Goal: Task Accomplishment & Management: Manage account settings

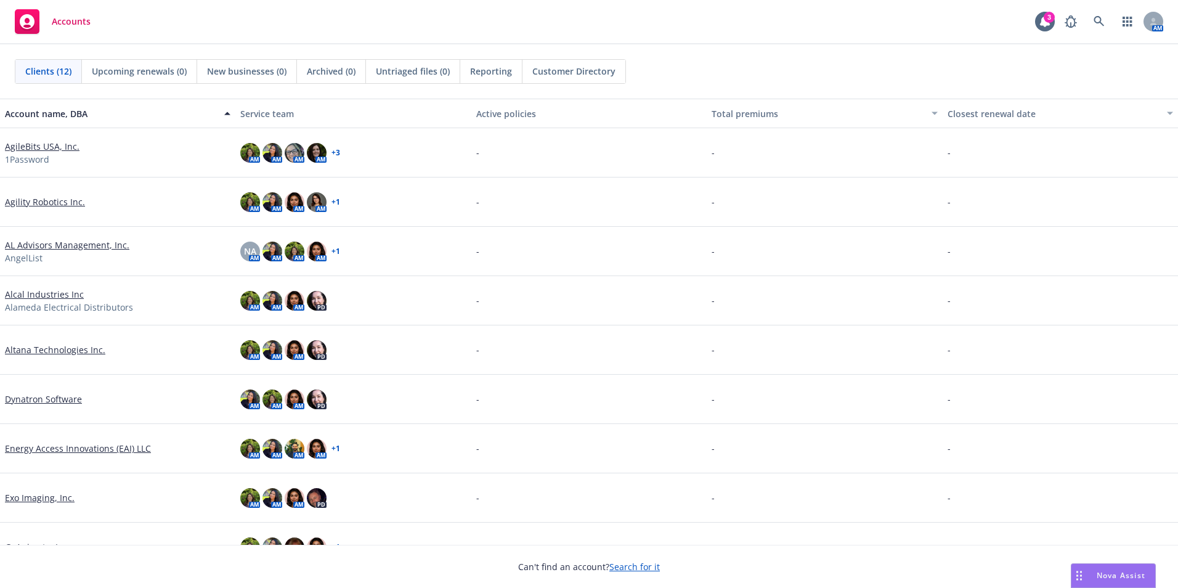
click at [60, 400] on link "Dynatron Software" at bounding box center [43, 398] width 77 height 13
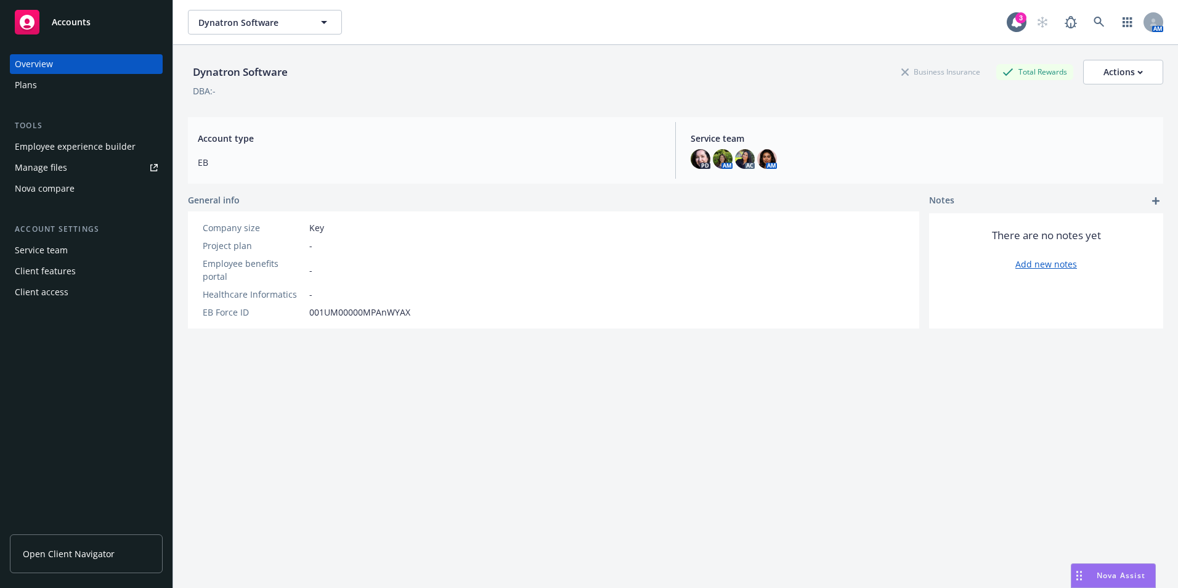
click at [63, 151] on div "Employee experience builder" at bounding box center [75, 147] width 121 height 20
click at [94, 553] on span "Open Client Navigator" at bounding box center [69, 553] width 92 height 13
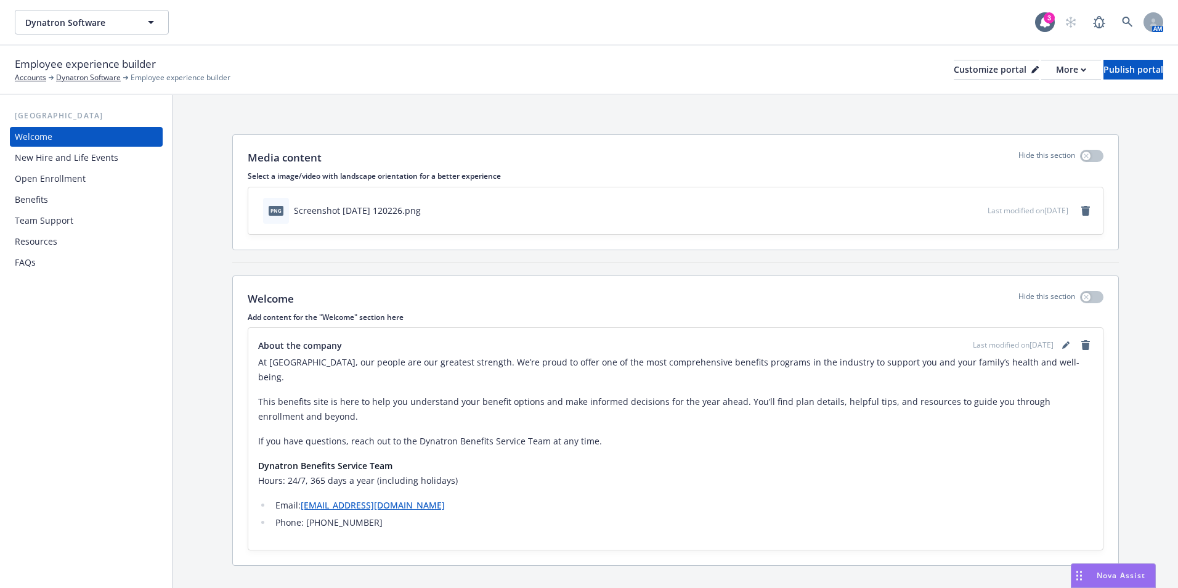
click at [64, 176] on div "Open Enrollment" at bounding box center [50, 179] width 71 height 20
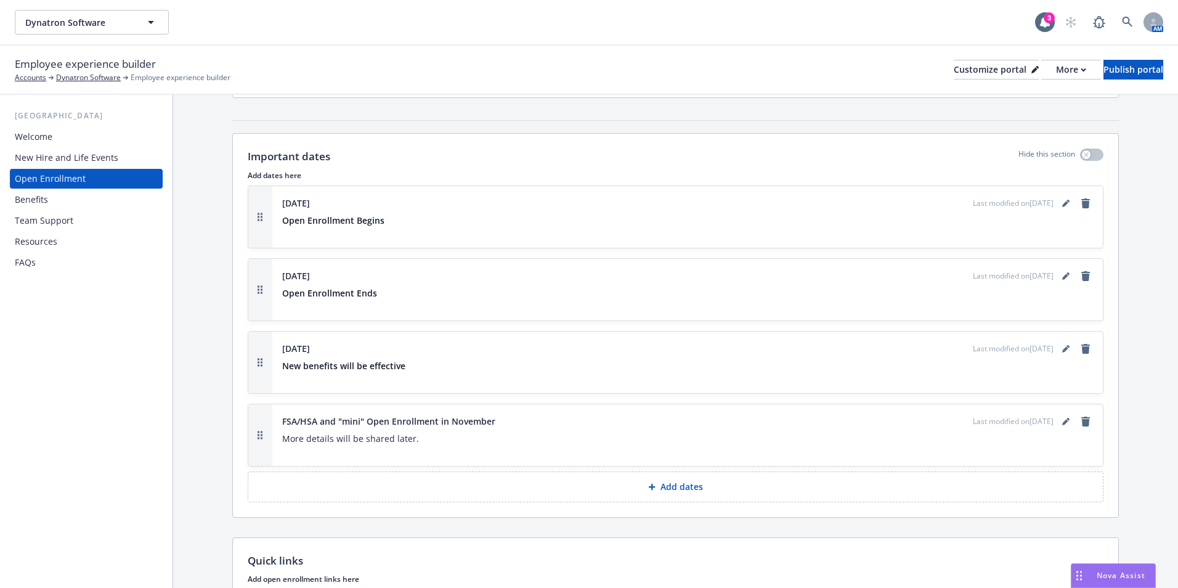
scroll to position [2403, 0]
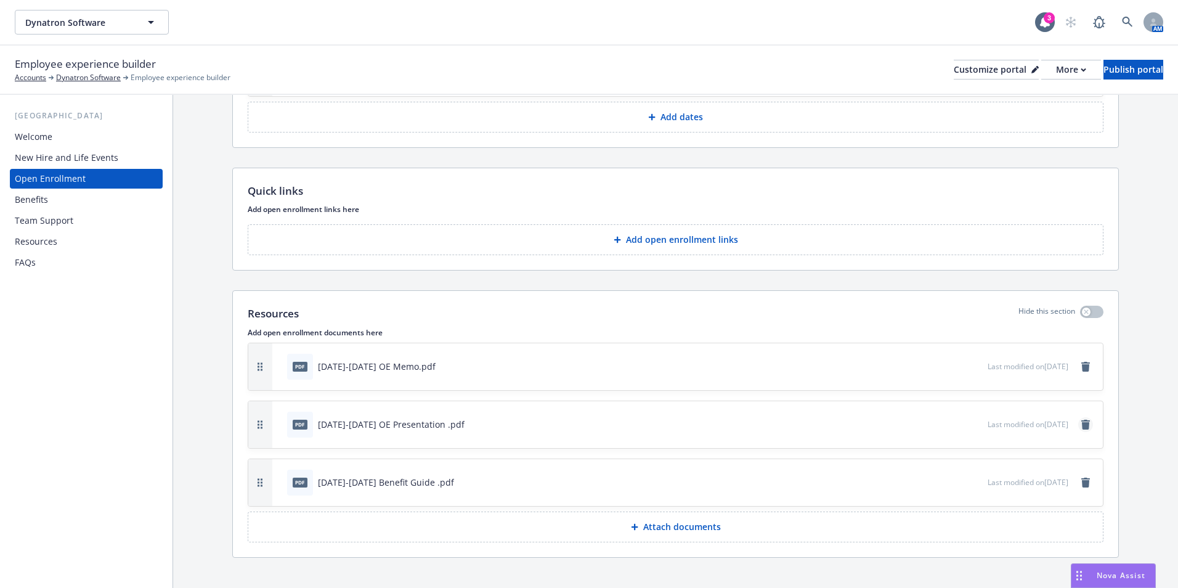
click at [1081, 428] on icon "remove" at bounding box center [1085, 425] width 9 height 10
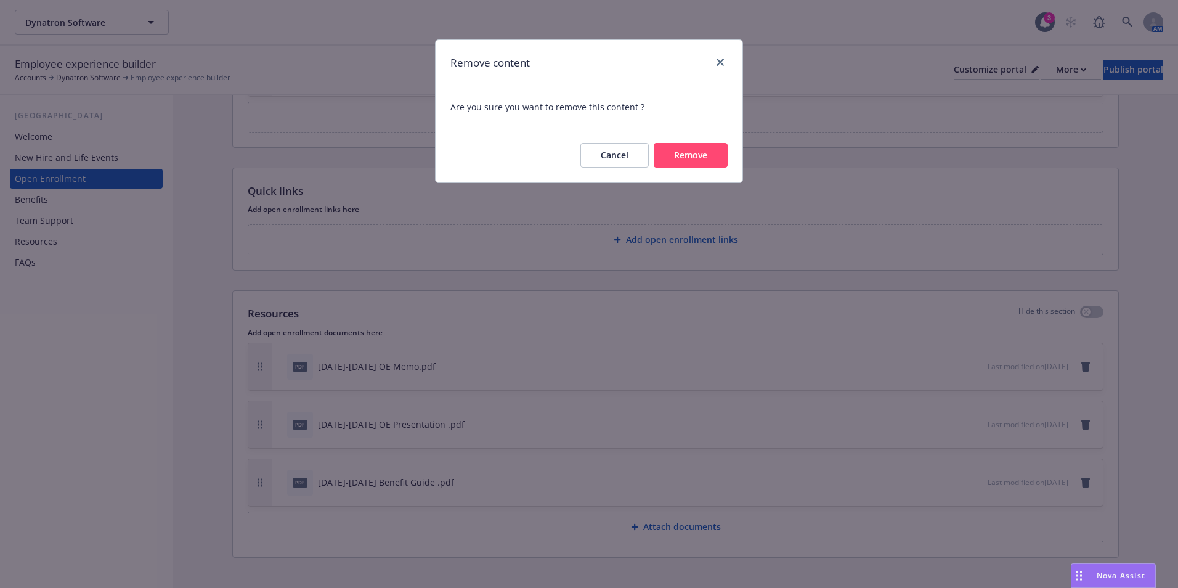
click at [685, 147] on button "Remove" at bounding box center [691, 155] width 74 height 25
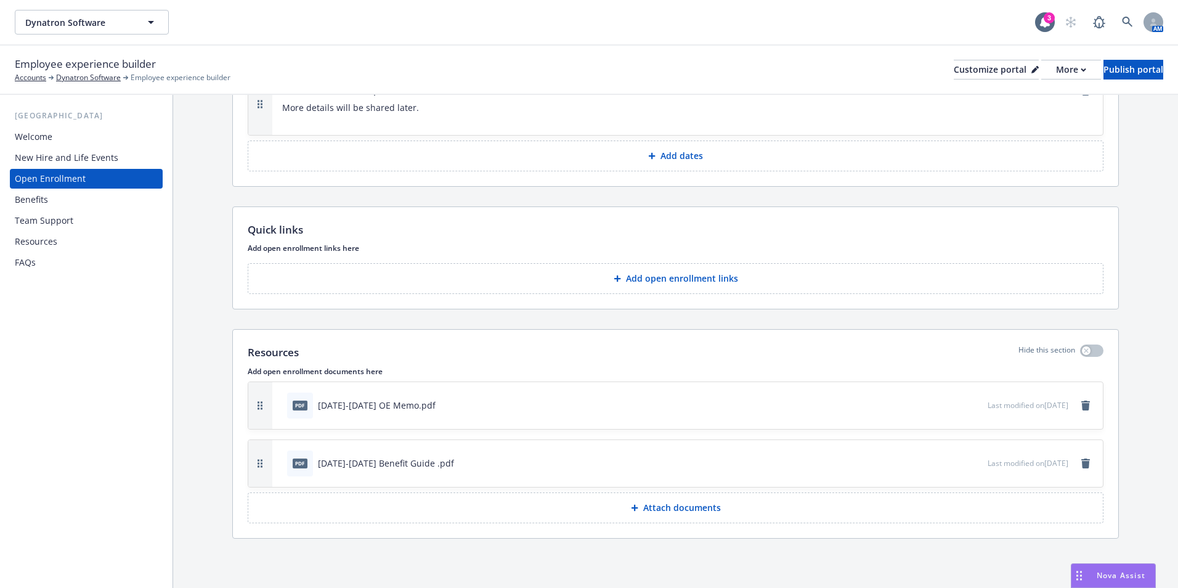
click at [641, 497] on button "Attach documents" at bounding box center [676, 507] width 856 height 31
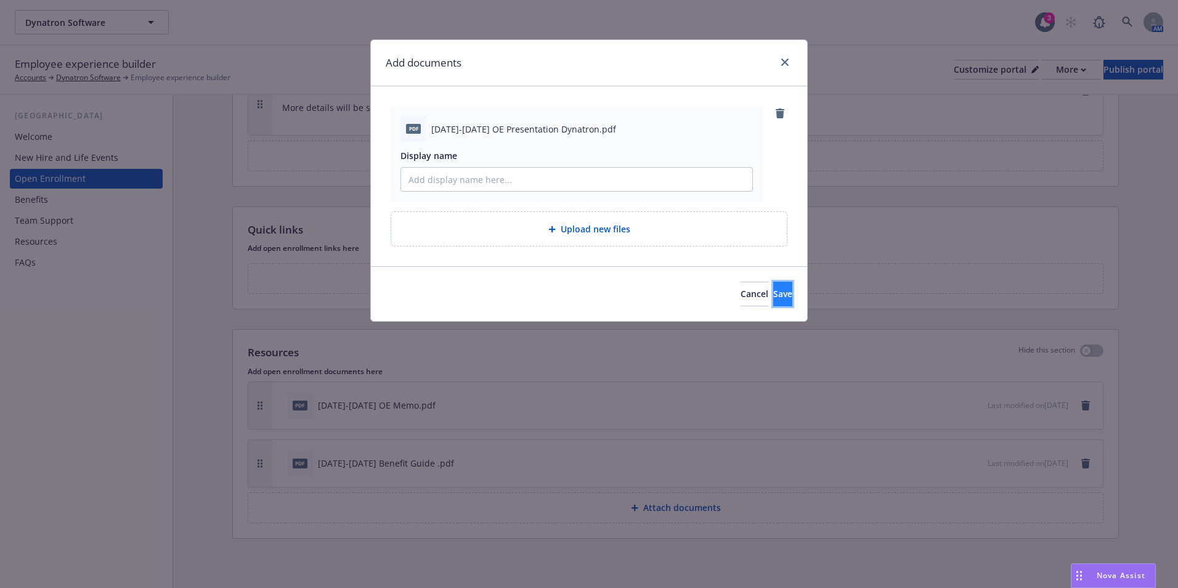
click at [773, 285] on button "Save" at bounding box center [782, 294] width 19 height 25
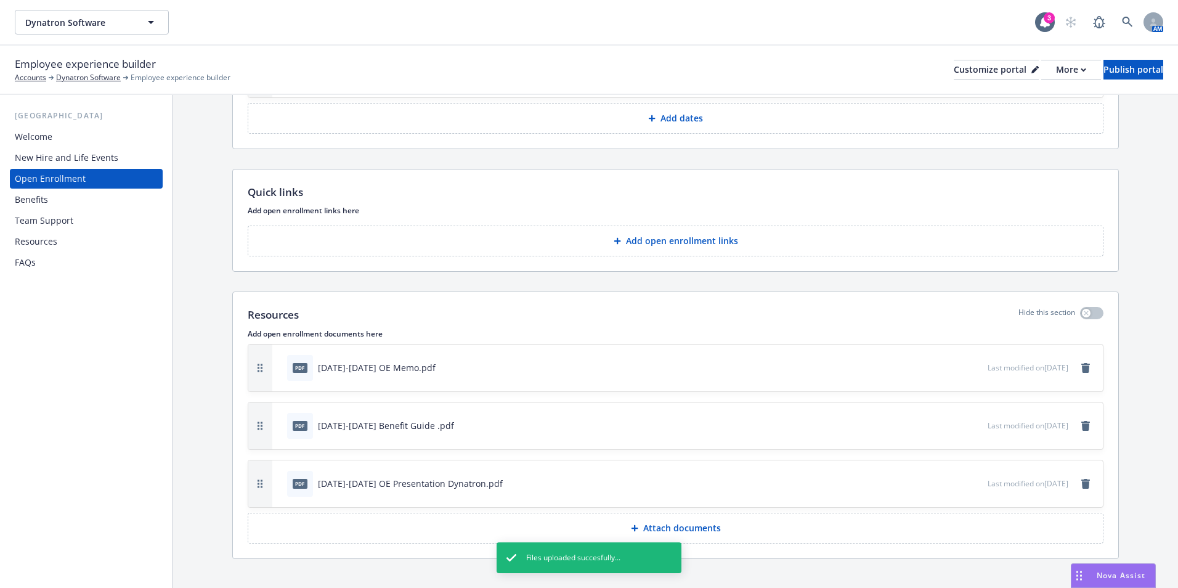
scroll to position [2422, 0]
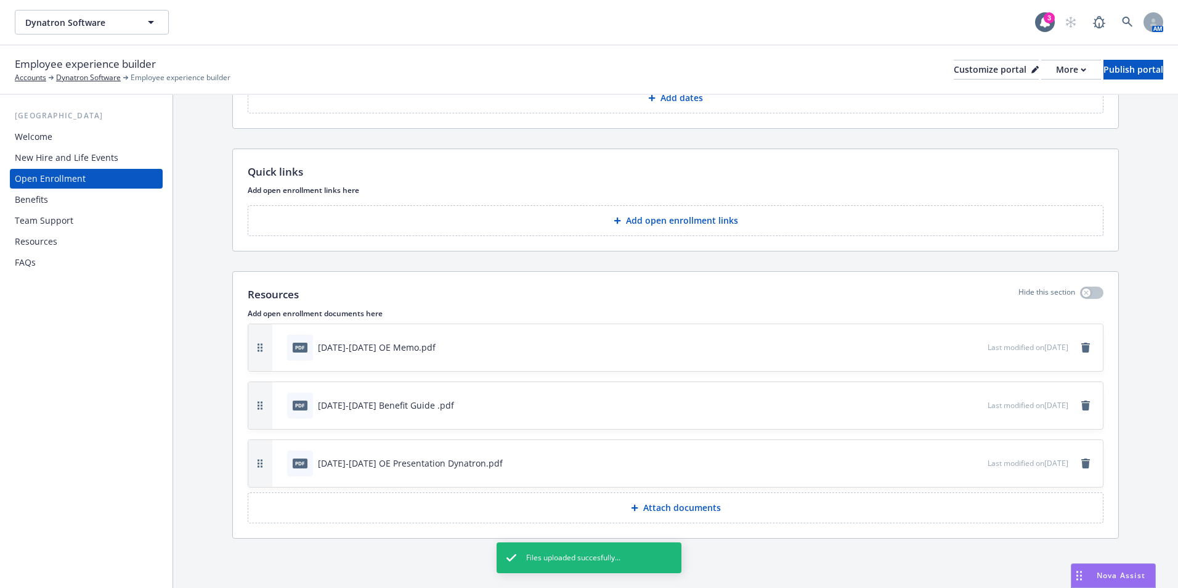
click at [970, 461] on icon "preview file" at bounding box center [975, 462] width 11 height 9
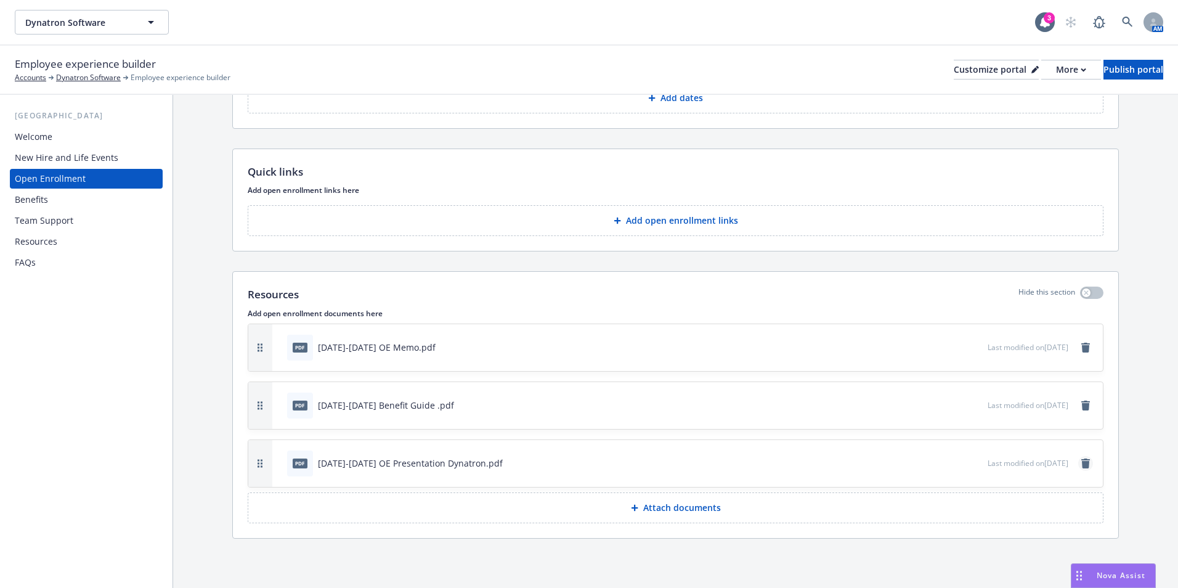
click at [1078, 462] on link "remove" at bounding box center [1085, 463] width 15 height 15
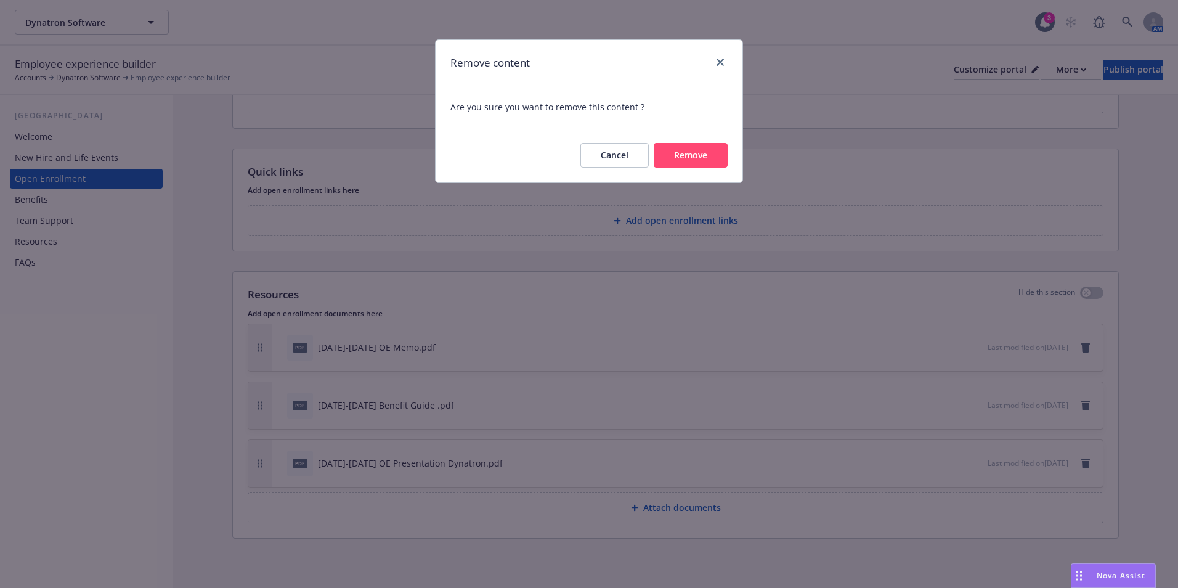
click at [708, 156] on button "Remove" at bounding box center [691, 155] width 74 height 25
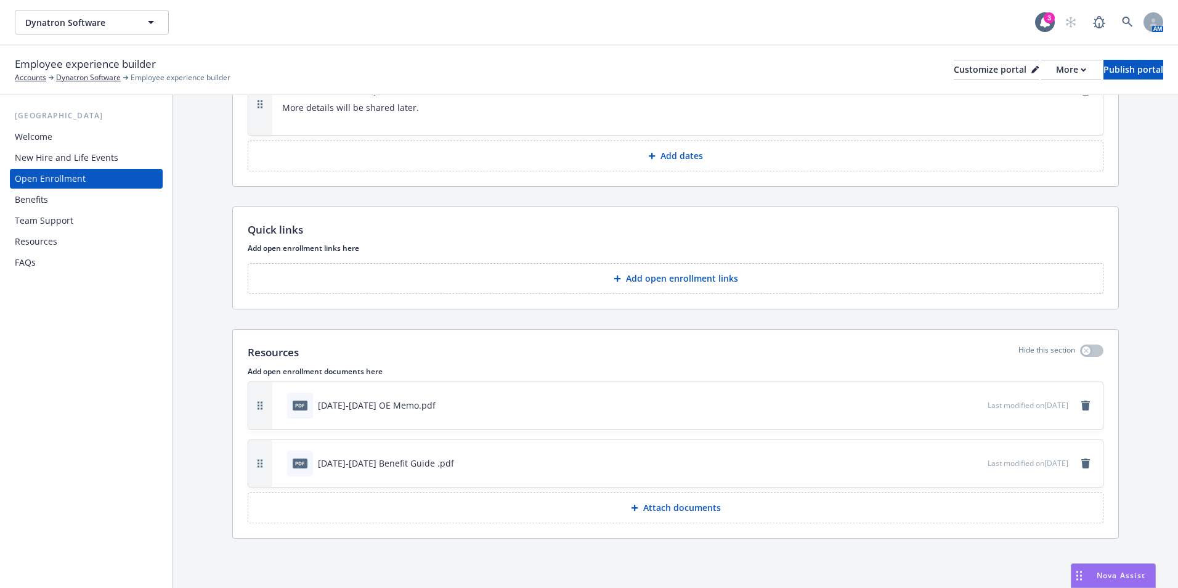
click at [710, 505] on p "Attach documents" at bounding box center [682, 507] width 78 height 12
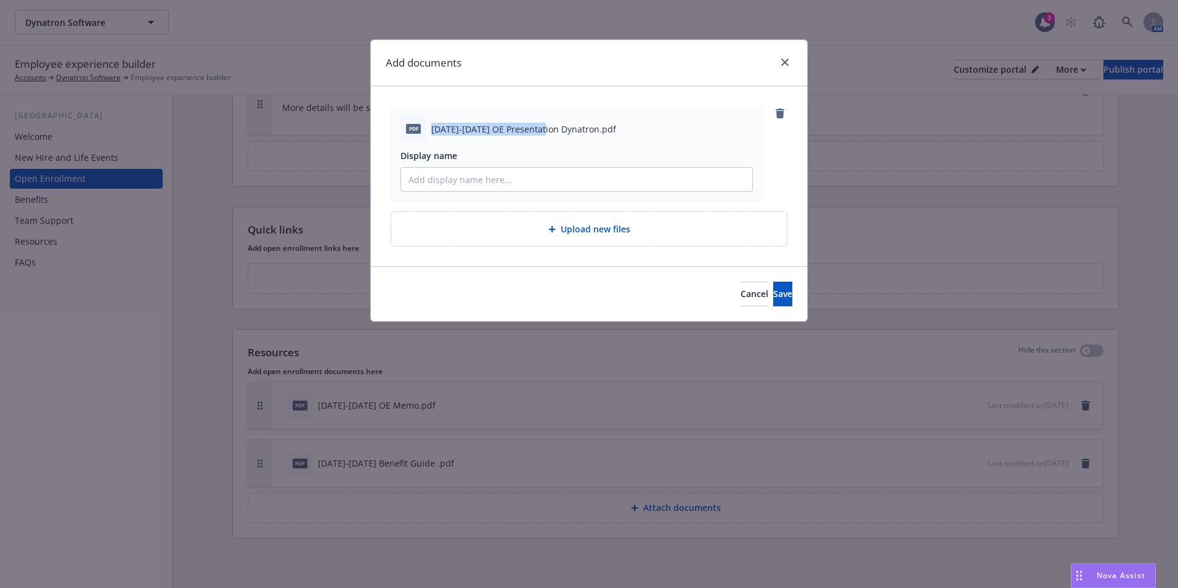
drag, startPoint x: 542, startPoint y: 129, endPoint x: 428, endPoint y: 132, distance: 114.6
click at [428, 132] on div "pdf 2025-2026 OE Presentation Dynatron.pdf" at bounding box center [576, 129] width 352 height 26
drag, startPoint x: 428, startPoint y: 132, endPoint x: 446, endPoint y: 129, distance: 18.6
copy div "2025-2026 OE Presentation"
click at [472, 171] on input "Display name" at bounding box center [576, 179] width 351 height 23
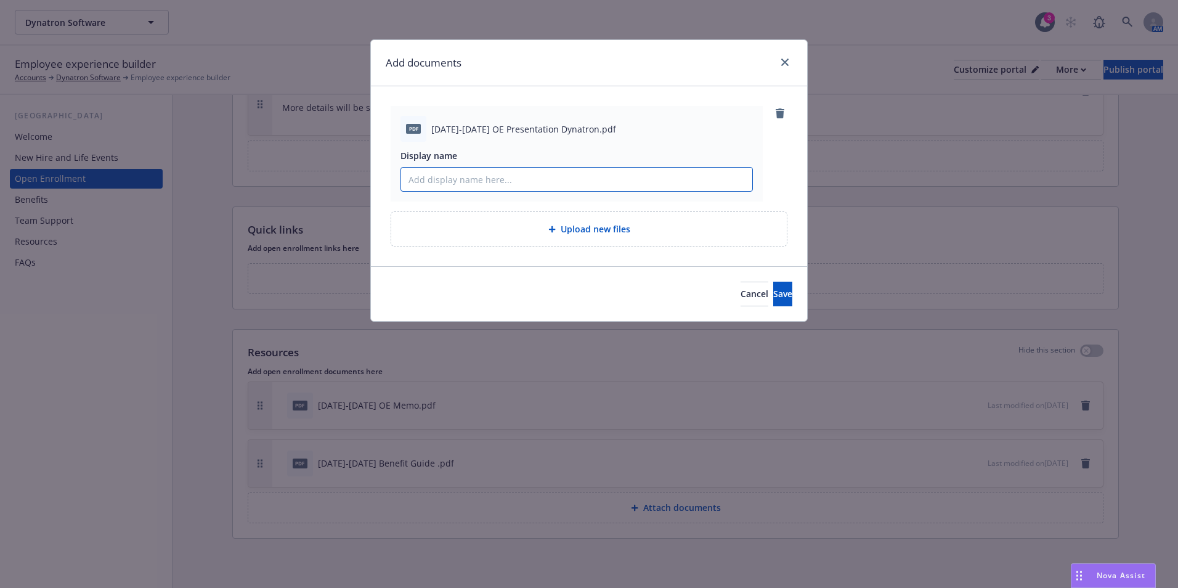
paste input "2025-2026 OE Presentation"
type input "2025-2026 OE Presentation"
click at [773, 299] on span "Save" at bounding box center [782, 294] width 19 height 12
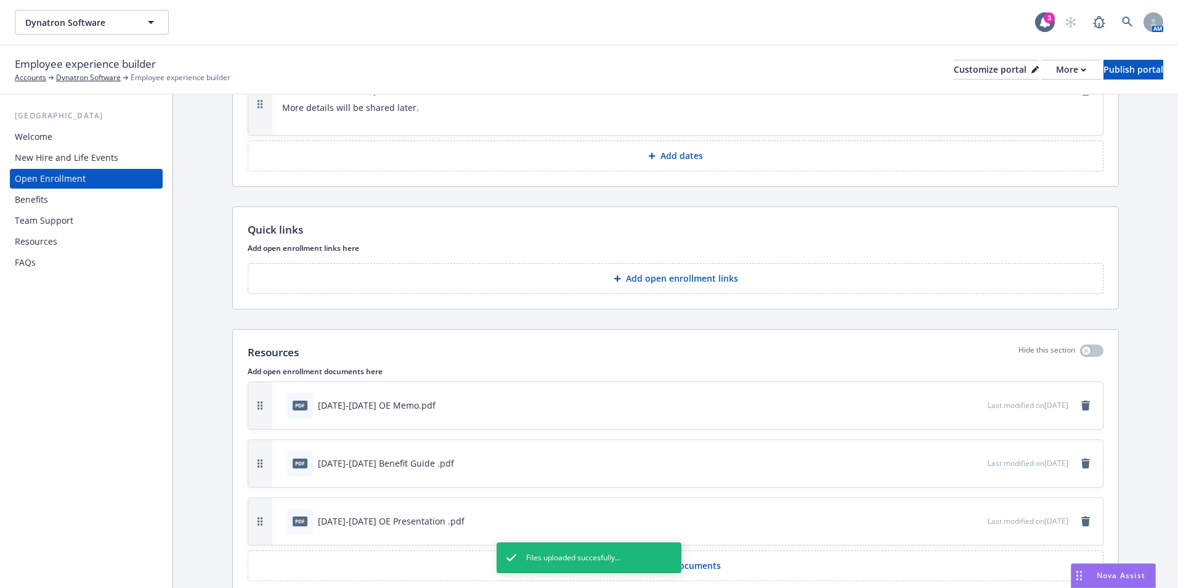
click at [935, 518] on div at bounding box center [959, 520] width 48 height 13
click at [933, 517] on icon "button" at bounding box center [936, 520] width 7 height 7
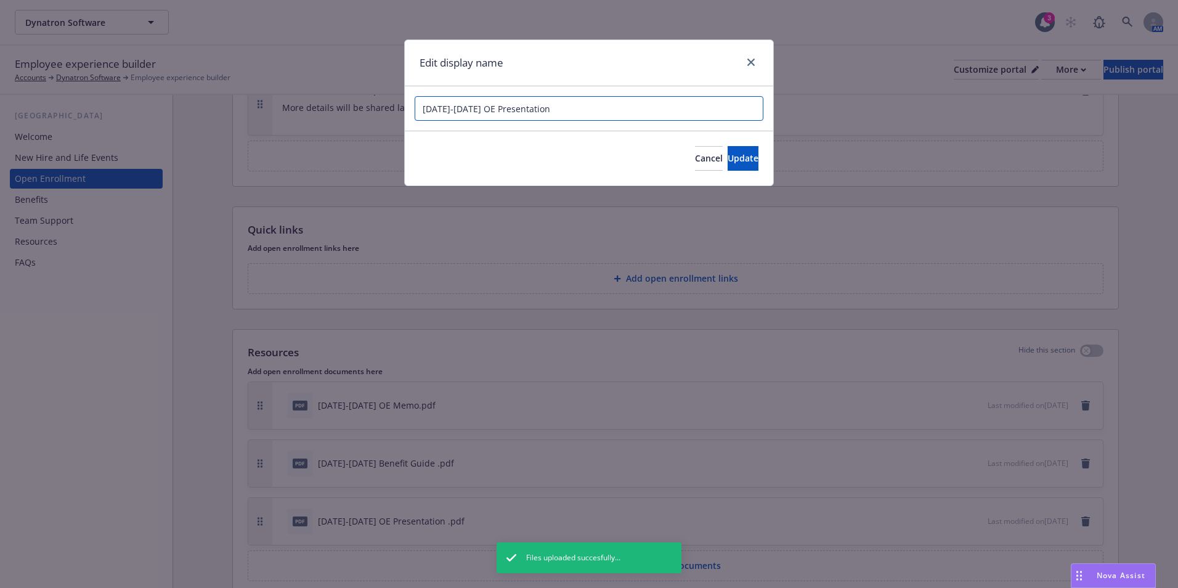
click at [472, 111] on input "2025-2026 OE Presentation" at bounding box center [589, 108] width 349 height 25
type input "2025-2026 Dynatron OE Presentation"
click at [728, 153] on button "Update" at bounding box center [743, 158] width 31 height 25
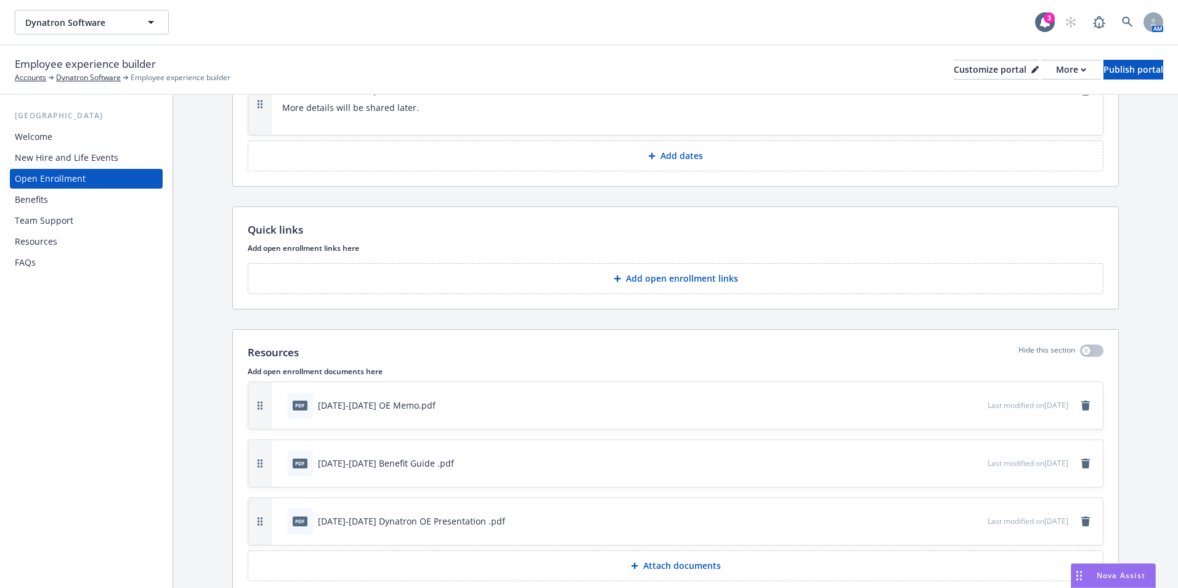
click at [933, 464] on icon "button" at bounding box center [936, 464] width 6 height 6
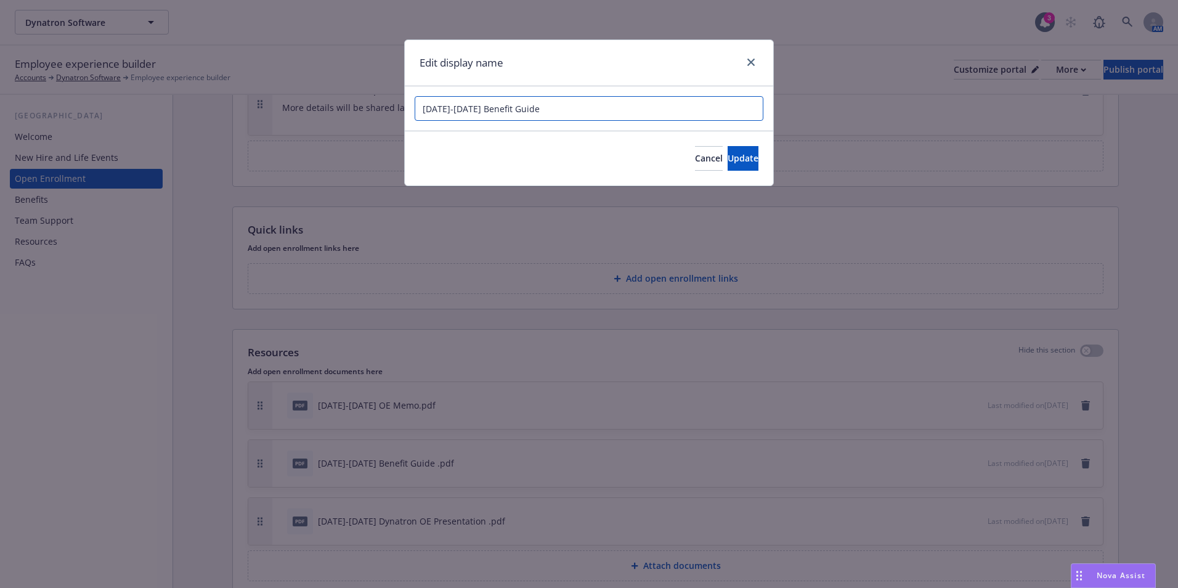
click at [468, 107] on input "2025-2026 Benefit Guide" at bounding box center [589, 108] width 349 height 25
drag, startPoint x: 546, startPoint y: 107, endPoint x: 469, endPoint y: 106, distance: 76.4
click at [469, 106] on input "2025-2026 Dynatron Software Benefit Guide" at bounding box center [589, 108] width 349 height 25
type input "2025-2026 Dynatron Software Benefit Guide"
click at [728, 153] on span "Update" at bounding box center [743, 158] width 31 height 12
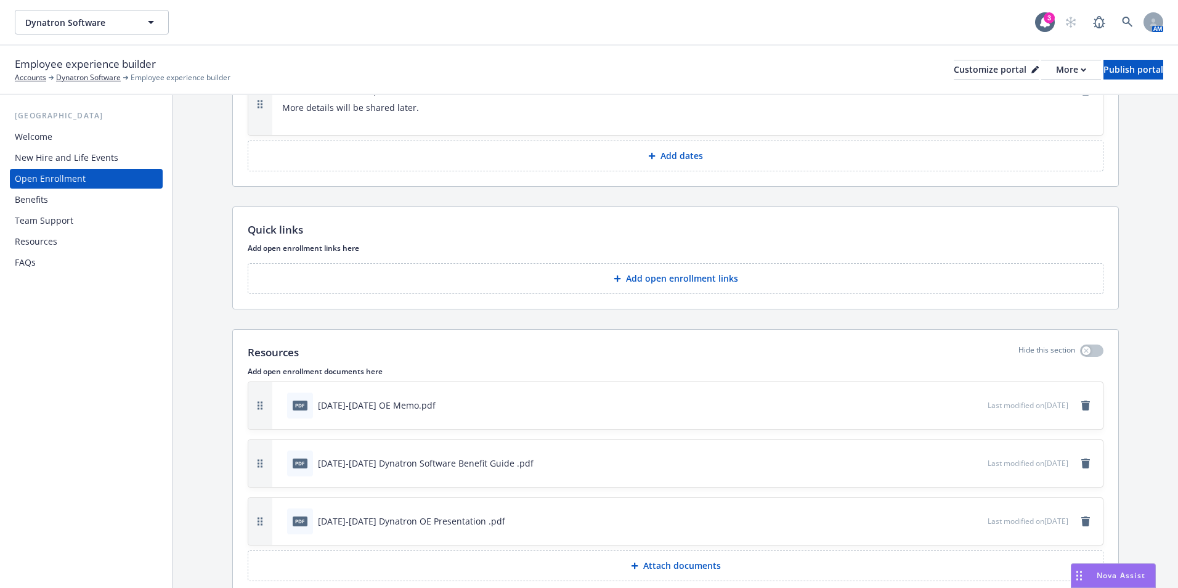
click at [932, 524] on button "button" at bounding box center [937, 521] width 10 height 10
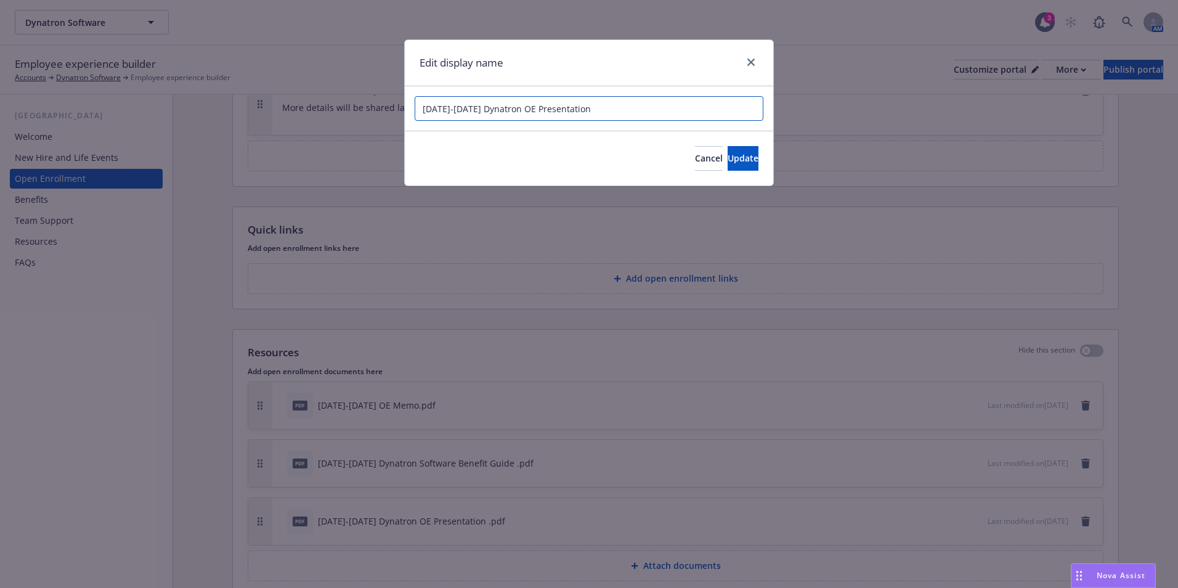
click at [493, 115] on input "2025-2026 Dynatron OE Presentation" at bounding box center [589, 108] width 349 height 25
paste input "Software"
type input "2025-2026 Dynatron Software OE Presentation"
click at [744, 166] on button "Update" at bounding box center [743, 158] width 31 height 25
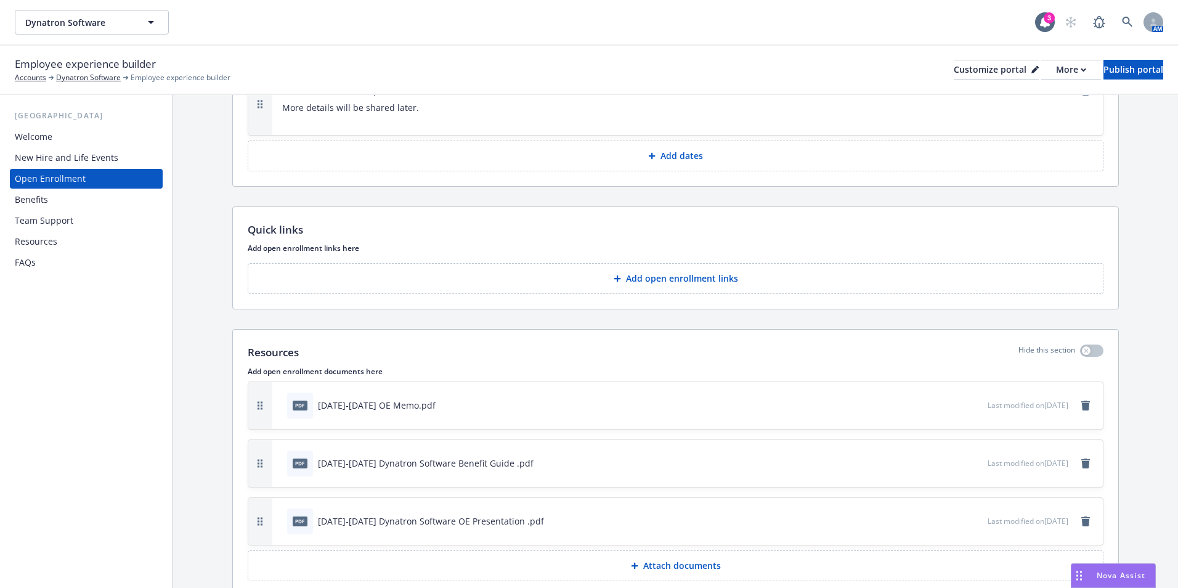
click at [900, 405] on div "pdf 2025-2026 OE Memo.pdf" at bounding box center [634, 405] width 705 height 27
click at [933, 403] on icon "button" at bounding box center [936, 404] width 7 height 7
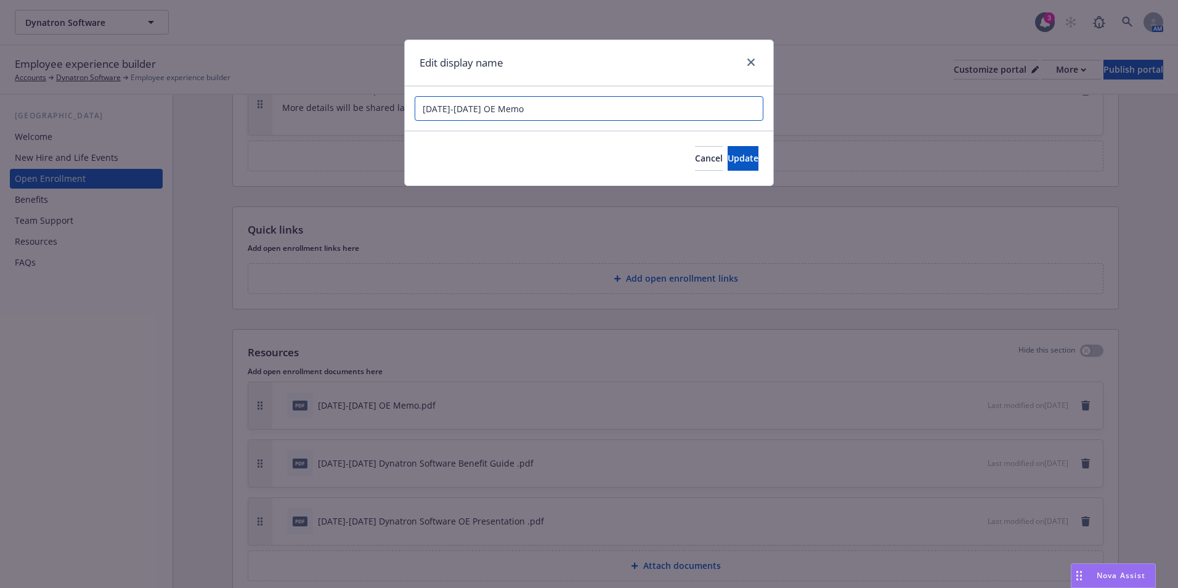
click at [461, 111] on input "2025-2026 OE Memo" at bounding box center [589, 108] width 349 height 25
paste input "Dynatron Software"
type input "2025-2026 Dynatron Software OE Memo"
click at [748, 165] on button "Update" at bounding box center [743, 158] width 31 height 25
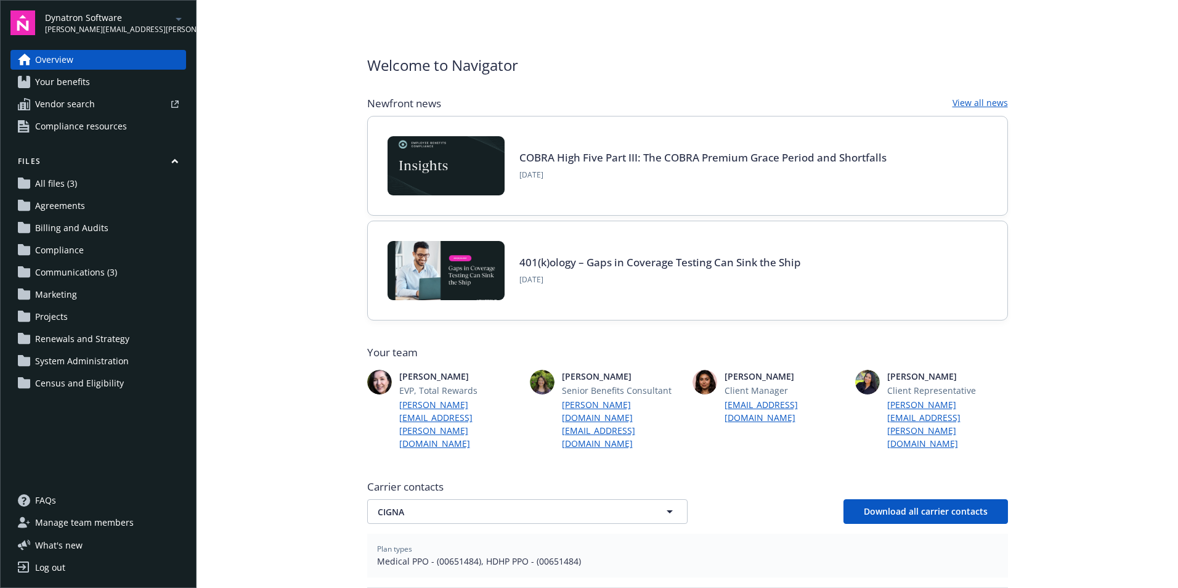
click at [122, 269] on link "Communications (3)" at bounding box center [98, 272] width 176 height 20
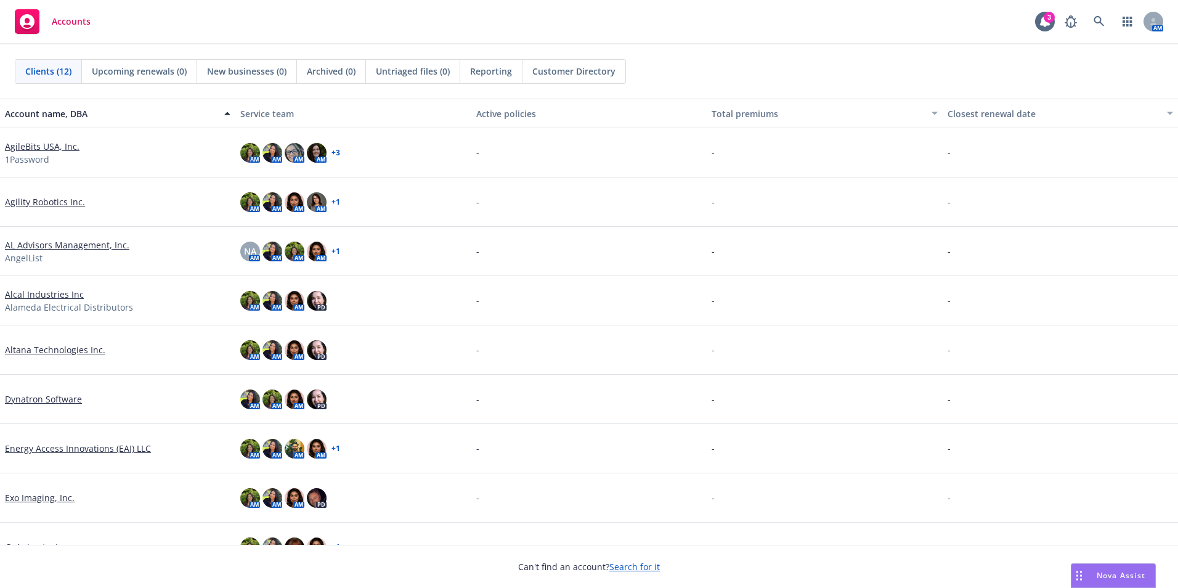
click at [54, 400] on link "Dynatron Software" at bounding box center [43, 398] width 77 height 13
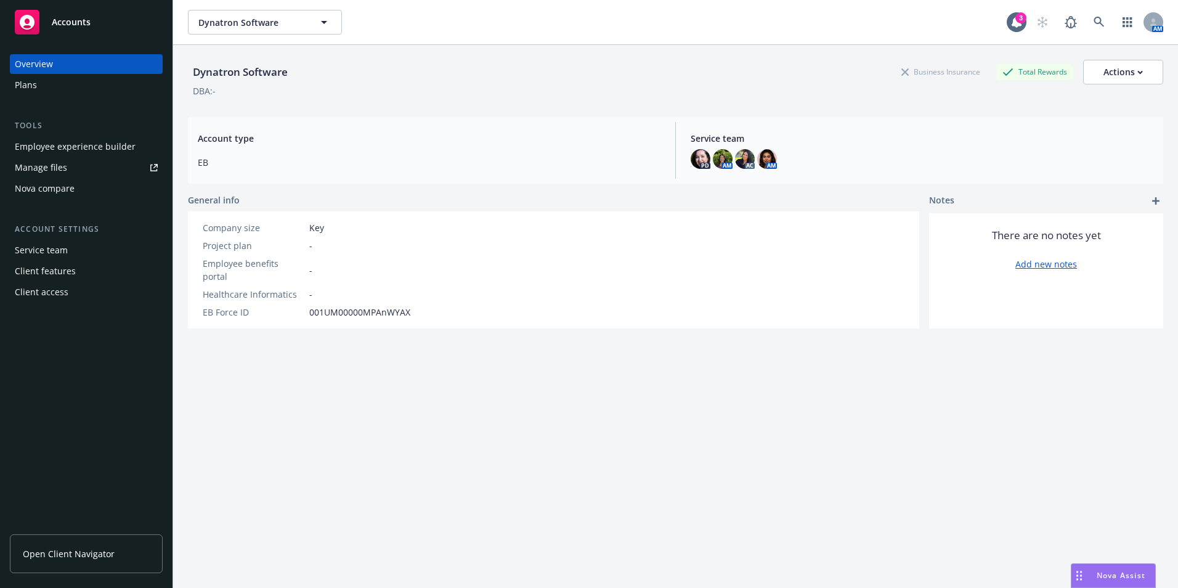
click at [79, 148] on div "Employee experience builder" at bounding box center [75, 147] width 121 height 20
click at [1114, 567] on div "Nova Assist" at bounding box center [1113, 575] width 84 height 23
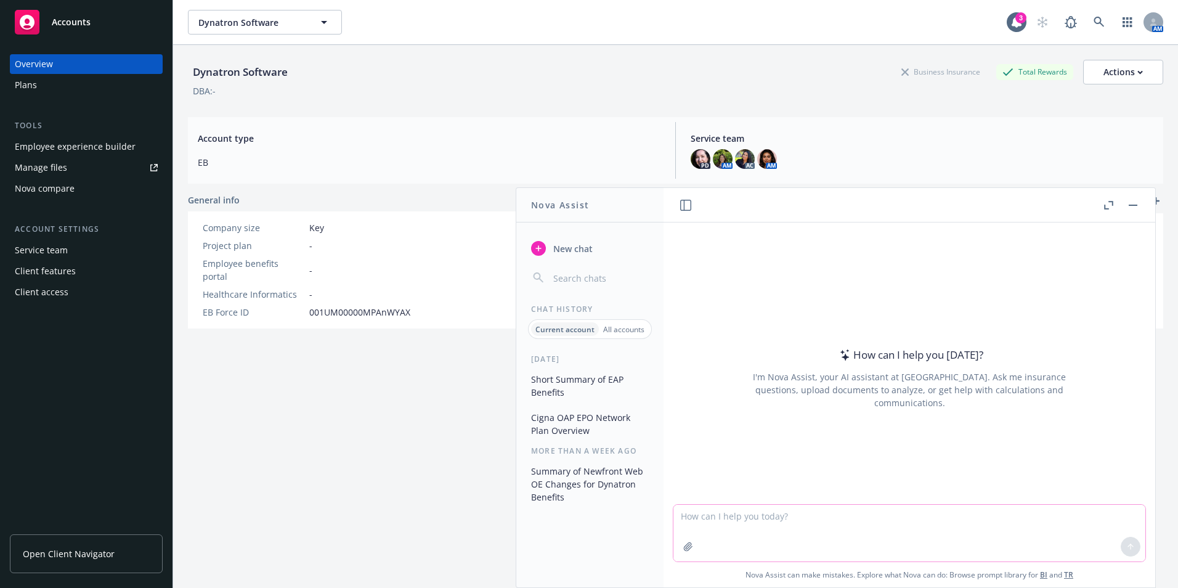
click at [787, 520] on textarea at bounding box center [909, 533] width 472 height 57
type textarea "Send client an email rgearding NF Answers and to share flyer with employee"
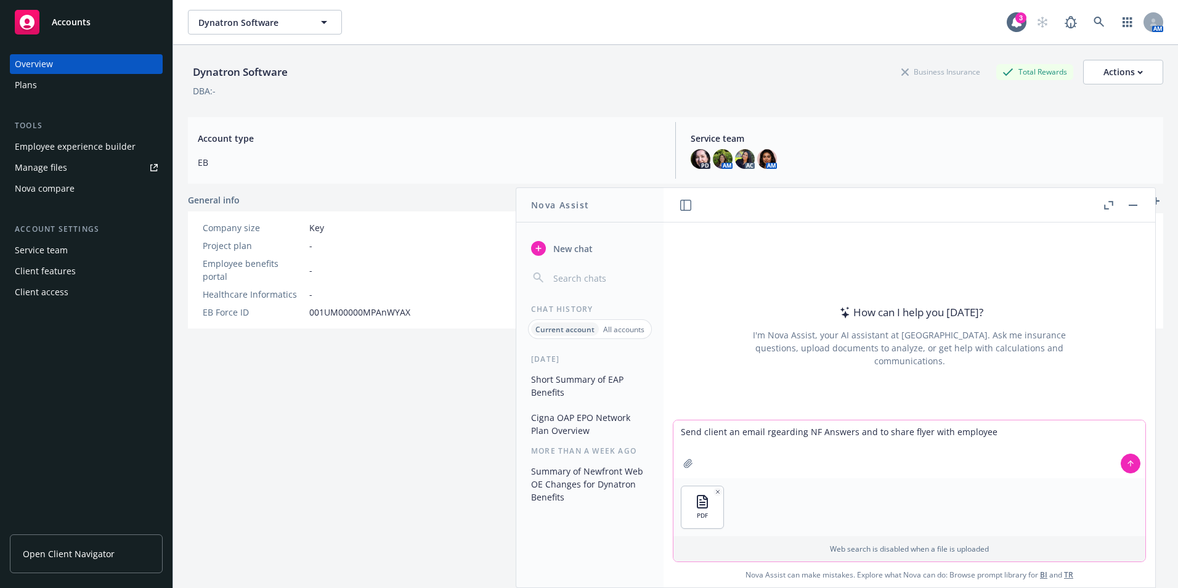
click at [1128, 462] on icon at bounding box center [1130, 462] width 5 height 2
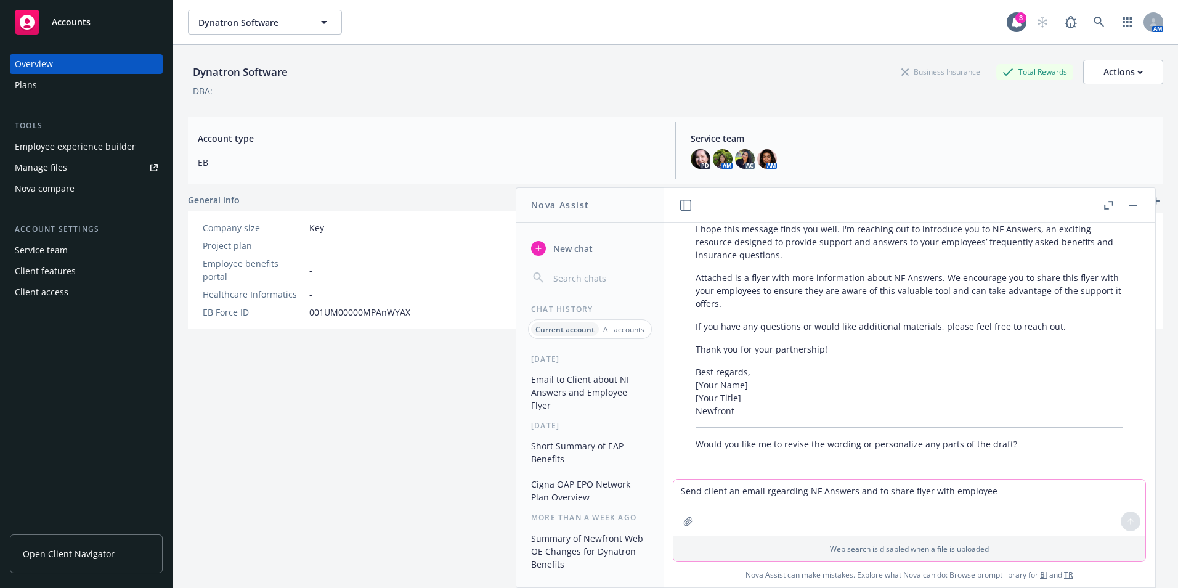
scroll to position [123, 0]
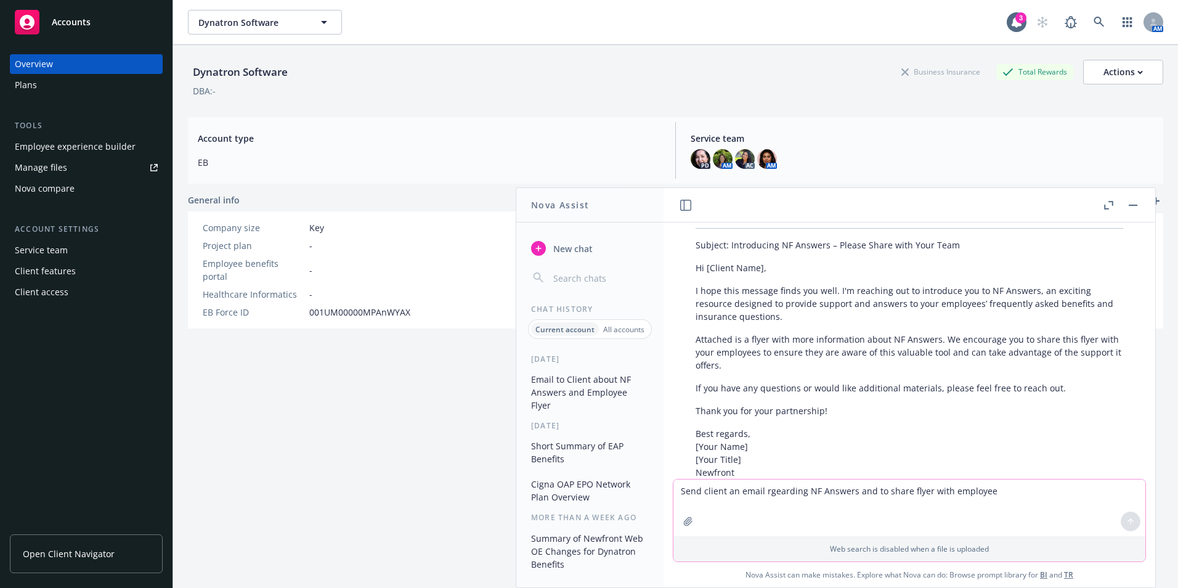
click at [798, 503] on textarea "Send client an email rgearding NF Answers and to share flyer with employee" at bounding box center [909, 507] width 472 height 57
type textarea "they've already have NF Flyer just the [DATE]-[DATE] Newfront flyer"
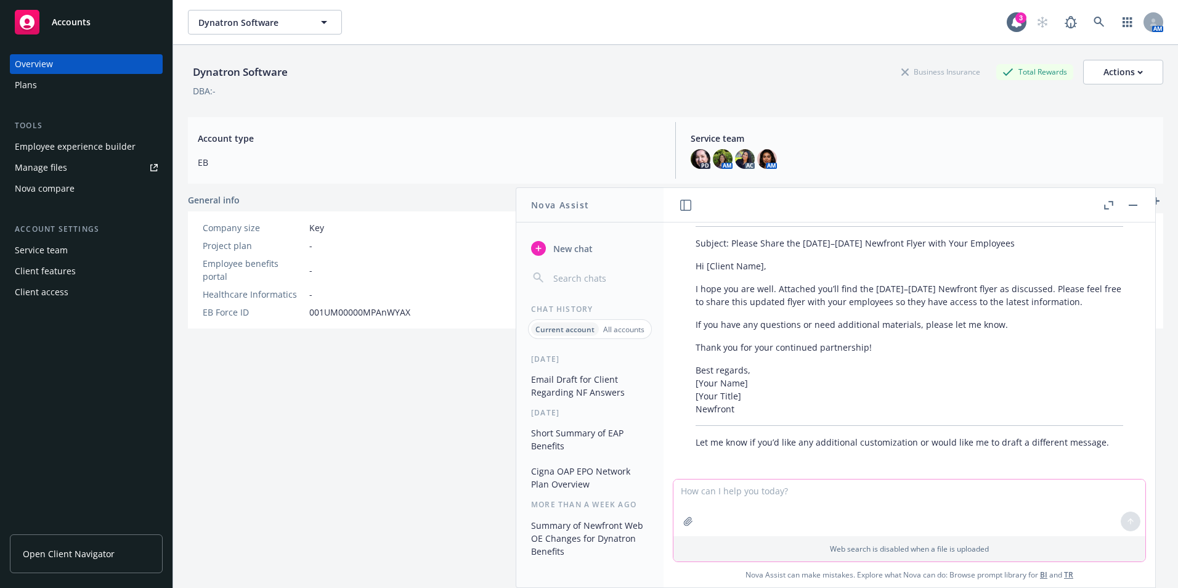
scroll to position [511, 0]
click at [800, 501] on textarea at bounding box center [909, 507] width 472 height 57
type textarea "not discussed"
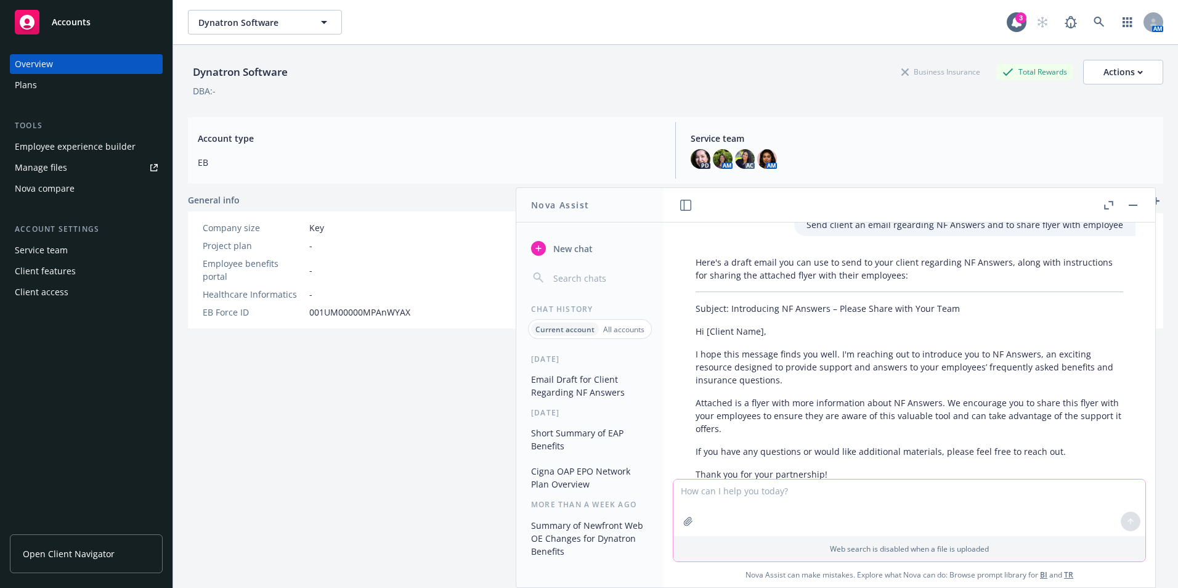
scroll to position [57, 0]
type textarea "i"
type textarea "give brieft description of Newfront Answers"
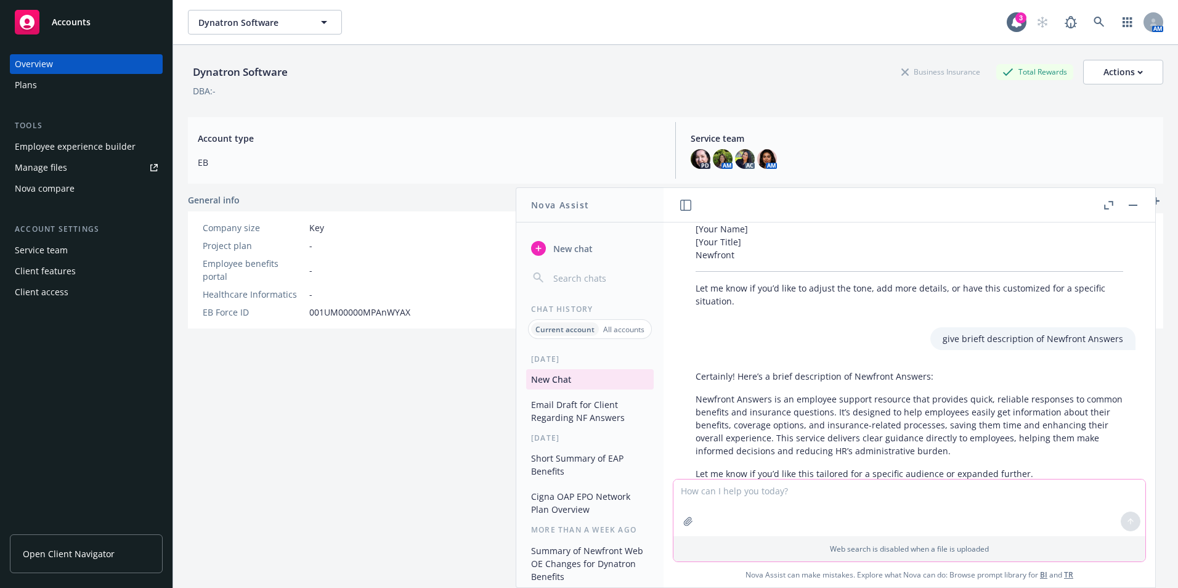
scroll to position [1030, 0]
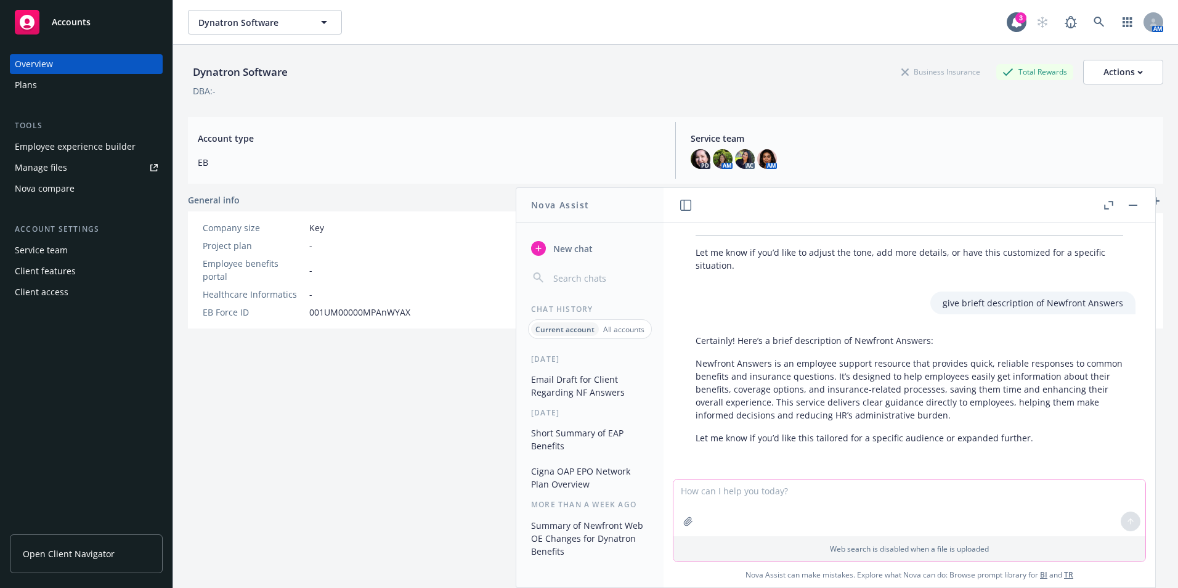
drag, startPoint x: 727, startPoint y: 514, endPoint x: 728, endPoint y: 508, distance: 6.8
click at [727, 514] on textarea at bounding box center [909, 507] width 472 height 57
paste textarea "The Newfront Answers help desk is now live! Please share the attached flyer wit…"
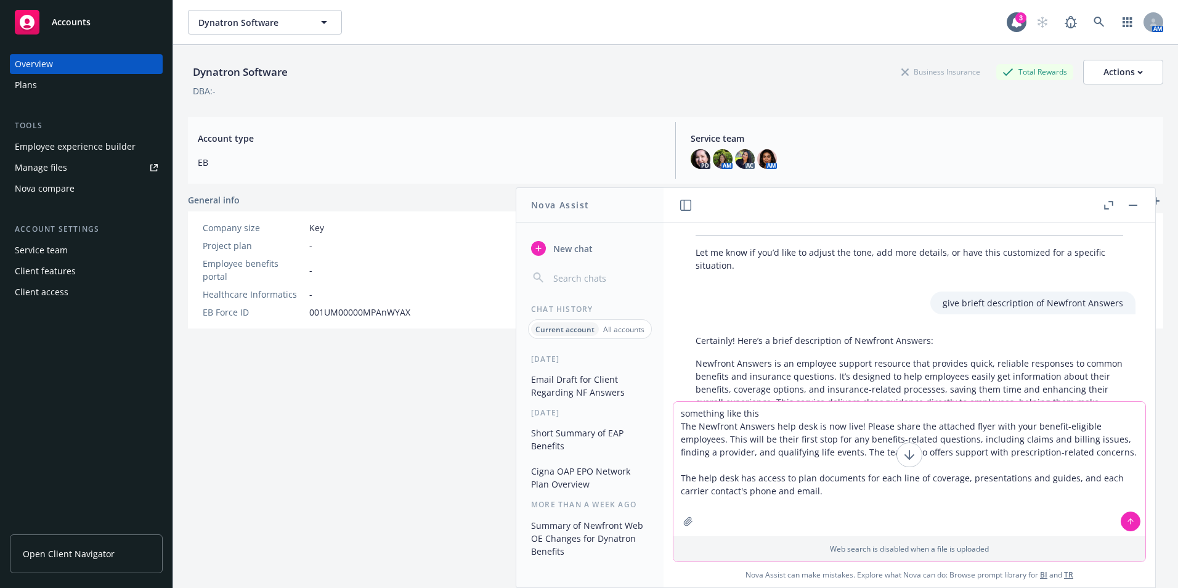
drag, startPoint x: 859, startPoint y: 425, endPoint x: 677, endPoint y: 423, distance: 182.4
click at [677, 423] on textarea "something like this The Newfront Answers help desk is now live! Please share th…" at bounding box center [909, 469] width 472 height 134
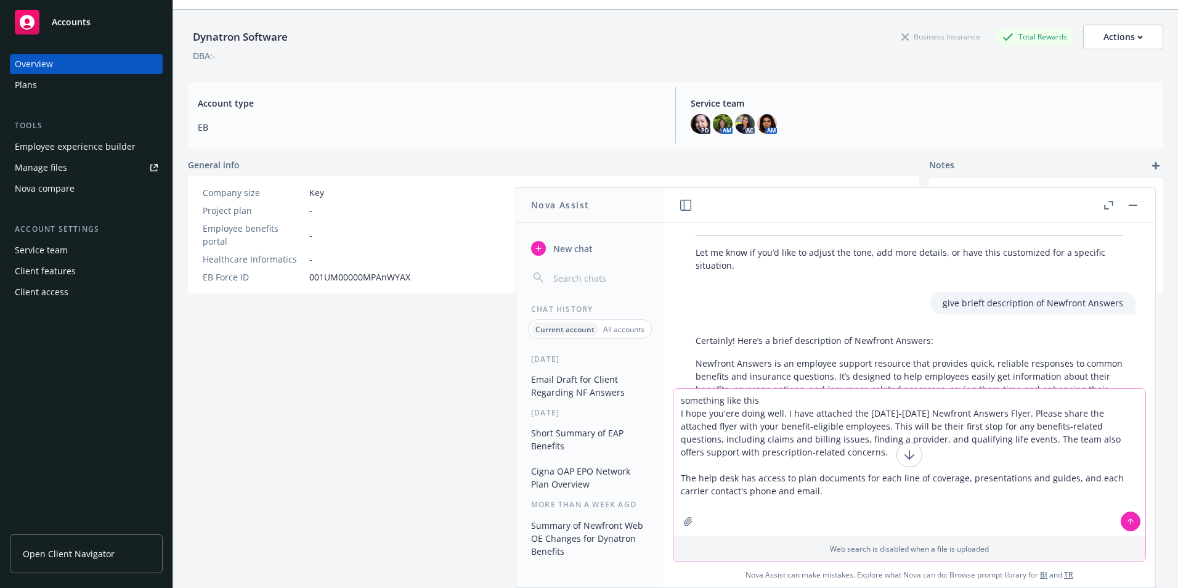
scroll to position [45, 0]
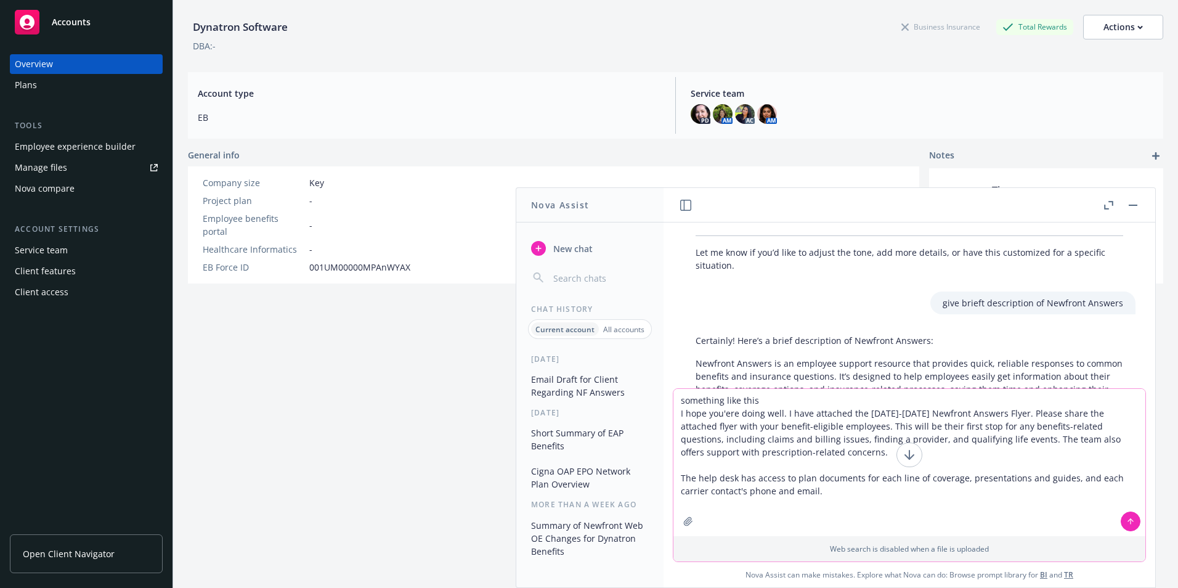
type textarea "something like this I hope you'ere doing well. I have attached the 2025-2026 Ne…"
click at [1121, 521] on button at bounding box center [1131, 521] width 20 height 20
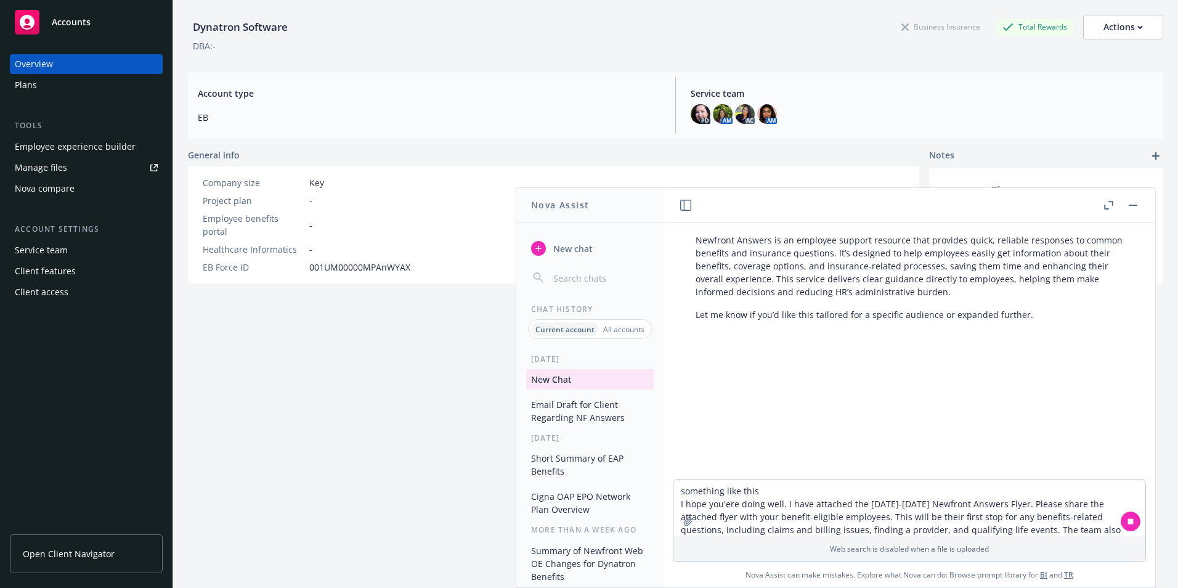
scroll to position [1162, 0]
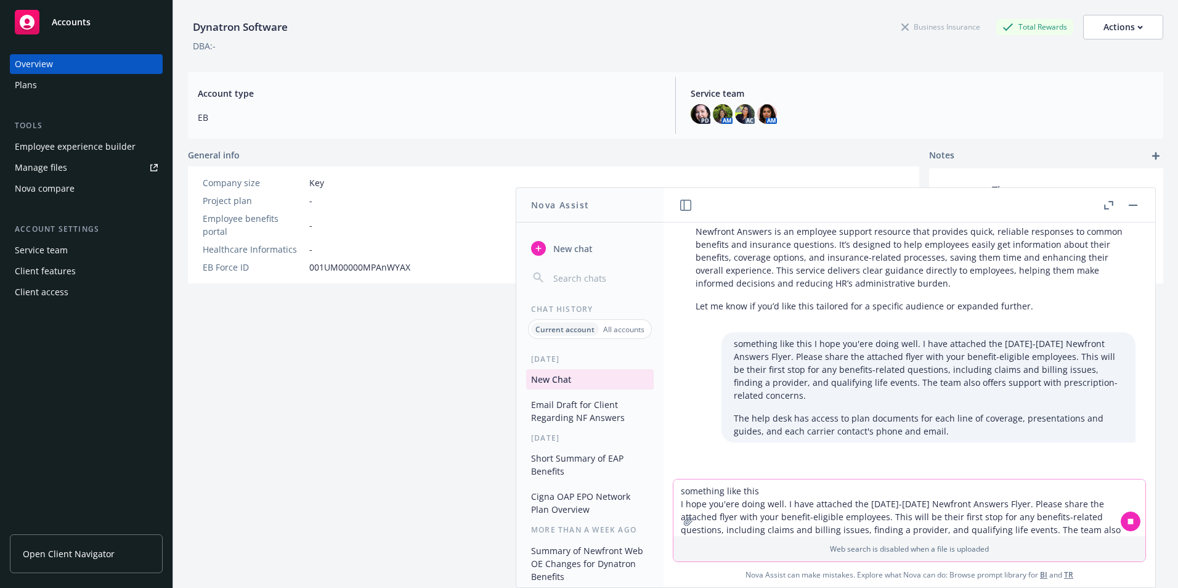
click at [717, 494] on textarea "something like this I hope you'ere doing well. I have attached the 2025-2026 Ne…" at bounding box center [909, 507] width 472 height 57
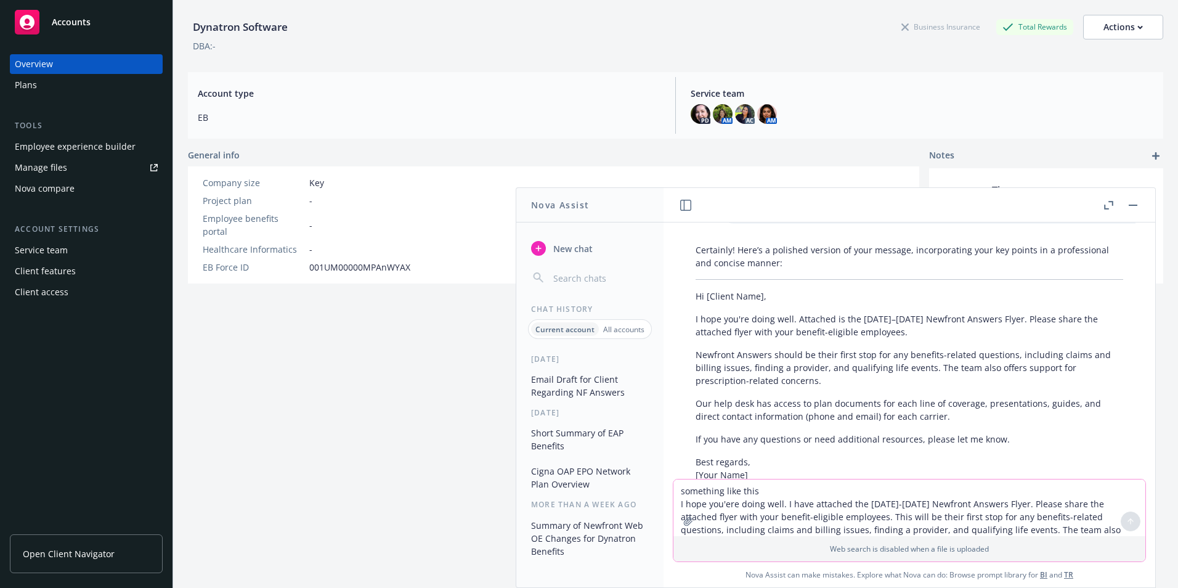
scroll to position [1402, 0]
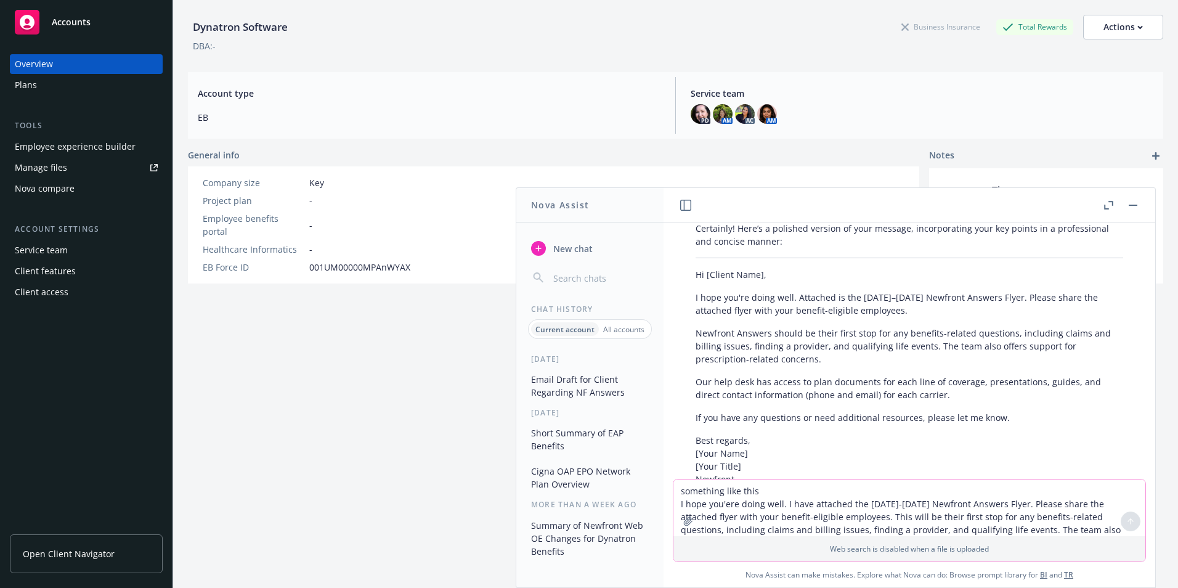
click at [745, 492] on textarea "something like this I hope you'ere doing well. I have attached the 2025-2026 Ne…" at bounding box center [909, 507] width 472 height 57
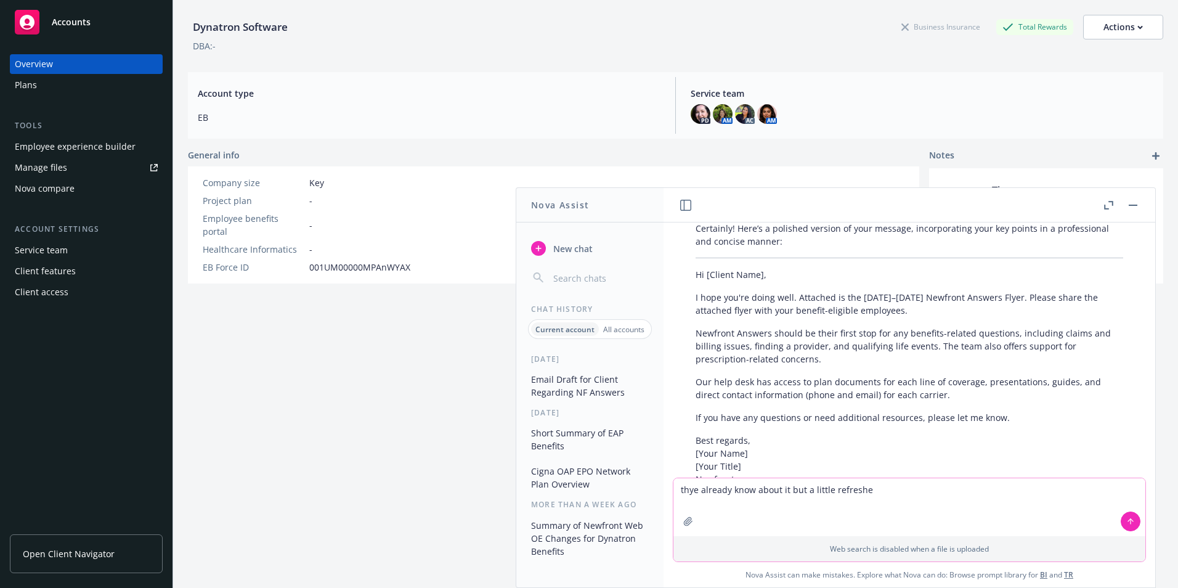
type textarea "thye already know about it but a little refresher"
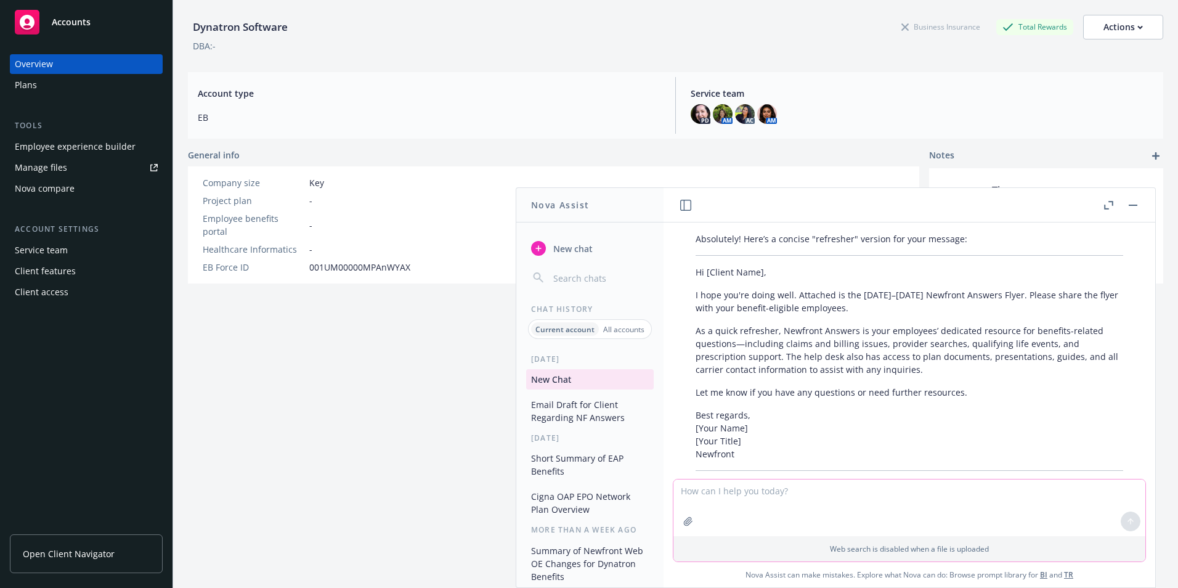
scroll to position [1787, 0]
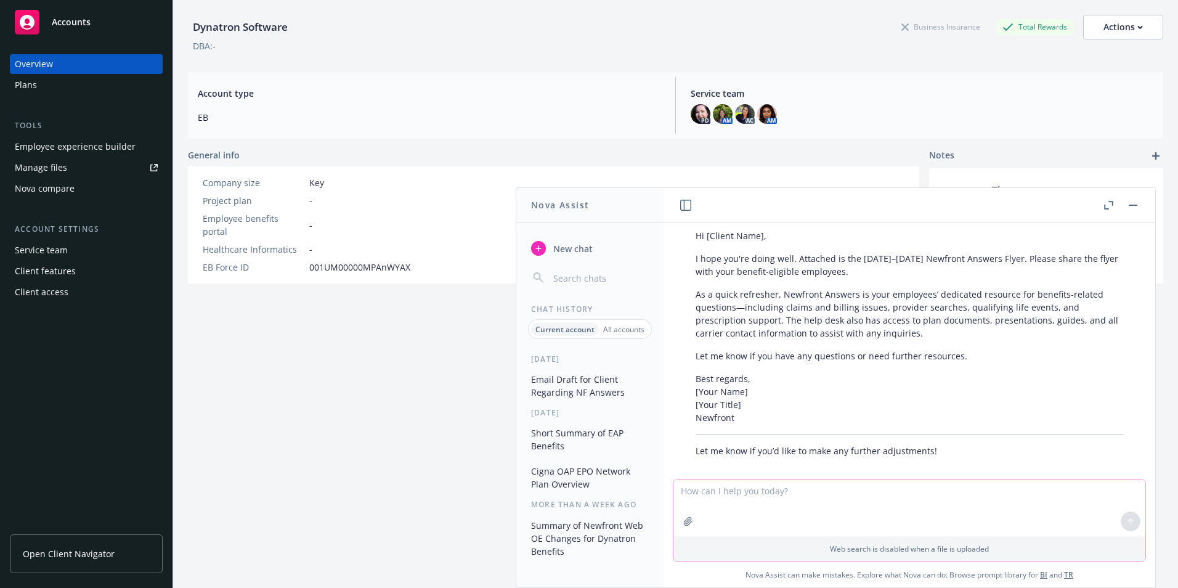
click at [790, 503] on textarea at bounding box center [909, 507] width 472 height 57
type textarea "remove dash"
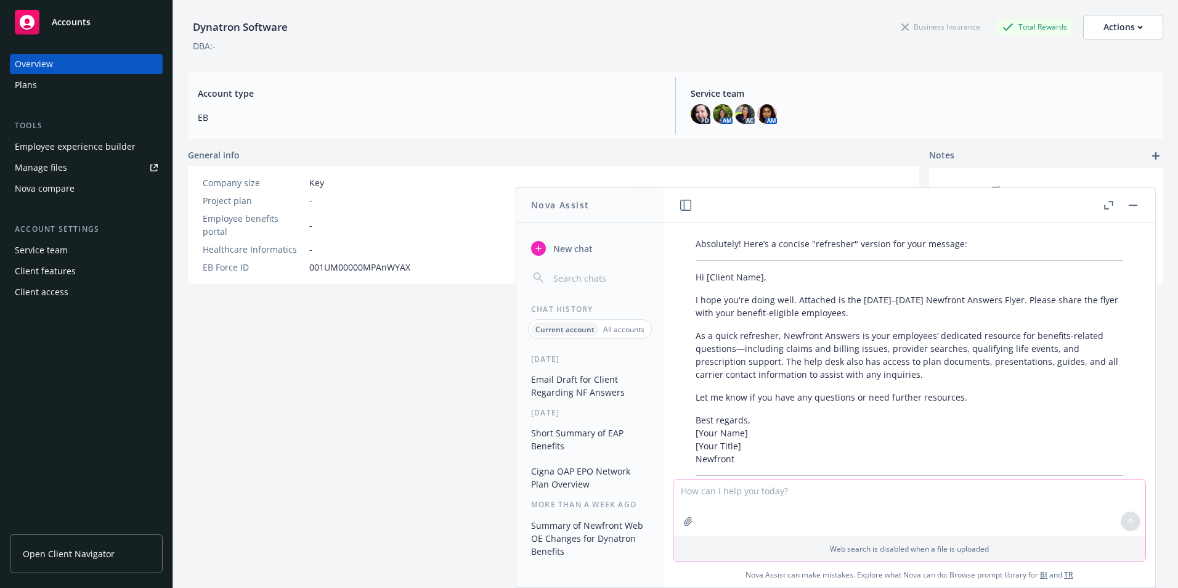
scroll to position [1741, 0]
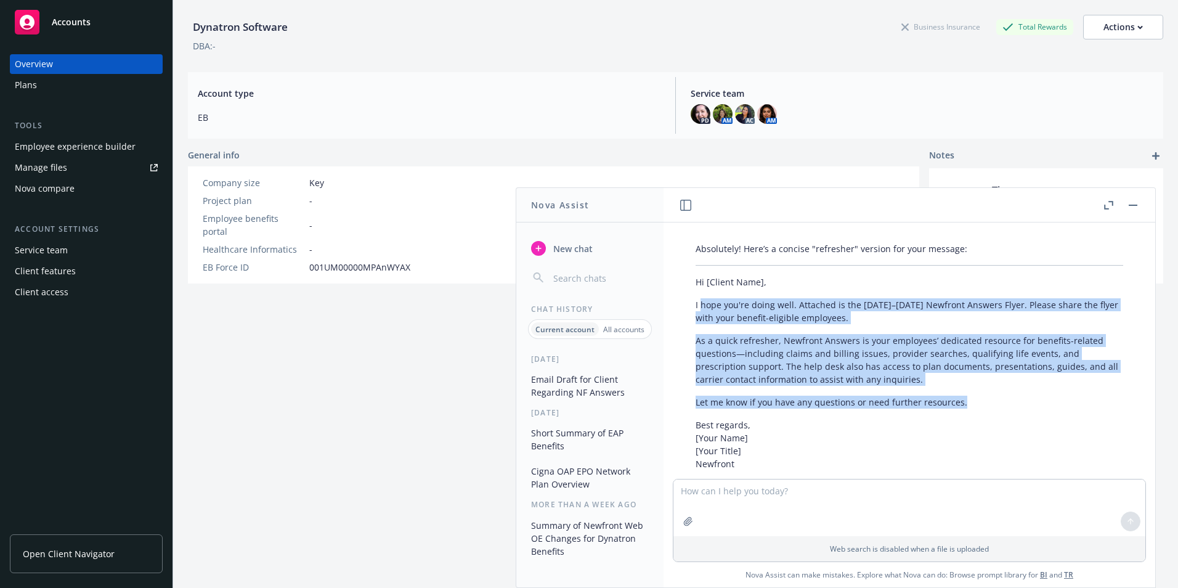
drag, startPoint x: 982, startPoint y: 392, endPoint x: 700, endPoint y: 296, distance: 298.3
click at [700, 296] on div "Absolutely! Here’s a concise "refresher" version for your message: Hi [Client N…" at bounding box center [909, 372] width 452 height 271
drag, startPoint x: 700, startPoint y: 296, endPoint x: 722, endPoint y: 296, distance: 22.2
drag, startPoint x: 722, startPoint y: 296, endPoint x: 709, endPoint y: 294, distance: 13.1
click at [709, 298] on p "I hope you're doing well. Attached is the 2025–2026 Newfront Answers Flyer. Ple…" at bounding box center [909, 311] width 428 height 26
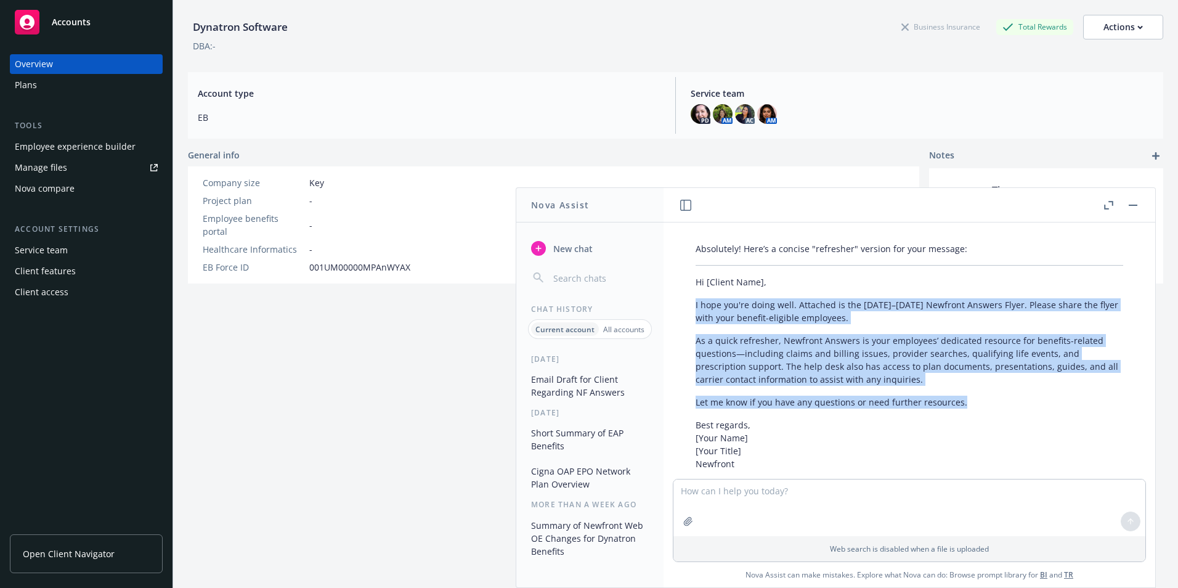
drag, startPoint x: 693, startPoint y: 290, endPoint x: 959, endPoint y: 384, distance: 282.1
click at [959, 384] on div "Absolutely! Here’s a concise "refresher" version for your message: Hi [Client N…" at bounding box center [909, 372] width 452 height 271
drag, startPoint x: 959, startPoint y: 384, endPoint x: 949, endPoint y: 384, distance: 9.9
copy div "I hope you're doing well. Attached is the 2025–2026 Newfront Answers Flyer. Ple…"
click at [920, 370] on p "As a quick refresher, Newfront Answers is your employees’ dedicated resource fo…" at bounding box center [909, 360] width 428 height 52
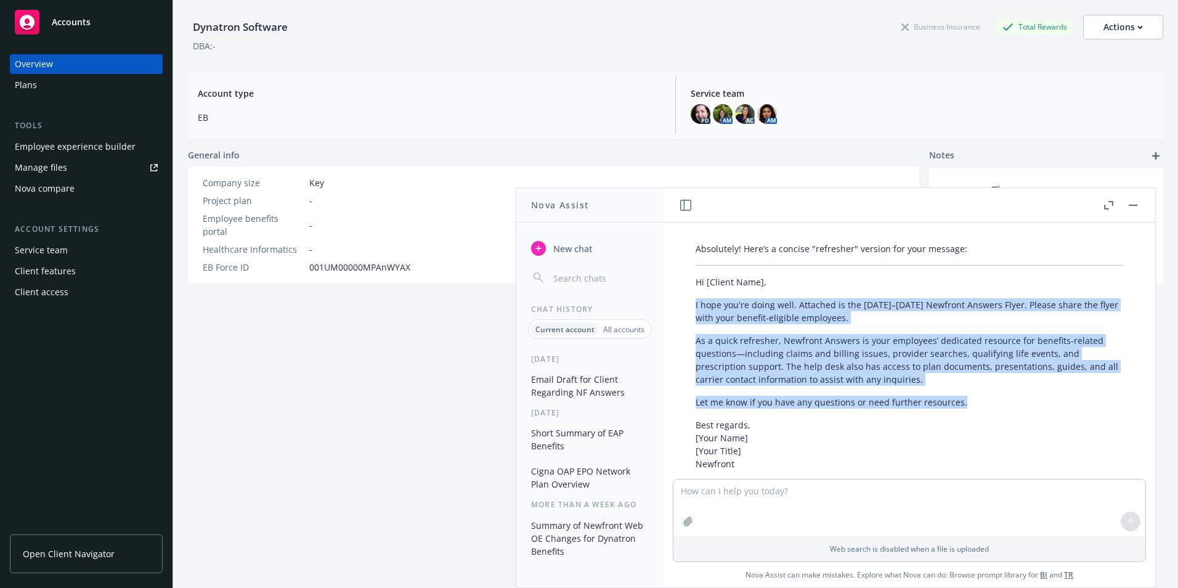
click at [968, 395] on p "Let me know if you have any questions or need further resources." at bounding box center [909, 401] width 428 height 13
click at [956, 372] on p "As a quick refresher, Newfront Answers is your employees’ dedicated resource fo…" at bounding box center [909, 360] width 428 height 52
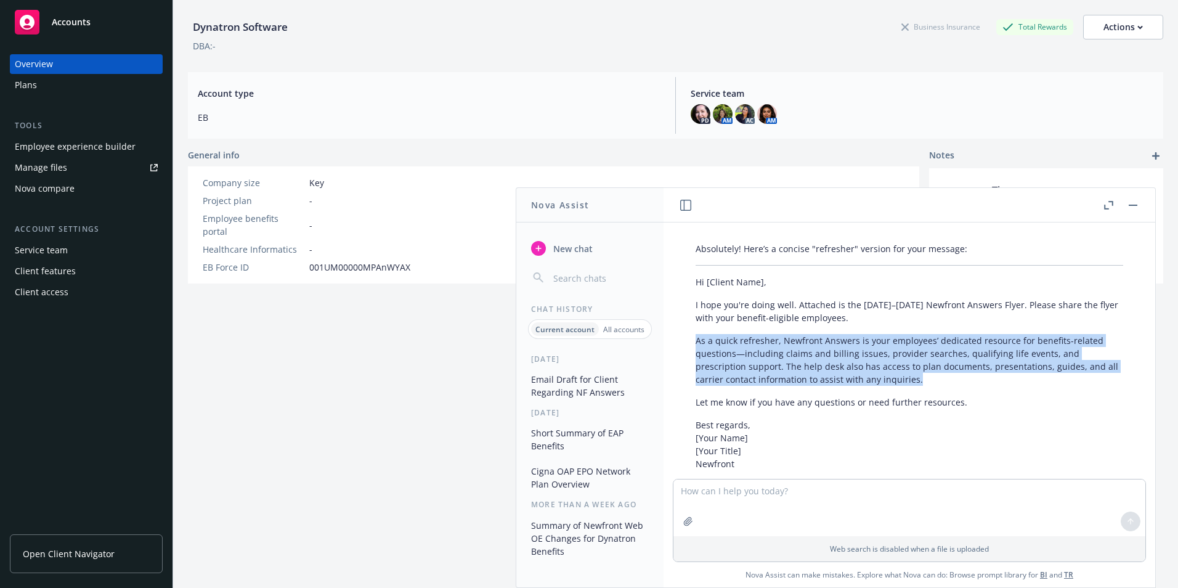
drag, startPoint x: 902, startPoint y: 368, endPoint x: 692, endPoint y: 328, distance: 213.8
click at [692, 328] on div "Absolutely! Here’s a concise "refresher" version for your message: Hi [Client N…" at bounding box center [909, 372] width 452 height 271
drag, startPoint x: 692, startPoint y: 328, endPoint x: 723, endPoint y: 333, distance: 31.2
copy p "As a quick refresher, Newfront Answers is your employees’ dedicated resource fo…"
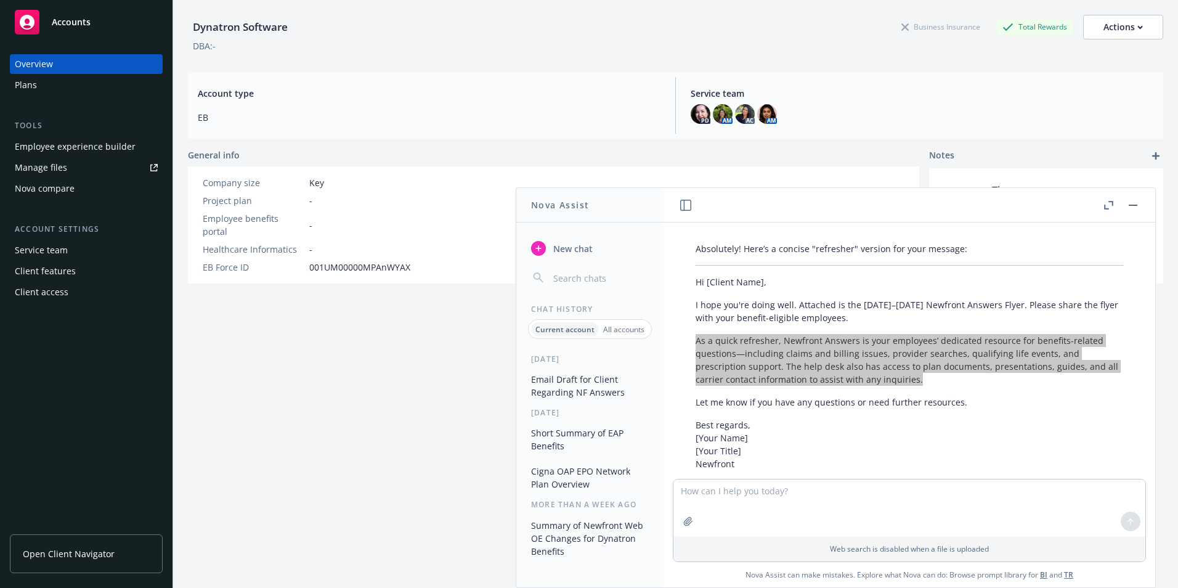
scroll to position [1679, 0]
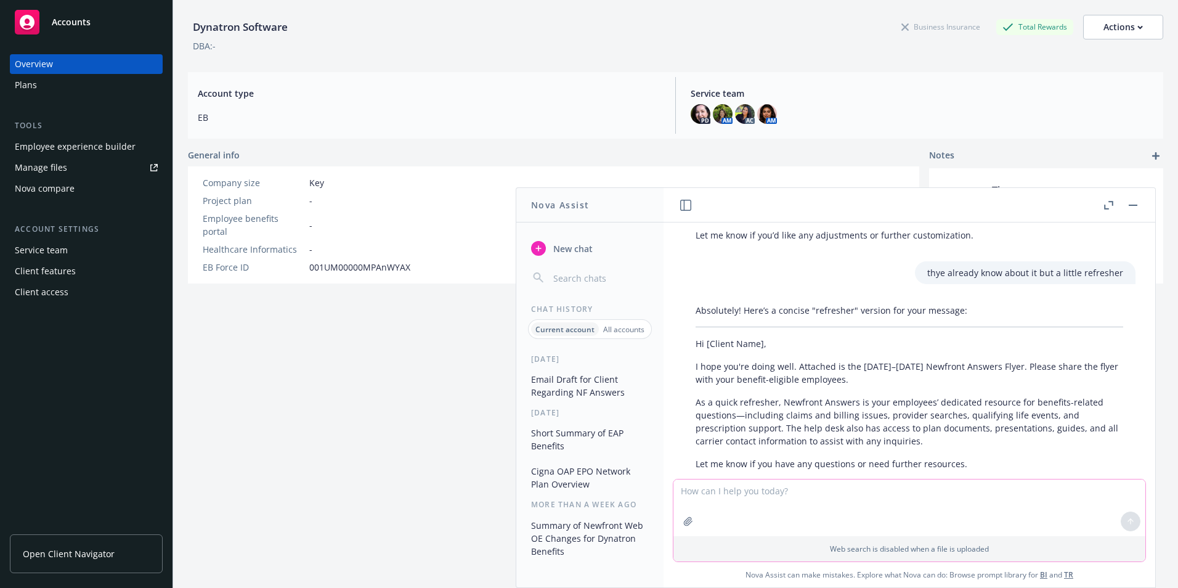
click at [729, 509] on textarea at bounding box center [909, 507] width 472 height 57
type textarea "please see"
drag, startPoint x: 821, startPoint y: 500, endPoint x: 659, endPoint y: 501, distance: 162.0
click at [663, 501] on div "Nova Assist New chat Chat History Current account All accounts Today Email Draf…" at bounding box center [909, 387] width 493 height 400
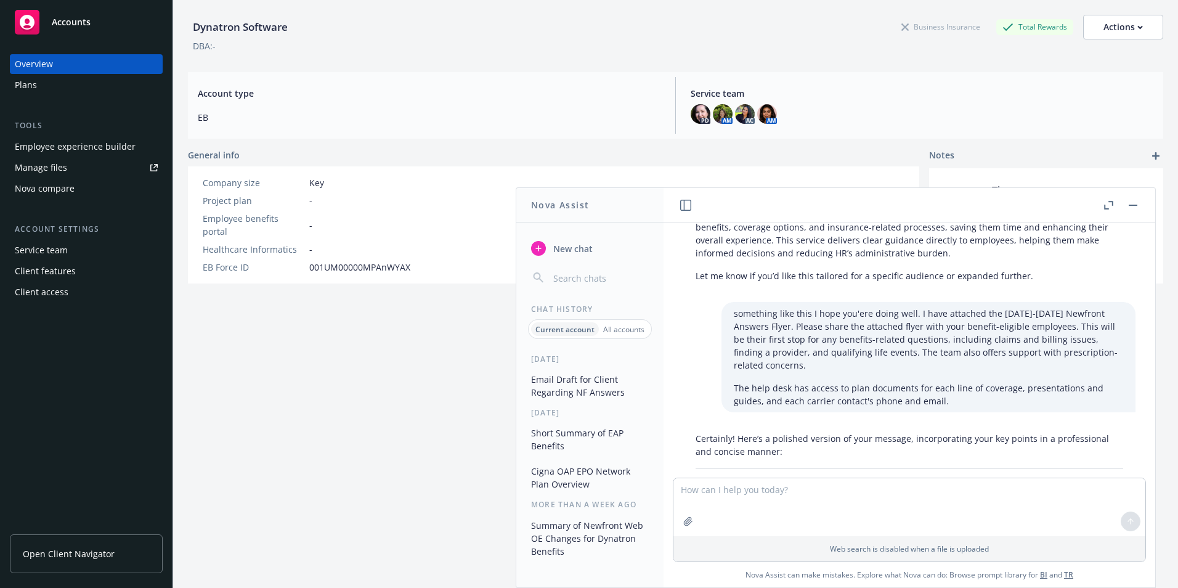
scroll to position [1186, 0]
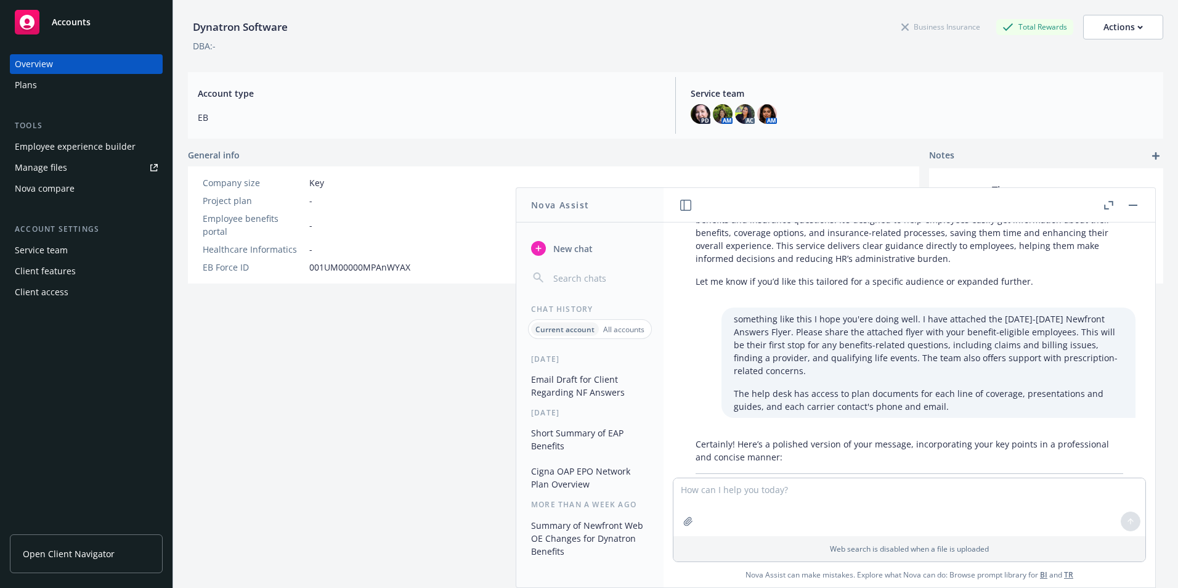
drag, startPoint x: 999, startPoint y: 331, endPoint x: 885, endPoint y: 347, distance: 115.7
click at [885, 347] on p "something like this I hope you'ere doing well. I have attached the 2025-2026 Ne…" at bounding box center [928, 344] width 389 height 65
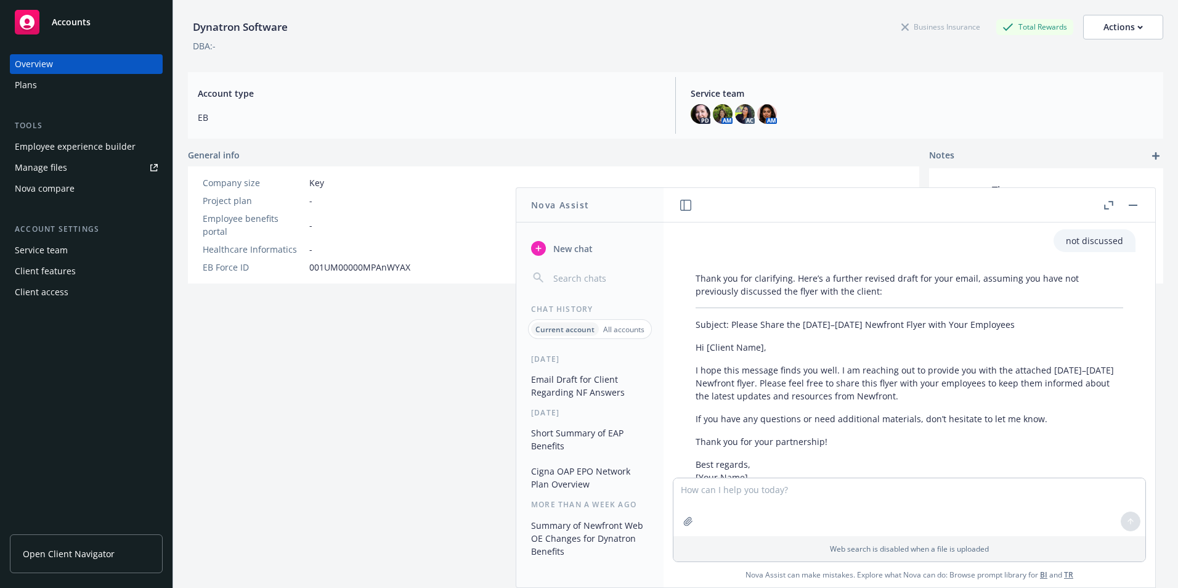
scroll to position [817, 0]
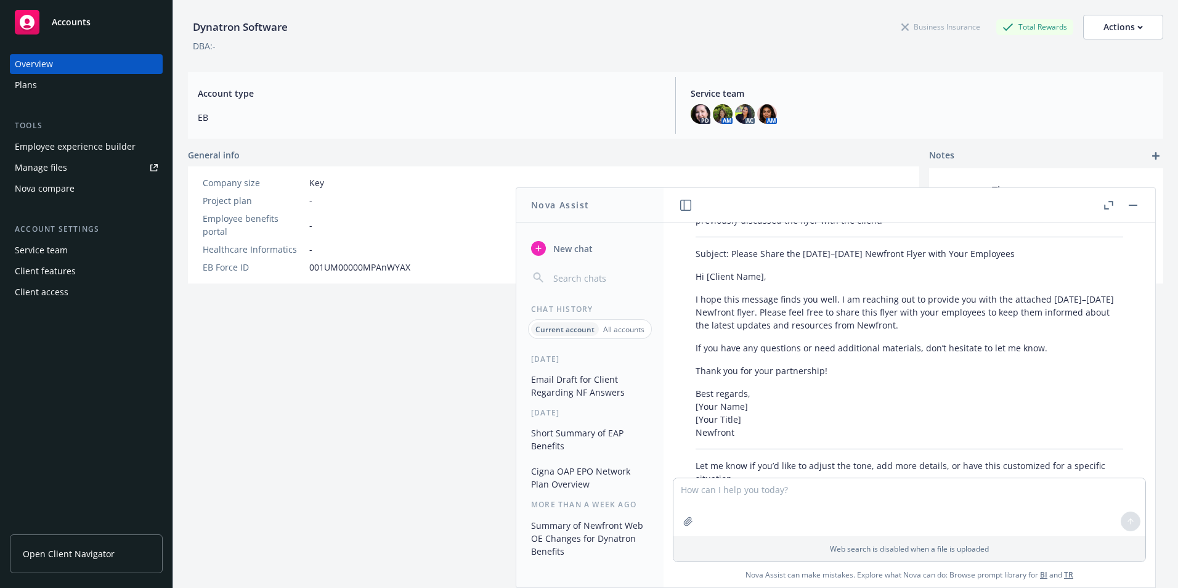
click at [57, 86] on div "Plans" at bounding box center [86, 85] width 143 height 20
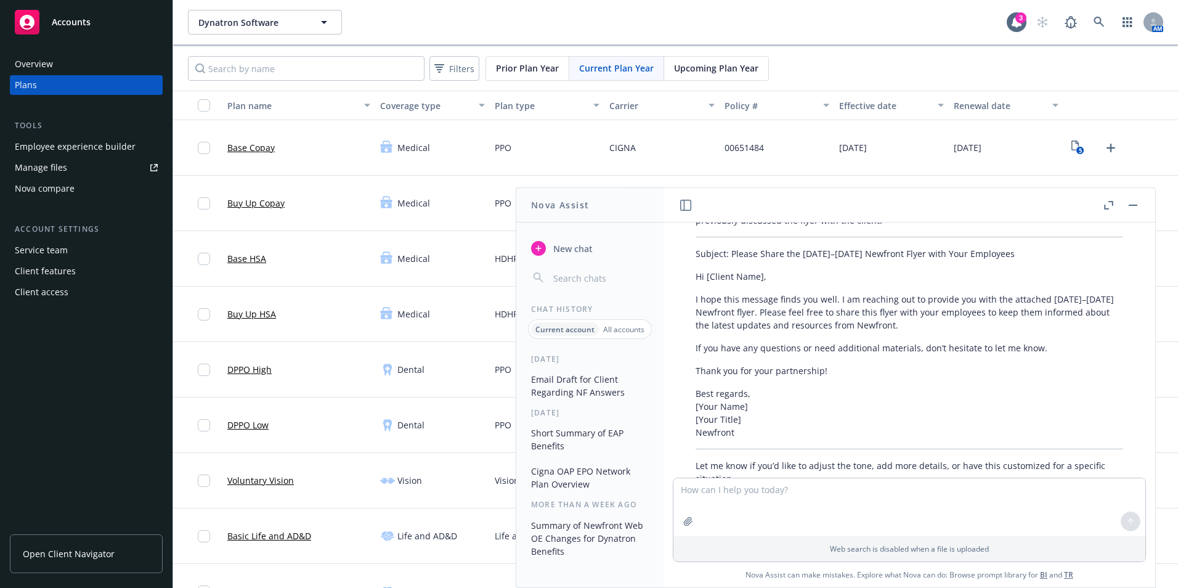
click at [87, 144] on div "Employee experience builder" at bounding box center [75, 147] width 121 height 20
click at [94, 148] on div "Employee experience builder" at bounding box center [75, 147] width 121 height 20
click at [60, 65] on div "Overview" at bounding box center [86, 64] width 143 height 20
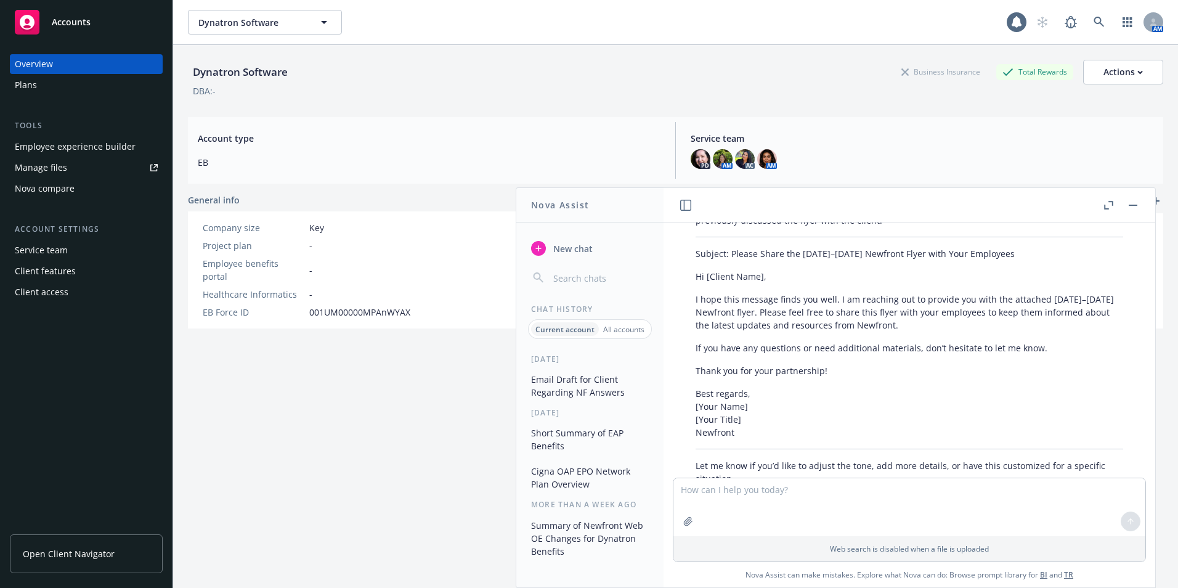
click at [50, 141] on div "Employee experience builder" at bounding box center [75, 147] width 121 height 20
click at [62, 141] on div "Employee experience builder" at bounding box center [75, 147] width 121 height 20
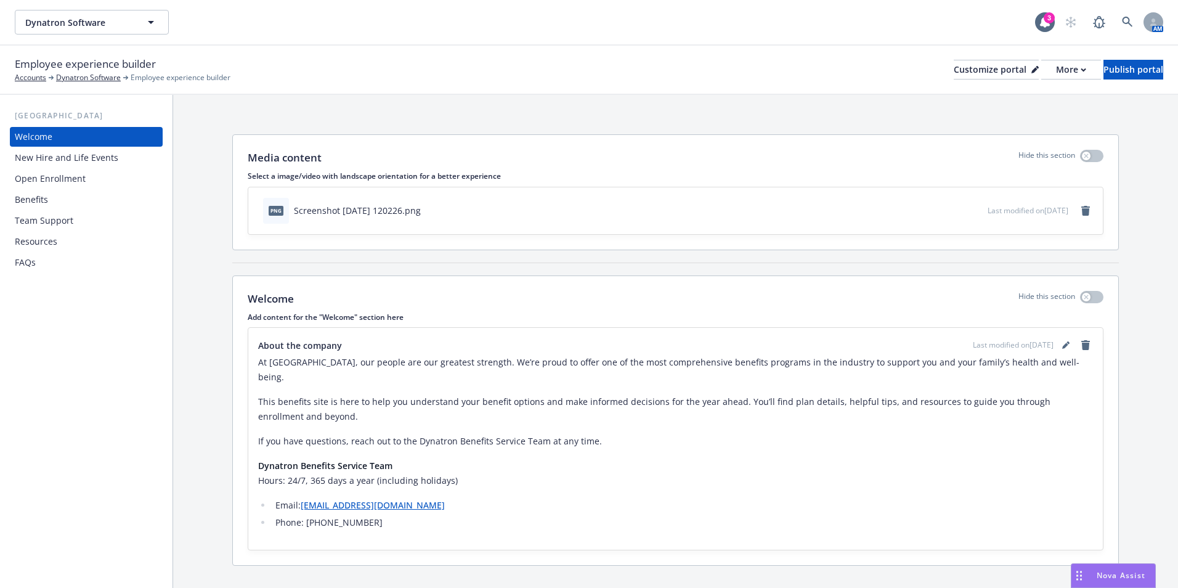
click at [75, 209] on div "Benefits" at bounding box center [86, 200] width 143 height 20
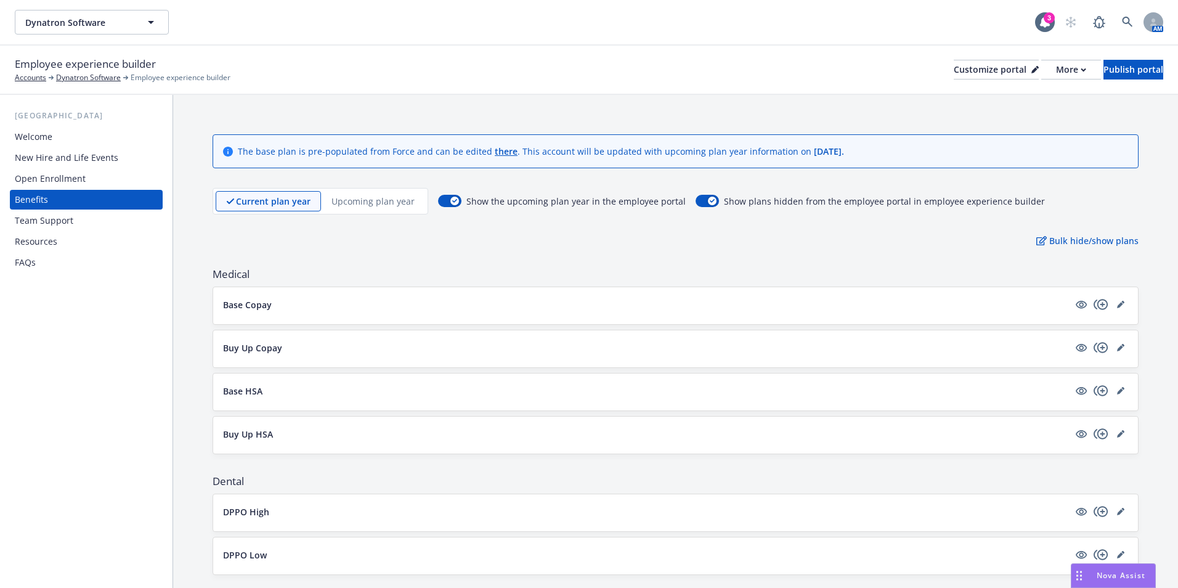
click at [372, 206] on p "Upcoming plan year" at bounding box center [372, 201] width 83 height 13
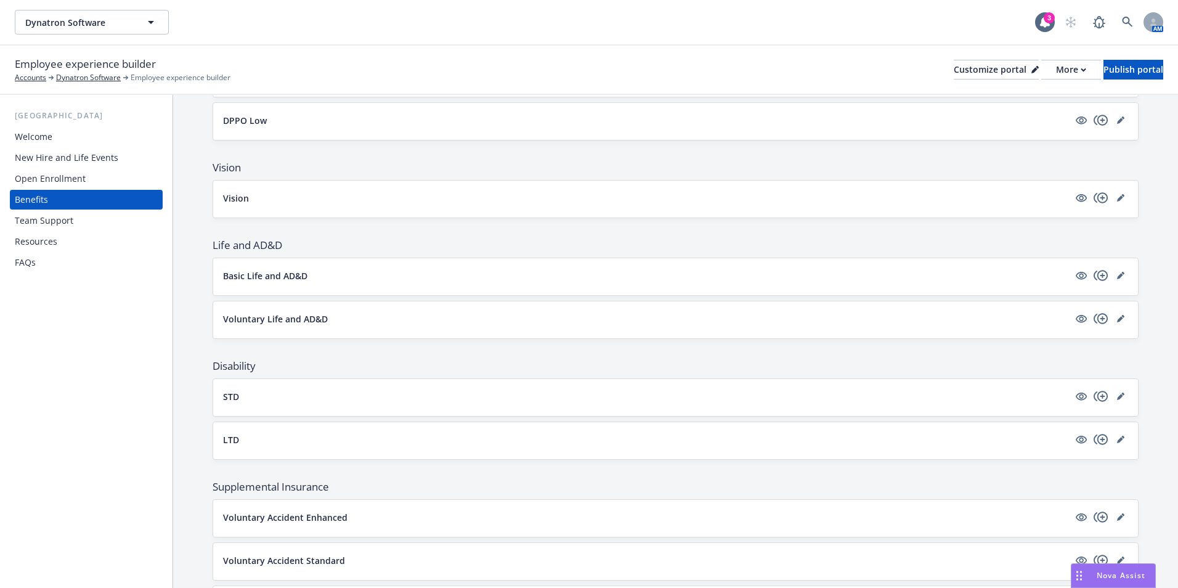
scroll to position [431, 0]
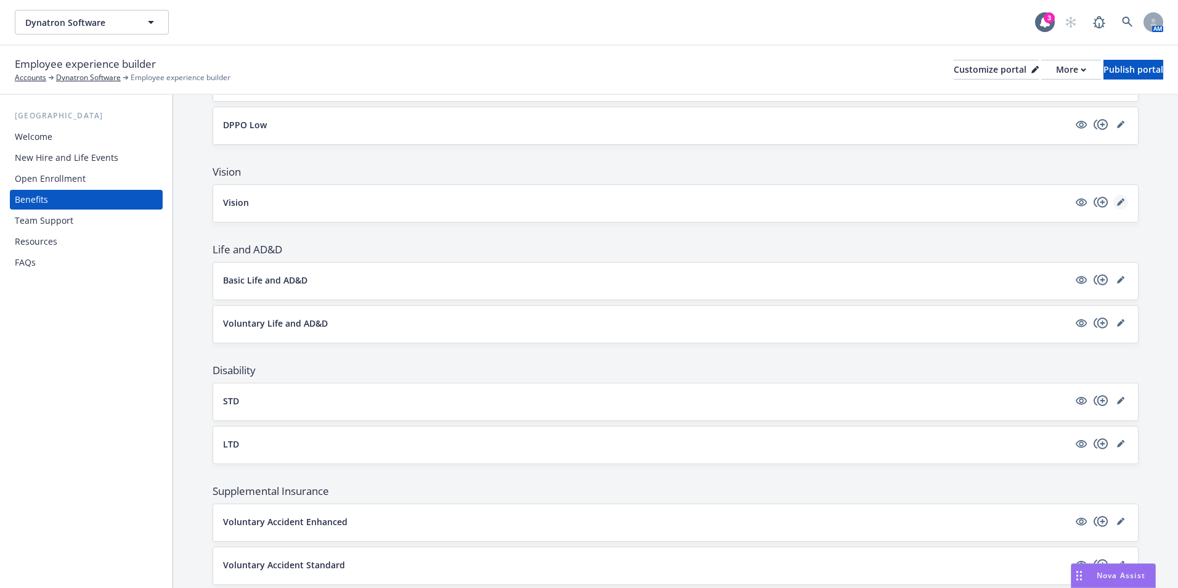
click at [1117, 199] on icon "editPencil" at bounding box center [1120, 201] width 7 height 7
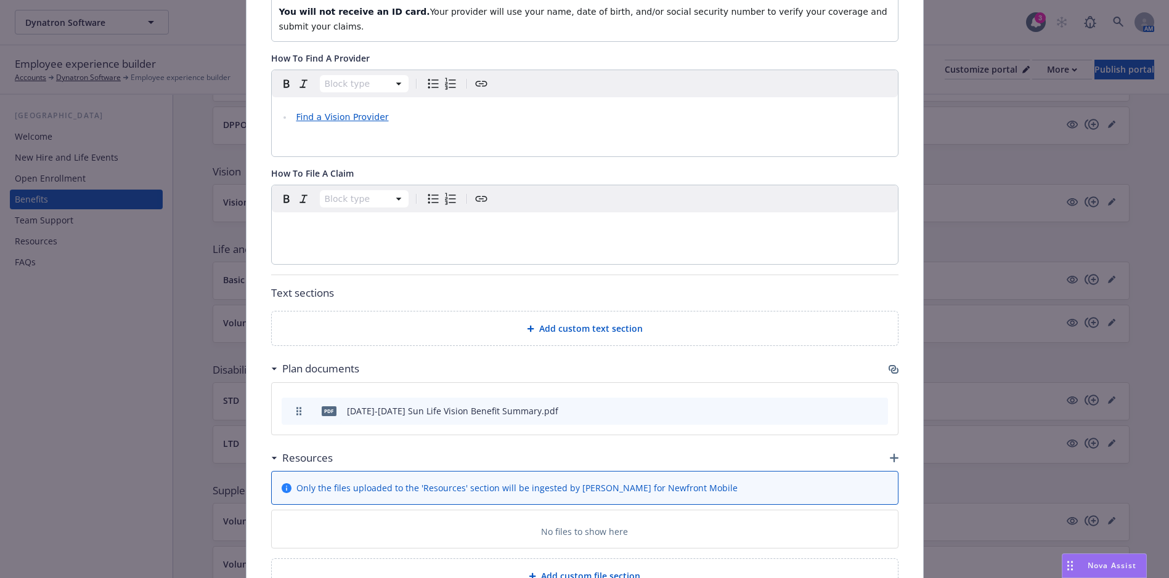
scroll to position [474, 0]
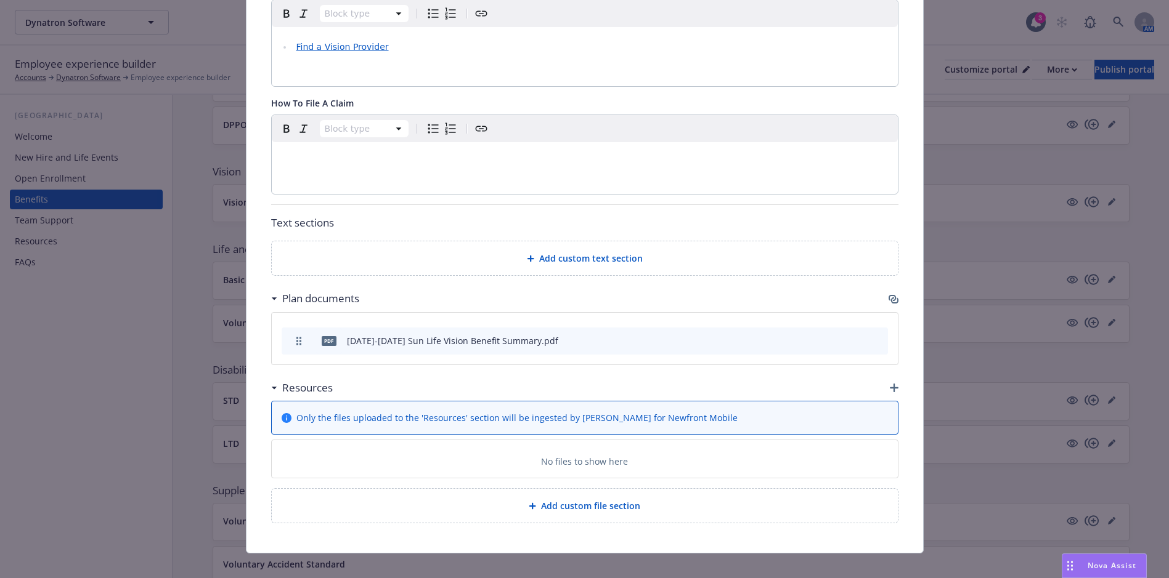
click at [895, 370] on div "Fields that are left empty won't be displayed to the client Custom carrier cont…" at bounding box center [584, 77] width 676 height 952
click at [890, 384] on icon "button" at bounding box center [894, 388] width 9 height 9
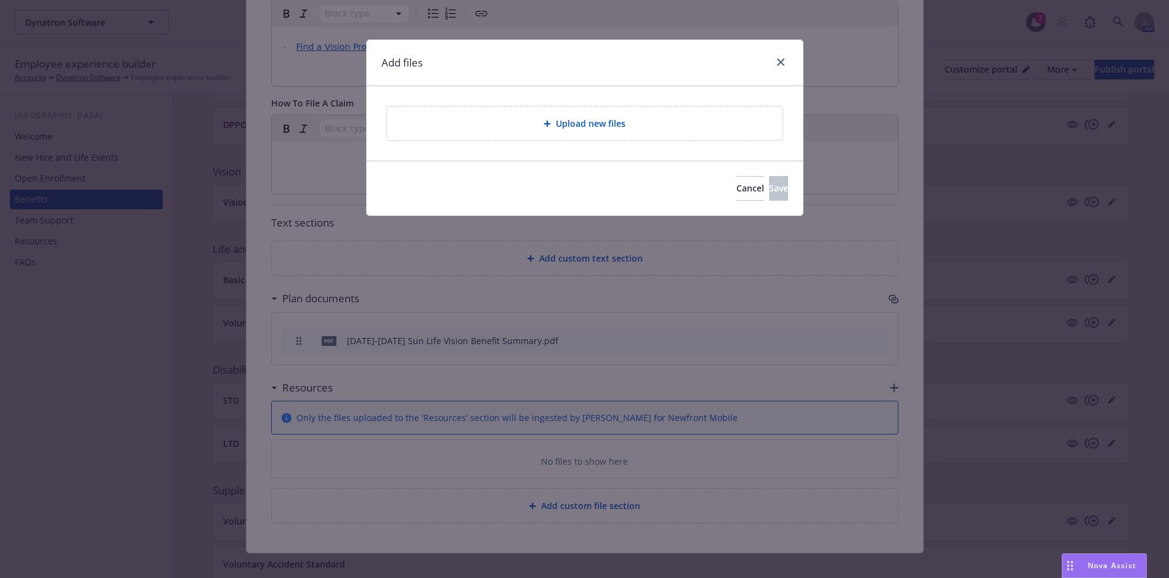
scroll to position [465, 0]
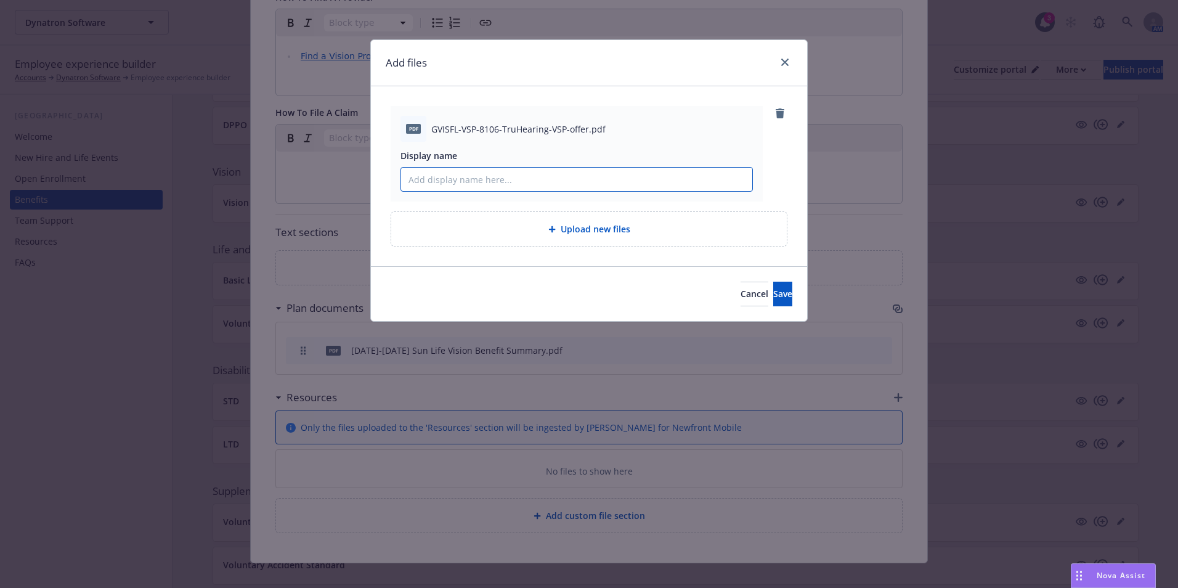
click at [513, 183] on input "Display name" at bounding box center [576, 179] width 351 height 23
type input "TruHearing Flyer"
click at [773, 288] on span "Save" at bounding box center [782, 294] width 19 height 12
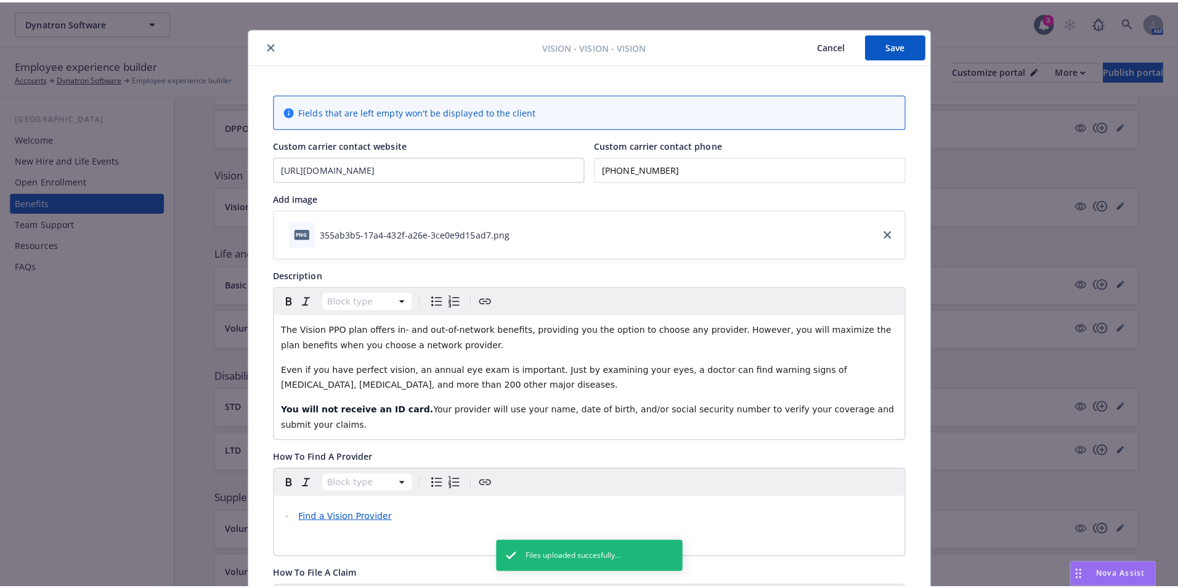
scroll to position [0, 0]
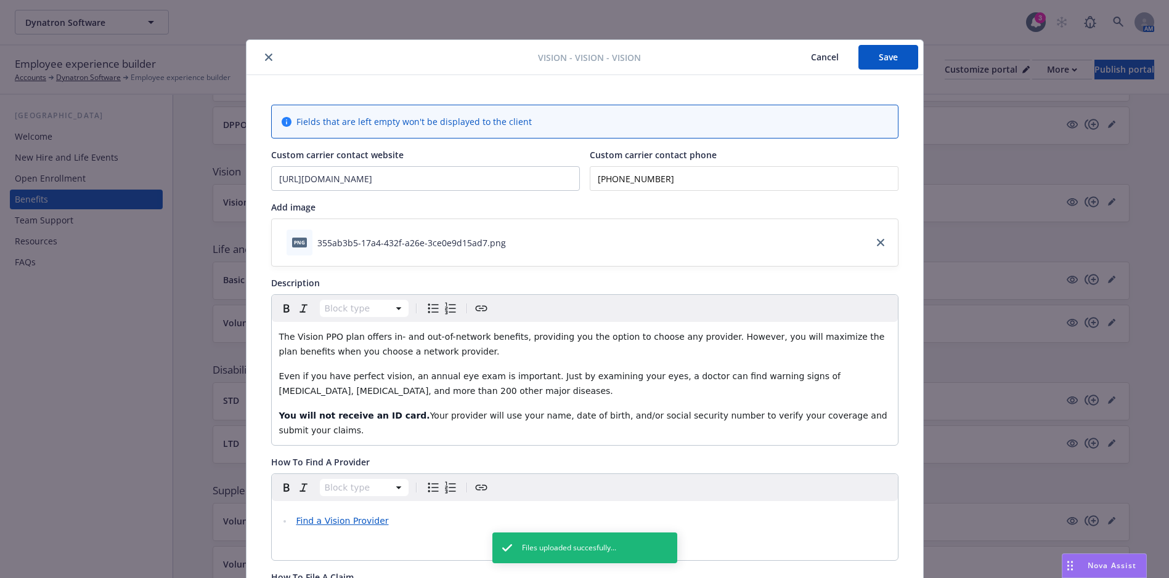
click at [898, 52] on button "Save" at bounding box center [888, 57] width 60 height 25
click at [265, 59] on icon "close" at bounding box center [268, 57] width 7 height 7
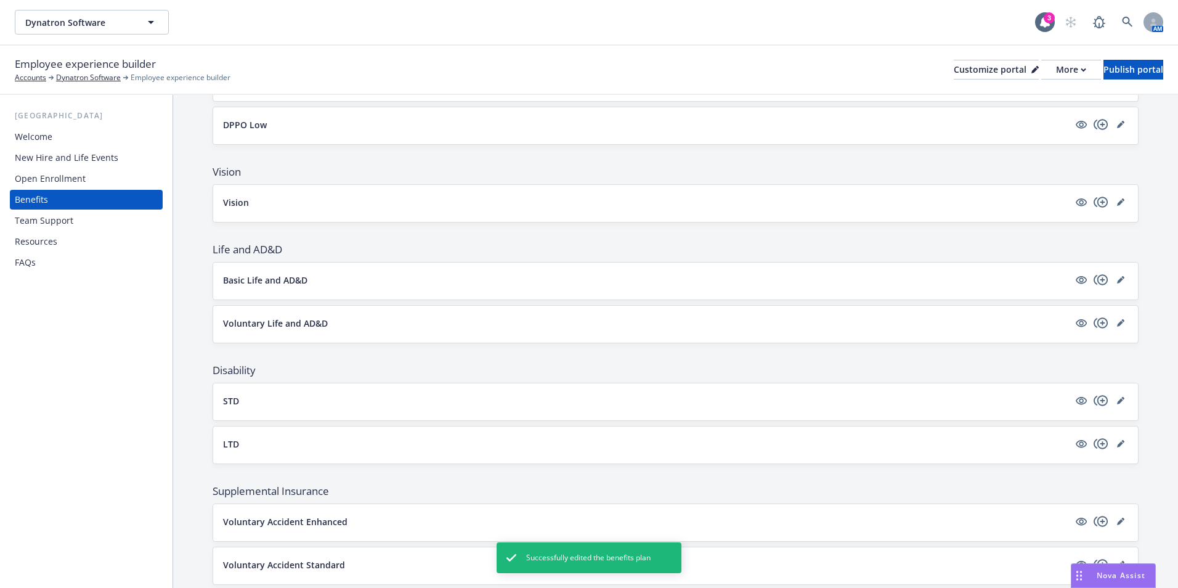
click at [68, 177] on div "Open Enrollment" at bounding box center [50, 179] width 71 height 20
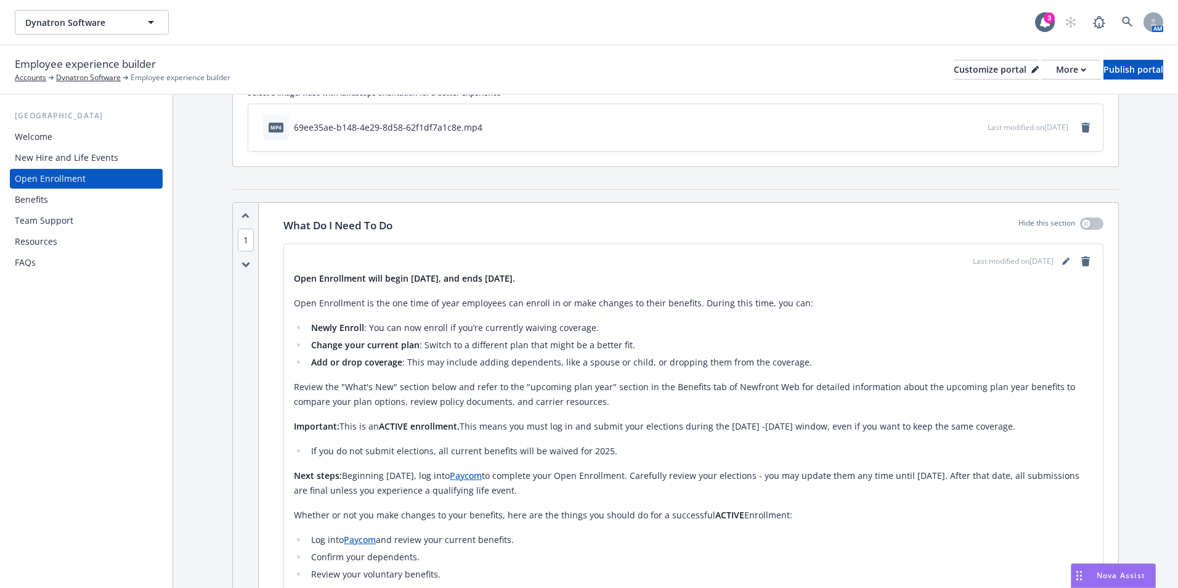
scroll to position [62, 0]
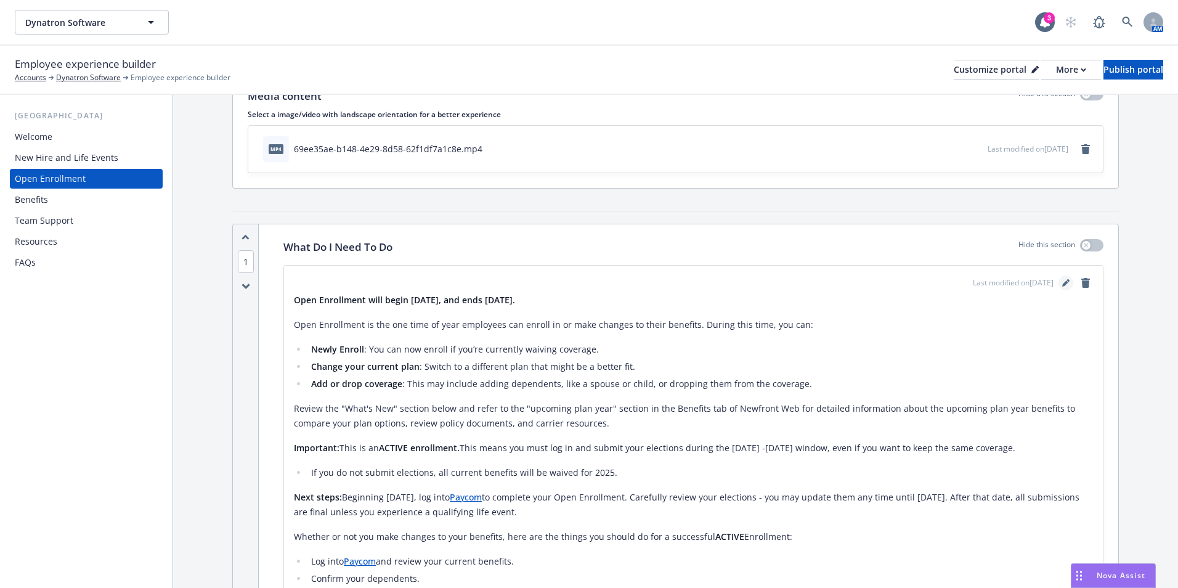
click at [1062, 285] on icon "editPencil" at bounding box center [1065, 282] width 7 height 7
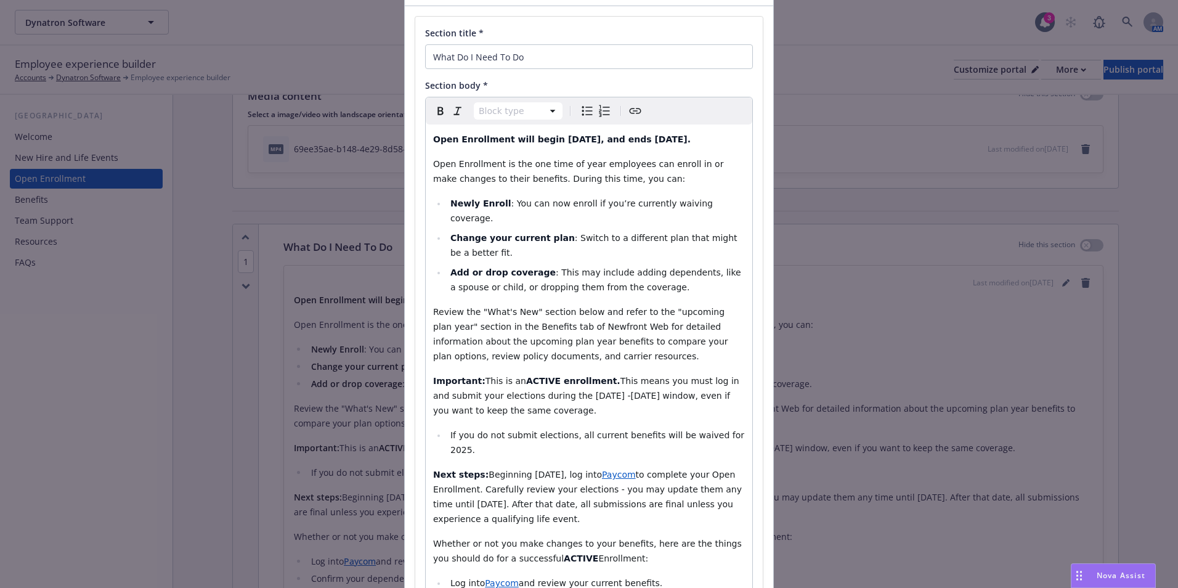
scroll to position [246, 0]
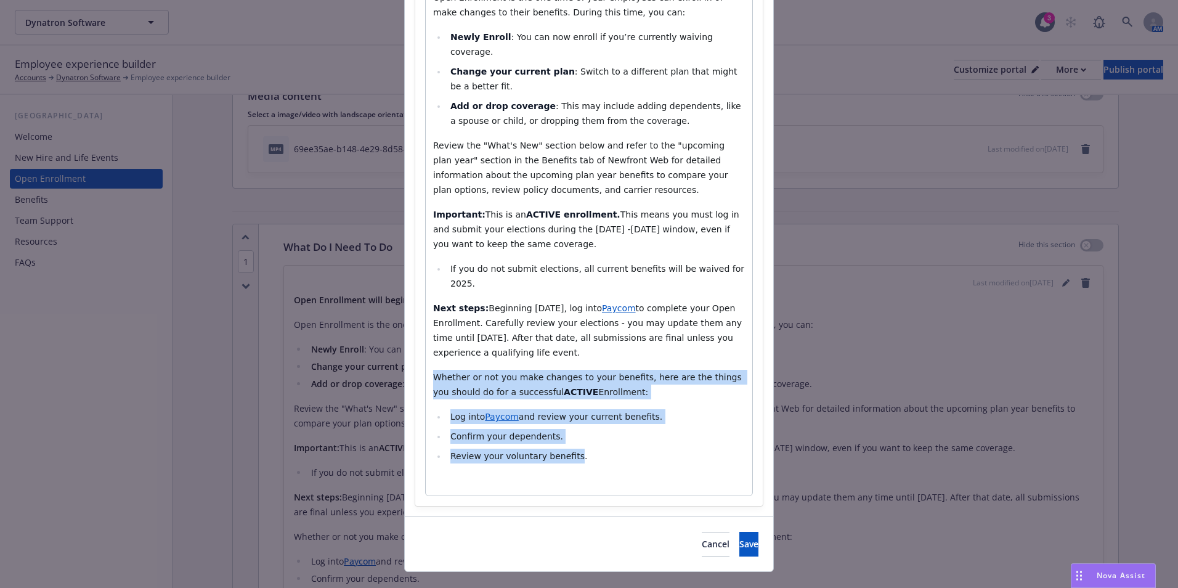
drag, startPoint x: 563, startPoint y: 461, endPoint x: 428, endPoint y: 378, distance: 158.7
click at [428, 378] on div "Open Enrollment will begin September 8th, 2025, and ends September 17th, 2025. …" at bounding box center [589, 226] width 326 height 537
select select "paragraph"
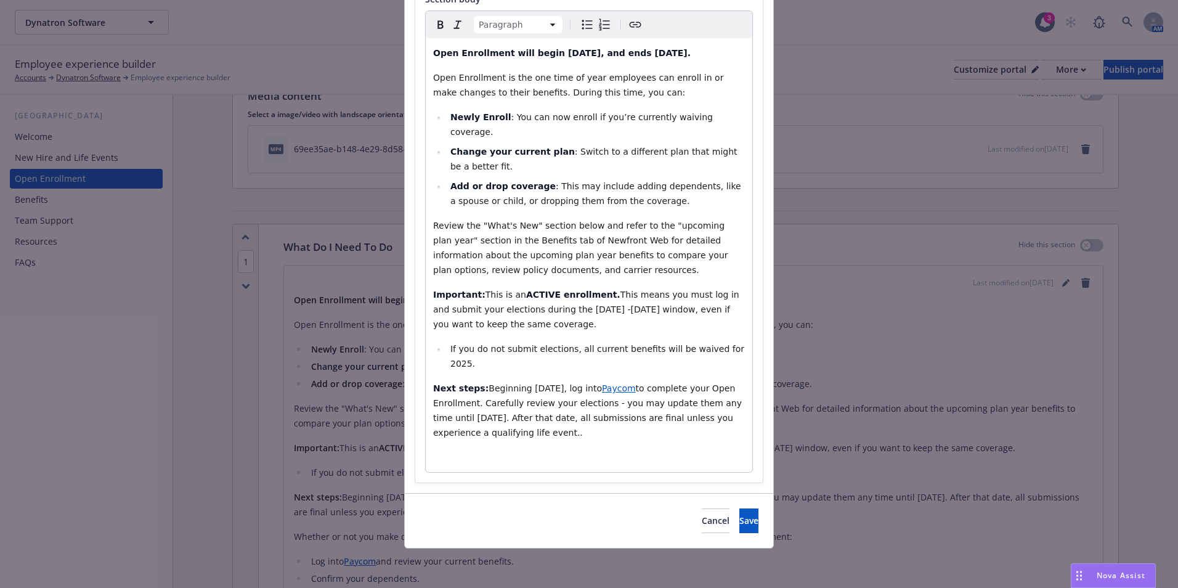
scroll to position [166, 0]
click at [477, 453] on p "editable markdown" at bounding box center [589, 457] width 312 height 15
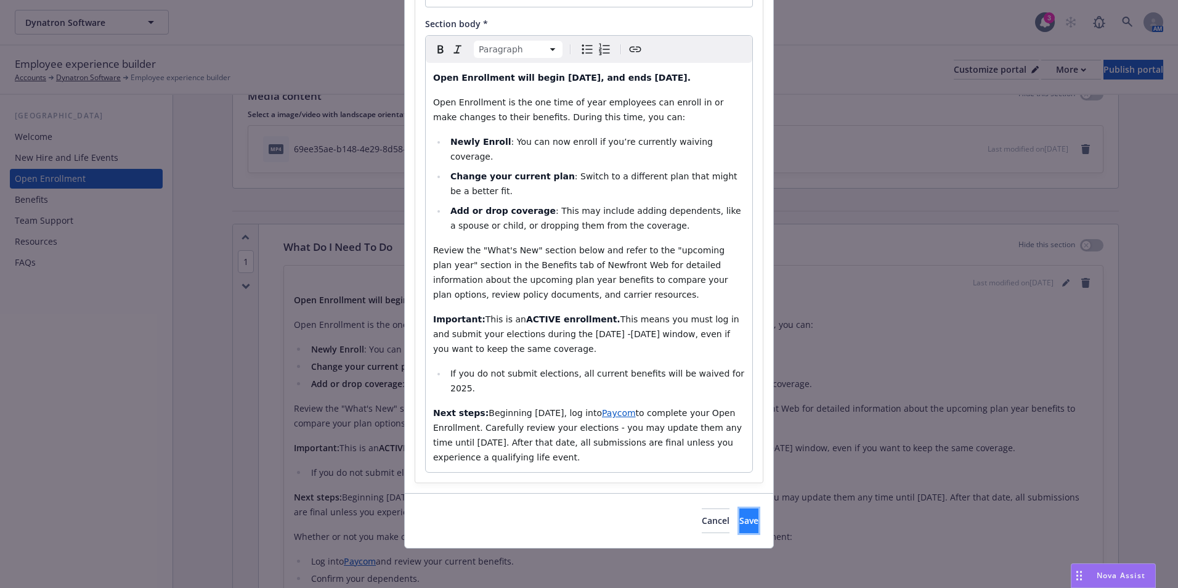
click at [739, 513] on button "Save" at bounding box center [748, 520] width 19 height 25
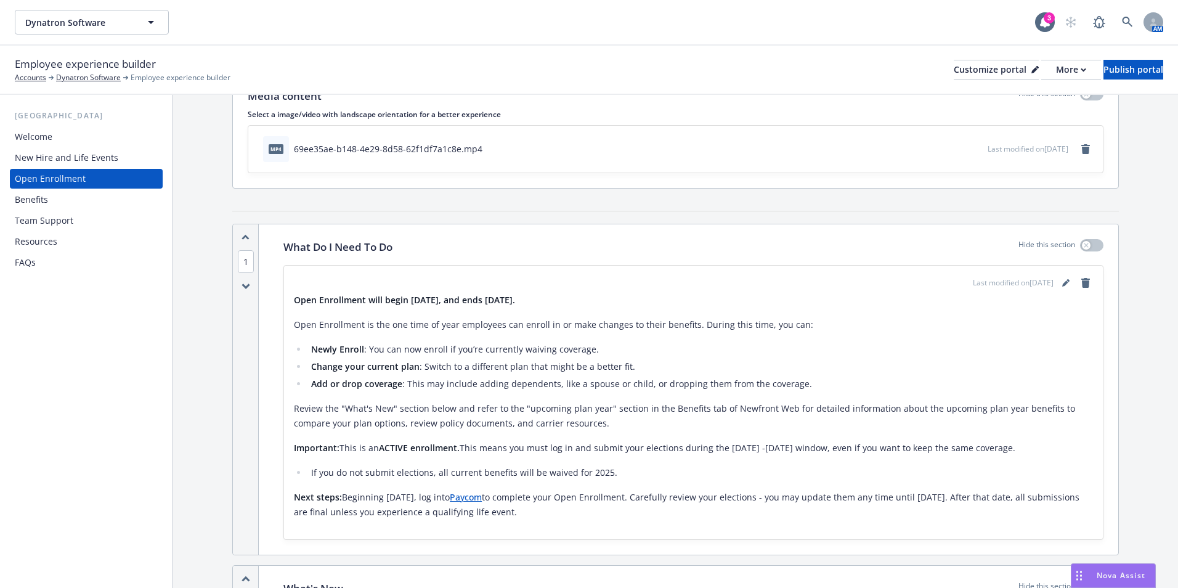
click at [92, 203] on div "Benefits" at bounding box center [86, 200] width 143 height 20
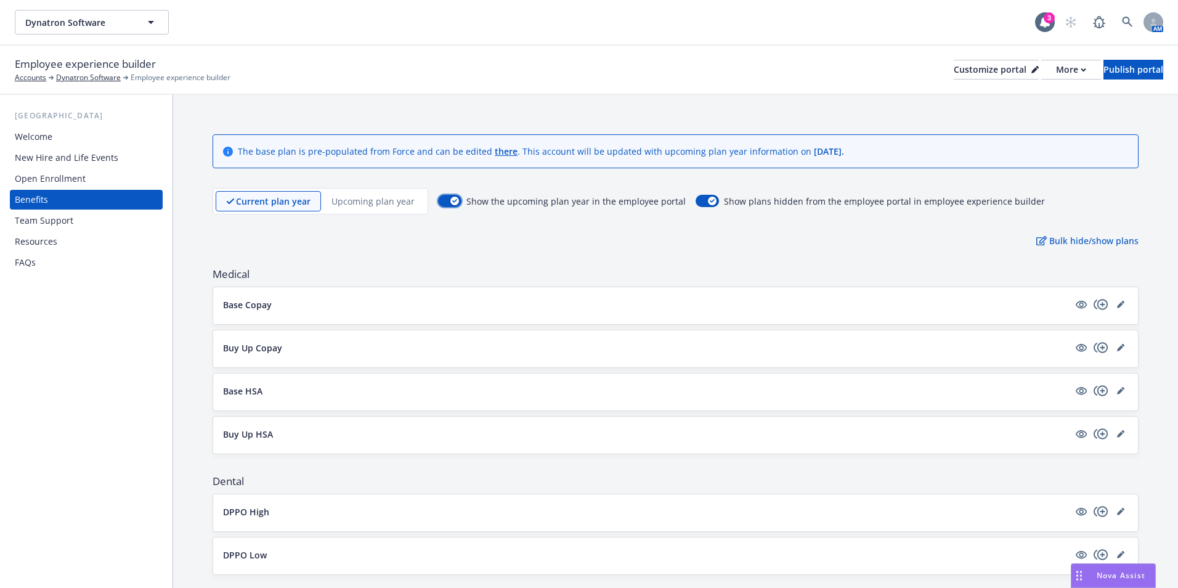
click at [452, 203] on div "button" at bounding box center [454, 201] width 9 height 9
click at [92, 152] on div "New Hire and Life Events" at bounding box center [66, 158] width 103 height 20
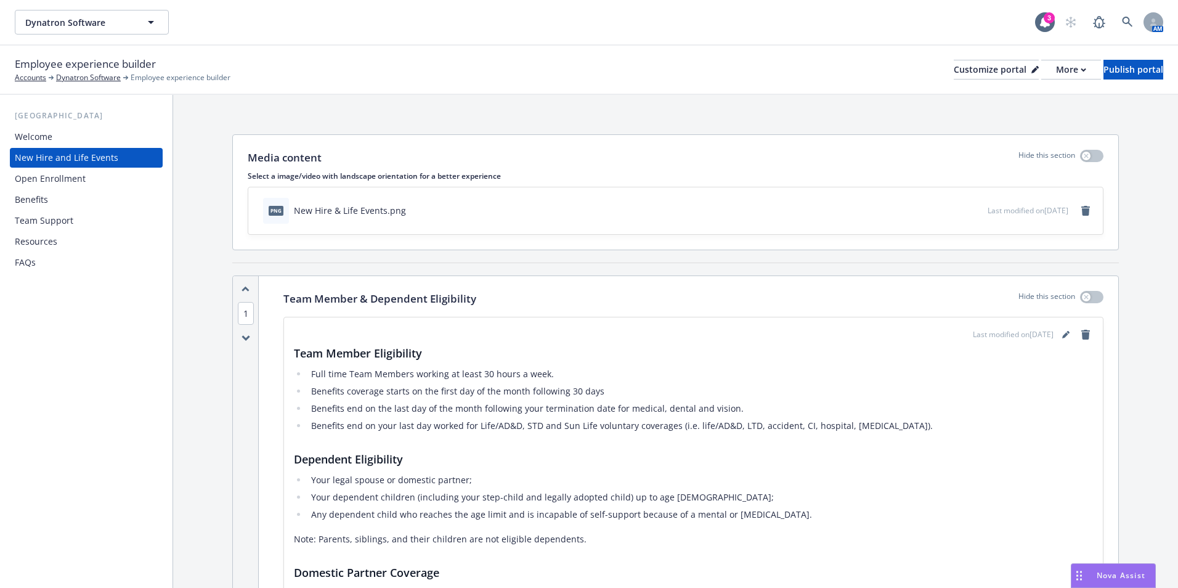
click at [99, 176] on div "Open Enrollment" at bounding box center [86, 179] width 143 height 20
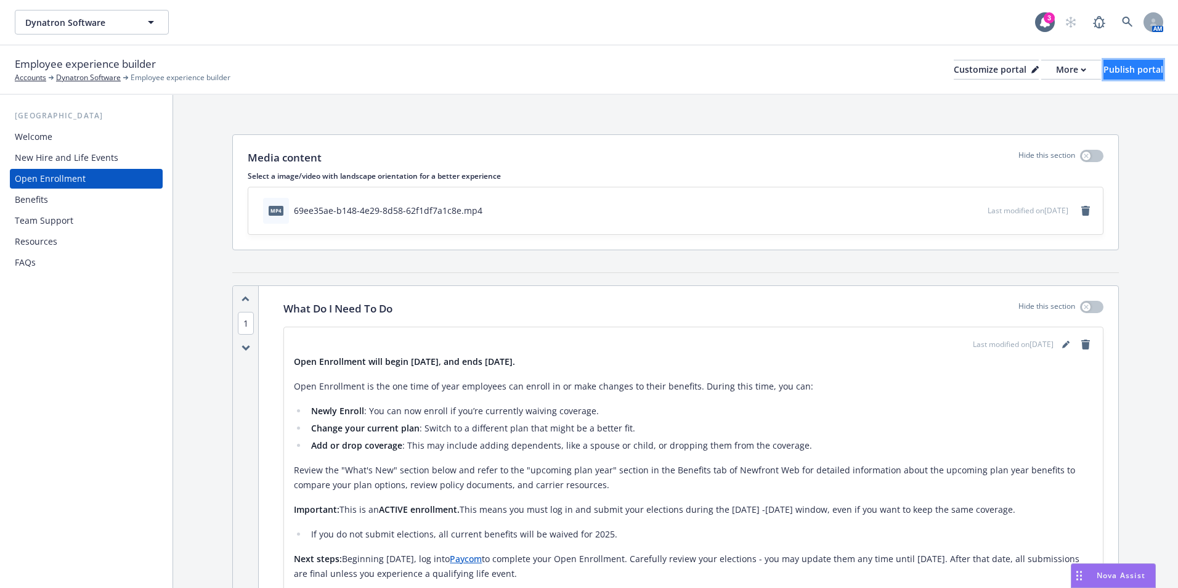
click at [1114, 76] on div "Publish portal" at bounding box center [1133, 69] width 60 height 18
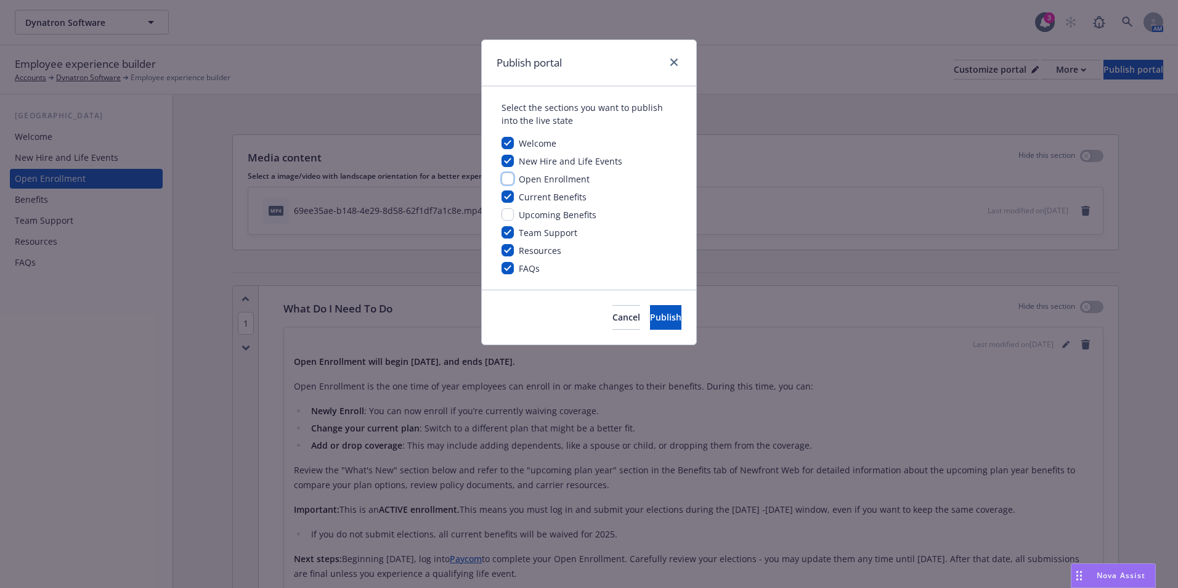
click at [508, 180] on input "checkbox" at bounding box center [507, 178] width 12 height 12
checkbox input "true"
click at [650, 314] on span "Publish" at bounding box center [665, 317] width 31 height 12
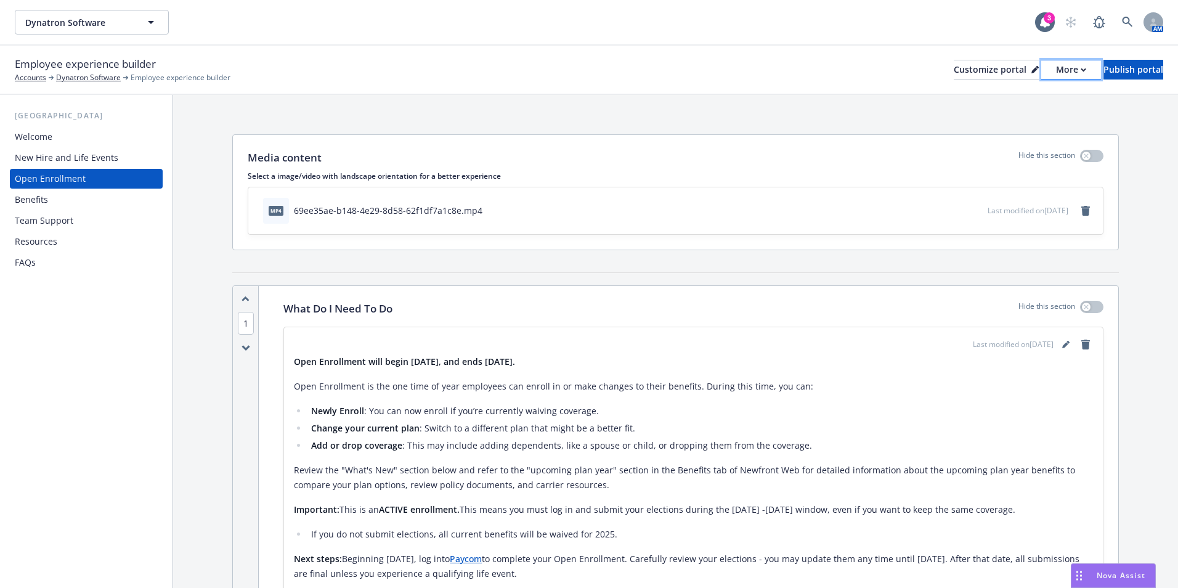
click at [1056, 75] on div "More" at bounding box center [1071, 69] width 30 height 18
drag, startPoint x: 1027, startPoint y: 119, endPoint x: 999, endPoint y: 112, distance: 29.1
click at [1027, 119] on link "Copy portal link" at bounding box center [1005, 122] width 112 height 25
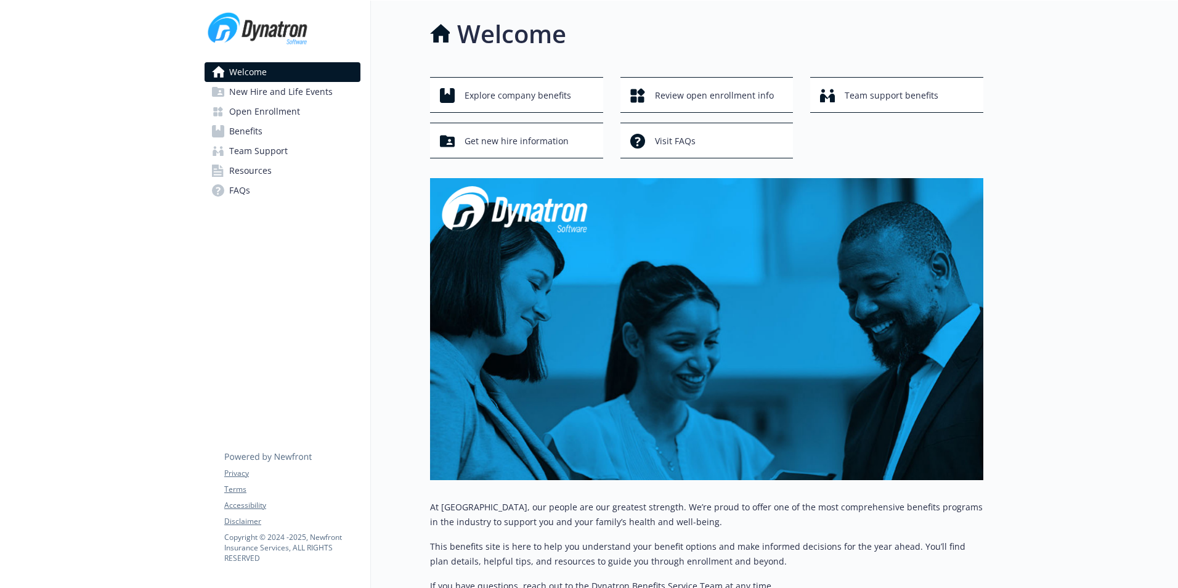
click at [299, 108] on link "Open Enrollment" at bounding box center [283, 112] width 156 height 20
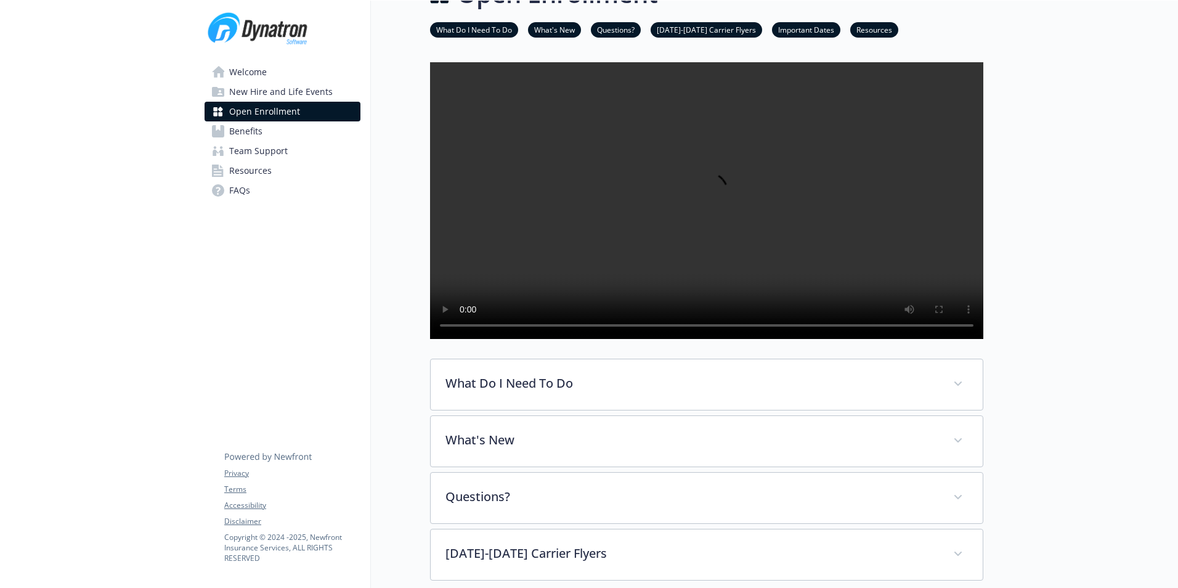
scroll to position [123, 0]
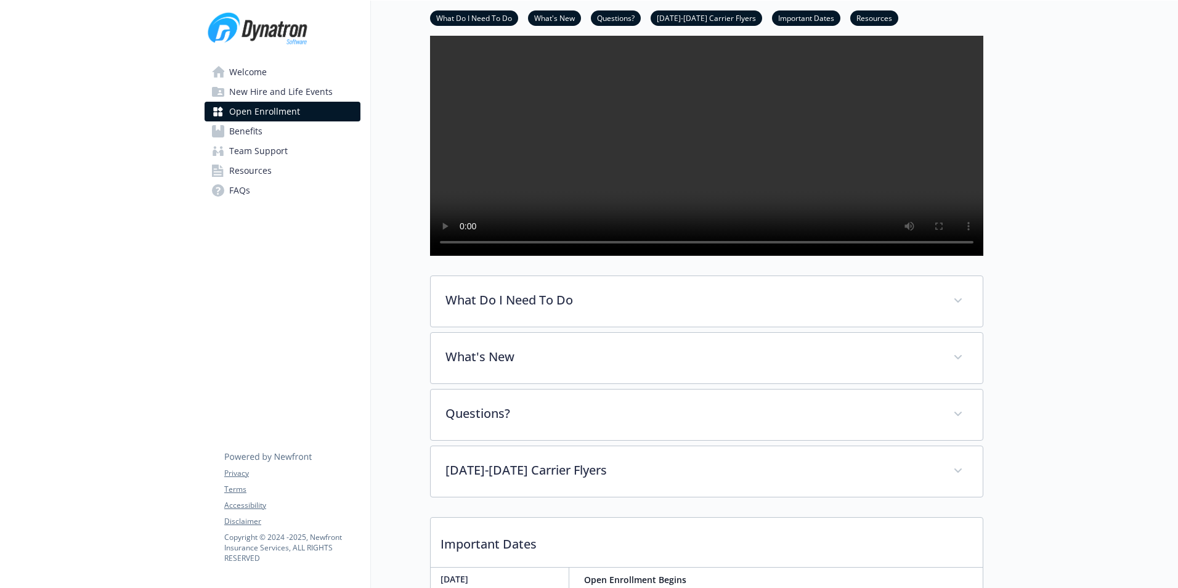
click at [246, 130] on span "Benefits" at bounding box center [245, 131] width 33 height 20
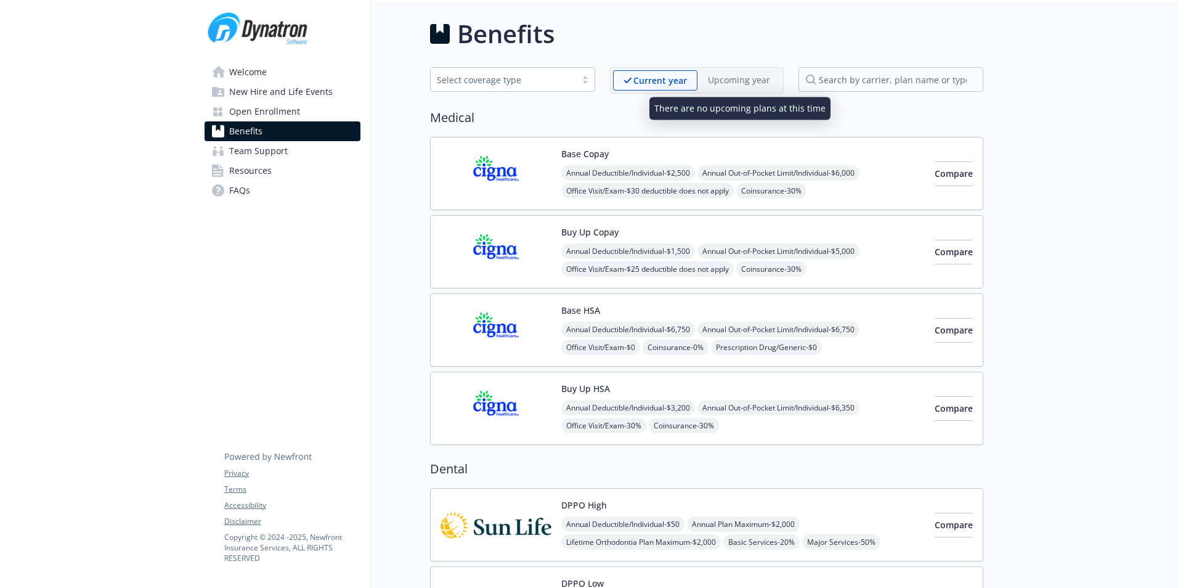
click at [737, 75] on p "Upcoming year" at bounding box center [739, 79] width 62 height 13
click at [298, 113] on link "Open Enrollment" at bounding box center [283, 112] width 156 height 20
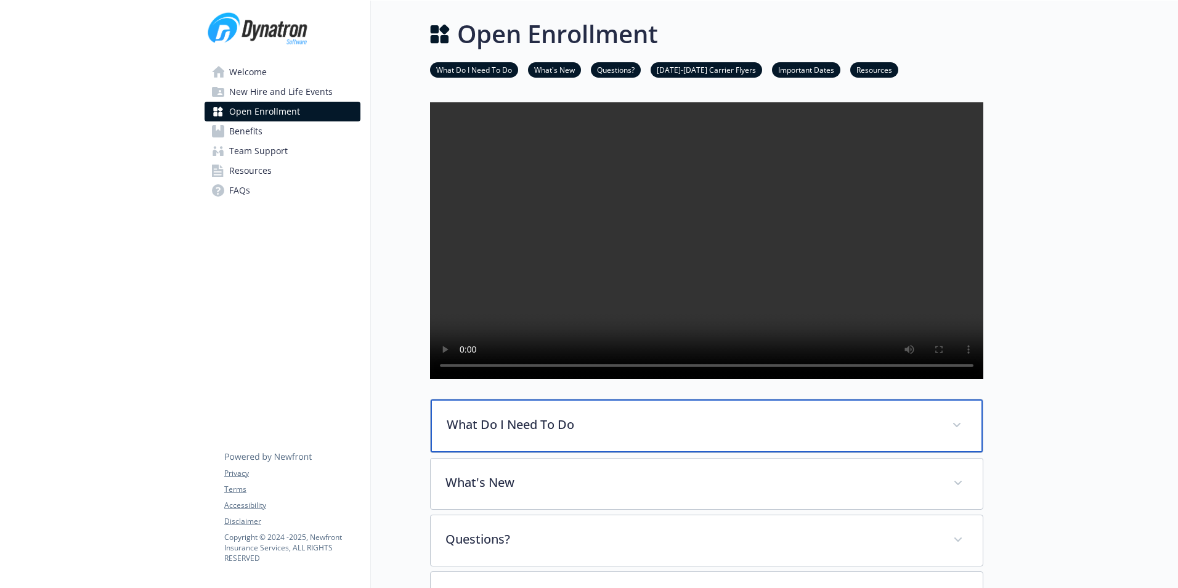
click at [566, 452] on div "What Do I Need To Do" at bounding box center [707, 425] width 552 height 53
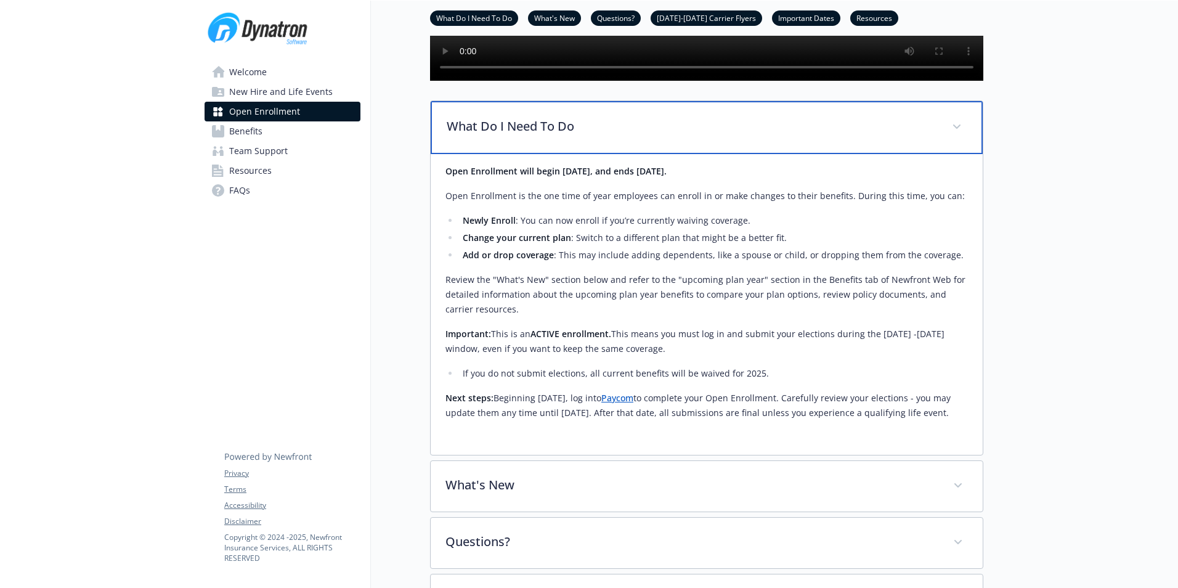
scroll to position [308, 0]
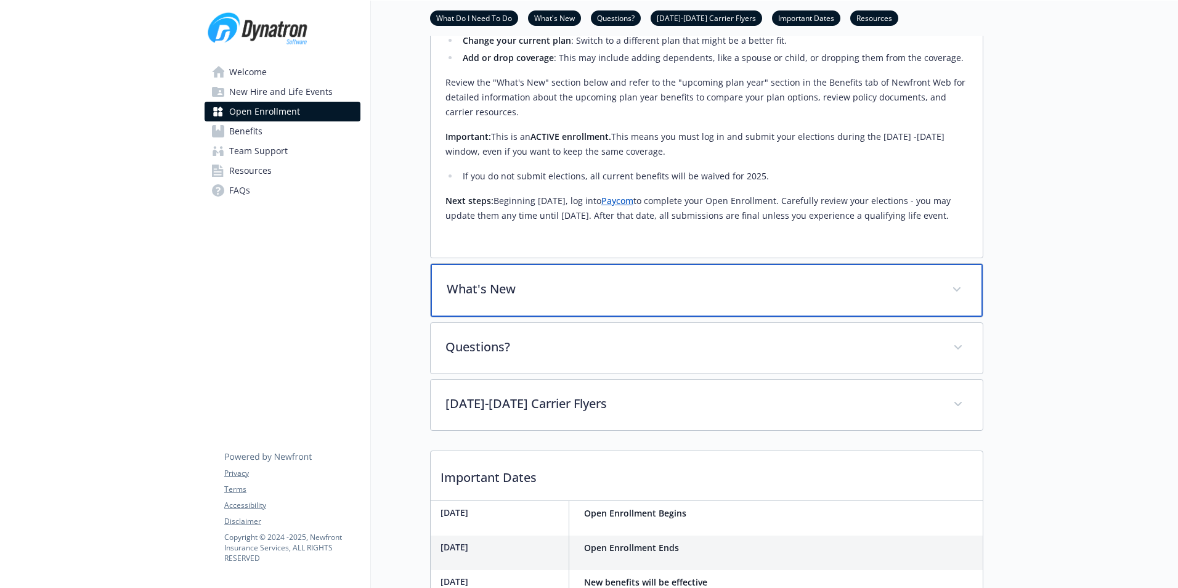
click at [607, 298] on p "What's New" at bounding box center [692, 289] width 490 height 18
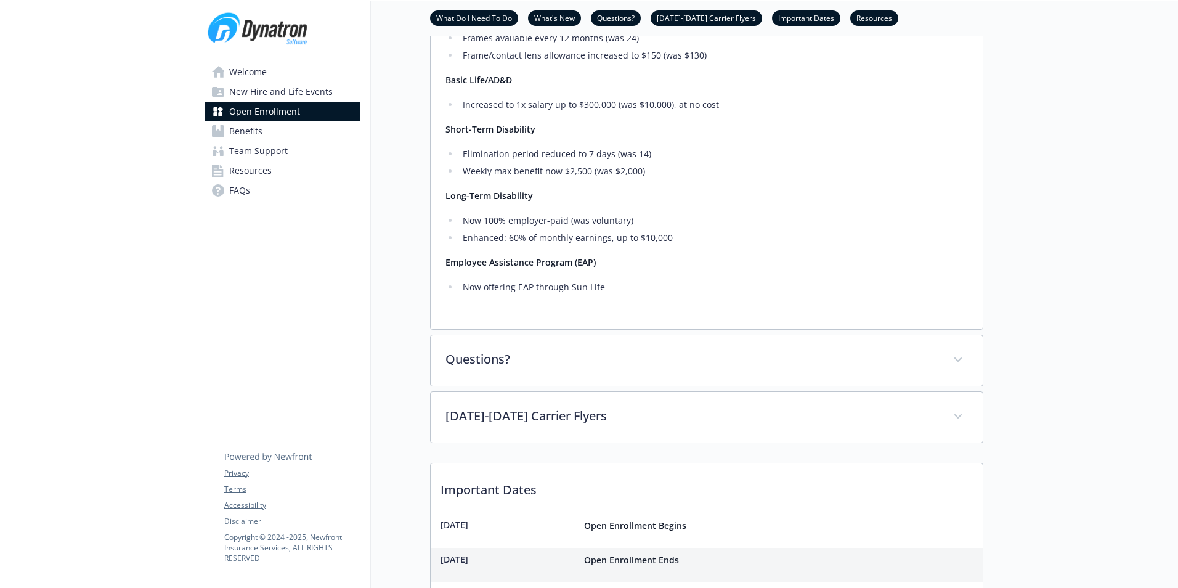
scroll to position [986, 0]
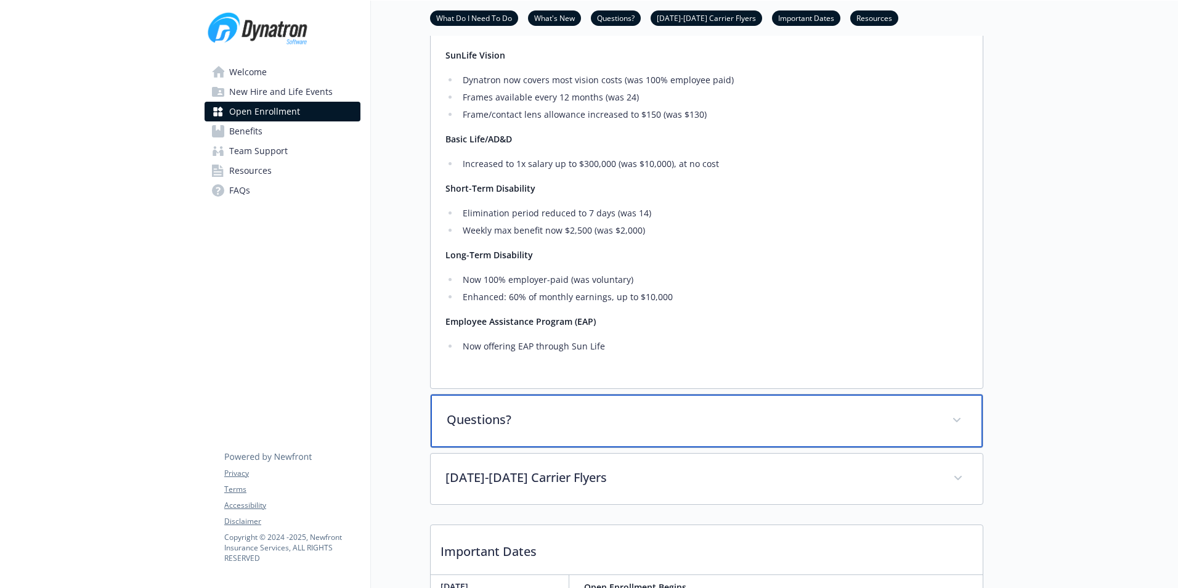
click at [569, 447] on div "Questions?" at bounding box center [707, 420] width 552 height 53
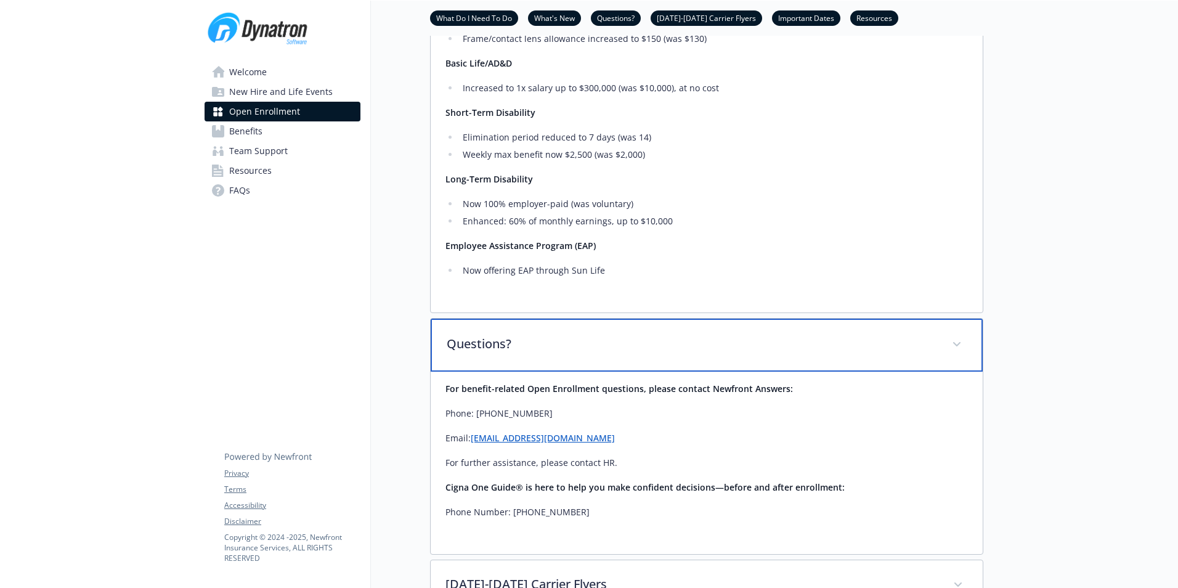
scroll to position [1232, 0]
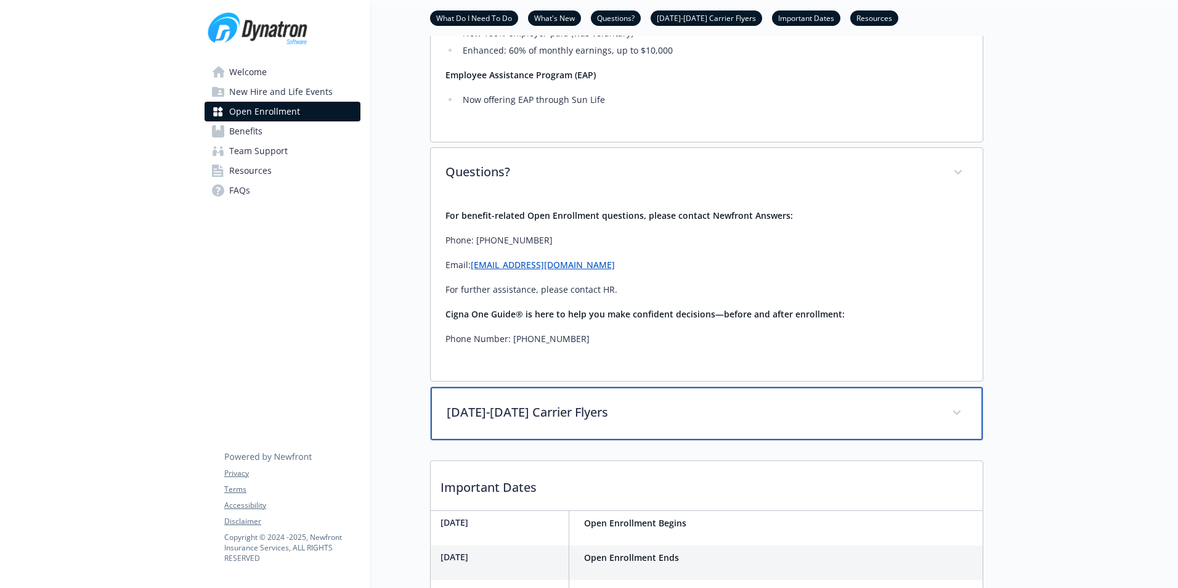
click at [557, 421] on p "[DATE]-[DATE] Carrier Flyers" at bounding box center [692, 412] width 490 height 18
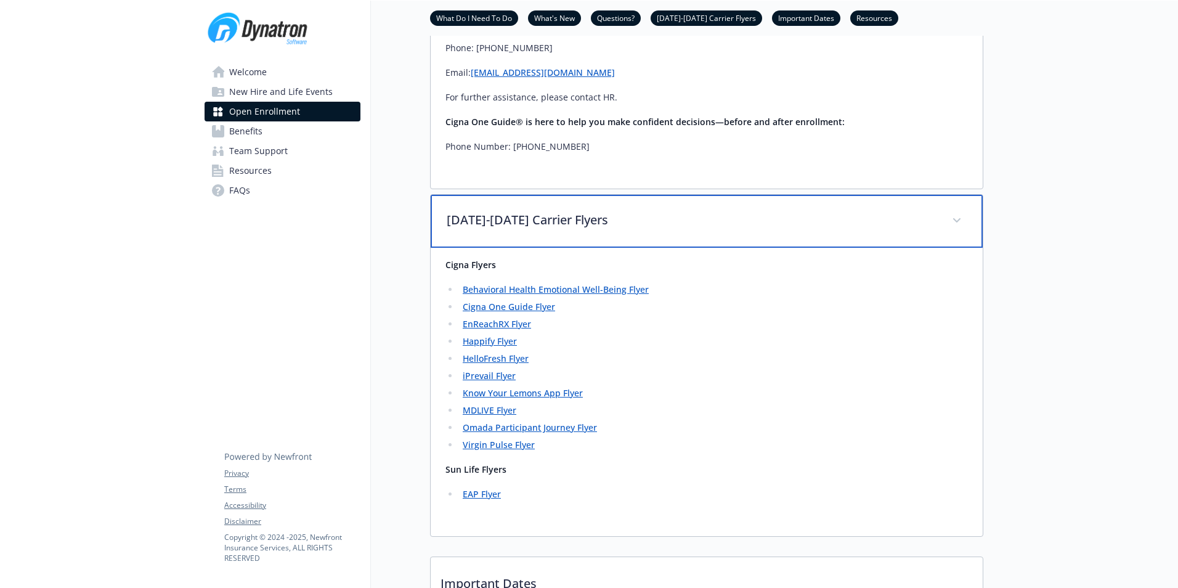
scroll to position [1417, 0]
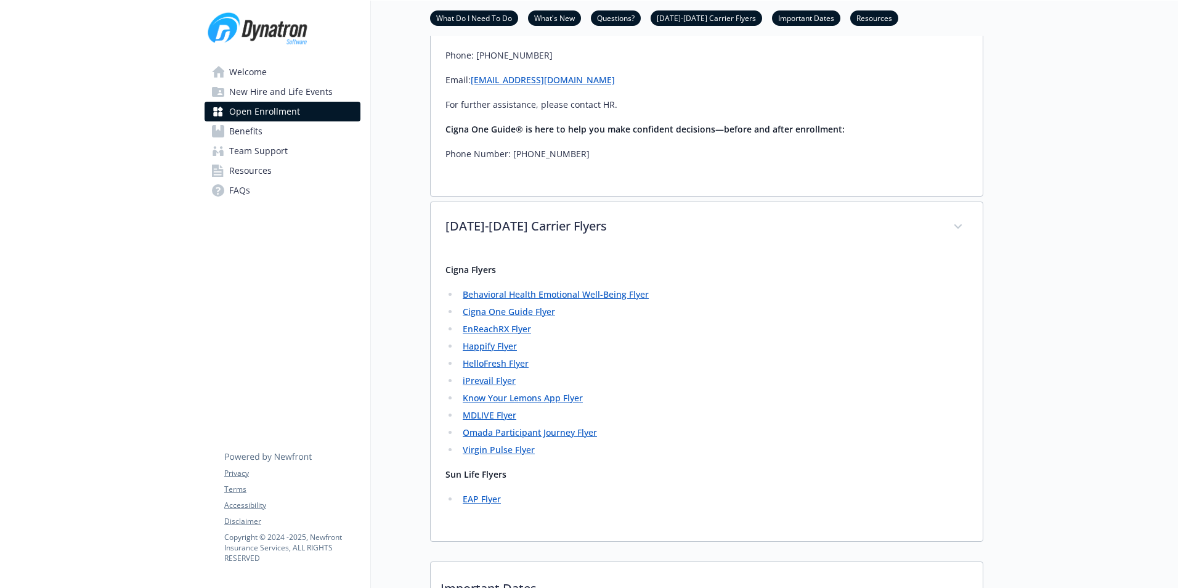
click at [244, 177] on span "Resources" at bounding box center [250, 171] width 43 height 20
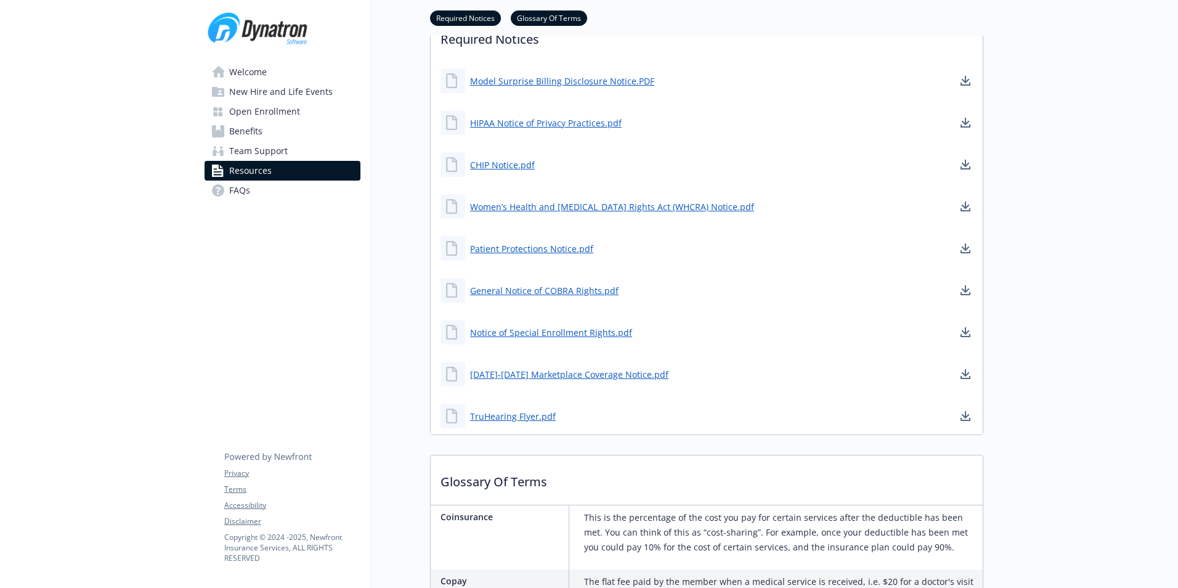
scroll to position [320, 0]
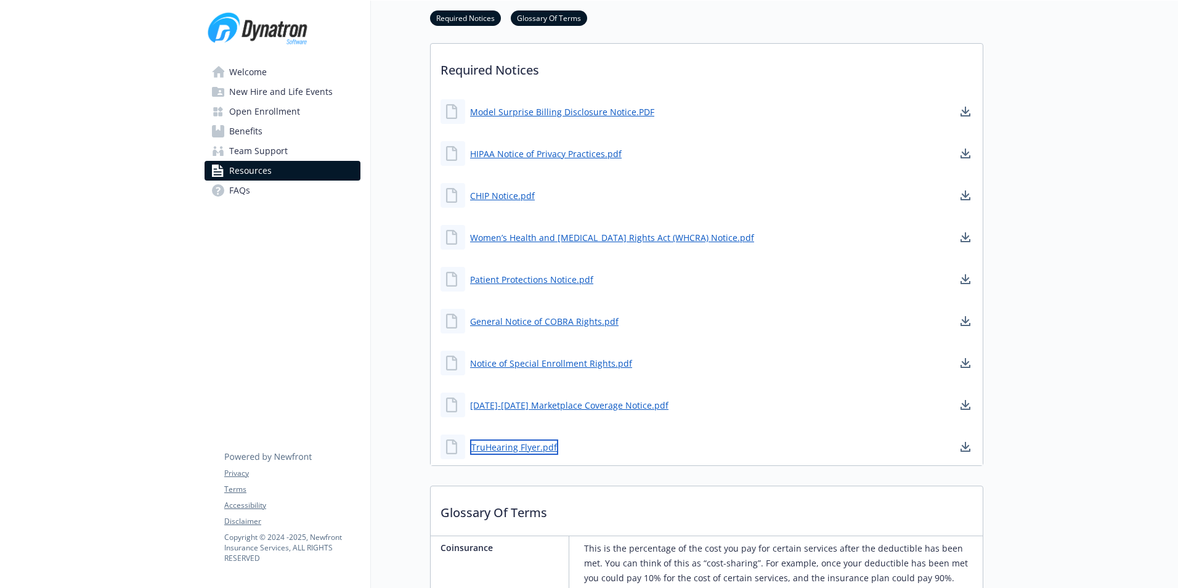
click at [521, 449] on link "TruHearing Flyer.pdf" at bounding box center [514, 446] width 88 height 15
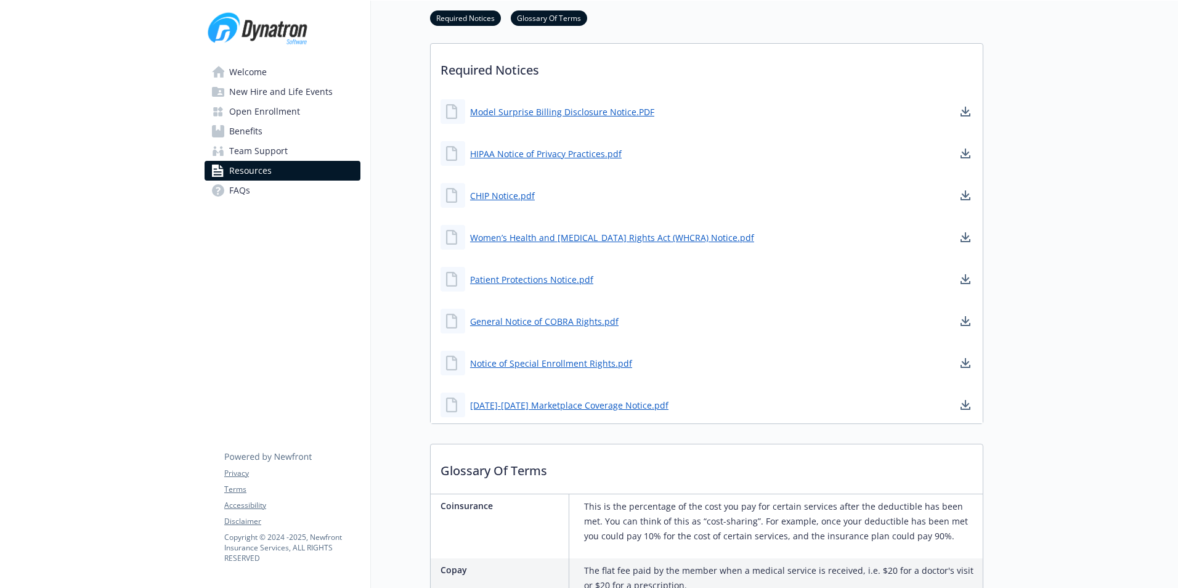
click at [262, 133] on link "Benefits" at bounding box center [283, 131] width 156 height 20
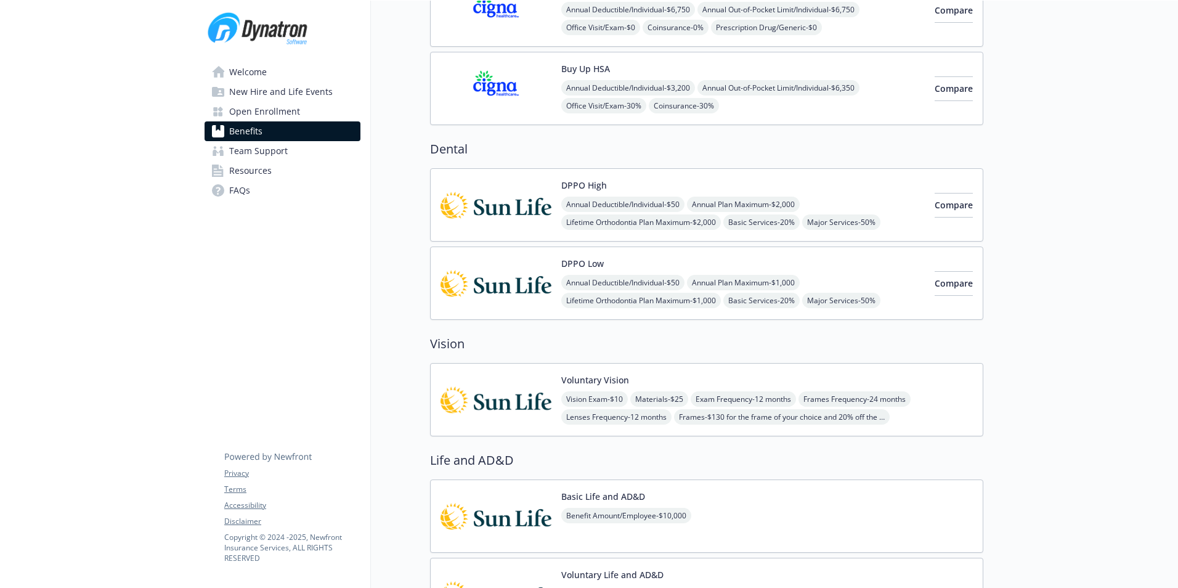
click at [269, 107] on span "Open Enrollment" at bounding box center [264, 112] width 71 height 20
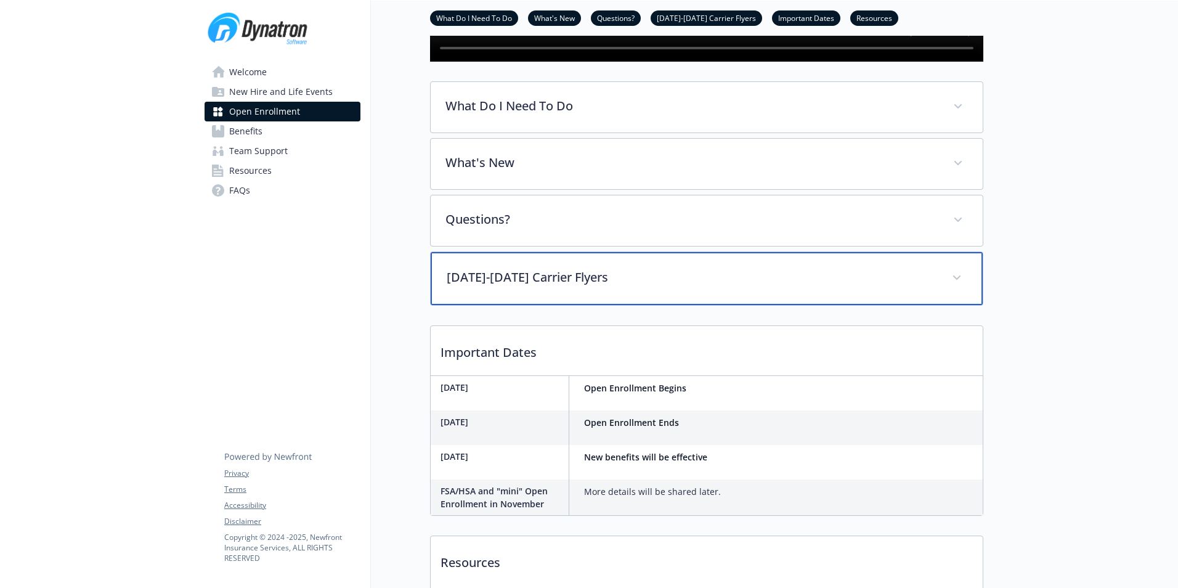
click at [538, 286] on p "2025-2026 Carrier Flyers" at bounding box center [692, 277] width 490 height 18
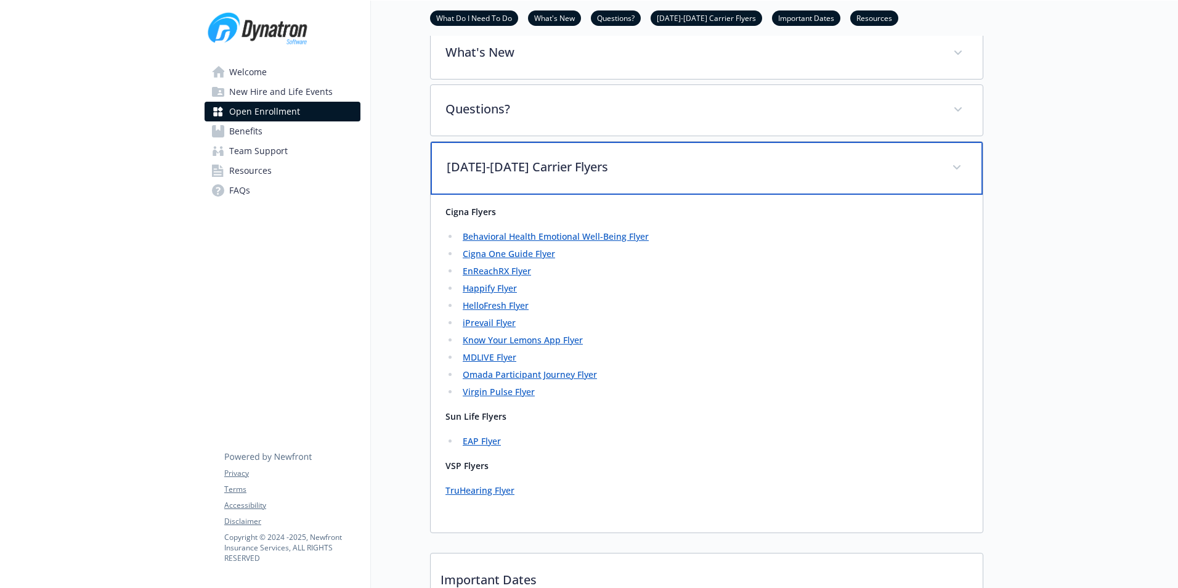
scroll to position [440, 0]
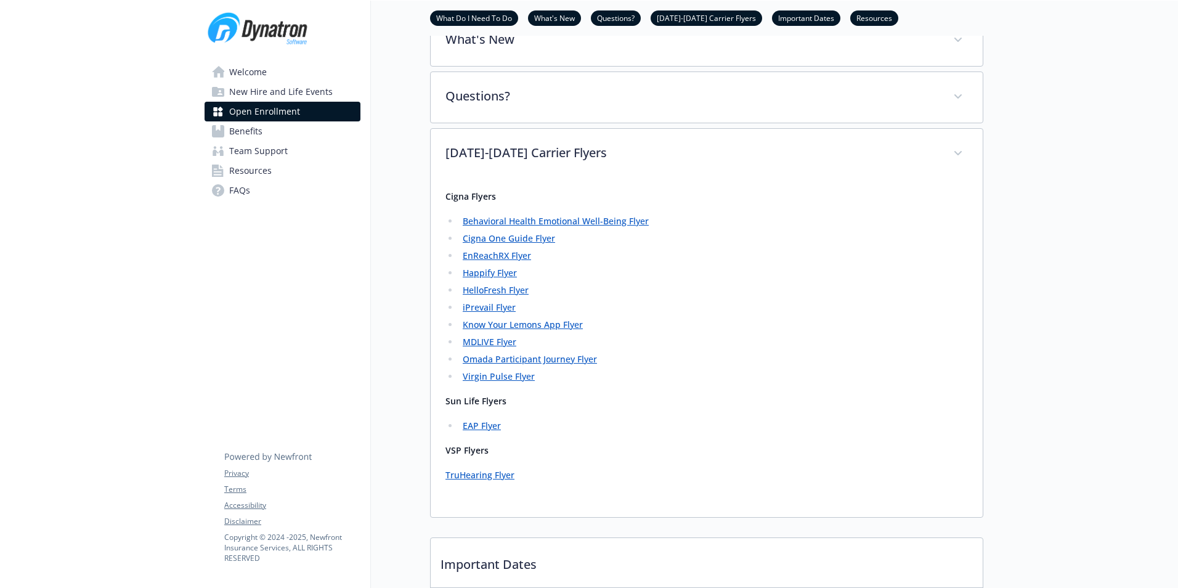
click at [491, 481] on link "TruHearing Flyer" at bounding box center [479, 475] width 69 height 12
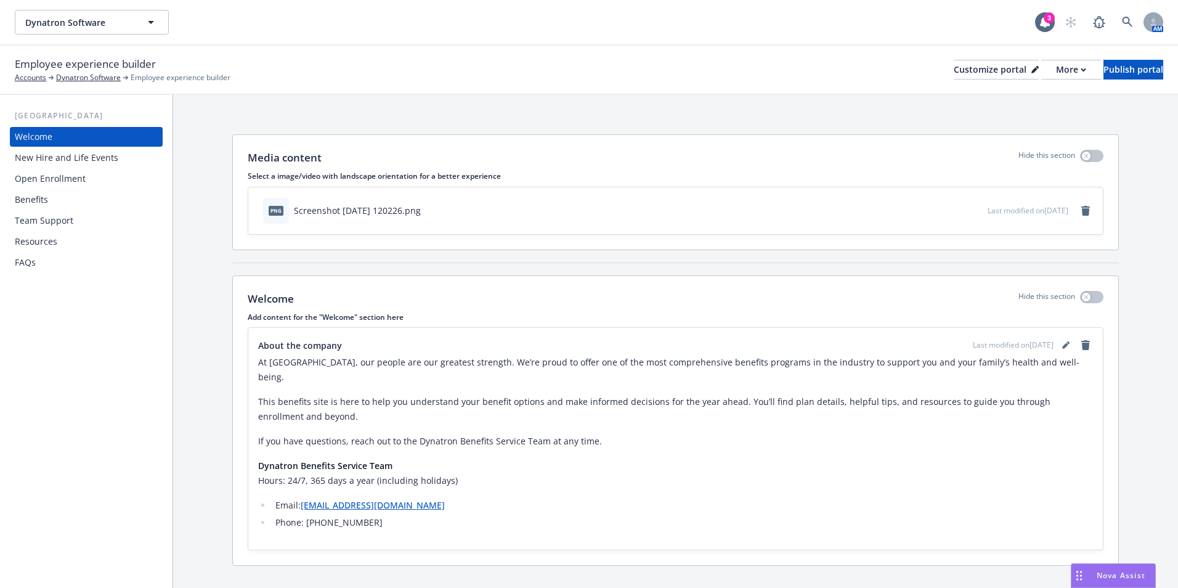
click at [54, 238] on div "Resources" at bounding box center [36, 242] width 43 height 20
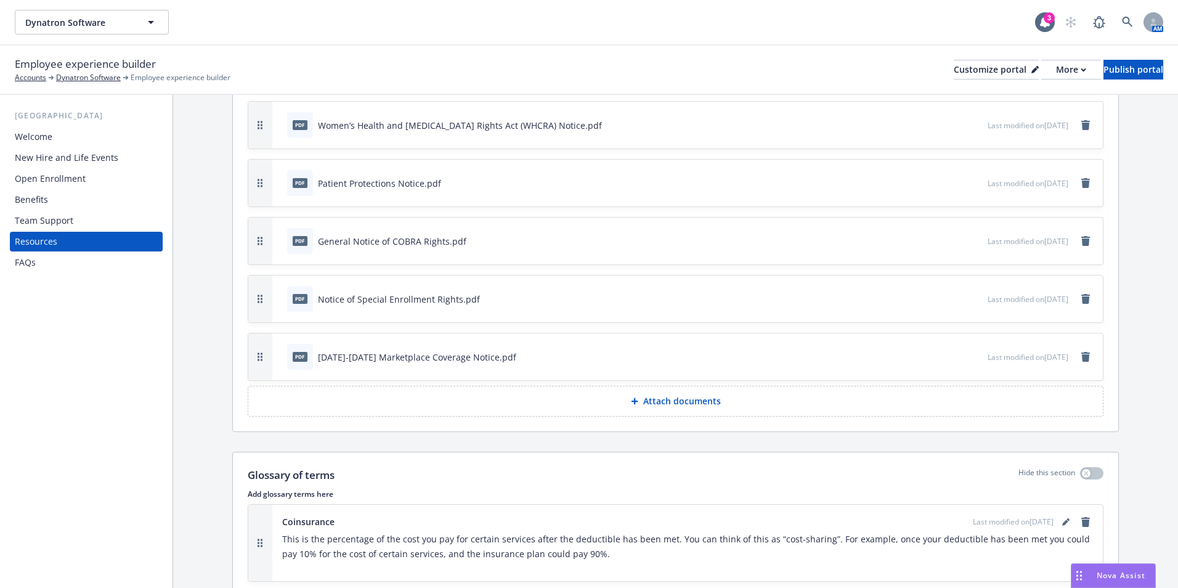
scroll to position [616, 0]
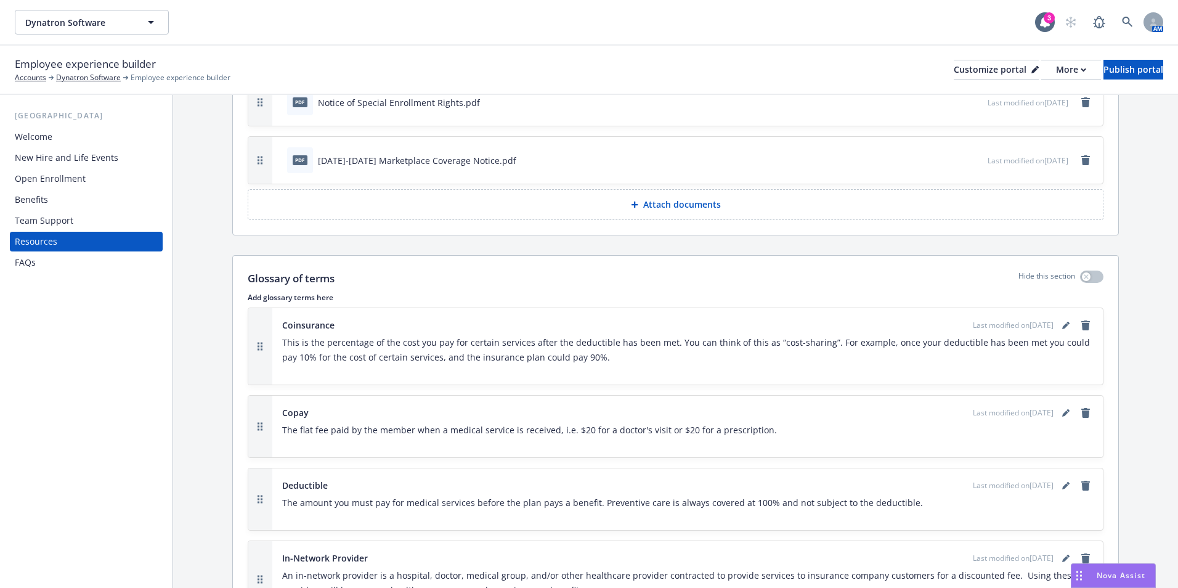
click at [673, 211] on p "Attach documents" at bounding box center [682, 204] width 78 height 12
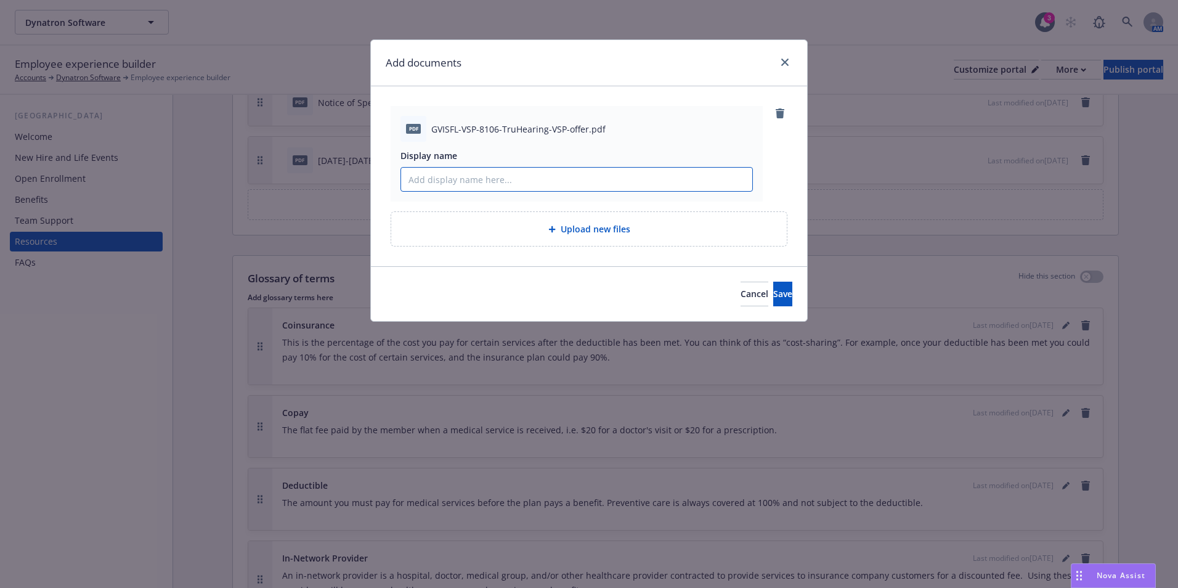
click at [499, 180] on input "Display name" at bounding box center [576, 179] width 351 height 23
type input "V"
type input "TruHearing Flyer"
click at [773, 285] on button "Save" at bounding box center [782, 294] width 19 height 25
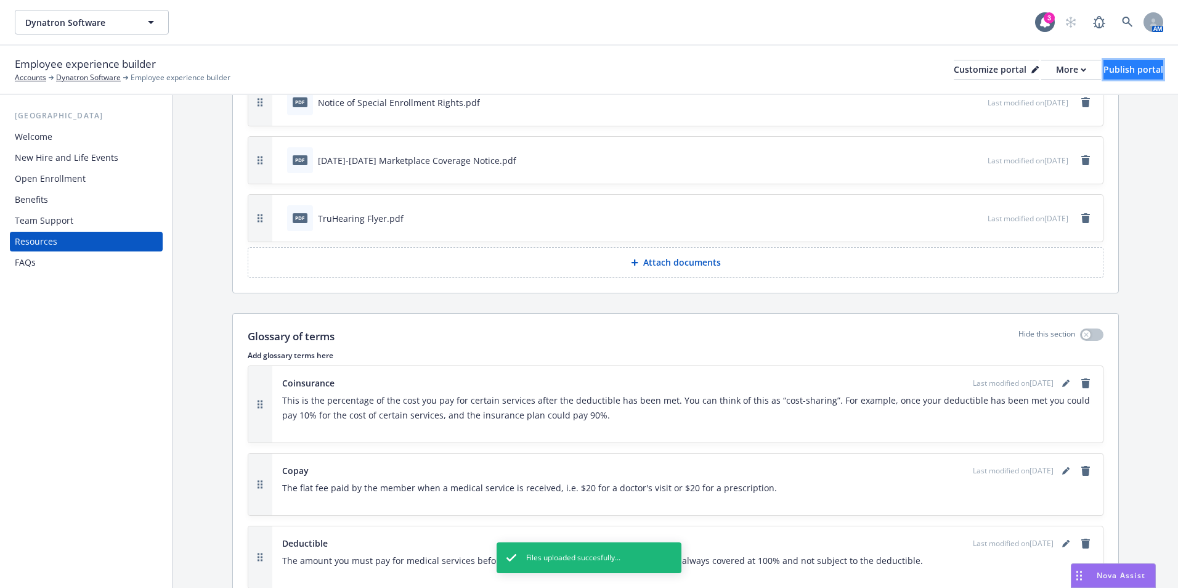
click at [1129, 73] on div "Publish portal" at bounding box center [1133, 69] width 60 height 18
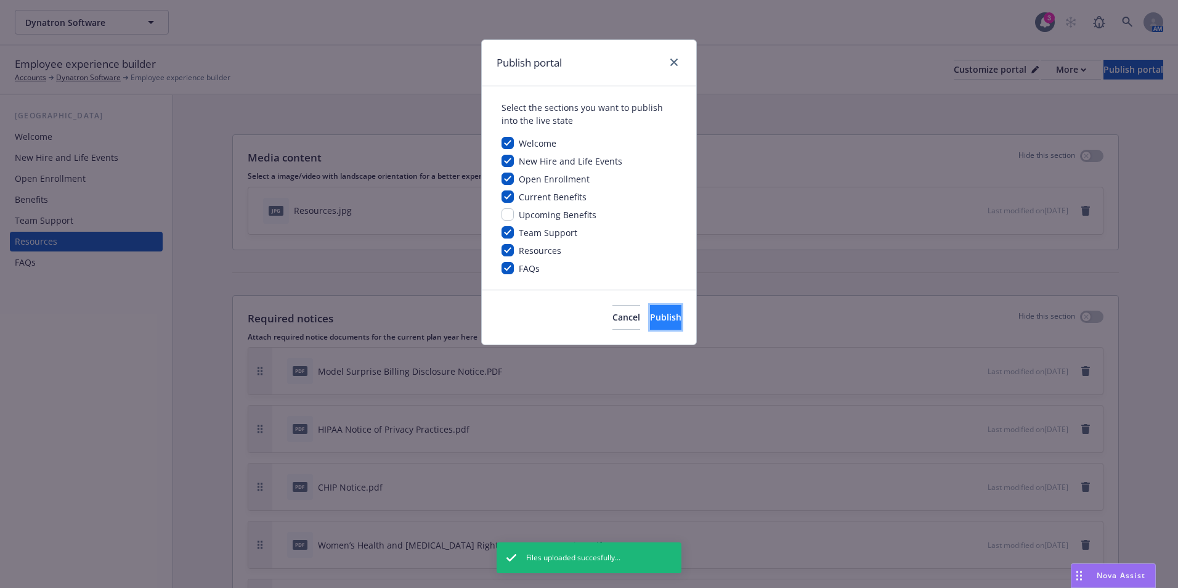
click at [660, 317] on span "Publish" at bounding box center [665, 317] width 31 height 12
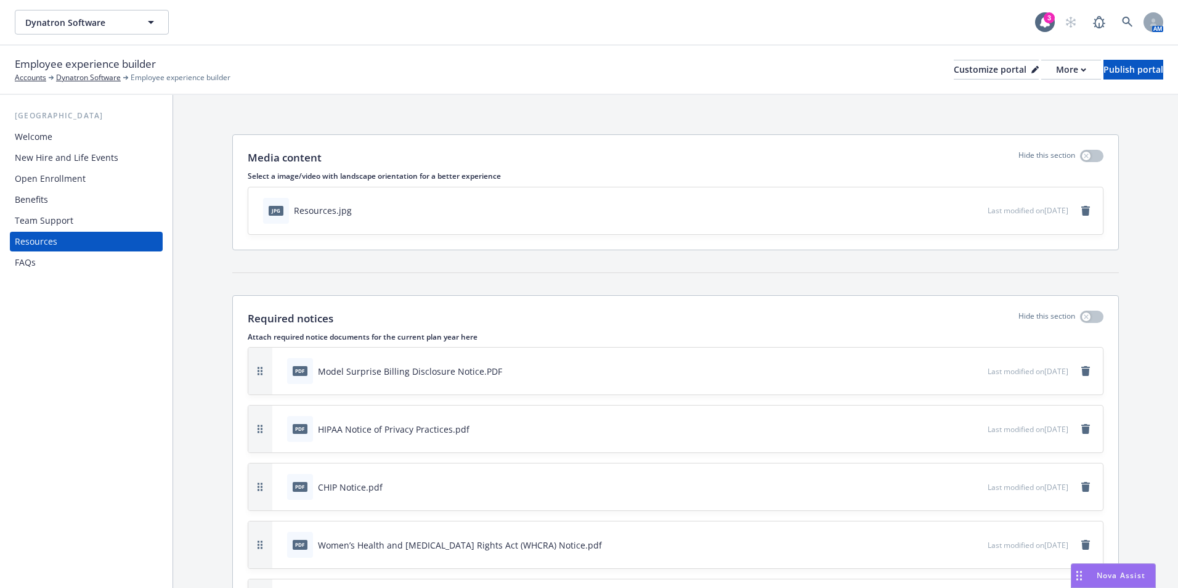
click at [76, 174] on div "Open Enrollment" at bounding box center [50, 179] width 71 height 20
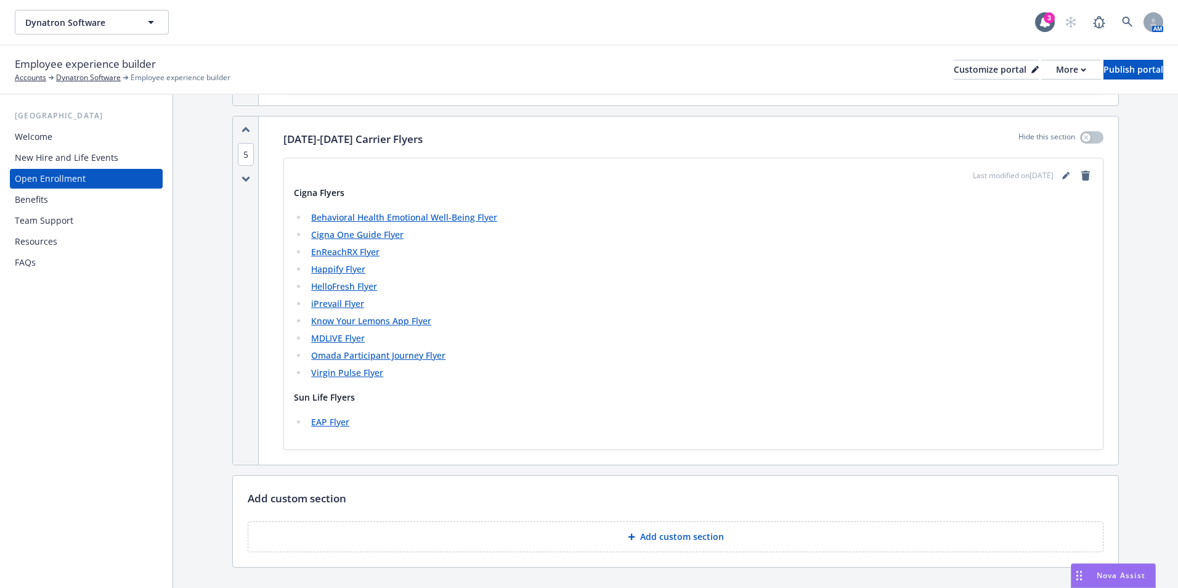
scroll to position [1478, 0]
click at [1058, 179] on link "editPencil" at bounding box center [1065, 176] width 15 height 15
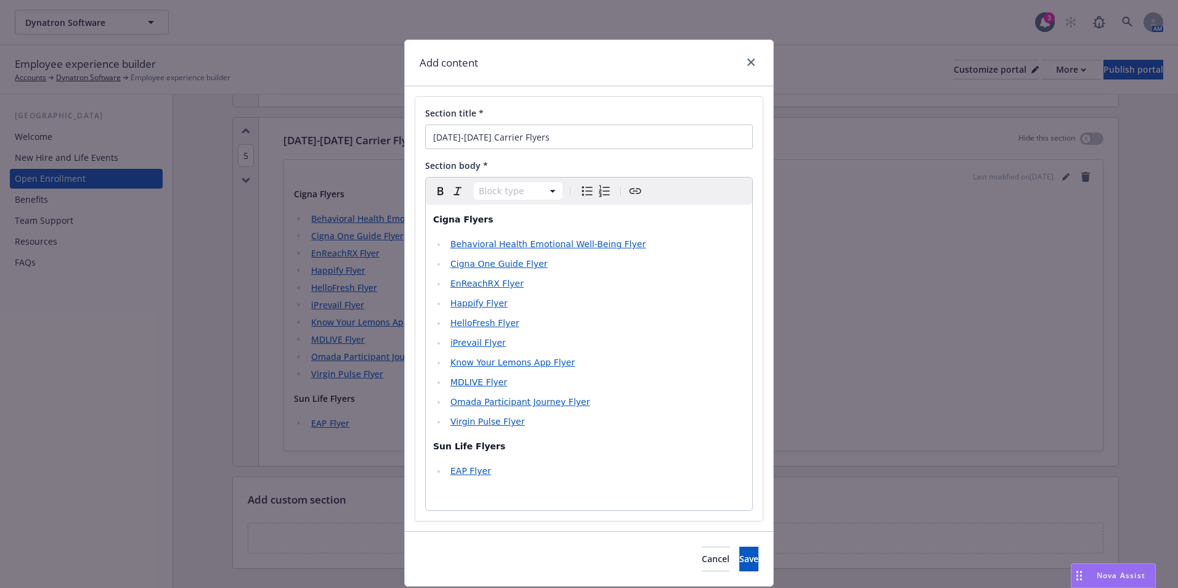
click at [531, 497] on p "editable markdown" at bounding box center [589, 495] width 312 height 15
click at [472, 495] on p "VSP Flyer" at bounding box center [589, 495] width 312 height 15
drag, startPoint x: 484, startPoint y: 503, endPoint x: 424, endPoint y: 489, distance: 60.8
click at [426, 493] on div "Cigna Flyers Behavioral Health Emotional Well-Being Flyer Cigna One Guide Flyer…" at bounding box center [589, 382] width 326 height 355
click at [440, 200] on button "Bold" at bounding box center [440, 190] width 17 height 17
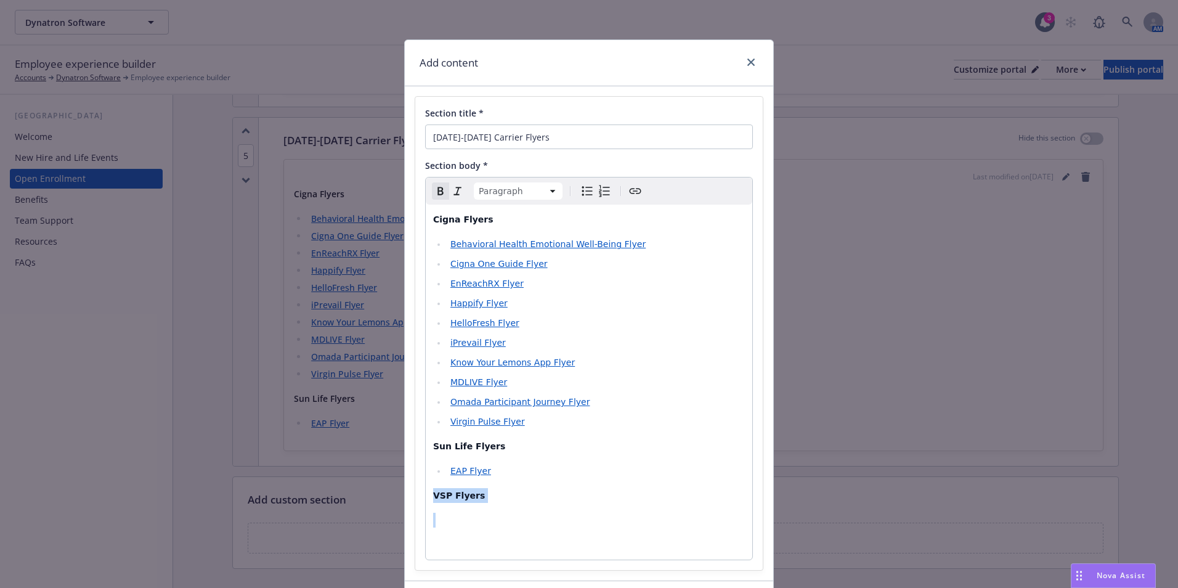
click at [478, 498] on p "VSP Flyers" at bounding box center [589, 495] width 312 height 15
drag, startPoint x: 506, startPoint y: 522, endPoint x: 443, endPoint y: 500, distance: 67.2
click at [415, 516] on div "Section title * 2025-2026 Carrier Flyers Section body * Paragraph Paragraph Hea…" at bounding box center [589, 345] width 349 height 499
click at [433, 194] on icon "Remove bold" at bounding box center [440, 191] width 15 height 15
click at [633, 190] on icon "Create link" at bounding box center [635, 191] width 15 height 15
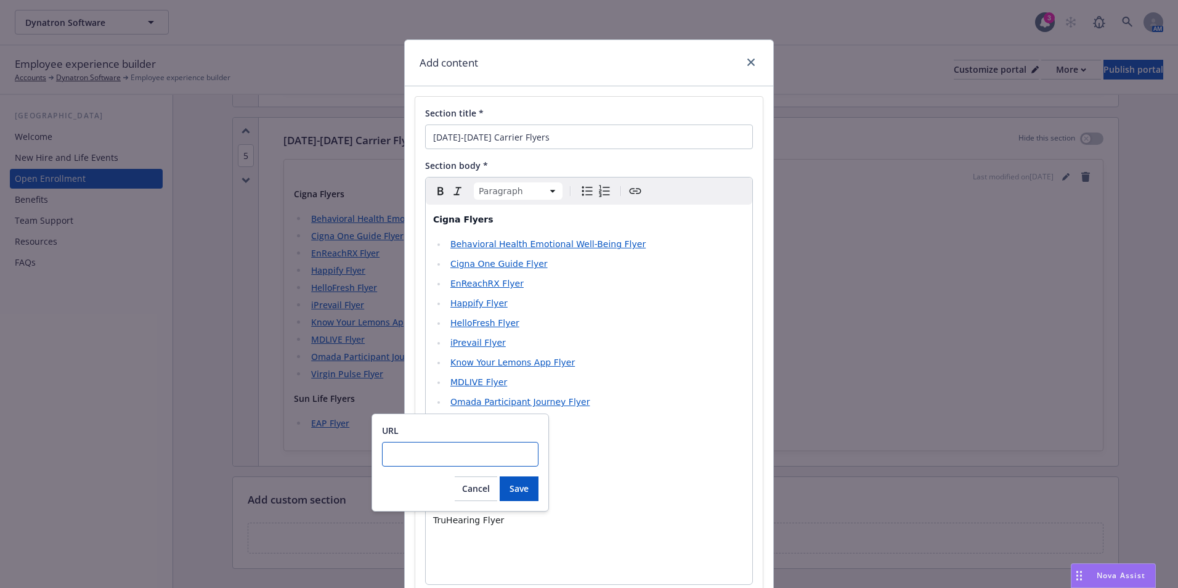
paste input "https://cdn.newfront.com/uploads/files-api/c630433d-068f-4987-b3c5-bb6da51763d7"
type input "https://cdn.newfront.com/uploads/files-api/c630433d-068f-4987-b3c5-bb6da51763d7"
click at [539, 490] on div "URL https://cdn.newfront.com/uploads/files-api/c630433d-068f-4987-b3c5-bb6da517…" at bounding box center [459, 462] width 177 height 98
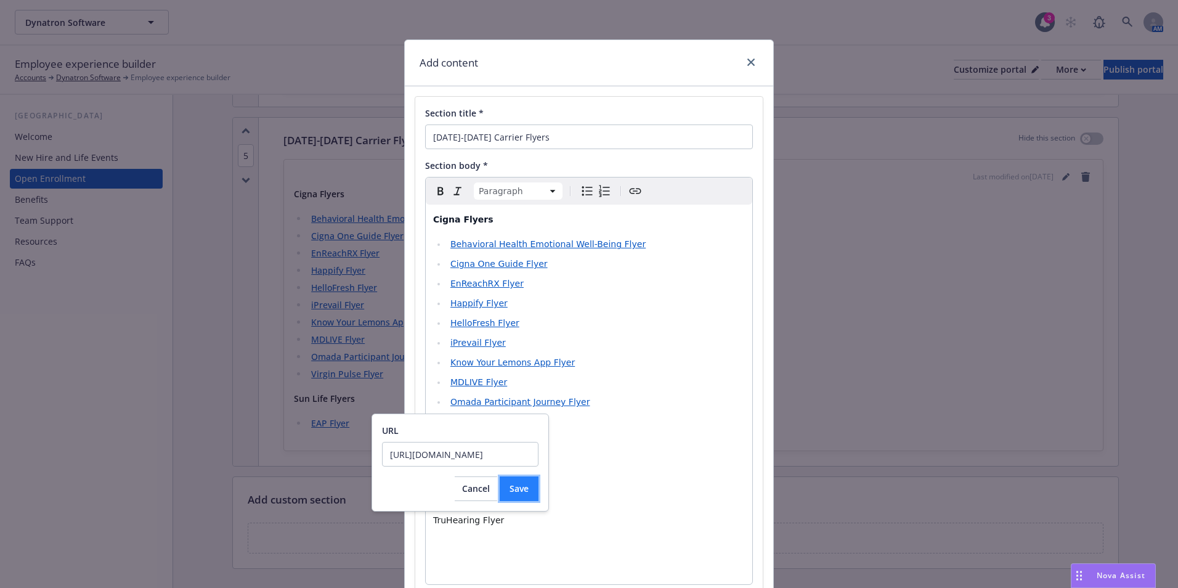
click at [530, 489] on button "Save" at bounding box center [519, 488] width 39 height 25
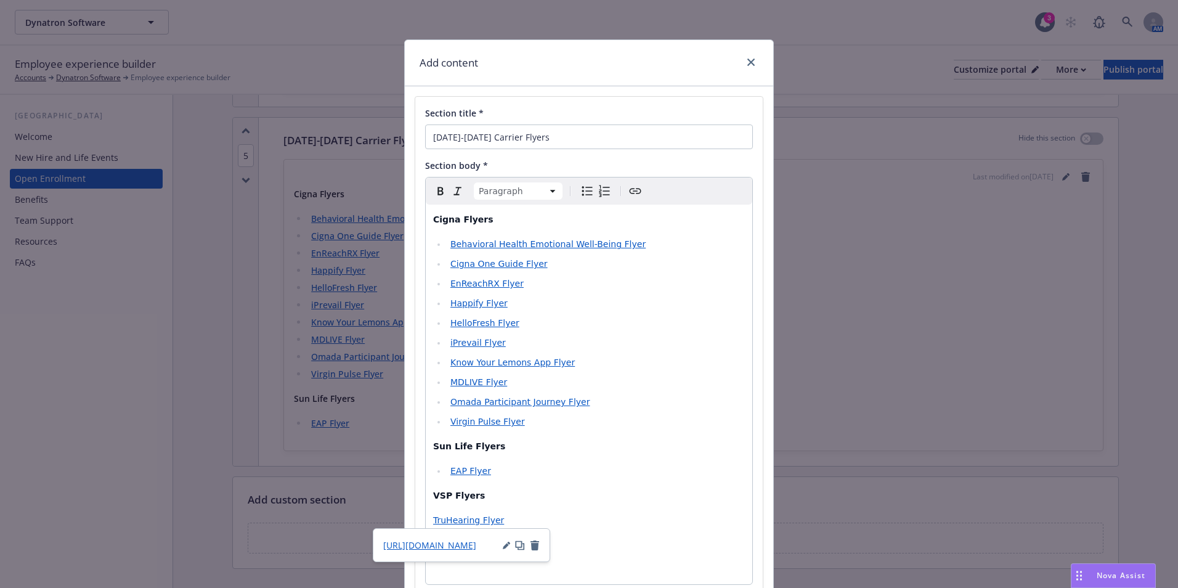
click at [583, 514] on p "TruHearing Flyer" at bounding box center [589, 520] width 312 height 15
click at [587, 514] on p "TruHearing Flyer" at bounding box center [589, 520] width 312 height 15
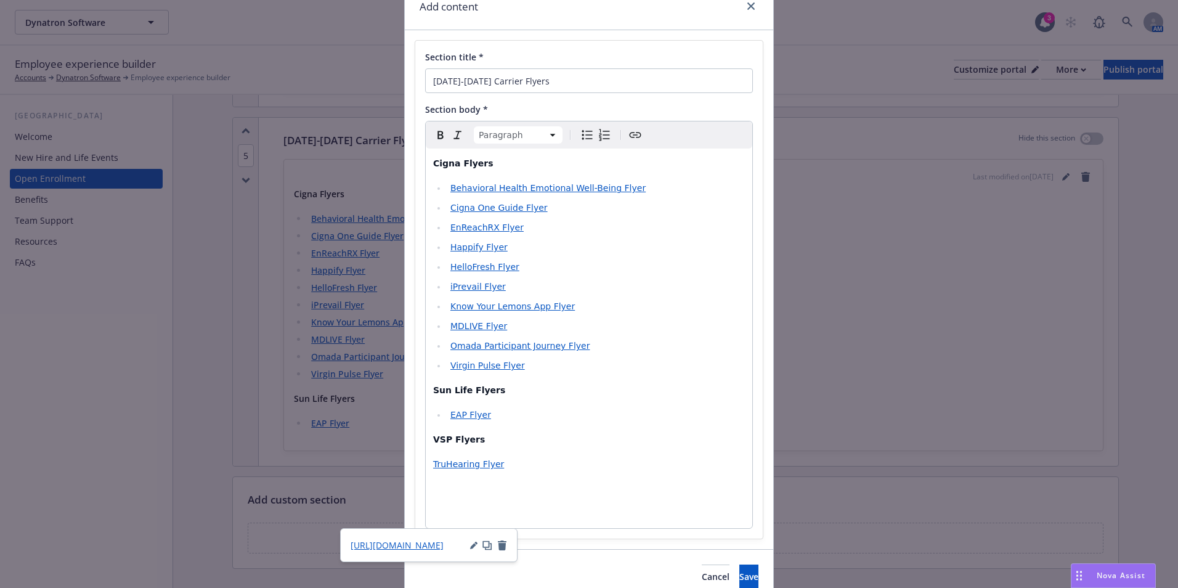
scroll to position [112, 0]
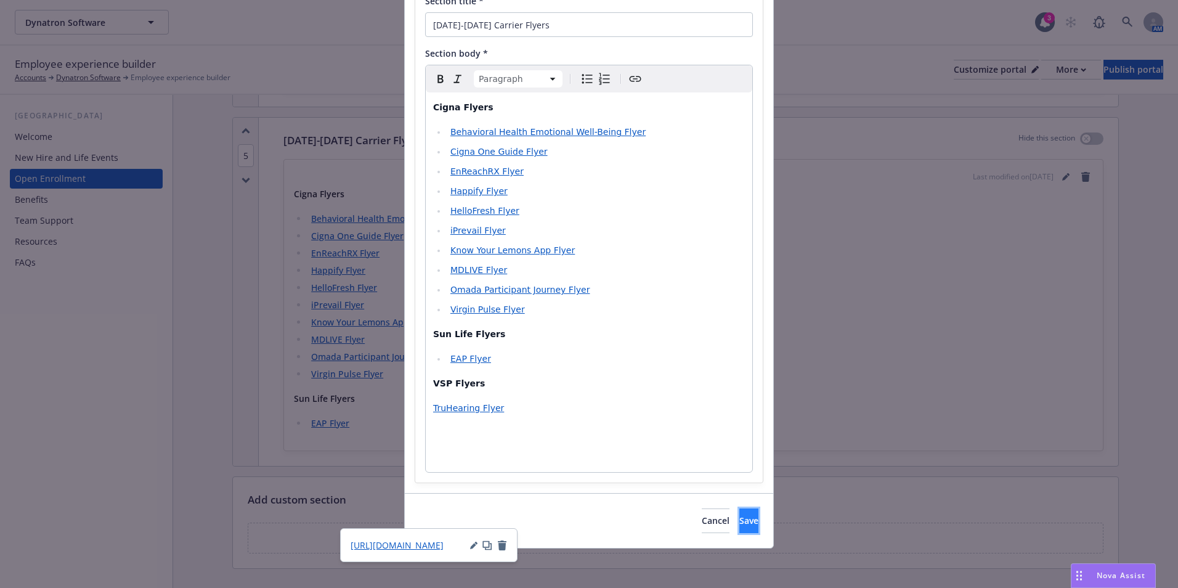
click at [739, 518] on span "Save" at bounding box center [748, 520] width 19 height 12
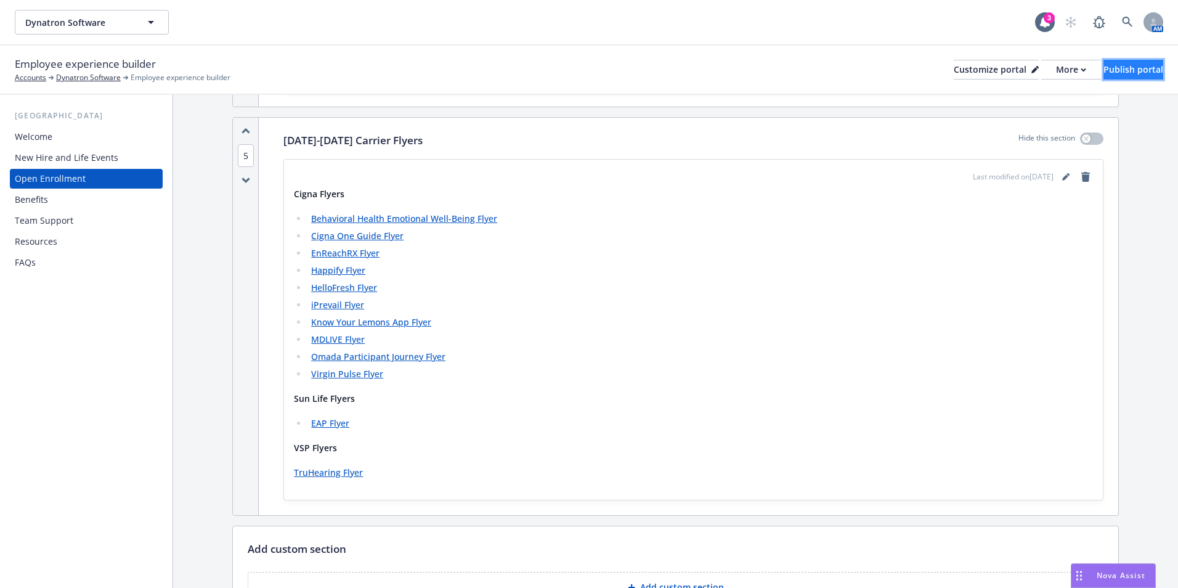
click at [1119, 66] on div "Publish portal" at bounding box center [1133, 69] width 60 height 18
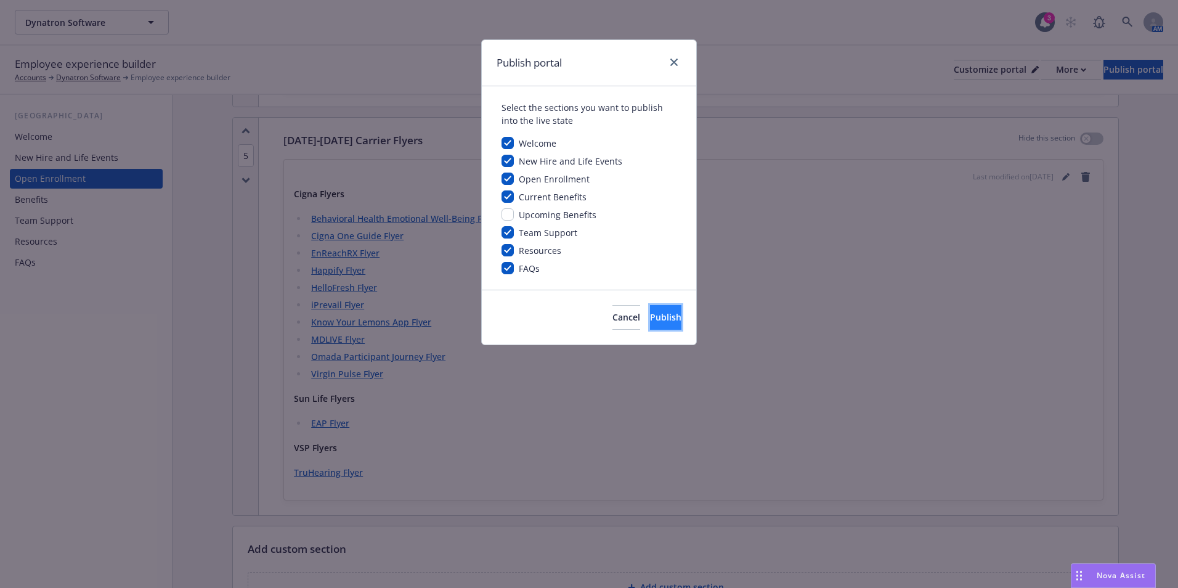
click at [660, 319] on span "Publish" at bounding box center [665, 317] width 31 height 12
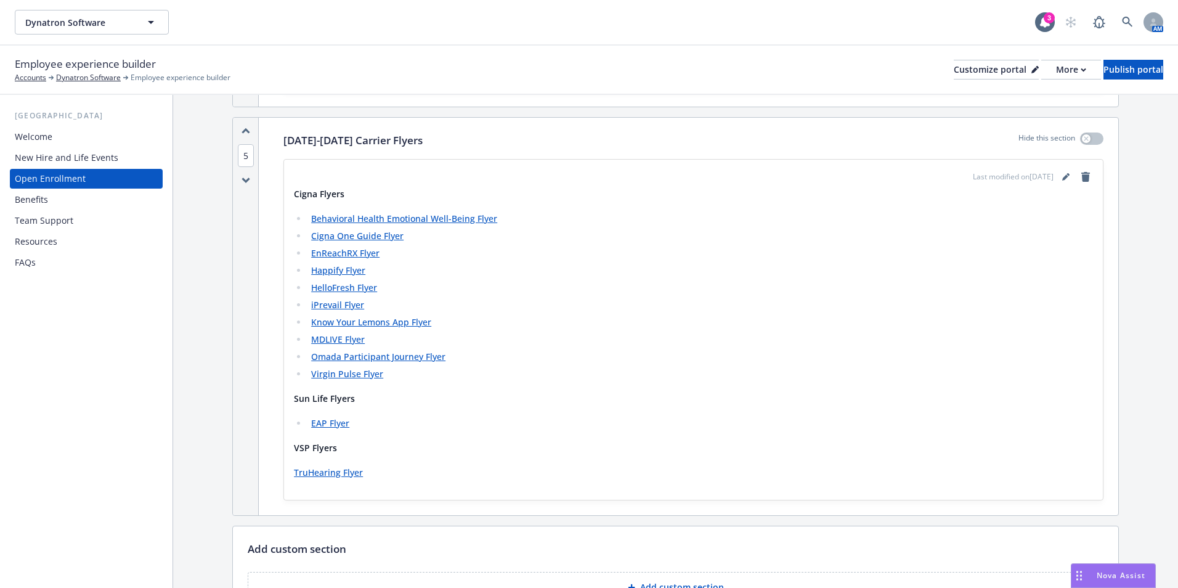
click at [52, 238] on div "Resources" at bounding box center [36, 242] width 43 height 20
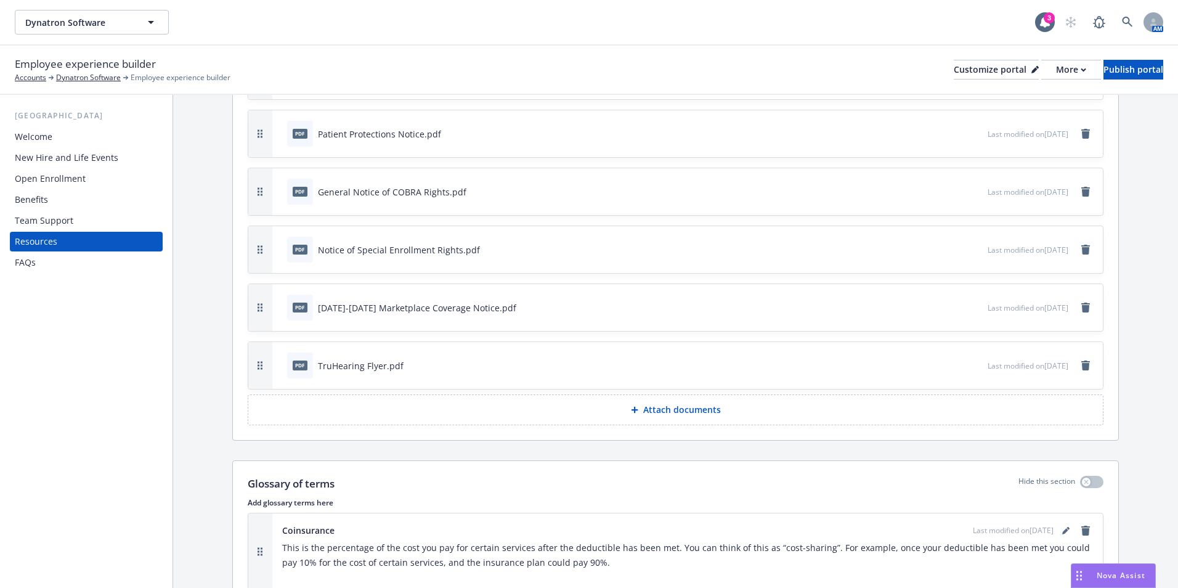
scroll to position [616, 0]
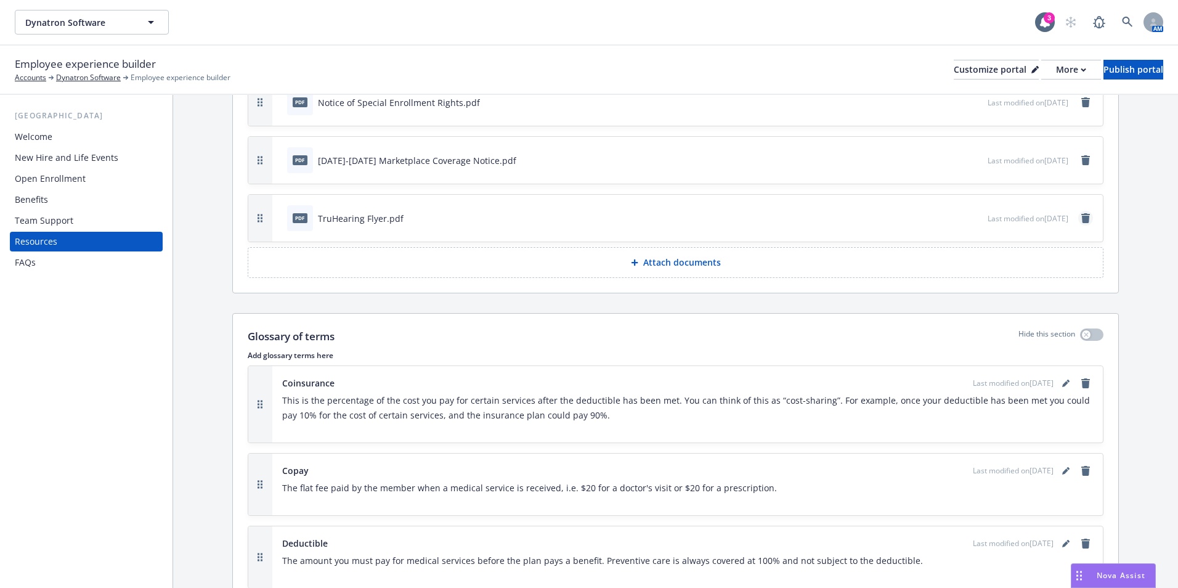
click at [1081, 213] on icon "remove" at bounding box center [1086, 218] width 10 height 10
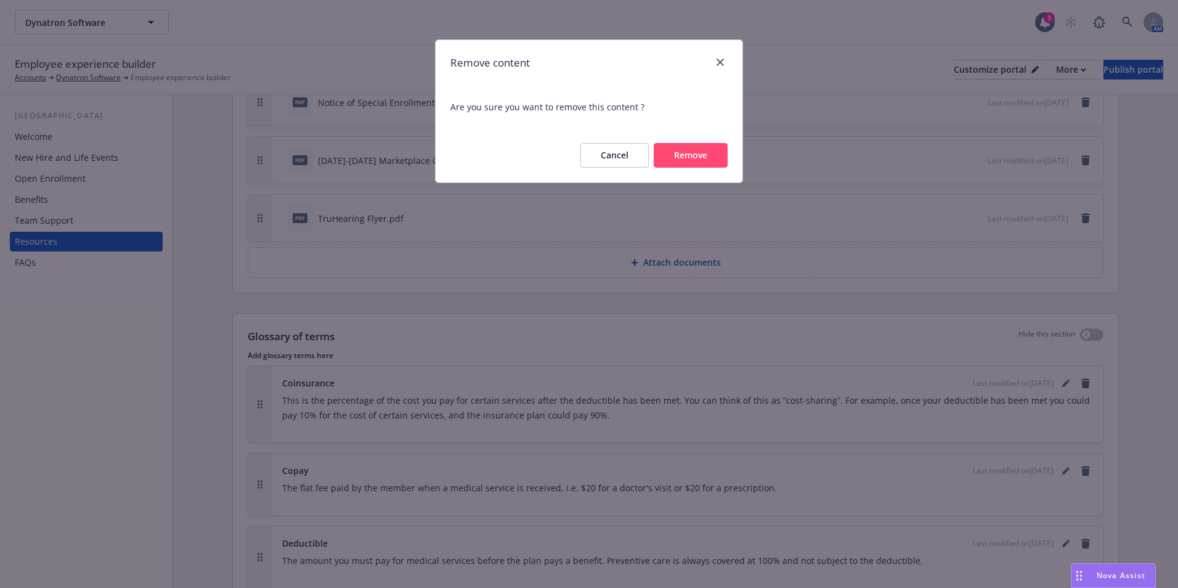
click at [668, 146] on button "Remove" at bounding box center [691, 155] width 74 height 25
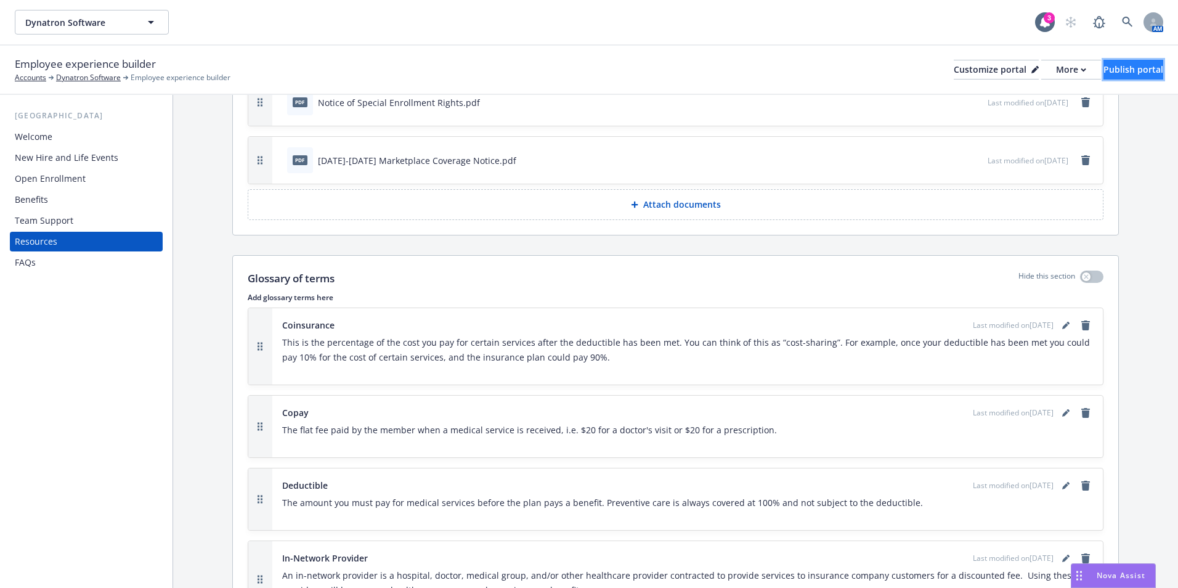
click at [1122, 65] on div "Publish portal" at bounding box center [1133, 69] width 60 height 18
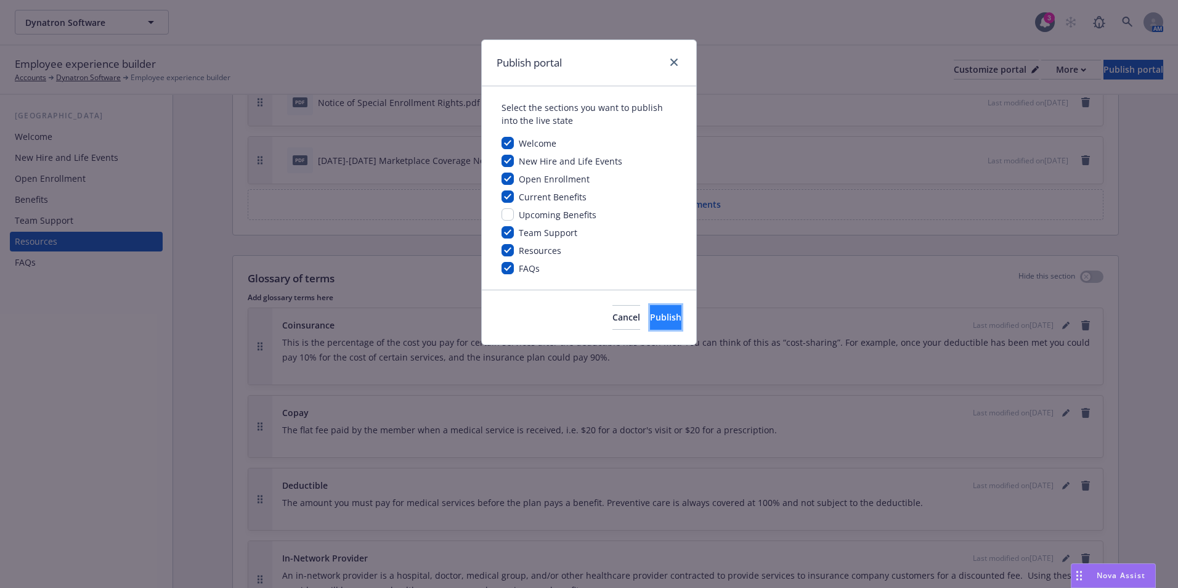
click at [658, 322] on span "Publish" at bounding box center [665, 317] width 31 height 12
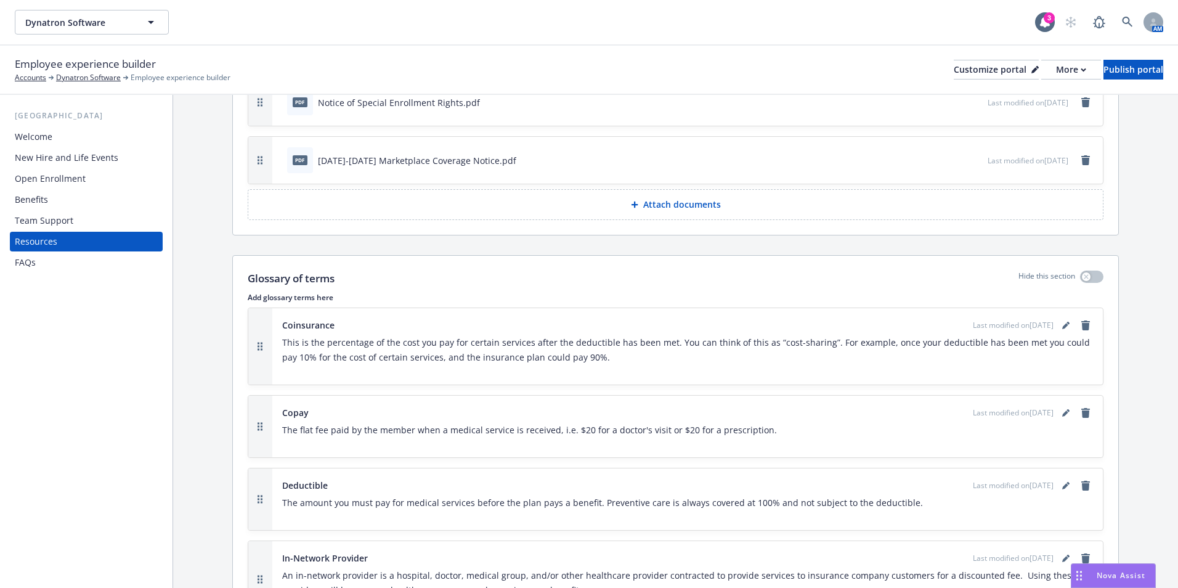
click at [79, 177] on div "Open Enrollment" at bounding box center [50, 179] width 71 height 20
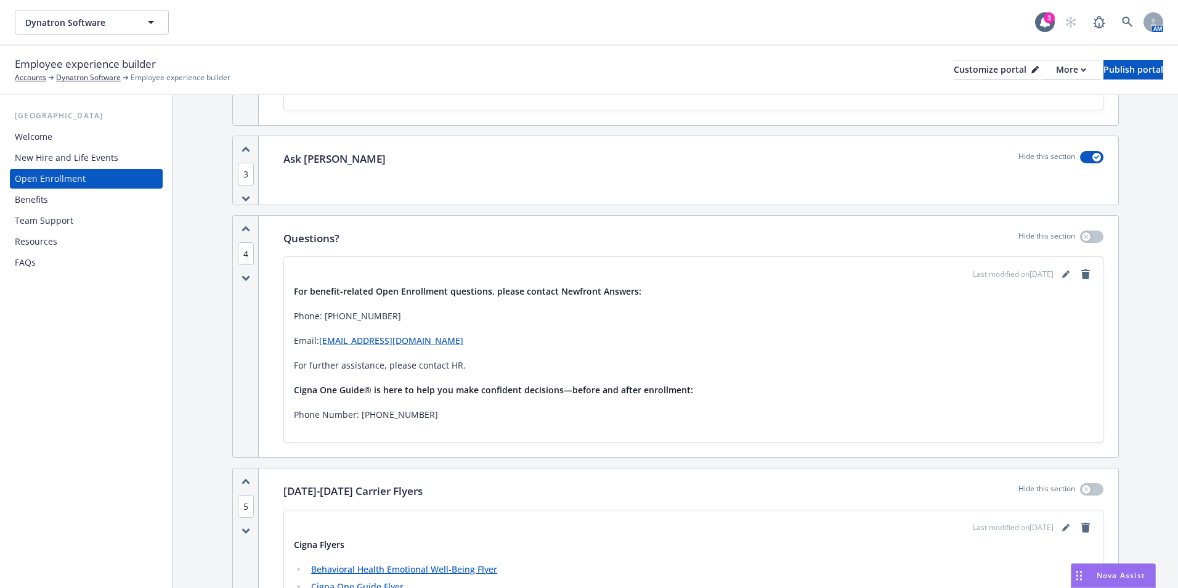
scroll to position [1232, 0]
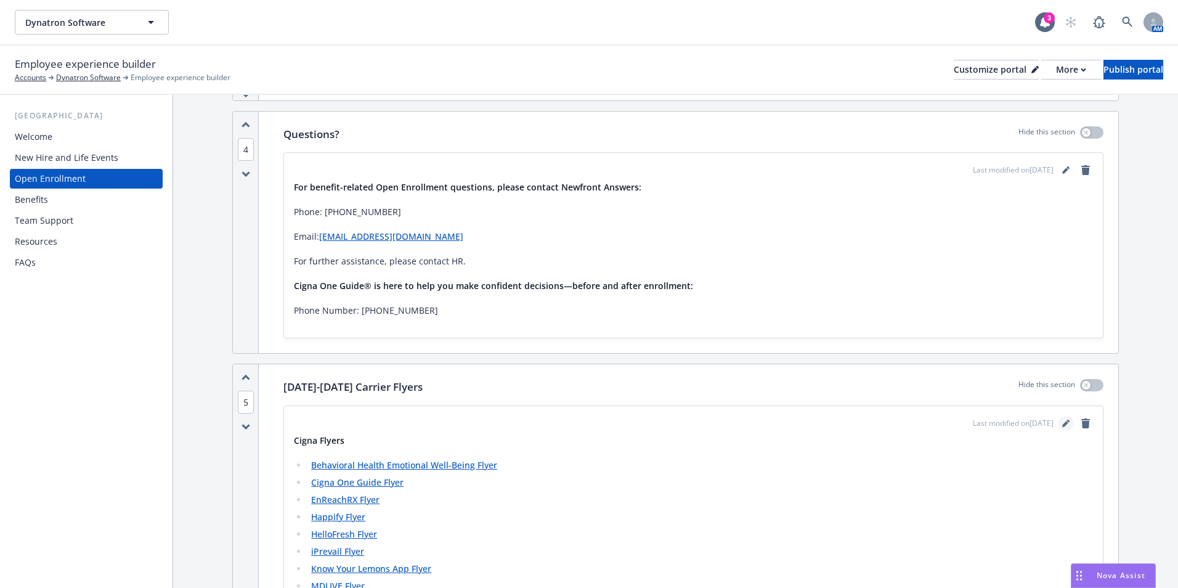
click at [1062, 422] on icon "editPencil" at bounding box center [1065, 424] width 6 height 6
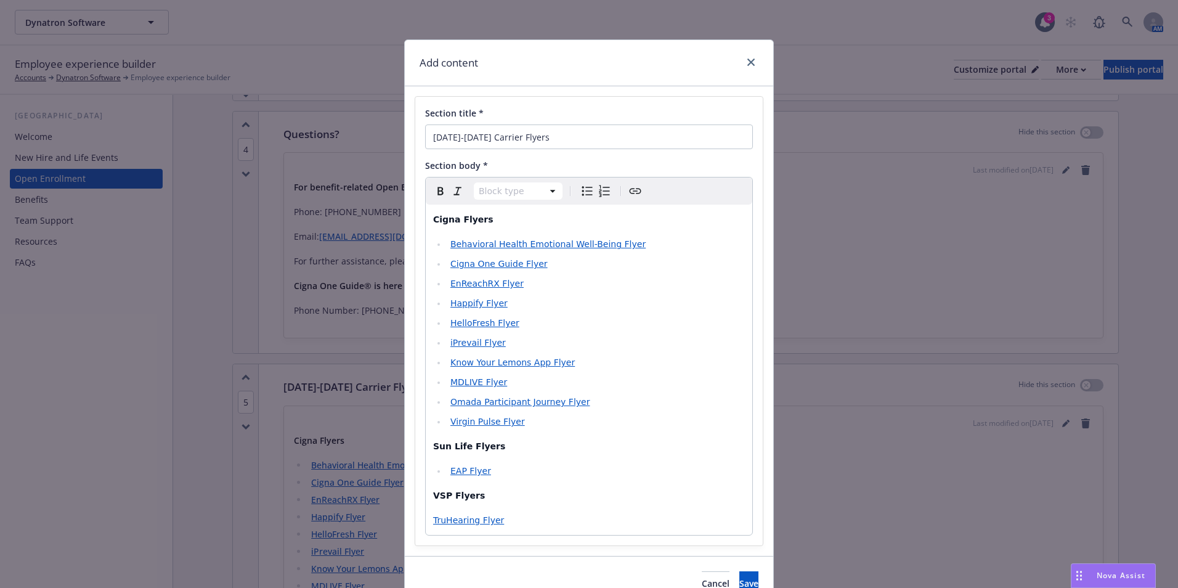
click at [433, 521] on span "TruHearing Flyer" at bounding box center [468, 520] width 71 height 10
click at [583, 202] on div "Paragraph Paragraph Heading 1 Heading 2 Heading 3 Heading 4 Heading 5 Heading 6" at bounding box center [589, 190] width 326 height 27
click at [587, 198] on icon "Bulleted list" at bounding box center [587, 191] width 15 height 15
select select
click at [739, 581] on button "Save" at bounding box center [748, 588] width 19 height 25
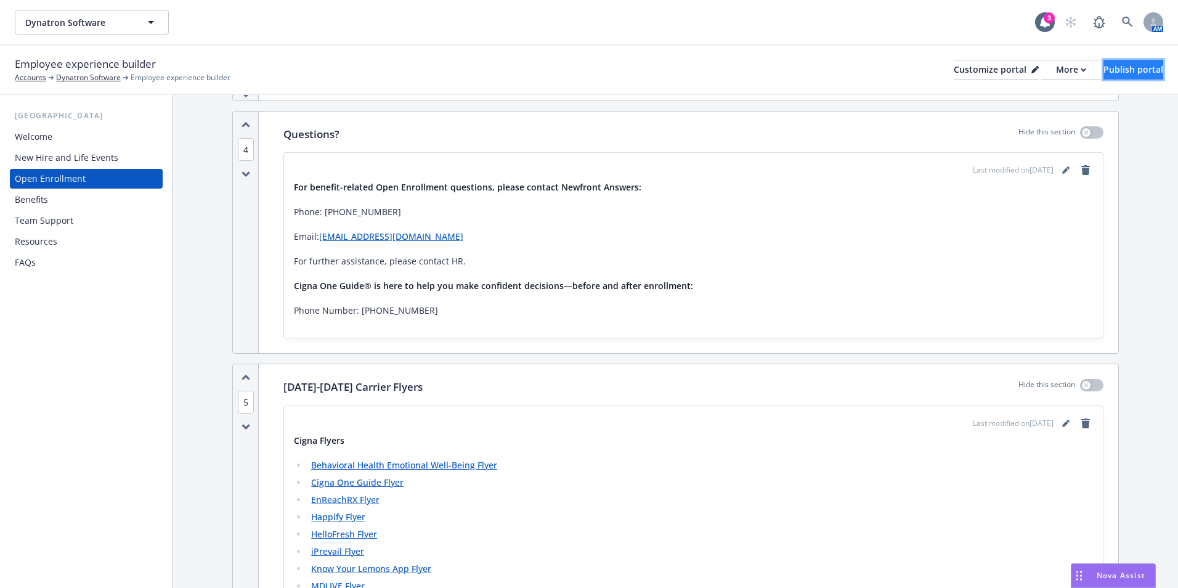
click at [1133, 70] on div "Publish portal" at bounding box center [1133, 69] width 60 height 18
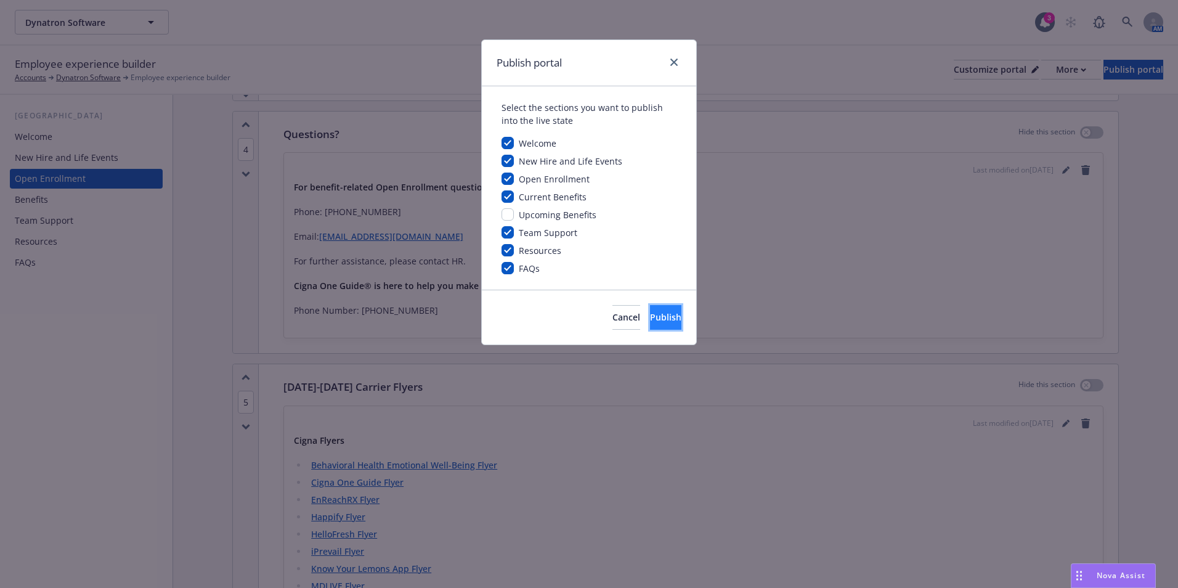
click at [650, 312] on span "Publish" at bounding box center [665, 317] width 31 height 12
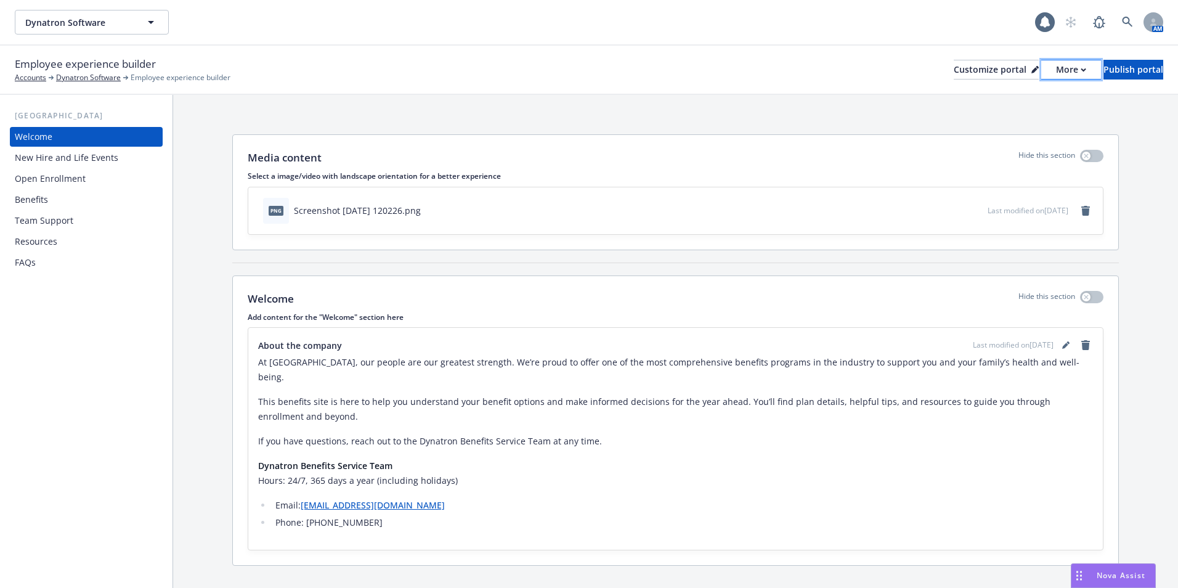
click at [1081, 70] on icon "button" at bounding box center [1084, 70] width 6 height 4
click at [1028, 126] on link "Copy portal link" at bounding box center [1005, 122] width 112 height 25
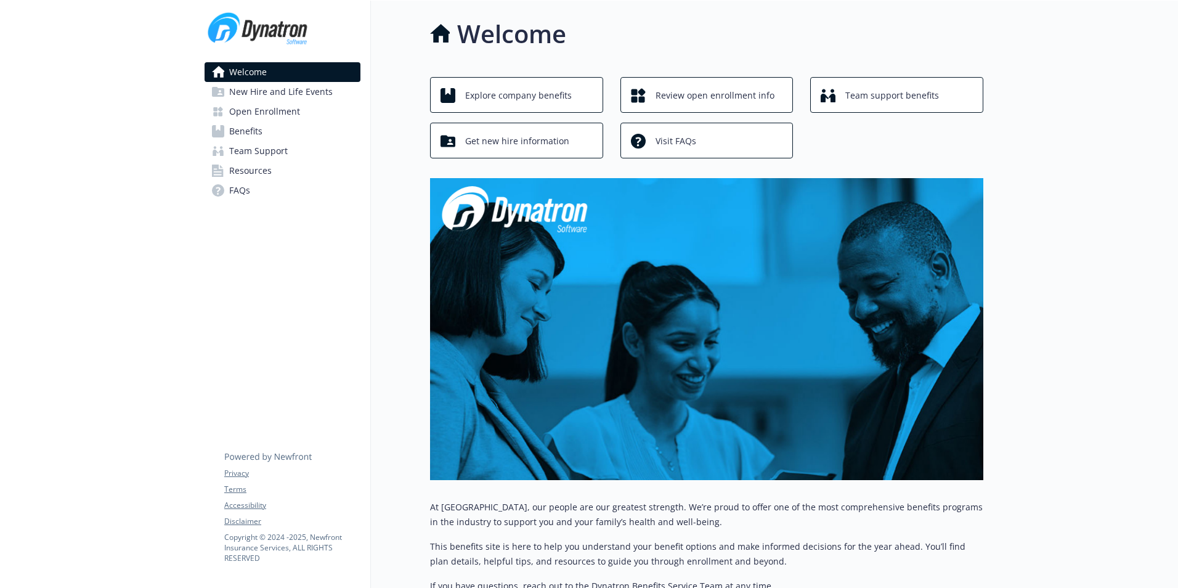
click at [276, 115] on span "Open Enrollment" at bounding box center [264, 112] width 71 height 20
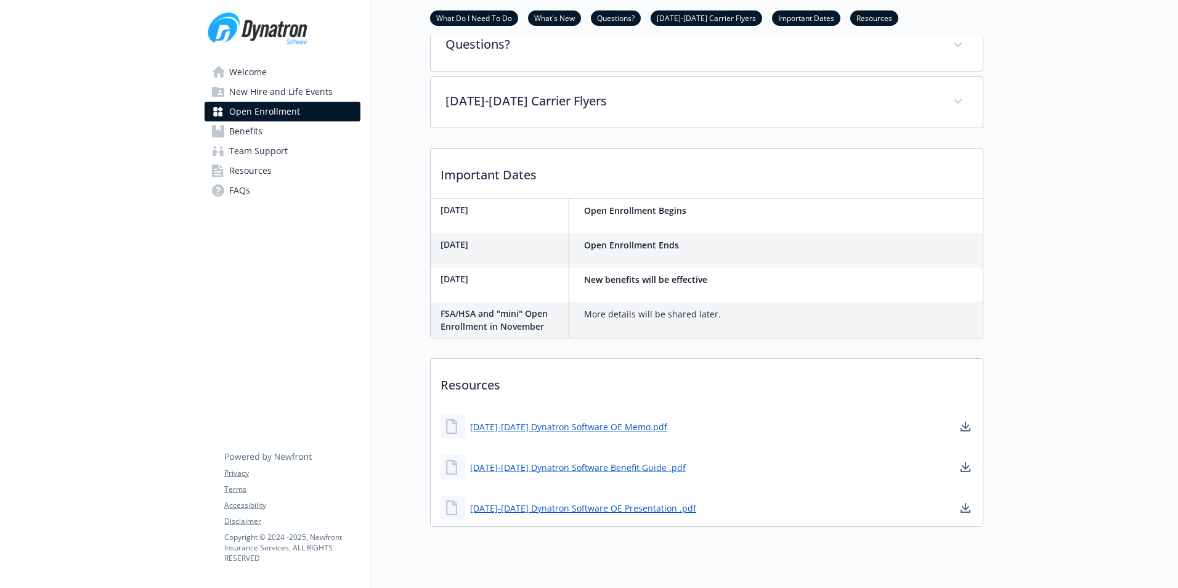
scroll to position [493, 0]
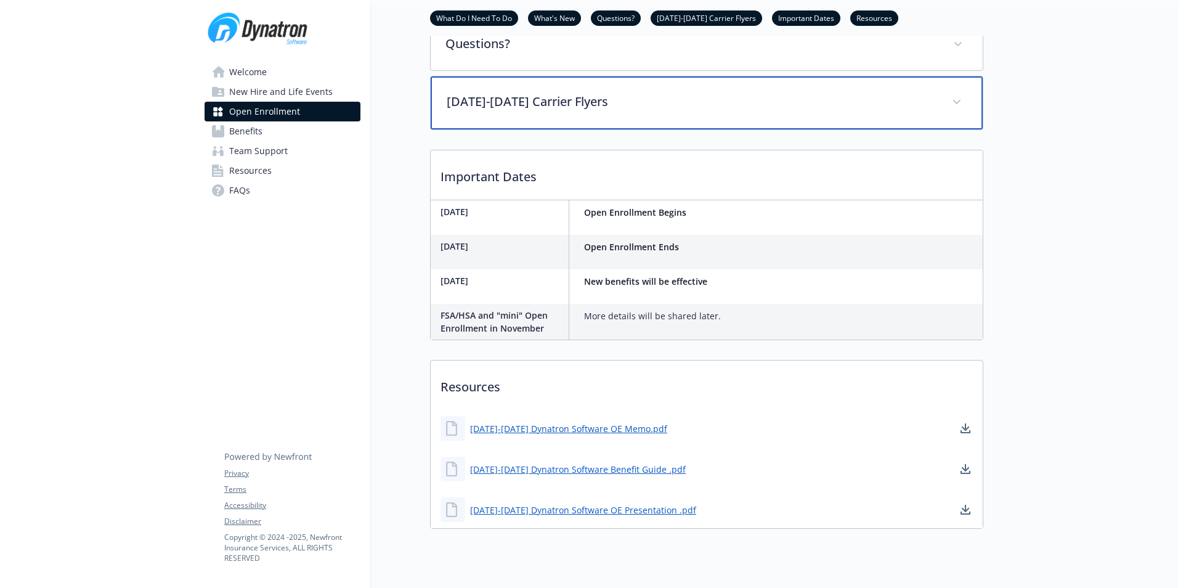
click at [513, 111] on p "[DATE]-[DATE] Carrier Flyers" at bounding box center [692, 101] width 490 height 18
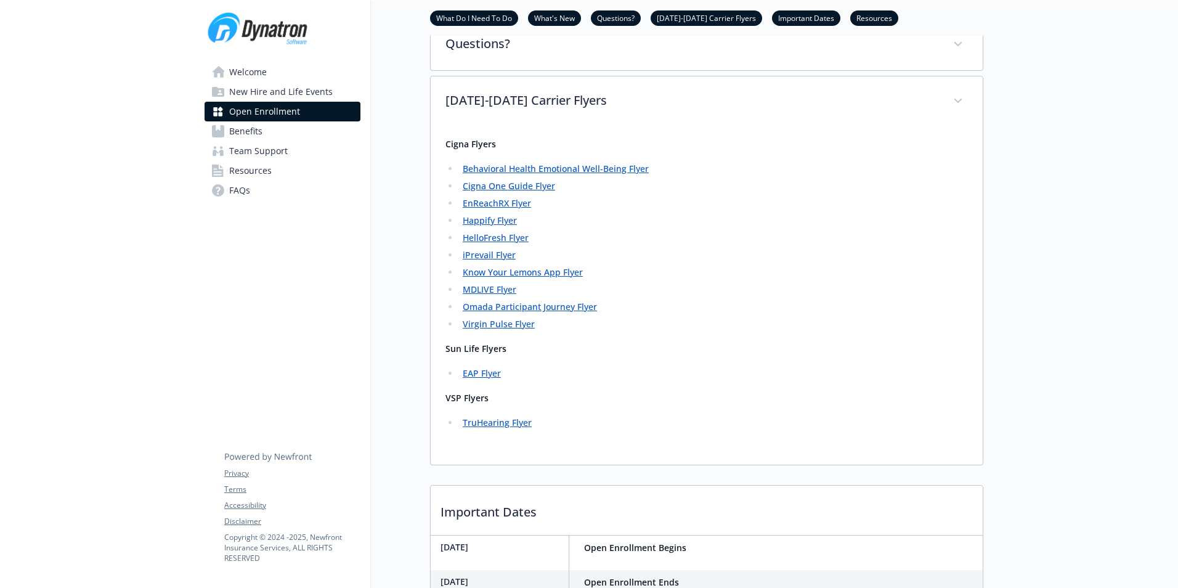
click at [521, 278] on link "Know Your Lemons App Flyer" at bounding box center [523, 272] width 120 height 12
click at [489, 428] on link "TruHearing Flyer" at bounding box center [497, 422] width 69 height 12
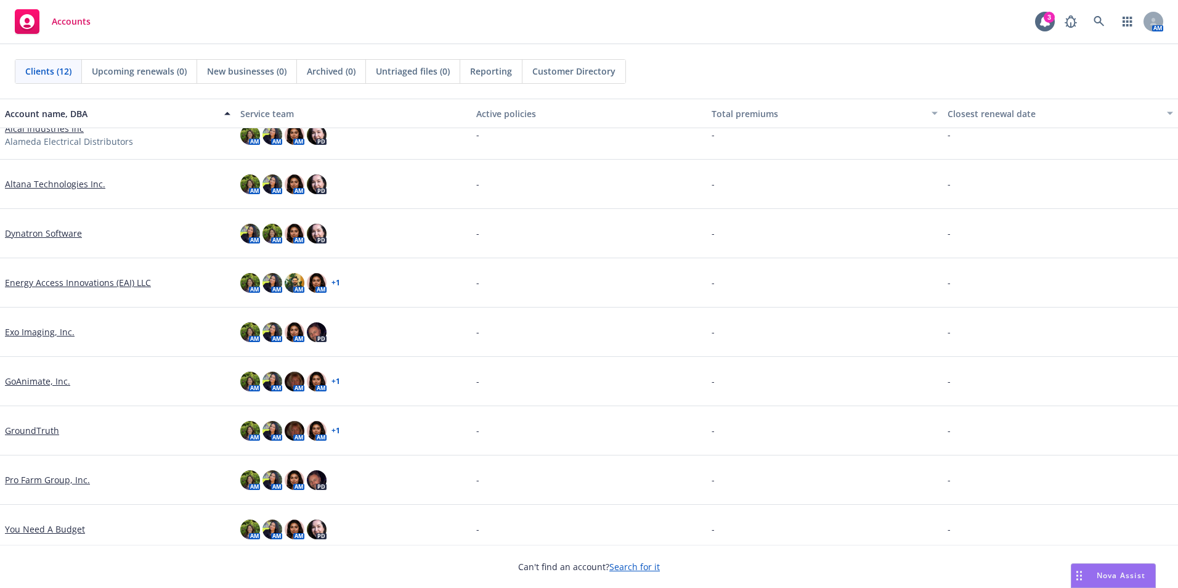
scroll to position [175, 0]
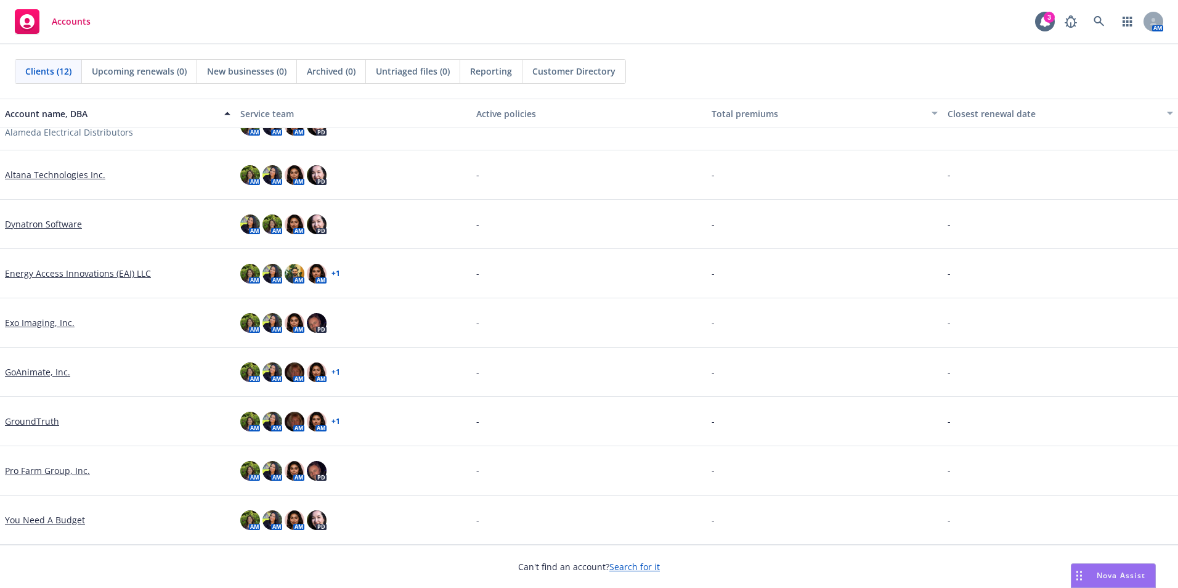
click at [54, 461] on div "Pro Farm Group, Inc." at bounding box center [117, 470] width 235 height 49
click at [55, 472] on link "Pro Farm Group, Inc." at bounding box center [47, 470] width 85 height 13
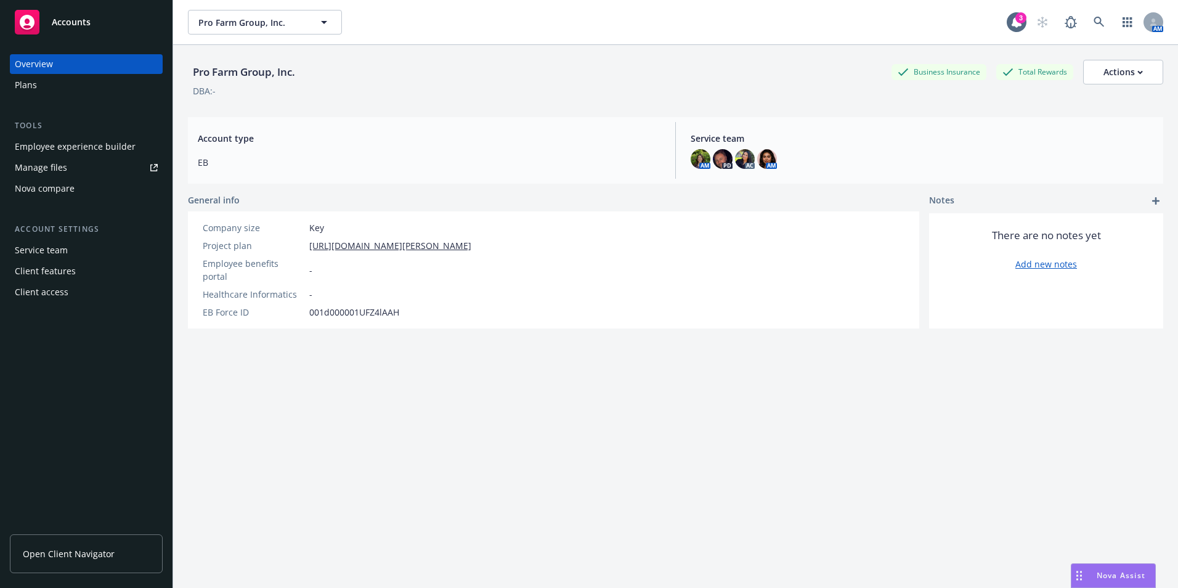
click at [65, 143] on div "Employee experience builder" at bounding box center [75, 147] width 121 height 20
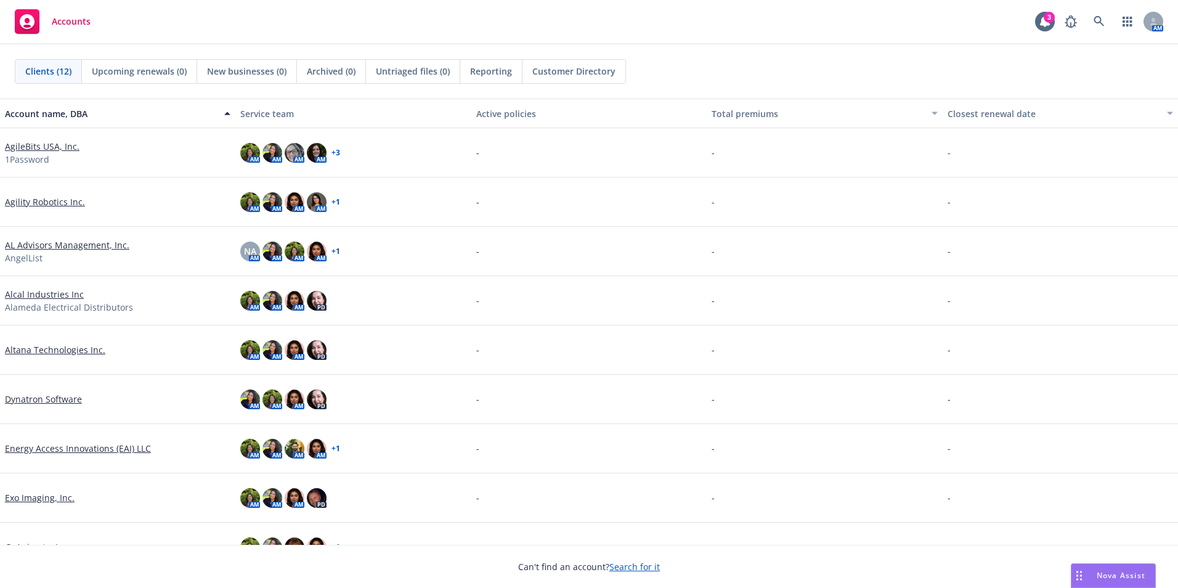
scroll to position [175, 0]
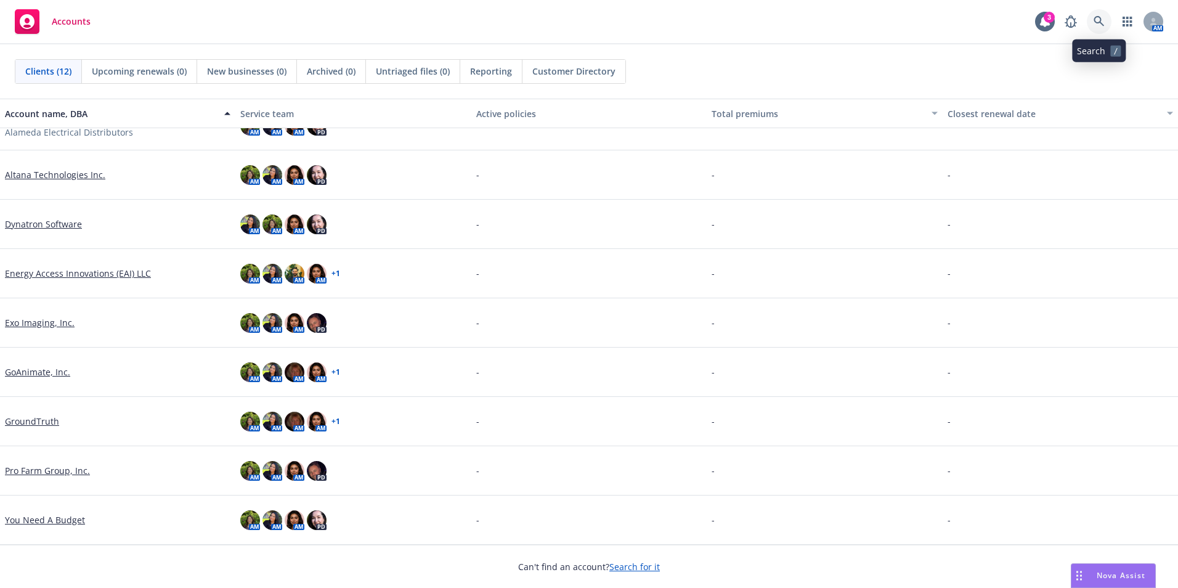
click at [1101, 25] on icon at bounding box center [1098, 21] width 11 height 11
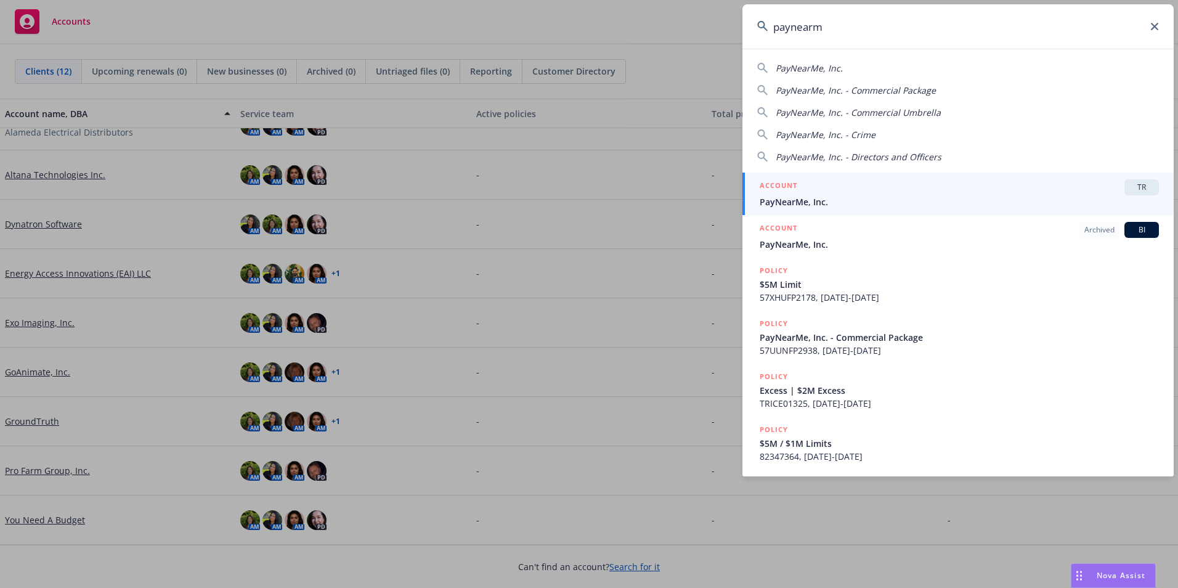
click at [925, 68] on div "PayNearMe, Inc." at bounding box center [958, 68] width 402 height 13
type input "PayNearMe, Inc."
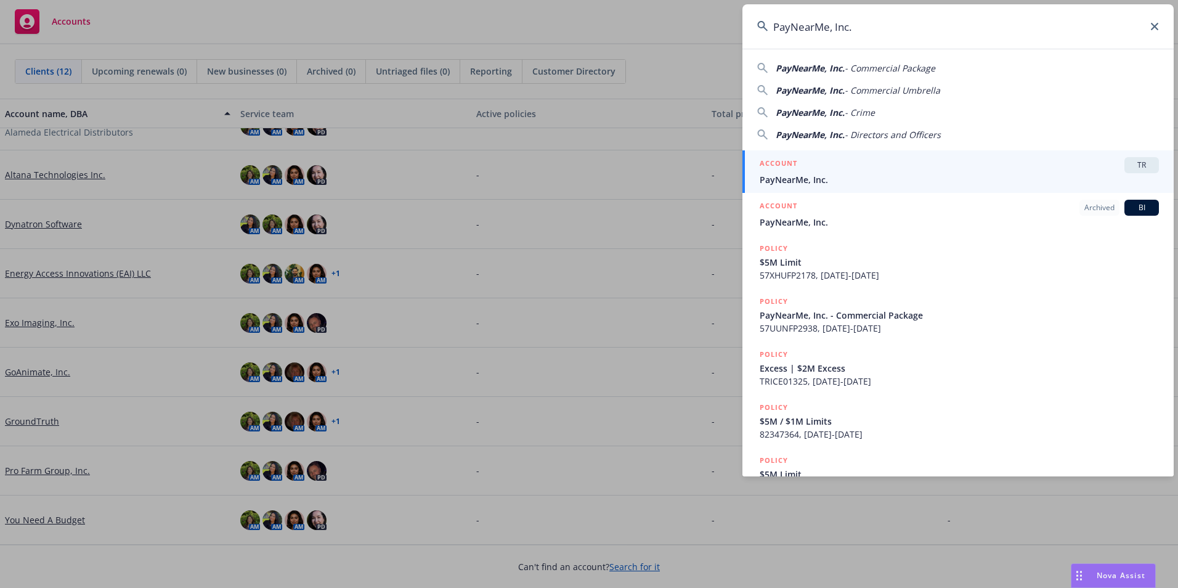
click at [893, 163] on div "ACCOUNT TR" at bounding box center [959, 165] width 399 height 16
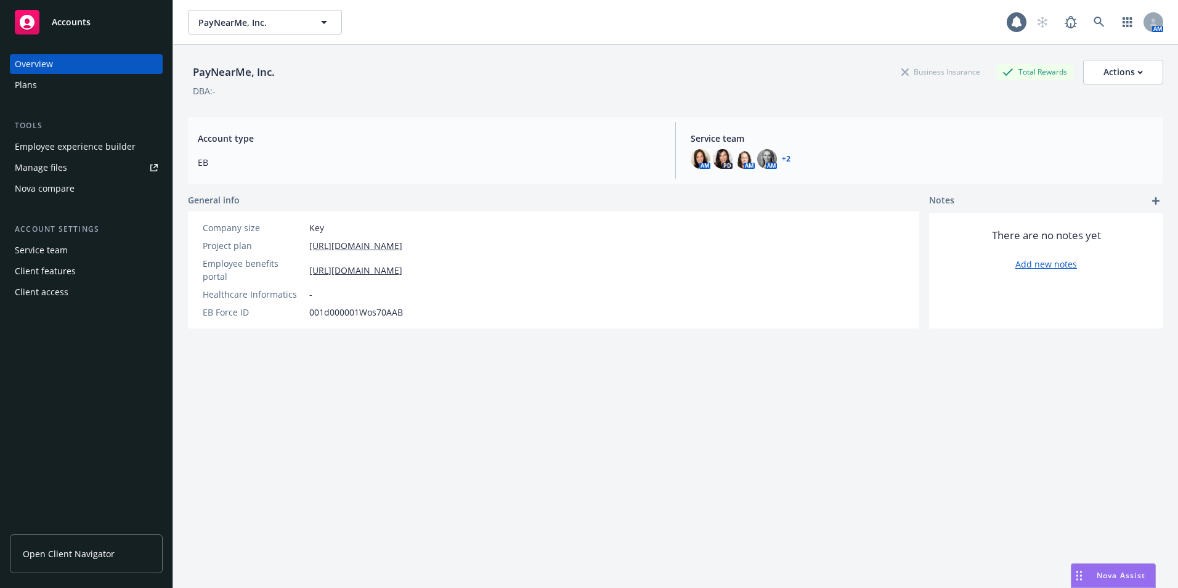
scroll to position [45, 0]
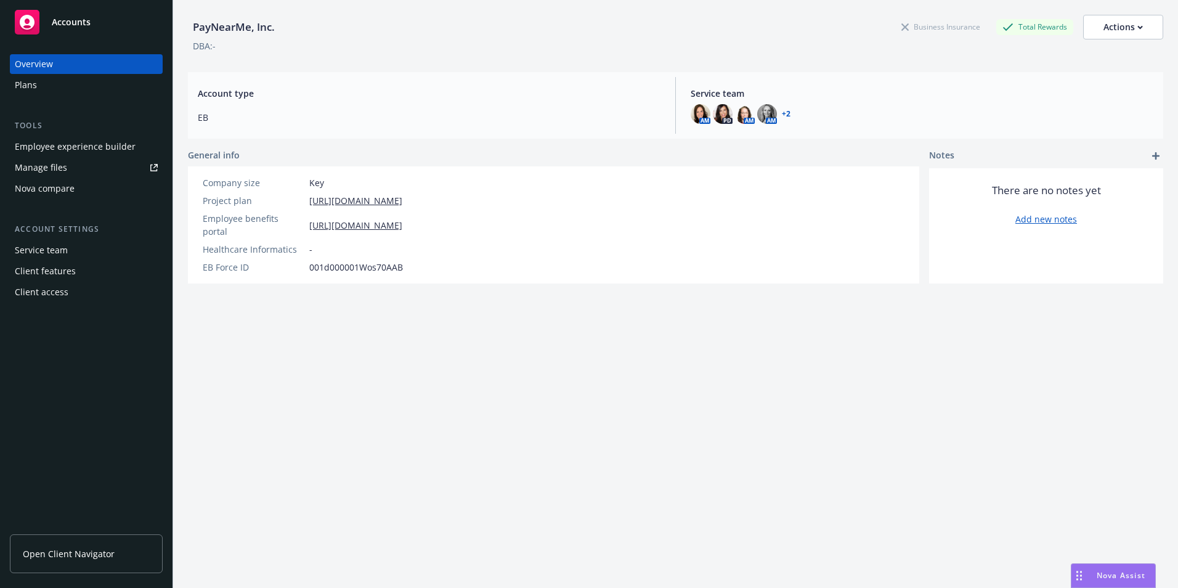
click at [67, 92] on div "Plans" at bounding box center [86, 85] width 143 height 20
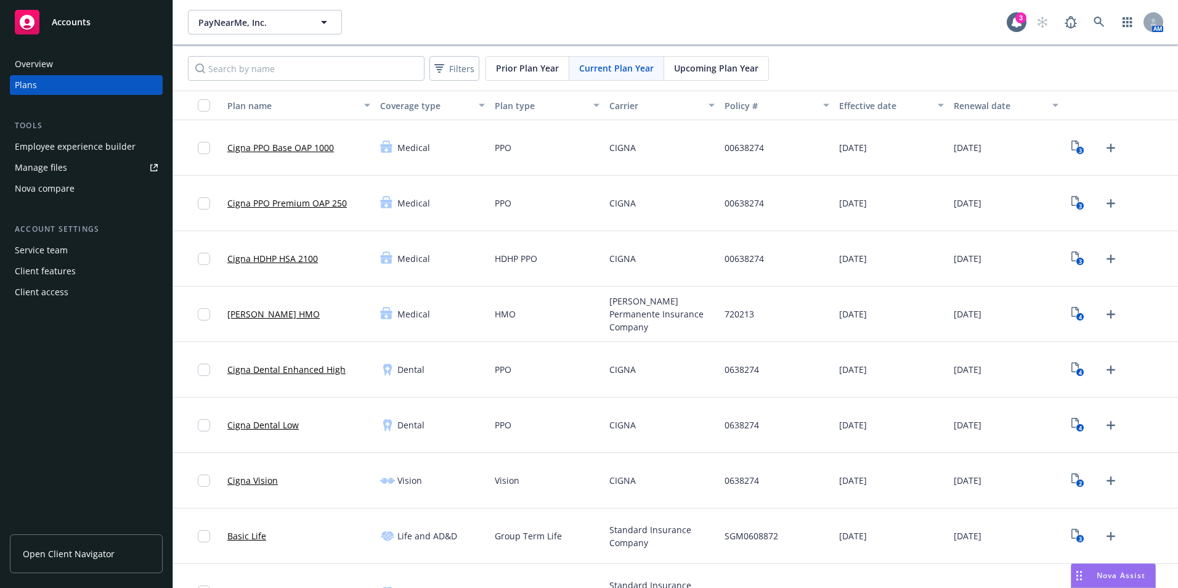
click at [81, 144] on div "Employee experience builder" at bounding box center [75, 147] width 121 height 20
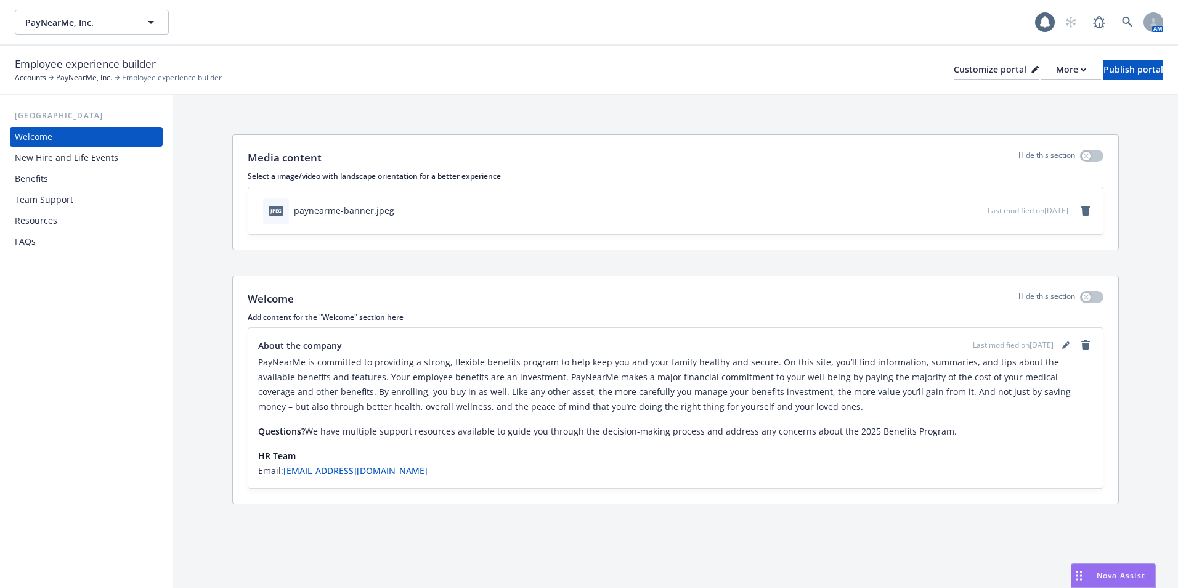
click at [86, 228] on div "Resources" at bounding box center [86, 221] width 143 height 20
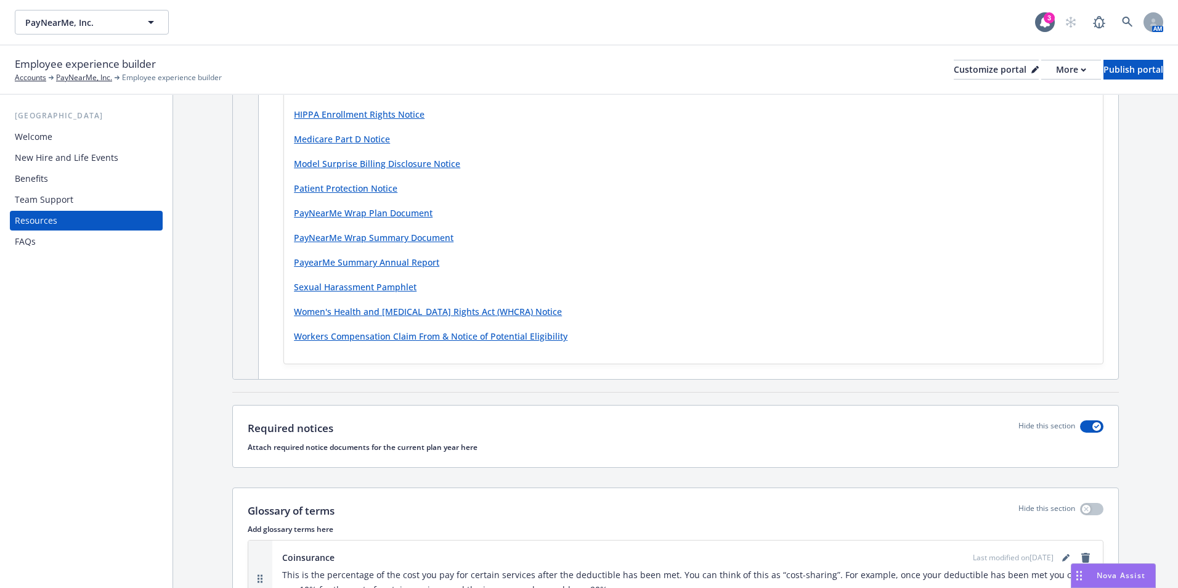
scroll to position [801, 0]
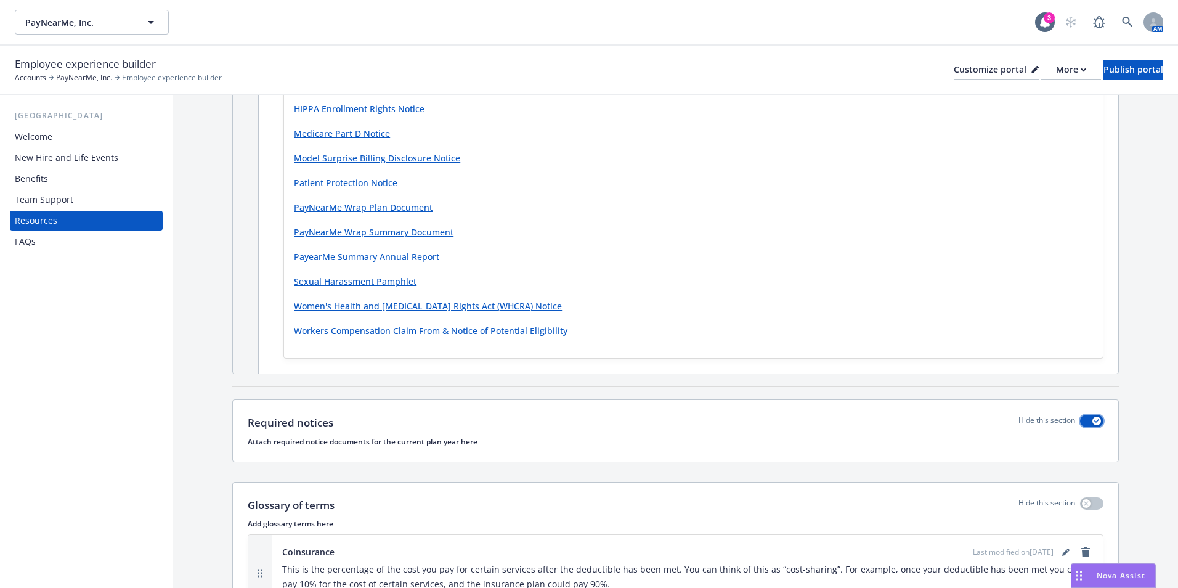
click at [1080, 420] on button "button" at bounding box center [1091, 421] width 23 height 12
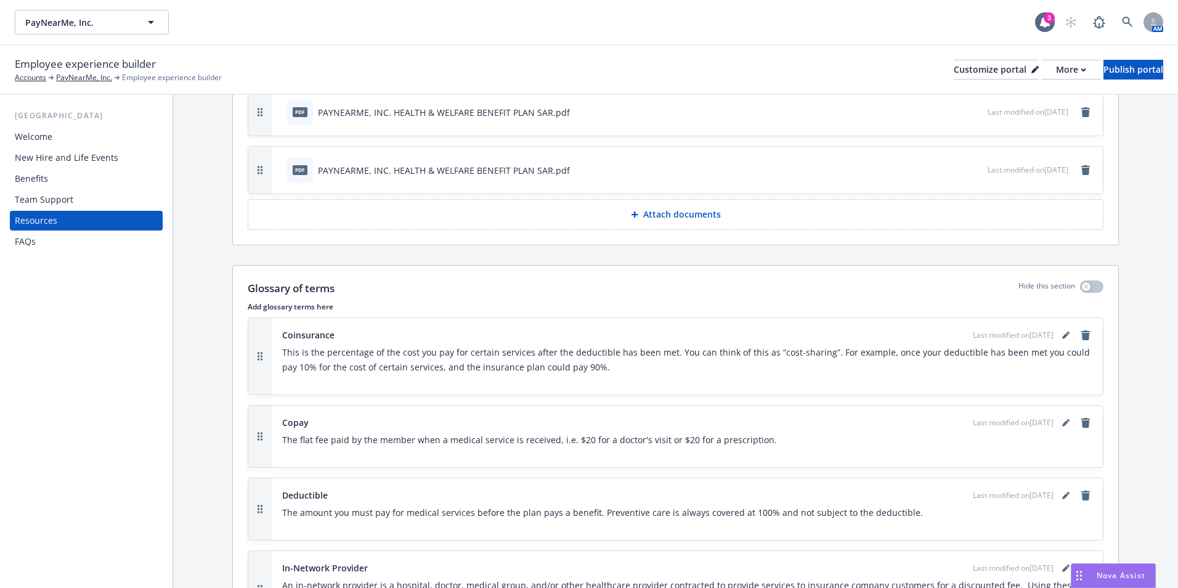
scroll to position [2895, 0]
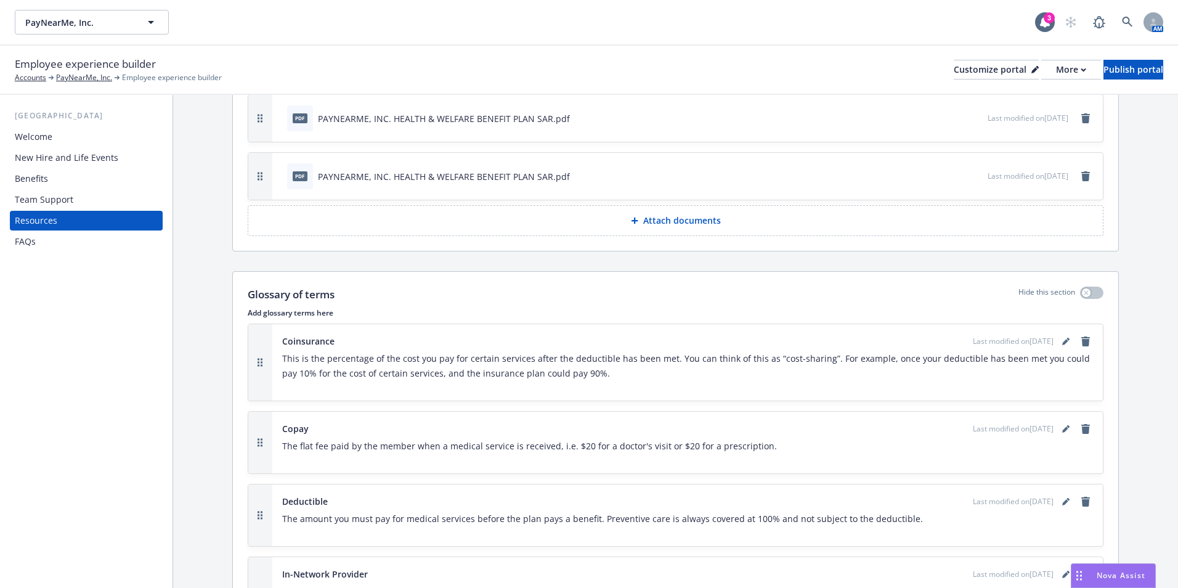
click at [617, 222] on button "Attach documents" at bounding box center [676, 220] width 856 height 31
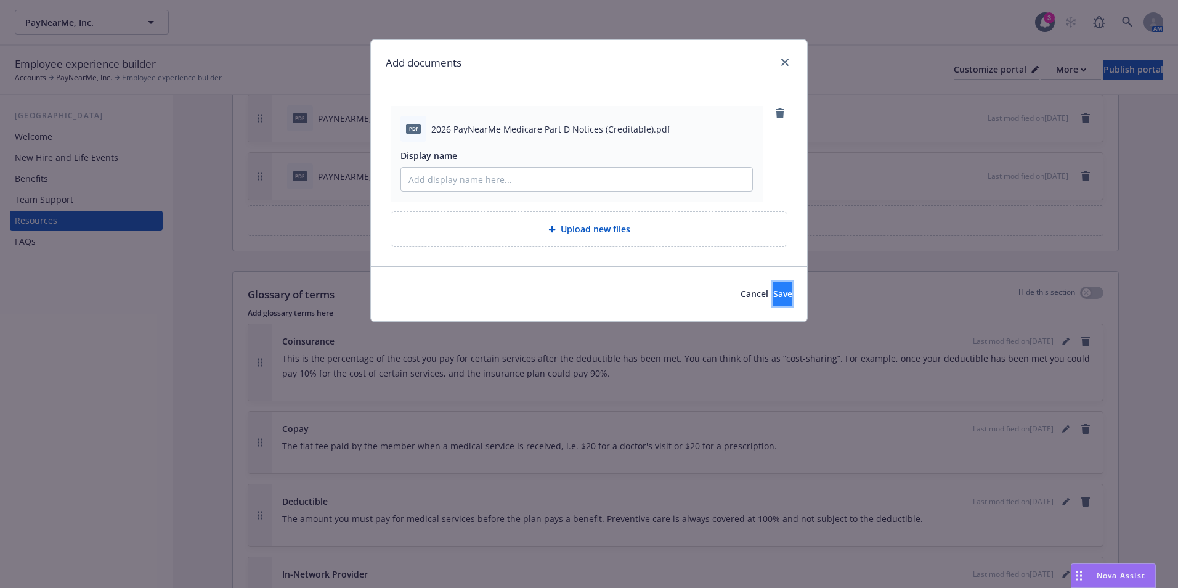
click at [773, 294] on span "Save" at bounding box center [782, 294] width 19 height 12
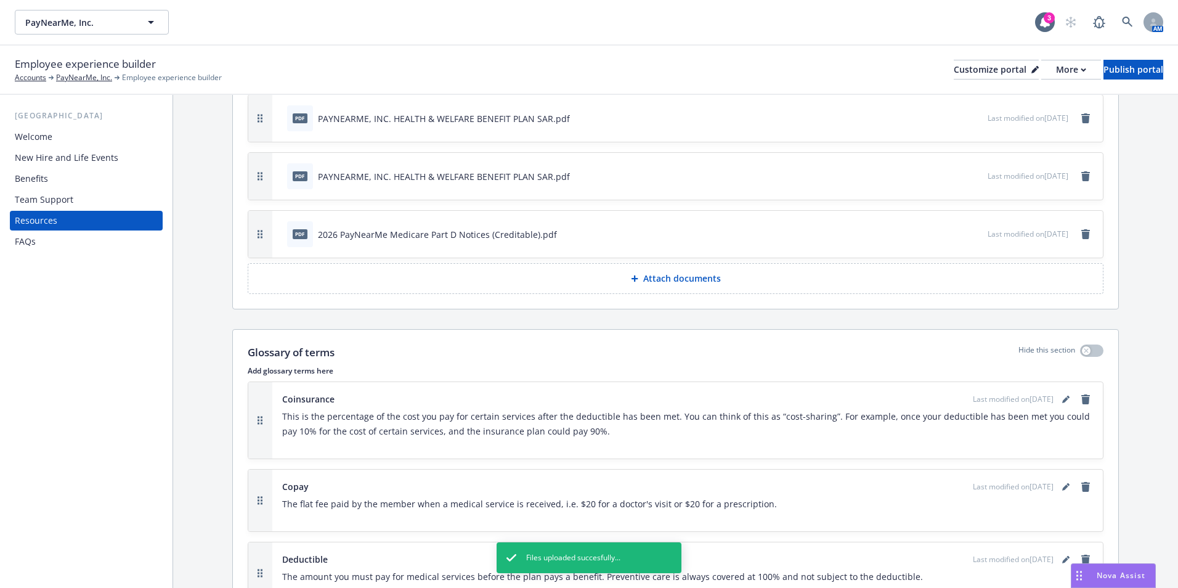
scroll to position [2834, 0]
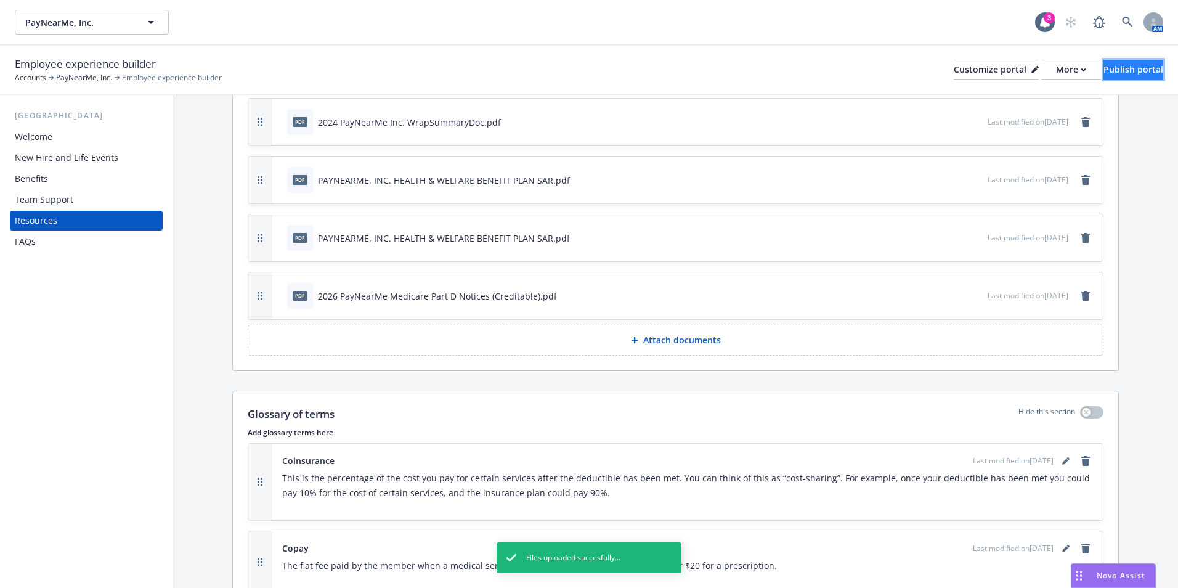
click at [1126, 75] on div "Publish portal" at bounding box center [1133, 69] width 60 height 18
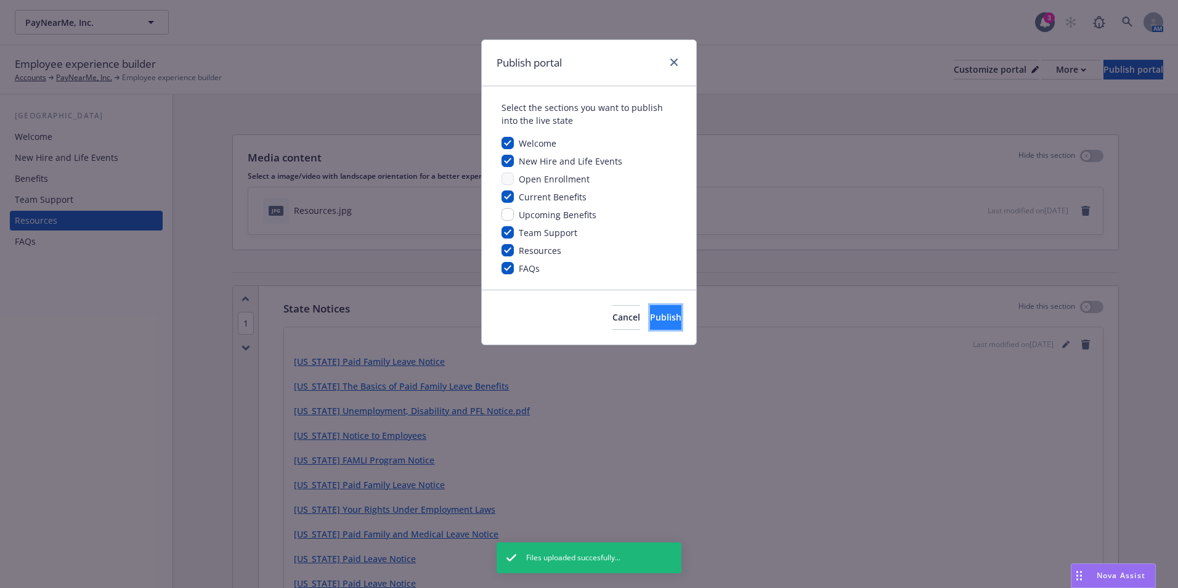
click at [650, 310] on button "Publish" at bounding box center [665, 317] width 31 height 25
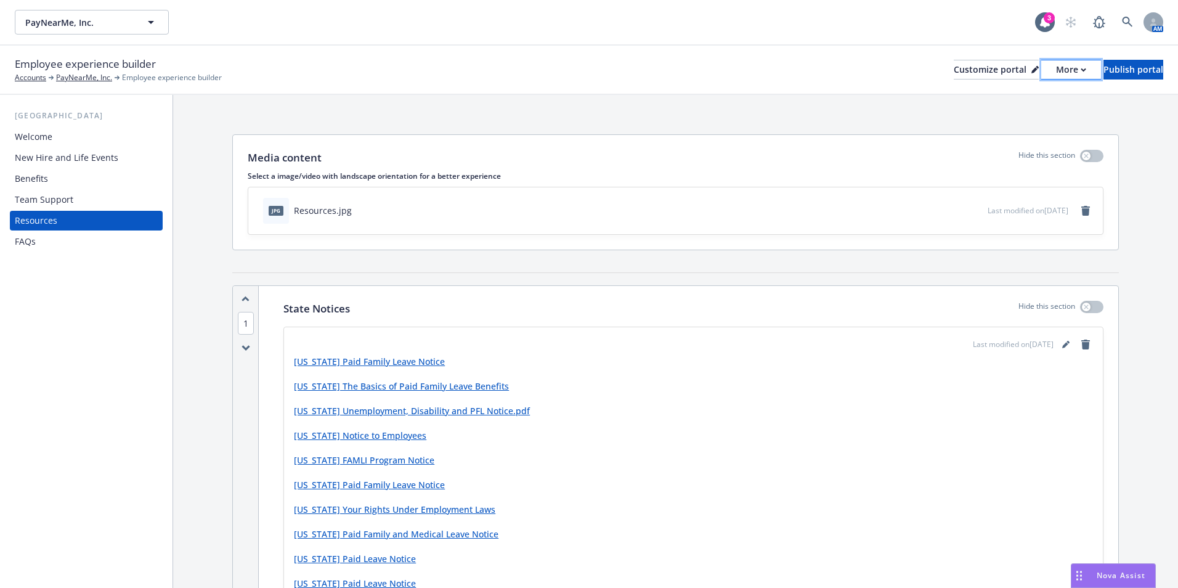
click at [1056, 64] on div "More" at bounding box center [1071, 69] width 30 height 18
drag, startPoint x: 1023, startPoint y: 115, endPoint x: 898, endPoint y: 60, distance: 136.2
click at [1023, 116] on link "Copy portal link" at bounding box center [1005, 122] width 112 height 25
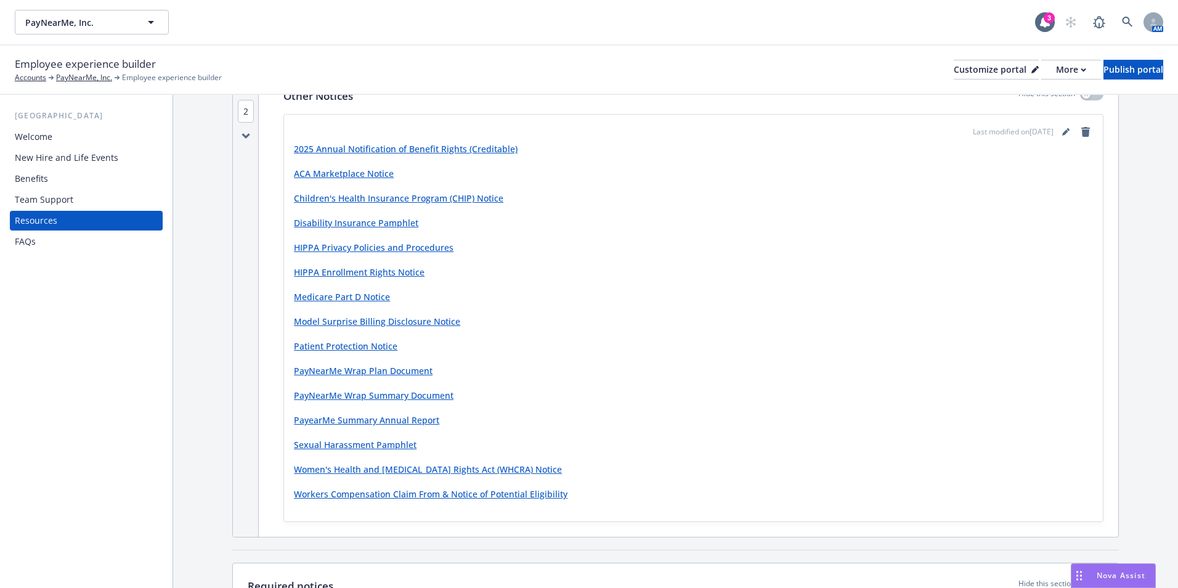
scroll to position [616, 0]
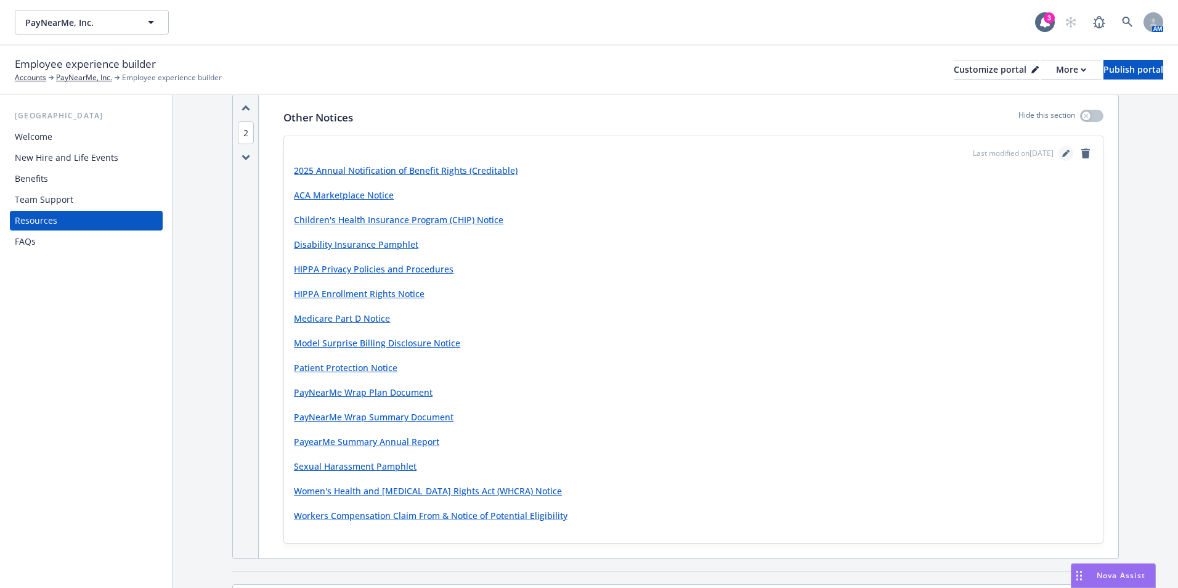
click at [1058, 152] on link "editPencil" at bounding box center [1065, 153] width 15 height 15
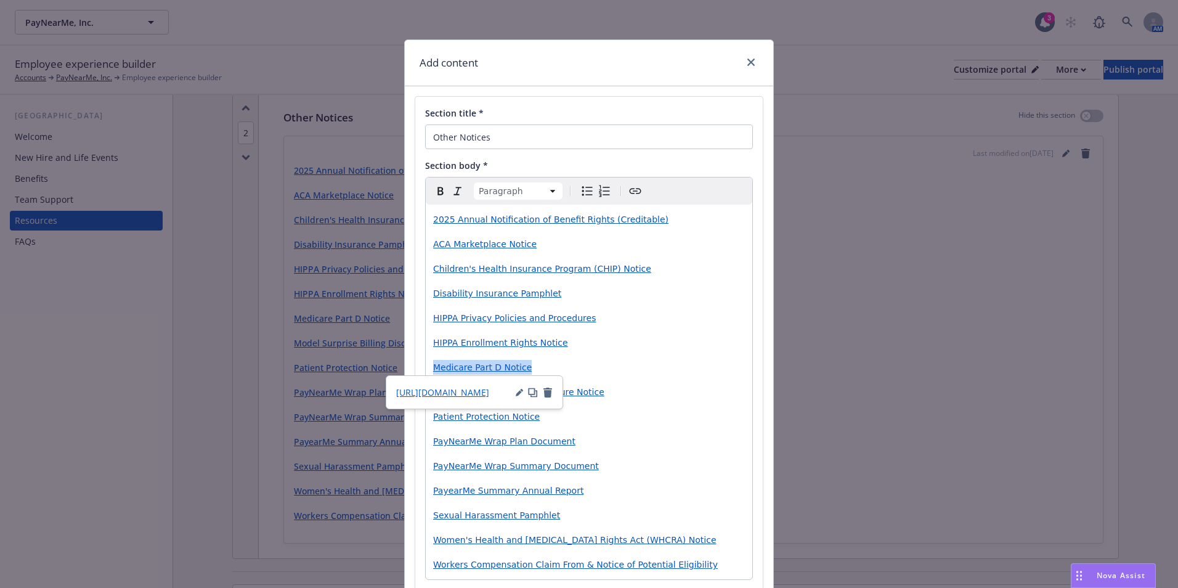
drag, startPoint x: 539, startPoint y: 365, endPoint x: 428, endPoint y: 360, distance: 111.6
click at [428, 360] on div "2025 Annual Notification of Benefit Rights (Creditable) ACA Marketplace Notice …" at bounding box center [589, 392] width 326 height 375
click at [518, 391] on icon "button" at bounding box center [519, 392] width 7 height 7
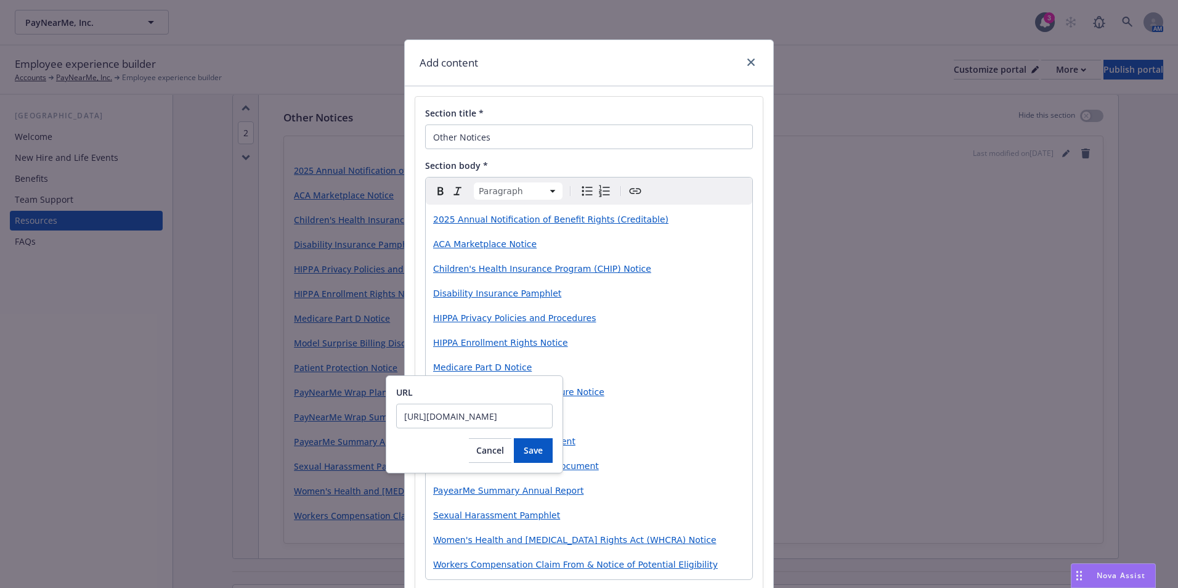
scroll to position [0, 0]
drag, startPoint x: 546, startPoint y: 420, endPoint x: 402, endPoint y: 409, distance: 145.1
click at [402, 409] on input "https://cdn.newfront.com/uploads/files-api/cdf081b9-ea46-468c-aea9-1e203bf918c0" at bounding box center [474, 415] width 156 height 25
type input "https://cdn.newfront.com/uploads/files-api/f8b7f01b-632b-4c22-adbd-bcf15968f3c2"
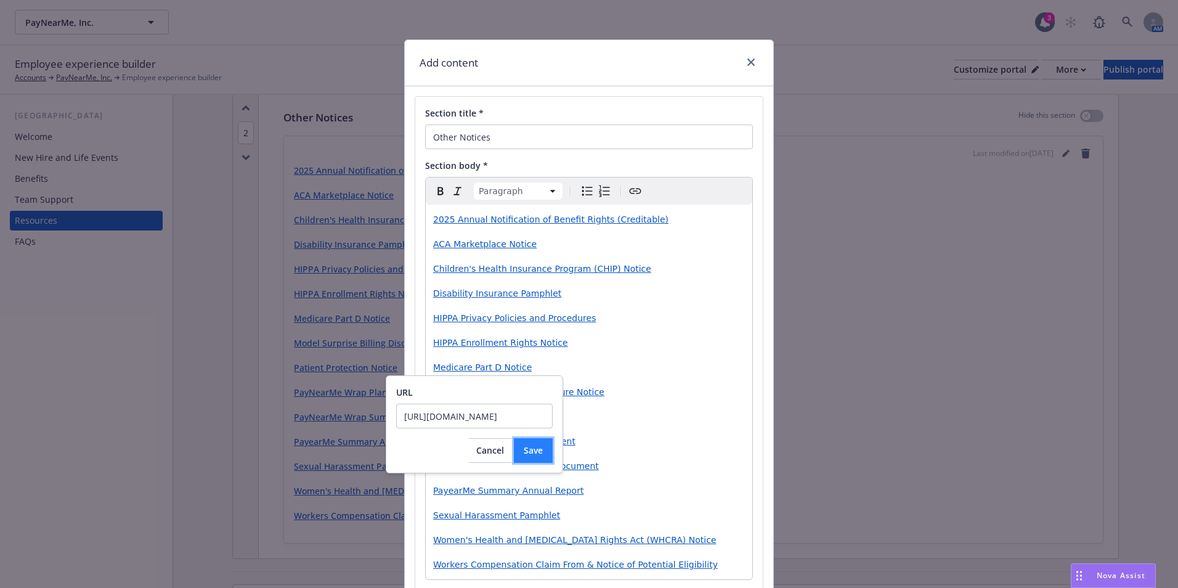
click at [543, 446] on button "Save" at bounding box center [533, 450] width 39 height 25
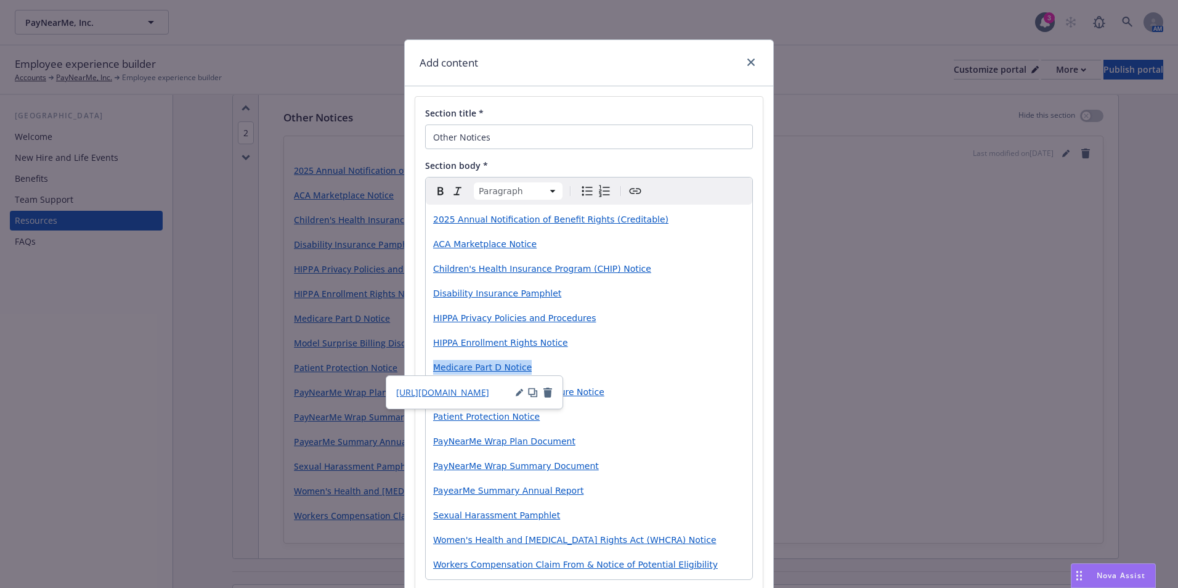
click at [540, 356] on div "2025 Annual Notification of Benefit Rights (Creditable) ACA Marketplace Notice …" at bounding box center [589, 392] width 326 height 375
drag, startPoint x: 574, startPoint y: 367, endPoint x: 422, endPoint y: 363, distance: 151.6
click at [426, 363] on div "2025 Annual Notification of Benefit Rights (Creditable) ACA Marketplace Notice …" at bounding box center [589, 392] width 326 height 375
click at [643, 189] on div "Paragraph Paragraph Heading 1 Heading 2 Heading 3 Heading 4 Heading 5 Heading 6" at bounding box center [589, 190] width 326 height 27
click at [634, 189] on icon "Create link" at bounding box center [636, 192] width 12 height 6
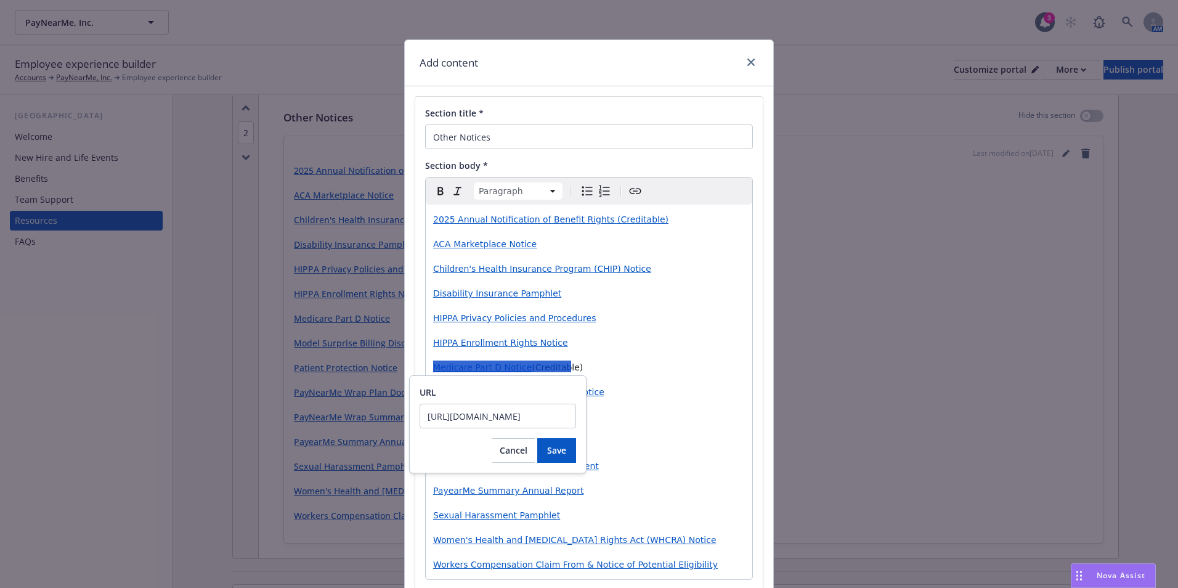
scroll to position [0, 196]
click at [551, 450] on span "Save" at bounding box center [556, 450] width 19 height 12
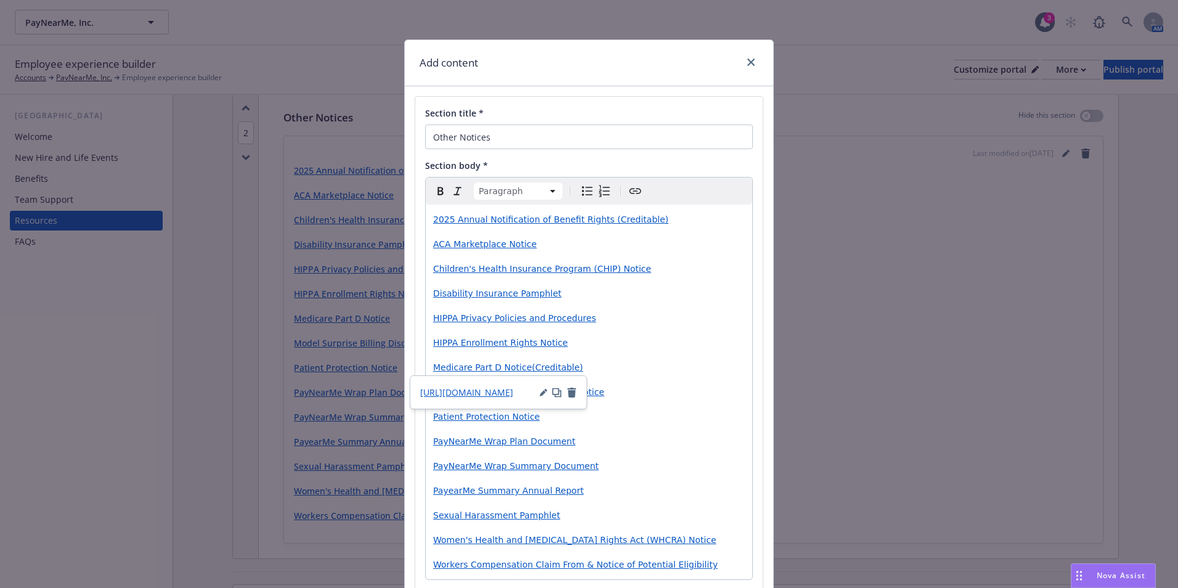
click at [621, 396] on p "Model Surprise Billing Disclosure Notice" at bounding box center [589, 391] width 312 height 15
click at [549, 370] on span "(Creditable)" at bounding box center [557, 367] width 51 height 10
click at [516, 393] on span "https://cdn.newfront.com/uploads/files-api/f8b7f01b-632b-4c22-adbd-bcf15968f3c2" at bounding box center [488, 392] width 93 height 12
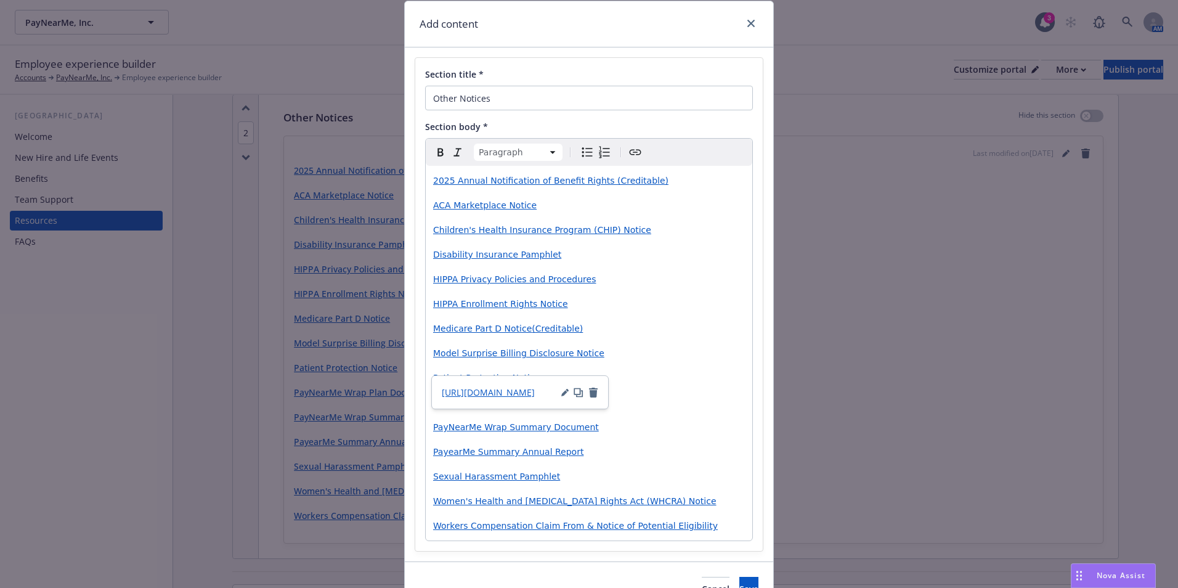
scroll to position [107, 0]
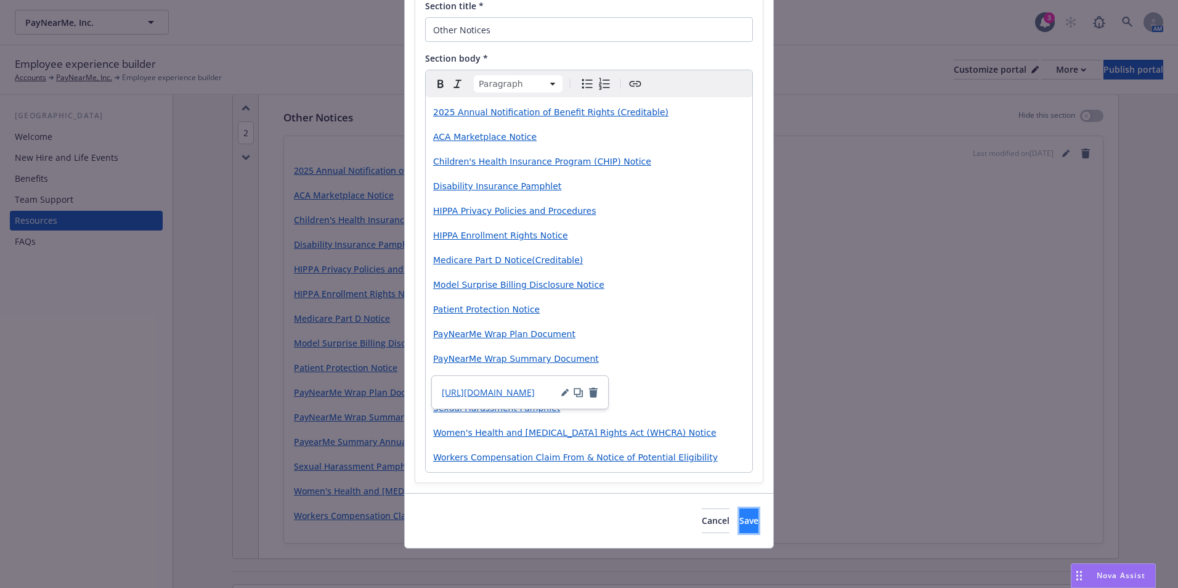
click at [739, 523] on span "Save" at bounding box center [748, 520] width 19 height 12
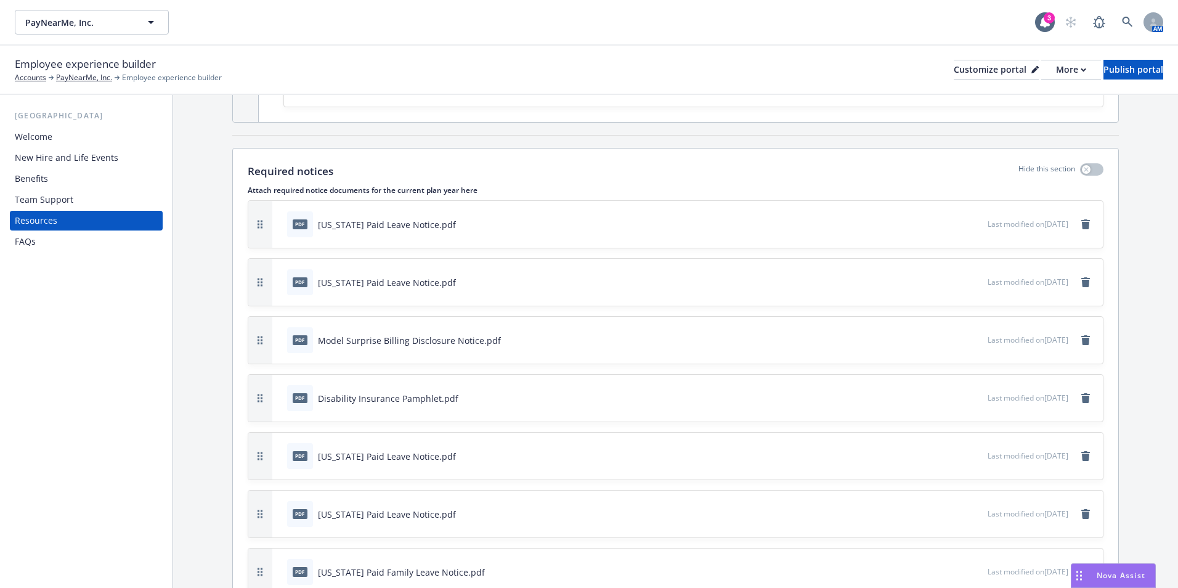
scroll to position [1047, 0]
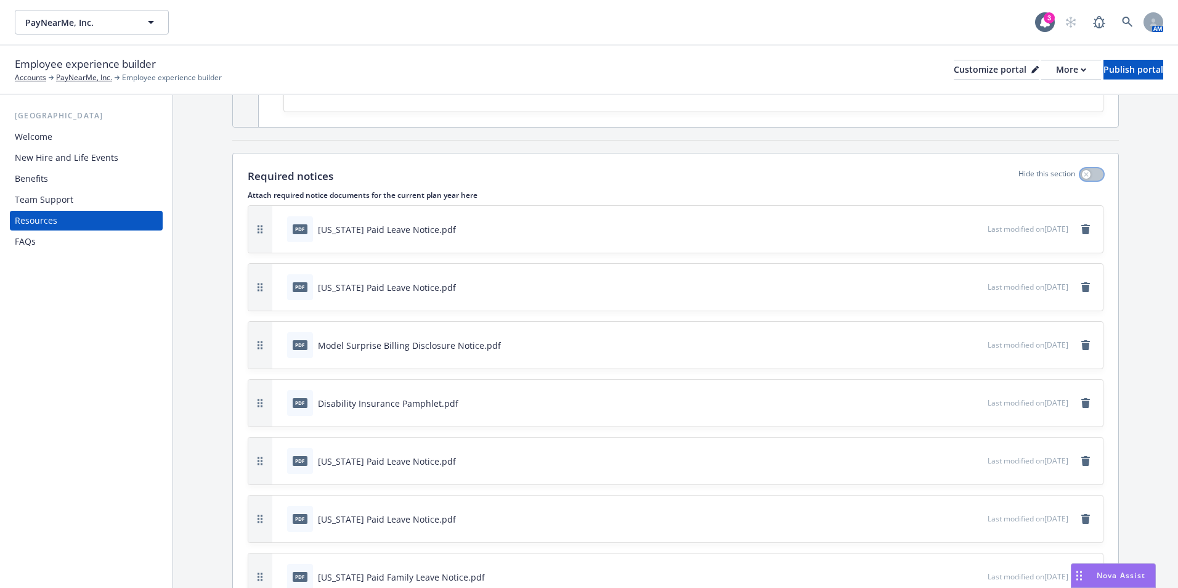
click at [1084, 172] on button "button" at bounding box center [1091, 174] width 23 height 12
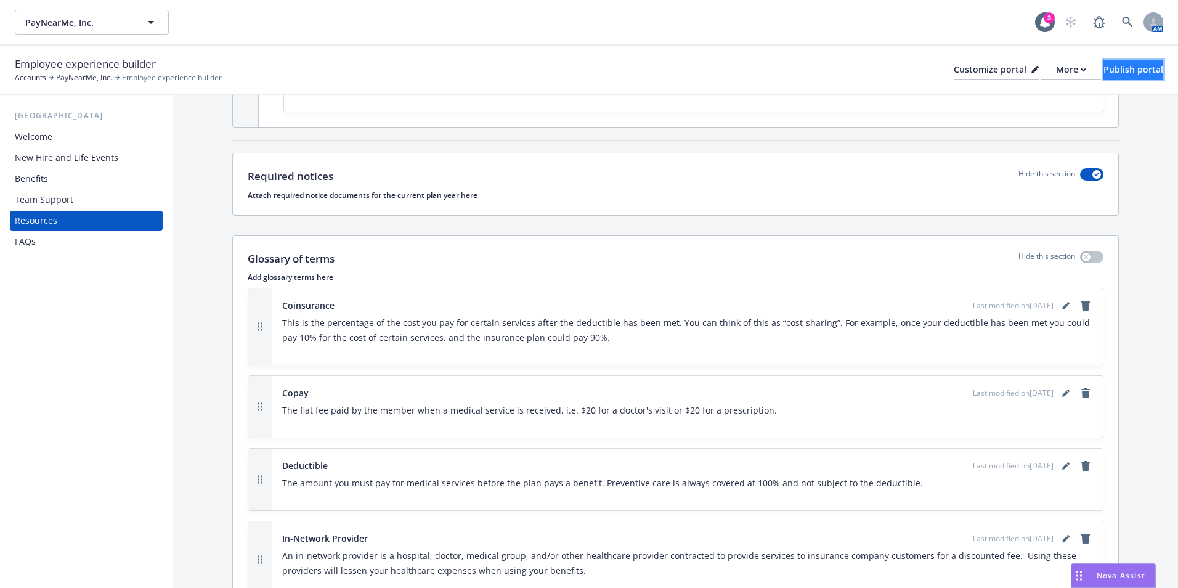
click at [1127, 72] on div "Publish portal" at bounding box center [1133, 69] width 60 height 18
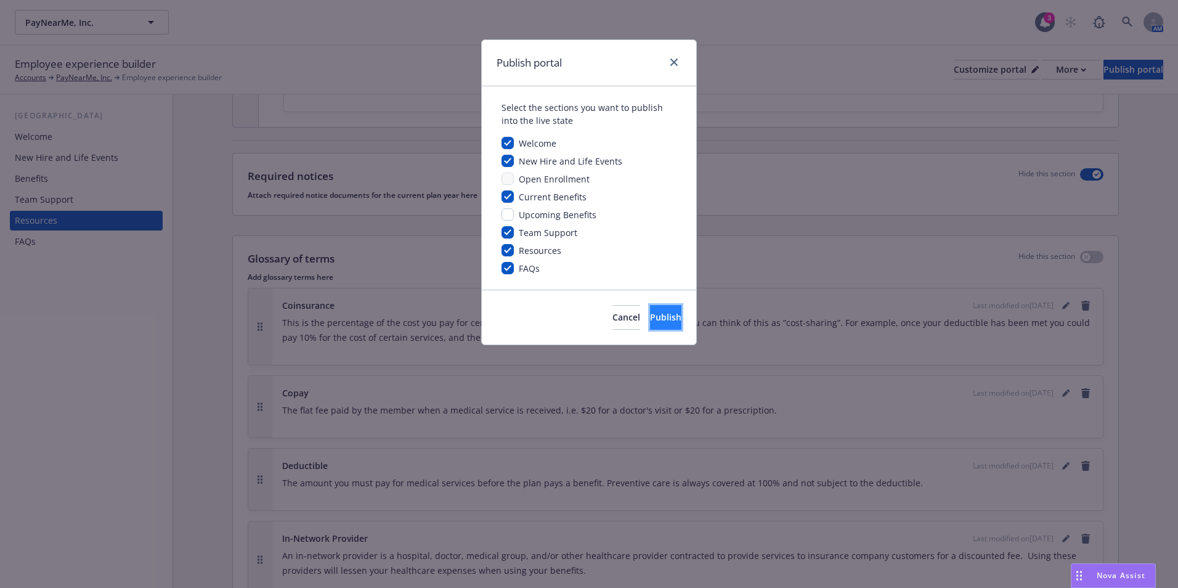
click at [650, 312] on span "Publish" at bounding box center [665, 317] width 31 height 12
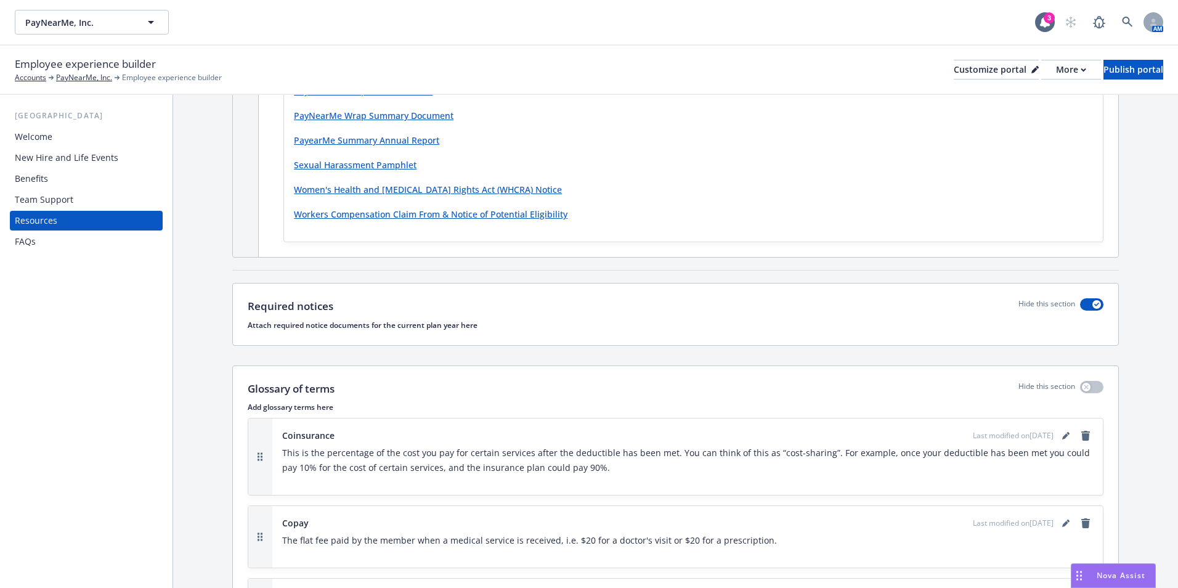
scroll to position [876, 0]
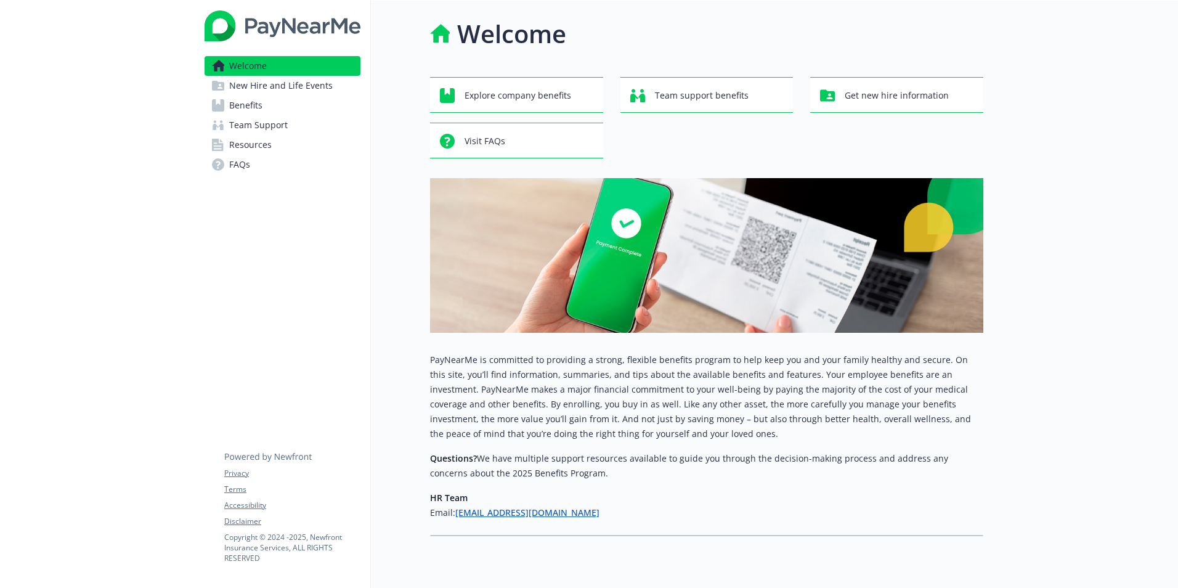
drag, startPoint x: 283, startPoint y: 144, endPoint x: 290, endPoint y: 144, distance: 6.2
click at [283, 144] on link "Resources" at bounding box center [283, 145] width 156 height 20
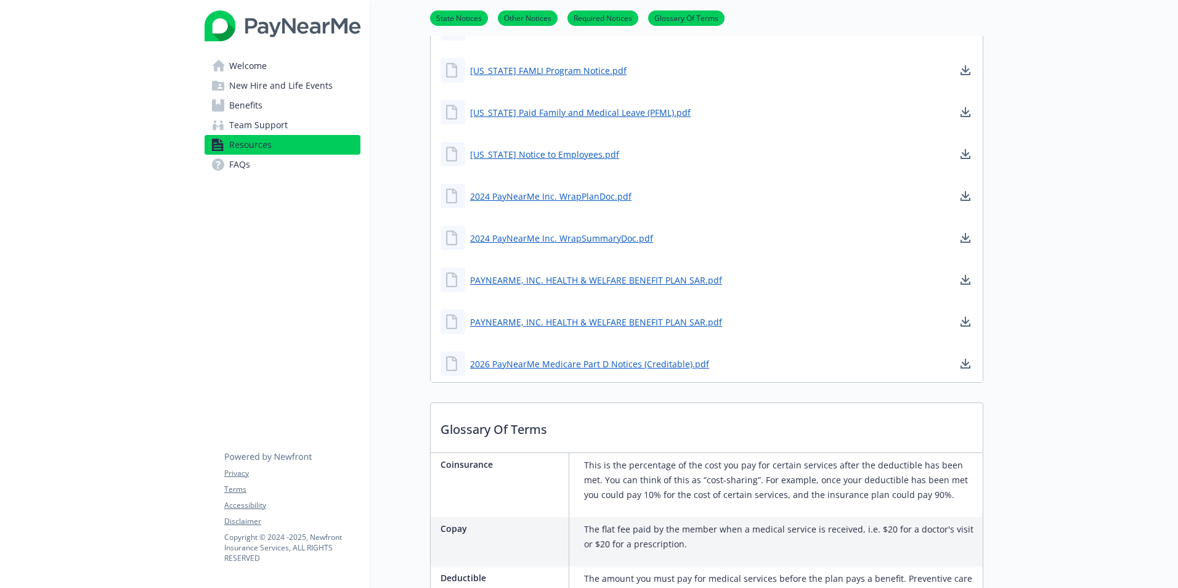
scroll to position [1495, 0]
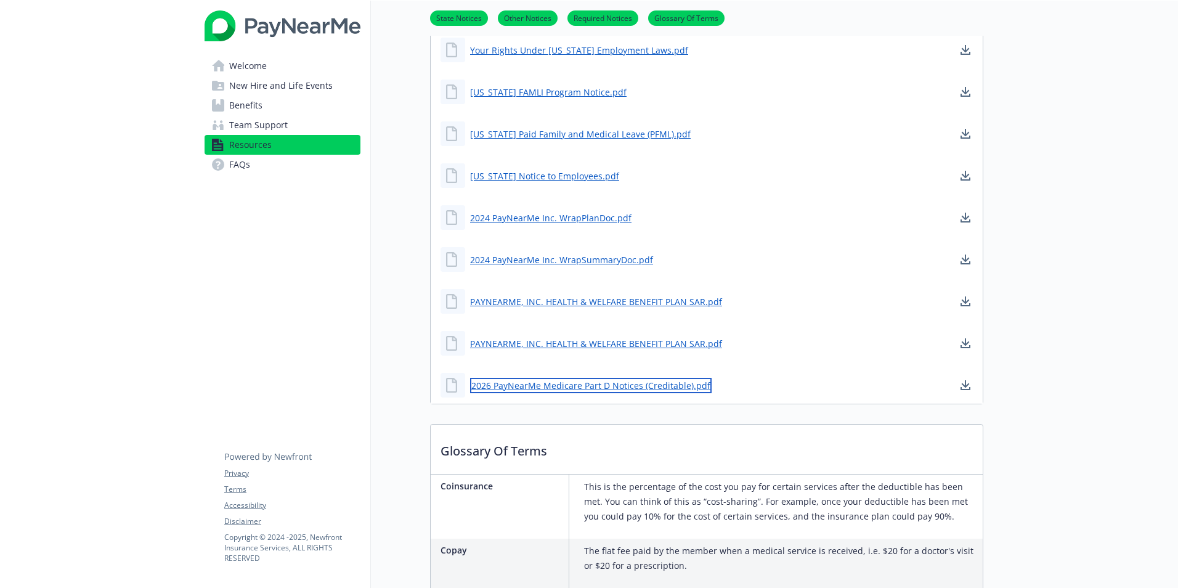
click at [612, 384] on link "2026 PayNearMe Medicare Part D Notices (Creditable).pdf" at bounding box center [590, 385] width 241 height 15
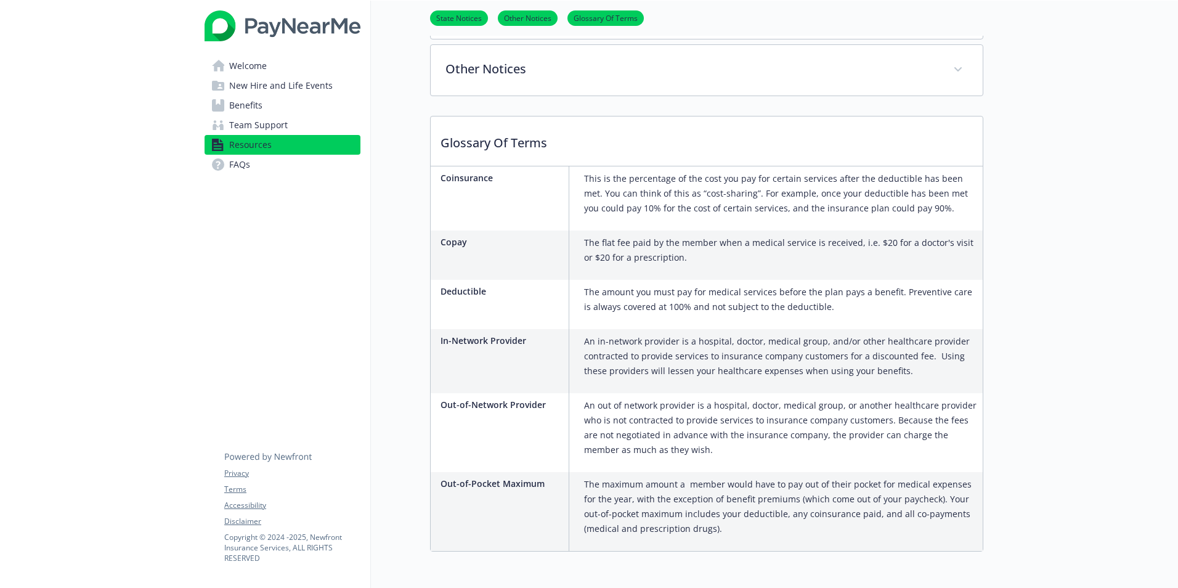
click at [267, 111] on link "Benefits" at bounding box center [283, 105] width 156 height 20
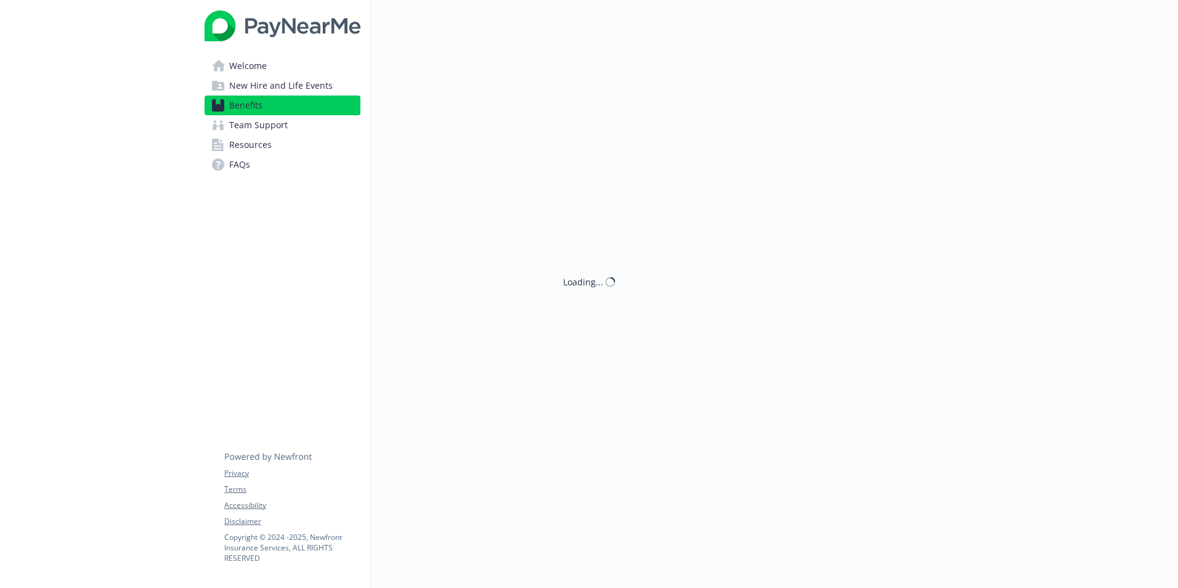
scroll to position [355, 0]
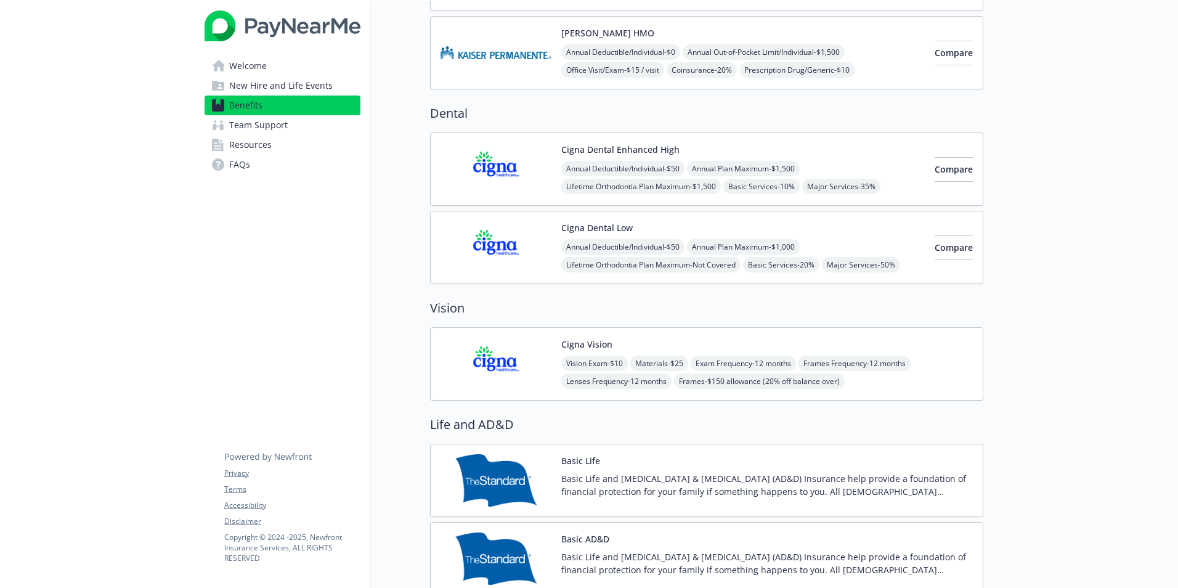
click at [268, 147] on span "Resources" at bounding box center [250, 145] width 43 height 20
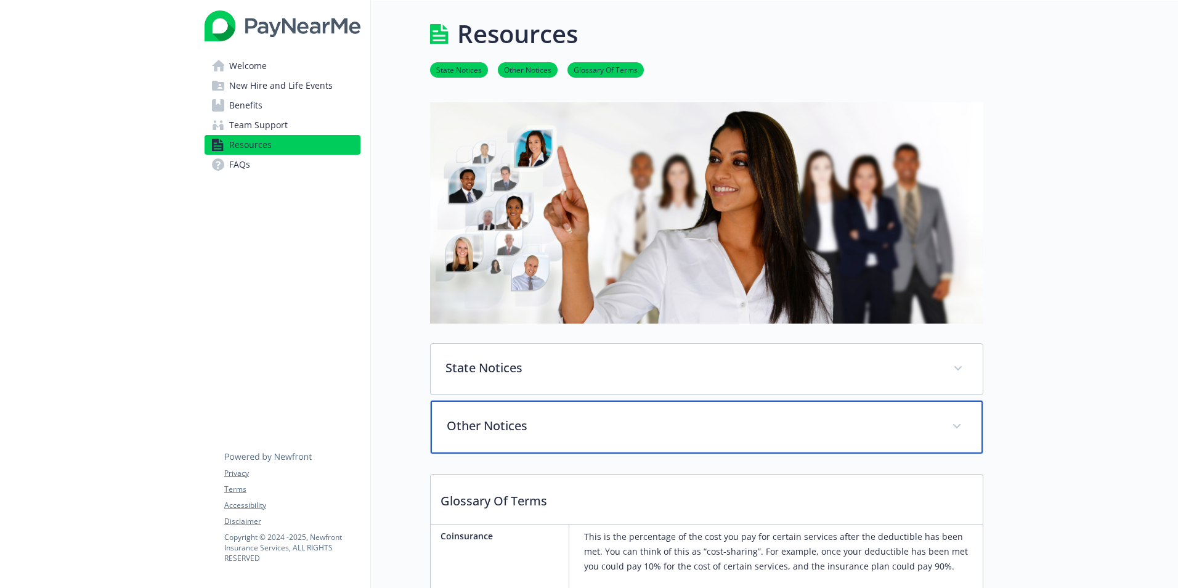
click at [561, 415] on div "Other Notices" at bounding box center [707, 426] width 552 height 53
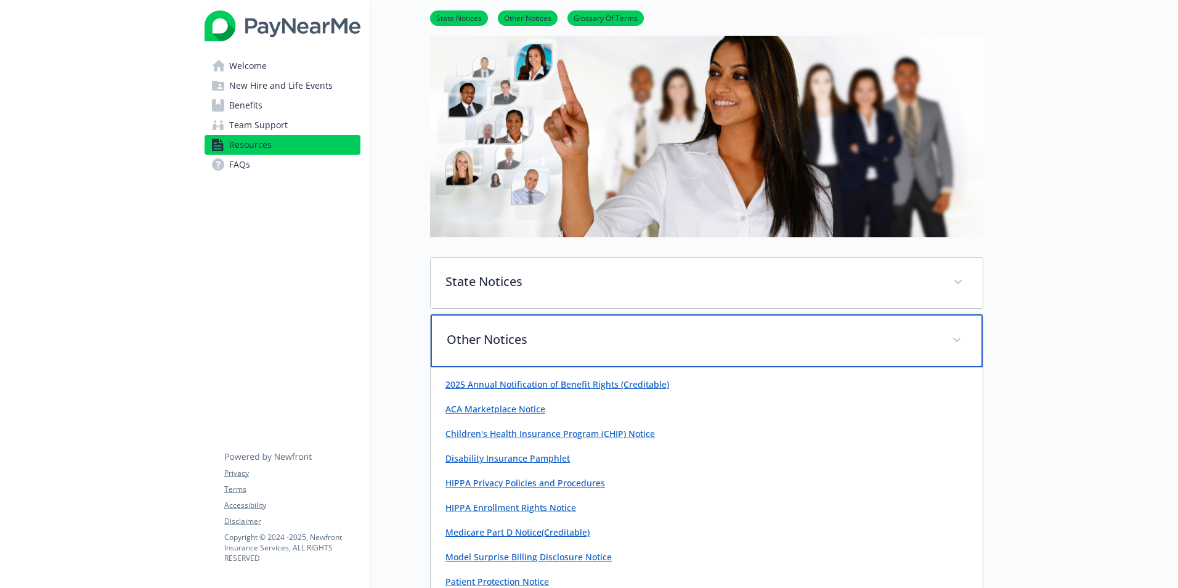
scroll to position [308, 0]
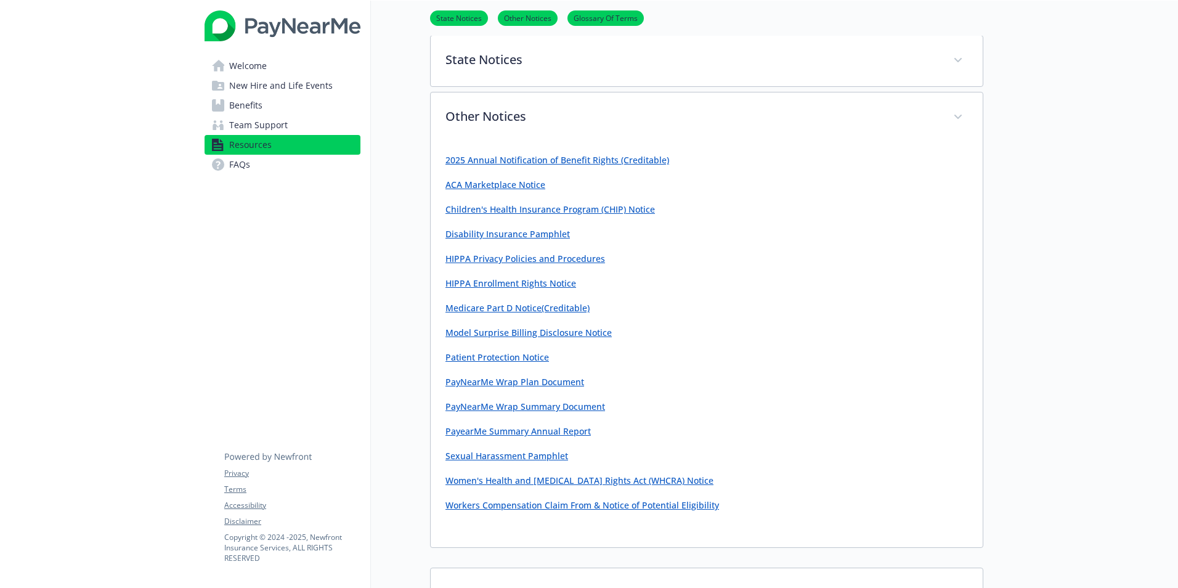
click at [525, 306] on link "Medicare Part D Notice" at bounding box center [493, 308] width 96 height 12
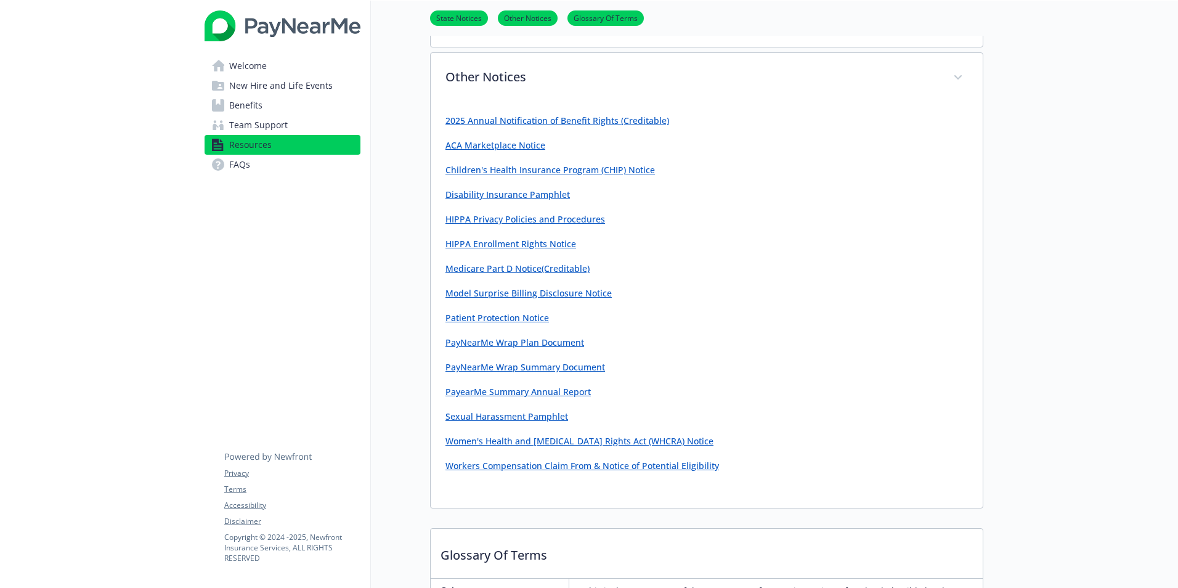
scroll to position [554, 0]
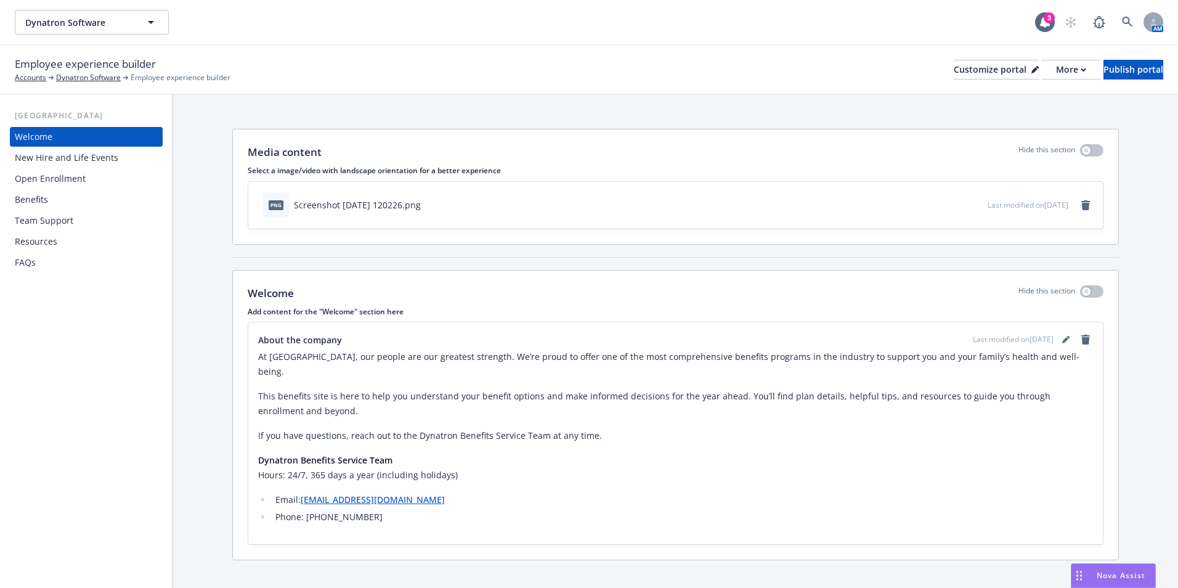
scroll to position [7, 0]
click at [84, 171] on div "Open Enrollment" at bounding box center [86, 179] width 143 height 20
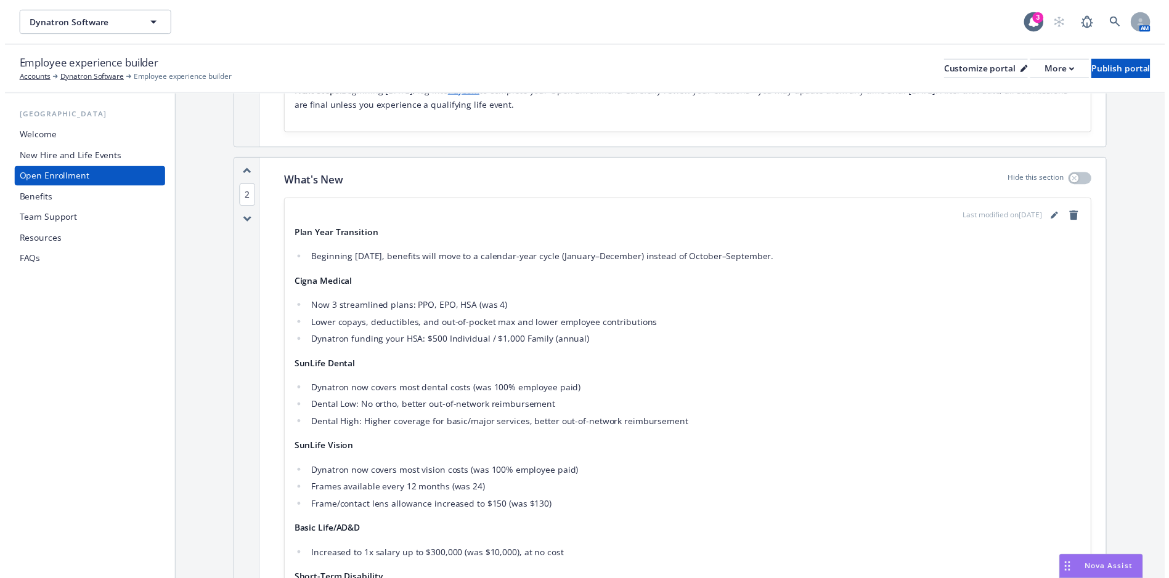
scroll to position [616, 0]
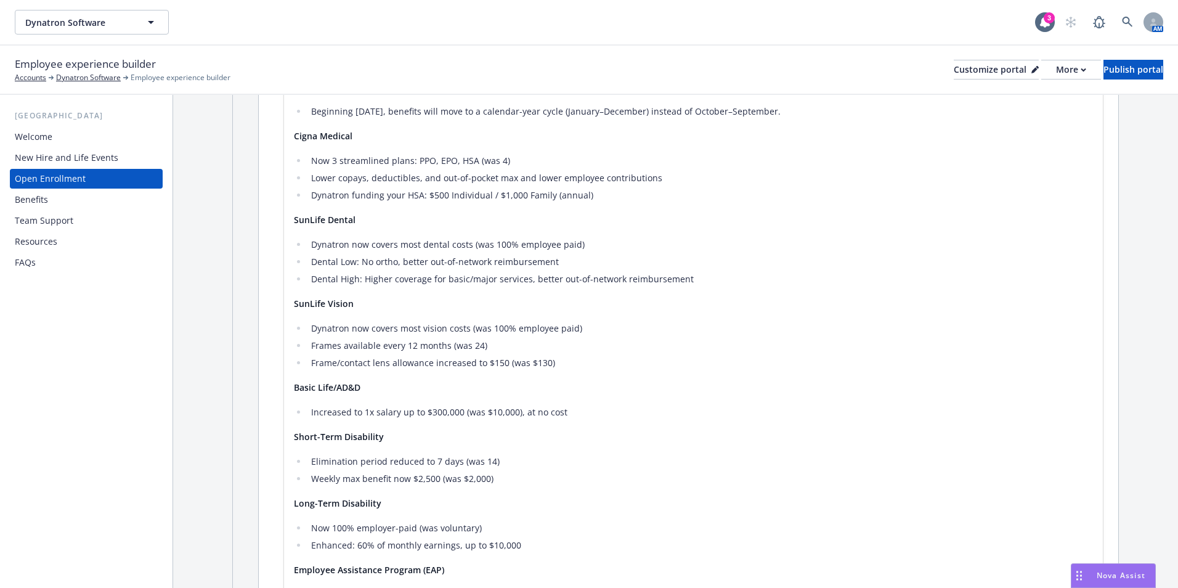
click at [47, 200] on div "Benefits" at bounding box center [31, 200] width 33 height 20
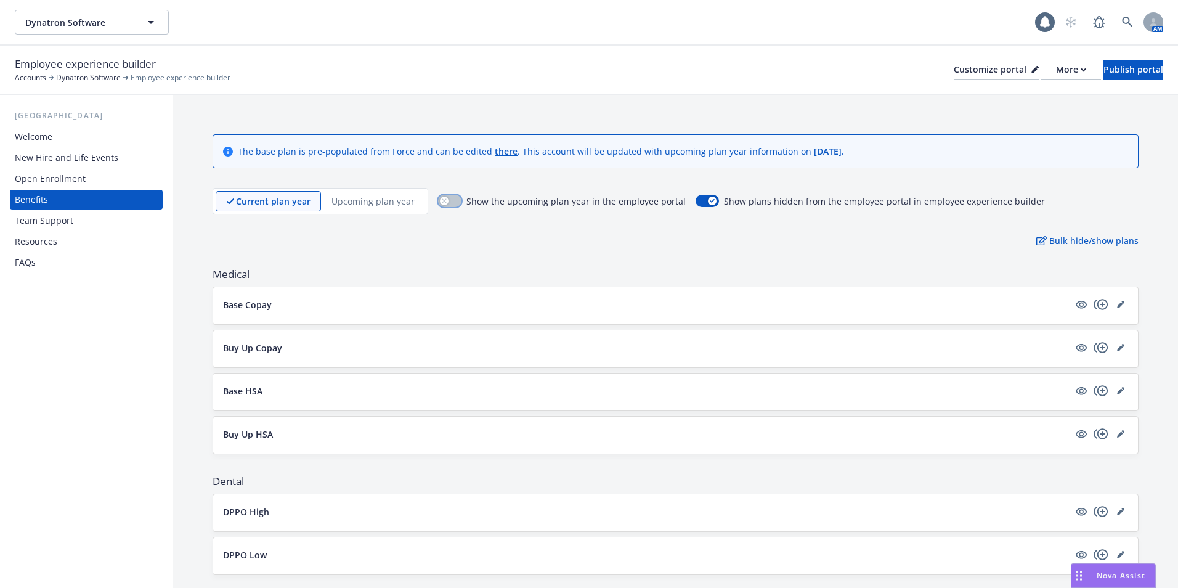
click at [448, 201] on button "button" at bounding box center [449, 201] width 23 height 12
click at [384, 205] on p "Upcoming plan year" at bounding box center [372, 201] width 83 height 13
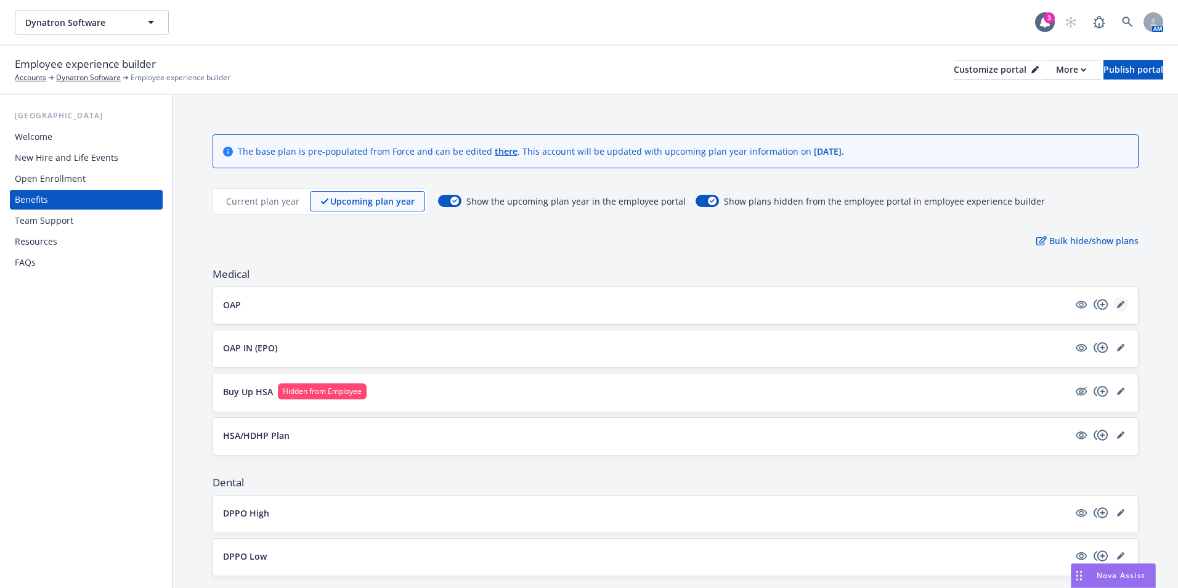
click at [1121, 301] on icon "editPencil" at bounding box center [1122, 302] width 3 height 3
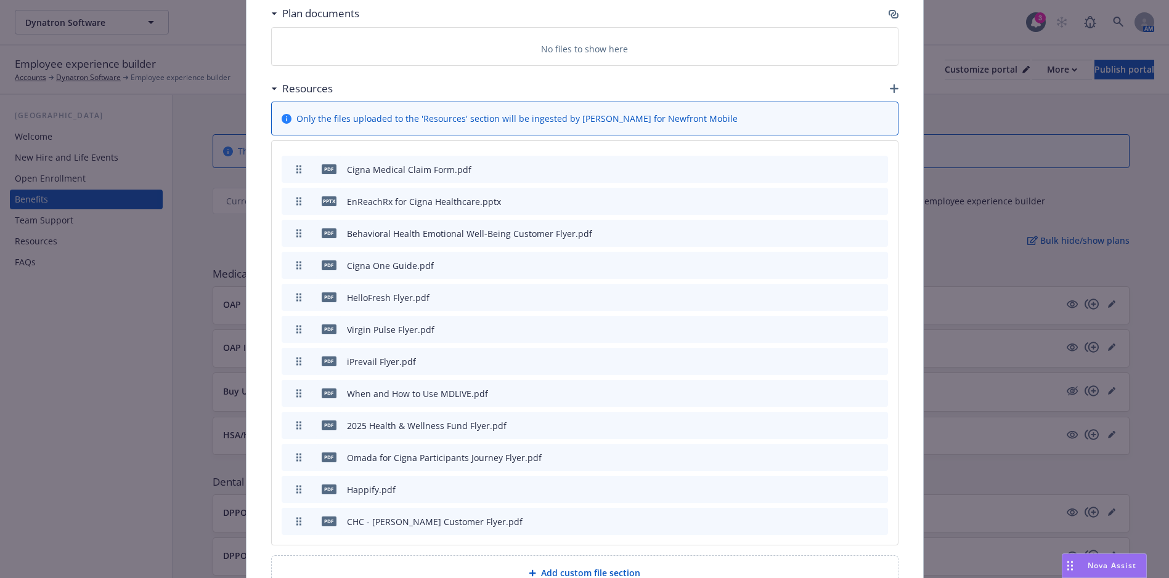
scroll to position [1045, 0]
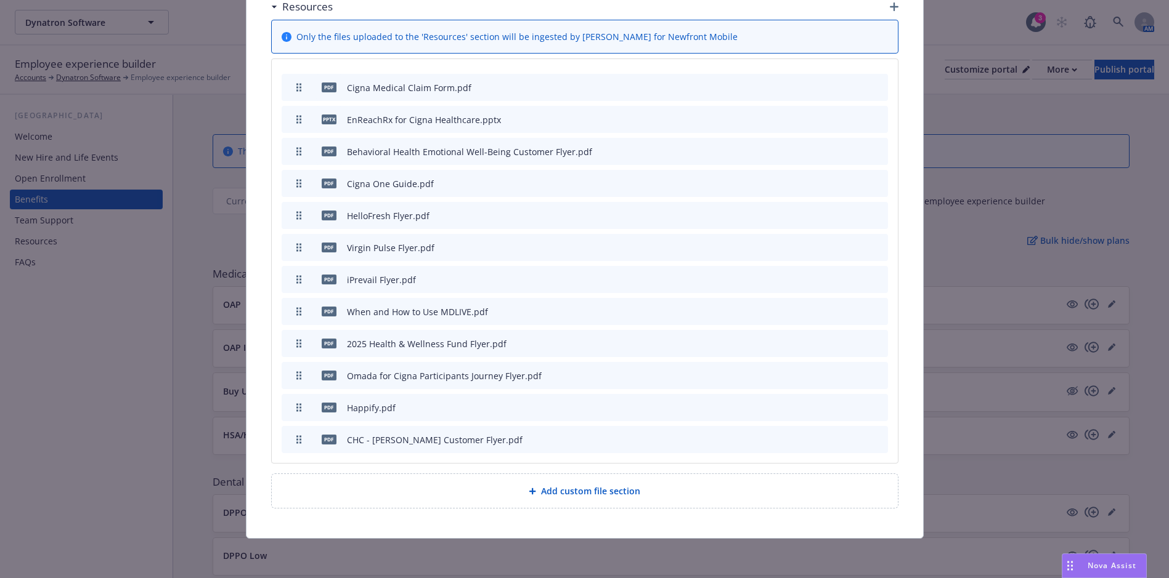
click at [856, 437] on icon "preview file" at bounding box center [856, 439] width 11 height 9
click at [854, 116] on icon "preview file" at bounding box center [856, 119] width 11 height 9
click at [866, 118] on div at bounding box center [849, 119] width 68 height 13
click at [875, 120] on icon "archive file" at bounding box center [877, 119] width 10 height 10
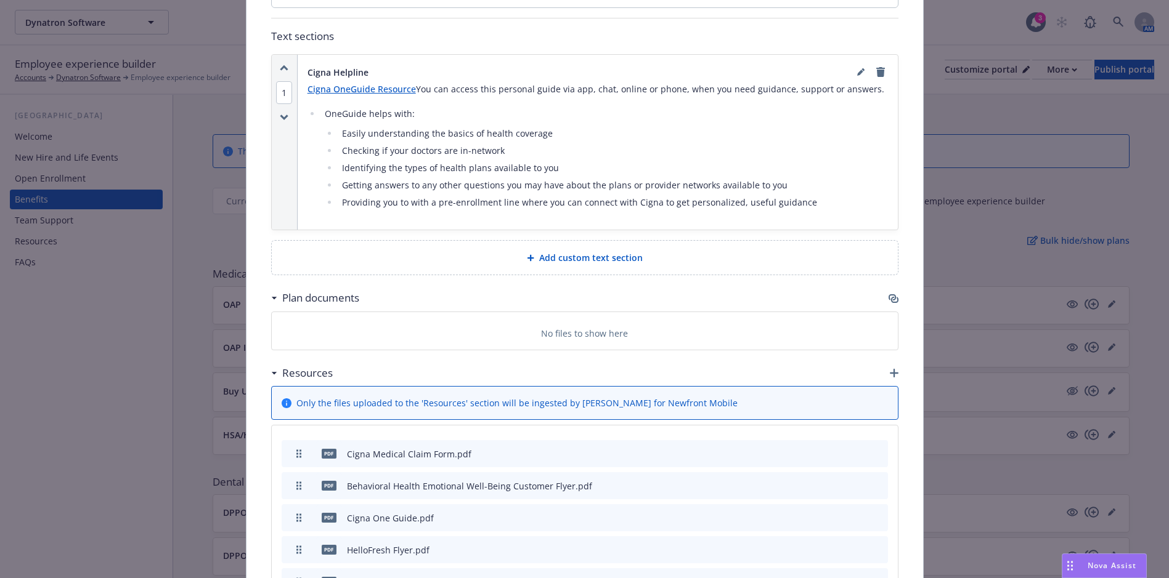
scroll to position [1013, 0]
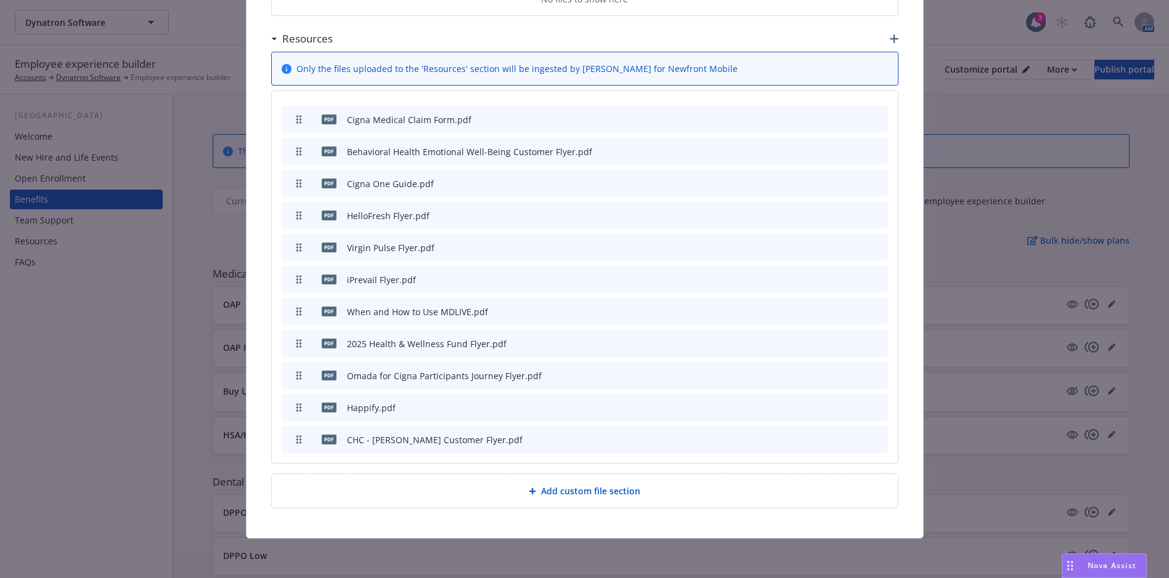
click at [816, 182] on button "button" at bounding box center [818, 184] width 10 height 10
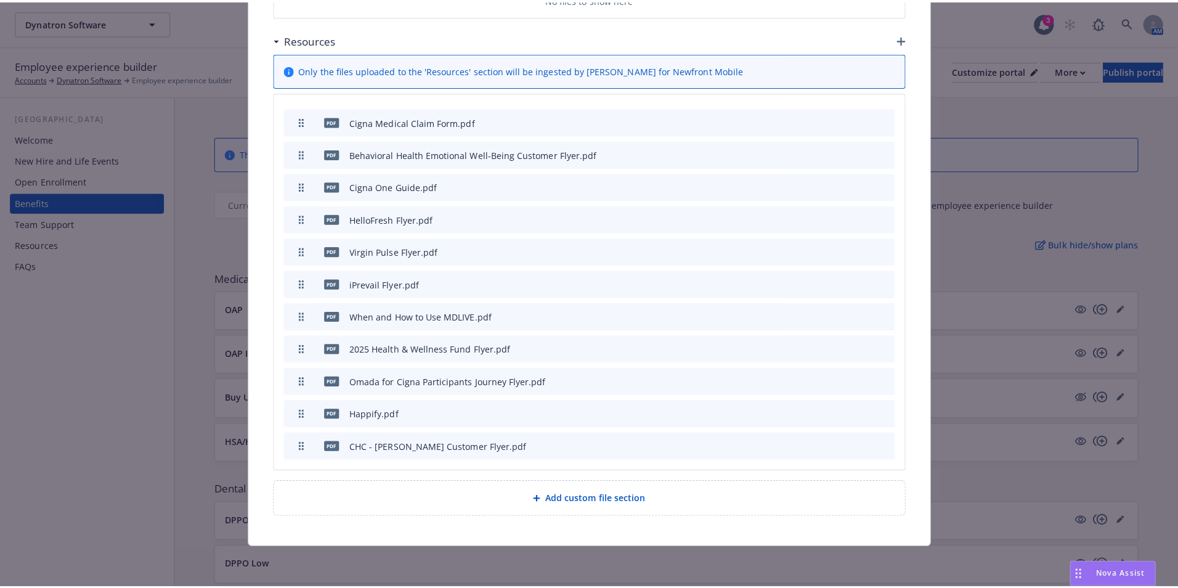
scroll to position [1004, 0]
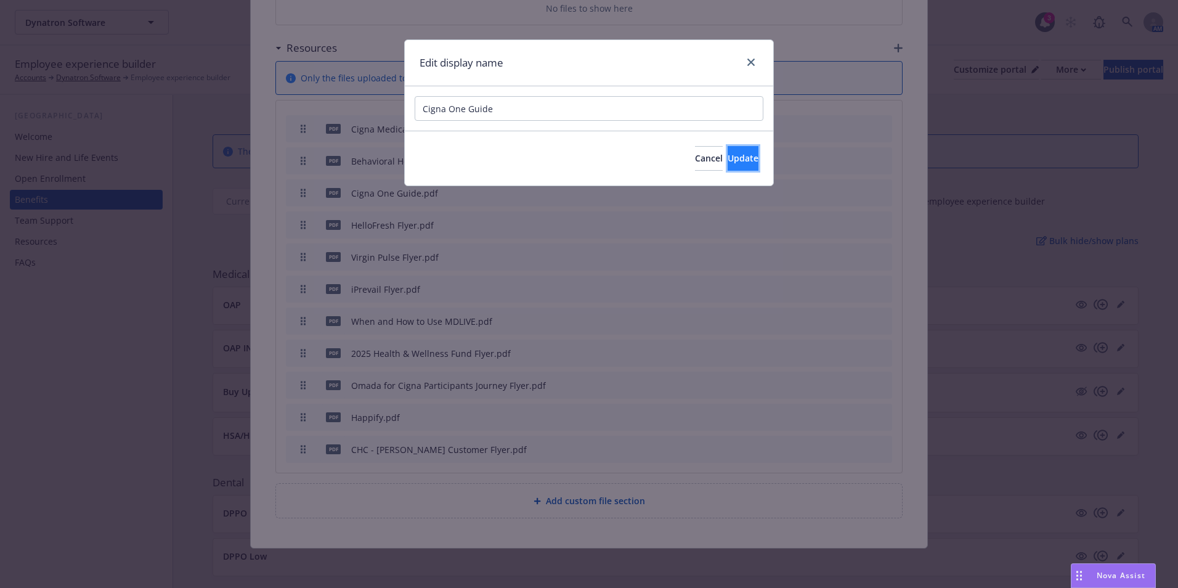
click at [736, 151] on button "Update" at bounding box center [743, 158] width 31 height 25
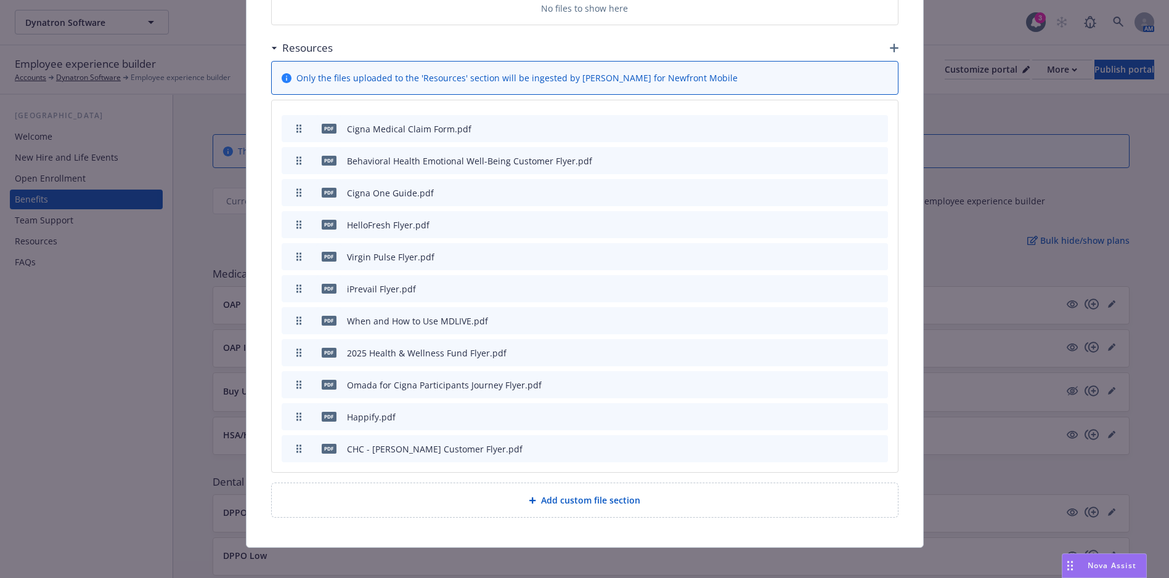
click at [890, 44] on icon "button" at bounding box center [894, 48] width 9 height 9
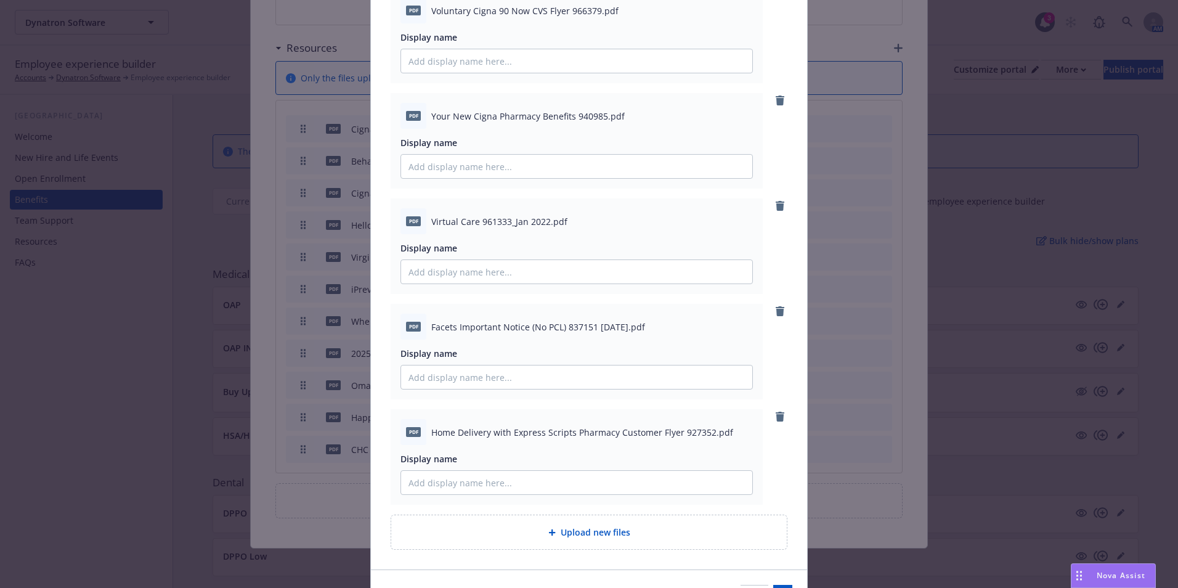
scroll to position [511, 0]
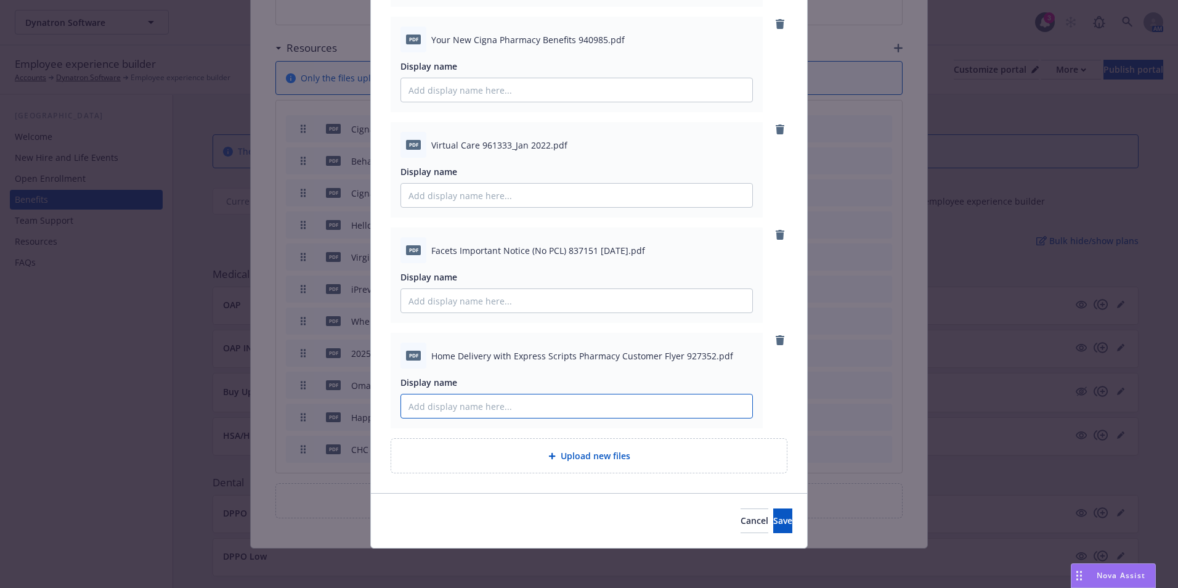
click at [490, 408] on input "Display name" at bounding box center [576, 405] width 351 height 23
drag, startPoint x: 669, startPoint y: 357, endPoint x: 423, endPoint y: 351, distance: 245.9
click at [423, 351] on div "pdf Home Delivery with Express Scripts Pharmacy Customer Flyer 927352.pdf" at bounding box center [576, 356] width 352 height 26
drag, startPoint x: 423, startPoint y: 351, endPoint x: 477, endPoint y: 353, distance: 53.7
copy div "Home Delivery with Express Scripts Pharmacy Customer Flye"
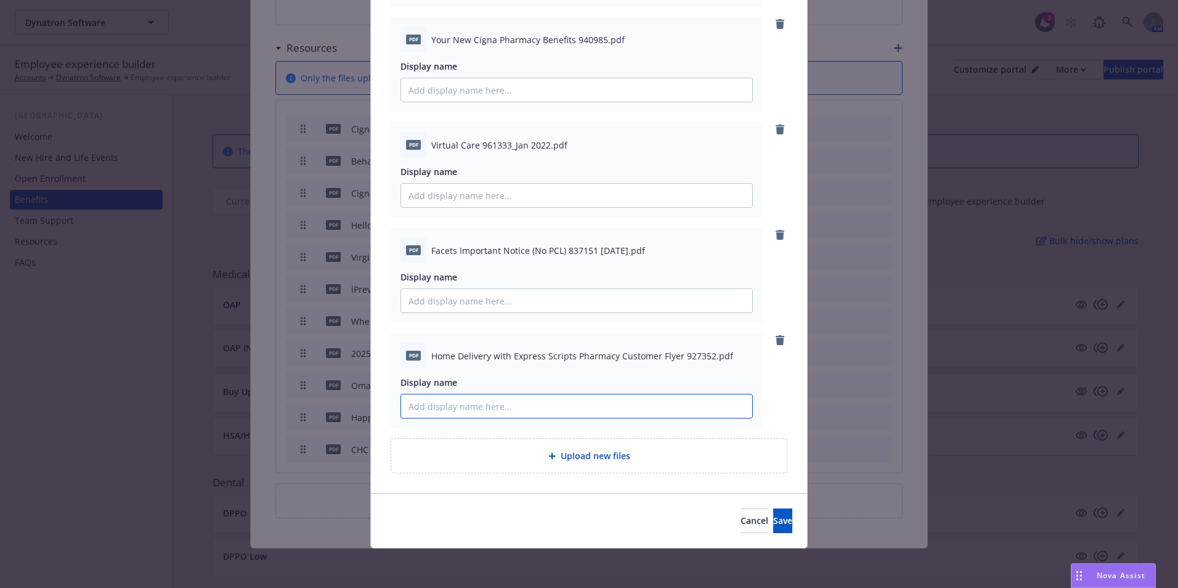
click at [476, 400] on input "Display name" at bounding box center [576, 405] width 351 height 23
paste input "Home Delivery with Express Scripts Pharmacy Customer Flye"
type input "Home Delivery with Express Scripts Pharmacy Customer Flyer"
drag, startPoint x: 428, startPoint y: 251, endPoint x: 560, endPoint y: 249, distance: 132.5
click at [560, 249] on span "Facets Important Notice (No PCL) 837151 Aug 2016.pdf" at bounding box center [538, 250] width 214 height 13
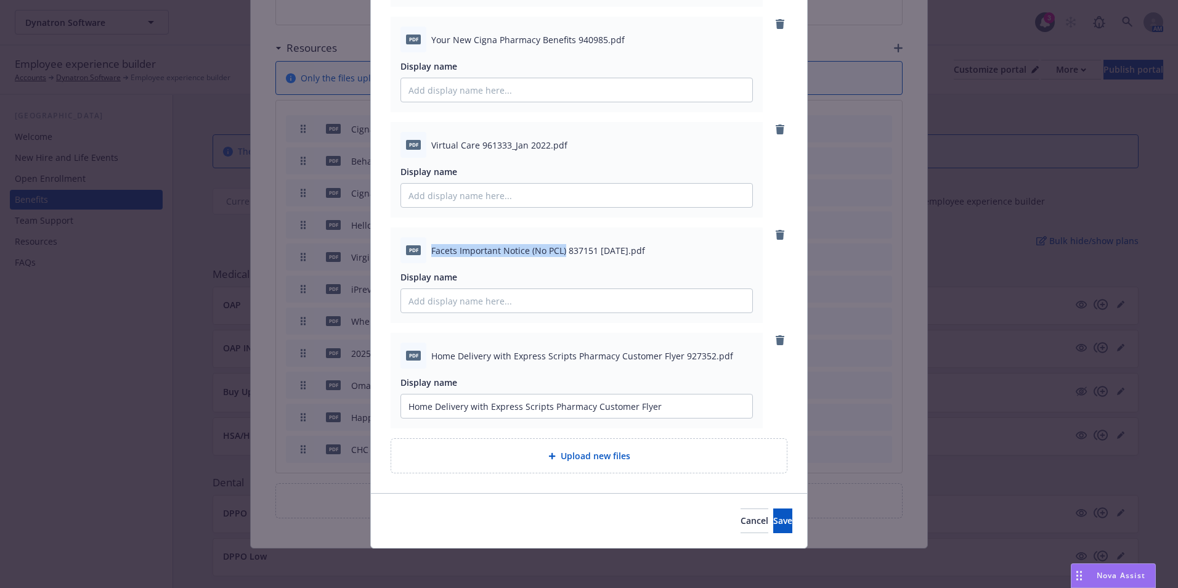
copy span "Facets Important Notice (No PCL)"
click at [549, 304] on input "Display name" at bounding box center [576, 300] width 351 height 23
paste input "Facets Important Notice (No PCL)"
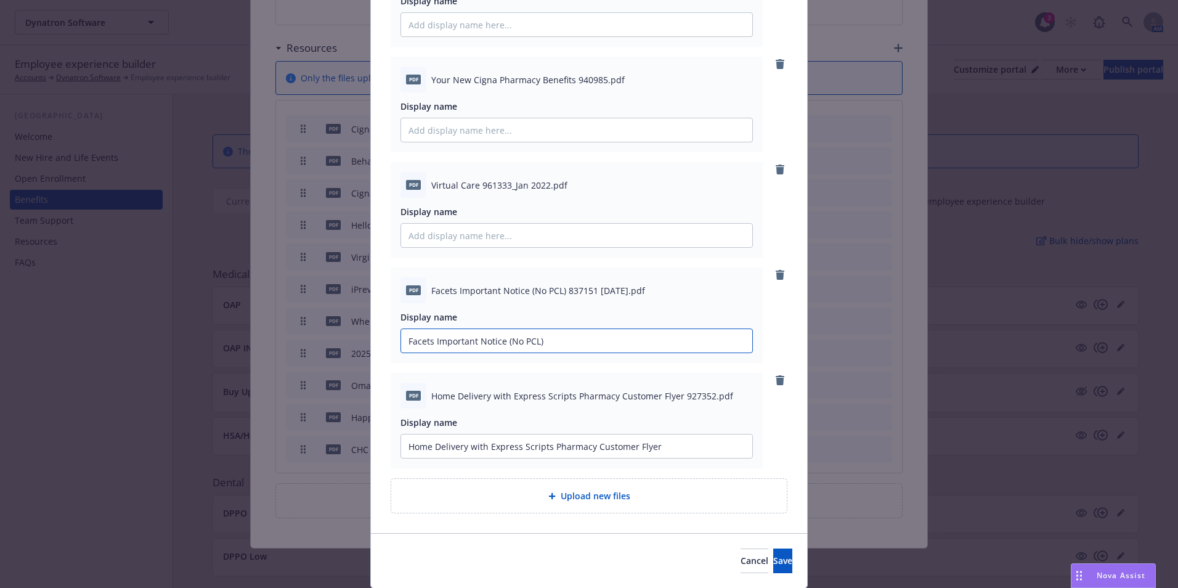
scroll to position [449, 0]
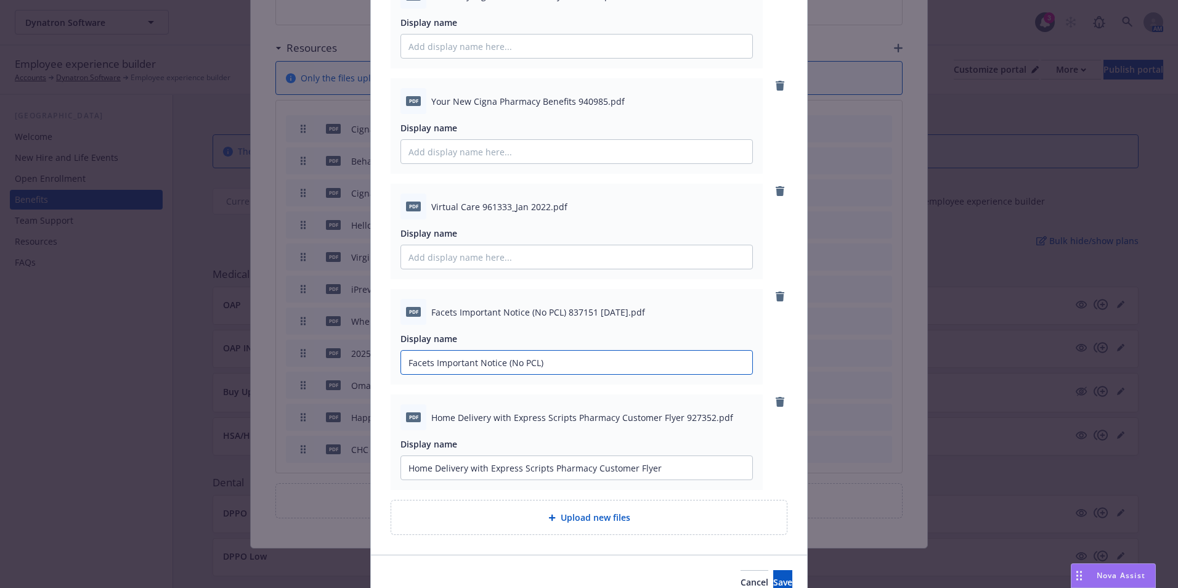
type input "Facets Important Notice (No PCL)"
drag, startPoint x: 477, startPoint y: 211, endPoint x: 426, endPoint y: 207, distance: 51.3
click at [431, 207] on span "Virtual Care 961333_Jan 2022.pdf" at bounding box center [499, 206] width 136 height 13
copy span "Virtual Care"
click at [455, 259] on input "Display name" at bounding box center [576, 256] width 351 height 23
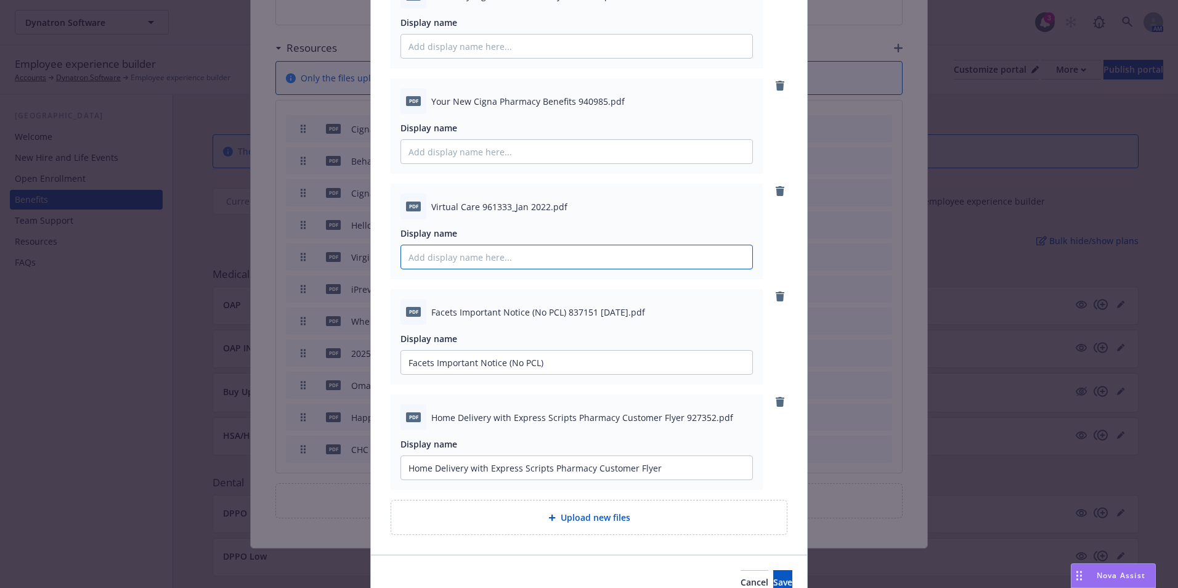
paste input "Virtual Care"
type input "Virtual Care Flyer"
drag, startPoint x: 566, startPoint y: 100, endPoint x: 421, endPoint y: 100, distance: 144.8
click at [421, 100] on div "pdf Your New Cigna Pharmacy Benefits 940985.pdf" at bounding box center [576, 101] width 352 height 26
drag, startPoint x: 421, startPoint y: 100, endPoint x: 444, endPoint y: 100, distance: 22.2
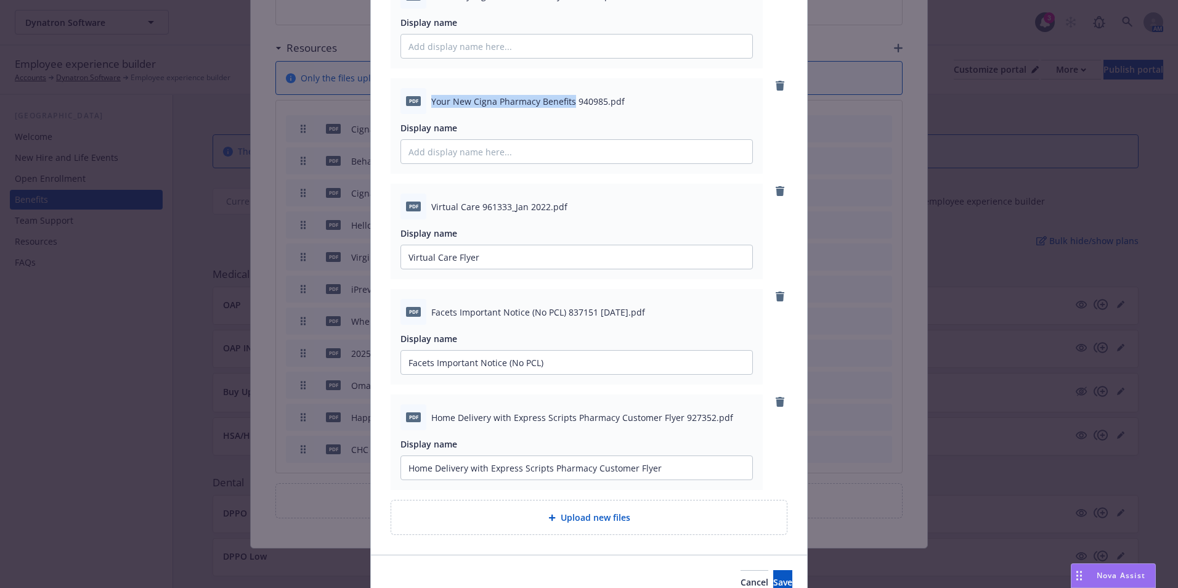
copy div "Your New Cigna Pharmacy Benefits"
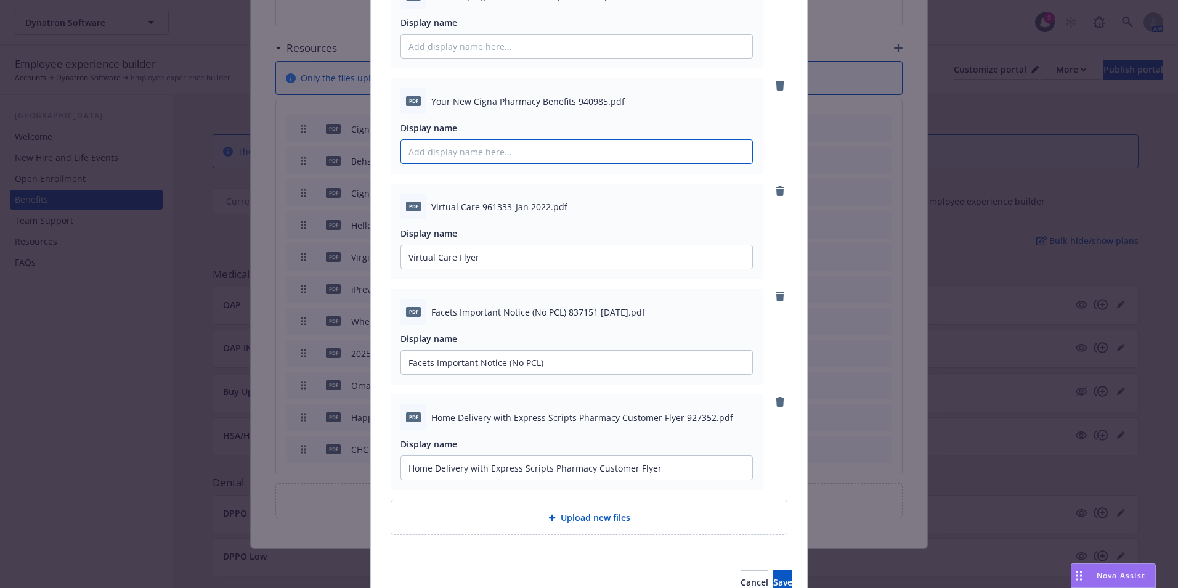
click at [476, 155] on input "Display name" at bounding box center [576, 151] width 351 height 23
paste input "Your New Cigna Pharmacy Benefits"
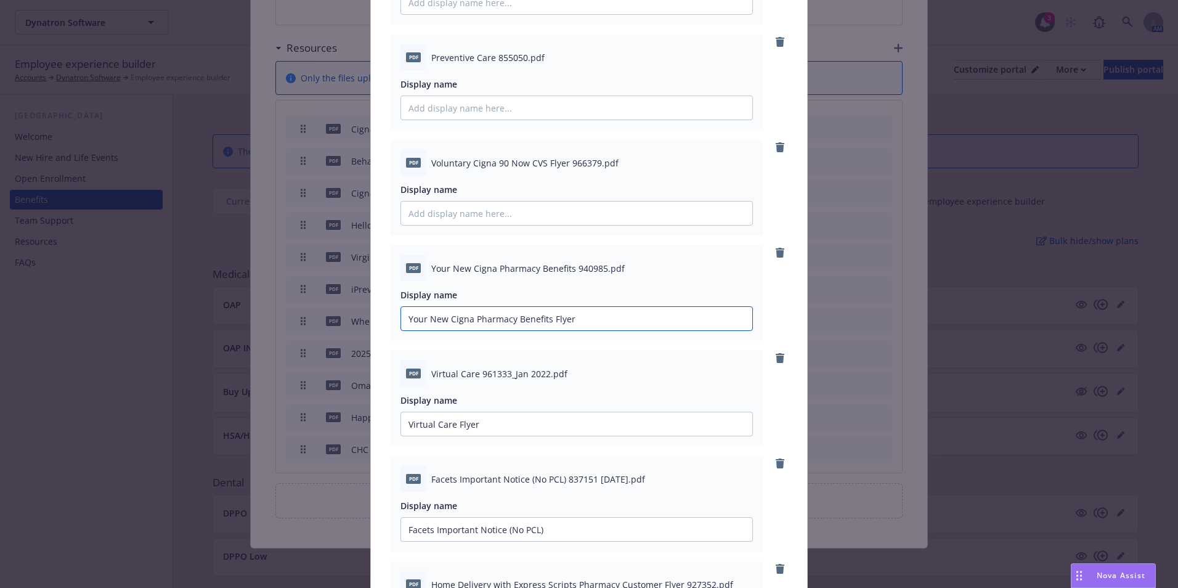
scroll to position [264, 0]
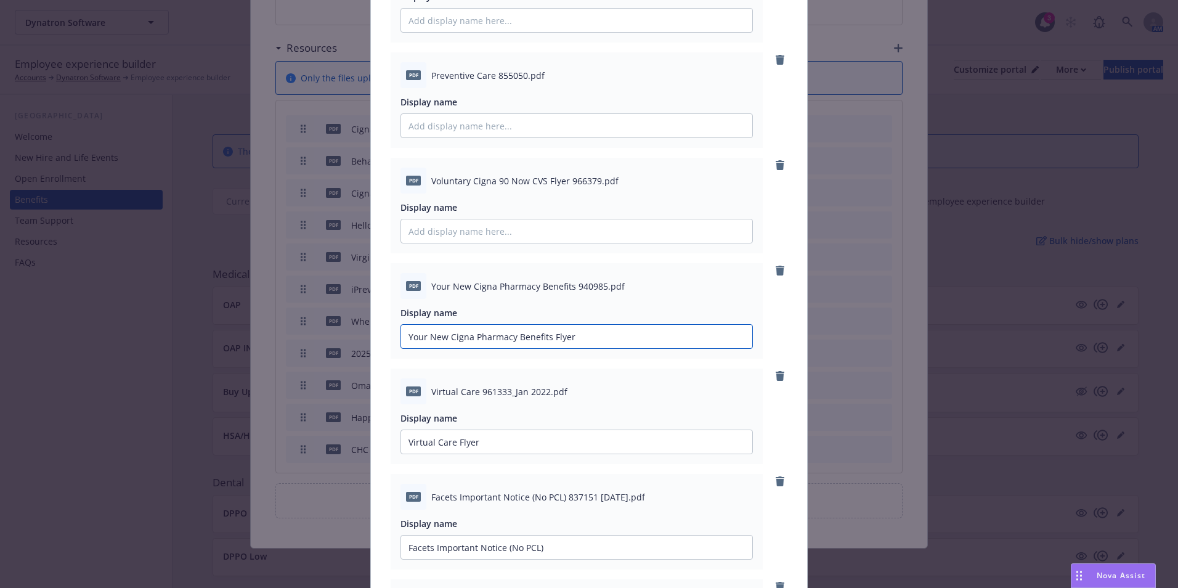
type input "Your New Cigna Pharmacy Benefits Flyer"
drag, startPoint x: 426, startPoint y: 180, endPoint x: 559, endPoint y: 184, distance: 132.5
click at [559, 184] on span "Voluntary Cigna 90 Now CVS Flyer 966379.pdf" at bounding box center [524, 180] width 187 height 13
click at [560, 184] on span "Voluntary Cigna 90 Now CVS Flyer 966379.pdf" at bounding box center [524, 180] width 187 height 13
drag, startPoint x: 561, startPoint y: 184, endPoint x: 429, endPoint y: 172, distance: 132.3
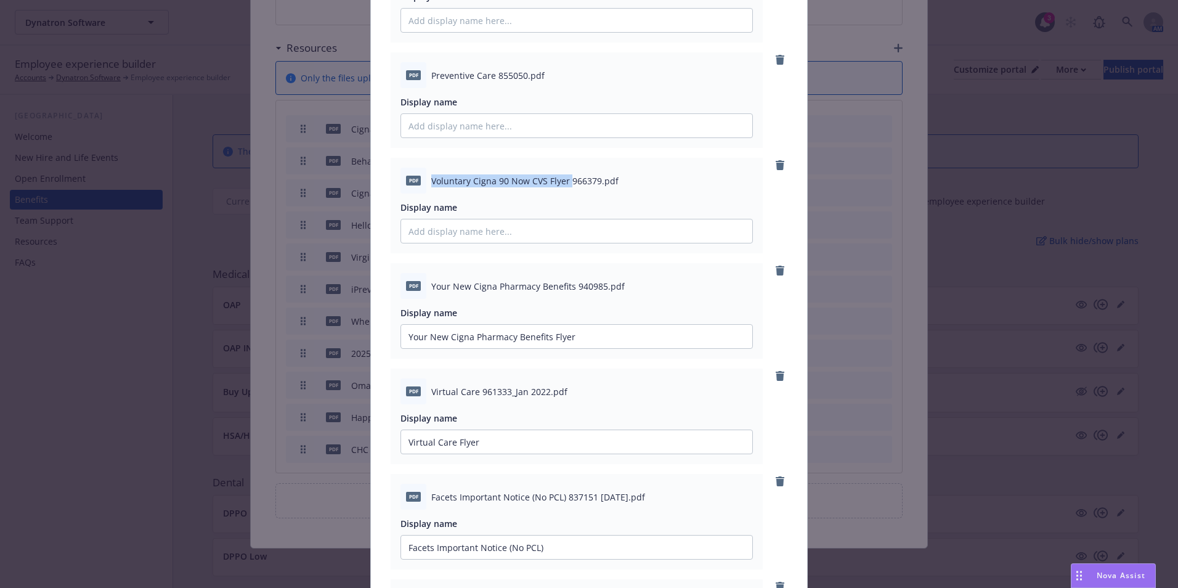
click at [429, 172] on div "pdf Voluntary Cigna 90 Now CVS Flyer 966379.pdf" at bounding box center [576, 181] width 352 height 26
drag, startPoint x: 429, startPoint y: 172, endPoint x: 465, endPoint y: 180, distance: 37.2
click at [507, 227] on input "Display name" at bounding box center [576, 230] width 351 height 23
paste input "Voluntary Cigna 90 Now CVS Flyer"
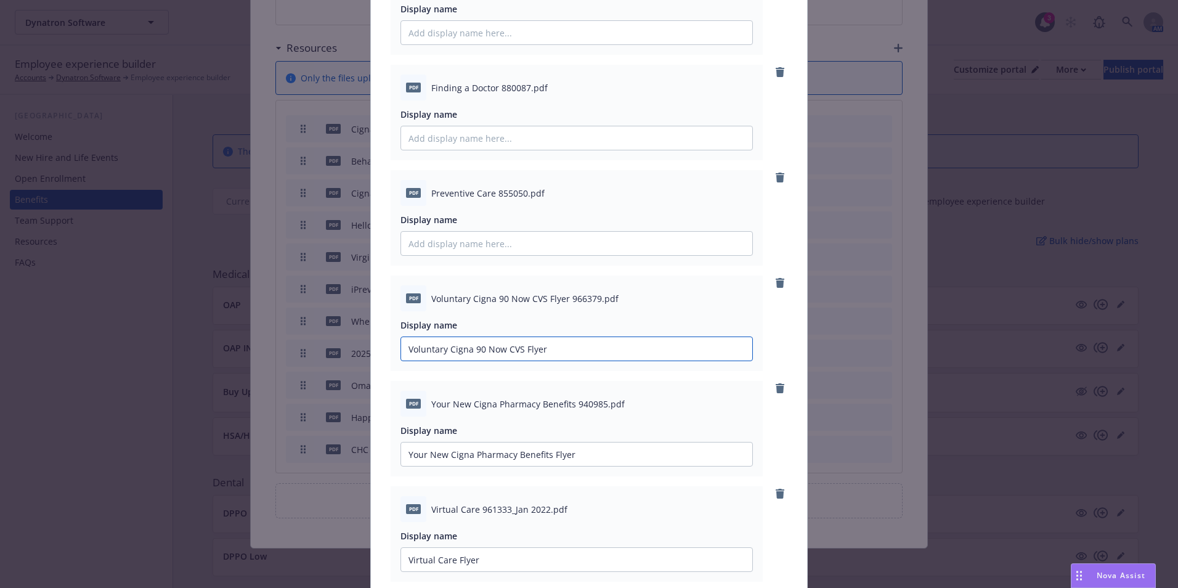
scroll to position [141, 0]
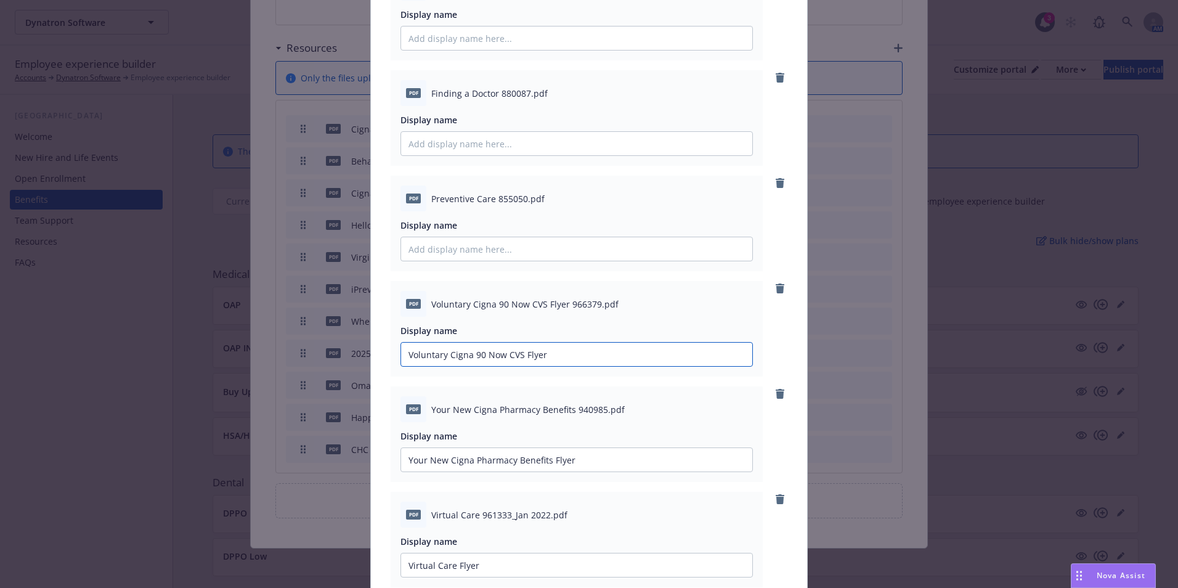
type input "Voluntary Cigna 90 Now CVS Flyer"
click at [492, 201] on span "Preventive Care 855050.pdf" at bounding box center [487, 198] width 113 height 13
drag, startPoint x: 491, startPoint y: 201, endPoint x: 427, endPoint y: 200, distance: 64.1
click at [431, 200] on span "Preventive Care 855050.pdf" at bounding box center [487, 198] width 113 height 13
copy span "Preventive Care"
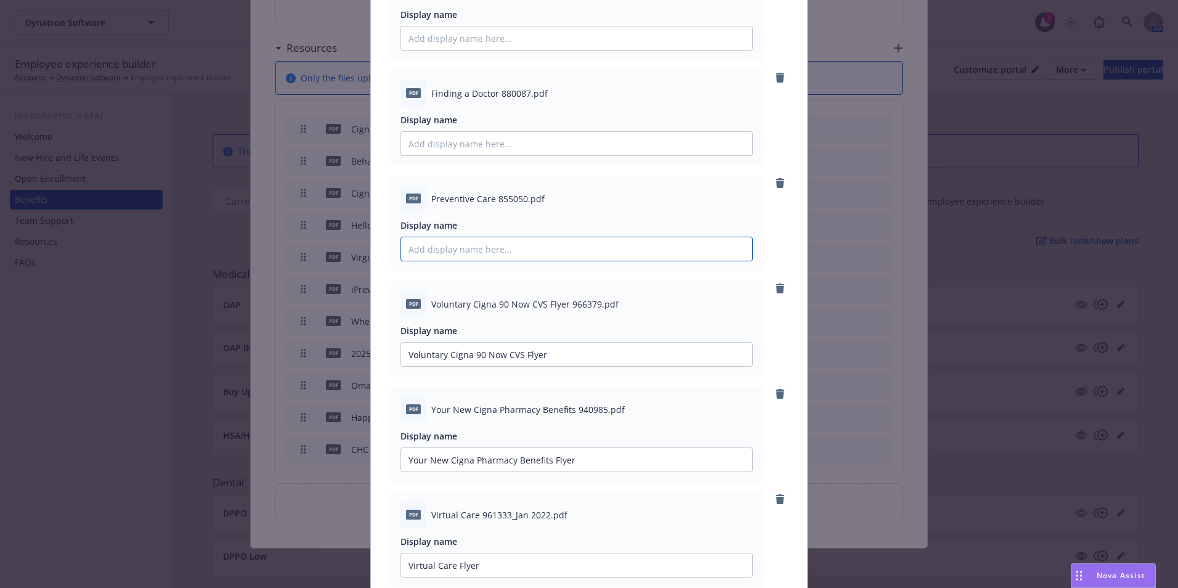
click at [476, 254] on input "Display name" at bounding box center [576, 248] width 351 height 23
paste input "Preventive Care"
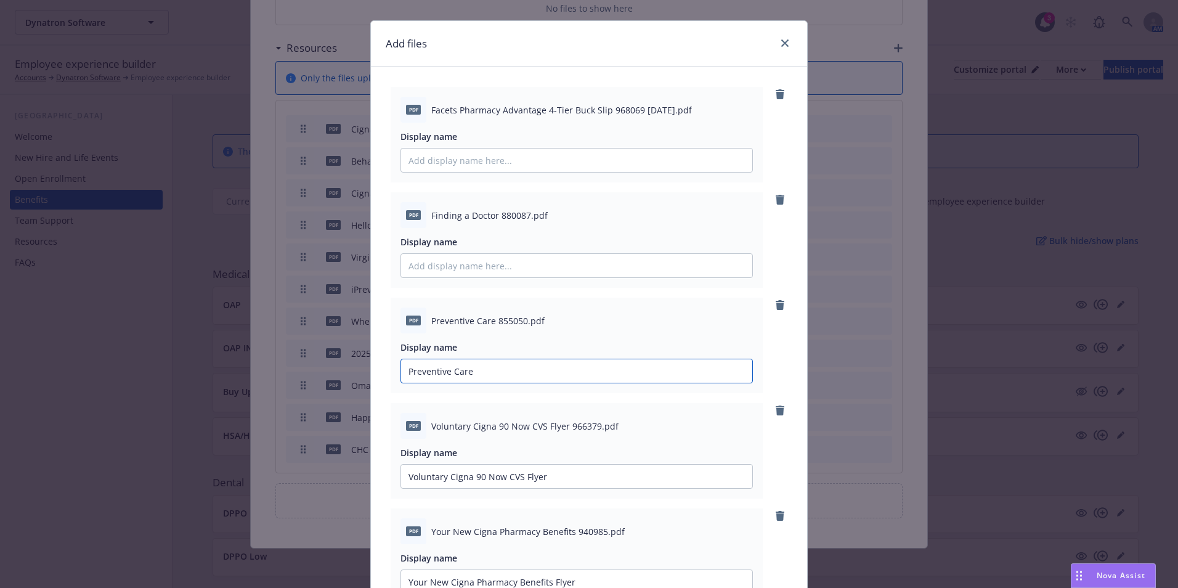
scroll to position [18, 0]
type input "Preventive Care"
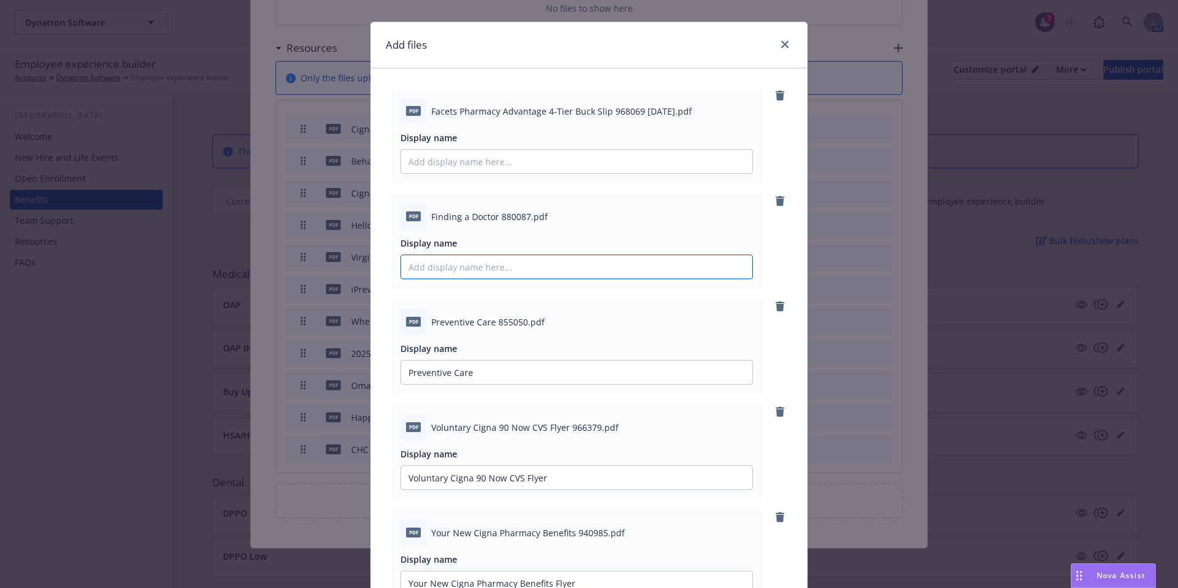
drag, startPoint x: 442, startPoint y: 266, endPoint x: 456, endPoint y: 271, distance: 15.2
click at [442, 266] on input "Display name" at bounding box center [576, 266] width 351 height 23
type input "Find a Doctor Flyer"
drag, startPoint x: 604, startPoint y: 113, endPoint x: 428, endPoint y: 115, distance: 175.6
click at [431, 115] on span "Facets Pharmacy Advantage 4-Tier Buck Slip 968069 Aug 2023.pdf" at bounding box center [561, 111] width 261 height 13
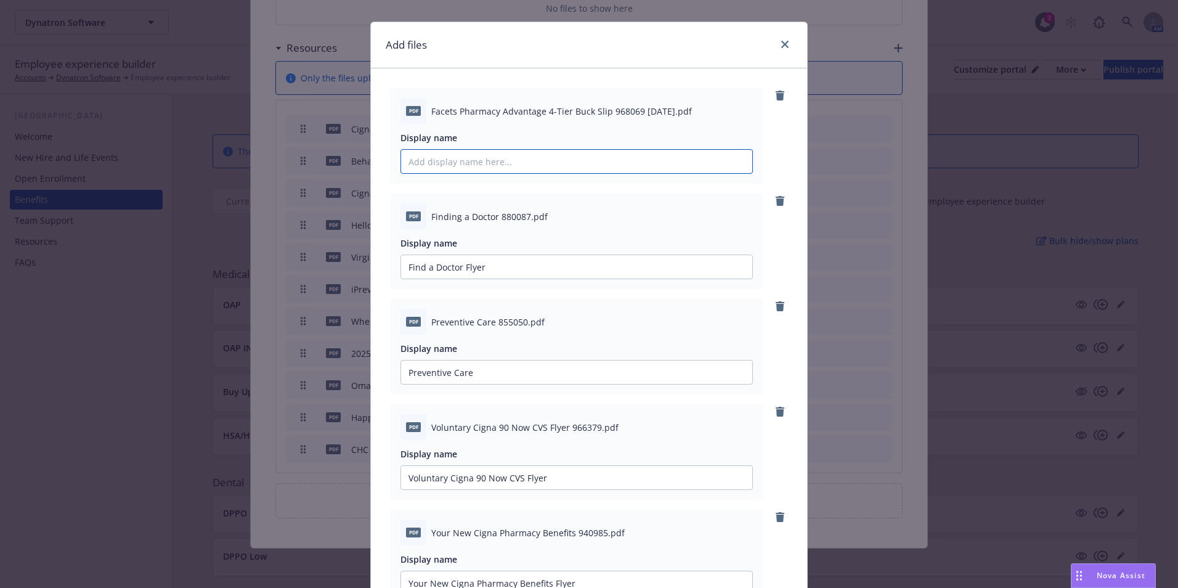
click at [489, 169] on input "Display name" at bounding box center [576, 161] width 351 height 23
click at [434, 162] on input "Drug Lost Flye" at bounding box center [576, 161] width 351 height 23
click at [403, 159] on input "Drug List Flye" at bounding box center [576, 161] width 351 height 23
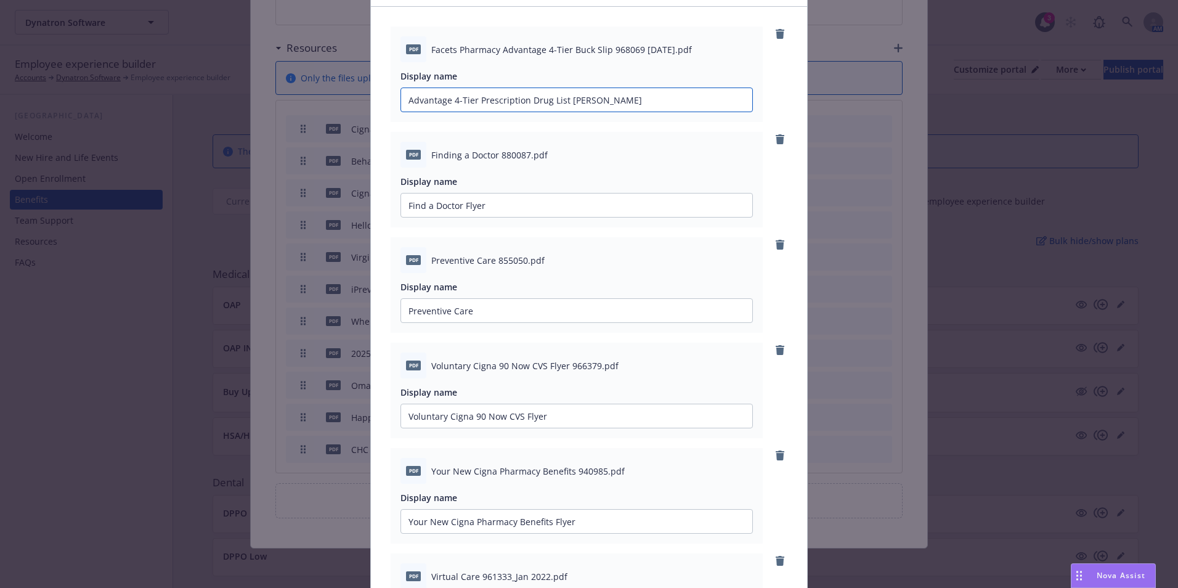
click at [616, 98] on input "Advantage 4-Tier Prescription Drug List Flye" at bounding box center [576, 99] width 351 height 23
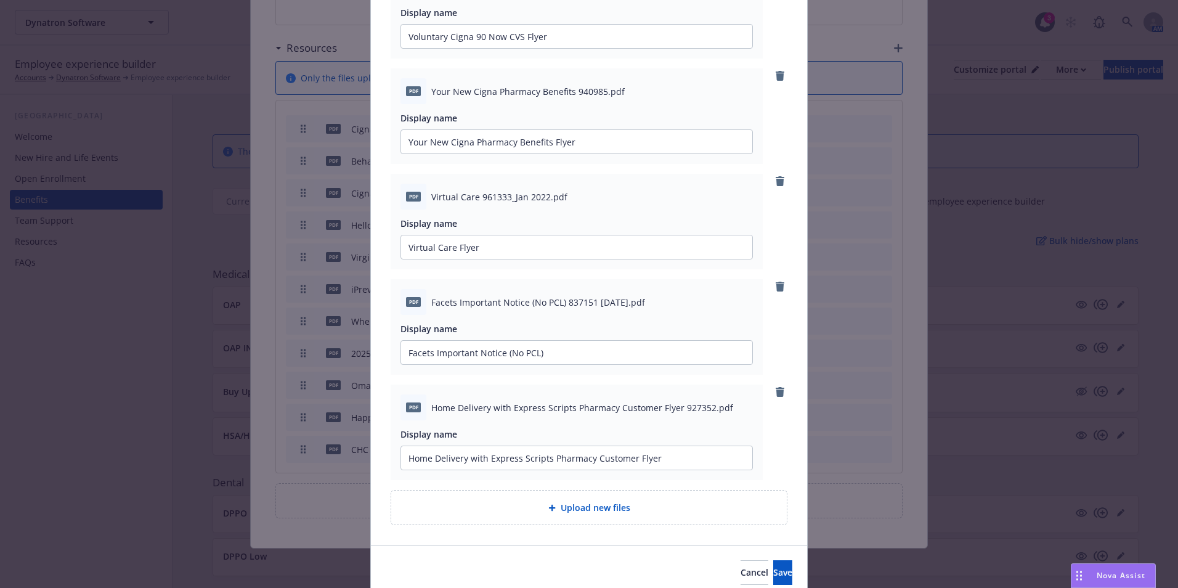
scroll to position [511, 0]
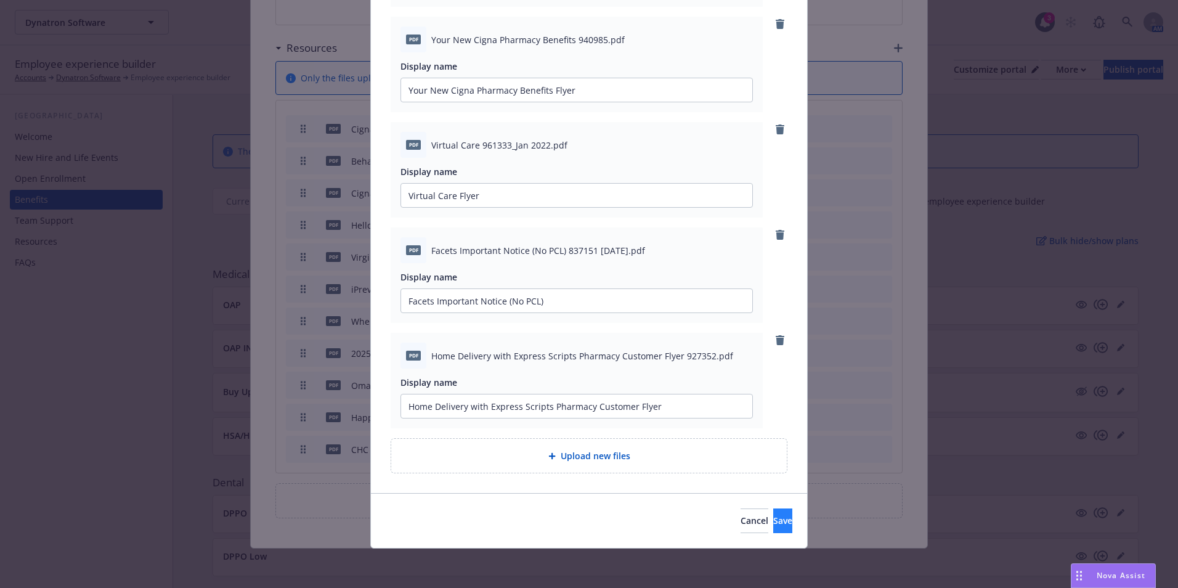
type input "Advantage 4-Tier Prescription Drug List Flyer"
click at [773, 517] on span "Save" at bounding box center [782, 520] width 19 height 12
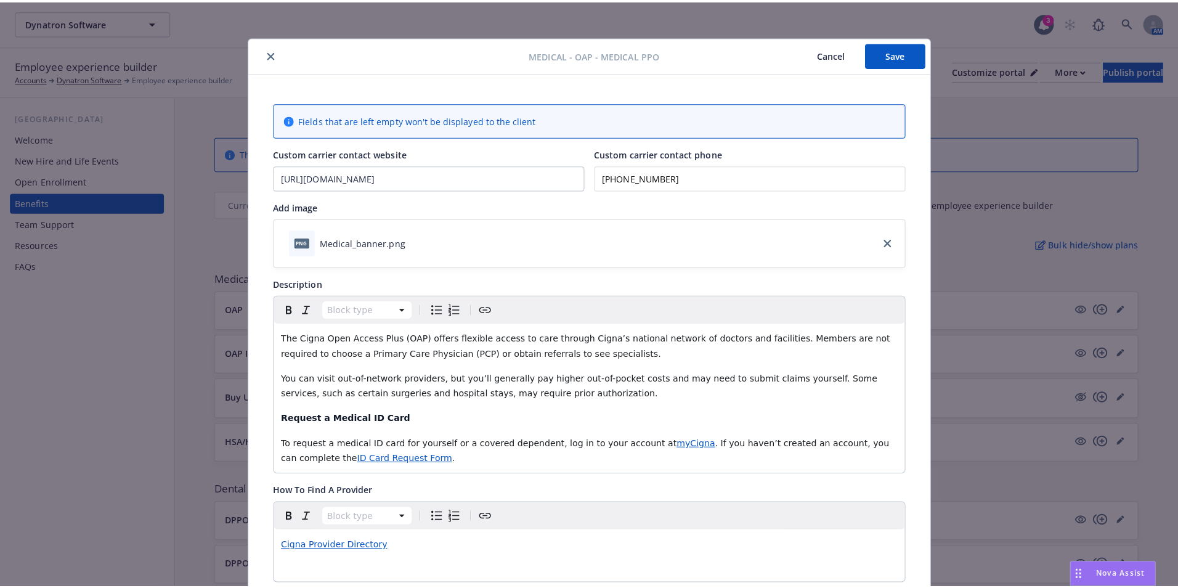
scroll to position [0, 0]
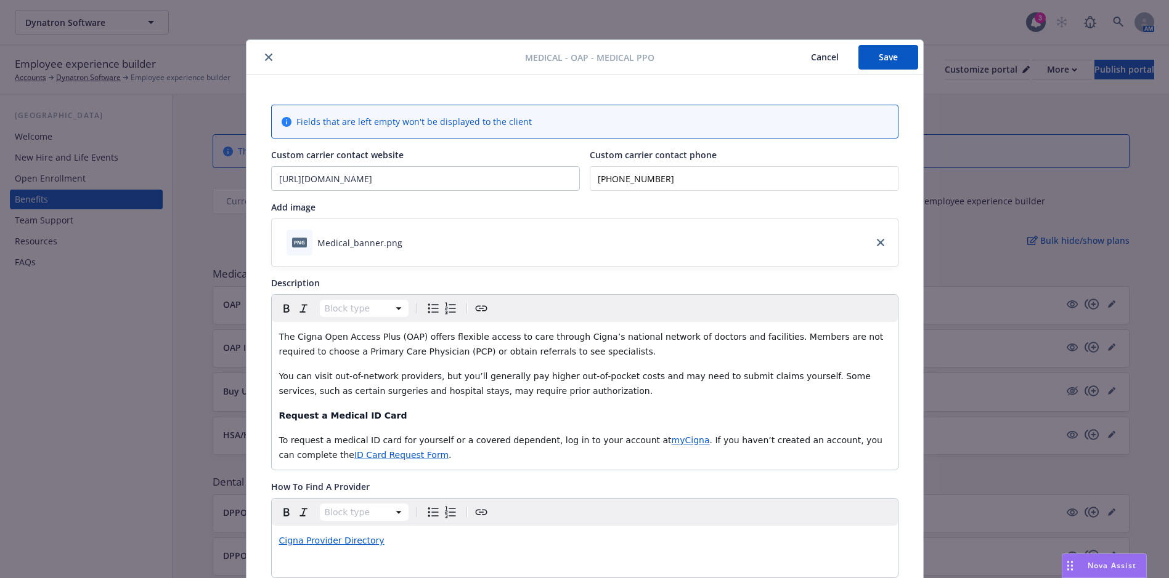
click at [888, 62] on button "Save" at bounding box center [888, 57] width 60 height 25
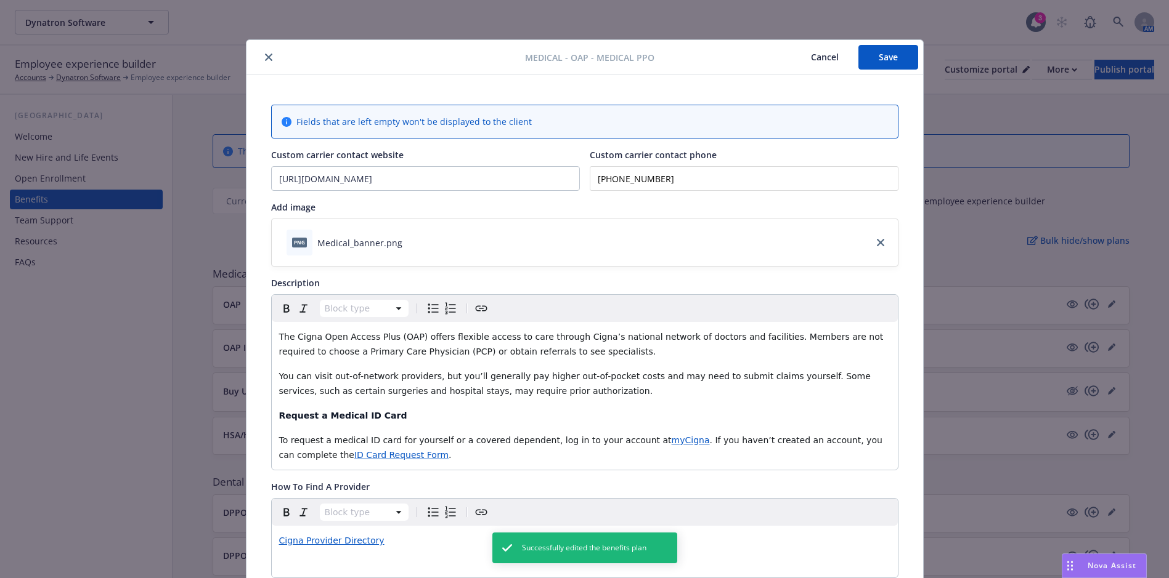
click at [266, 55] on icon "close" at bounding box center [268, 57] width 7 height 7
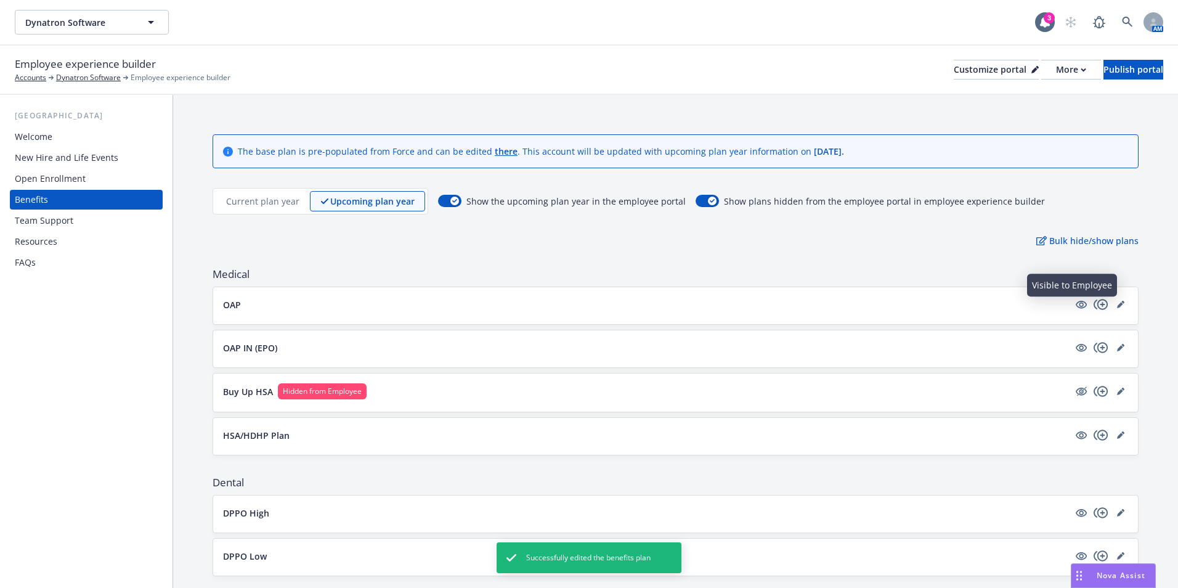
drag, startPoint x: 981, startPoint y: 306, endPoint x: 971, endPoint y: 304, distance: 9.9
click at [981, 306] on button "OAP" at bounding box center [646, 304] width 846 height 13
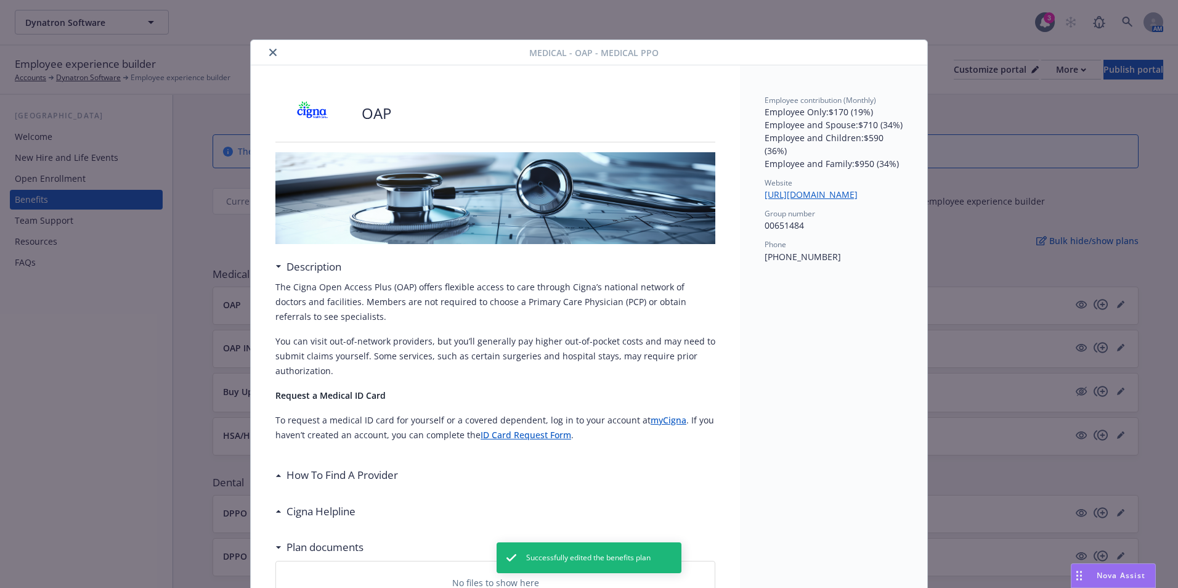
click at [266, 50] on button "close" at bounding box center [273, 52] width 15 height 15
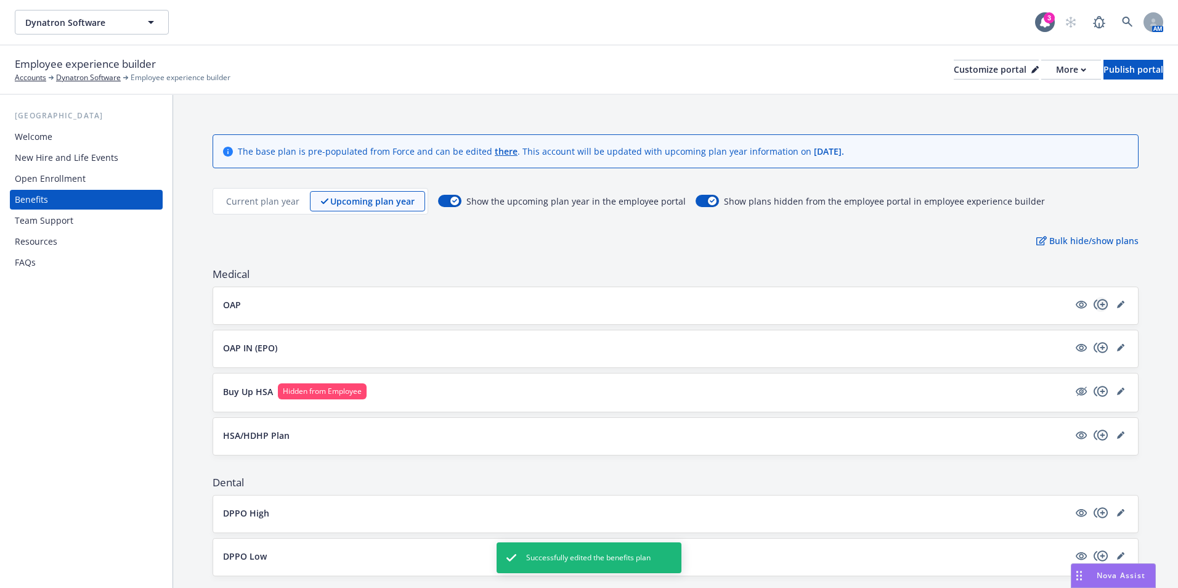
click at [1093, 306] on icon "copyPlus" at bounding box center [1100, 304] width 14 height 10
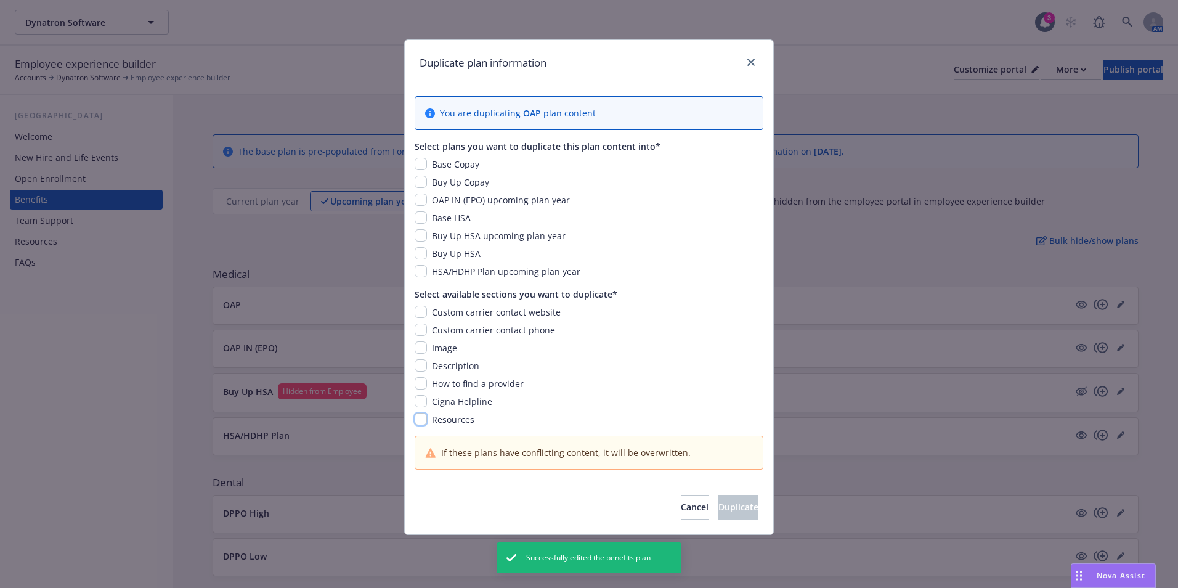
click at [421, 420] on input "checkbox" at bounding box center [421, 419] width 12 height 12
checkbox input "true"
click at [422, 195] on input "checkbox" at bounding box center [421, 199] width 12 height 12
checkbox input "true"
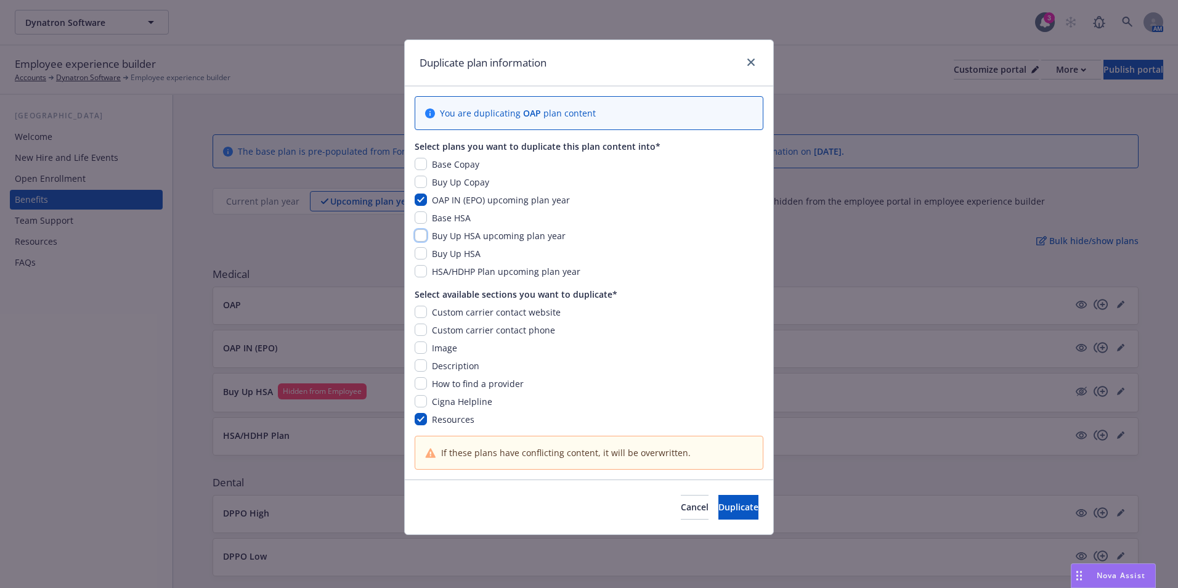
click at [419, 232] on input "checkbox" at bounding box center [421, 235] width 12 height 12
checkbox input "true"
click at [424, 272] on input "checkbox" at bounding box center [421, 271] width 12 height 12
checkbox input "true"
click at [740, 511] on button "Duplicate" at bounding box center [738, 507] width 40 height 25
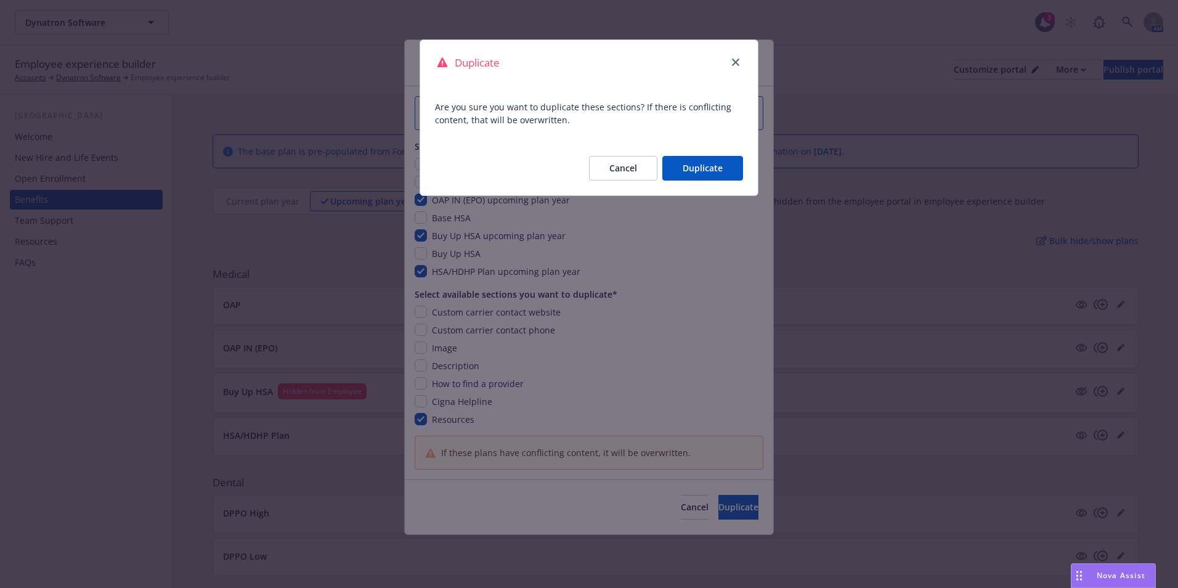
click at [711, 166] on button "Duplicate" at bounding box center [702, 168] width 81 height 25
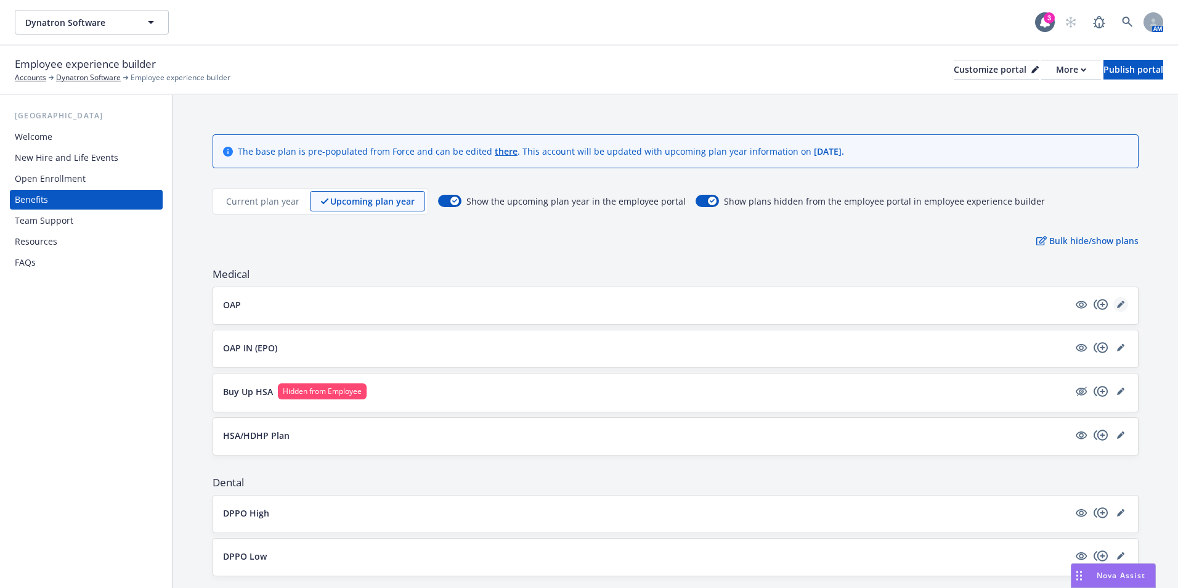
click at [1116, 305] on link "editPencil" at bounding box center [1120, 304] width 15 height 15
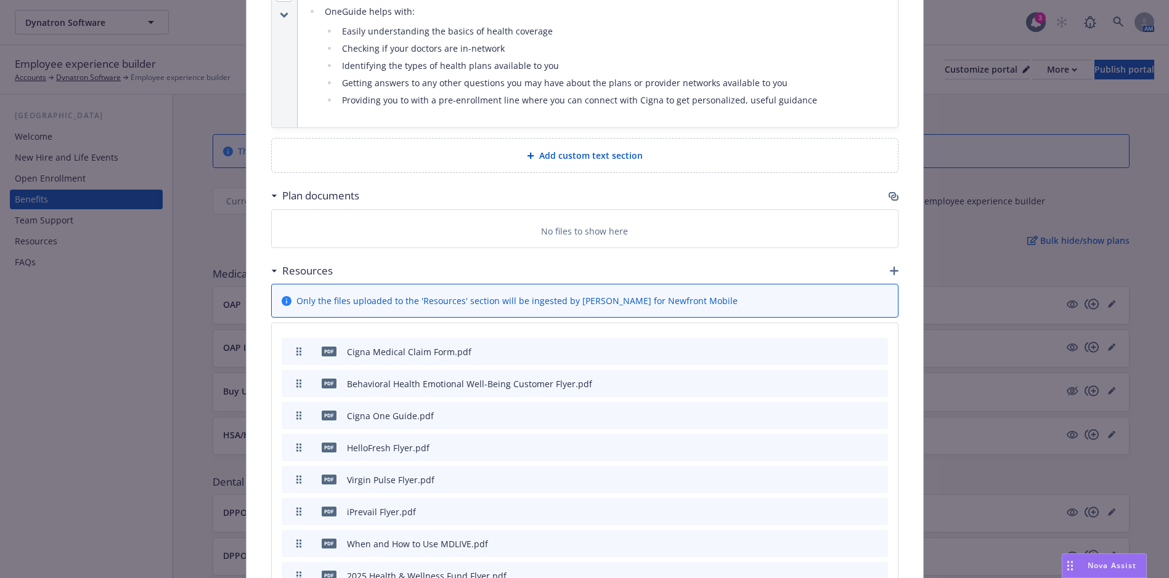
scroll to position [776, 0]
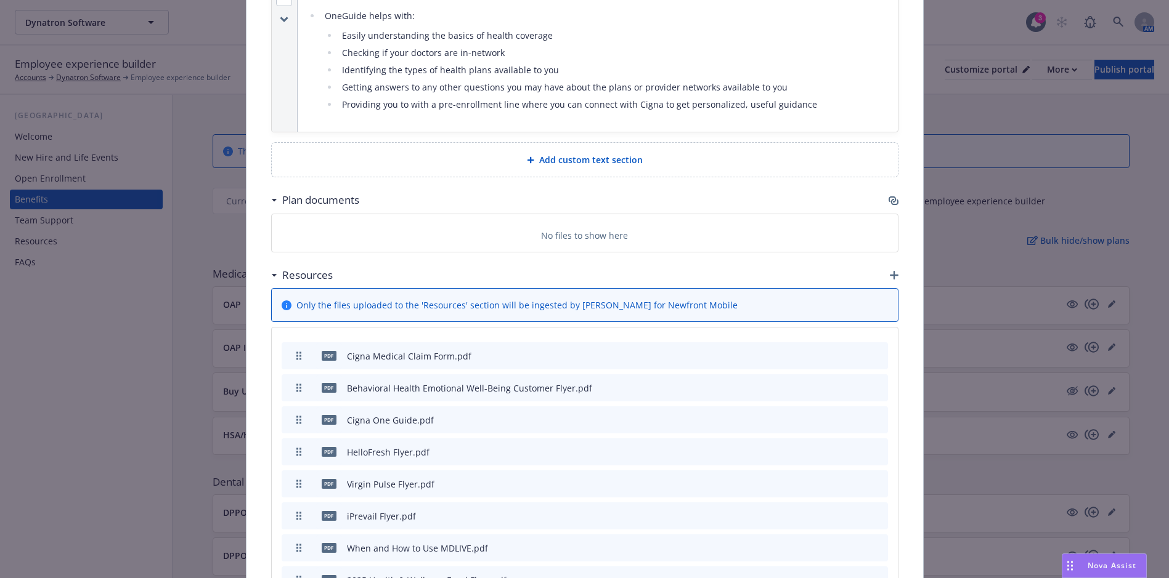
click at [890, 272] on icon "button" at bounding box center [894, 275] width 9 height 9
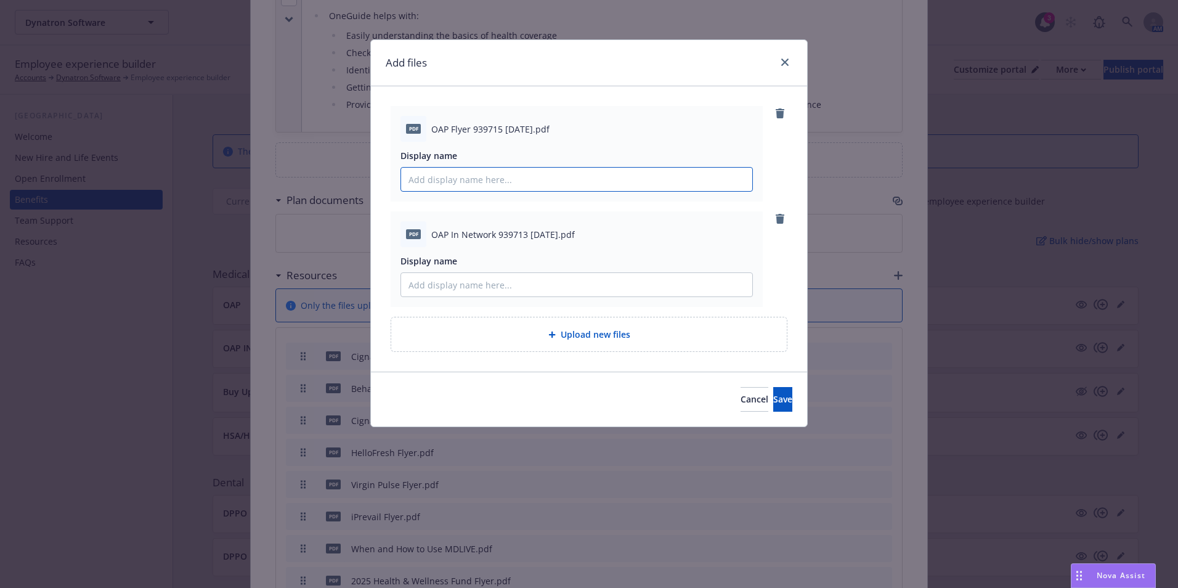
click at [480, 175] on input "Display name" at bounding box center [576, 179] width 351 height 23
click at [428, 180] on input "OAP Flyer" at bounding box center [576, 179] width 351 height 23
type input "OAP Flyer"
click at [481, 285] on input "Display name" at bounding box center [576, 284] width 351 height 23
type input "OAP In Network Flyer"
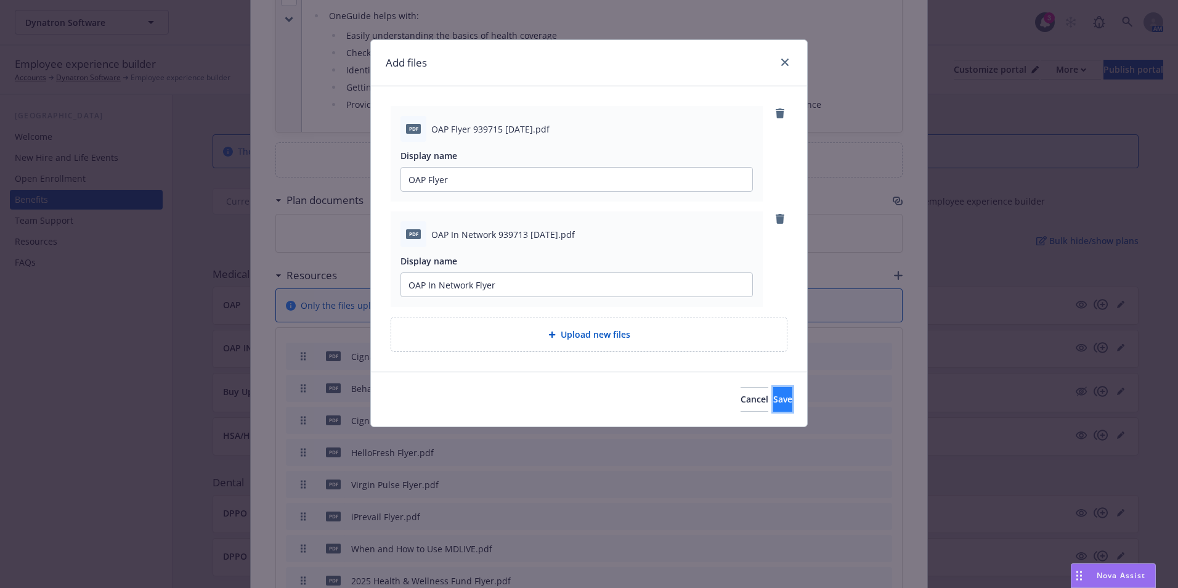
click at [773, 400] on span "Save" at bounding box center [782, 399] width 19 height 12
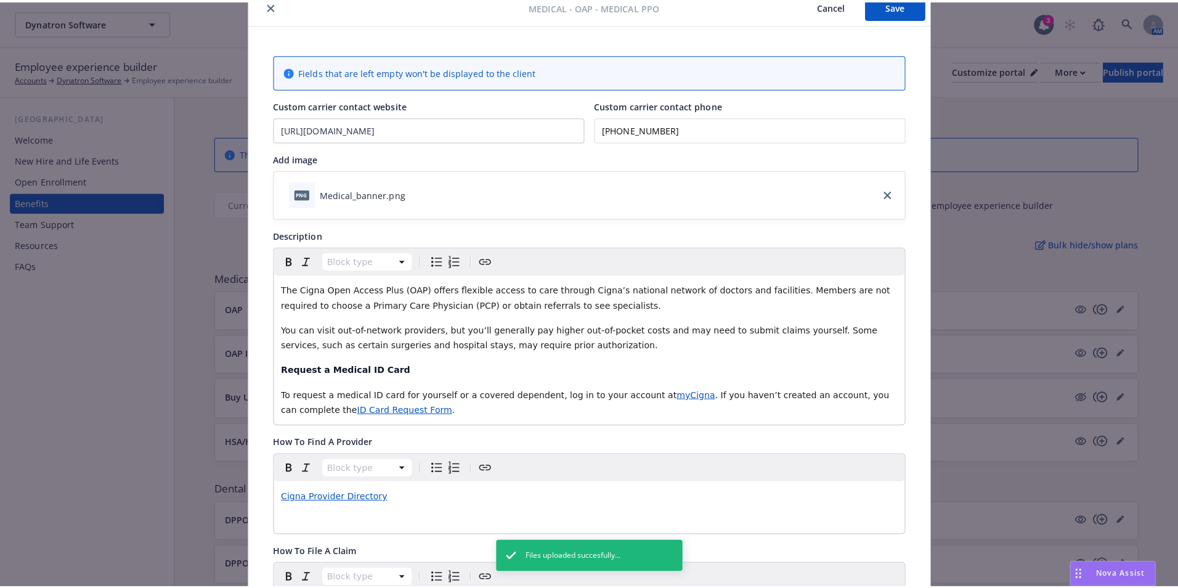
scroll to position [37, 0]
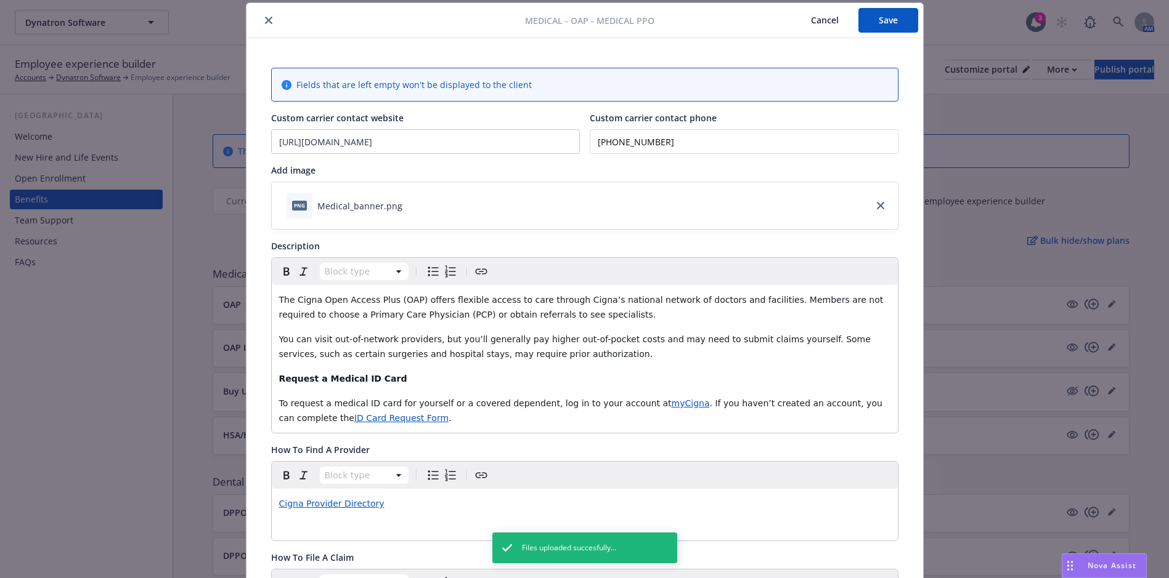
click at [888, 29] on button "Save" at bounding box center [888, 20] width 60 height 25
click at [265, 21] on icon "close" at bounding box center [268, 20] width 7 height 7
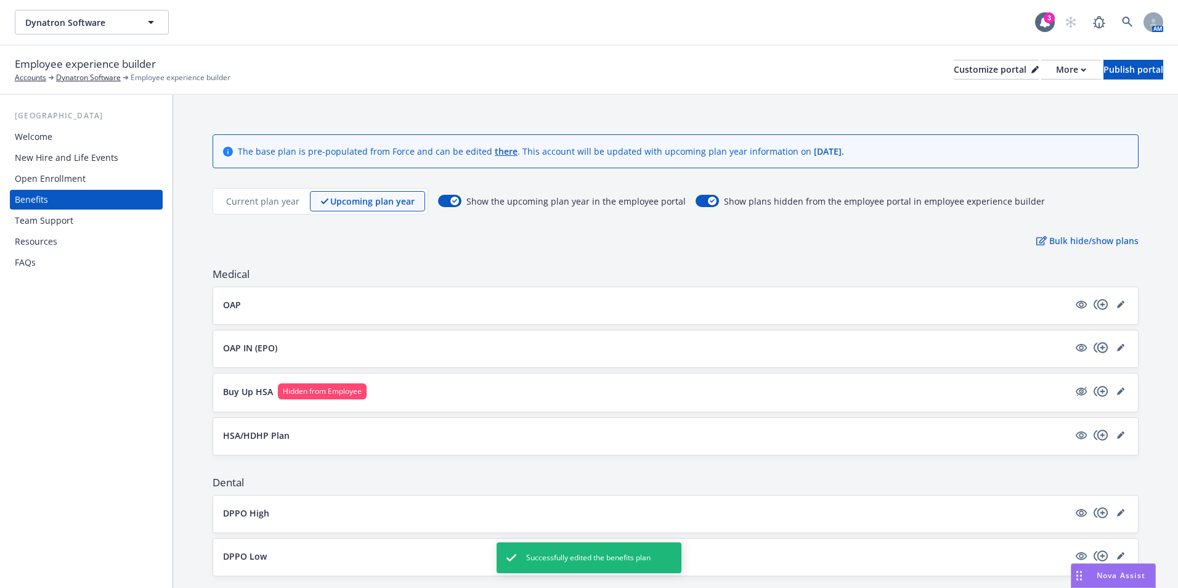
click at [1093, 345] on icon "copyPlus" at bounding box center [1100, 347] width 15 height 15
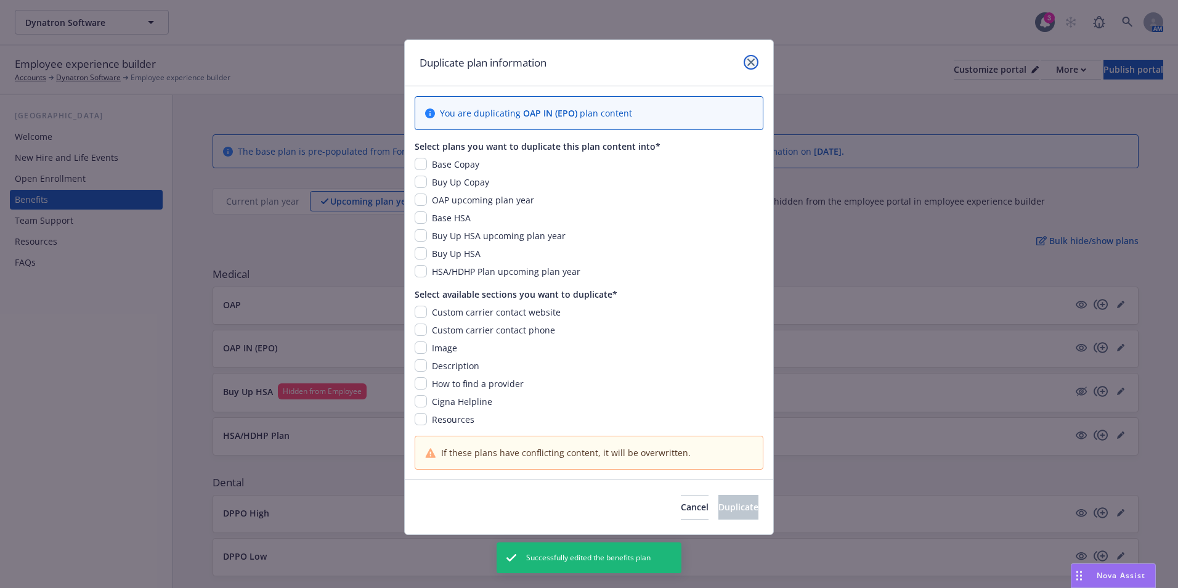
click at [748, 59] on icon "close" at bounding box center [750, 62] width 7 height 7
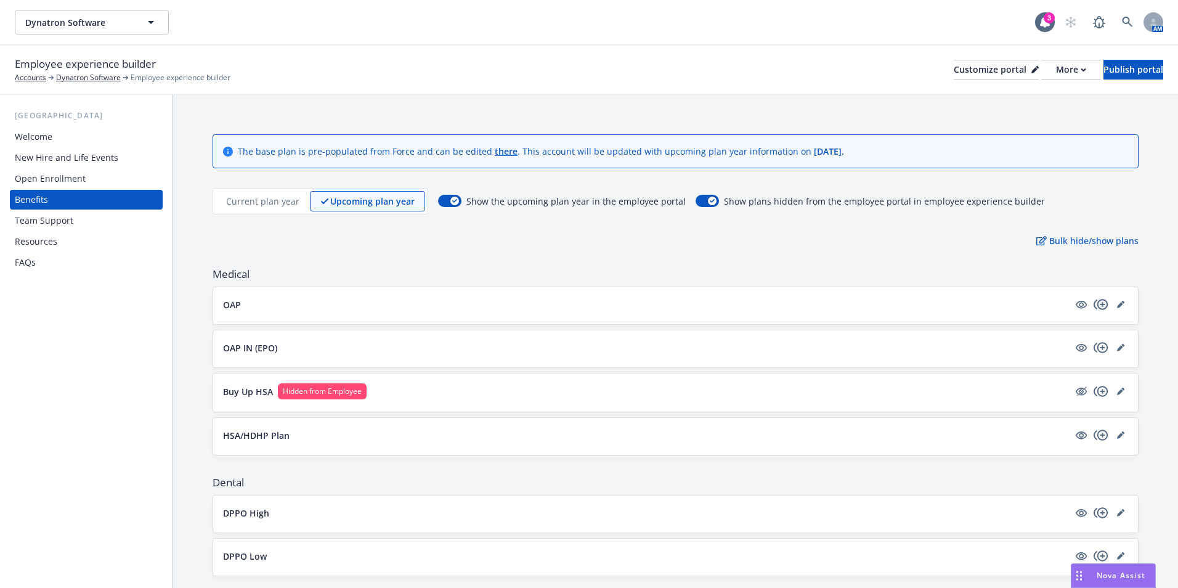
click at [1098, 304] on icon "copyPlus" at bounding box center [1100, 304] width 14 height 10
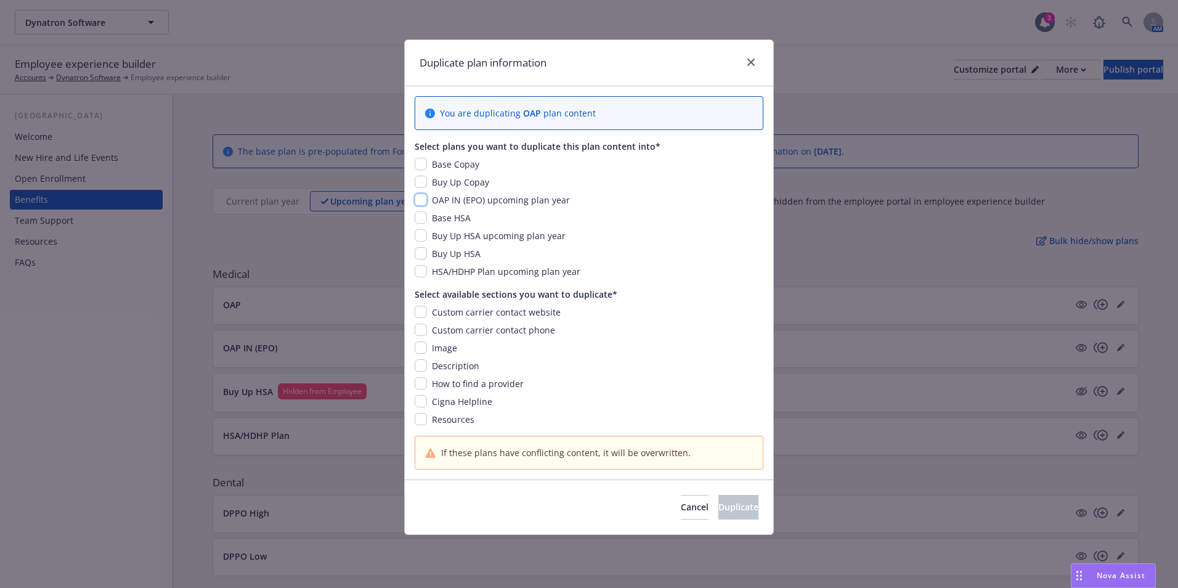
click at [424, 198] on input "checkbox" at bounding box center [421, 199] width 12 height 12
checkbox input "true"
click at [450, 424] on span "Resources" at bounding box center [453, 419] width 43 height 12
click at [439, 420] on span "Resources" at bounding box center [453, 419] width 43 height 12
click at [416, 417] on input "checkbox" at bounding box center [421, 419] width 12 height 12
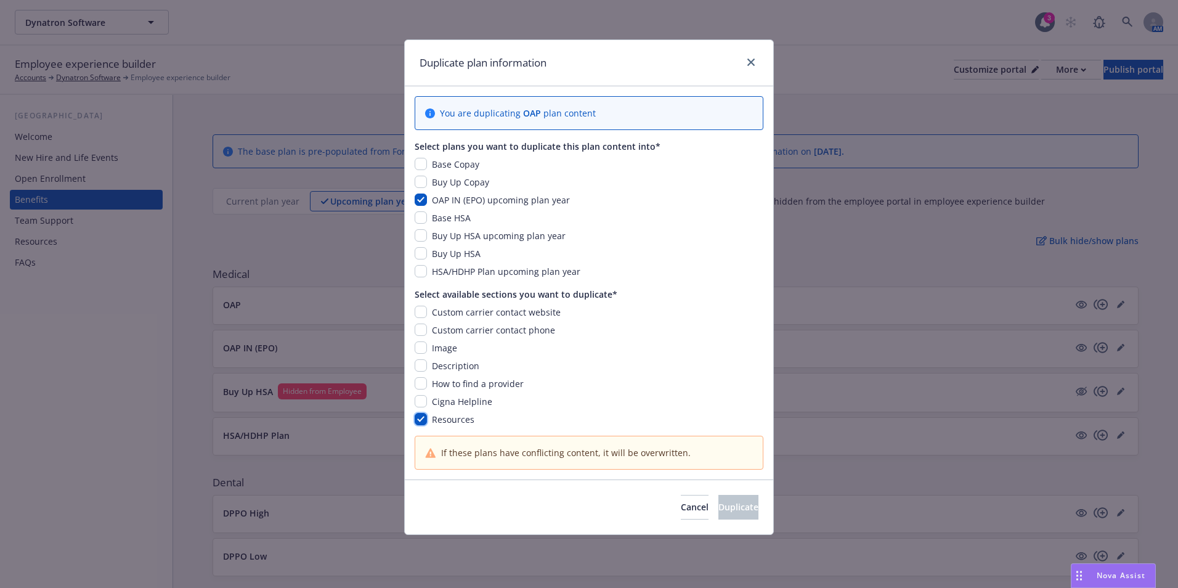
checkbox input "true"
click at [718, 515] on button "Duplicate" at bounding box center [738, 507] width 40 height 25
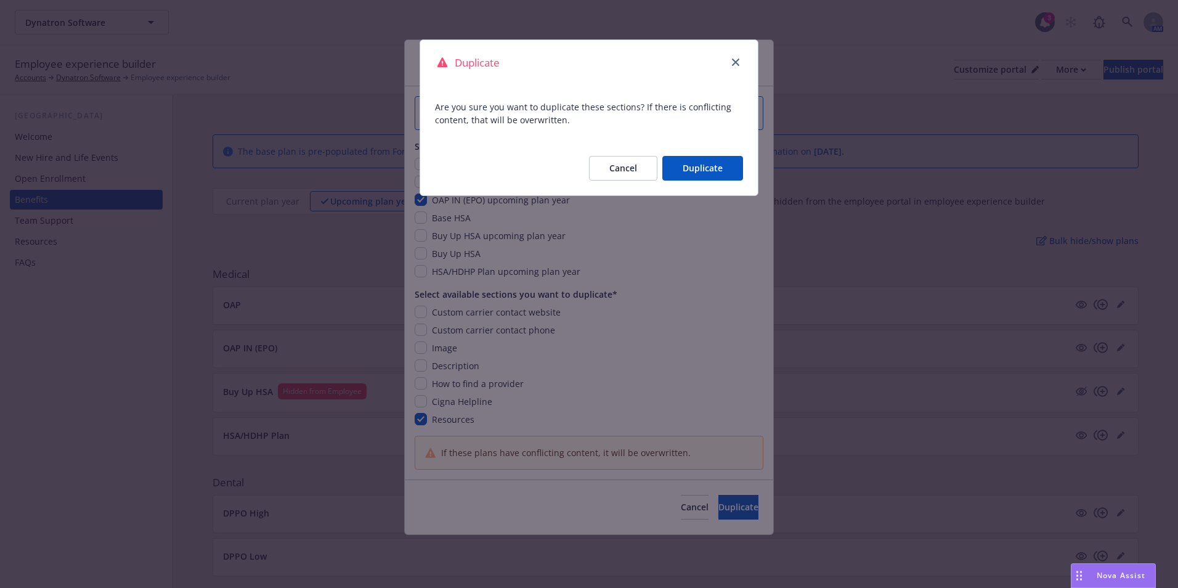
click at [729, 156] on button "Duplicate" at bounding box center [702, 168] width 81 height 25
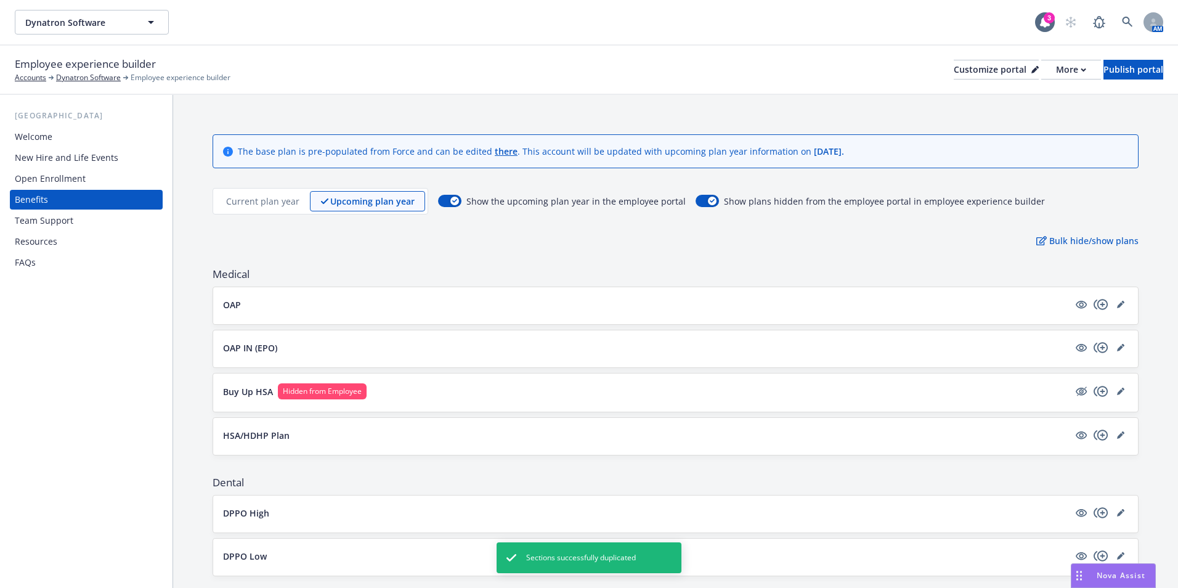
click at [252, 436] on p "HSA/HDHP Plan" at bounding box center [256, 435] width 67 height 13
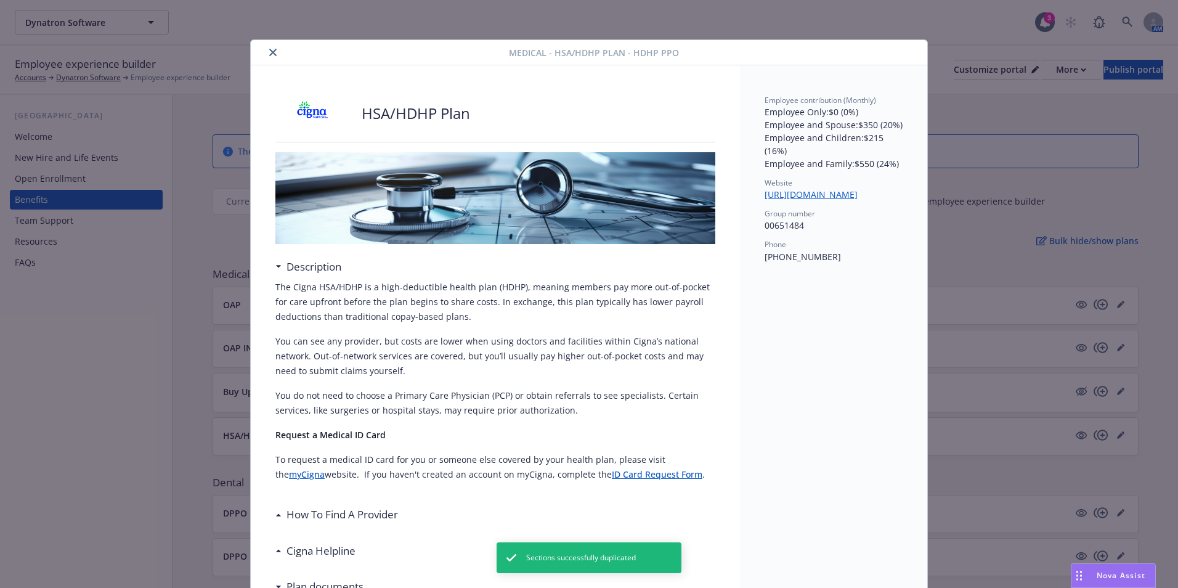
click at [269, 48] on button "close" at bounding box center [273, 52] width 15 height 15
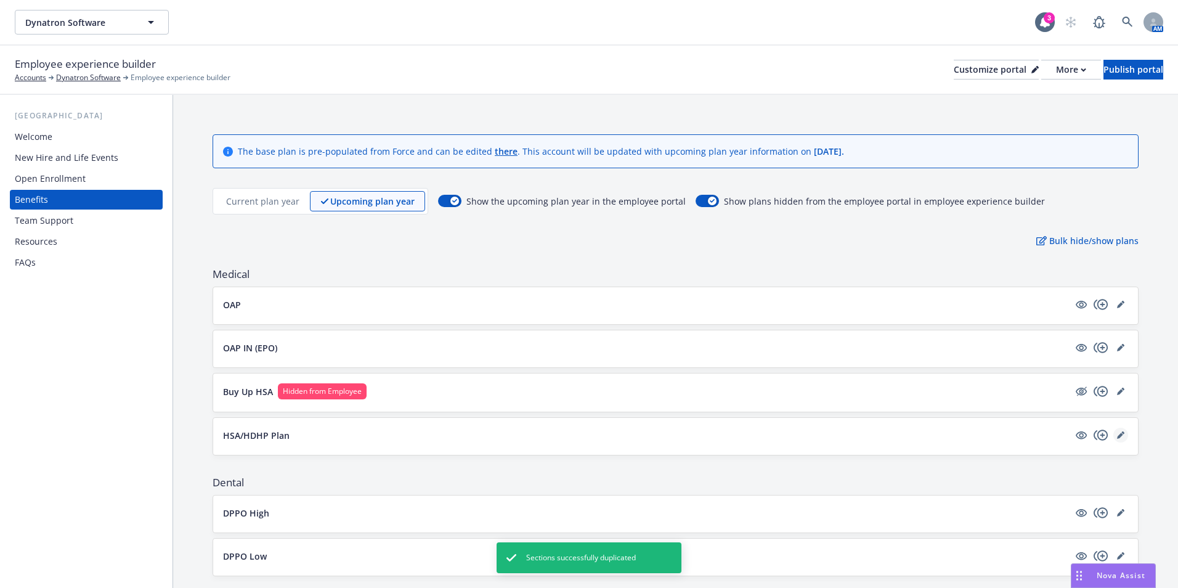
click at [1117, 434] on icon "editPencil" at bounding box center [1120, 434] width 7 height 7
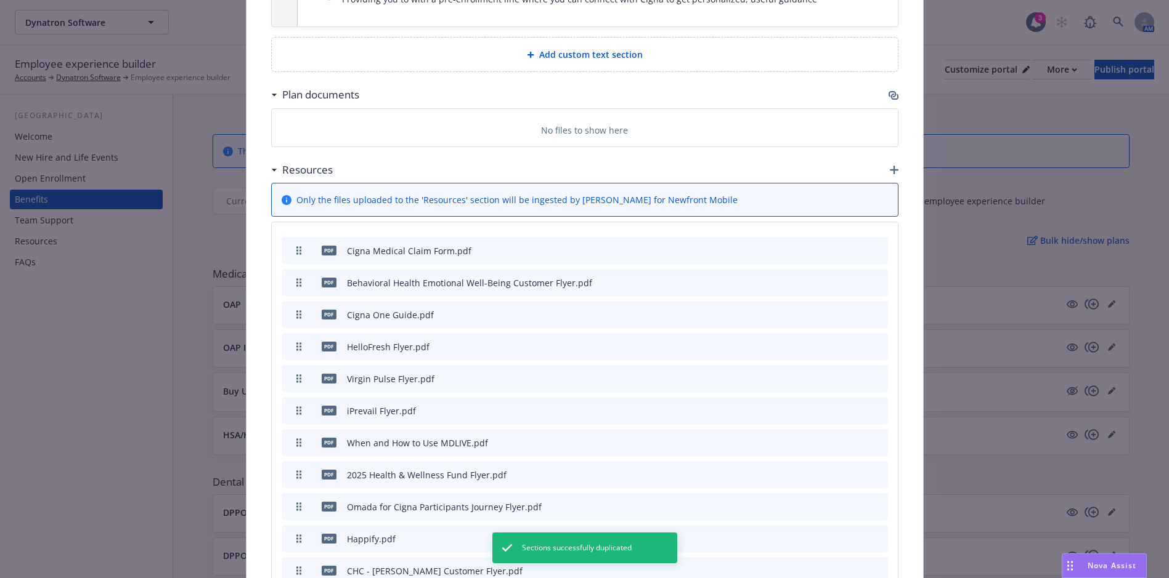
scroll to position [877, 0]
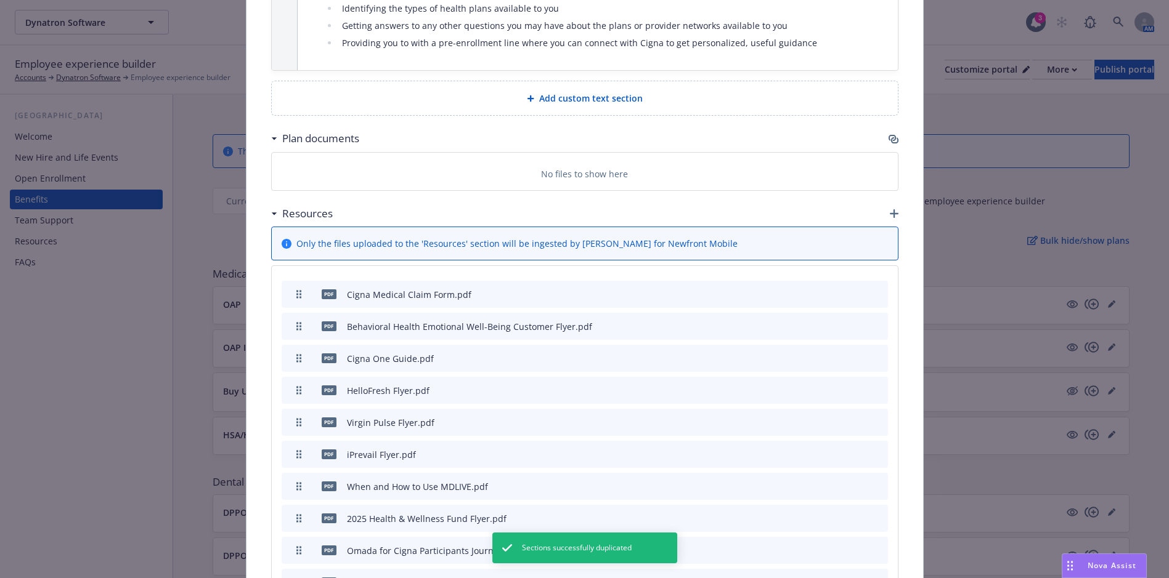
click at [893, 214] on icon "button" at bounding box center [894, 213] width 9 height 9
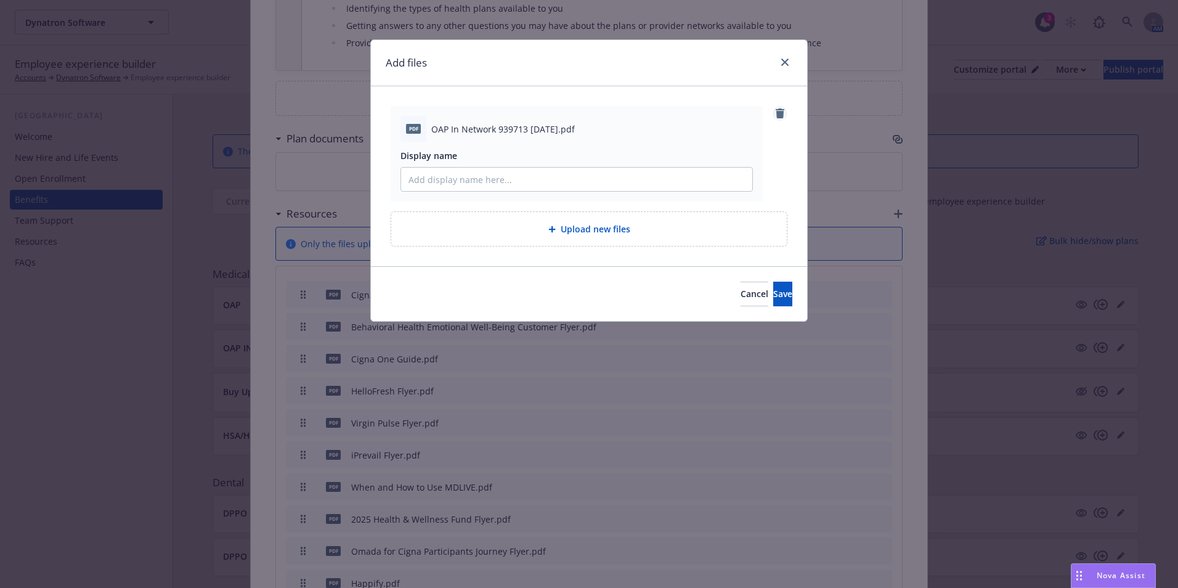
click at [777, 110] on icon "remove" at bounding box center [780, 113] width 9 height 10
click at [466, 177] on input "Display name" at bounding box center [576, 179] width 351 height 23
type input "HDHP/HSA Flyer"
click at [773, 297] on span "Save" at bounding box center [782, 294] width 19 height 12
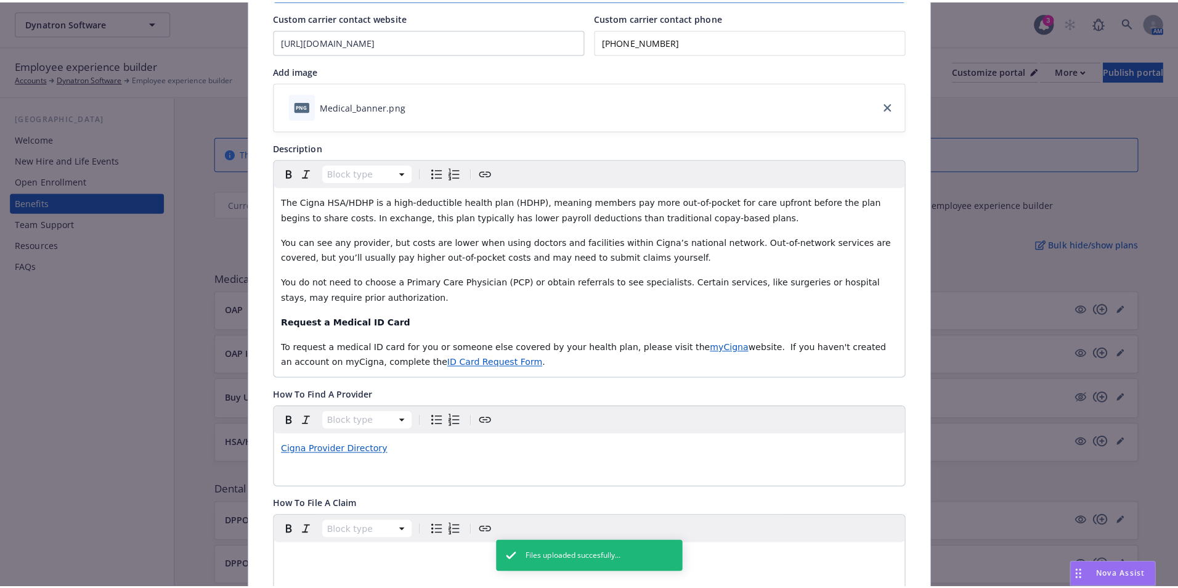
scroll to position [0, 0]
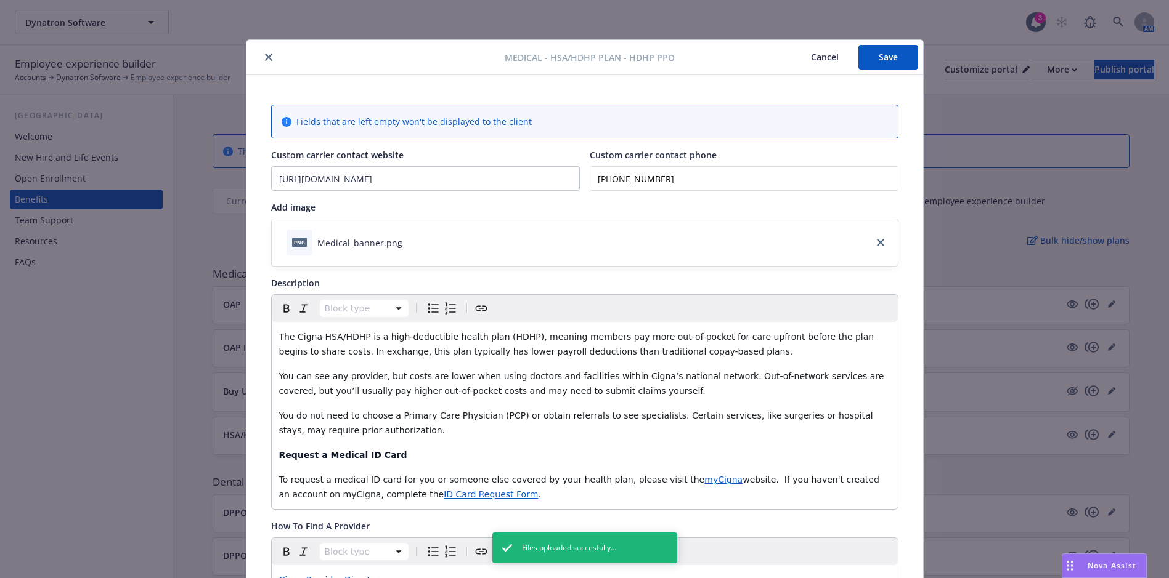
drag, startPoint x: 897, startPoint y: 63, endPoint x: 1177, endPoint y: 96, distance: 282.2
click at [898, 63] on button "Save" at bounding box center [888, 57] width 60 height 25
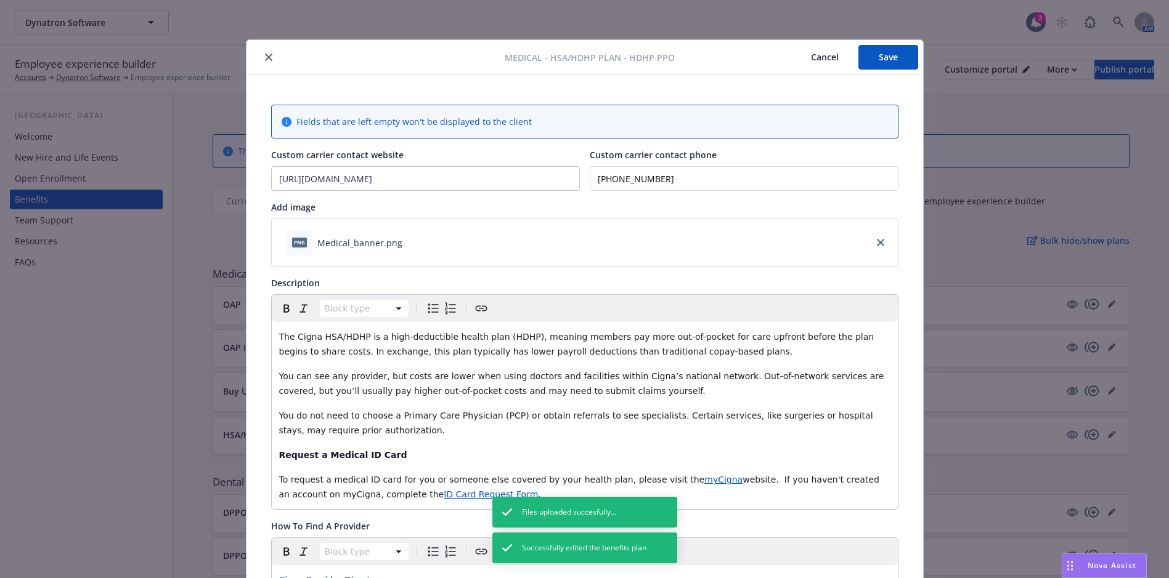
click at [265, 60] on icon "close" at bounding box center [268, 57] width 7 height 7
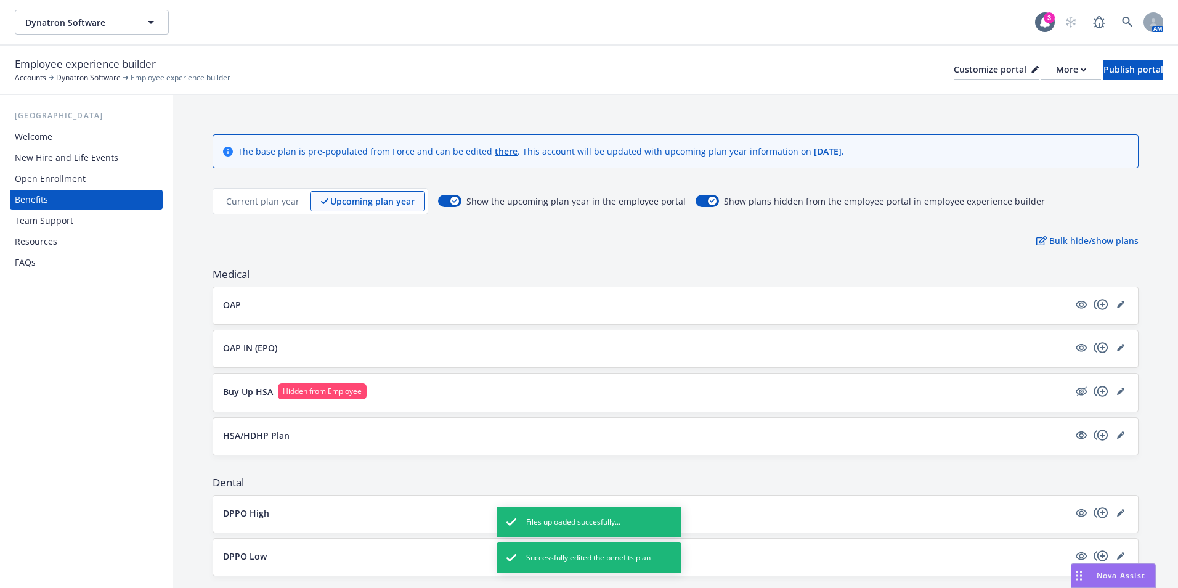
click at [1095, 80] on div "Employee experience builder Accounts Dynatron Software Employee experience buil…" at bounding box center [589, 69] width 1148 height 27
click at [1103, 73] on div "Publish portal" at bounding box center [1133, 69] width 60 height 18
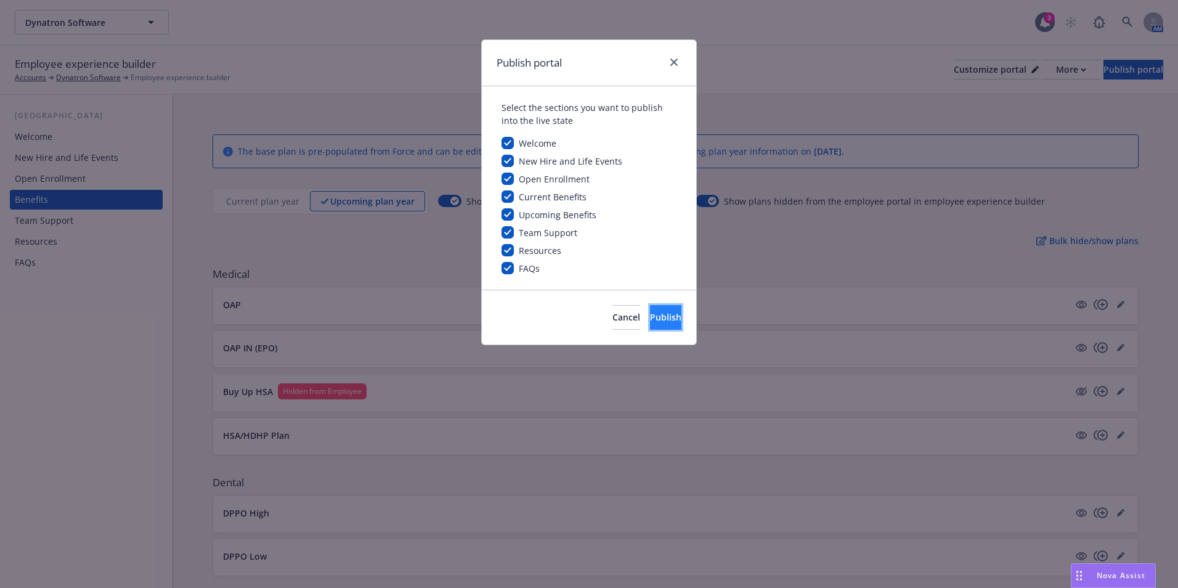
click at [657, 312] on span "Publish" at bounding box center [665, 317] width 31 height 12
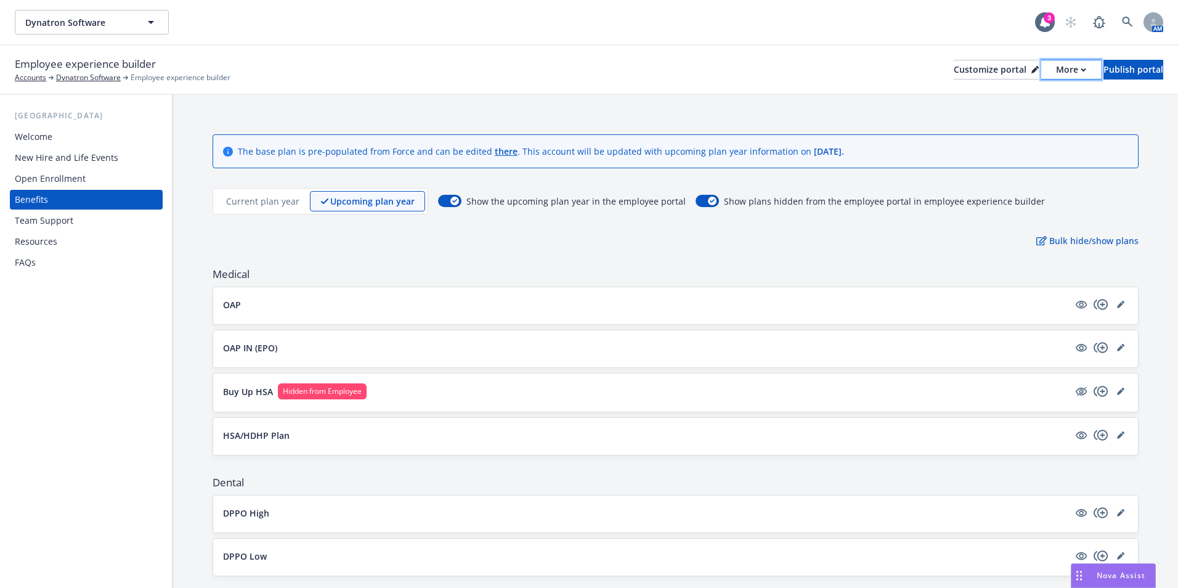
click at [1056, 75] on div "More" at bounding box center [1071, 69] width 30 height 18
click at [1004, 124] on link "Copy portal link" at bounding box center [1005, 122] width 112 height 25
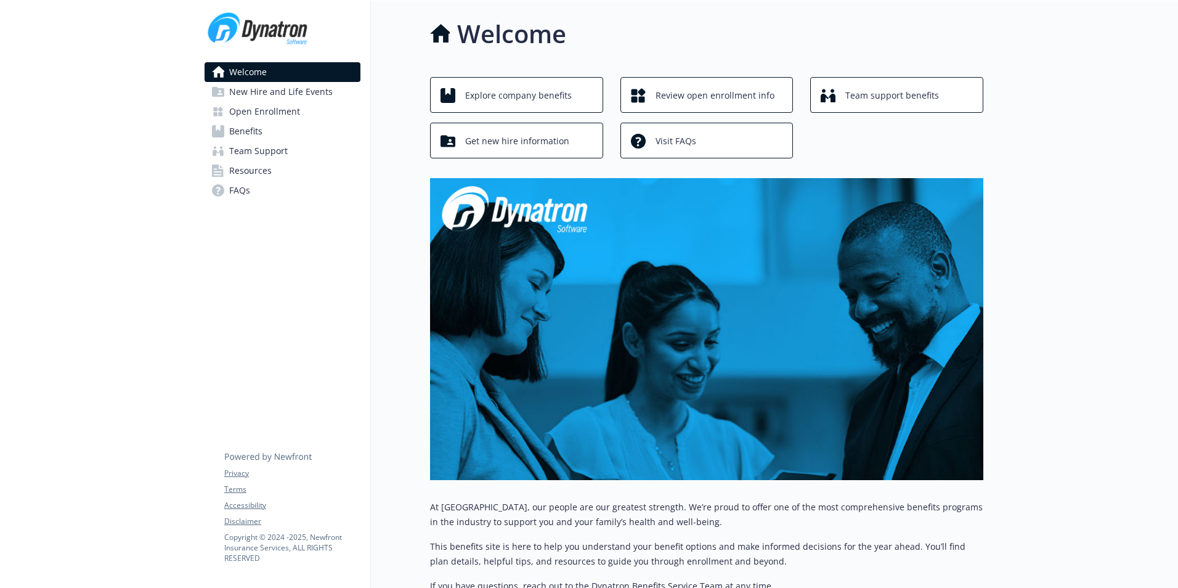
click at [253, 136] on span "Benefits" at bounding box center [245, 131] width 33 height 20
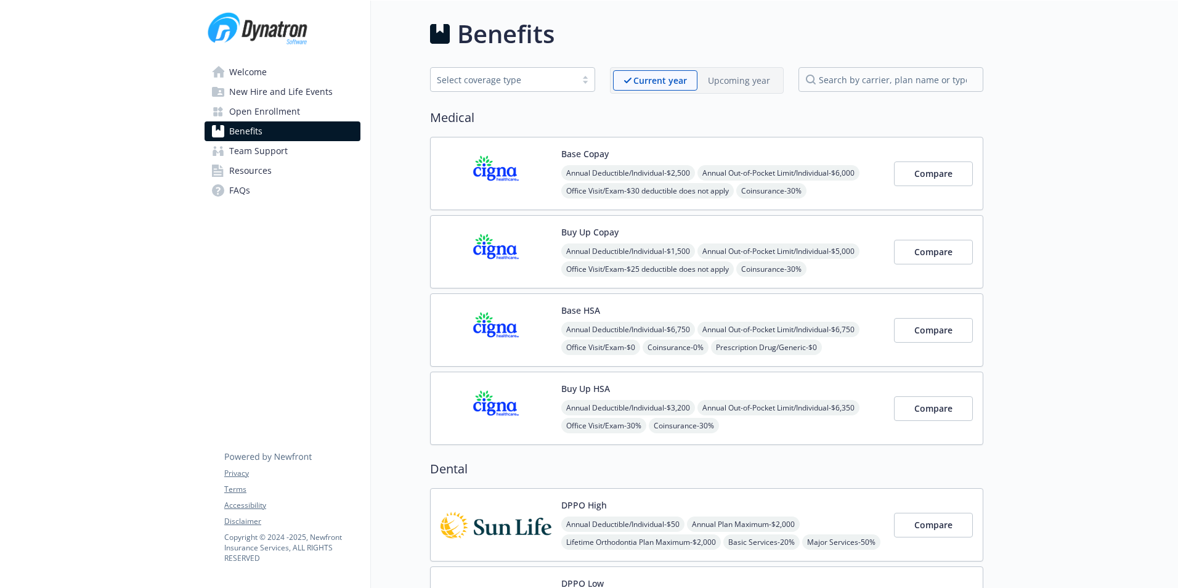
click at [474, 197] on img at bounding box center [495, 173] width 111 height 52
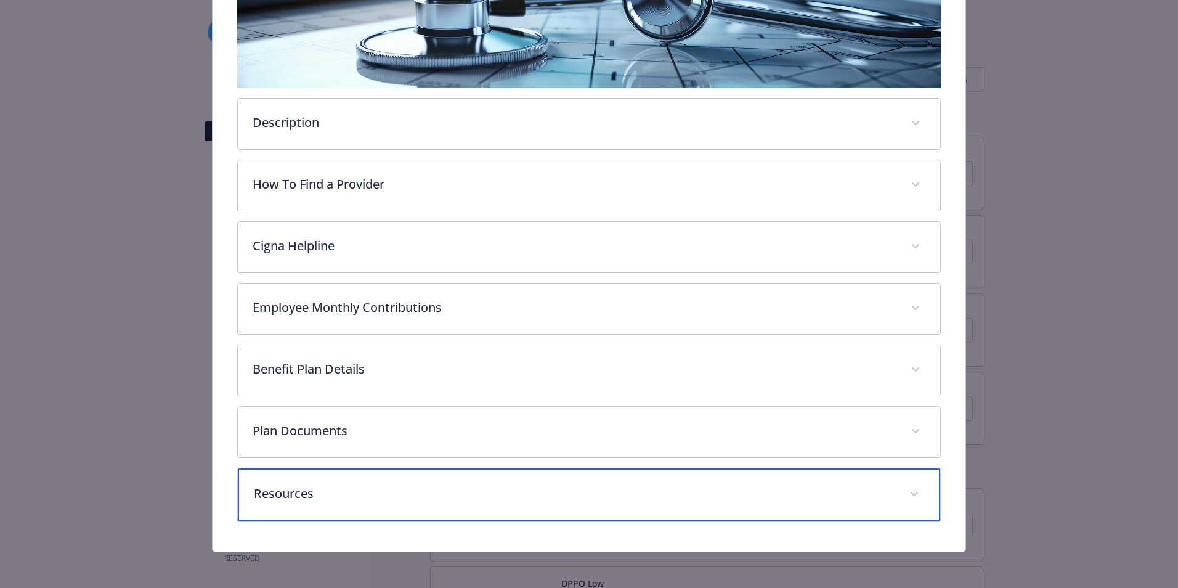
click at [357, 481] on div "Resources" at bounding box center [589, 494] width 702 height 53
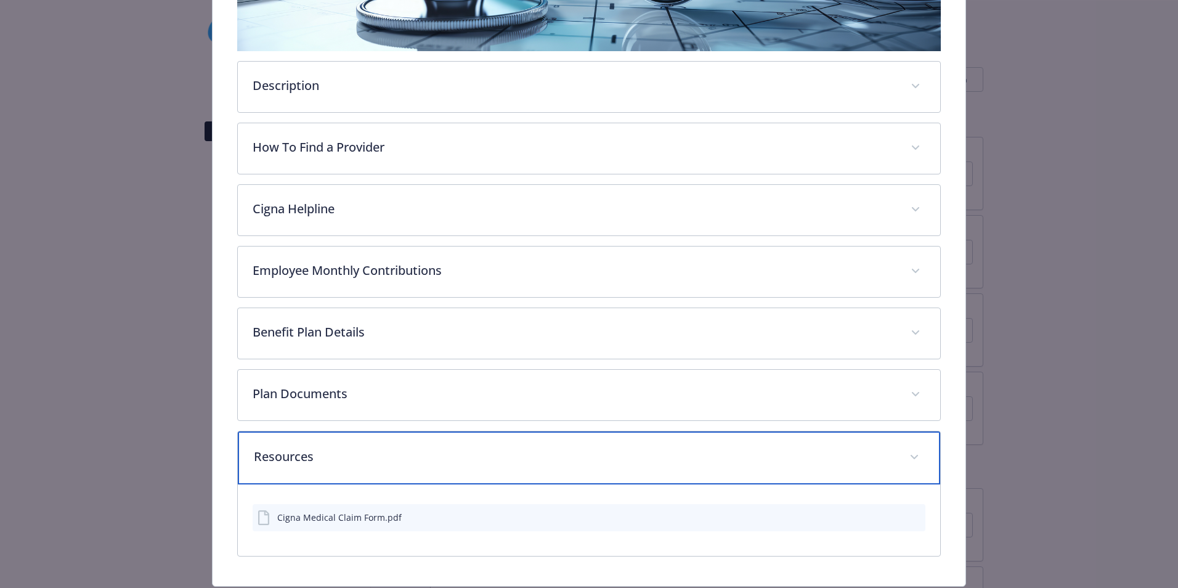
scroll to position [340, 0]
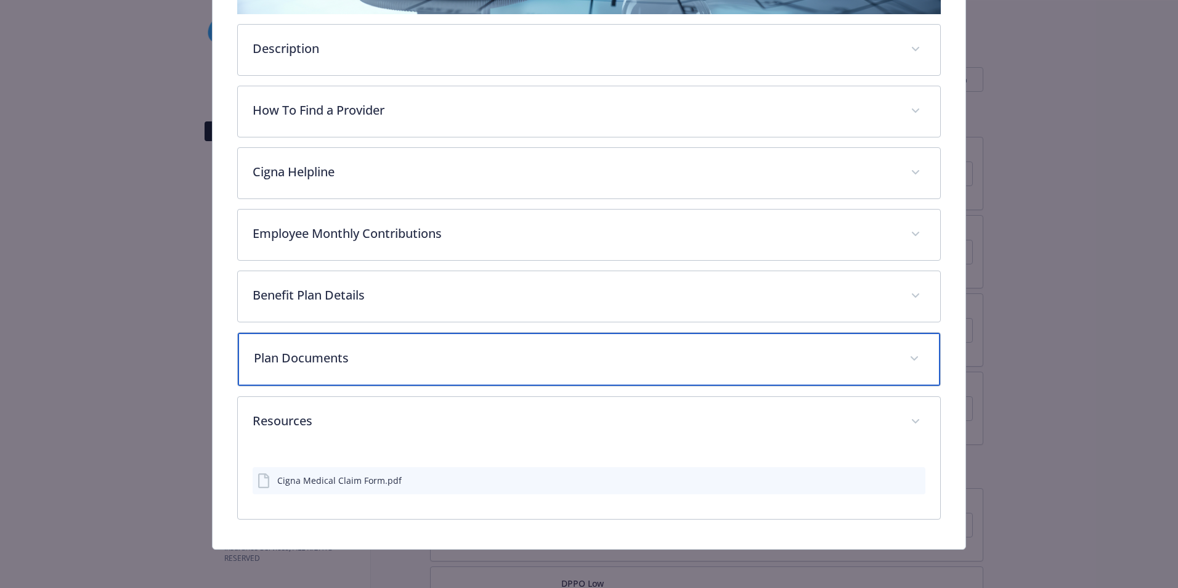
click at [415, 361] on p "Plan Documents" at bounding box center [574, 358] width 641 height 18
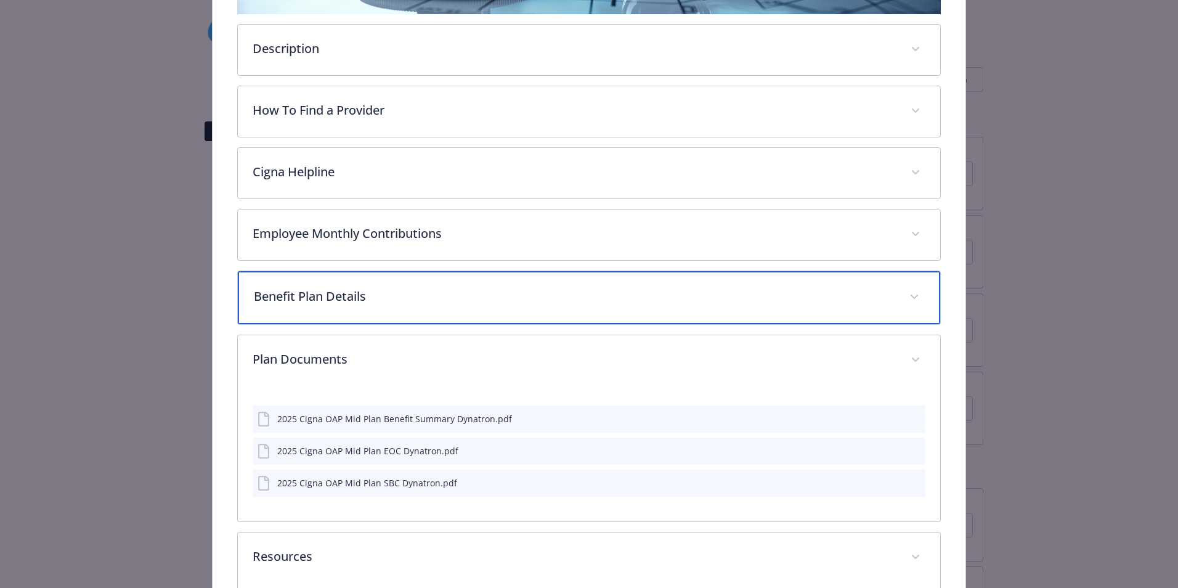
click at [435, 318] on div "Benefit Plan Details" at bounding box center [589, 297] width 702 height 53
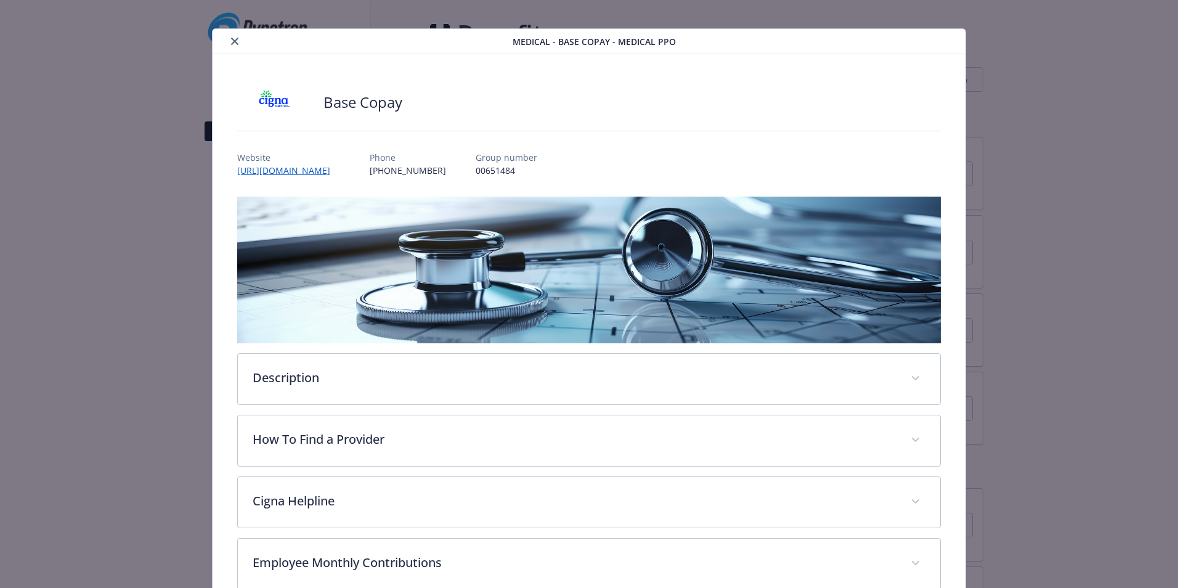
scroll to position [0, 0]
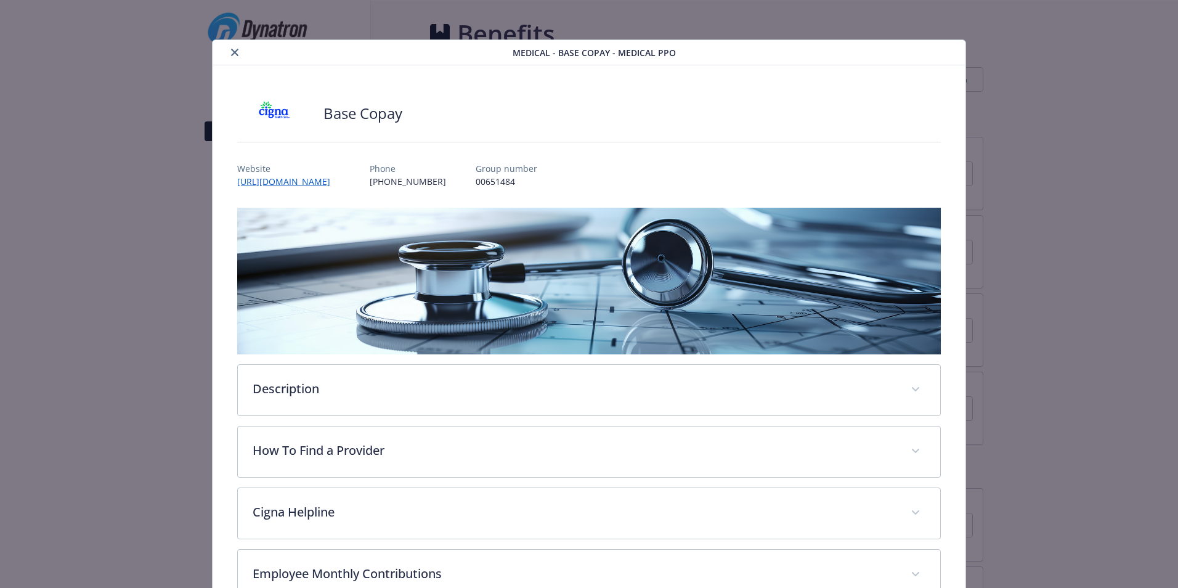
drag, startPoint x: 243, startPoint y: 48, endPoint x: 235, endPoint y: 51, distance: 7.8
click at [242, 48] on div "details for plan Medical - Base Copay - Medical PPO" at bounding box center [364, 52] width 294 height 15
click at [235, 51] on icon "close" at bounding box center [234, 52] width 7 height 7
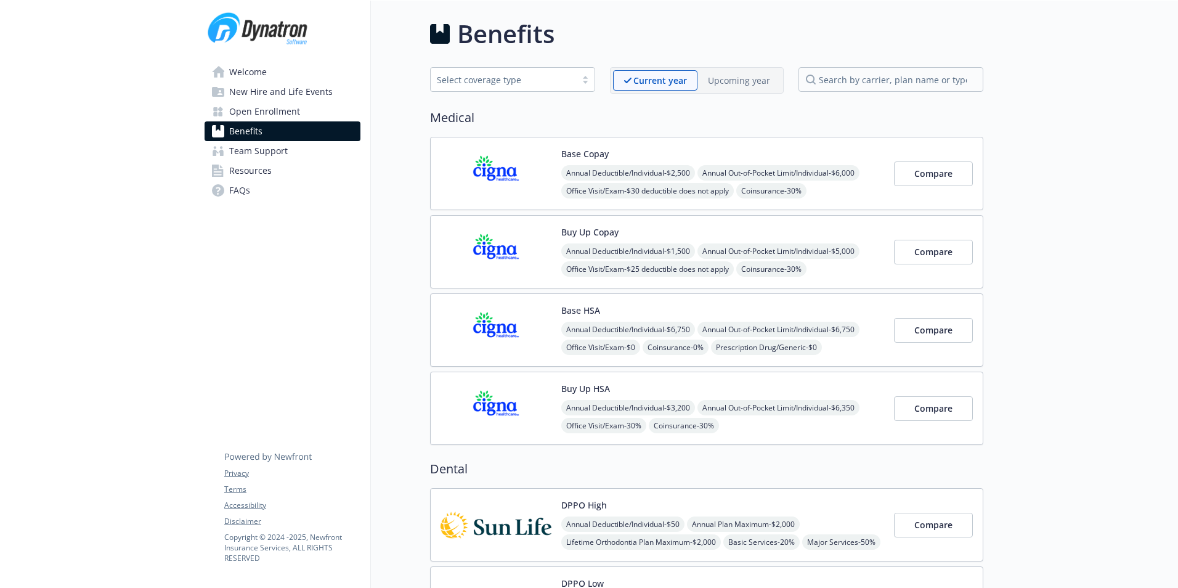
click at [745, 83] on p "Upcoming year" at bounding box center [739, 80] width 62 height 13
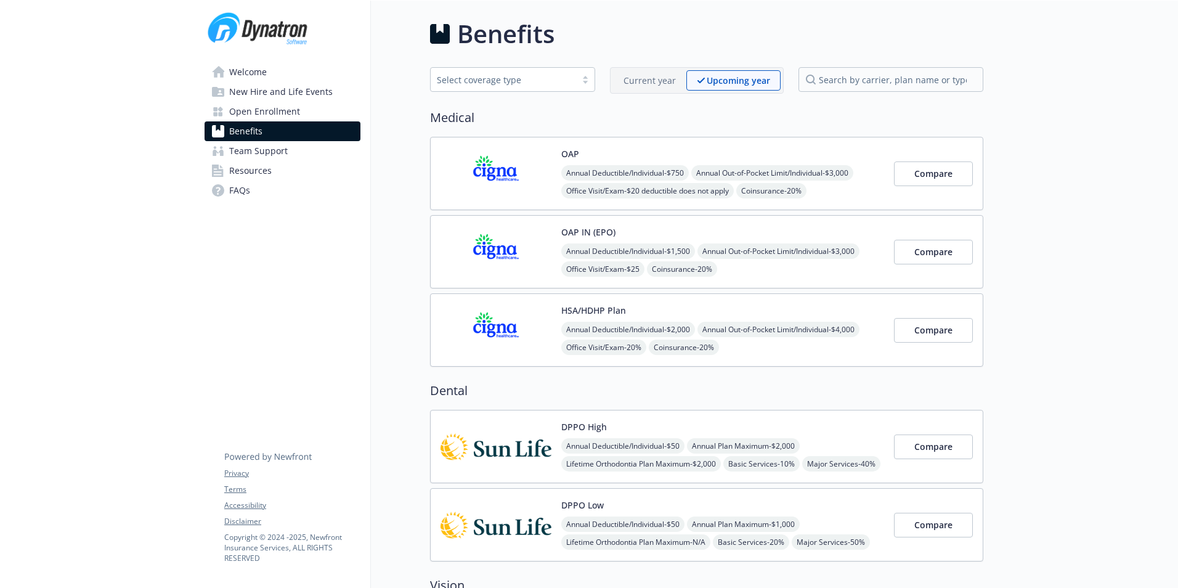
click at [517, 174] on img at bounding box center [495, 173] width 111 height 52
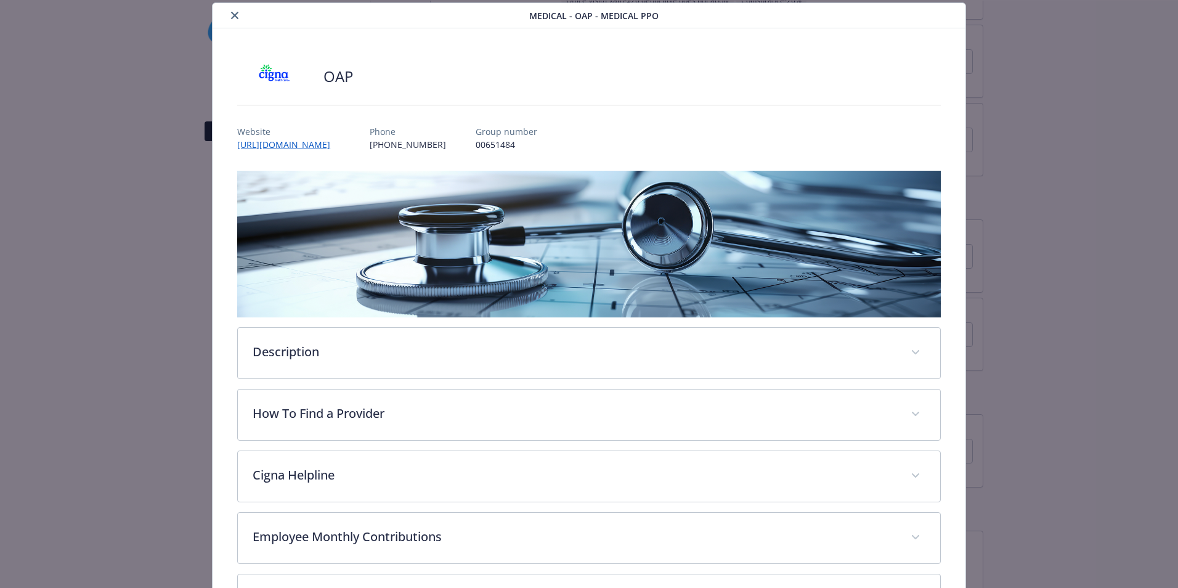
scroll to position [195, 0]
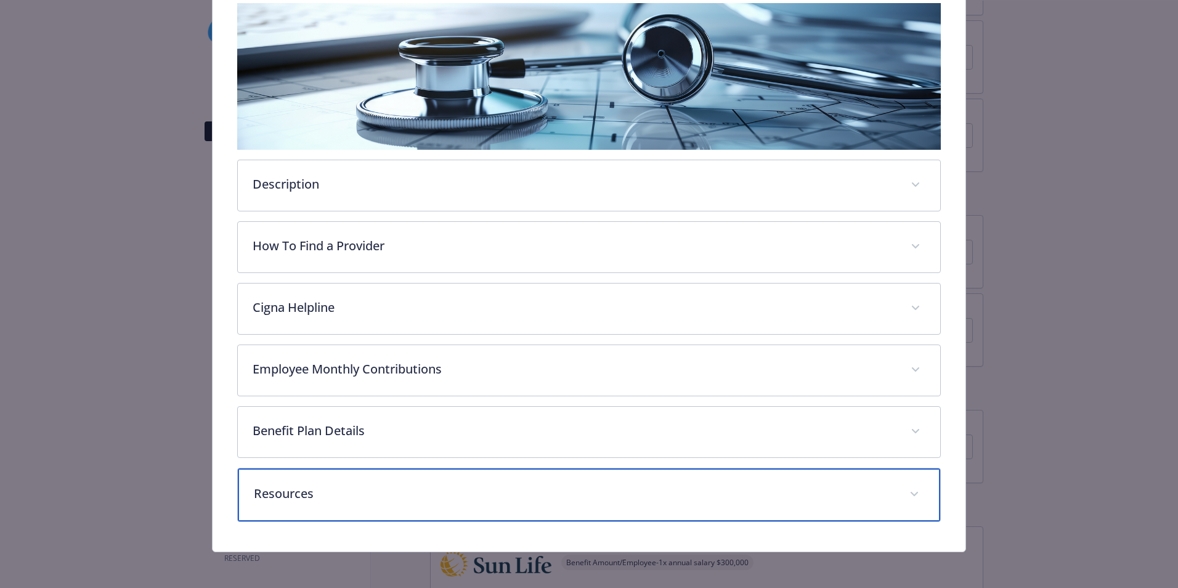
click at [340, 489] on p "Resources" at bounding box center [574, 493] width 641 height 18
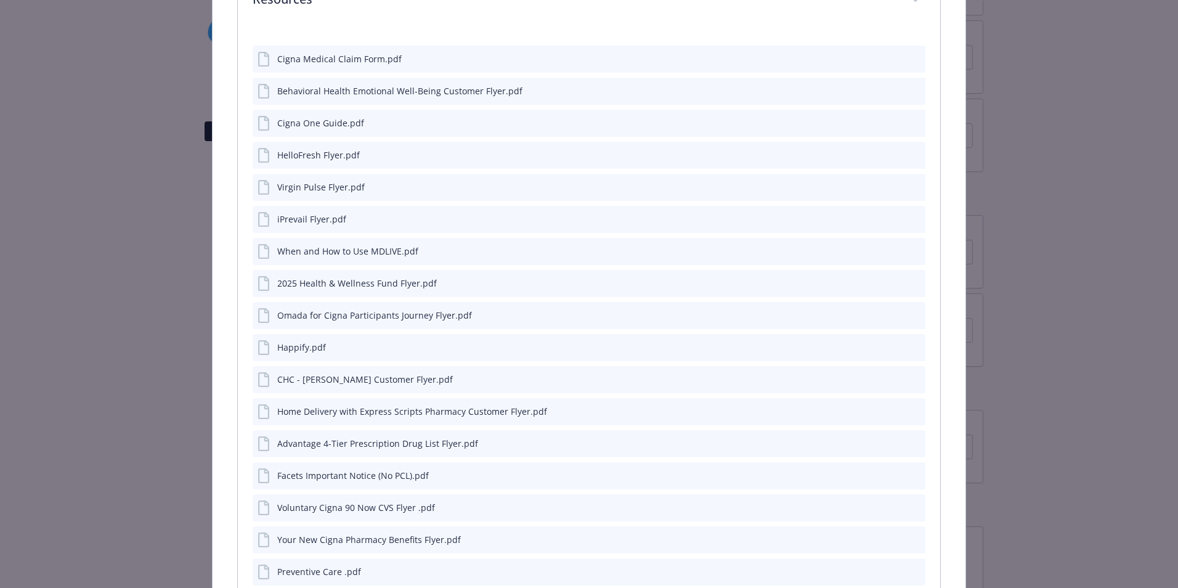
scroll to position [696, 0]
click at [908, 413] on icon "preview file" at bounding box center [913, 412] width 11 height 9
click at [908, 439] on icon "preview file" at bounding box center [913, 443] width 11 height 9
click at [908, 473] on icon "preview file" at bounding box center [913, 476] width 11 height 9
click at [911, 503] on icon "preview file" at bounding box center [913, 507] width 11 height 9
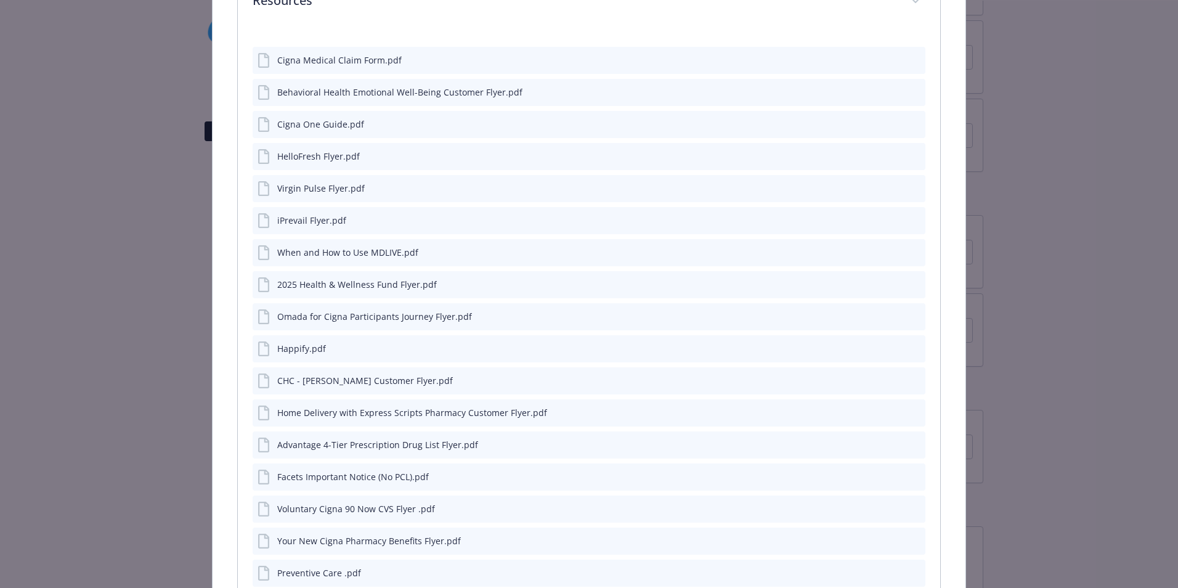
click at [908, 543] on icon "preview file" at bounding box center [913, 539] width 11 height 9
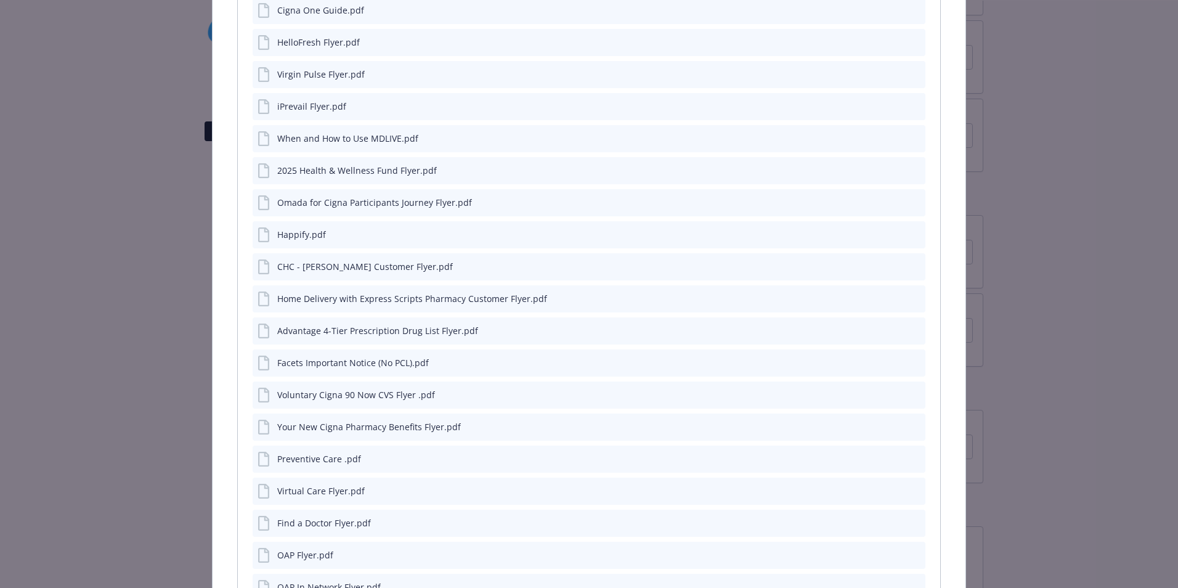
scroll to position [819, 0]
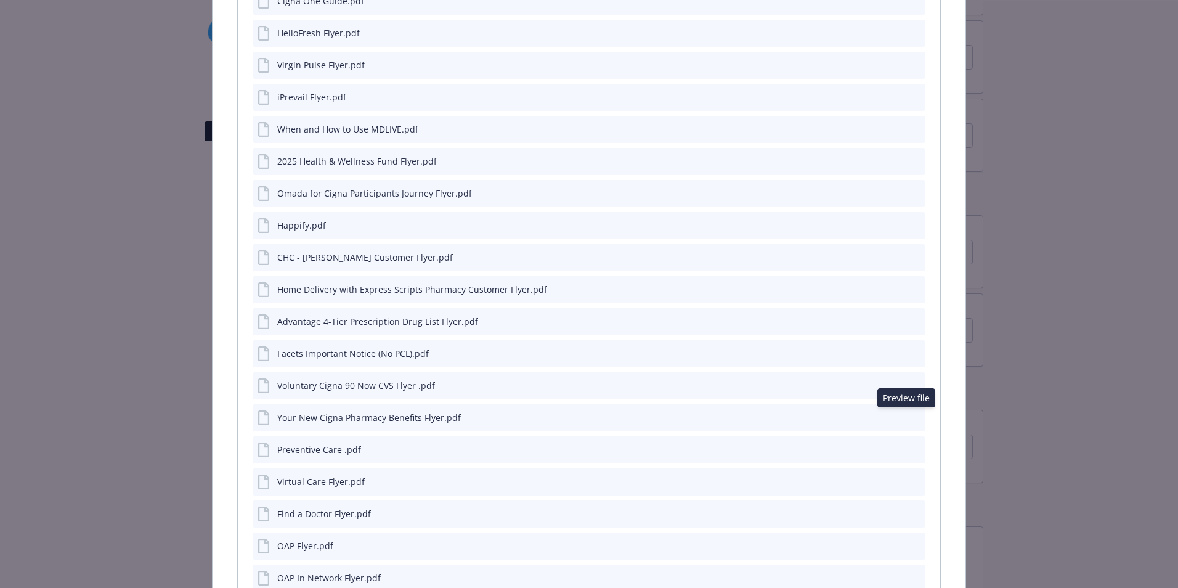
click at [908, 413] on icon "preview file" at bounding box center [913, 417] width 11 height 9
click at [908, 445] on icon "preview file" at bounding box center [913, 448] width 11 height 9
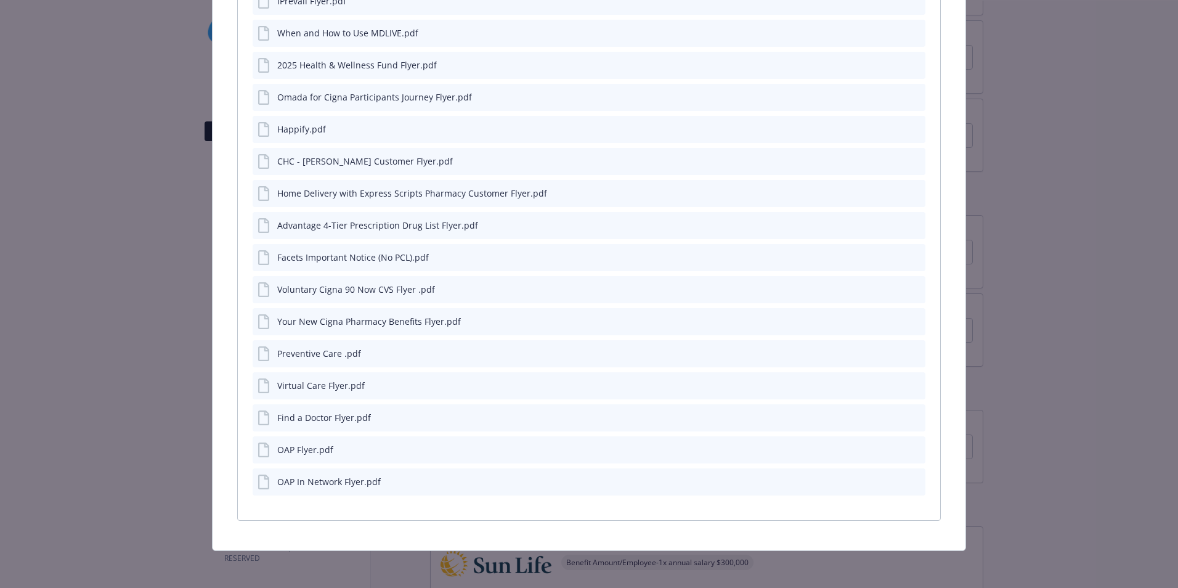
scroll to position [917, 0]
click at [911, 386] on icon "preview file" at bounding box center [913, 383] width 11 height 9
click at [912, 420] on button "details for plan Medical - OAP - Medical PPO" at bounding box center [914, 416] width 11 height 13
click at [908, 418] on icon "preview file" at bounding box center [913, 415] width 11 height 9
click at [909, 448] on icon "preview file" at bounding box center [913, 448] width 11 height 9
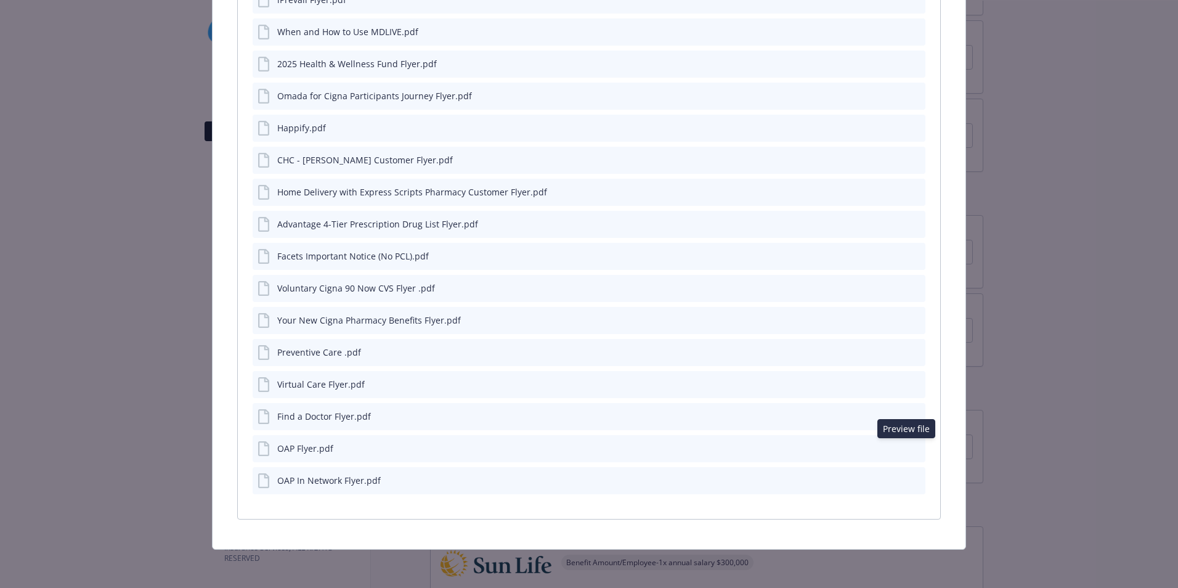
click at [909, 477] on icon "preview file" at bounding box center [913, 480] width 11 height 9
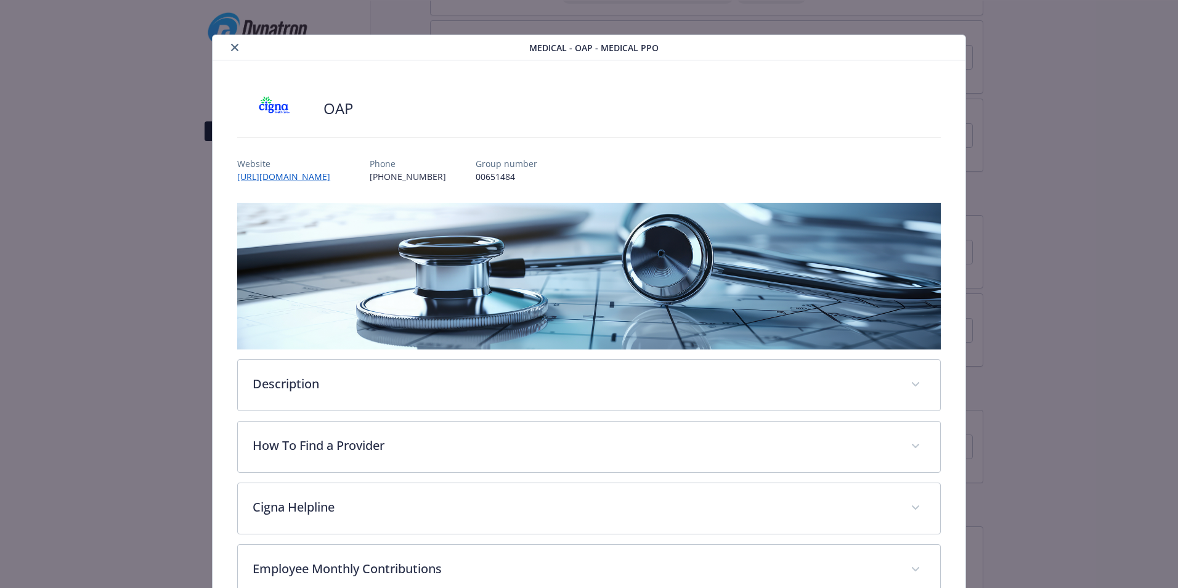
scroll to position [0, 0]
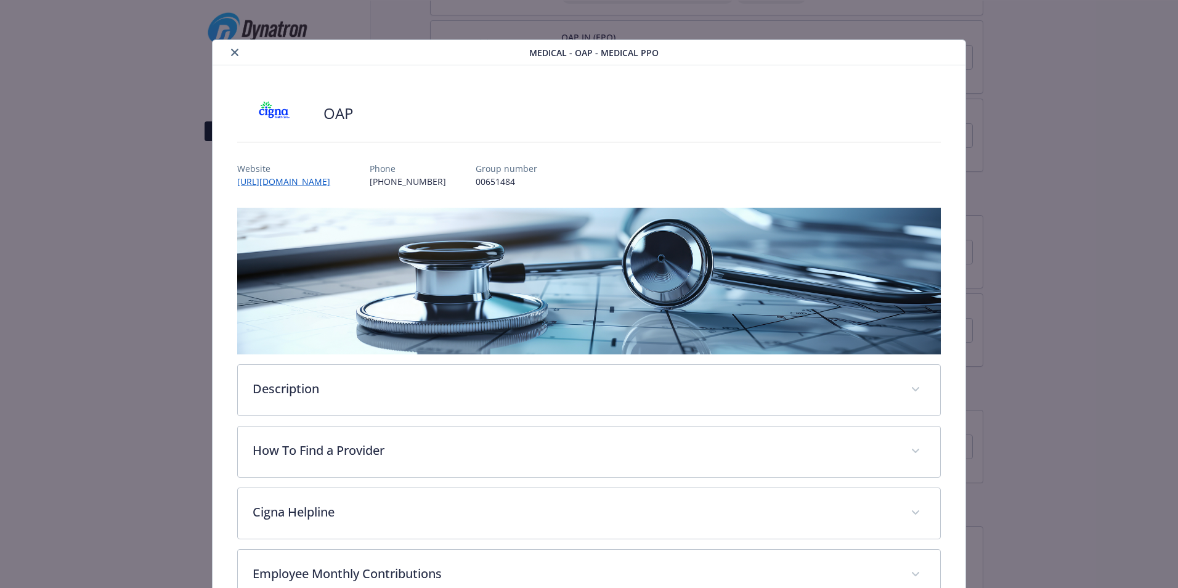
click at [231, 49] on icon "close" at bounding box center [234, 52] width 7 height 7
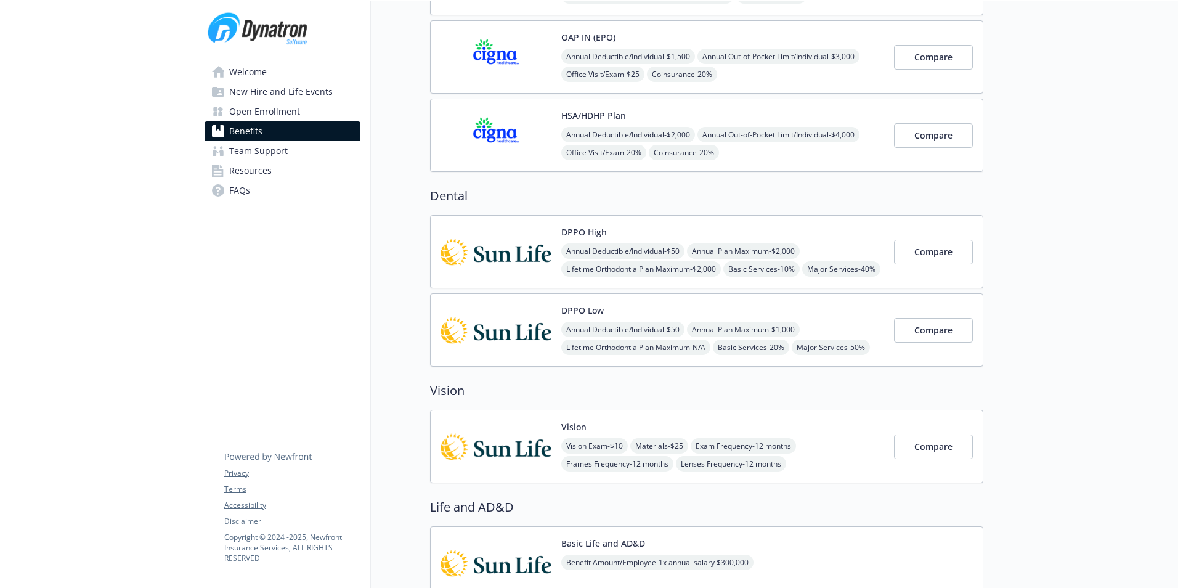
click at [260, 108] on span "Open Enrollment" at bounding box center [264, 112] width 71 height 20
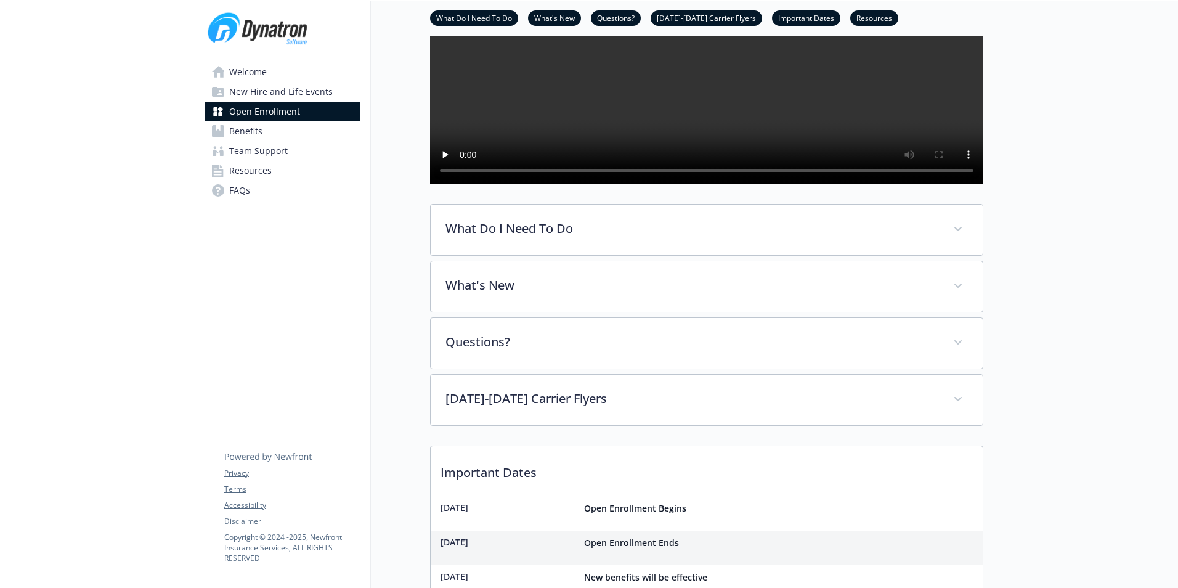
click at [249, 141] on span "Team Support" at bounding box center [258, 151] width 59 height 20
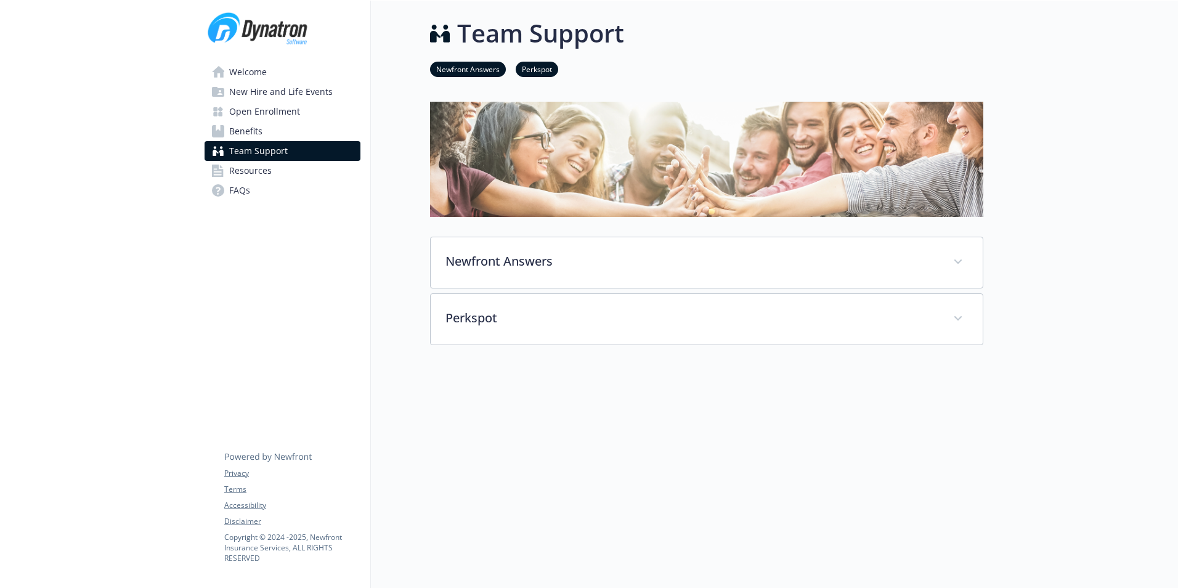
click at [317, 133] on link "Benefits" at bounding box center [283, 131] width 156 height 20
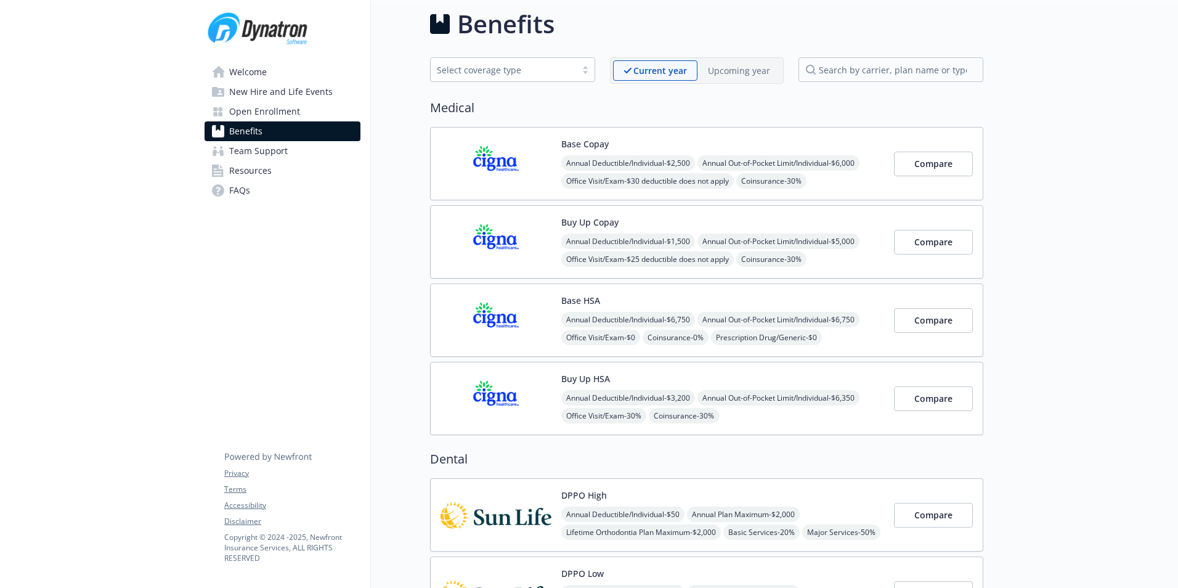
click at [745, 72] on p "Upcoming year" at bounding box center [739, 70] width 62 height 13
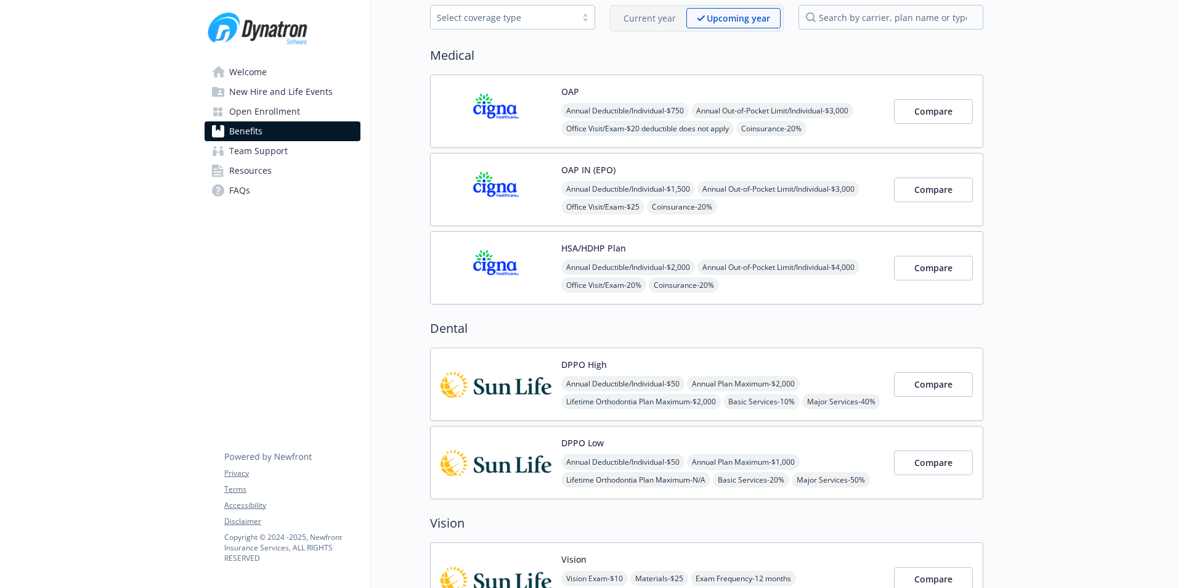
scroll to position [256, 0]
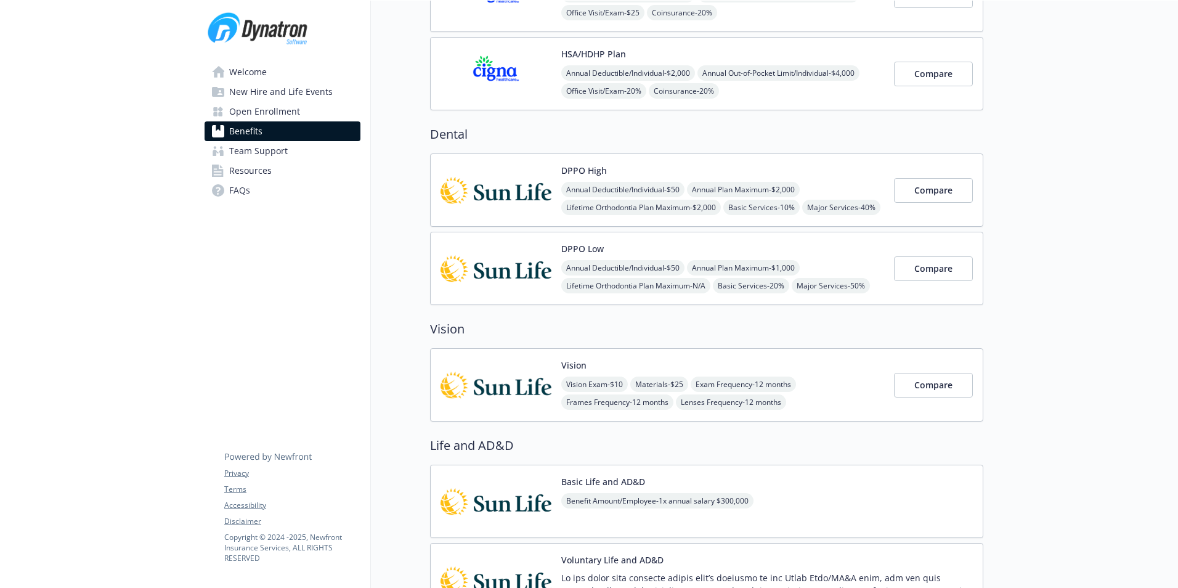
click at [489, 272] on img at bounding box center [495, 268] width 111 height 52
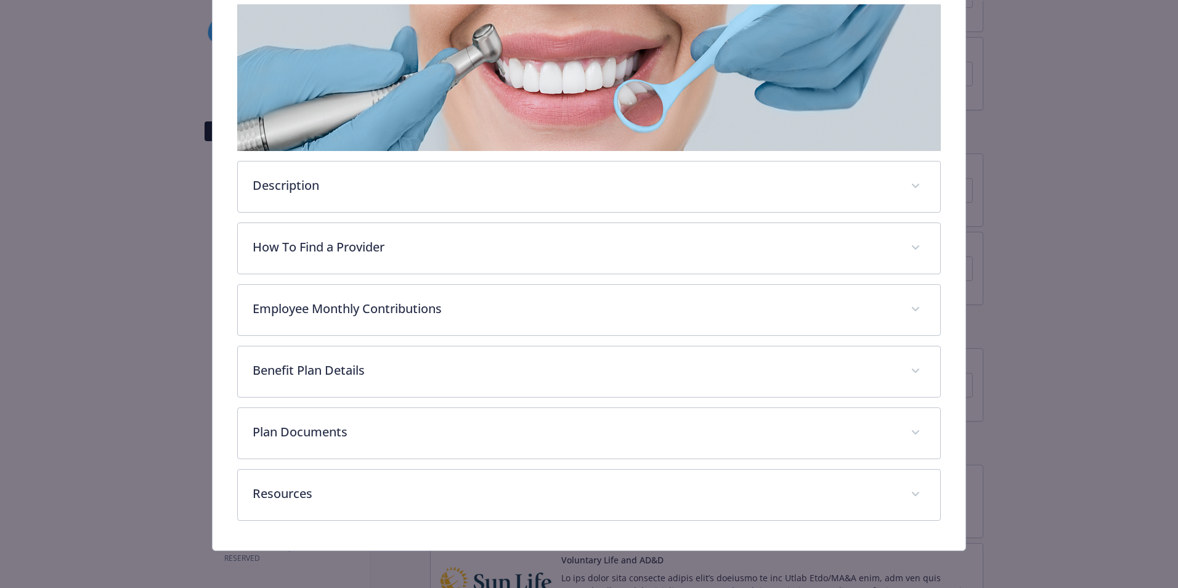
scroll to position [205, 0]
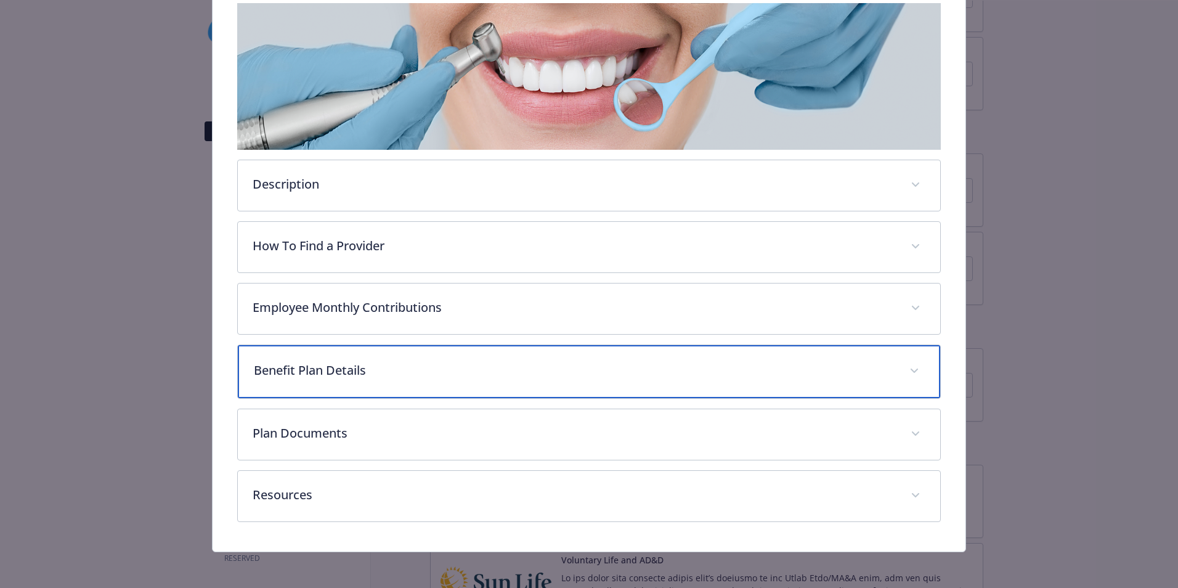
click at [381, 378] on div "Benefit Plan Details" at bounding box center [589, 371] width 702 height 53
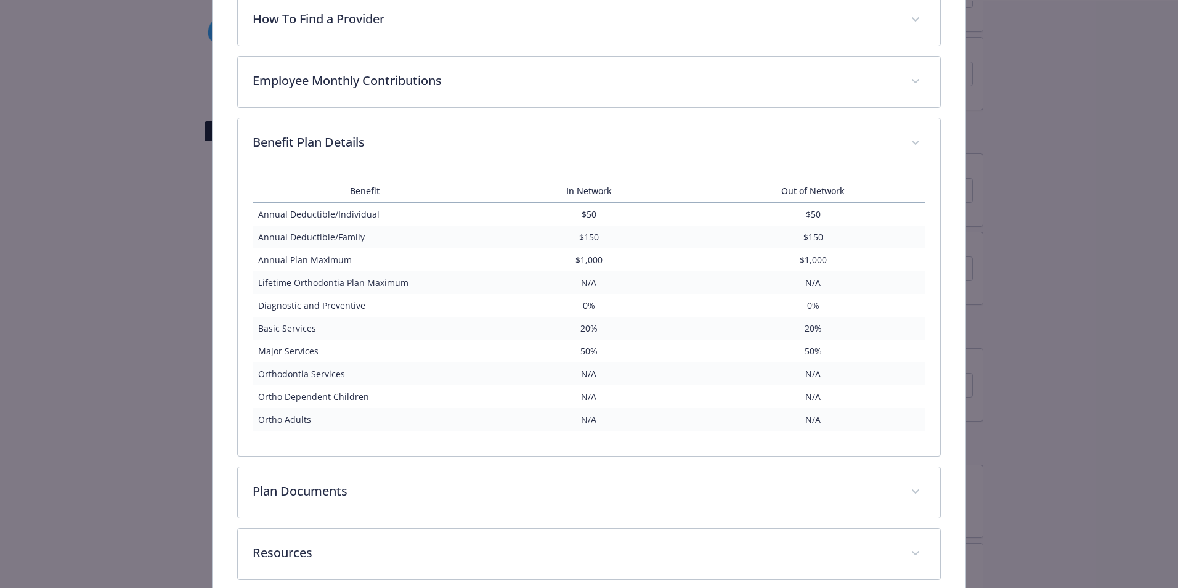
scroll to position [246, 0]
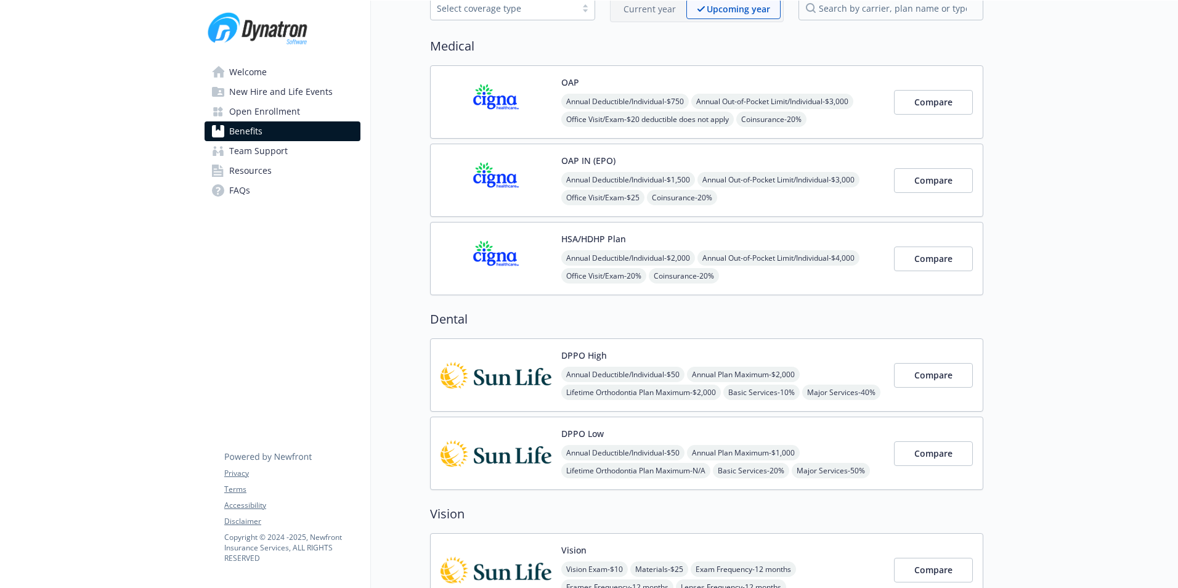
click at [472, 259] on img at bounding box center [495, 258] width 111 height 52
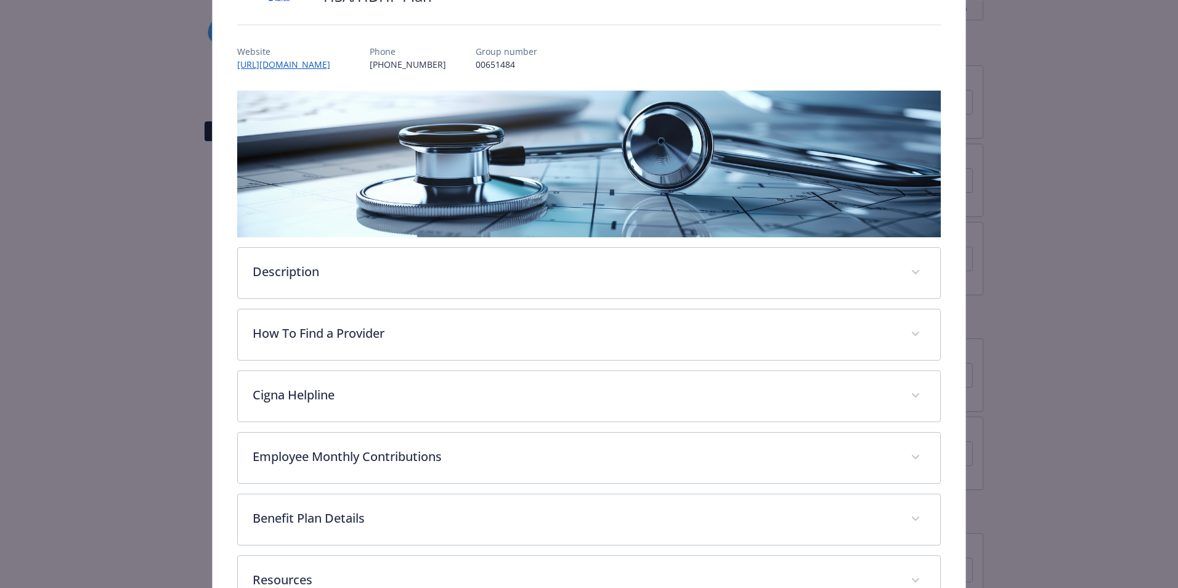
scroll to position [205, 0]
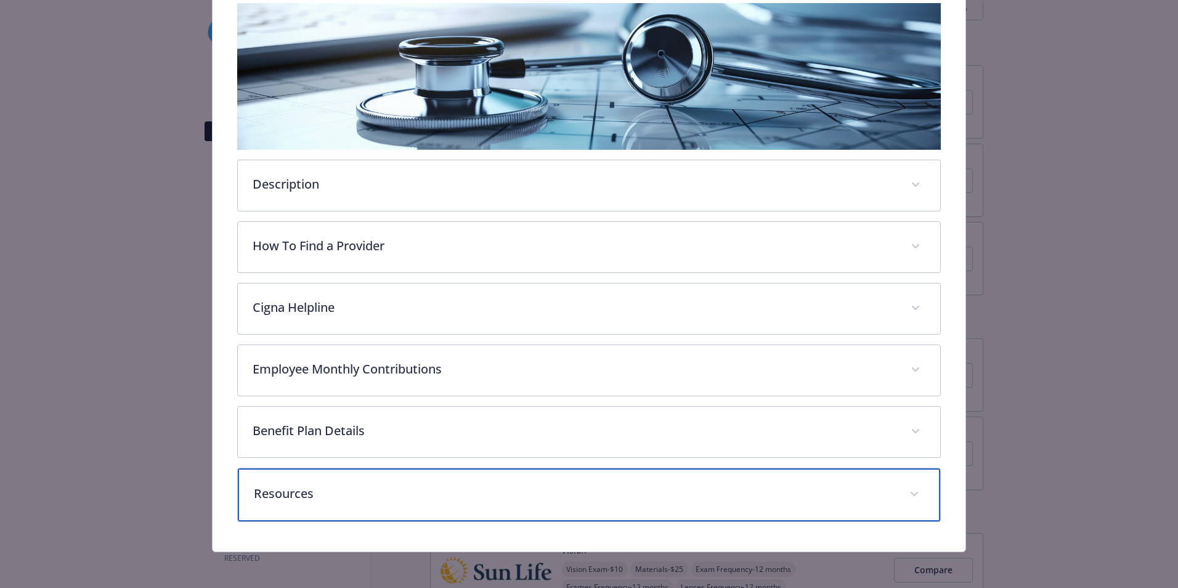
click at [424, 484] on p "Resources" at bounding box center [574, 493] width 641 height 18
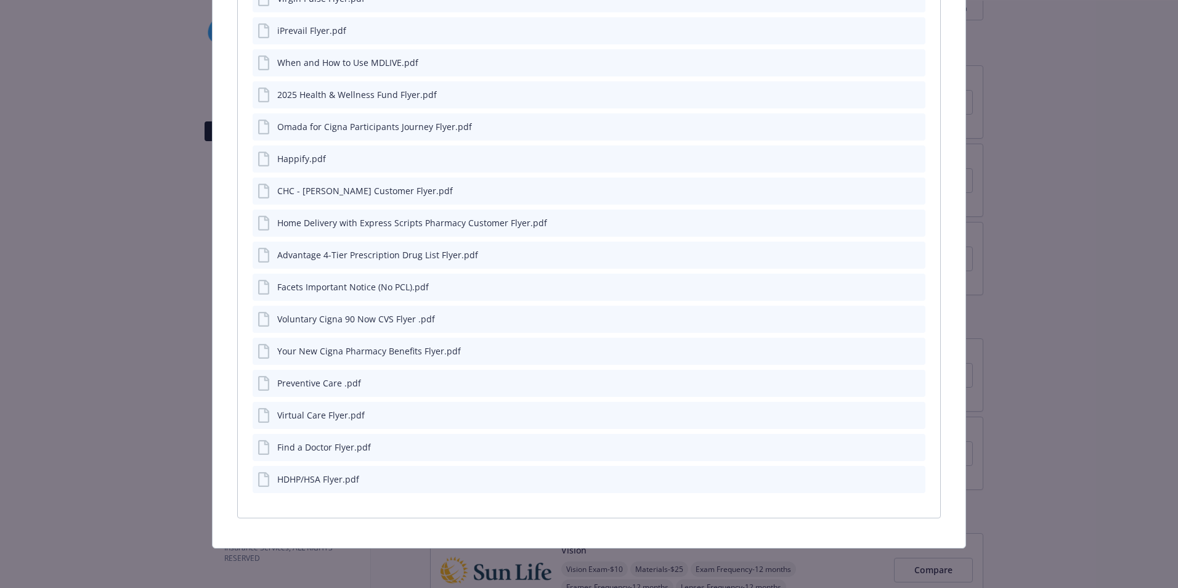
scroll to position [885, 0]
click at [908, 479] on icon "preview file" at bounding box center [913, 479] width 11 height 9
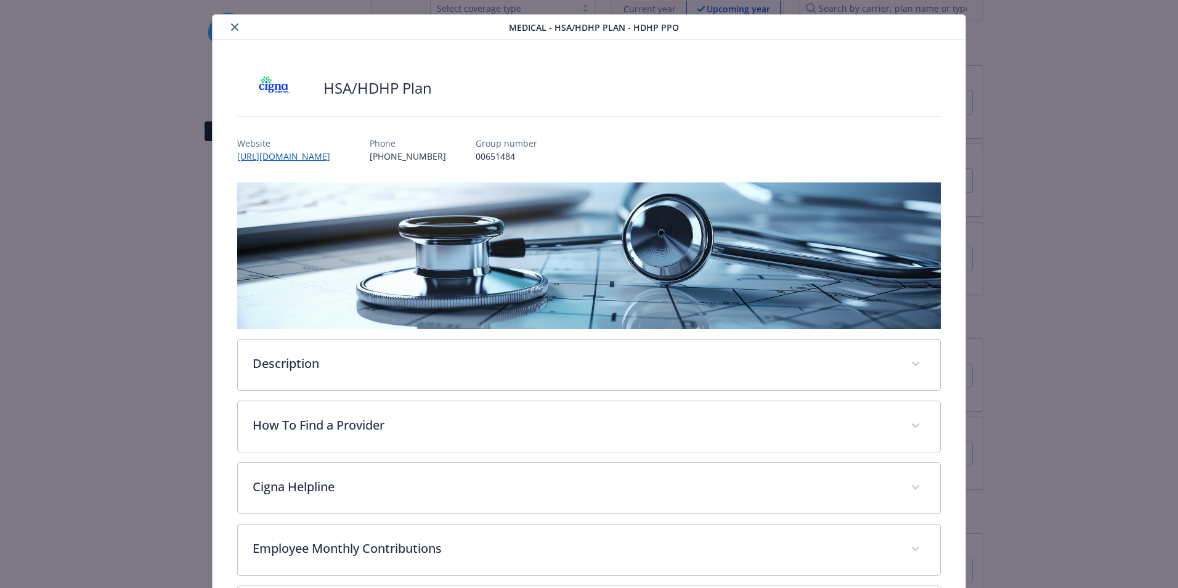
scroll to position [0, 0]
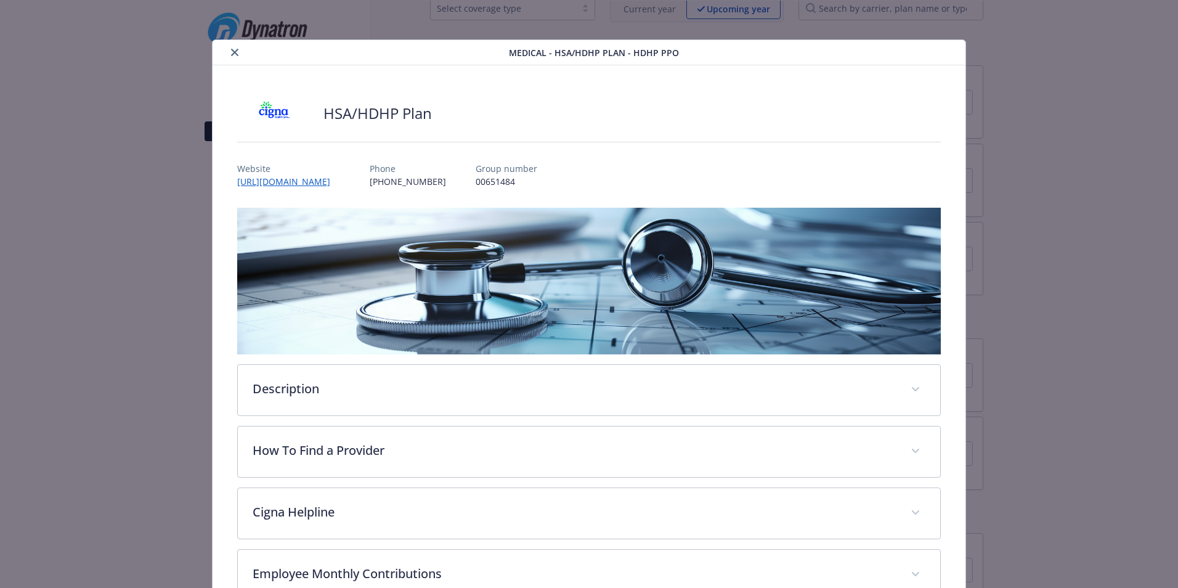
click at [227, 53] on button "close" at bounding box center [234, 52] width 15 height 15
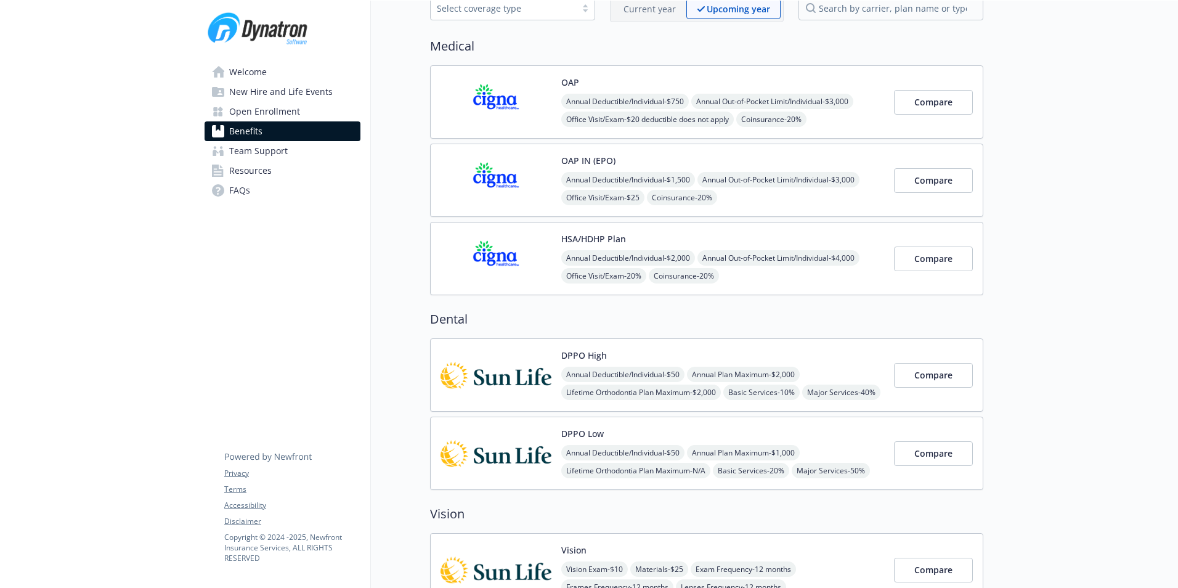
drag, startPoint x: 500, startPoint y: 114, endPoint x: 597, endPoint y: 137, distance: 100.0
click at [500, 114] on img at bounding box center [495, 102] width 111 height 52
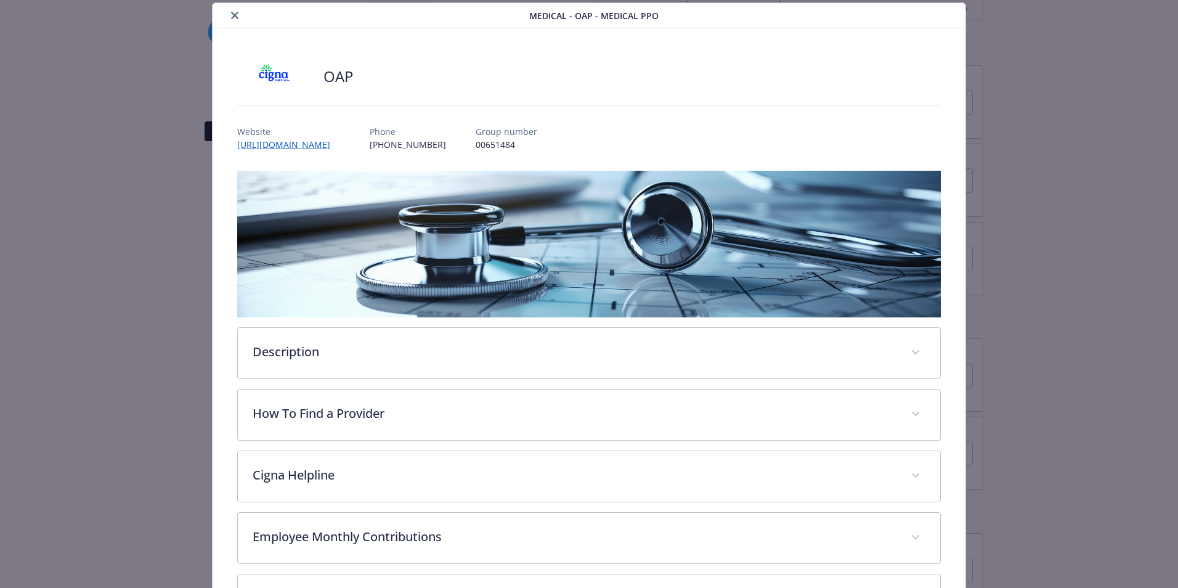
scroll to position [205, 0]
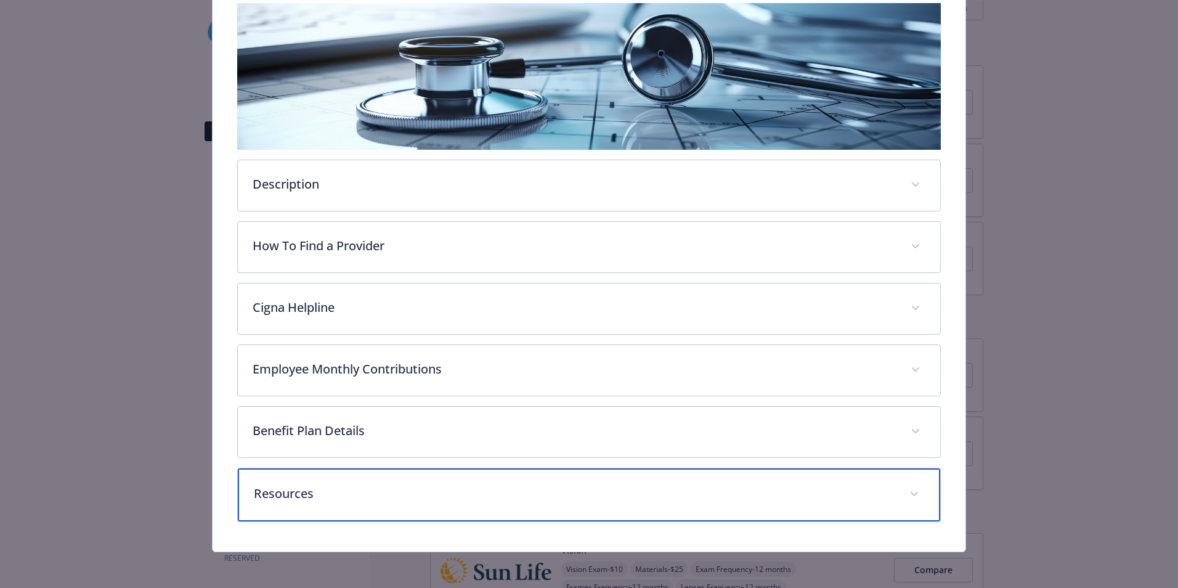
click at [569, 491] on p "Resources" at bounding box center [574, 493] width 641 height 18
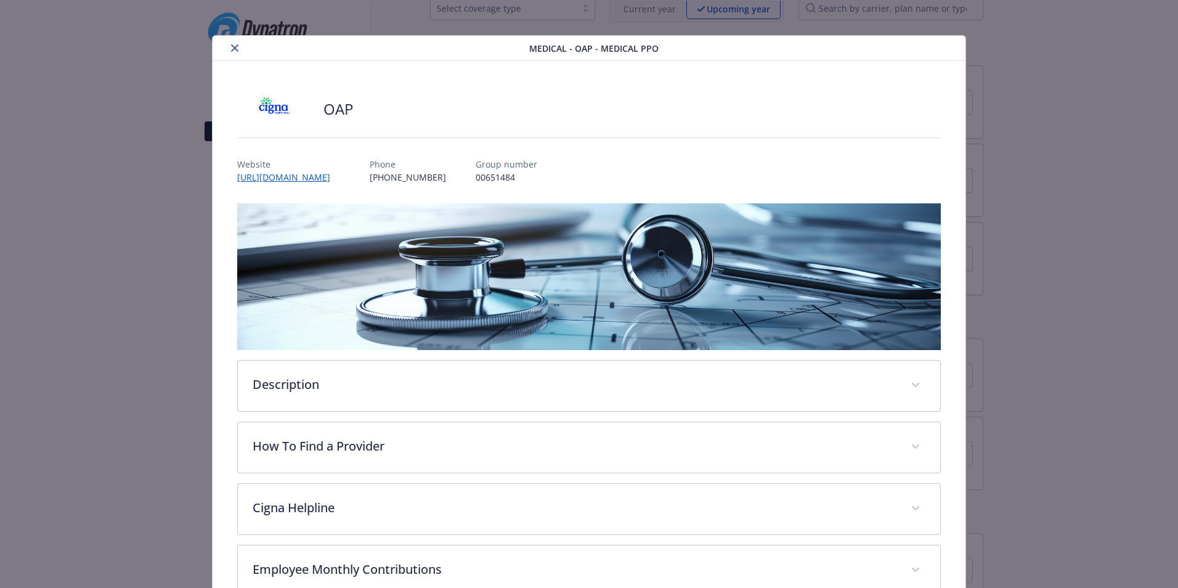
scroll to position [0, 0]
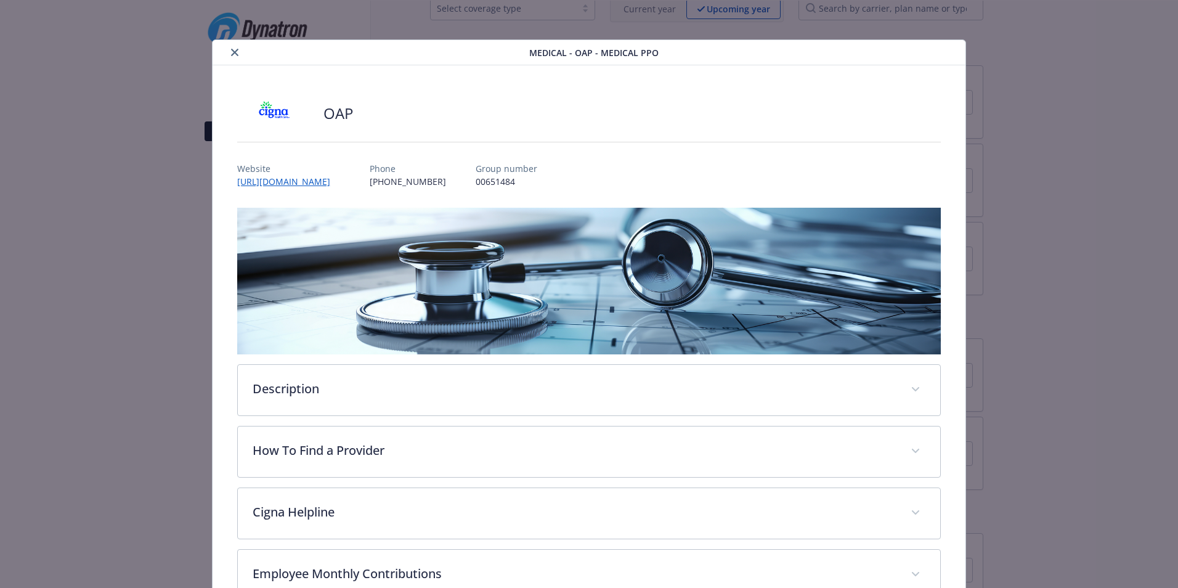
click at [235, 49] on icon "close" at bounding box center [234, 52] width 7 height 7
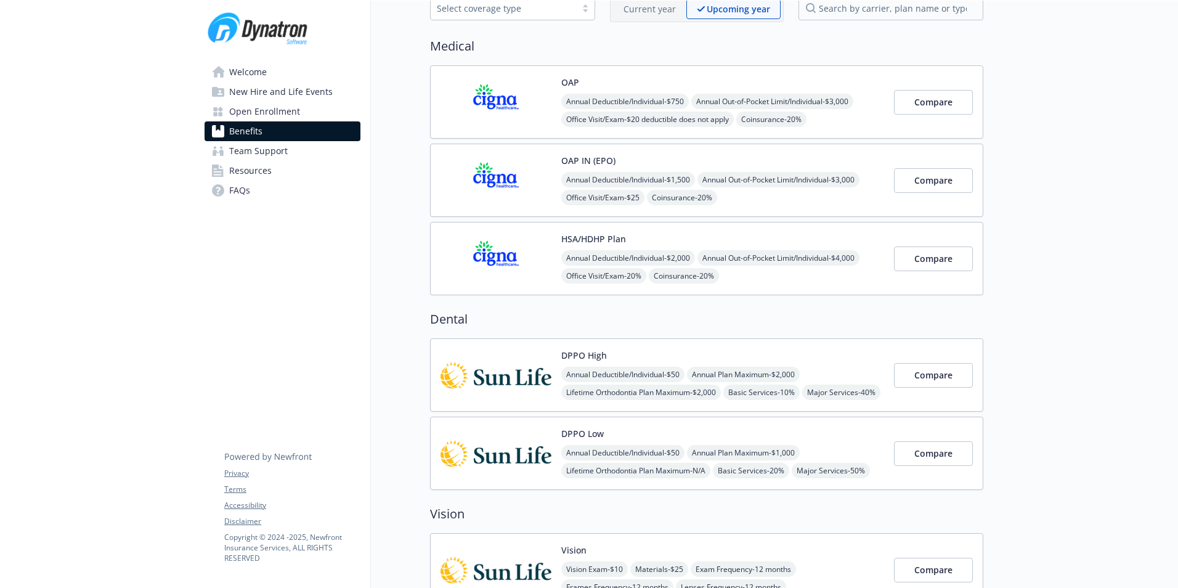
click at [470, 448] on img at bounding box center [495, 453] width 111 height 52
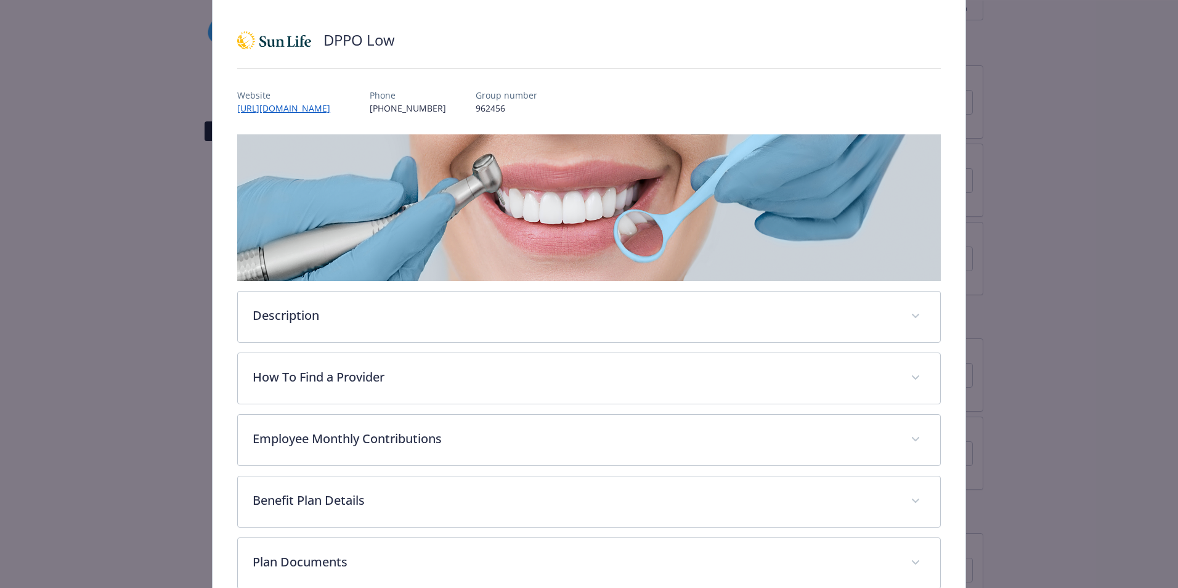
scroll to position [205, 0]
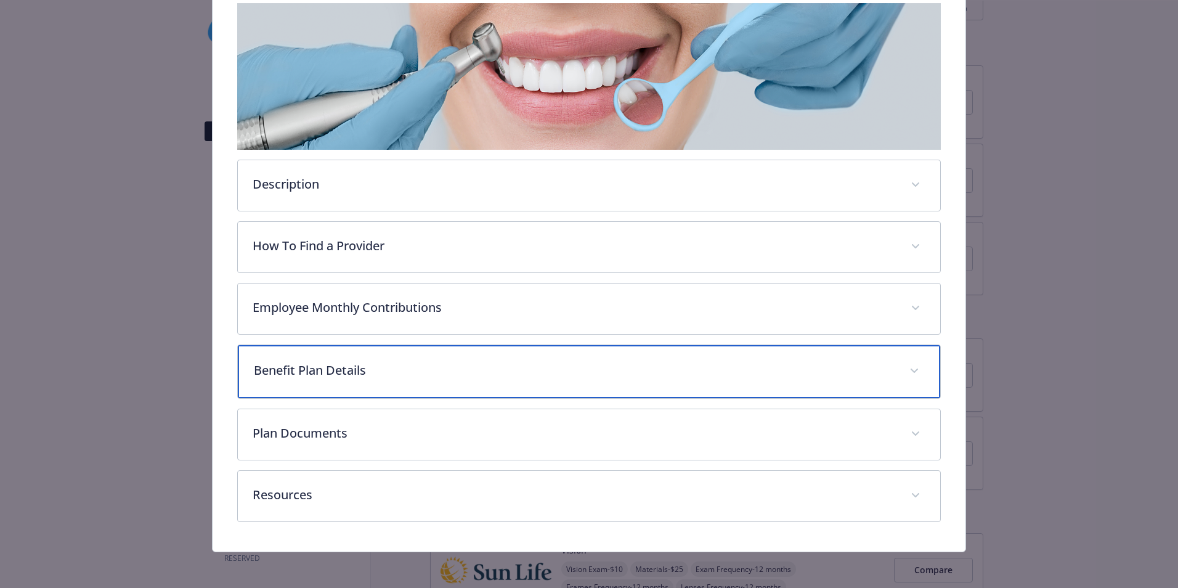
click at [376, 357] on div "Benefit Plan Details" at bounding box center [589, 371] width 702 height 53
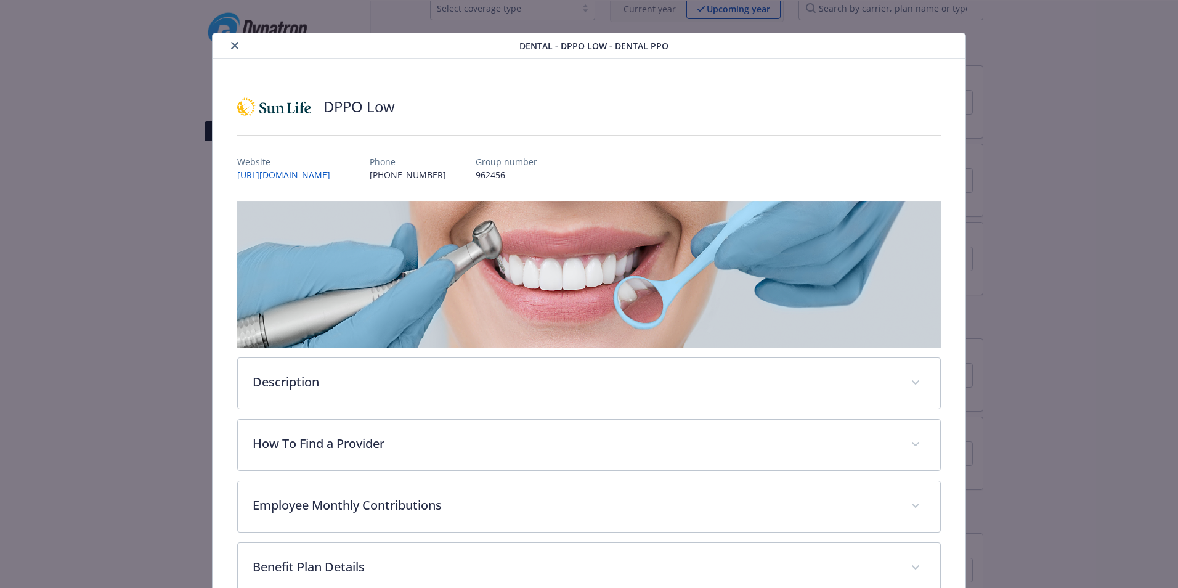
scroll to position [0, 0]
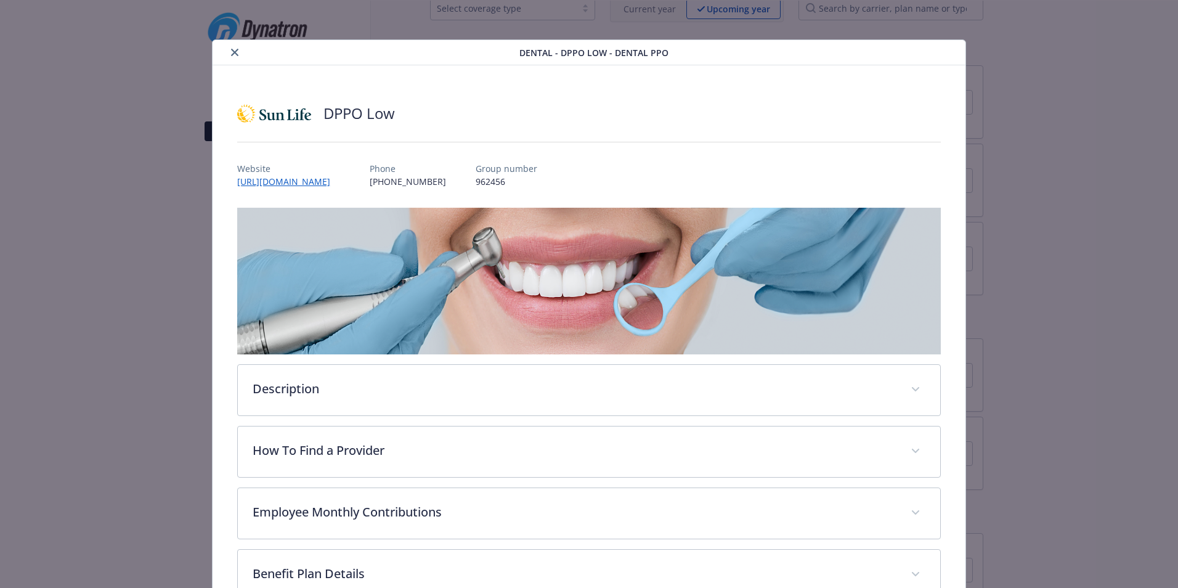
click at [939, 318] on div "DPPO Low Website https://www.sunlife.com/us/en/ Phone (800) 247-6875 Group numb…" at bounding box center [589, 552] width 753 height 975
click at [233, 52] on icon "close" at bounding box center [234, 52] width 7 height 7
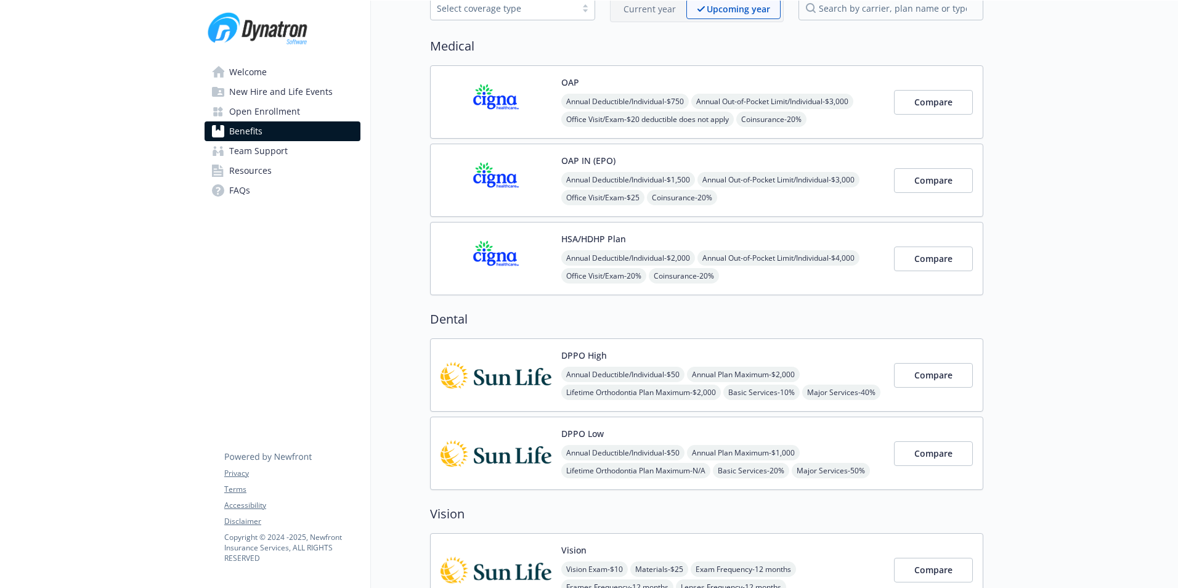
click at [483, 118] on img at bounding box center [495, 102] width 111 height 52
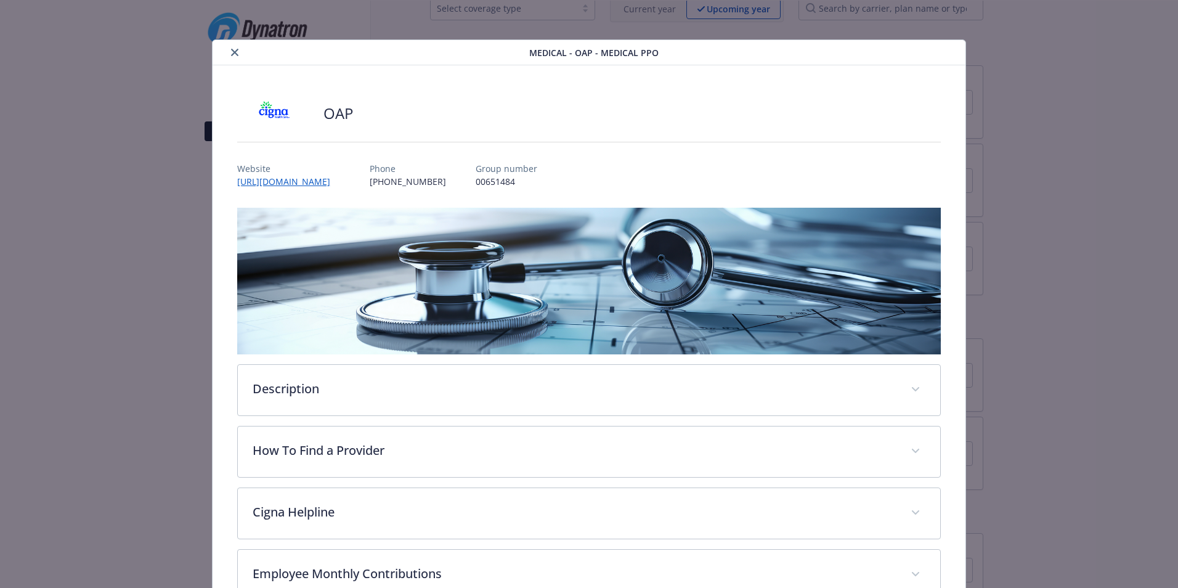
scroll to position [37, 0]
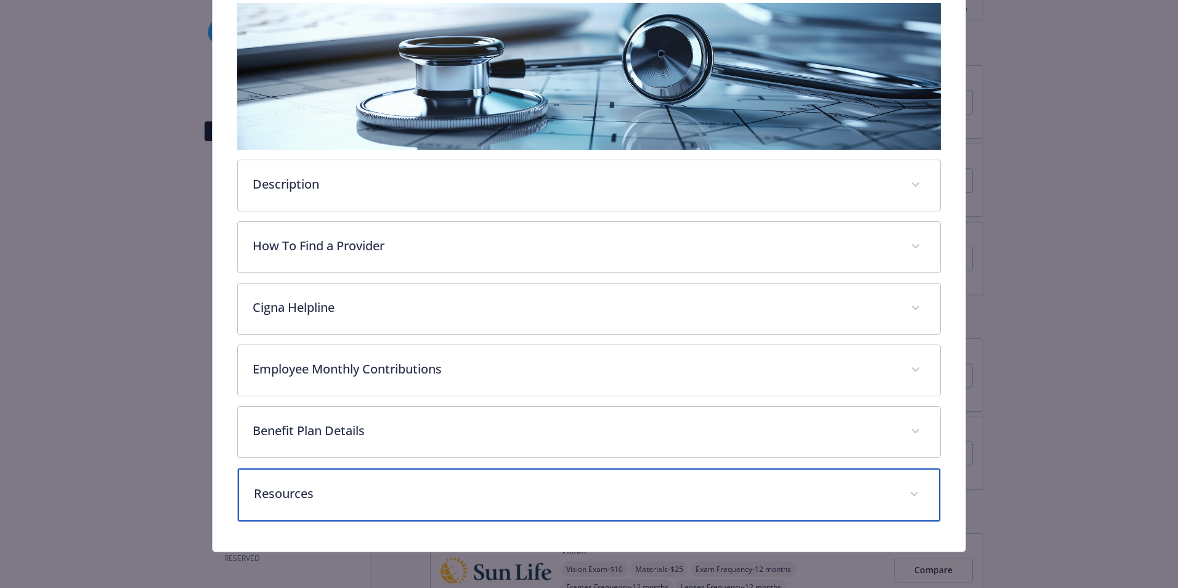
click at [458, 484] on p "Resources" at bounding box center [574, 493] width 641 height 18
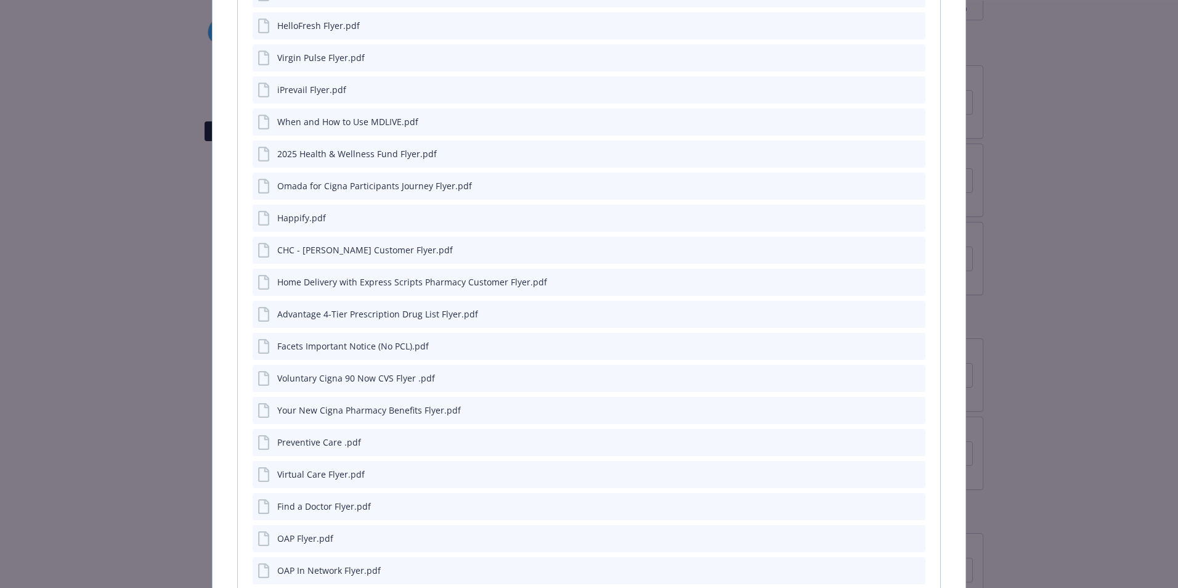
scroll to position [855, 0]
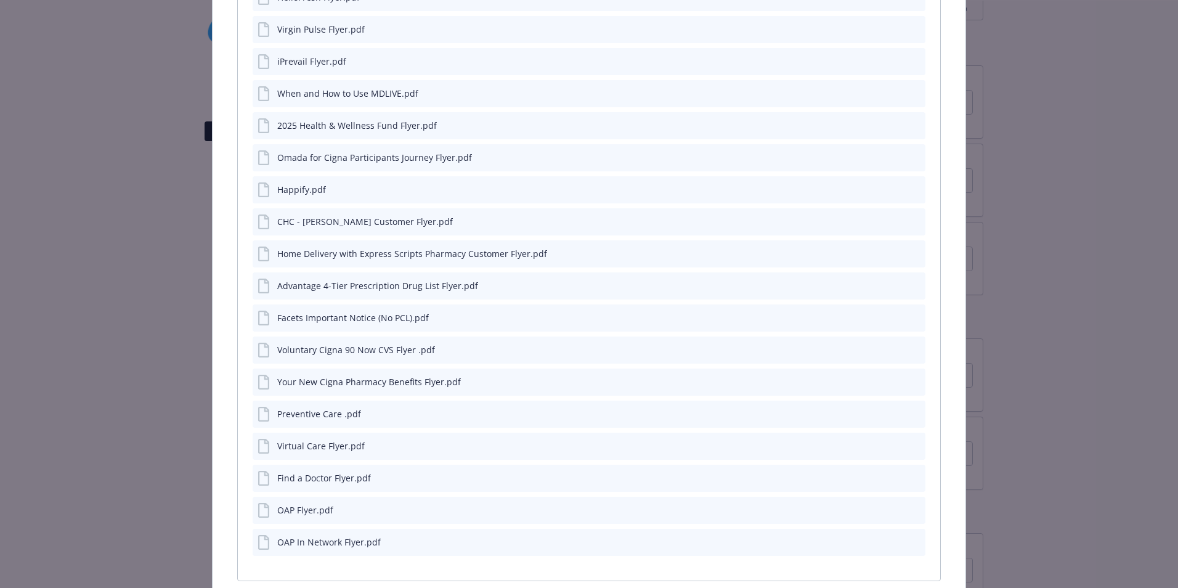
click at [908, 285] on icon "preview file" at bounding box center [913, 285] width 11 height 9
click at [908, 510] on icon "preview file" at bounding box center [913, 509] width 11 height 9
click at [908, 537] on icon "preview file" at bounding box center [913, 541] width 11 height 9
click at [908, 316] on icon "preview file" at bounding box center [913, 316] width 11 height 9
click at [908, 476] on icon "preview file" at bounding box center [913, 476] width 11 height 9
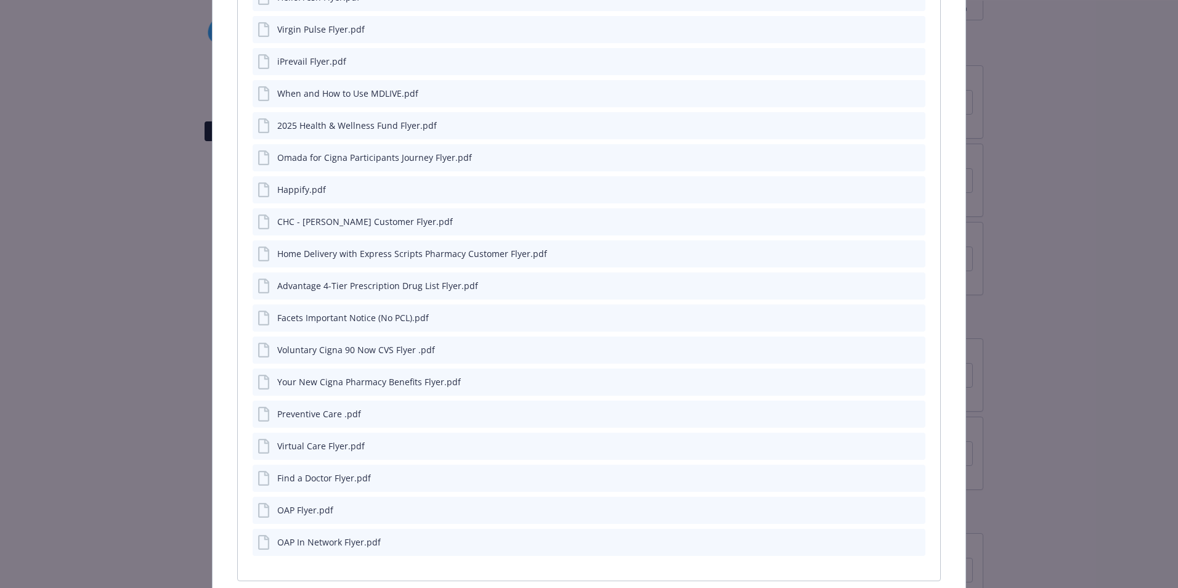
click at [908, 252] on icon "preview file" at bounding box center [913, 252] width 11 height 9
click at [908, 410] on icon "preview file" at bounding box center [913, 413] width 11 height 9
click at [914, 442] on div "Virtual Care Flyer.pdf" at bounding box center [589, 445] width 673 height 27
click at [909, 443] on icon "preview file" at bounding box center [913, 445] width 11 height 9
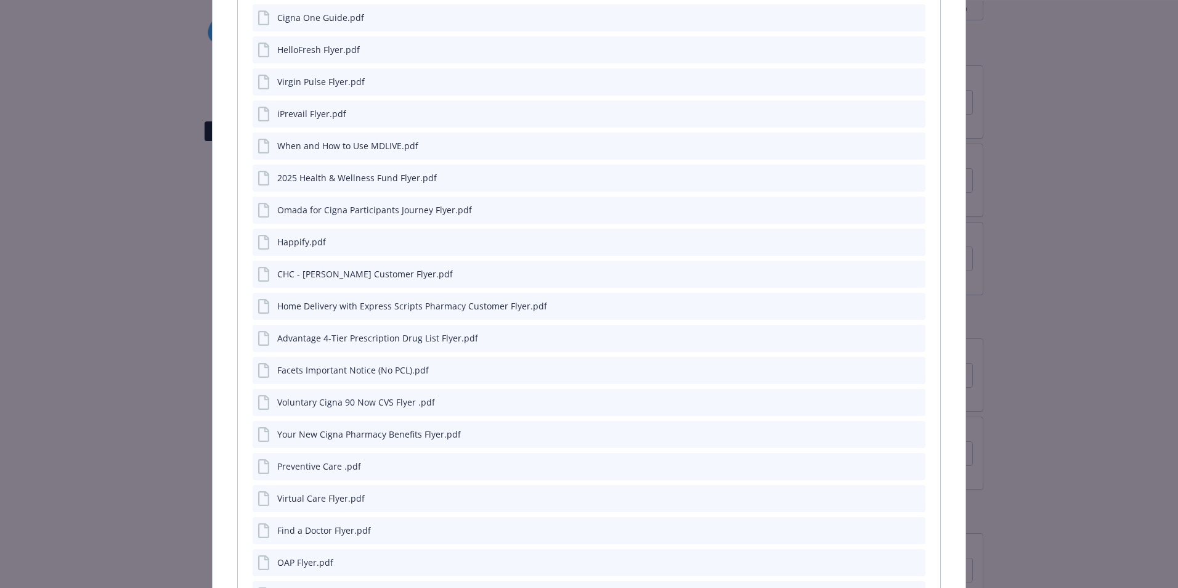
scroll to position [732, 0]
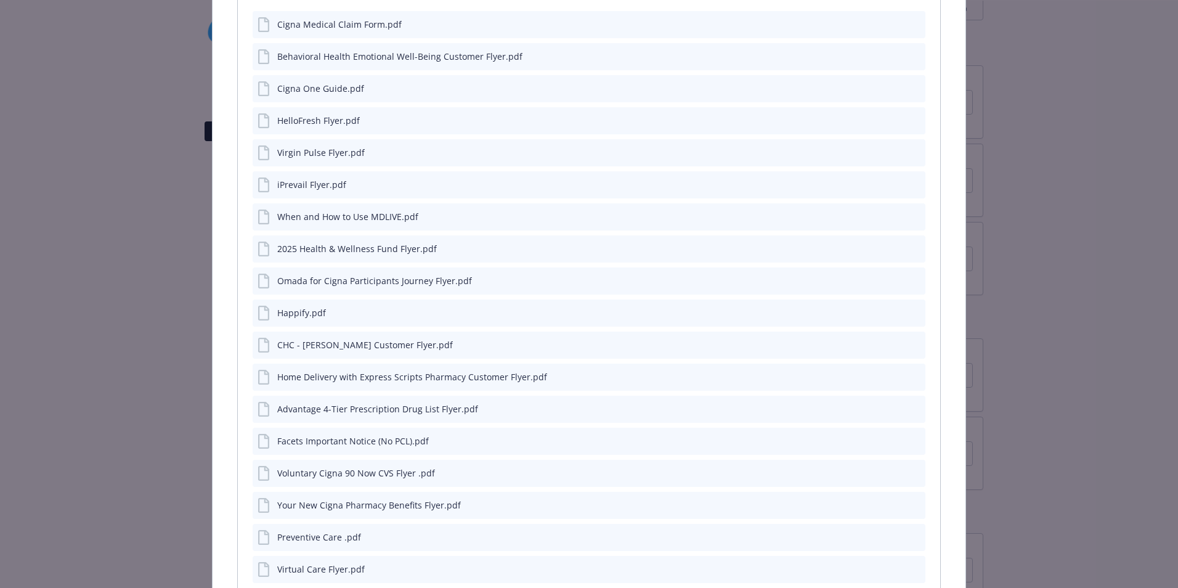
click at [908, 504] on icon "preview file" at bounding box center [913, 504] width 11 height 9
click at [909, 471] on icon "preview file" at bounding box center [913, 472] width 11 height 9
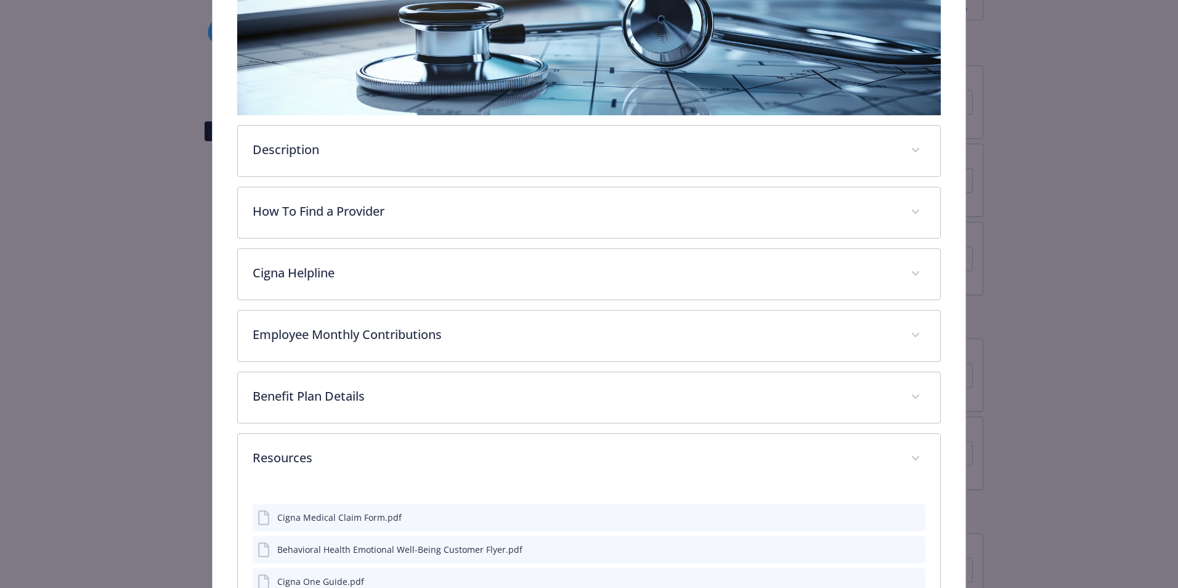
scroll to position [0, 0]
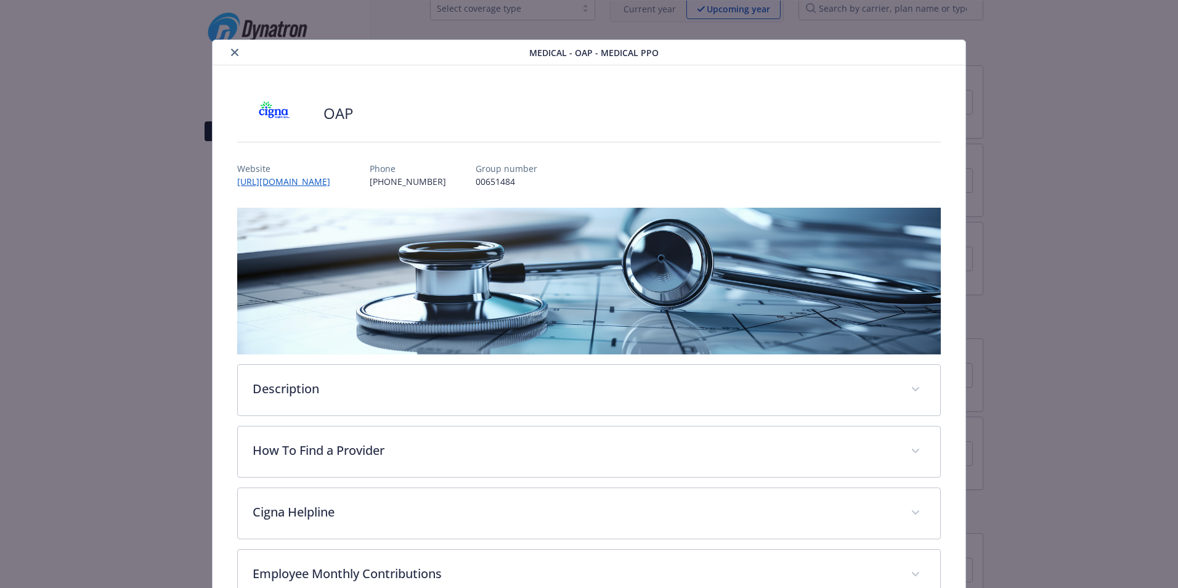
click at [231, 44] on div "Medical - OAP - Medical PPO" at bounding box center [589, 52] width 753 height 25
click at [224, 55] on div "details for plan Medical - OAP - Medical PPO" at bounding box center [373, 52] width 312 height 15
click at [237, 54] on button "close" at bounding box center [234, 52] width 15 height 15
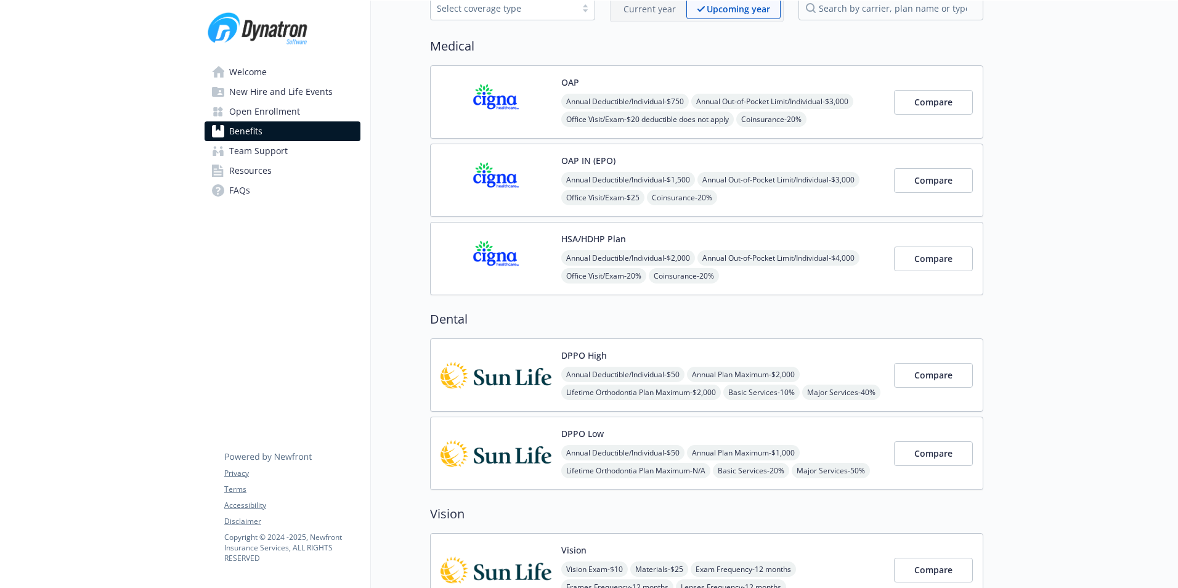
click at [481, 274] on img at bounding box center [495, 258] width 111 height 52
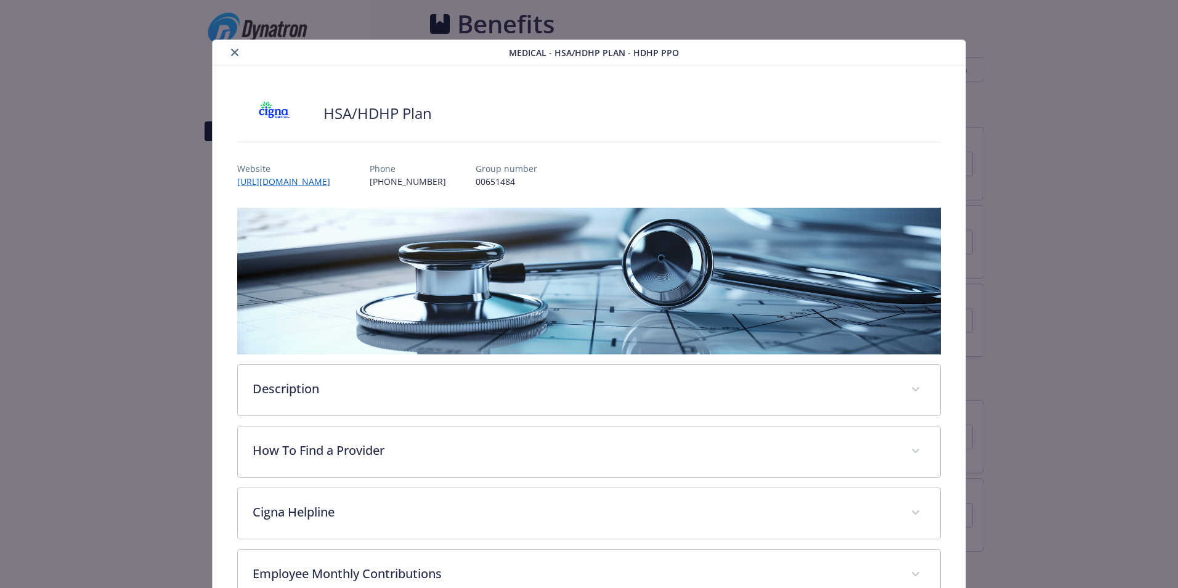
scroll to position [71, 0]
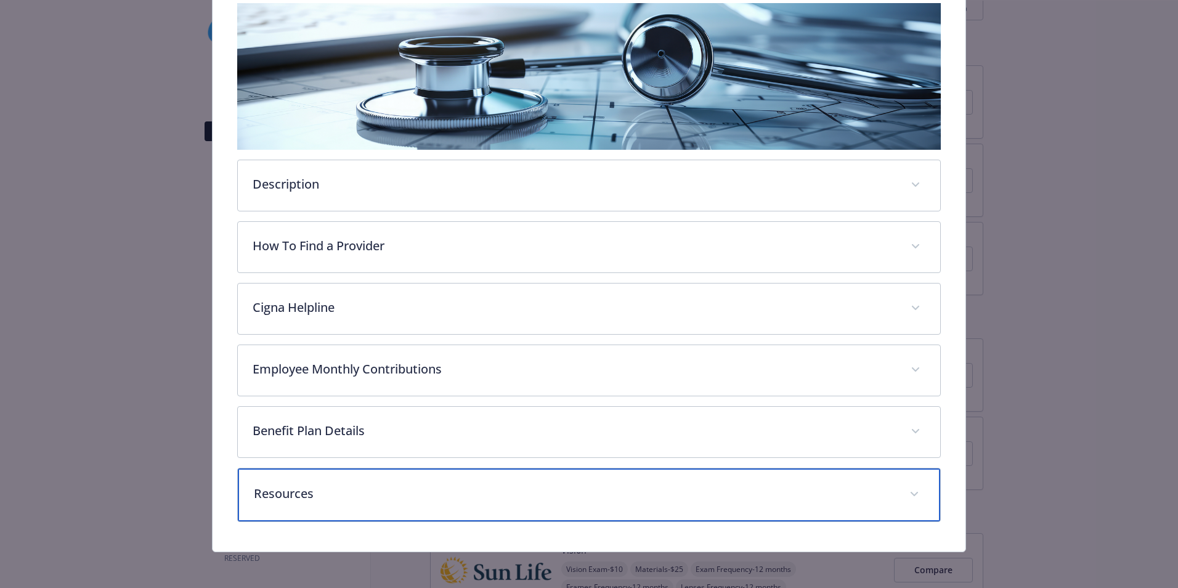
click at [431, 480] on div "Resources" at bounding box center [589, 494] width 702 height 53
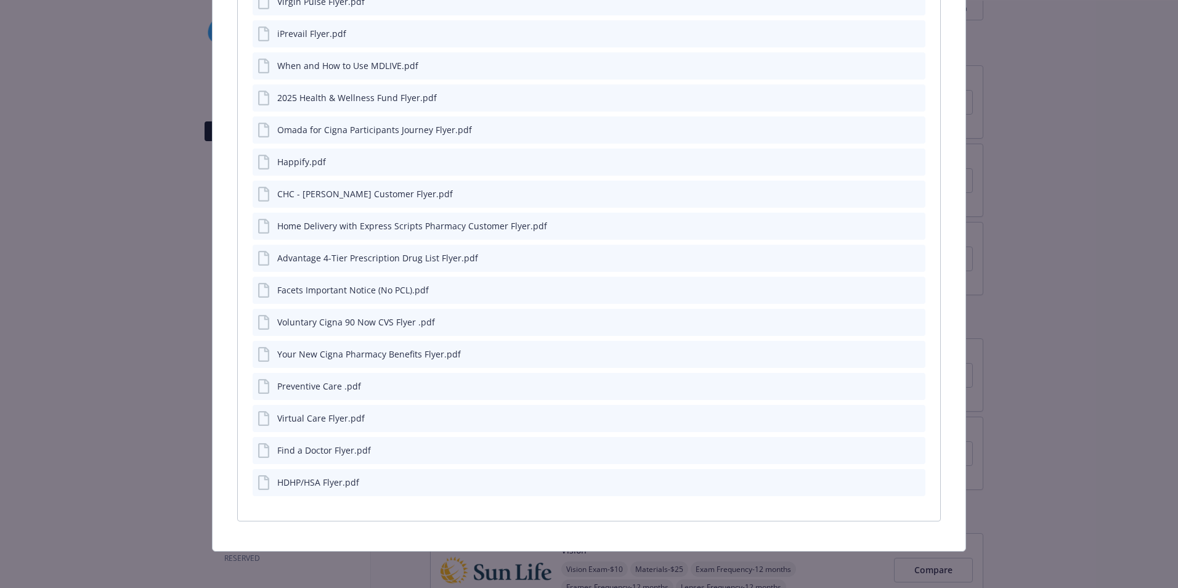
scroll to position [887, 0]
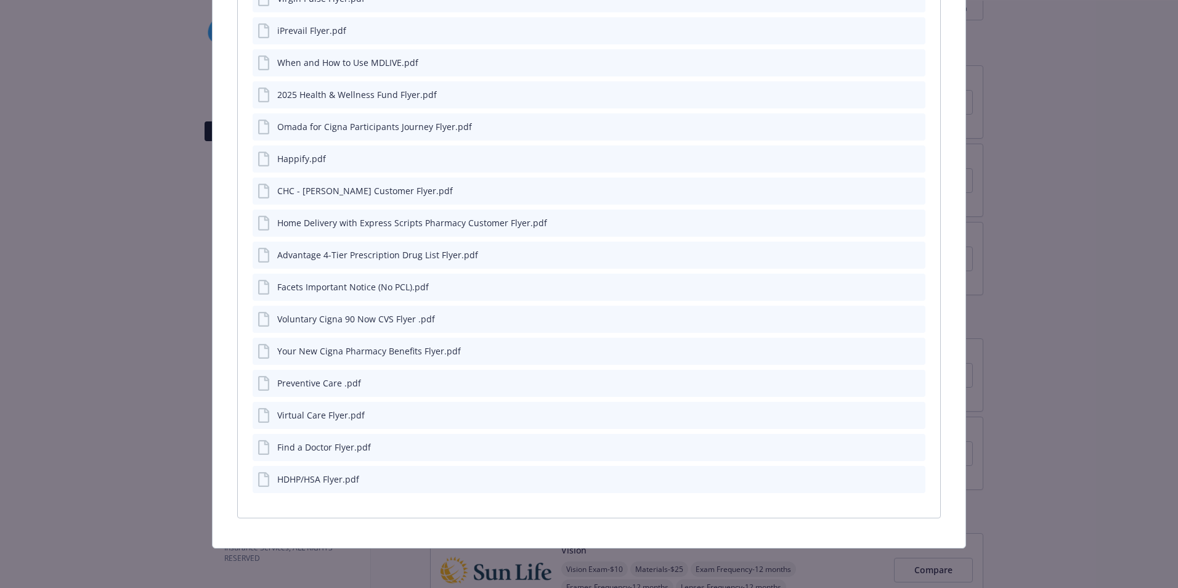
click at [908, 480] on icon "preview file" at bounding box center [913, 478] width 11 height 9
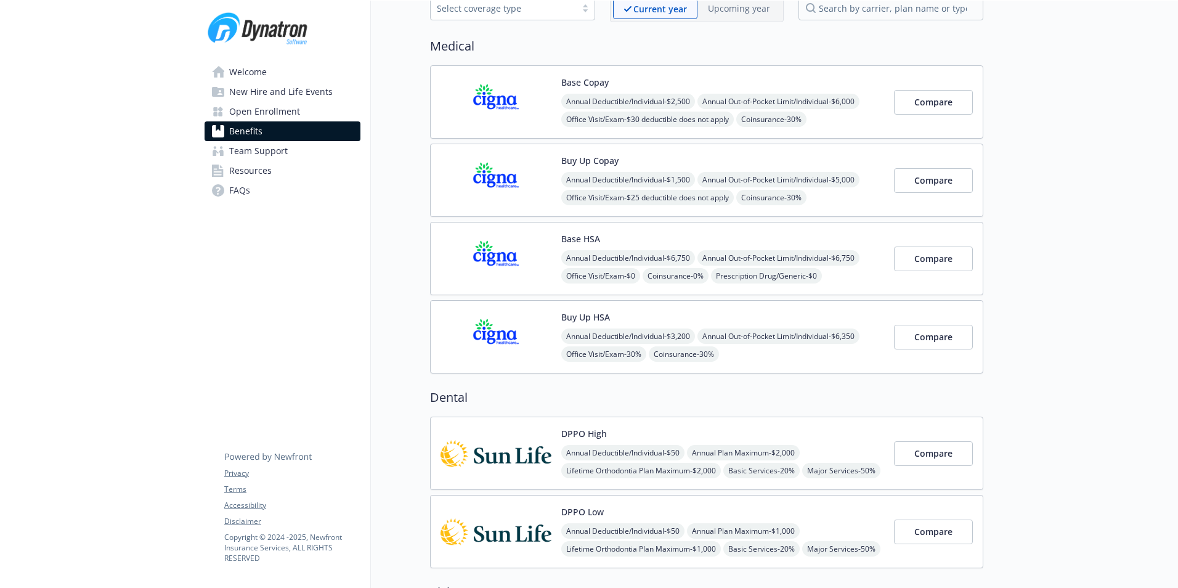
click at [275, 105] on span "Open Enrollment" at bounding box center [264, 112] width 71 height 20
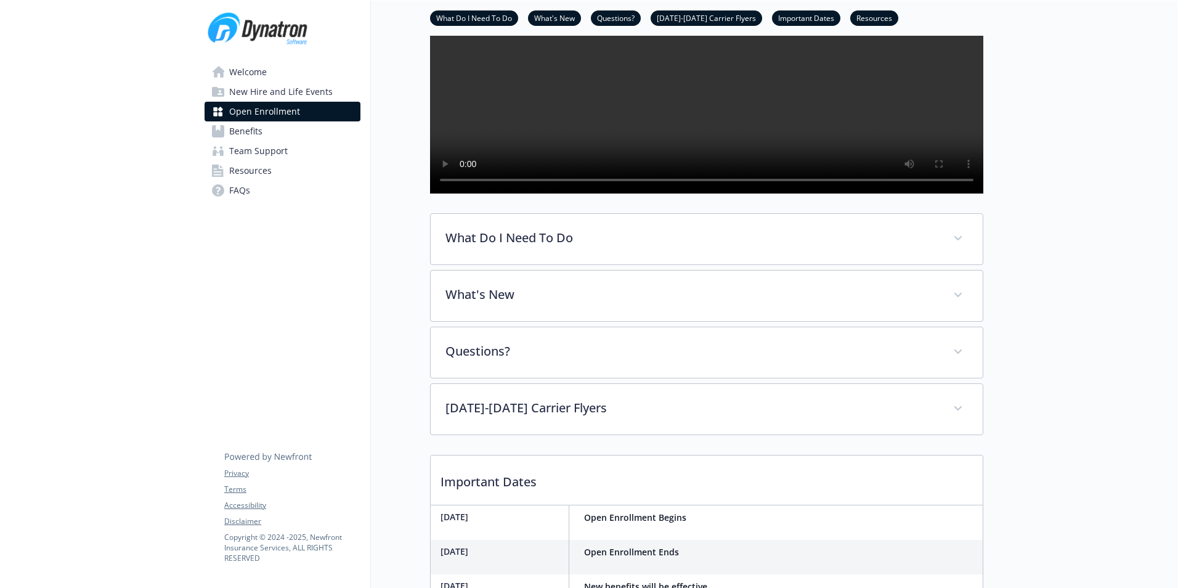
scroll to position [318, 0]
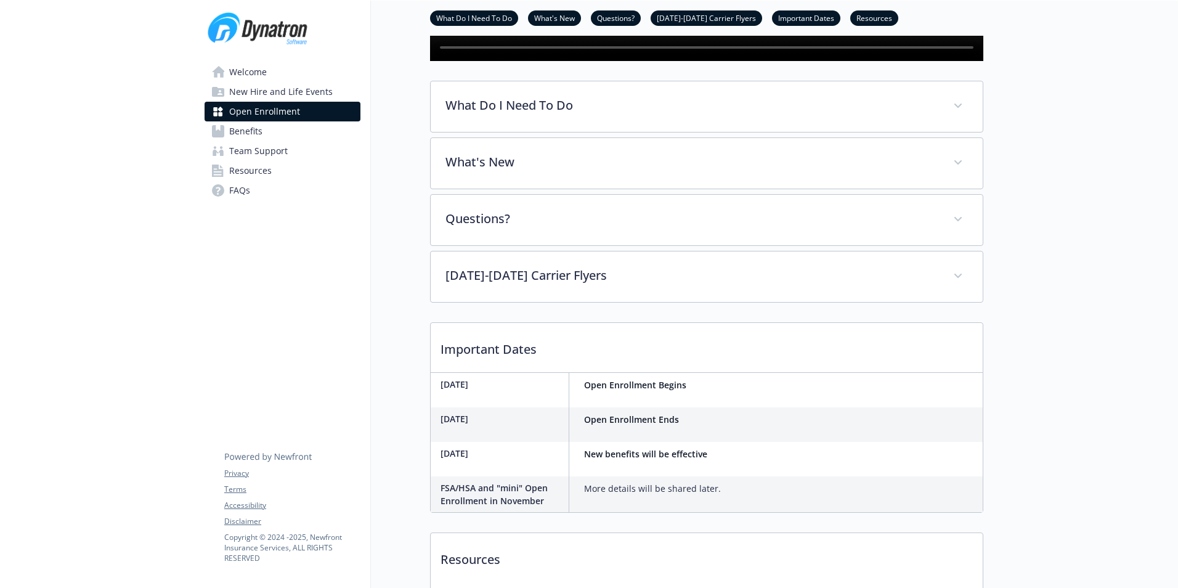
click at [253, 140] on span "Benefits" at bounding box center [245, 131] width 33 height 20
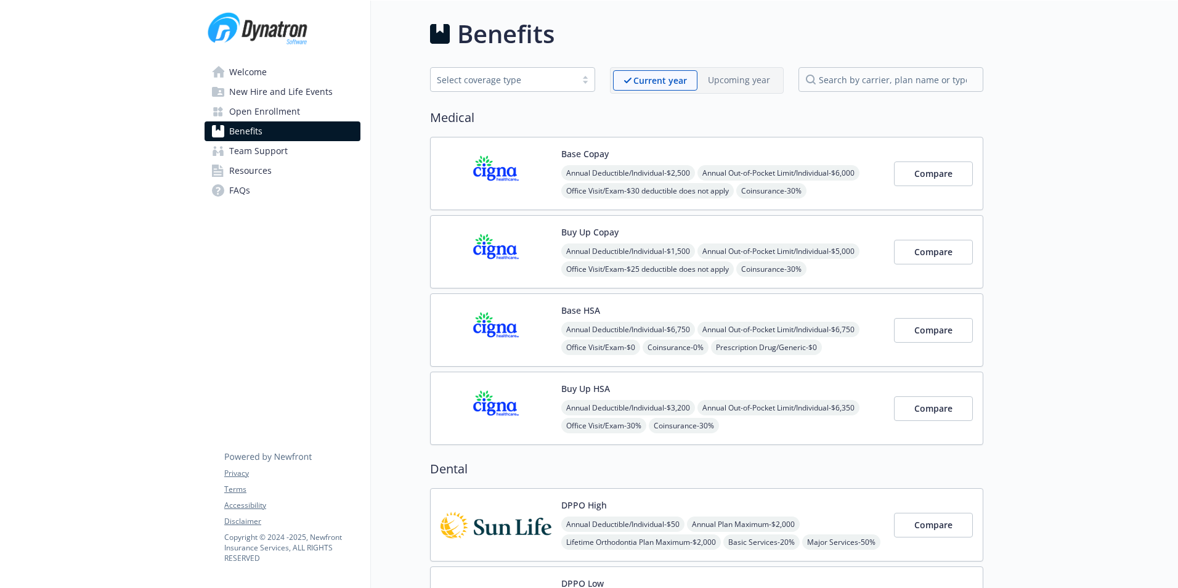
click at [296, 118] on span "Open Enrollment" at bounding box center [264, 112] width 71 height 20
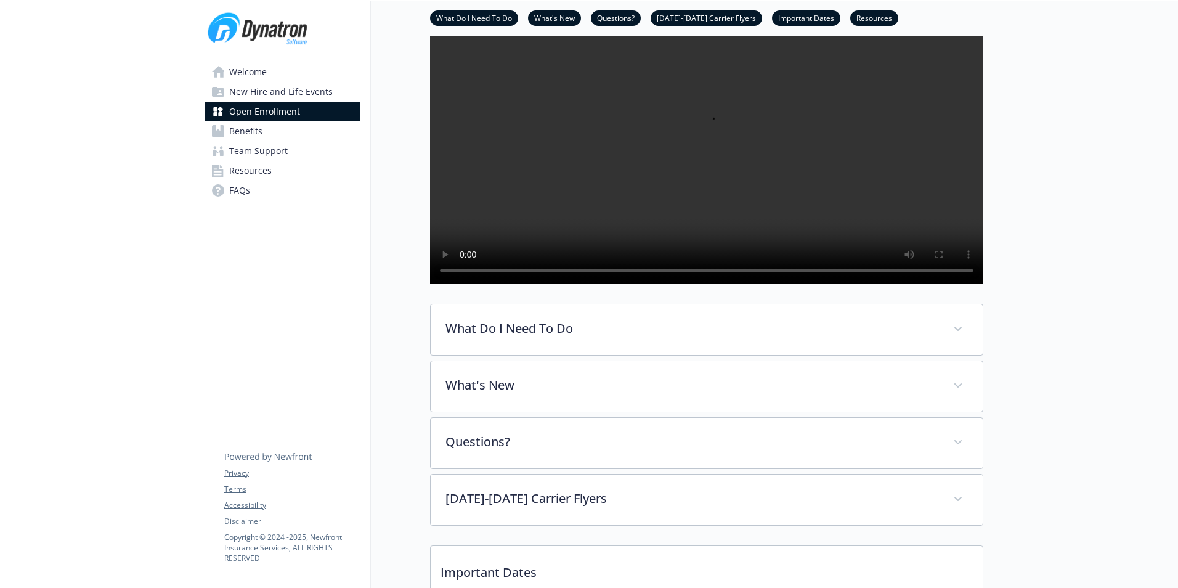
scroll to position [308, 0]
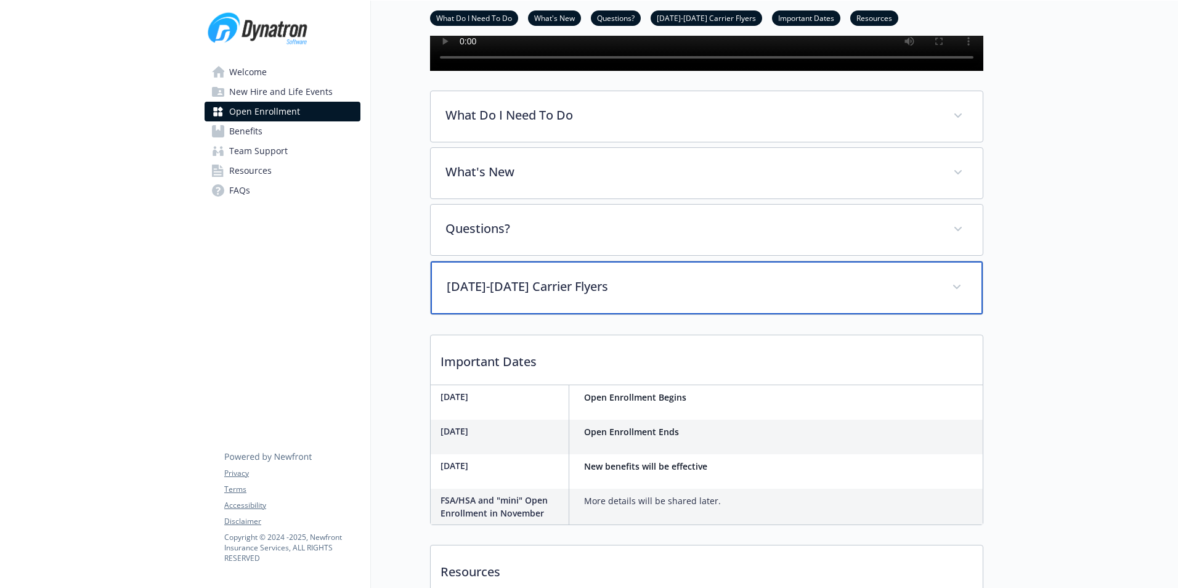
click at [548, 296] on p "[DATE]-[DATE] Carrier Flyers" at bounding box center [692, 286] width 490 height 18
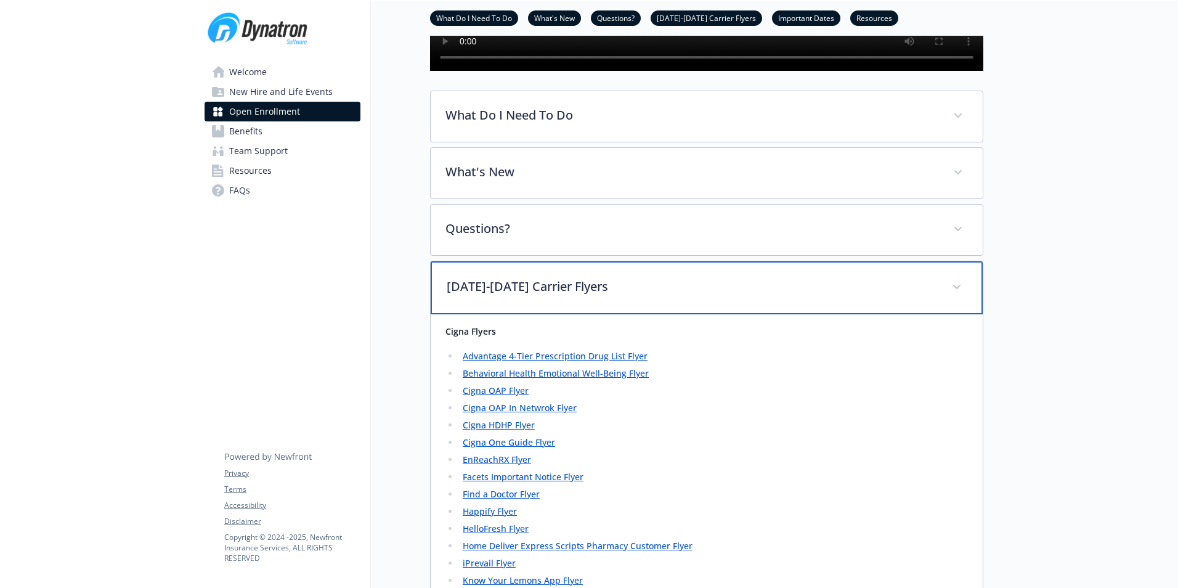
scroll to position [616, 0]
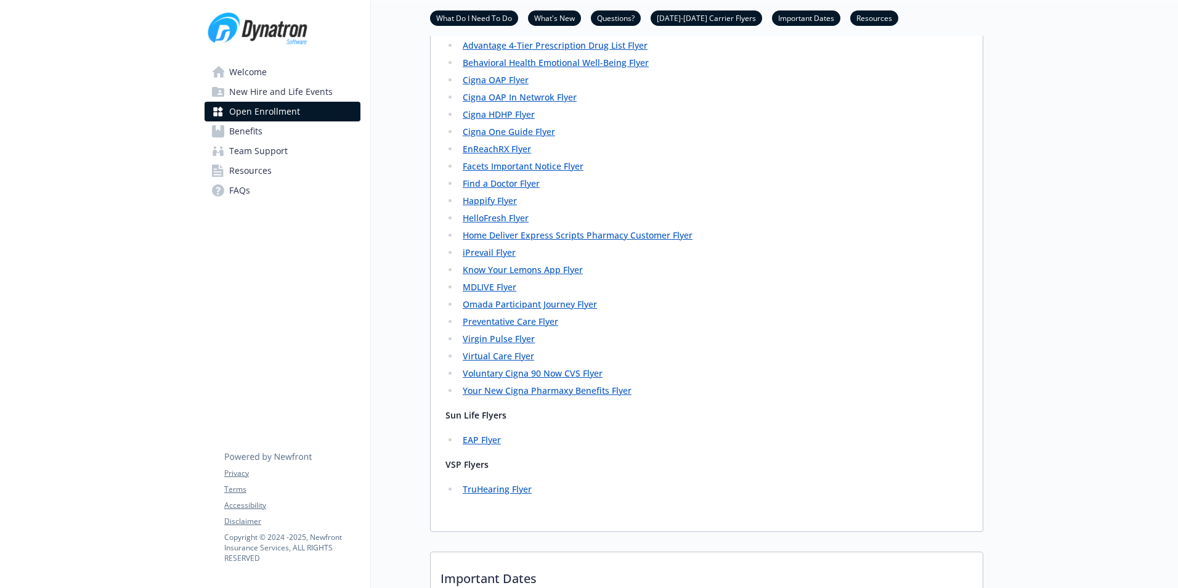
click at [490, 379] on link "Voluntary Cigna 90 Now CVS Flyer" at bounding box center [533, 373] width 140 height 12
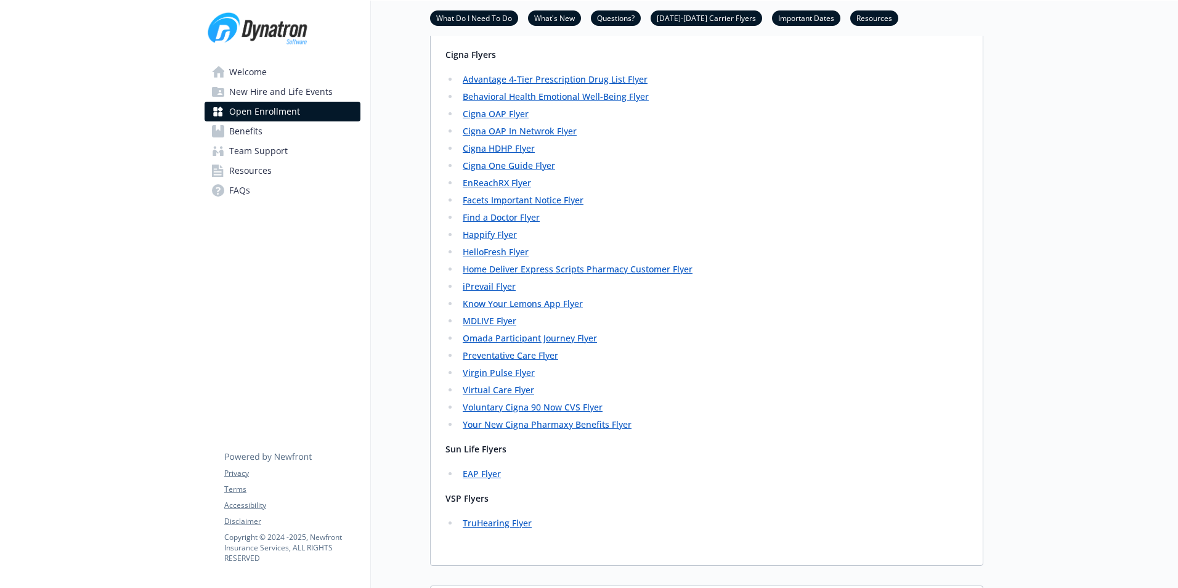
scroll to position [554, 0]
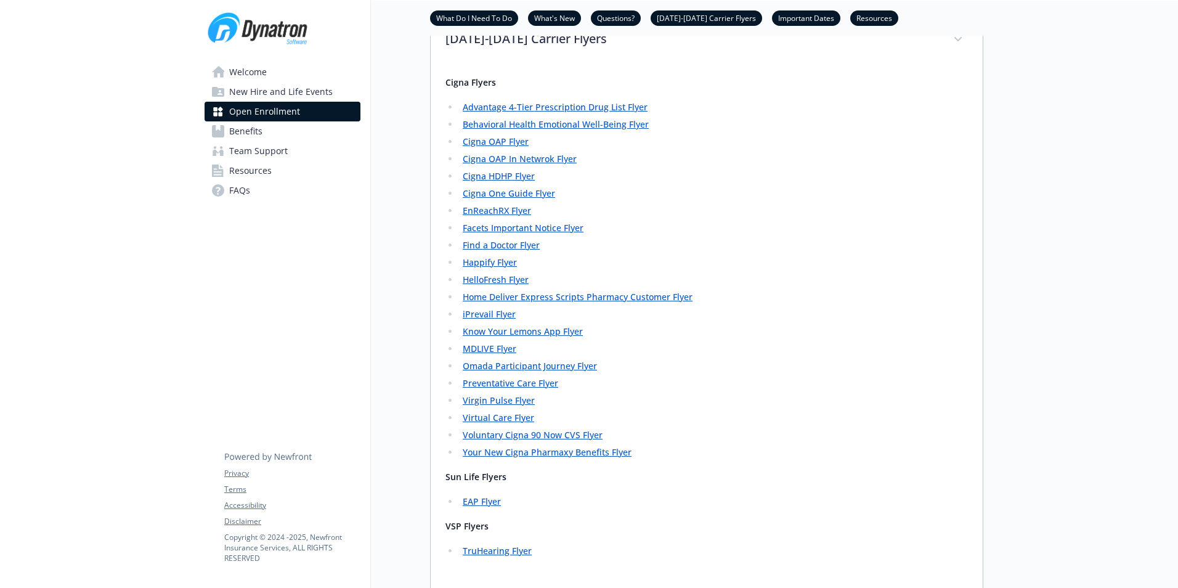
click at [490, 460] on ul "Advantage 4-Tier Prescription Drug List Flyer Behavioral Health Emotional Well-…" at bounding box center [706, 280] width 522 height 360
click at [486, 440] on link "Voluntary Cigna 90 Now CVS Flyer" at bounding box center [533, 435] width 140 height 12
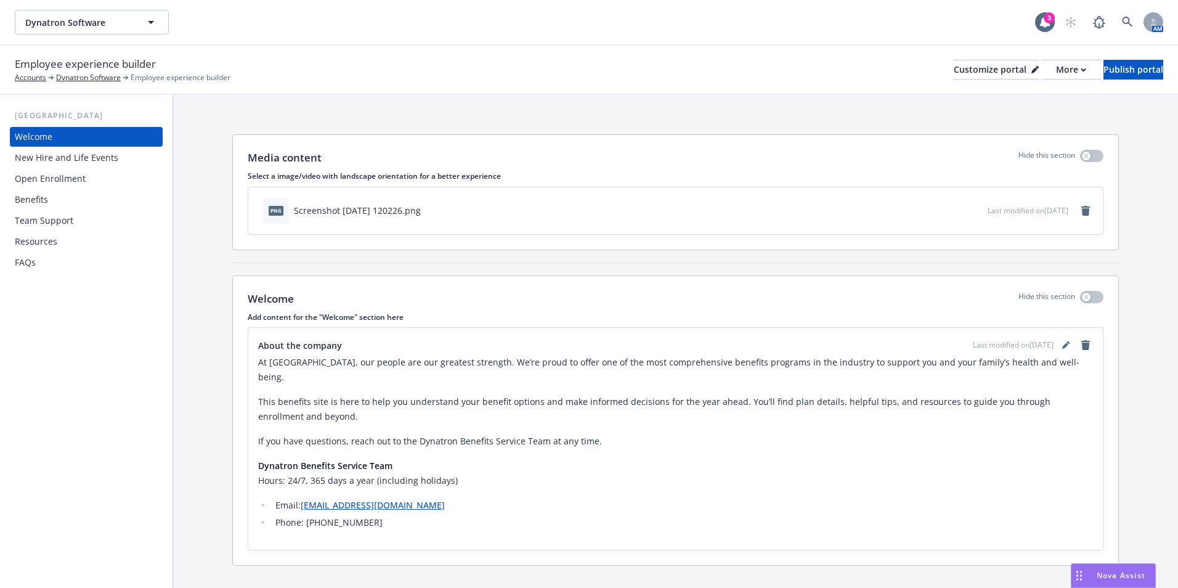
click at [68, 177] on div "Open Enrollment" at bounding box center [50, 179] width 71 height 20
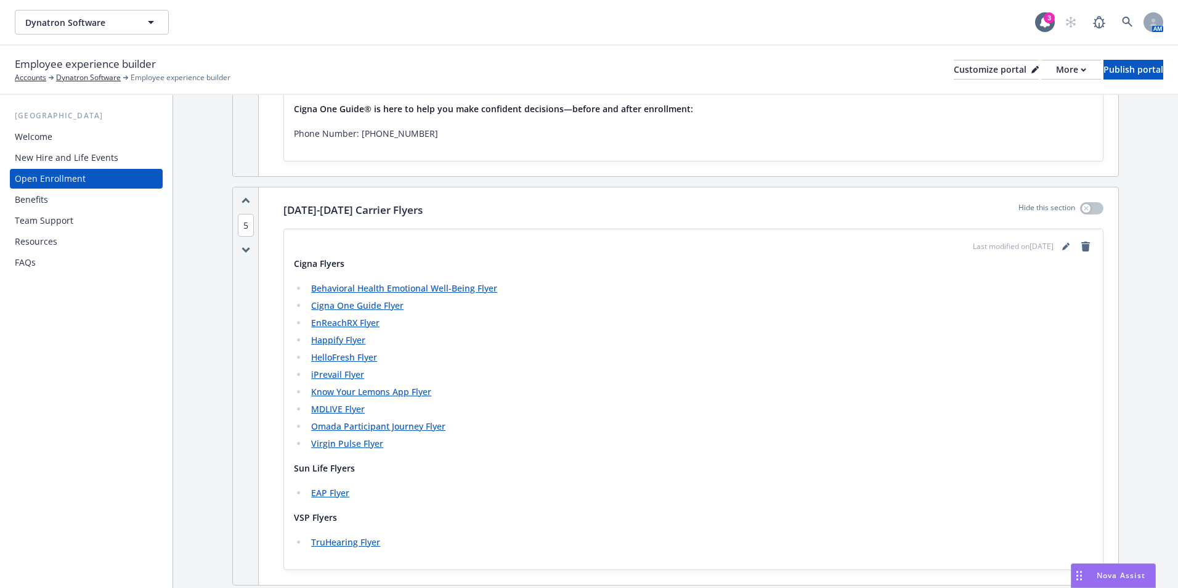
scroll to position [1478, 0]
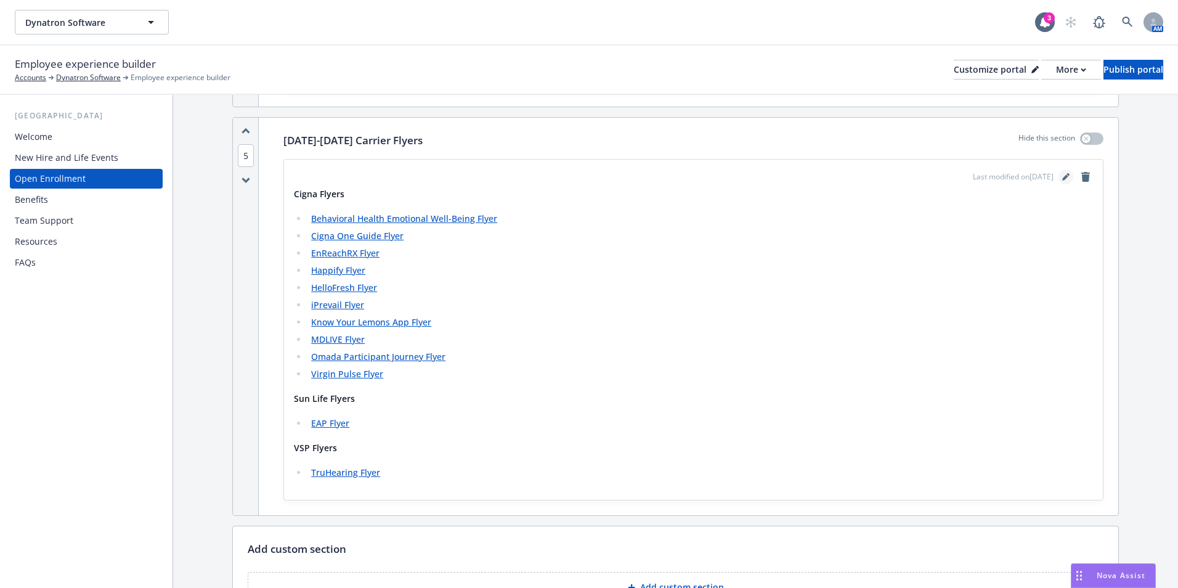
click at [1058, 180] on link "editPencil" at bounding box center [1065, 176] width 15 height 15
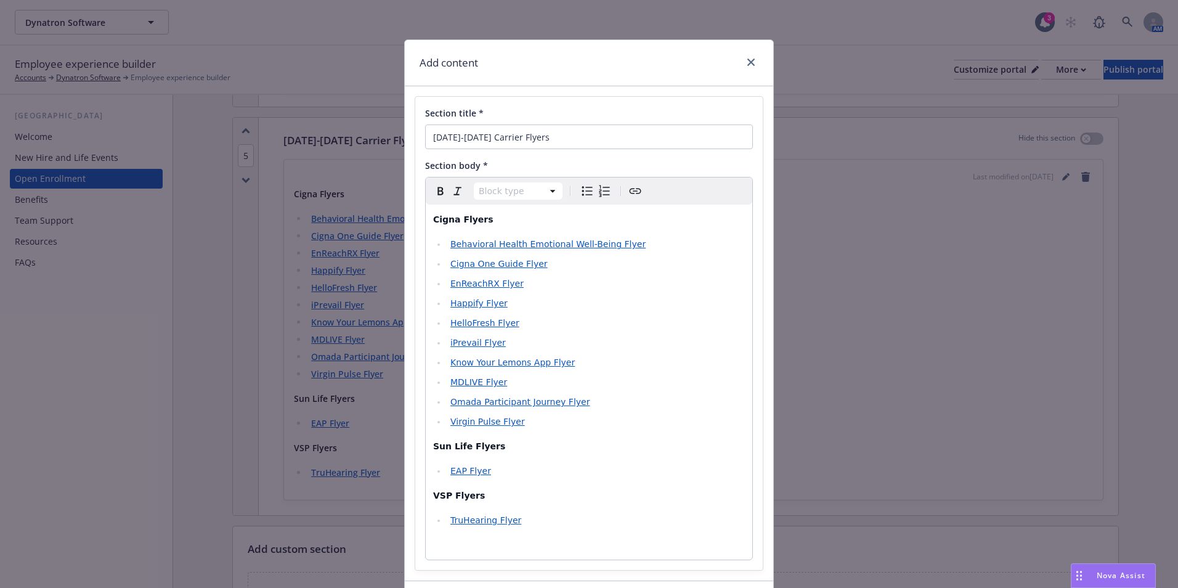
click at [527, 420] on li "Virgin Pulse Flyer" at bounding box center [596, 421] width 298 height 15
click at [587, 426] on li "Virgin Pulse Flyer" at bounding box center [596, 421] width 298 height 15
select select "paragraph"
click at [592, 445] on p "Sun Life Flyers" at bounding box center [589, 446] width 312 height 15
click at [532, 412] on ul "Behavioral Health Emotional Well-Being Flyer Cigna One Guide Flyer EnReachRX Fl…" at bounding box center [589, 333] width 312 height 192
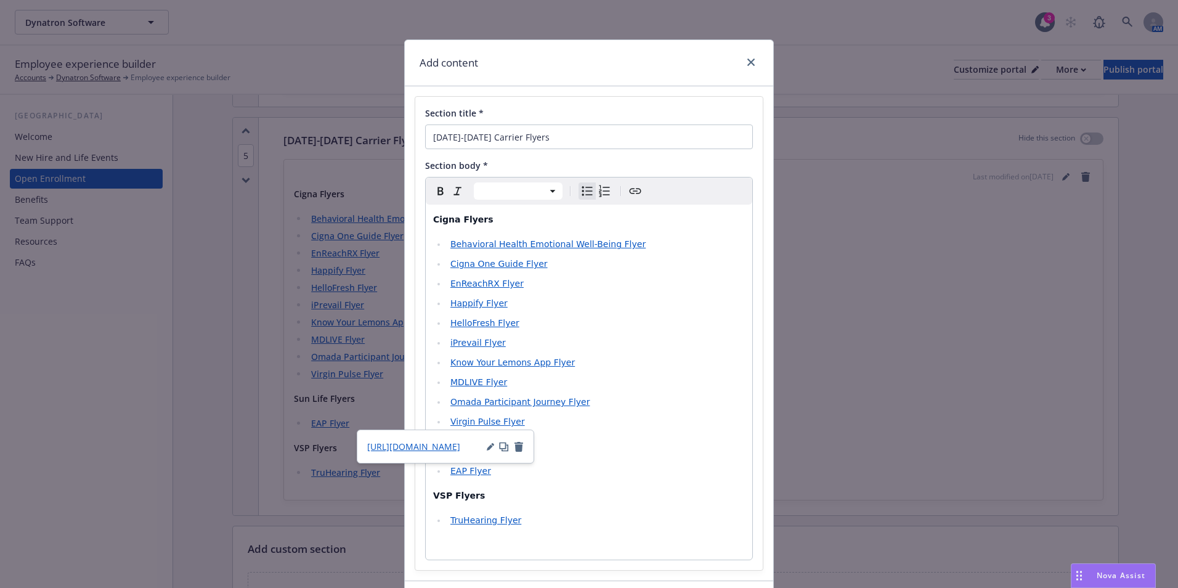
click at [619, 426] on li "Virgin Pulse Flyer" at bounding box center [596, 421] width 298 height 15
click at [620, 426] on li "Virgin Pulse Flyer" at bounding box center [596, 421] width 298 height 15
select select "paragraph"
click at [608, 443] on p "Sun Life Flyers" at bounding box center [589, 446] width 312 height 15
select select
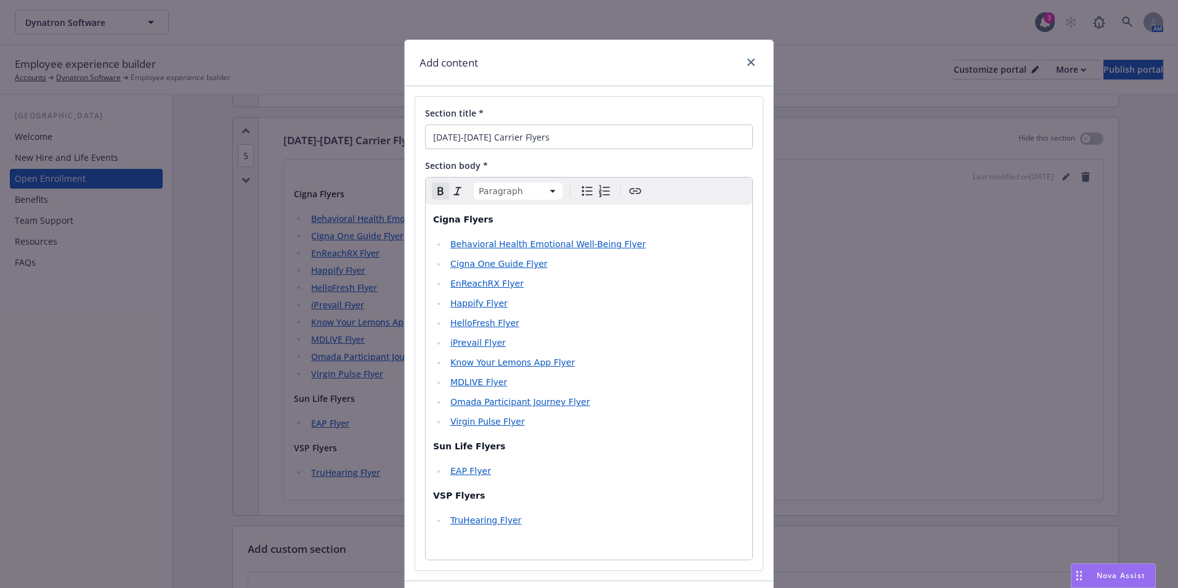
click at [524, 317] on li "HelloFresh Flyer" at bounding box center [596, 322] width 298 height 15
click at [637, 356] on li "Know Your Lemons App Flyer" at bounding box center [596, 362] width 298 height 15
click at [551, 323] on li "HelloFresh Flyer" at bounding box center [596, 322] width 298 height 15
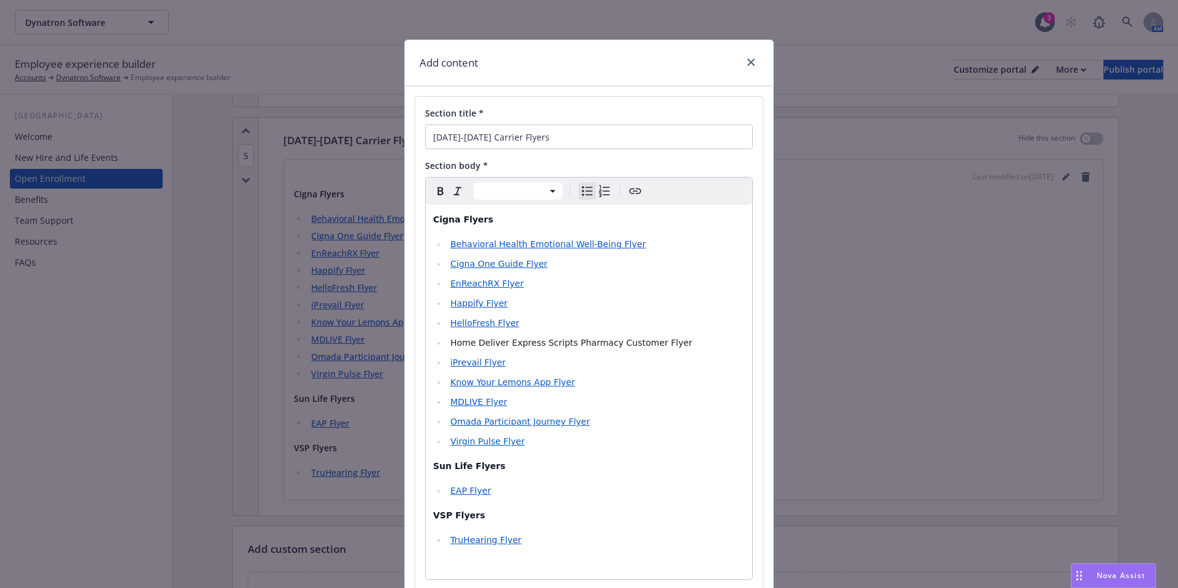
click at [623, 233] on div "Cigna Flyers Behavioral Health Emotional Well-Being Flyer Cigna One Guide Flyer…" at bounding box center [589, 392] width 326 height 375
click at [630, 236] on div "Cigna Flyers Behavioral Health Emotional Well-Being Flyer Cigna One Guide Flyer…" at bounding box center [589, 392] width 326 height 375
click at [500, 230] on div "Cigna Flyers Behavioral Health Emotional Well-Being Flyer Cigna One Guide Flyer…" at bounding box center [589, 392] width 326 height 375
select select "paragraph"
click at [498, 219] on p "Cigna Flyers" at bounding box center [589, 219] width 312 height 15
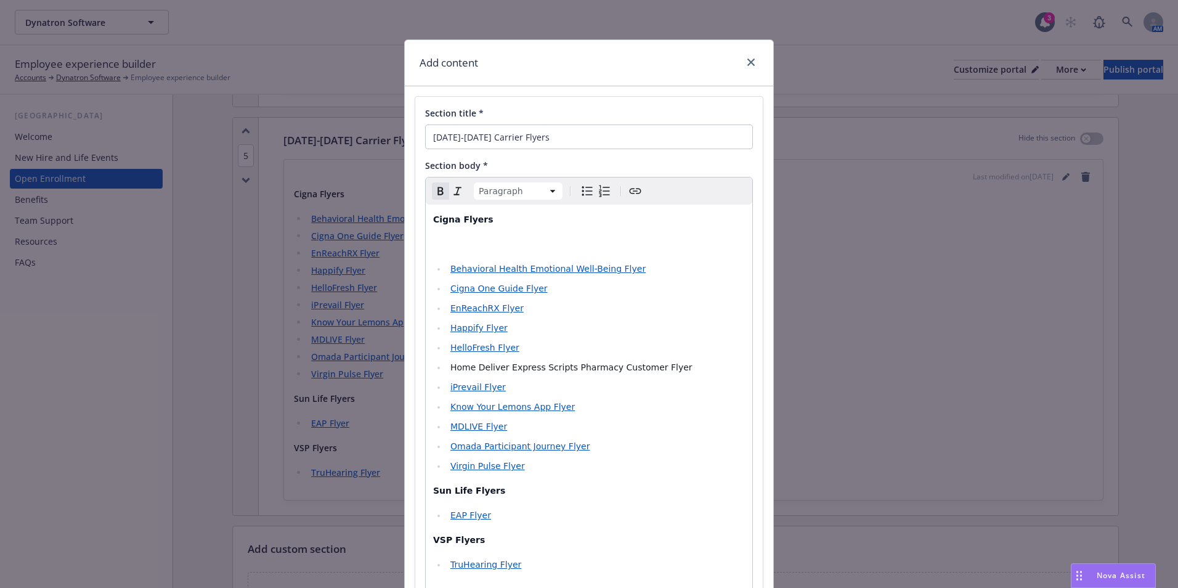
click at [583, 192] on icon "Bulleted list" at bounding box center [587, 191] width 15 height 15
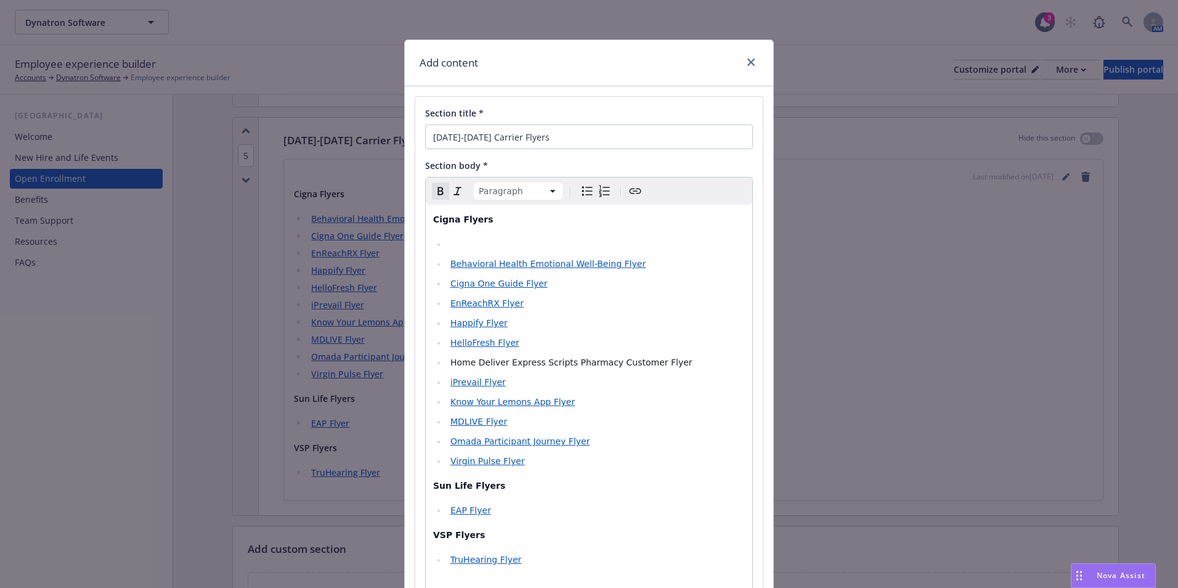
select select
click at [456, 243] on span "Adantage 4-Tier Prescription Drug List Flyer" at bounding box center [544, 244] width 188 height 10
drag, startPoint x: 607, startPoint y: 245, endPoint x: 615, endPoint y: 245, distance: 8.0
click at [610, 245] on span "Advantage 4-Tier Prescription Drug List Flyer" at bounding box center [546, 244] width 193 height 10
click at [663, 250] on li "Advantage 4-Tier Prescription Drug List Flyer" at bounding box center [596, 244] width 298 height 15
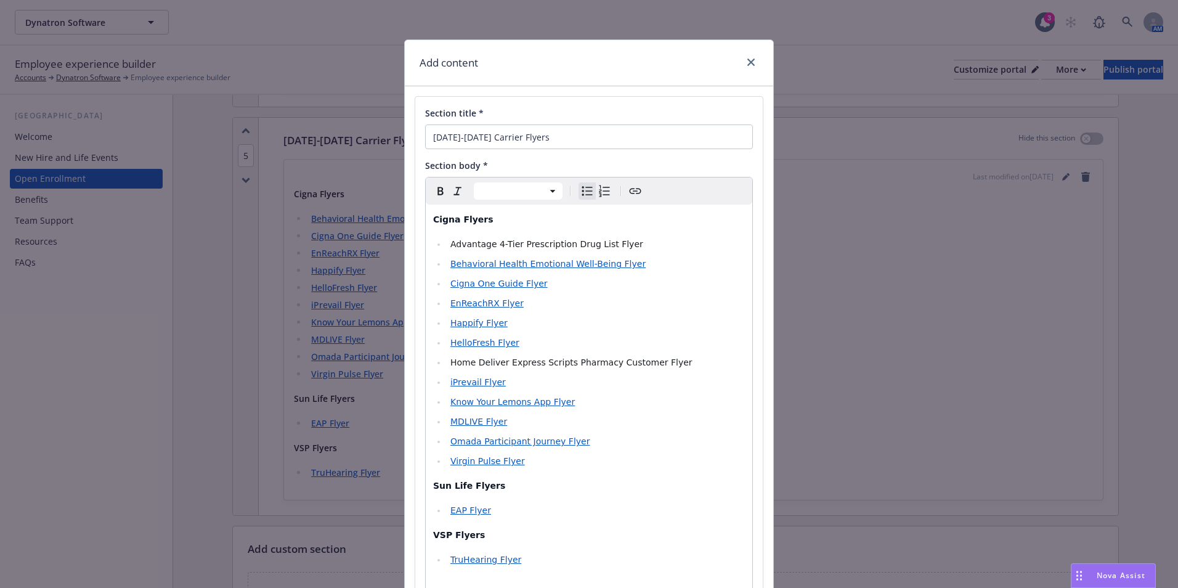
click at [525, 313] on ul "Advantage 4-Tier Prescription Drug List Flyer Behavioral Health Emotional Well-…" at bounding box center [589, 353] width 312 height 232
click at [525, 307] on li "EnReachRX Flyer" at bounding box center [596, 303] width 298 height 15
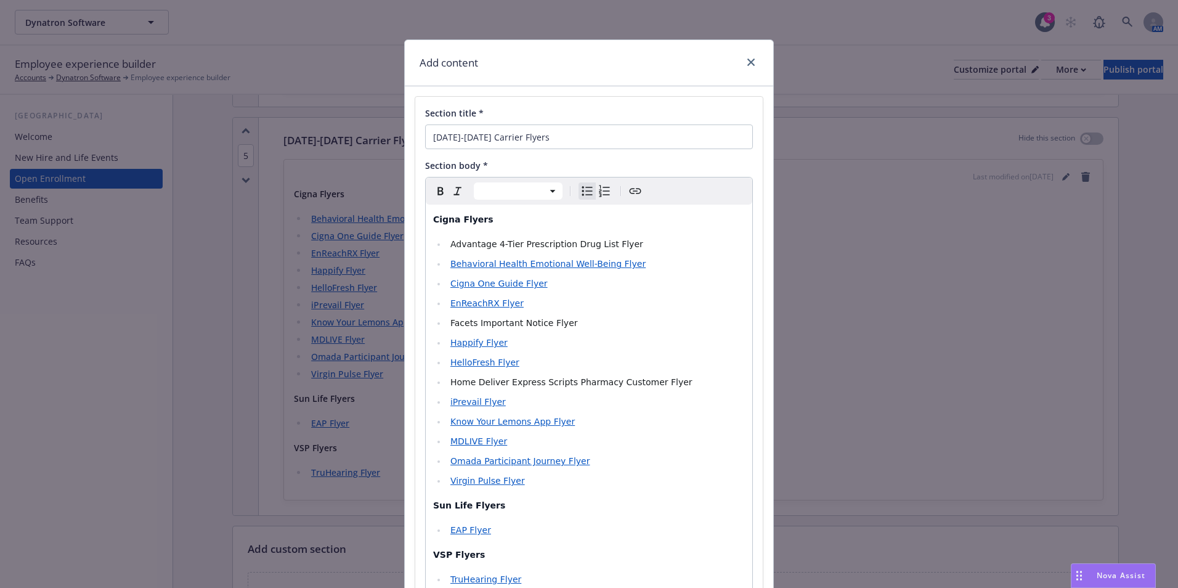
click at [564, 486] on li "Virgin Pulse Flyer" at bounding box center [596, 480] width 298 height 15
click at [591, 459] on li "Omada Participant Journey Flyer" at bounding box center [596, 460] width 298 height 15
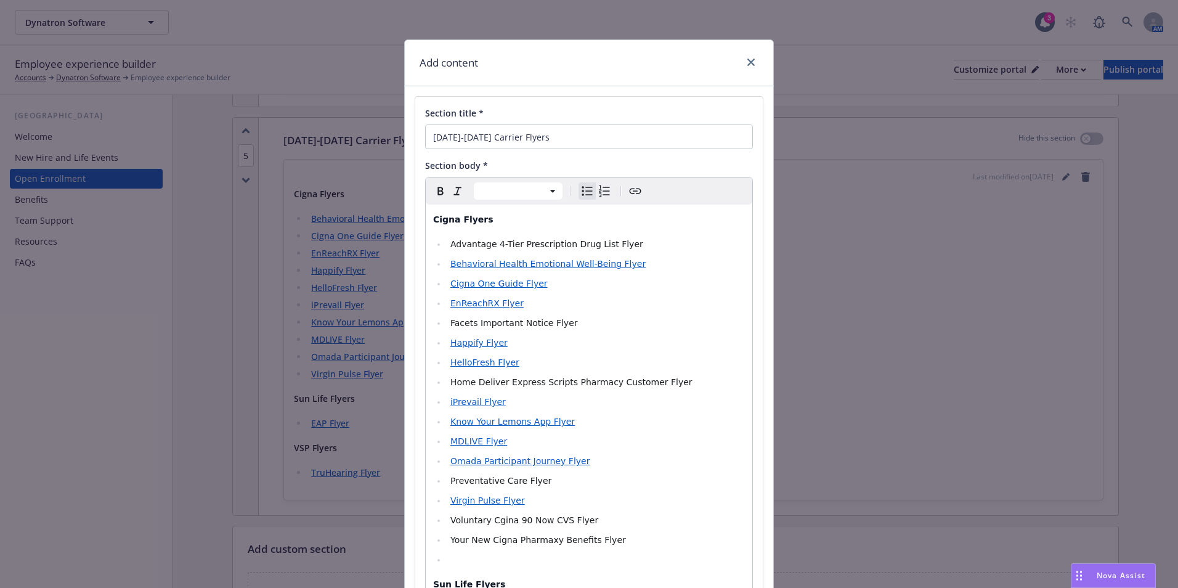
click at [617, 543] on li "Your New Cigna Pharmaxy Benefits Flyer" at bounding box center [596, 539] width 298 height 15
click at [604, 516] on li "Voluntary Cgina 90 Now CVS Flyer" at bounding box center [596, 520] width 298 height 15
click at [558, 505] on li "Virgin Pulse Flyer" at bounding box center [596, 500] width 298 height 15
click at [565, 318] on li "Facets Important Notice Flyer" at bounding box center [596, 322] width 298 height 15
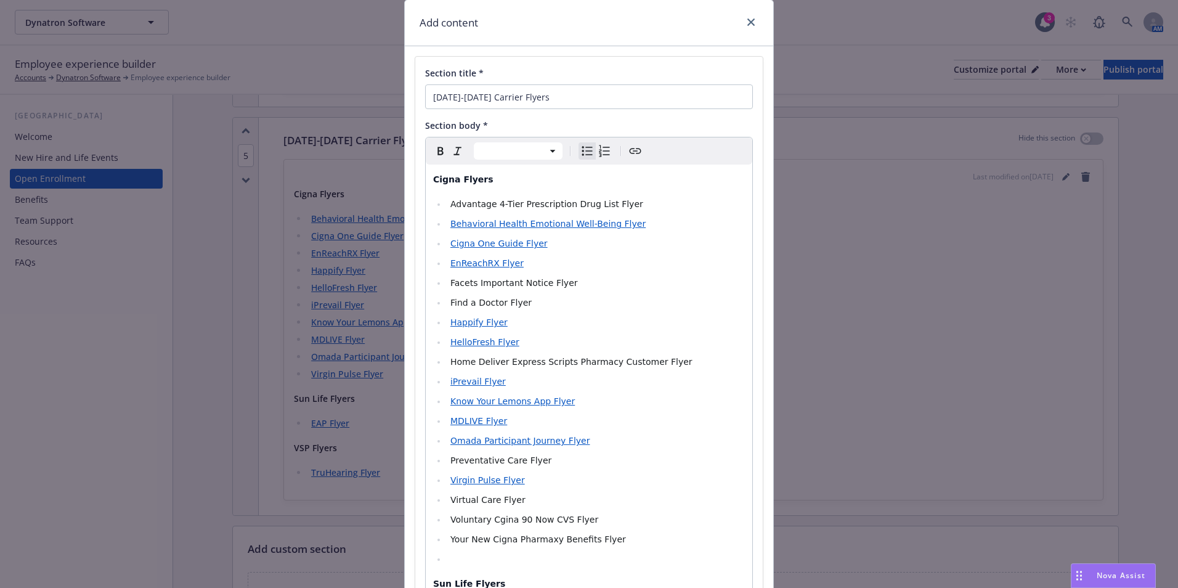
scroll to position [62, 0]
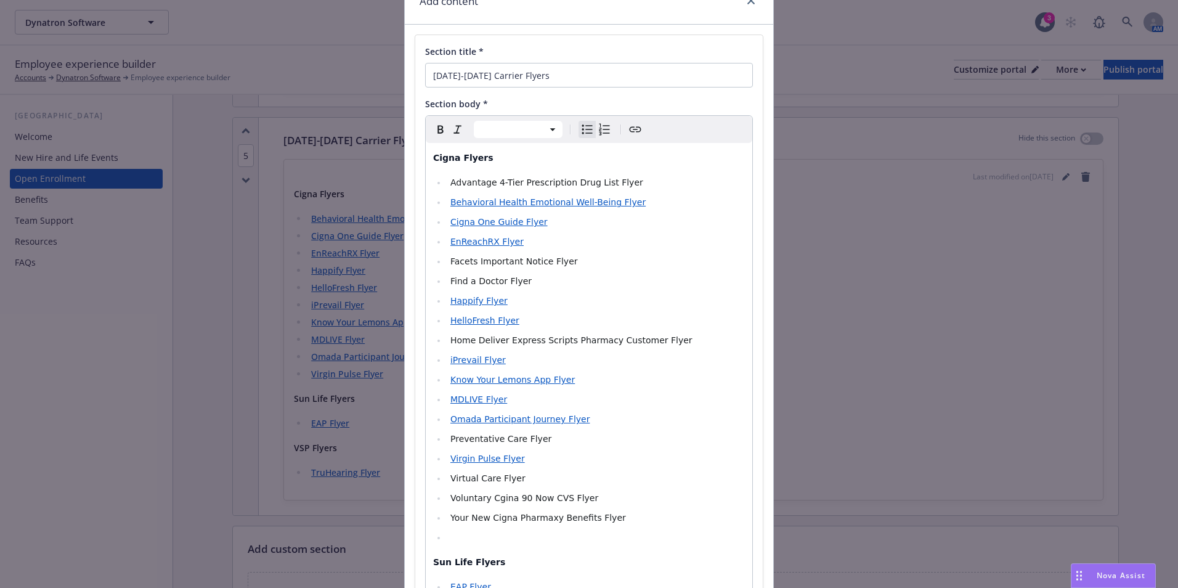
click at [584, 415] on li "Omada Participant Journey Flyer" at bounding box center [596, 419] width 298 height 15
click at [538, 400] on li "MDLIVE Flyer" at bounding box center [596, 399] width 298 height 15
drag, startPoint x: 580, startPoint y: 217, endPoint x: 572, endPoint y: 214, distance: 8.3
click at [578, 217] on li "Cigna One Guide Flyer" at bounding box center [596, 221] width 298 height 15
click at [626, 202] on li "Behavioral Health Emotional Well-Being Flyer" at bounding box center [596, 202] width 298 height 15
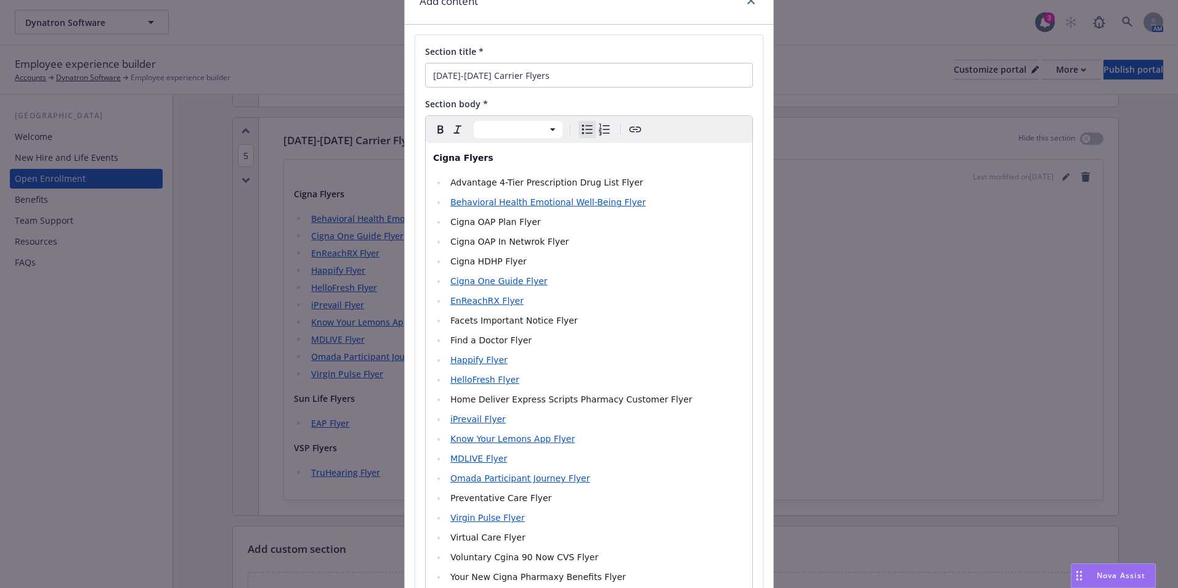
click at [506, 221] on span "Cigna OAP Plan Flyer" at bounding box center [495, 222] width 91 height 10
drag, startPoint x: 636, startPoint y: 179, endPoint x: 419, endPoint y: 179, distance: 216.8
click at [419, 179] on div "Section title * [DATE]-[DATE] Carrier Flyers Section body * Paragraph Heading 1…" at bounding box center [588, 390] width 347 height 710
click at [628, 131] on icon "Create link" at bounding box center [635, 129] width 15 height 15
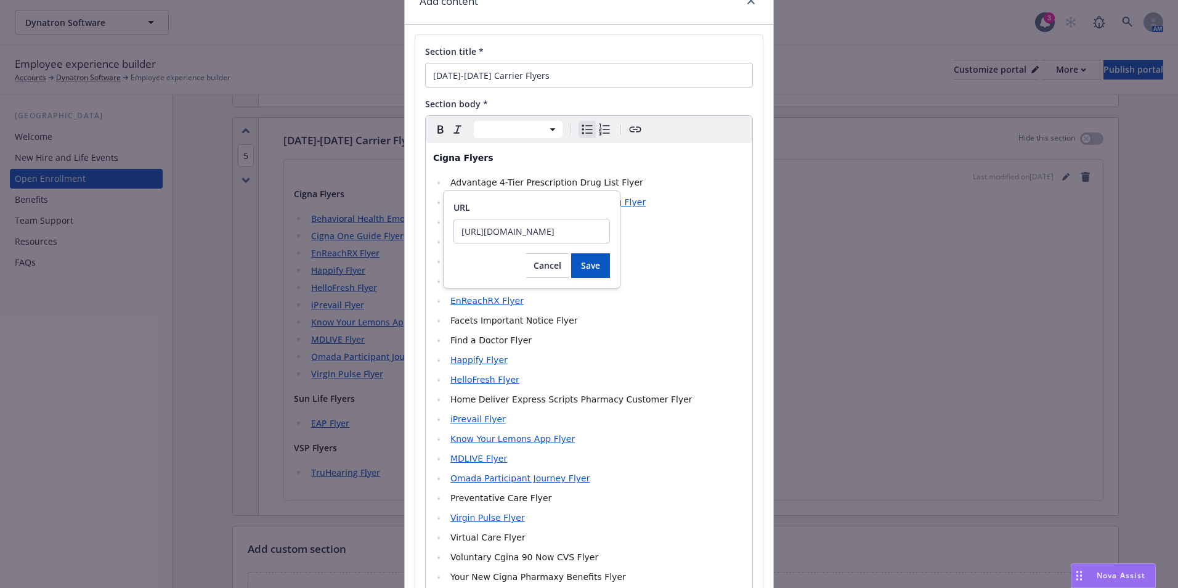
scroll to position [0, 193]
type input "[URL][DOMAIN_NAME]"
click at [596, 275] on button "Save" at bounding box center [590, 265] width 39 height 25
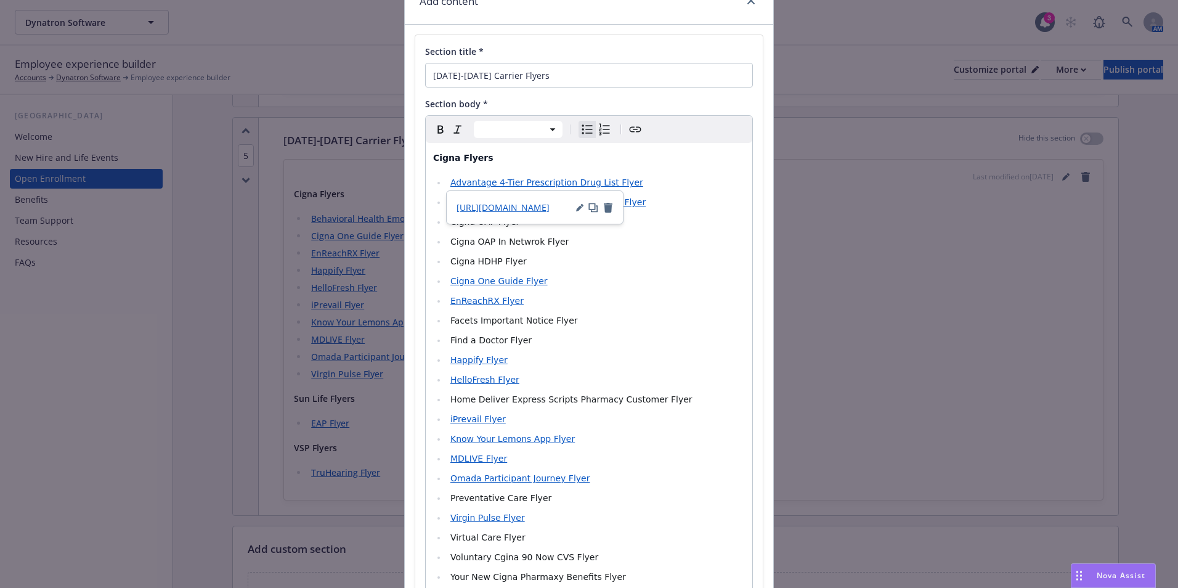
click at [647, 274] on li "Cigna One Guide Flyer" at bounding box center [596, 281] width 298 height 15
drag, startPoint x: 517, startPoint y: 229, endPoint x: 445, endPoint y: 224, distance: 72.3
click at [447, 224] on li "Cigna OAP Flyer" at bounding box center [596, 221] width 298 height 15
click at [640, 134] on div "Paragraph Heading 1 Heading 2 Heading 3 Heading 4 Heading 5 Heading 6" at bounding box center [589, 129] width 326 height 27
drag, startPoint x: 548, startPoint y: 222, endPoint x: 447, endPoint y: 225, distance: 101.7
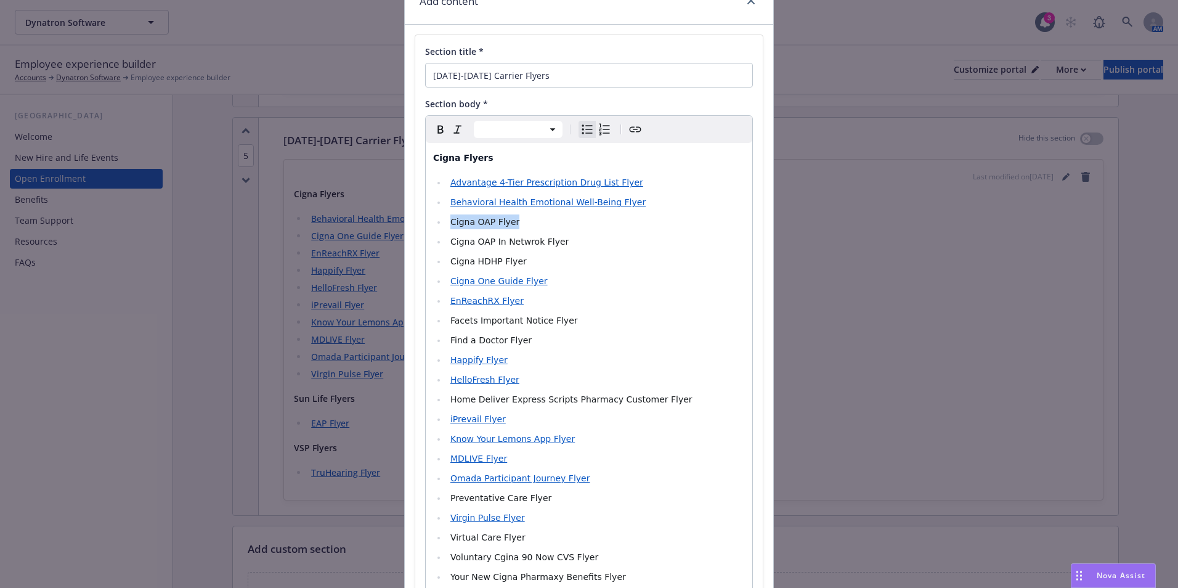
click at [447, 225] on li "Cigna OAP Flyer" at bounding box center [596, 221] width 298 height 15
click at [628, 139] on div "Paragraph Heading 1 Heading 2 Heading 3 Heading 4 Heading 5 Heading 6" at bounding box center [589, 129] width 326 height 27
drag, startPoint x: 467, startPoint y: 228, endPoint x: 448, endPoint y: 227, distance: 18.5
click at [448, 227] on ul "Advantage 4-Tier Prescription Drug List Flyer Behavioral Health Emotional Well-…" at bounding box center [589, 389] width 312 height 429
click at [556, 226] on li "Cigna OAP Flyer" at bounding box center [596, 221] width 298 height 15
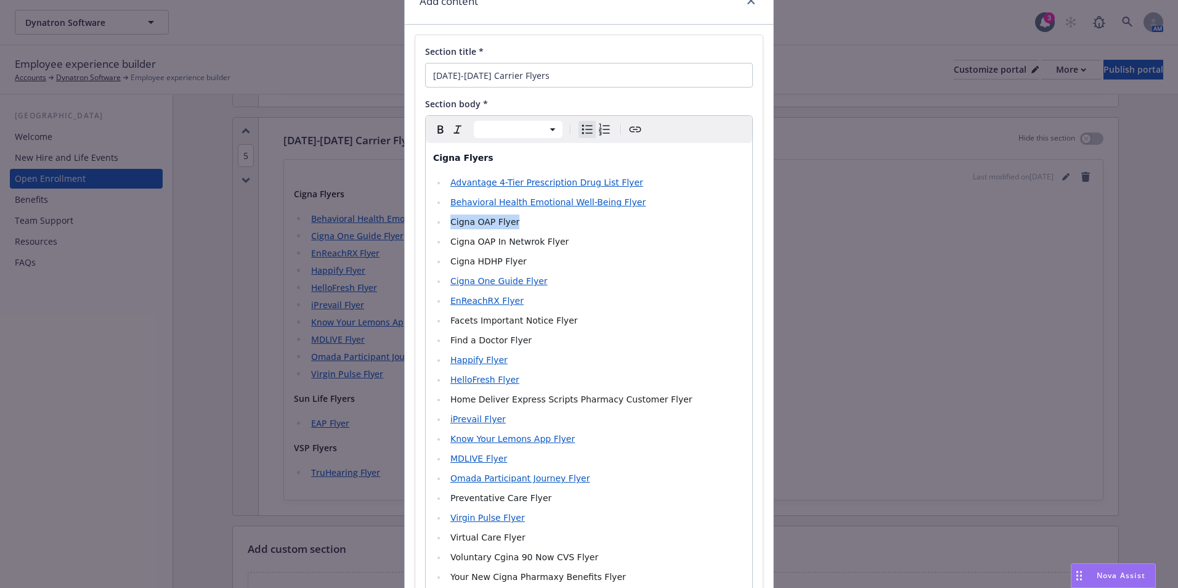
drag, startPoint x: 517, startPoint y: 221, endPoint x: 447, endPoint y: 221, distance: 70.2
click at [447, 221] on li "Cigna OAP Flyer" at bounding box center [596, 221] width 298 height 15
click at [634, 136] on icon "Create link" at bounding box center [635, 129] width 15 height 15
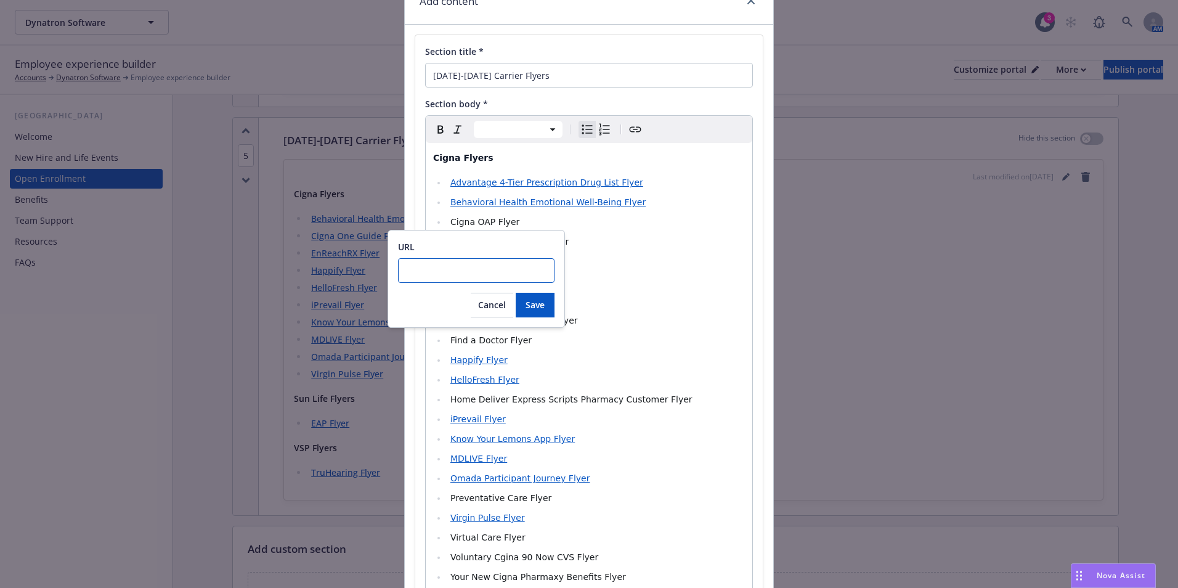
drag, startPoint x: 497, startPoint y: 254, endPoint x: 482, endPoint y: 268, distance: 20.5
paste input "[URL][DOMAIN_NAME]"
type input "[URL][DOMAIN_NAME]"
click at [535, 317] on div "URL [URL][DOMAIN_NAME] Cancel Save" at bounding box center [475, 279] width 177 height 98
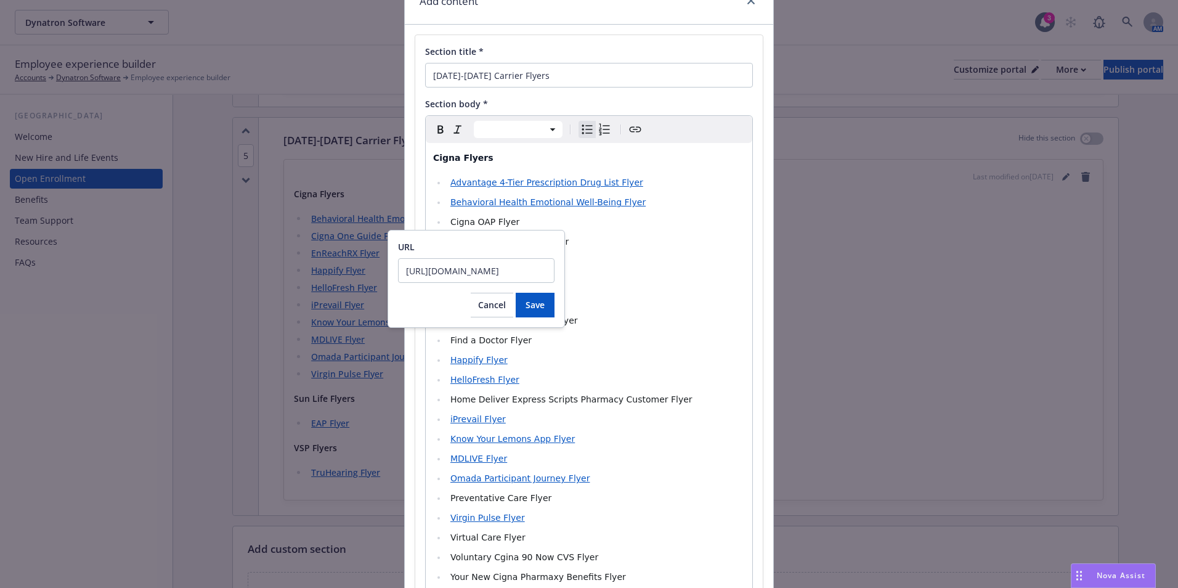
scroll to position [0, 0]
click at [546, 312] on button "Save" at bounding box center [535, 305] width 39 height 25
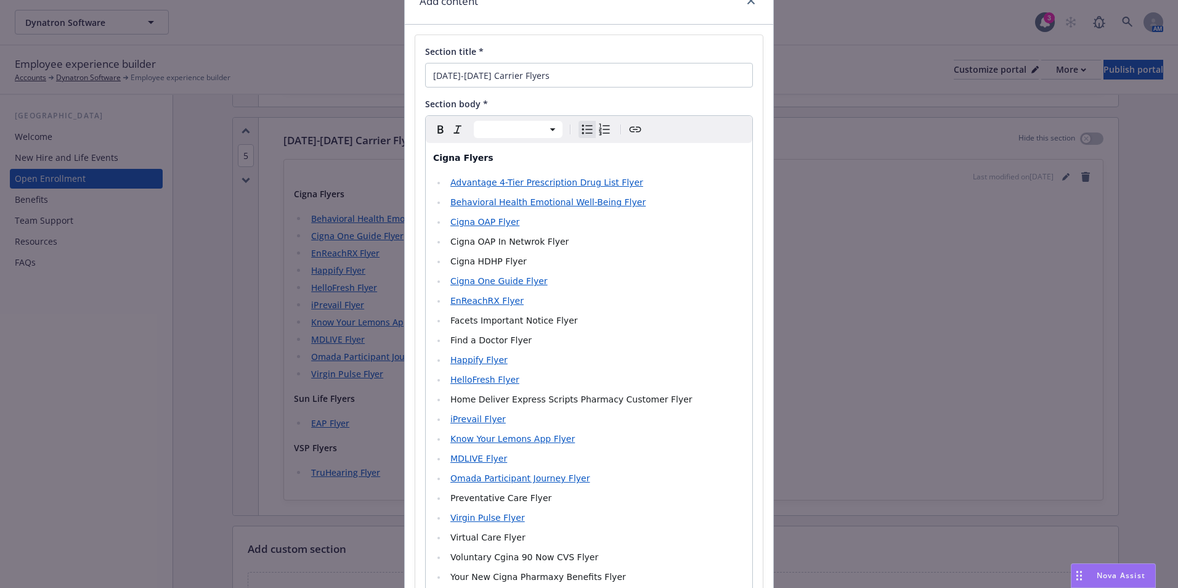
click at [704, 328] on li "Facets Important Notice Flyer" at bounding box center [596, 320] width 298 height 15
drag, startPoint x: 557, startPoint y: 243, endPoint x: 445, endPoint y: 241, distance: 112.1
click at [447, 241] on li "Cigna OAP In Netwrok Flyer" at bounding box center [596, 241] width 298 height 15
click at [630, 126] on icon "Create link" at bounding box center [635, 129] width 15 height 15
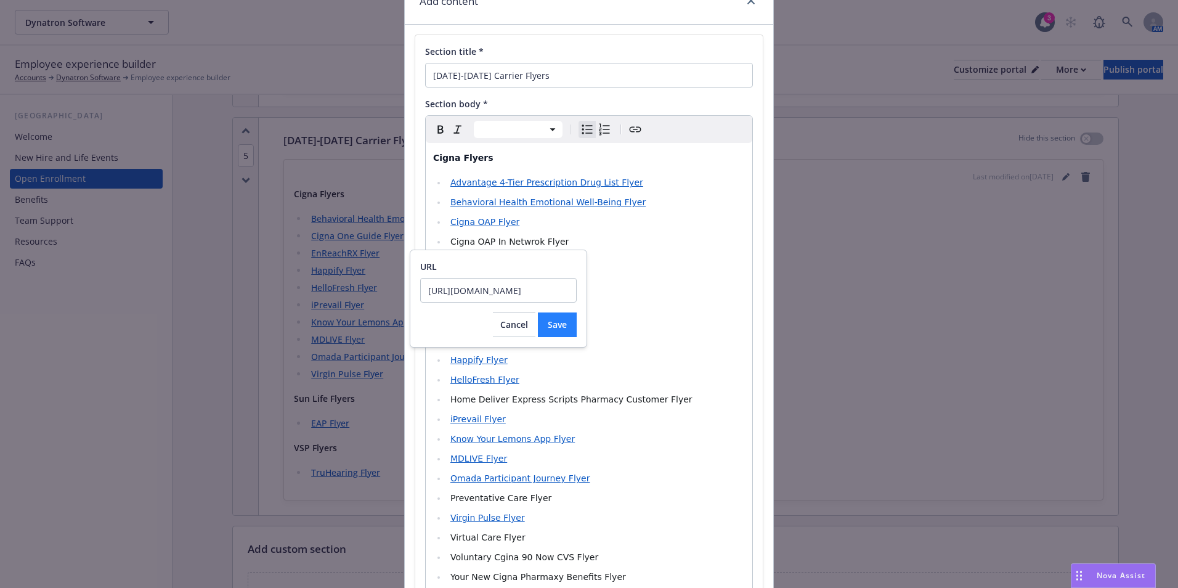
type input "[URL][DOMAIN_NAME]"
click at [569, 326] on button "Save" at bounding box center [557, 324] width 39 height 25
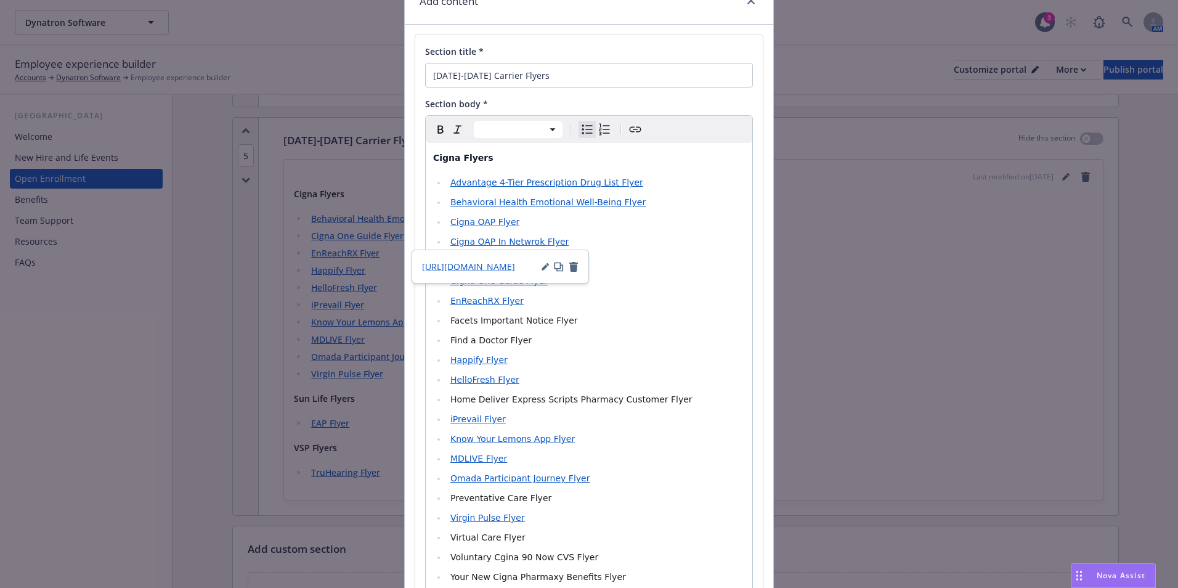
click at [705, 344] on li "Find a Doctor Flyer" at bounding box center [596, 340] width 298 height 15
drag, startPoint x: 576, startPoint y: 320, endPoint x: 434, endPoint y: 320, distance: 142.3
click at [447, 320] on li "Facets Important Notice Flyer" at bounding box center [596, 320] width 298 height 15
click at [633, 127] on icon "Create link" at bounding box center [635, 129] width 15 height 15
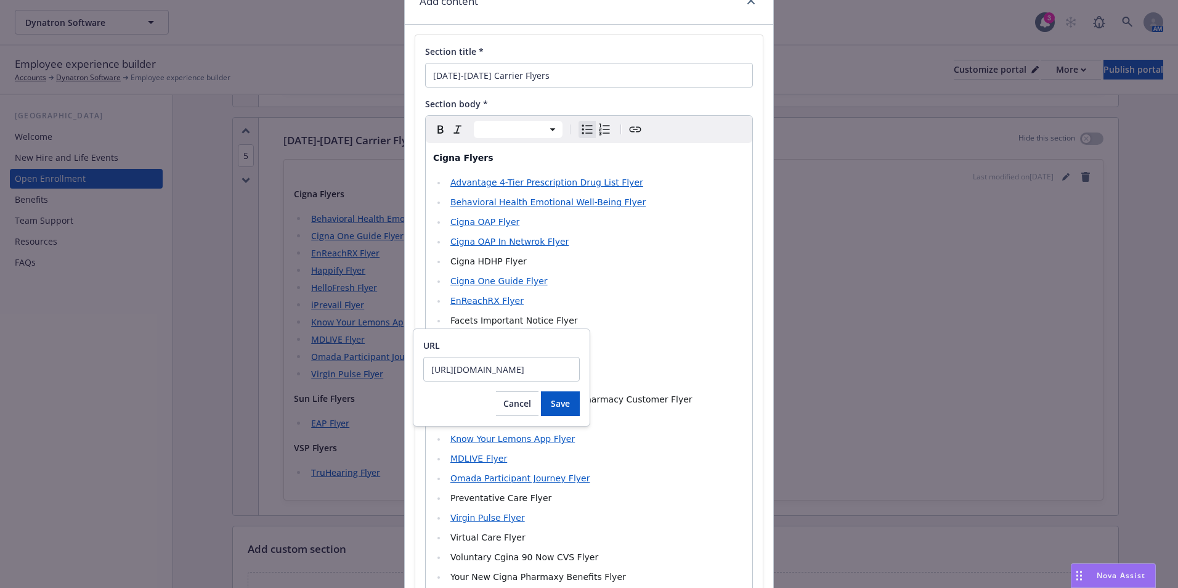
scroll to position [0, 200]
type input "[URL][DOMAIN_NAME]"
click at [559, 418] on div "URL [URL][DOMAIN_NAME] Cancel Save" at bounding box center [501, 377] width 177 height 98
click at [556, 405] on span "Save" at bounding box center [560, 403] width 19 height 12
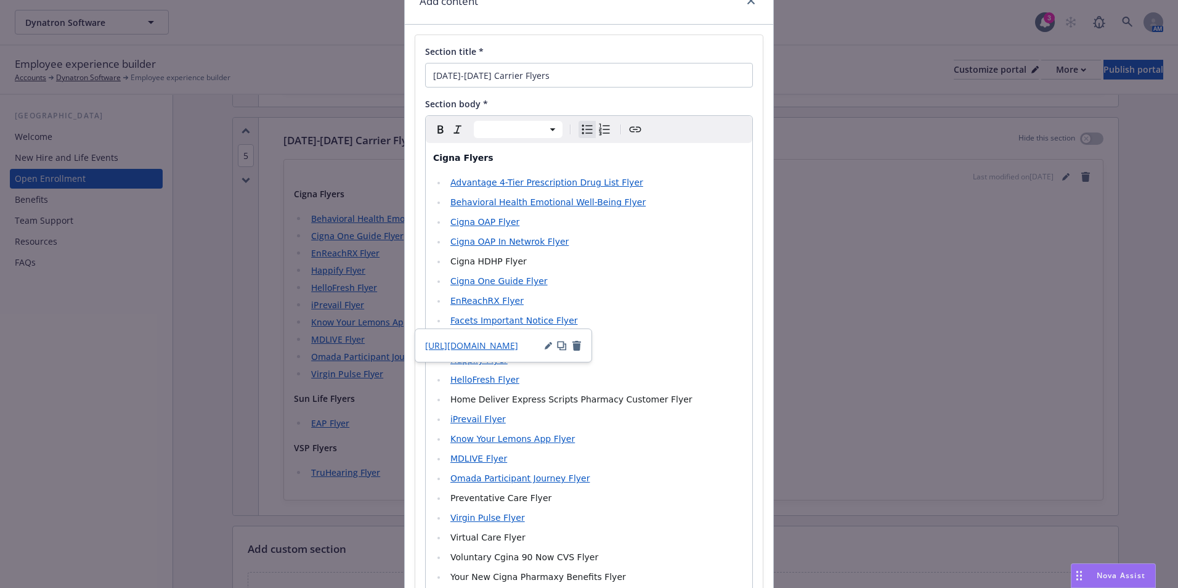
click at [610, 285] on li "Cigna One Guide Flyer" at bounding box center [596, 281] width 298 height 15
drag, startPoint x: 549, startPoint y: 337, endPoint x: 446, endPoint y: 335, distance: 102.9
click at [447, 336] on li "Find a Doctor Flyer" at bounding box center [596, 340] width 298 height 15
drag, startPoint x: 508, startPoint y: 340, endPoint x: 638, endPoint y: 128, distance: 249.1
click at [638, 128] on icon "Create link" at bounding box center [635, 129] width 15 height 15
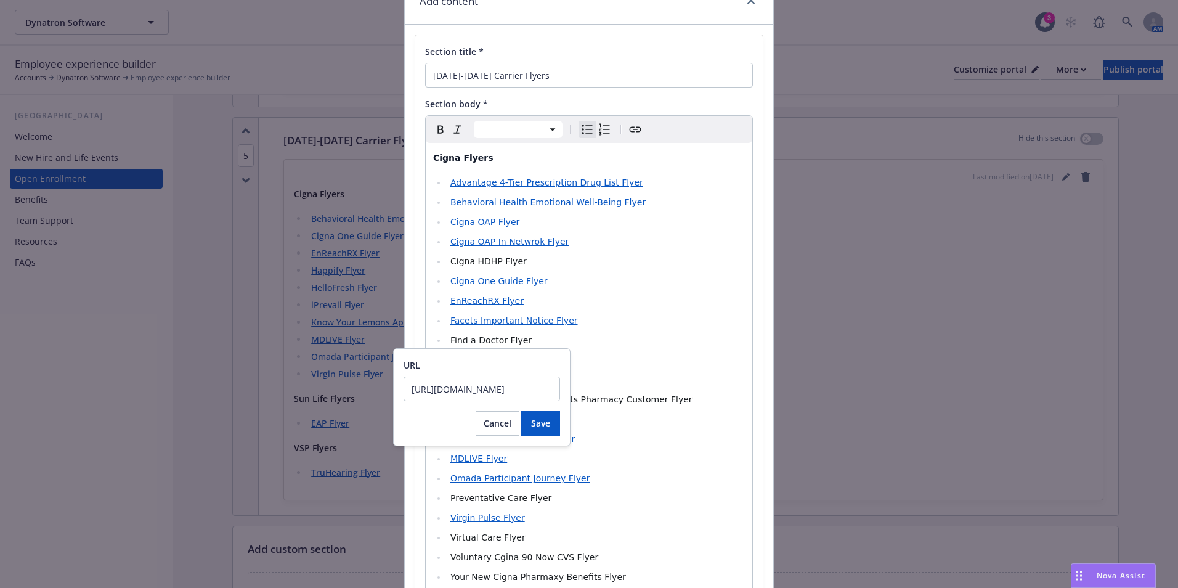
scroll to position [0, 198]
type input "[URL][DOMAIN_NAME]"
click at [562, 431] on div "URL [URL][DOMAIN_NAME] Cancel Save" at bounding box center [481, 397] width 177 height 98
click at [557, 426] on button "Save" at bounding box center [540, 423] width 39 height 25
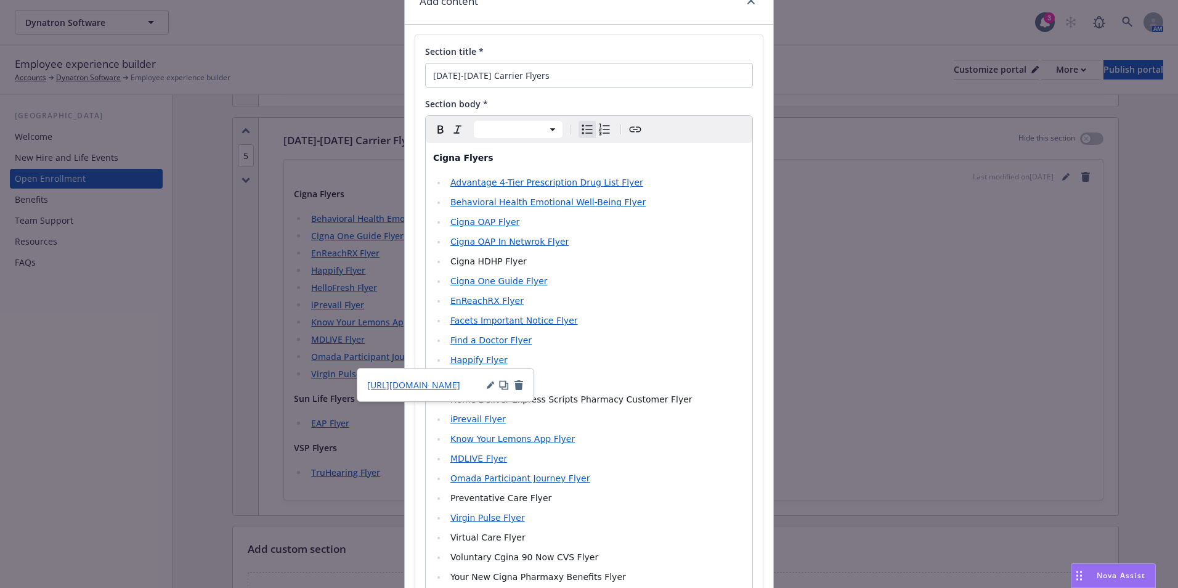
click at [663, 348] on ul "Advantage 4-Tier Prescription Drug List Flyer Behavioral Health Emotional Well-…" at bounding box center [589, 389] width 312 height 429
click at [659, 443] on li "Know Your Lemons App Flyer" at bounding box center [596, 438] width 298 height 15
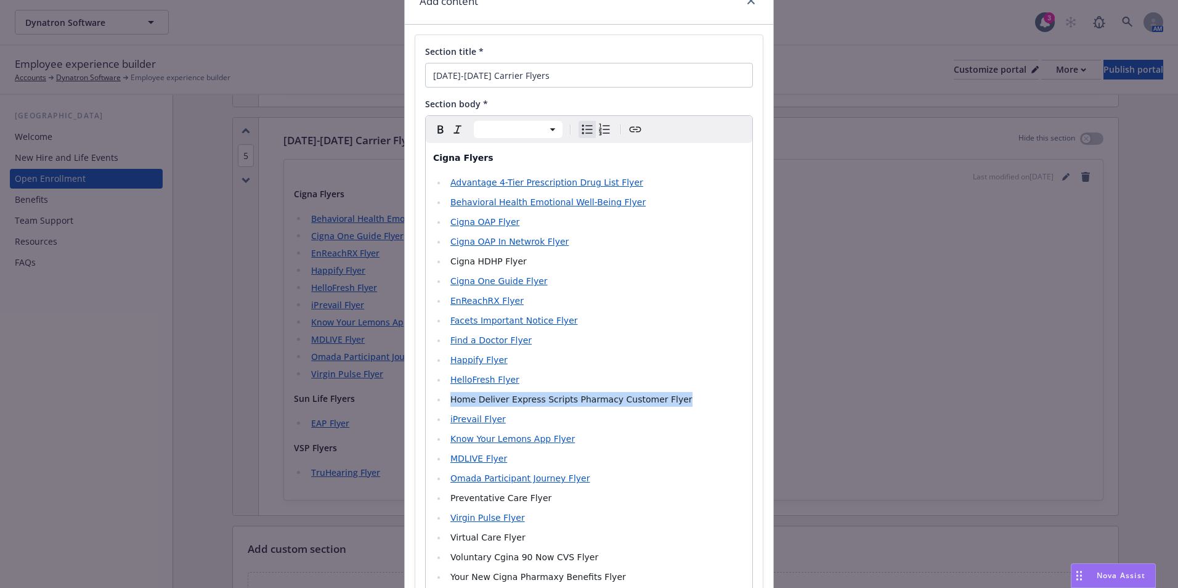
drag, startPoint x: 633, startPoint y: 396, endPoint x: 420, endPoint y: 394, distance: 213.8
click at [420, 394] on div "Section title * [DATE]-[DATE] Carrier Flyers Section body * Paragraph Heading 1…" at bounding box center [588, 390] width 347 height 710
click at [632, 128] on icon "Create link" at bounding box center [636, 130] width 12 height 6
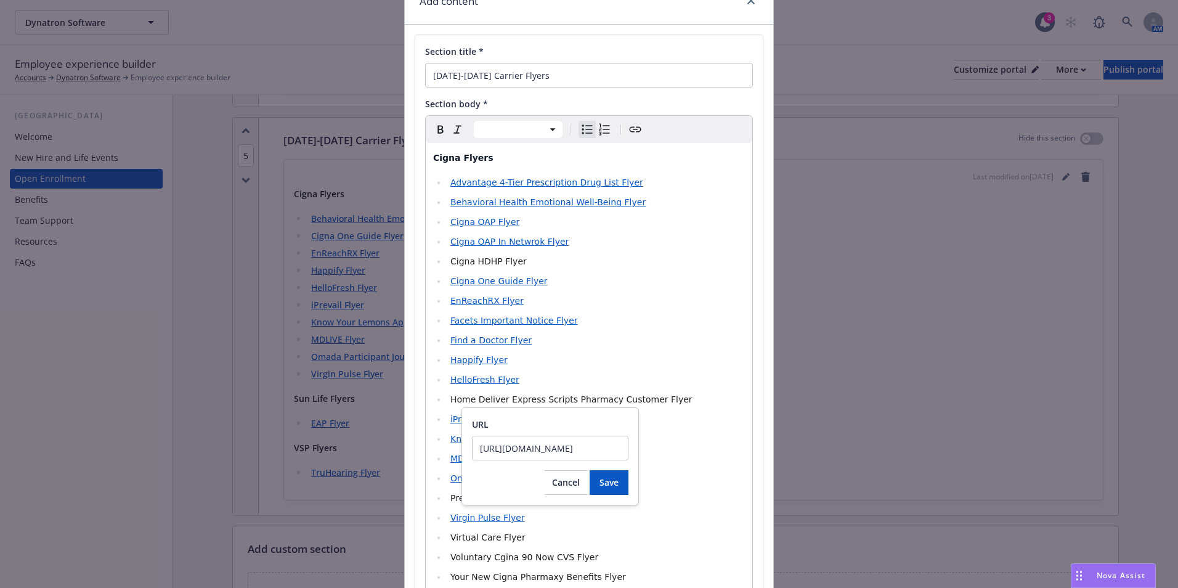
scroll to position [0, 201]
type input "[URL][DOMAIN_NAME]"
click at [615, 469] on div "URL [URL][DOMAIN_NAME] Cancel Save" at bounding box center [550, 456] width 156 height 77
click at [622, 489] on button "Save" at bounding box center [609, 482] width 39 height 25
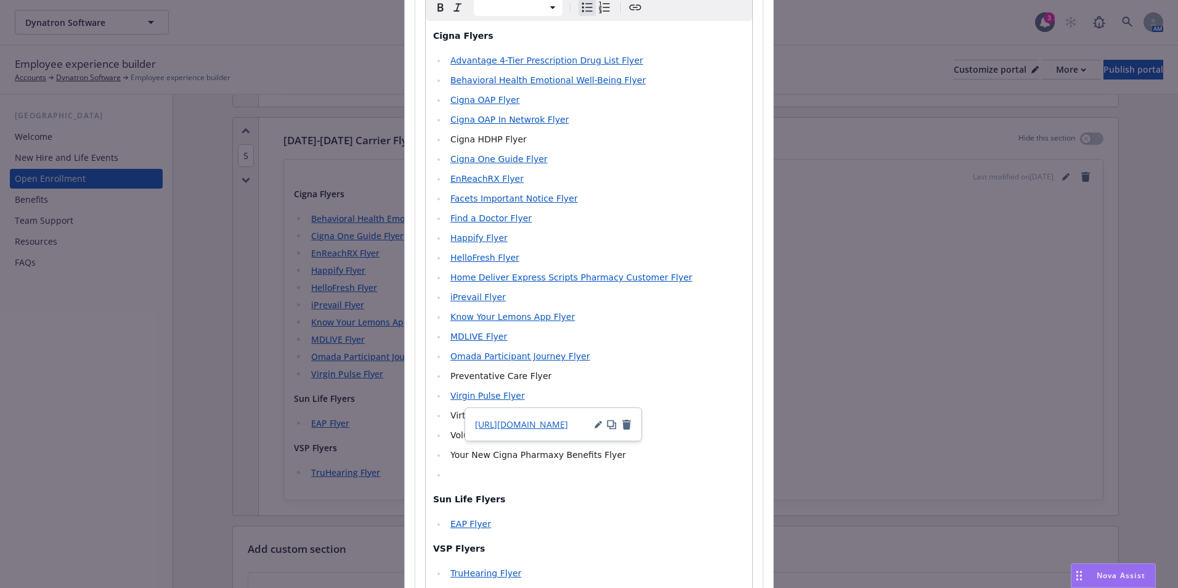
scroll to position [185, 0]
click at [676, 438] on li "Voluntary Cgina 90 Now CVS Flyer" at bounding box center [596, 433] width 298 height 15
drag, startPoint x: 475, startPoint y: 374, endPoint x: 434, endPoint y: 372, distance: 40.7
click at [447, 372] on li "Preventative Care Flyer" at bounding box center [596, 374] width 298 height 15
click at [630, 7] on icon "Create link" at bounding box center [636, 7] width 12 height 6
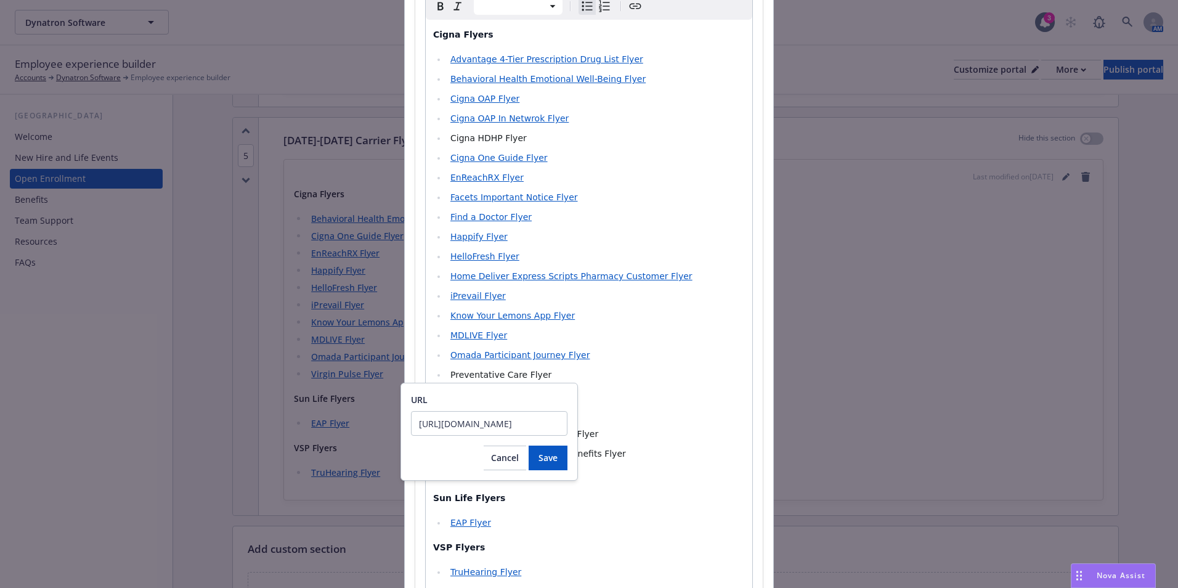
scroll to position [0, 201]
type input "[URL][DOMAIN_NAME]"
click at [558, 448] on button "Save" at bounding box center [548, 457] width 39 height 25
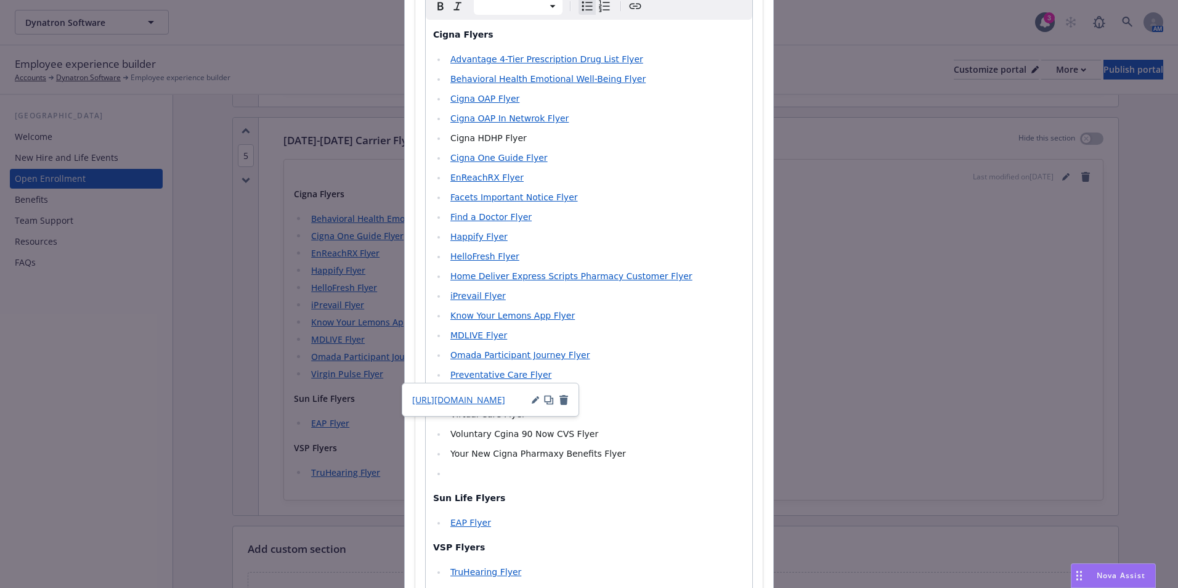
click at [660, 427] on li "Voluntary Cgina 90 Now CVS Flyer" at bounding box center [596, 433] width 298 height 15
click at [485, 335] on span "MDLIVE Flyer" at bounding box center [478, 335] width 57 height 10
click at [442, 357] on span "[URL][DOMAIN_NAME]" at bounding box center [413, 360] width 93 height 12
click at [625, 335] on li "MDLIVE Flyer" at bounding box center [596, 335] width 298 height 15
click at [647, 379] on li "Preventative Care Flyer" at bounding box center [596, 374] width 298 height 15
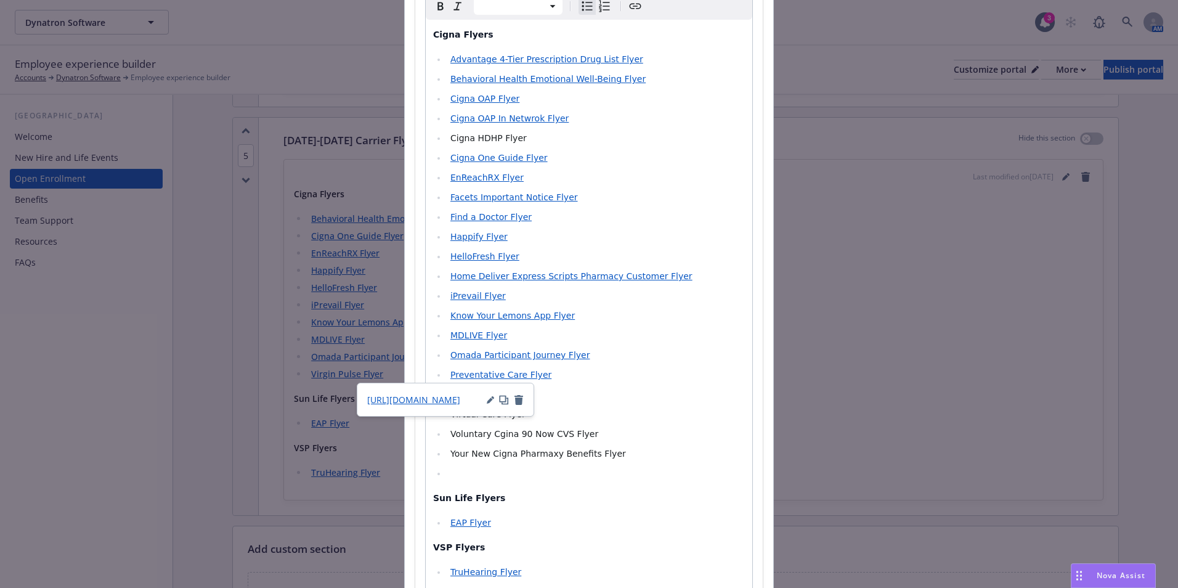
click at [607, 389] on li "Virgin Pulse Flyer" at bounding box center [596, 394] width 298 height 15
click at [706, 403] on ul "Advantage 4-Tier Prescription Drug List Flyer Behavioral Health Emotional Well-…" at bounding box center [589, 266] width 312 height 429
drag, startPoint x: 536, startPoint y: 416, endPoint x: 440, endPoint y: 419, distance: 95.5
click at [440, 419] on ul "Advantage 4-Tier Prescription Drug List Flyer Behavioral Health Emotional Well-…" at bounding box center [589, 266] width 312 height 429
click at [631, 12] on icon "Create link" at bounding box center [635, 6] width 15 height 15
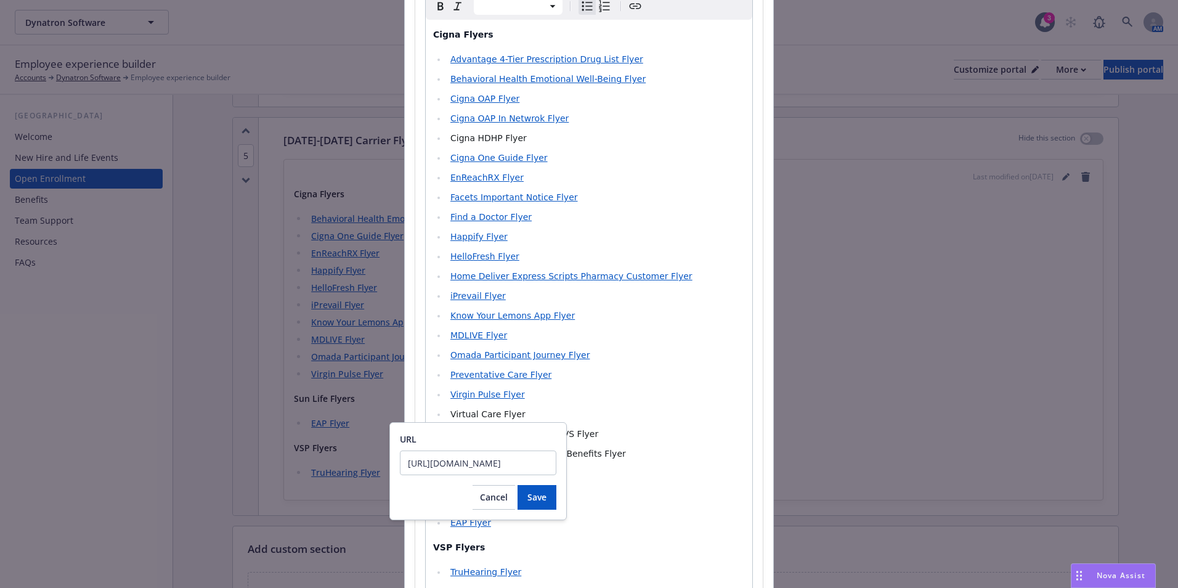
scroll to position [0, 201]
type input "[URL][DOMAIN_NAME]"
drag, startPoint x: 530, startPoint y: 498, endPoint x: 497, endPoint y: 490, distance: 34.7
click at [530, 497] on span "Save" at bounding box center [536, 497] width 19 height 12
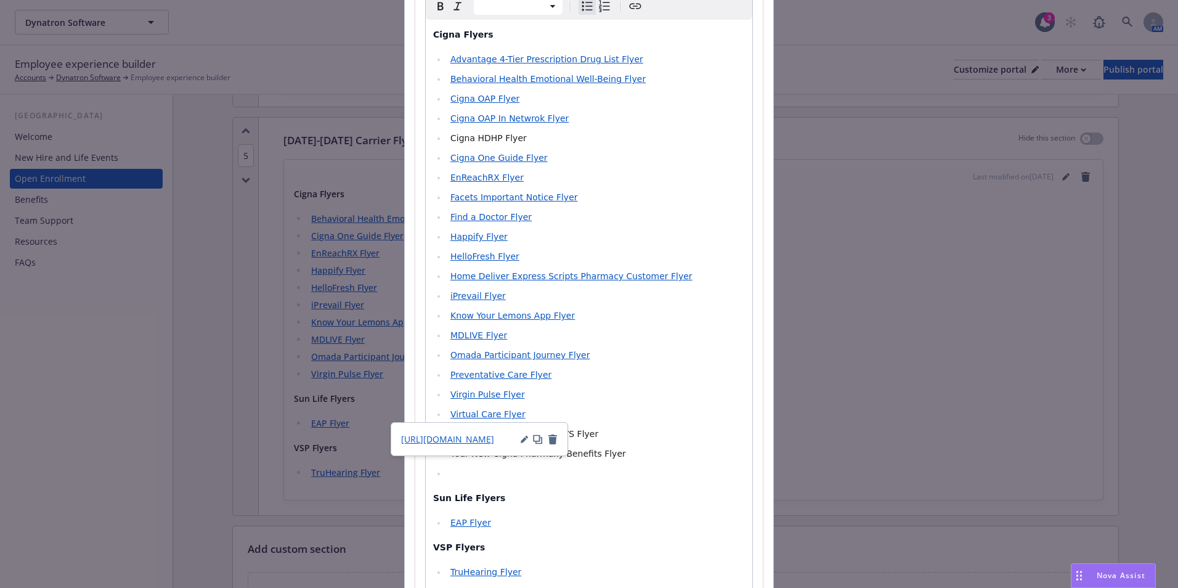
select select "paragraph"
click at [620, 481] on div "Cigna Flyers Advantage 4-Tier Prescription Drug List Flyer Behavioral Health Em…" at bounding box center [589, 315] width 326 height 591
select select
click at [482, 470] on li "editable markdown" at bounding box center [596, 473] width 298 height 15
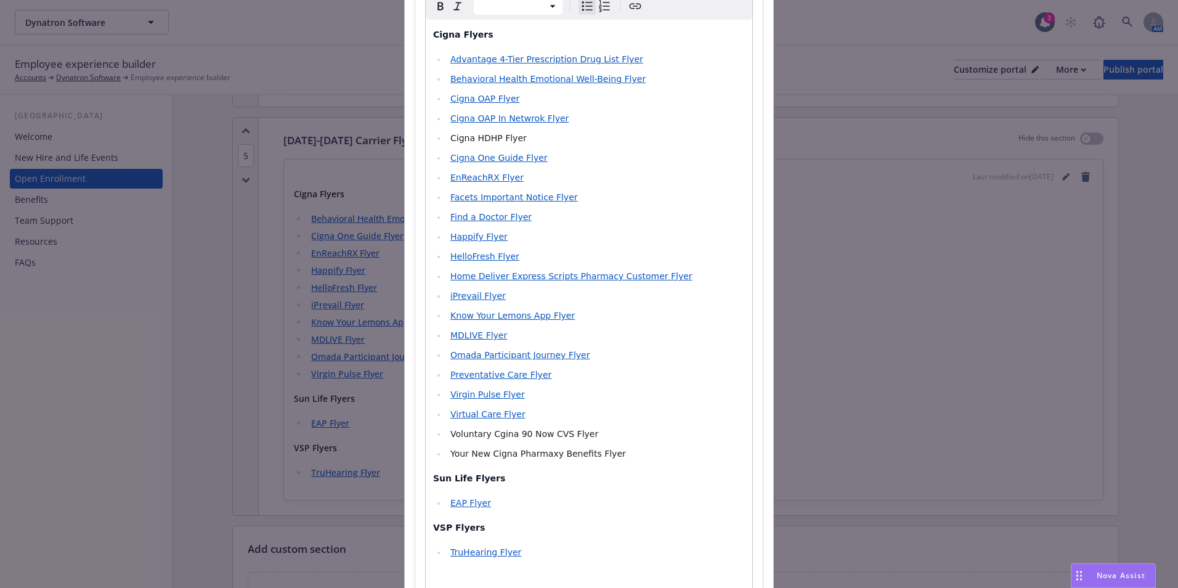
click at [498, 437] on span "Voluntary Cgina 90 Now CVS Flyer" at bounding box center [524, 434] width 148 height 10
drag, startPoint x: 602, startPoint y: 434, endPoint x: 444, endPoint y: 431, distance: 157.7
click at [447, 431] on li "Voluntary Cigna 90 Now CVS Flyer" at bounding box center [596, 433] width 298 height 15
click at [630, 4] on icon "Create link" at bounding box center [636, 7] width 12 height 6
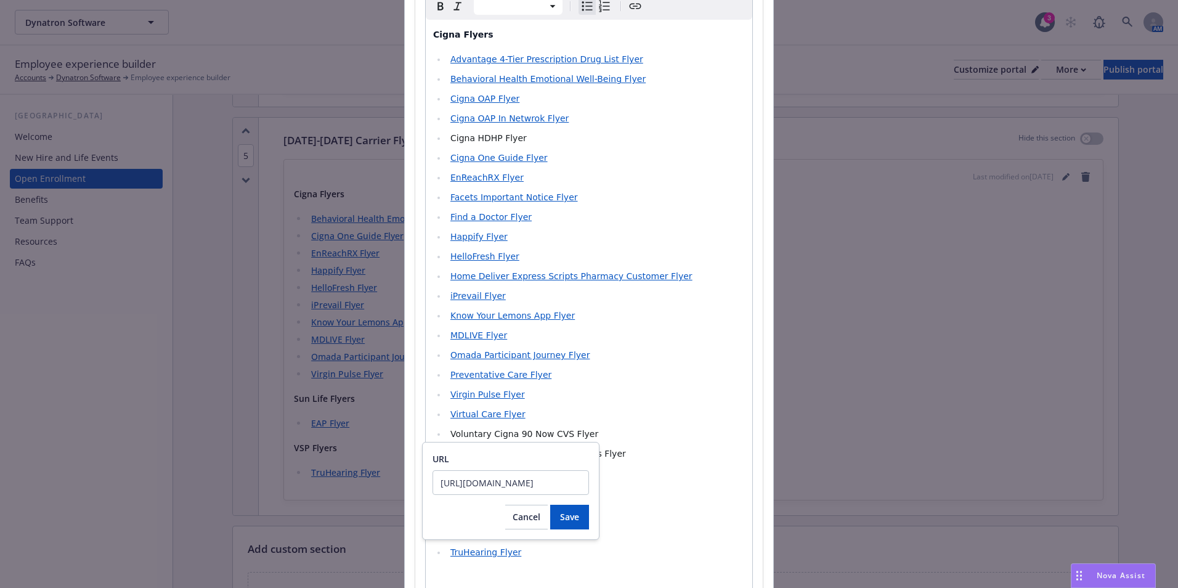
scroll to position [0, 198]
type input "[URL][DOMAIN_NAME]"
click at [568, 522] on span "Save" at bounding box center [569, 517] width 19 height 12
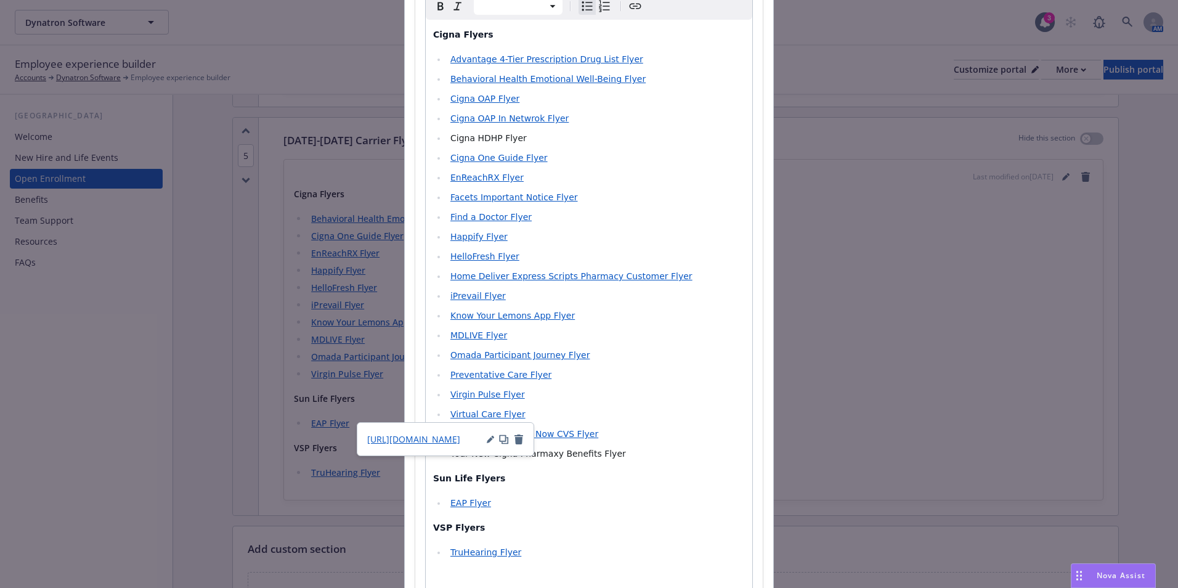
click at [726, 421] on li "Virtual Care Flyer" at bounding box center [596, 414] width 298 height 15
drag, startPoint x: 596, startPoint y: 455, endPoint x: 441, endPoint y: 454, distance: 155.2
click at [447, 455] on li "Your New Cigna Pharmaxy Benefits Flyer" at bounding box center [596, 453] width 298 height 15
click at [635, 11] on icon "Create link" at bounding box center [635, 6] width 15 height 15
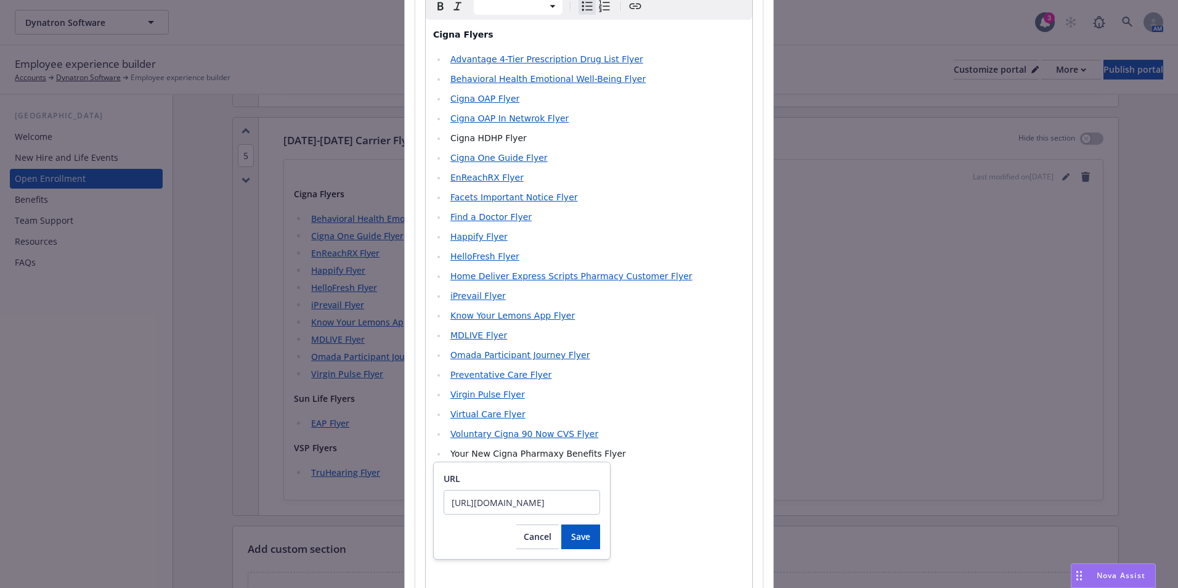
scroll to position [0, 198]
type input "[URL][DOMAIN_NAME]"
click at [580, 540] on span "Save" at bounding box center [580, 536] width 19 height 12
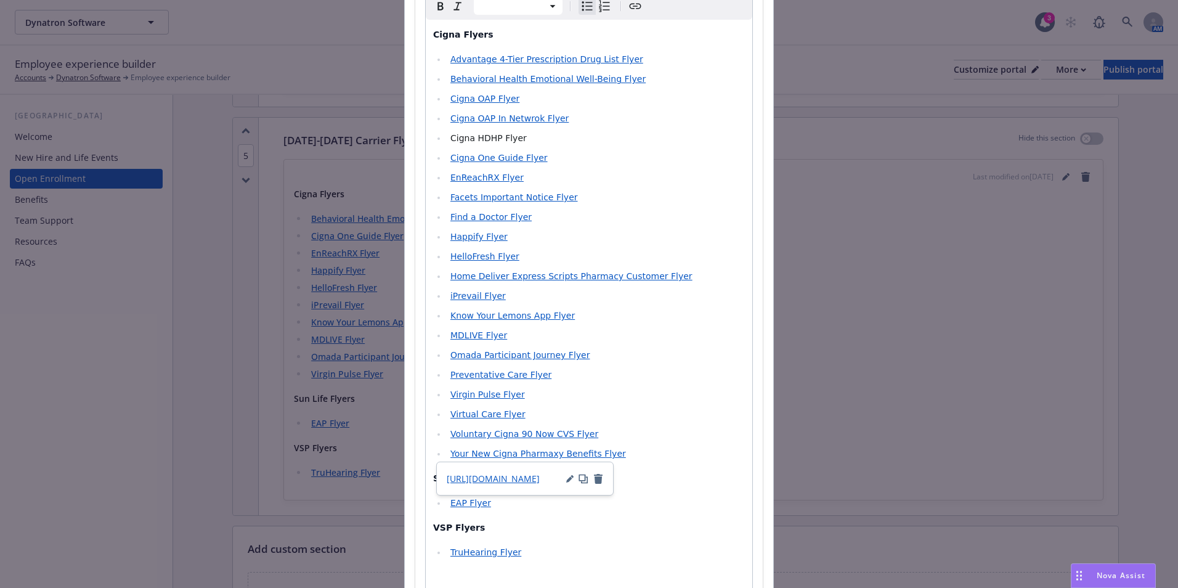
select select "paragraph"
click at [646, 522] on p "VSP Flyers" at bounding box center [589, 527] width 312 height 15
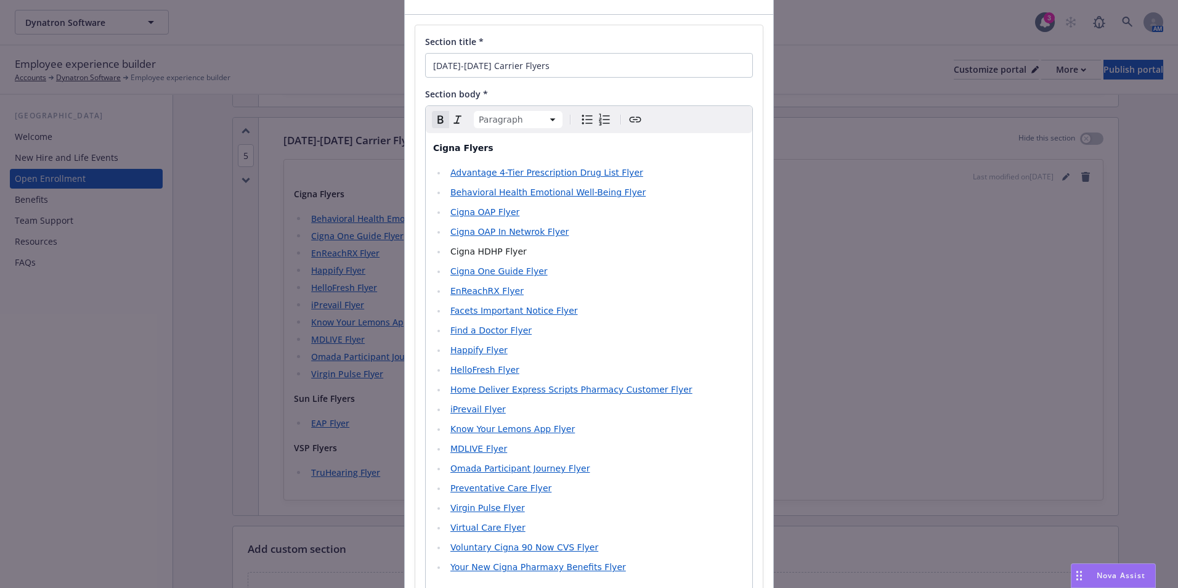
scroll to position [62, 0]
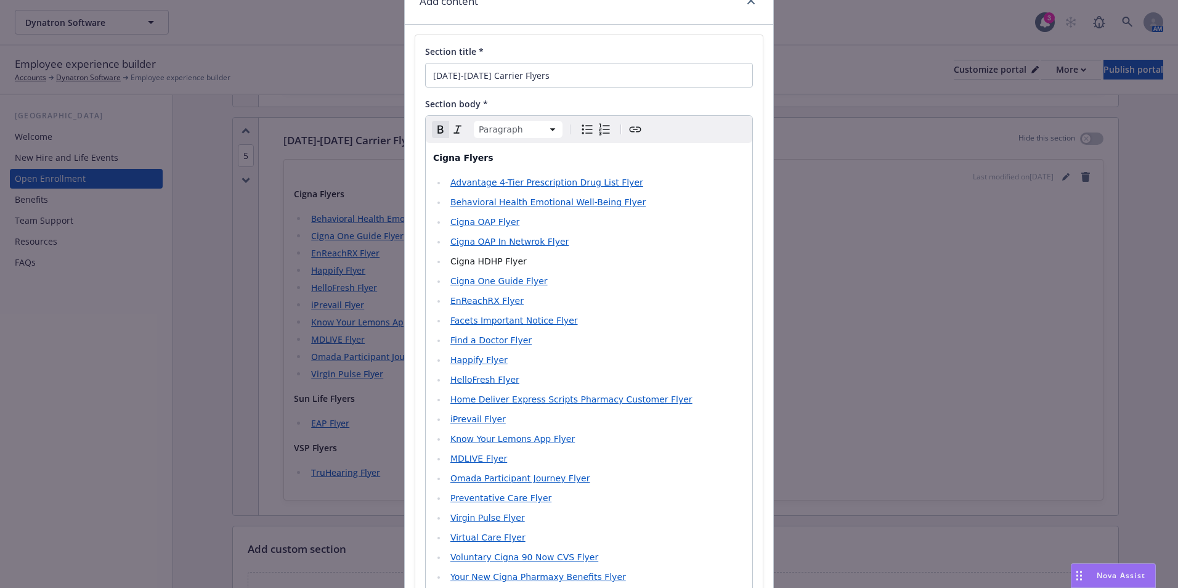
select select
drag, startPoint x: 533, startPoint y: 259, endPoint x: 448, endPoint y: 256, distance: 85.7
click at [448, 256] on li "Cigna HDHP Flyer" at bounding box center [596, 261] width 298 height 15
click at [628, 128] on icon "Create link" at bounding box center [635, 129] width 15 height 15
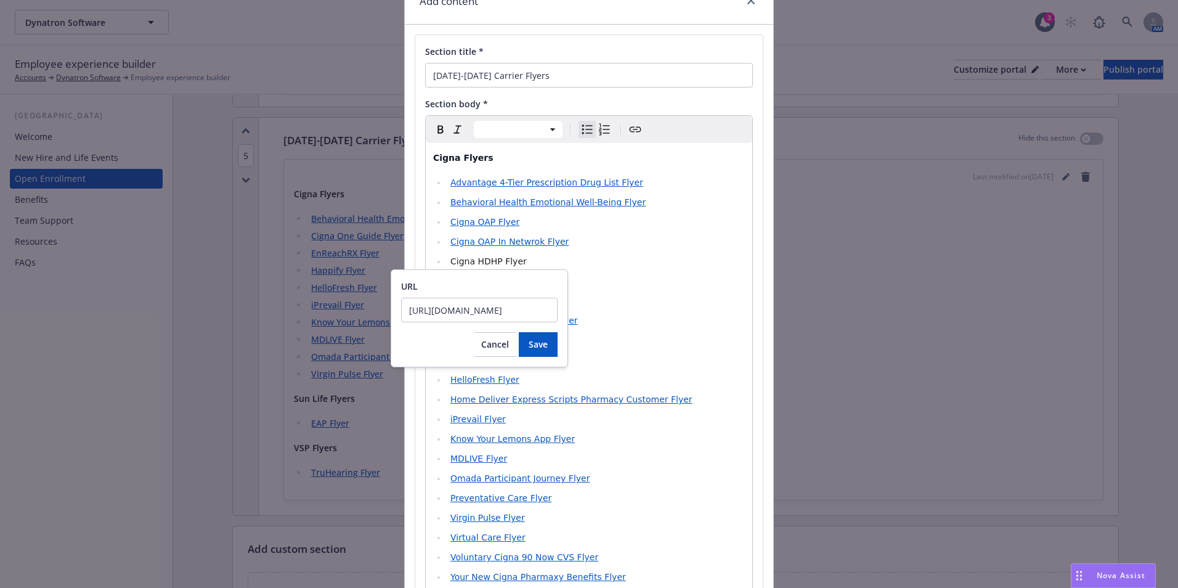
scroll to position [0, 202]
type input "[URL][DOMAIN_NAME]"
click at [541, 352] on button "Save" at bounding box center [538, 344] width 39 height 25
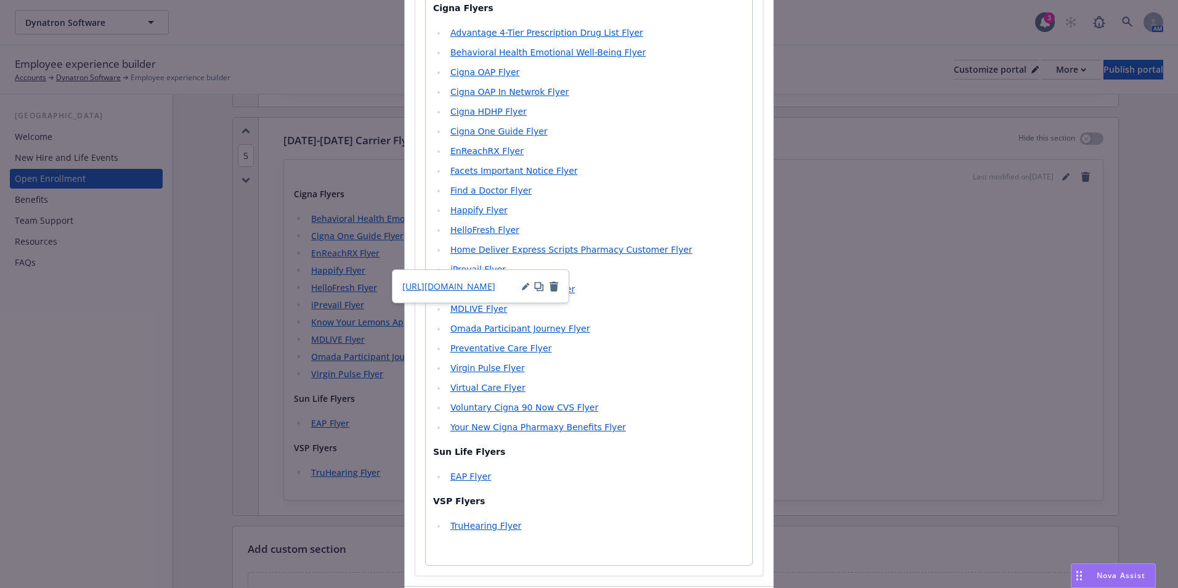
scroll to position [304, 0]
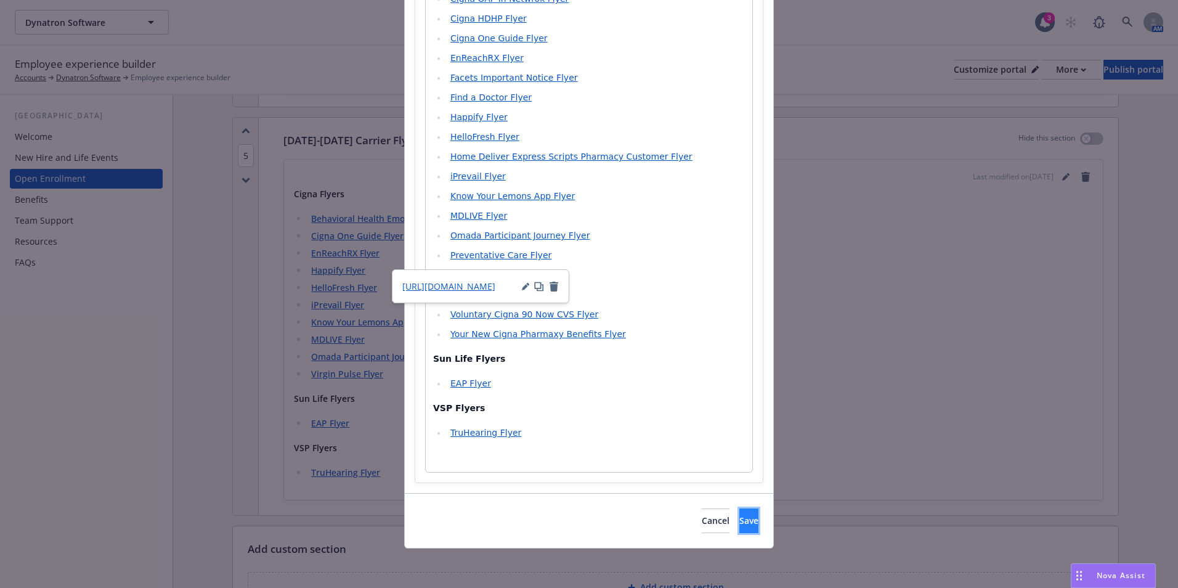
click at [739, 516] on span "Save" at bounding box center [748, 520] width 19 height 12
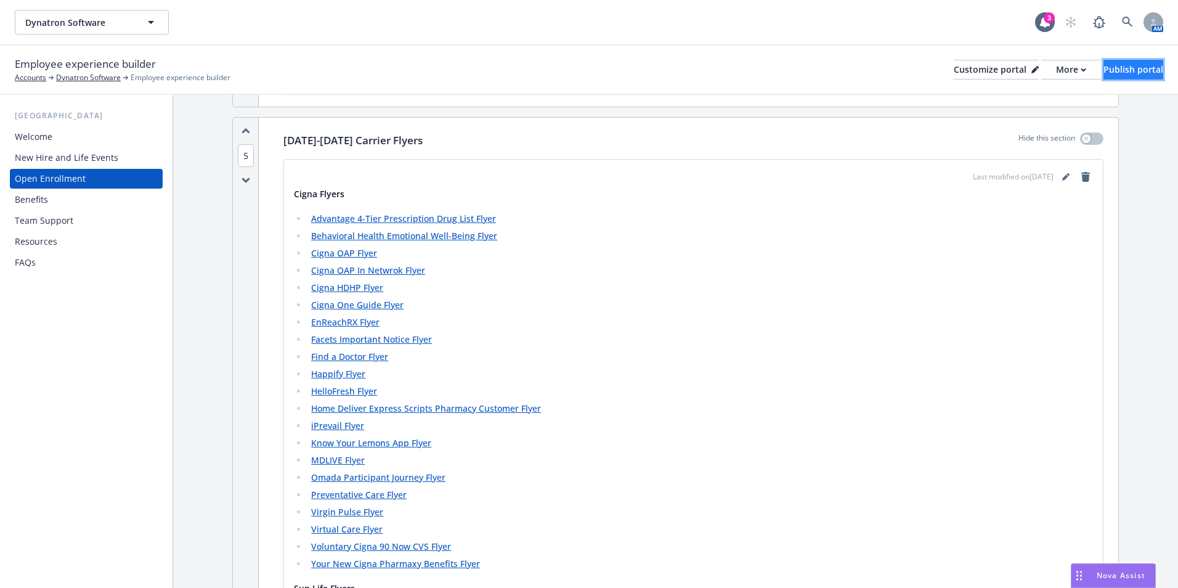
click at [1103, 68] on div "Publish portal" at bounding box center [1133, 69] width 60 height 18
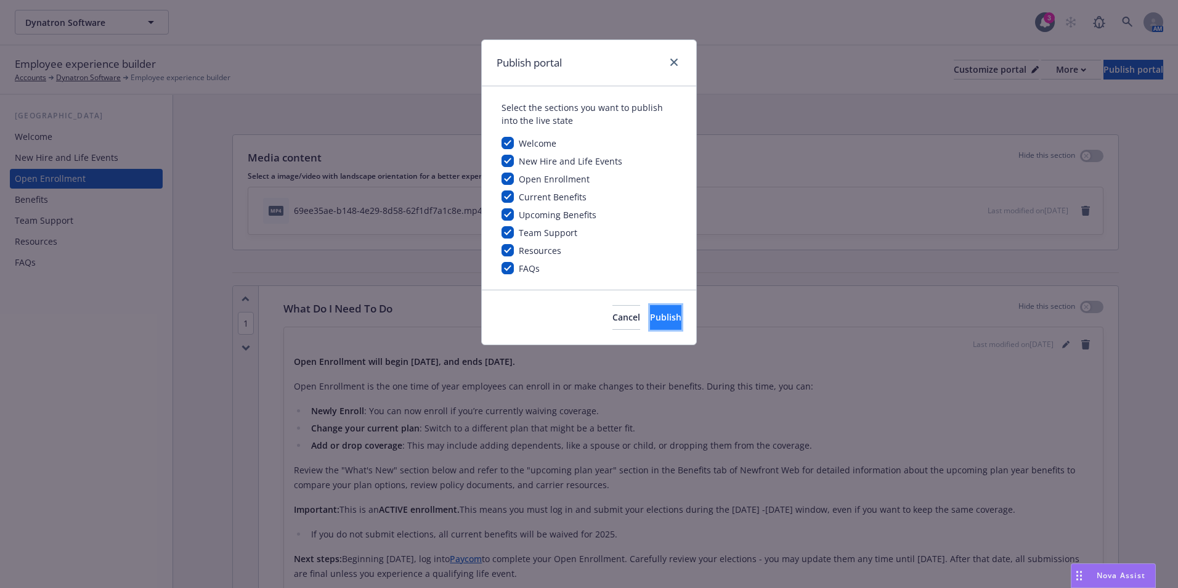
click at [653, 311] on span "Publish" at bounding box center [665, 317] width 31 height 12
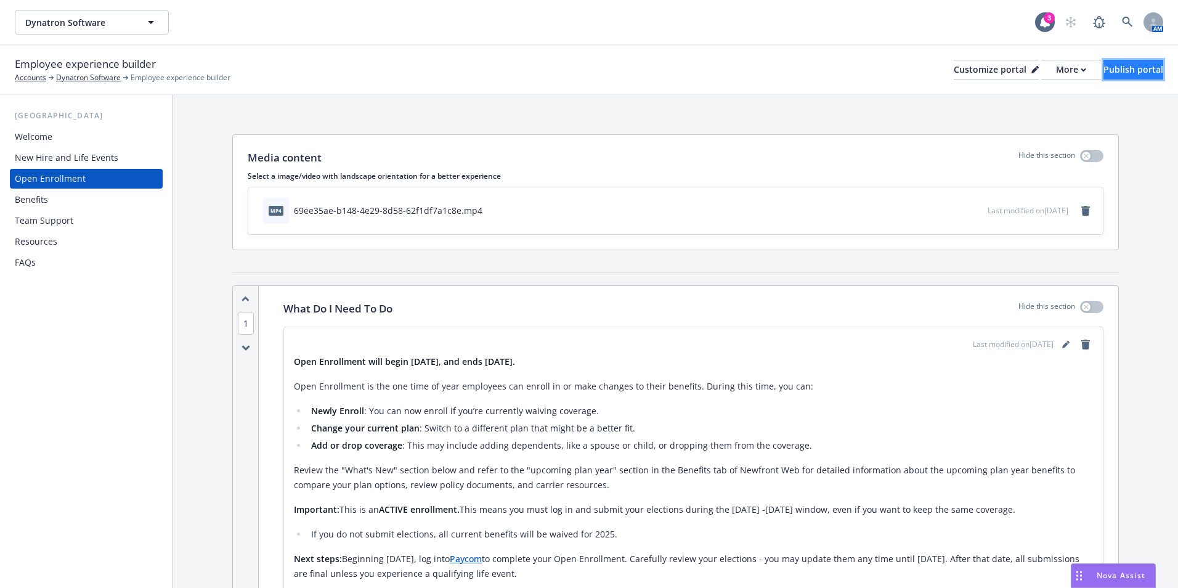
click at [1120, 61] on div "Publish portal" at bounding box center [1133, 69] width 60 height 18
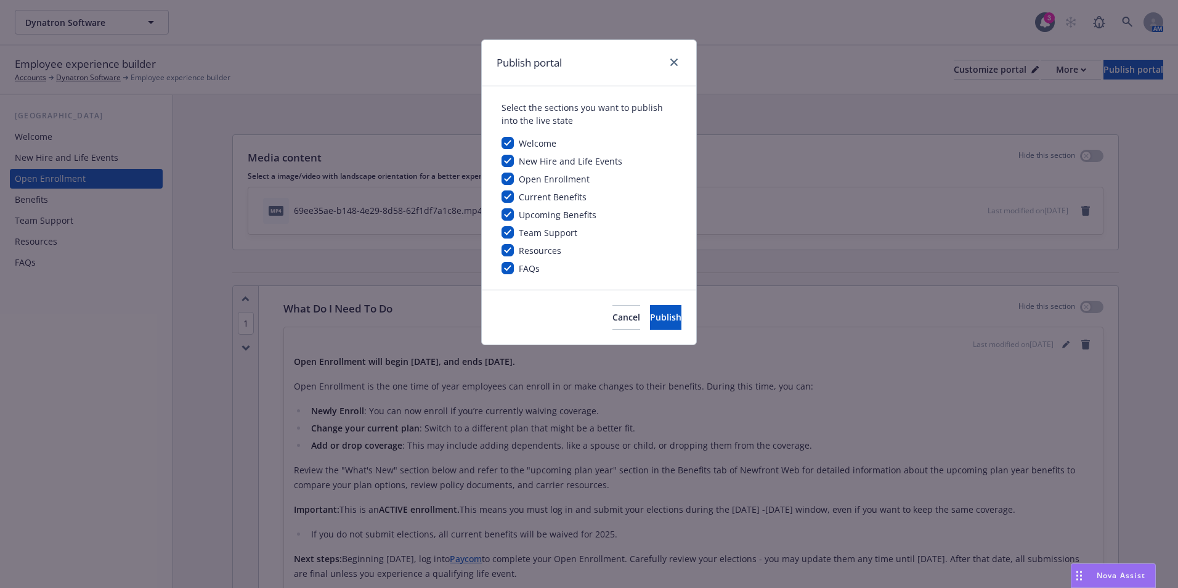
click at [514, 213] on div "Upcoming Benefits" at bounding box center [556, 214] width 85 height 13
click at [513, 213] on input "checkbox" at bounding box center [507, 214] width 12 height 12
checkbox input "false"
click at [650, 309] on button "Publish" at bounding box center [665, 317] width 31 height 25
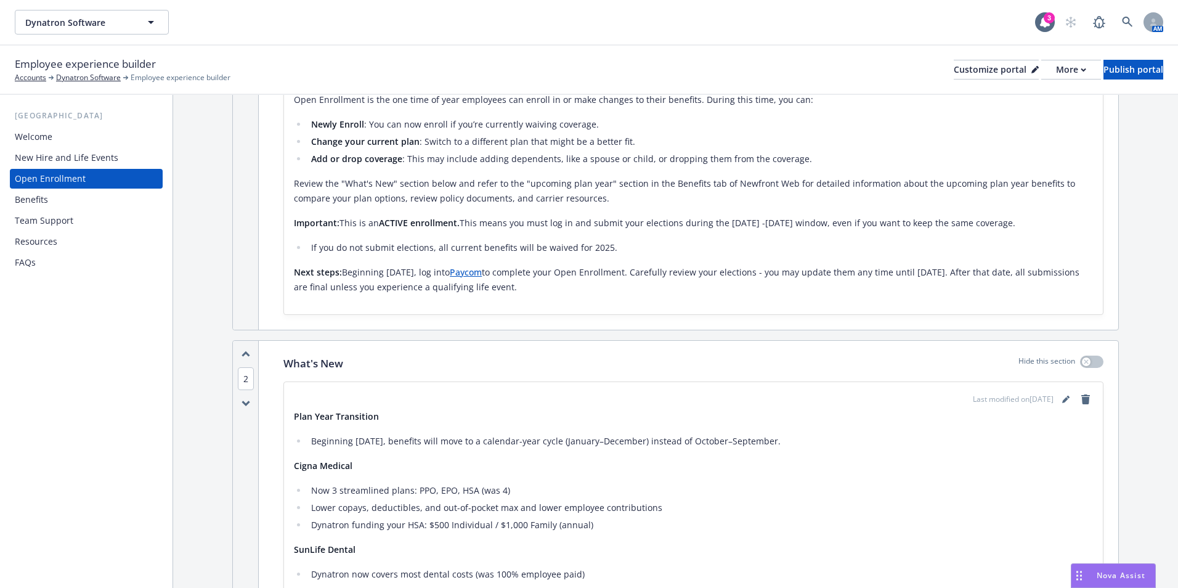
scroll to position [308, 0]
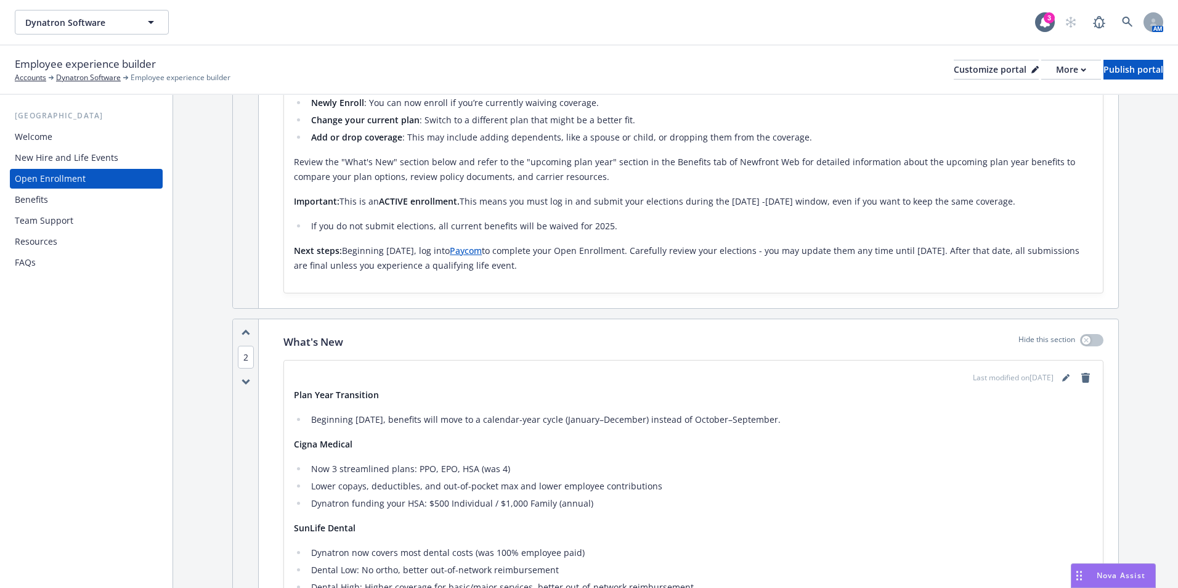
click at [42, 202] on div "Benefits" at bounding box center [31, 200] width 33 height 20
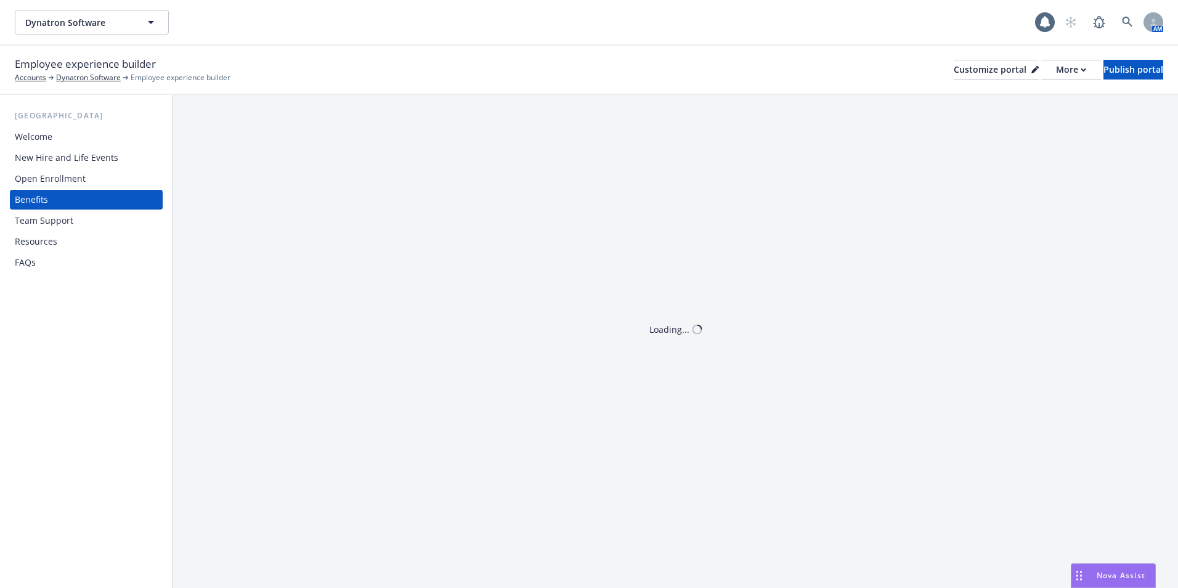
click at [36, 203] on div "Benefits" at bounding box center [31, 200] width 33 height 20
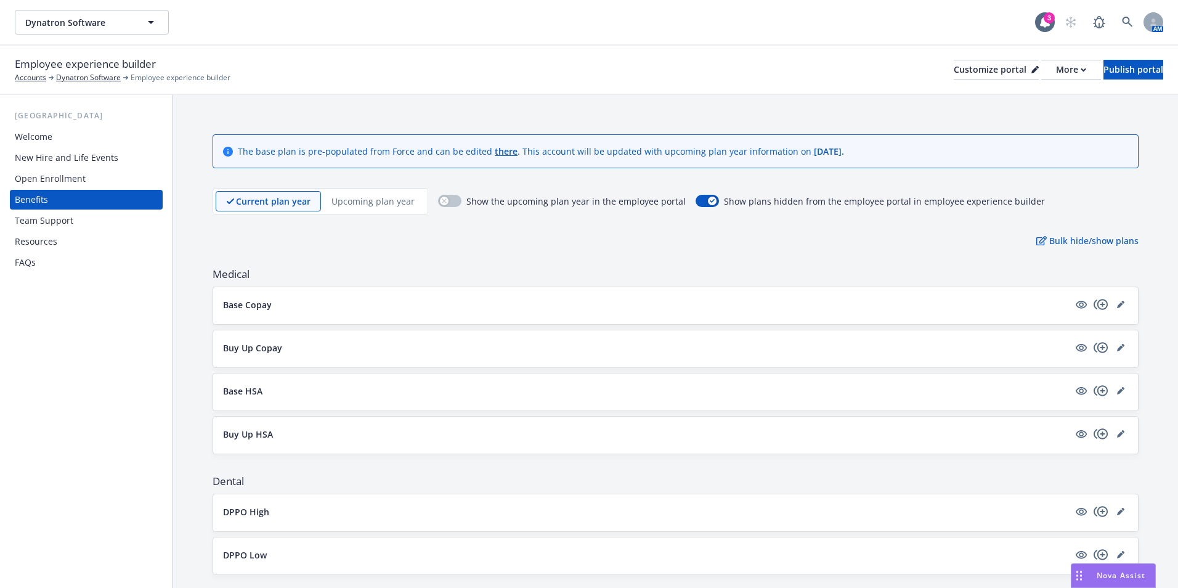
click at [400, 199] on p "Upcoming plan year" at bounding box center [372, 201] width 83 height 13
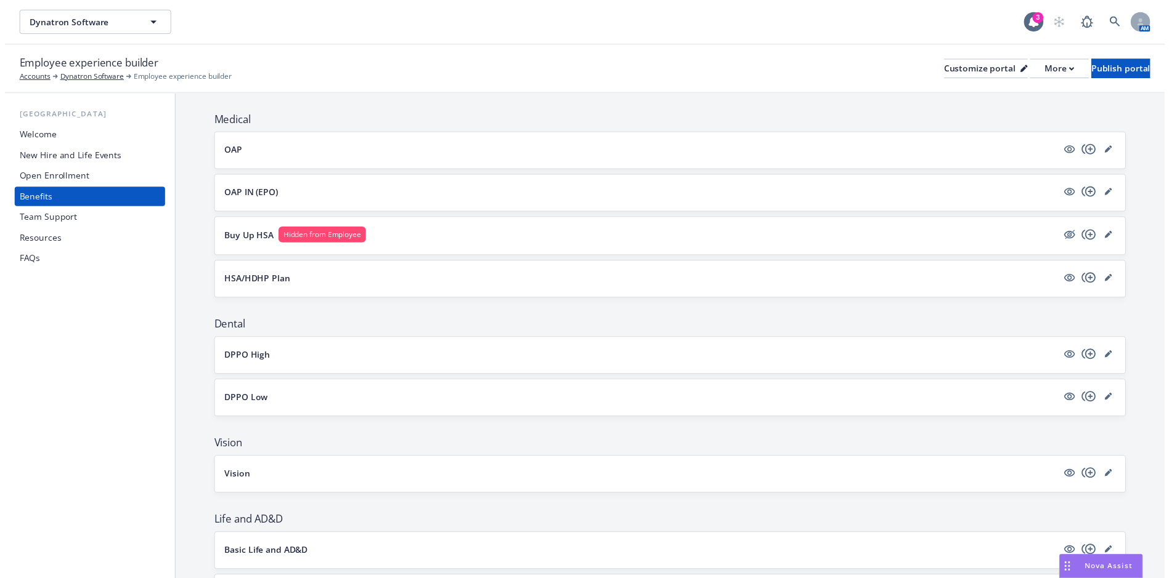
scroll to position [123, 0]
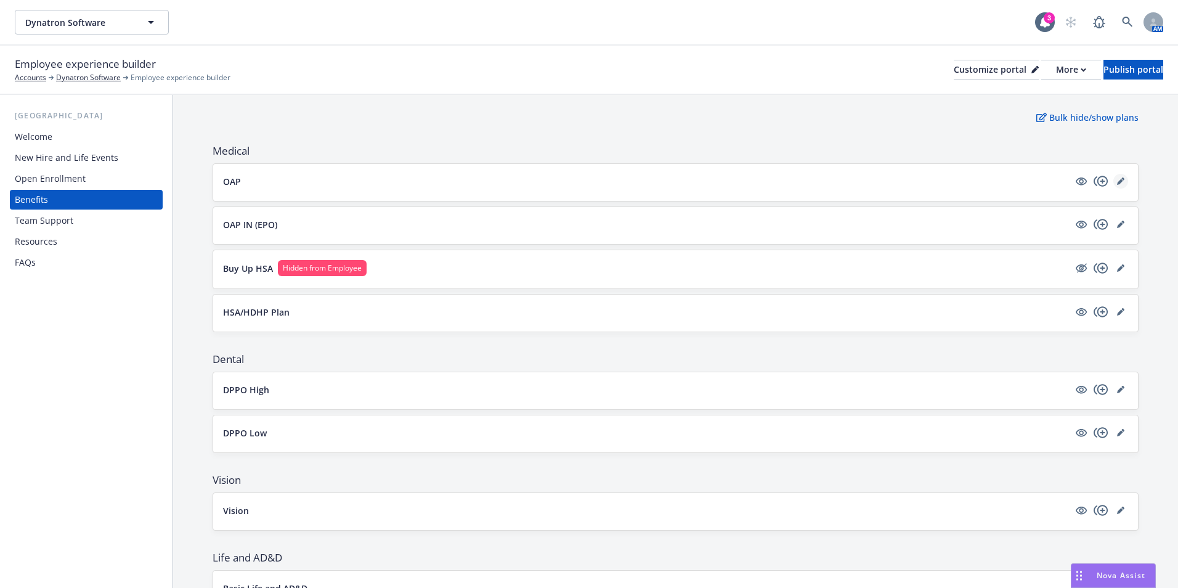
click at [1117, 181] on link "editPencil" at bounding box center [1120, 181] width 15 height 15
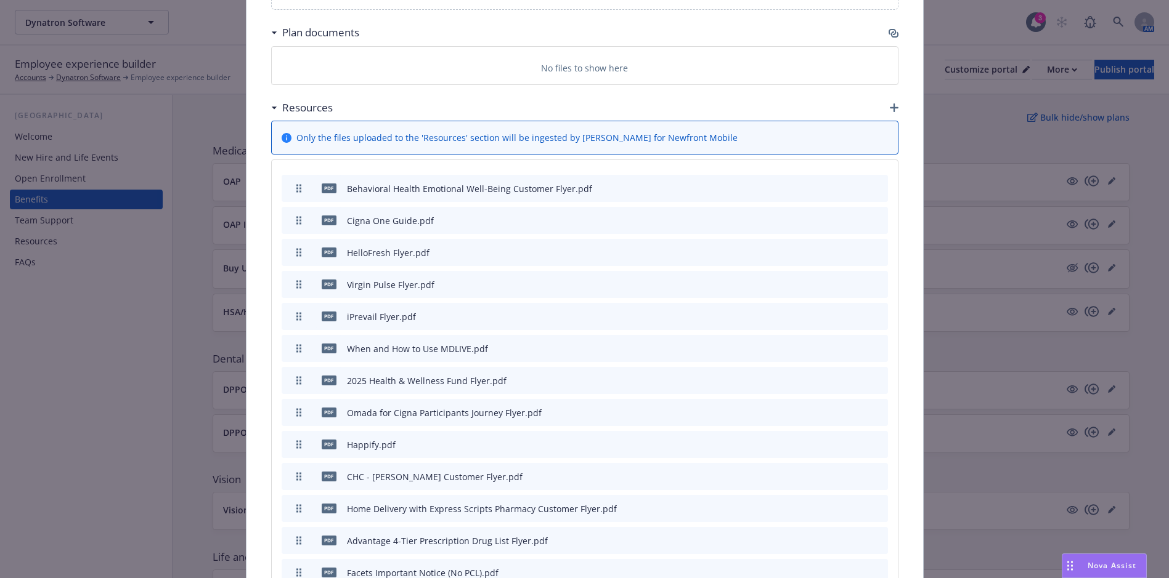
scroll to position [931, 0]
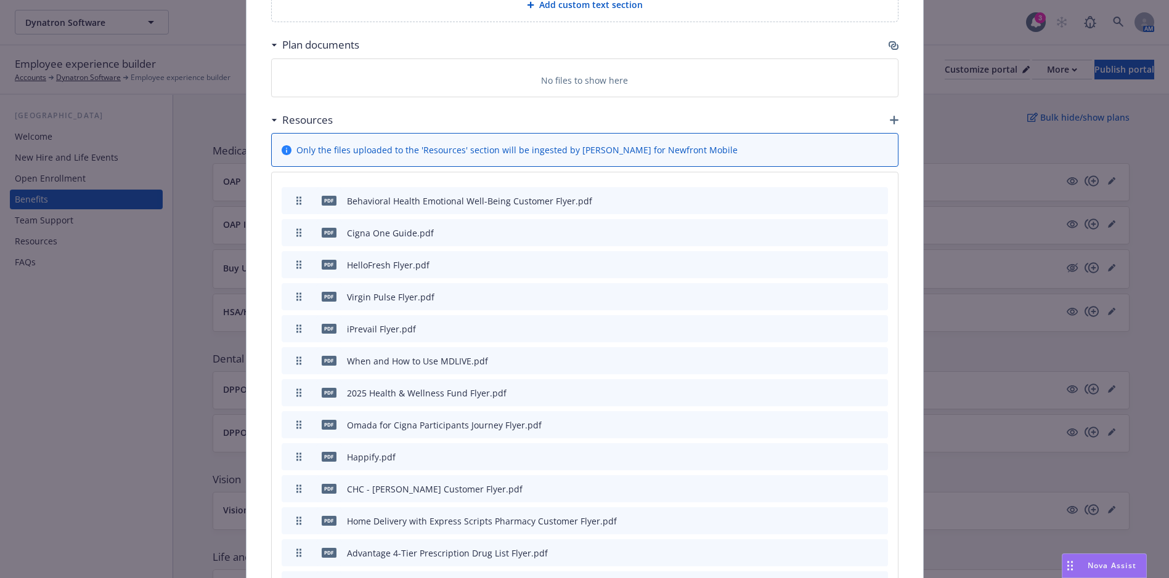
click at [890, 121] on icon "button" at bounding box center [894, 120] width 9 height 9
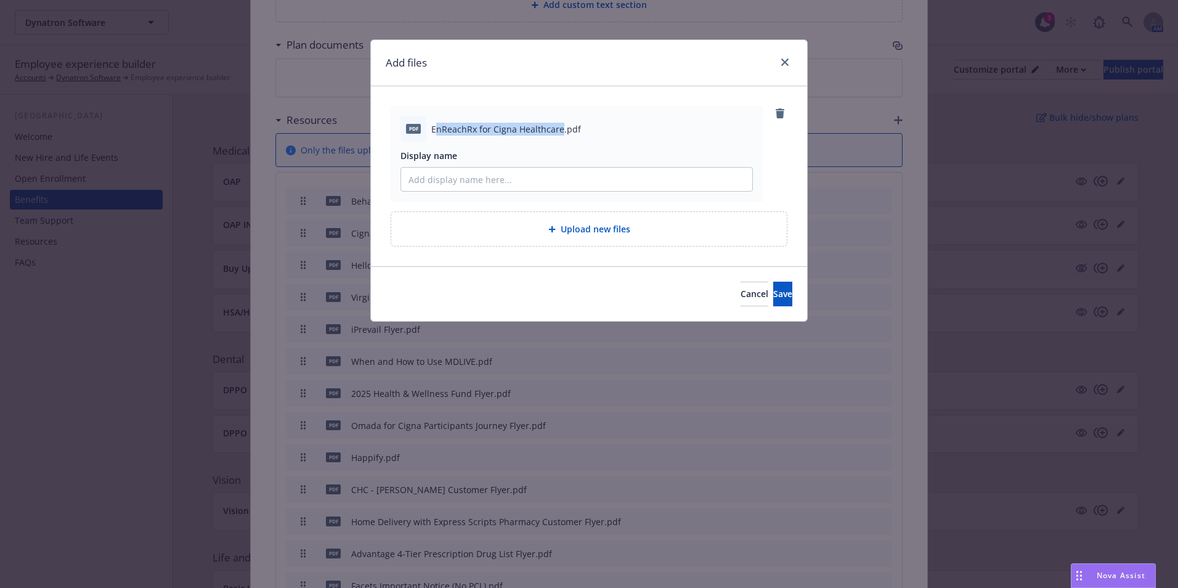
drag, startPoint x: 435, startPoint y: 130, endPoint x: 560, endPoint y: 131, distance: 125.1
click at [560, 131] on span "EnReachRx for Cigna Healthcare.pdf" at bounding box center [506, 129] width 150 height 13
copy span "nReachRx for Cigna Healthcare"
drag, startPoint x: 625, startPoint y: 180, endPoint x: 639, endPoint y: 171, distance: 16.6
click at [625, 180] on input "Display name" at bounding box center [576, 179] width 351 height 23
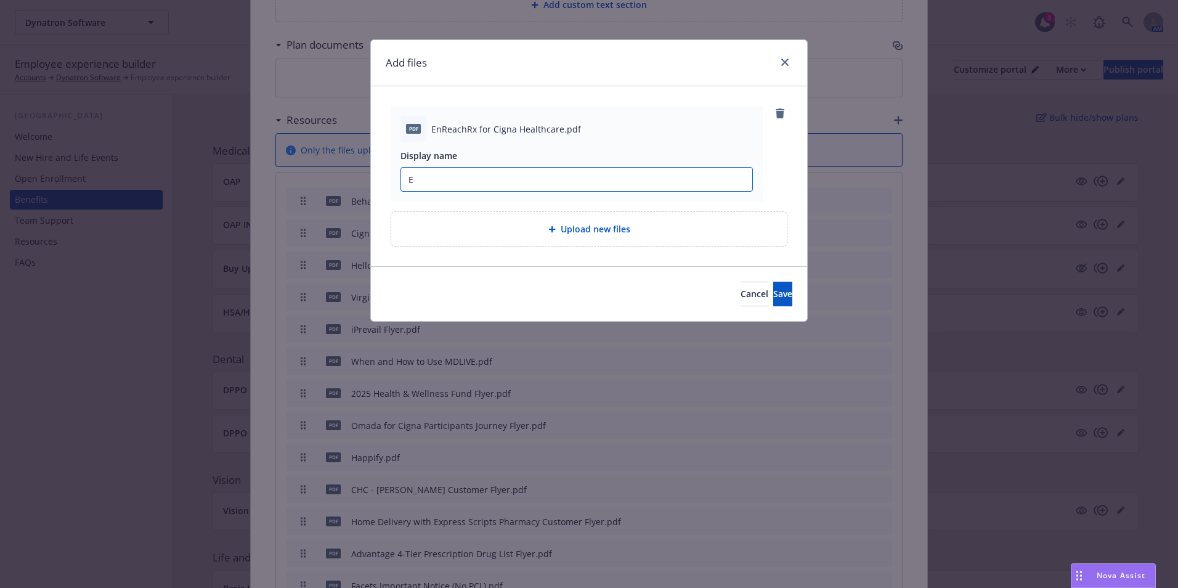
paste input "nReachRx for Cigna Healthcare"
drag, startPoint x: 630, startPoint y: 186, endPoint x: 387, endPoint y: 185, distance: 242.1
click at [388, 185] on div "pdf EnReachRx for Cigna Healthcare.pdf Display name EnReachRx for Cigna Healthc…" at bounding box center [589, 176] width 436 height 180
type input "EnReachRx for Cigna Healthcare Flyer"
click at [773, 304] on button "Save" at bounding box center [782, 294] width 19 height 25
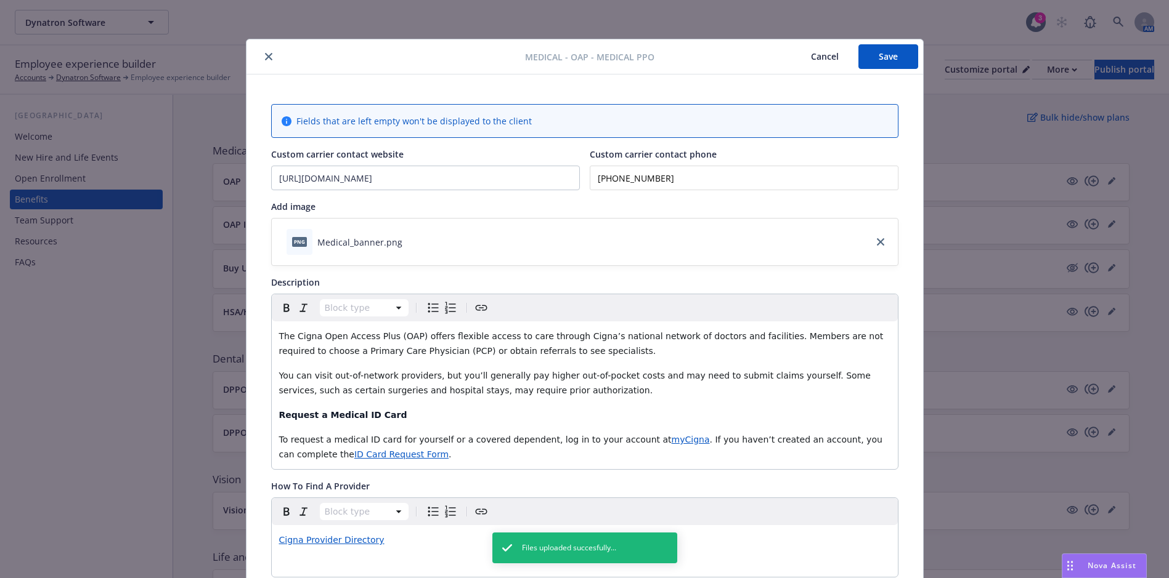
scroll to position [0, 0]
click at [858, 57] on button "Save" at bounding box center [888, 57] width 60 height 25
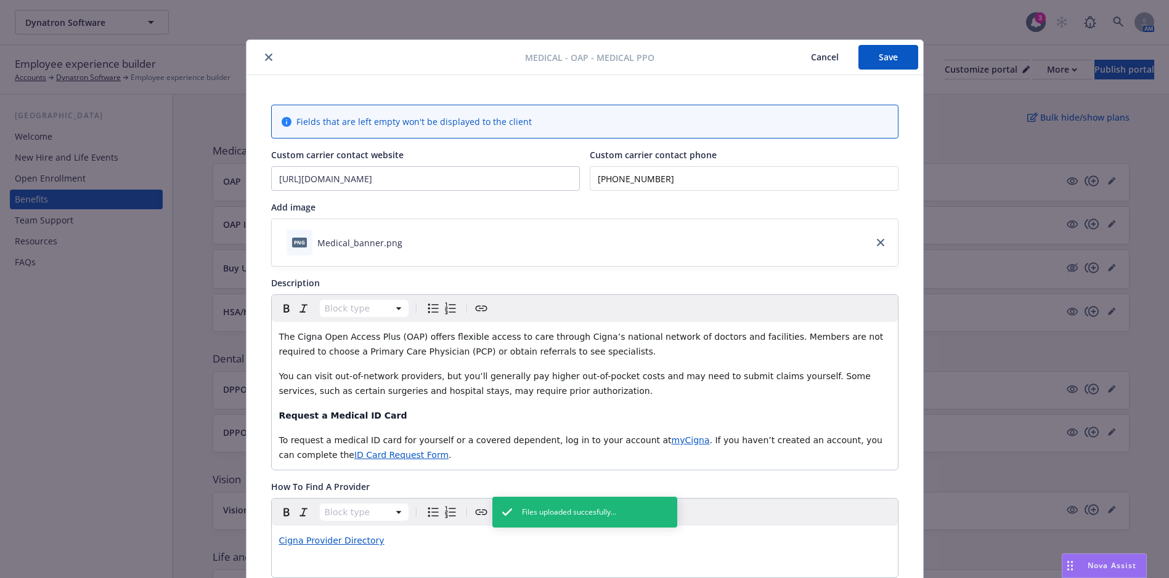
click at [261, 60] on button "close" at bounding box center [268, 57] width 15 height 15
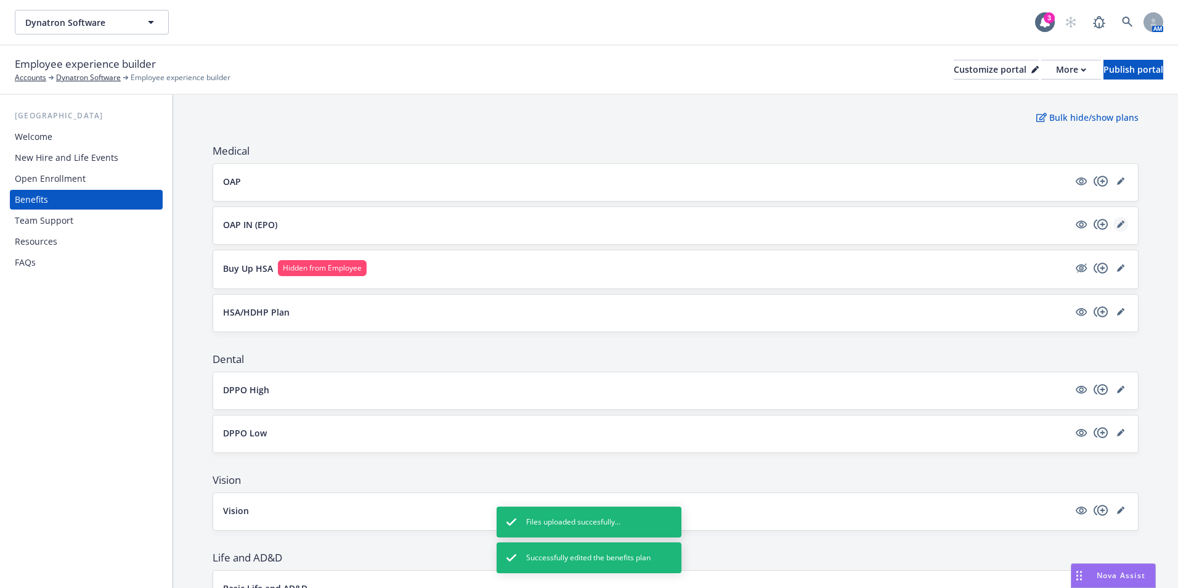
click at [1114, 218] on link "editPencil" at bounding box center [1120, 224] width 15 height 15
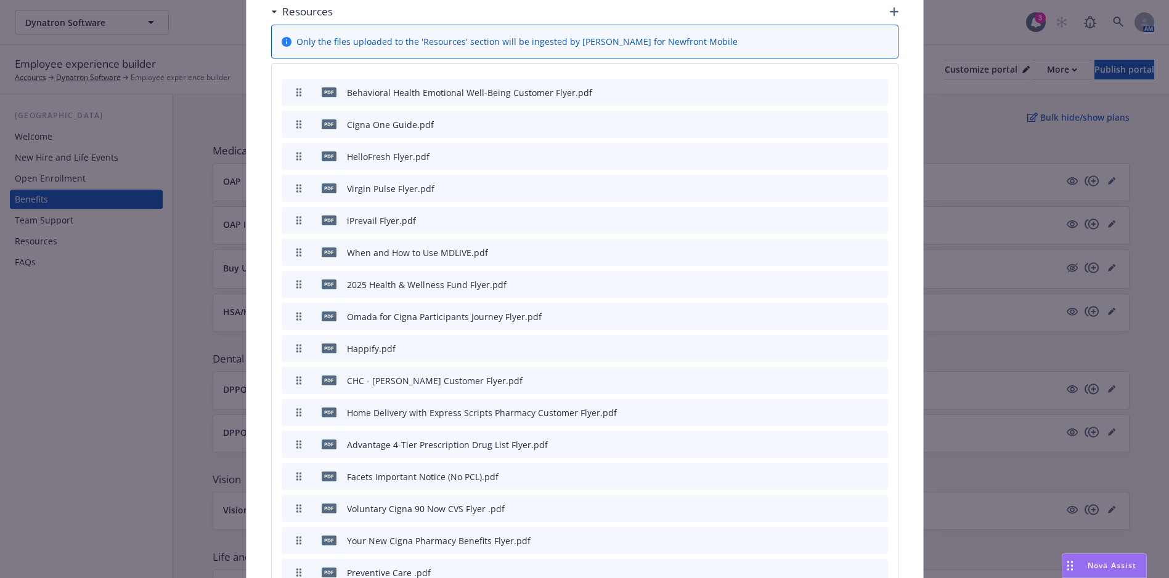
scroll to position [885, 0]
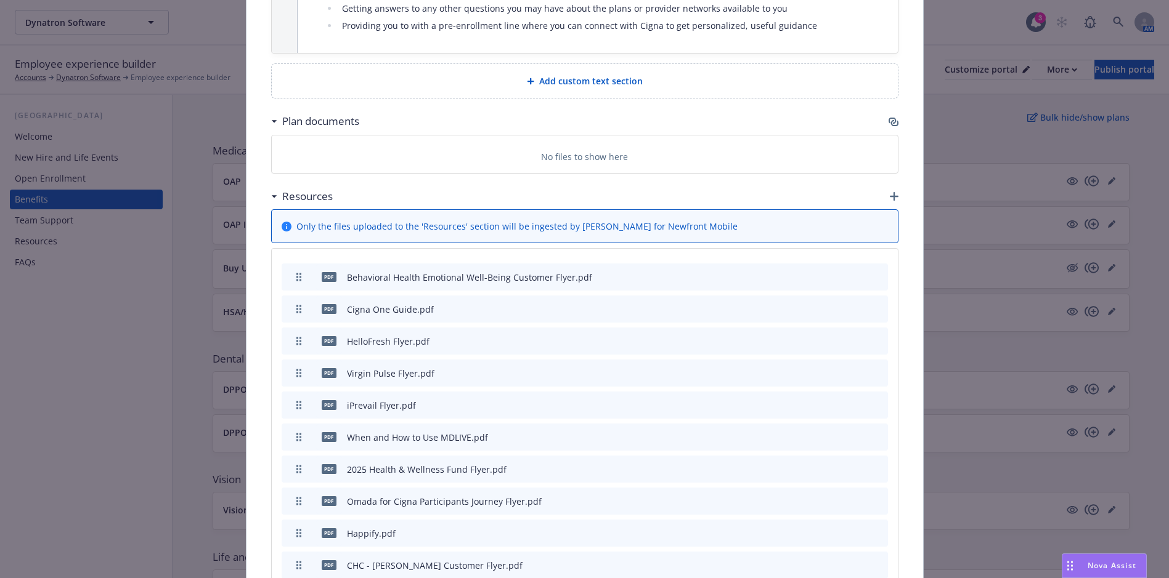
click at [888, 184] on div "Resources" at bounding box center [584, 197] width 627 height 26
click at [890, 192] on icon "button" at bounding box center [894, 196] width 9 height 9
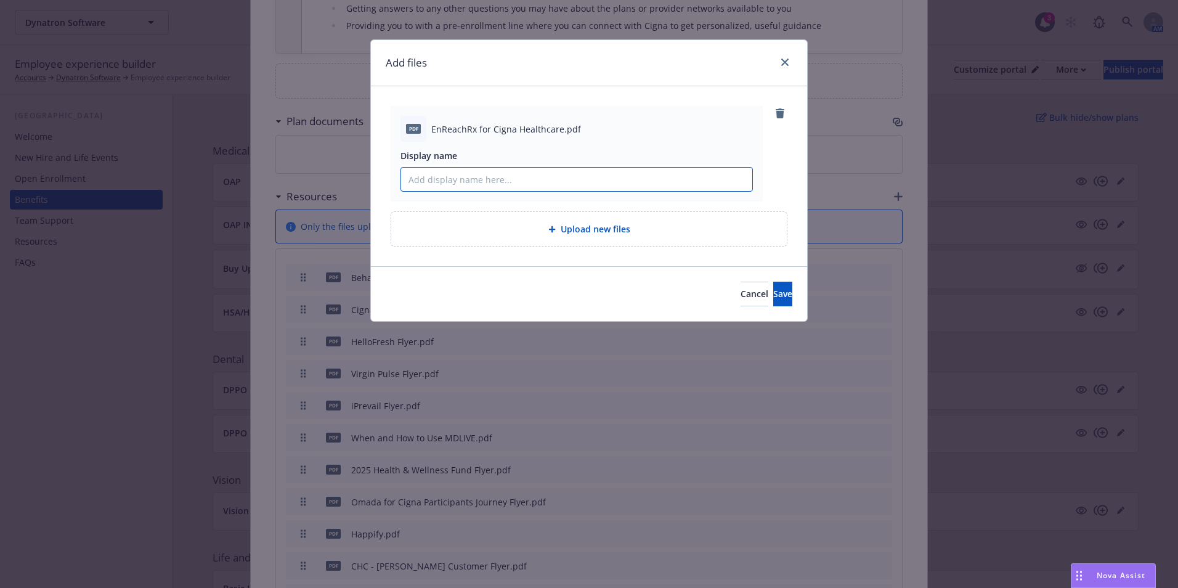
paste input "EnReachRx for Cigna Healthcare Flyer"
type input "EnReachRx for Cigna Healthcare Flyer"
click at [773, 298] on span "Save" at bounding box center [782, 294] width 19 height 12
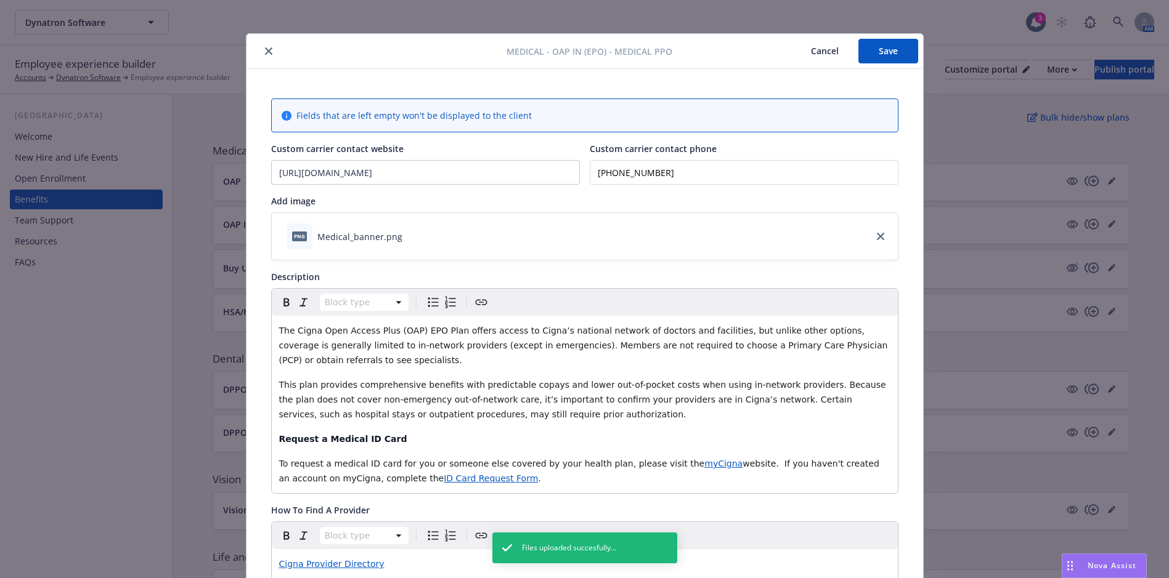
scroll to position [0, 0]
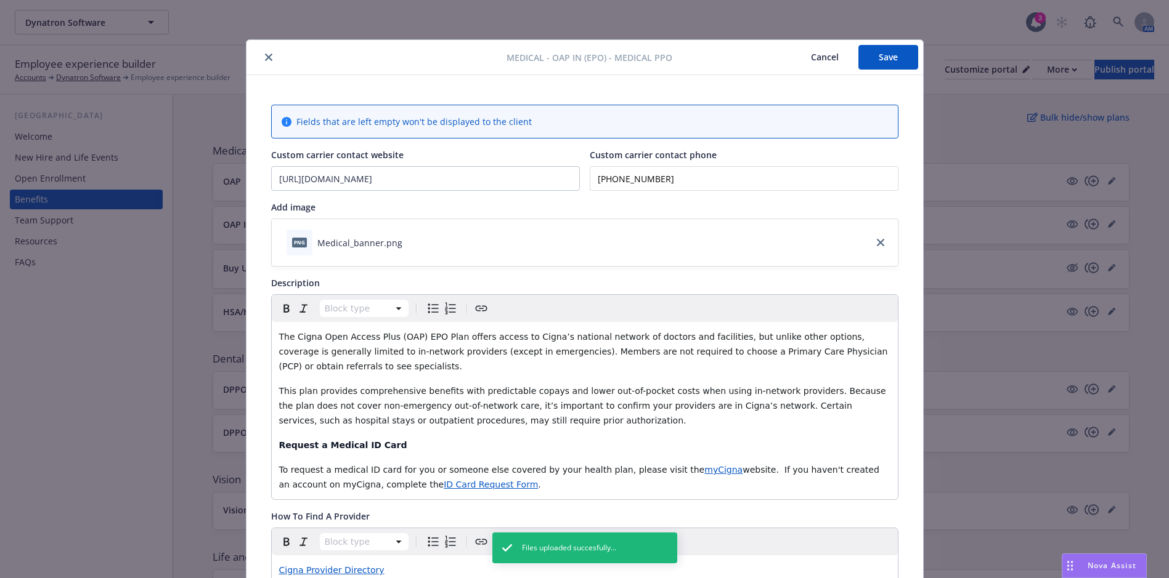
click at [902, 66] on button "Save" at bounding box center [888, 57] width 60 height 25
click at [265, 59] on icon "close" at bounding box center [268, 57] width 7 height 7
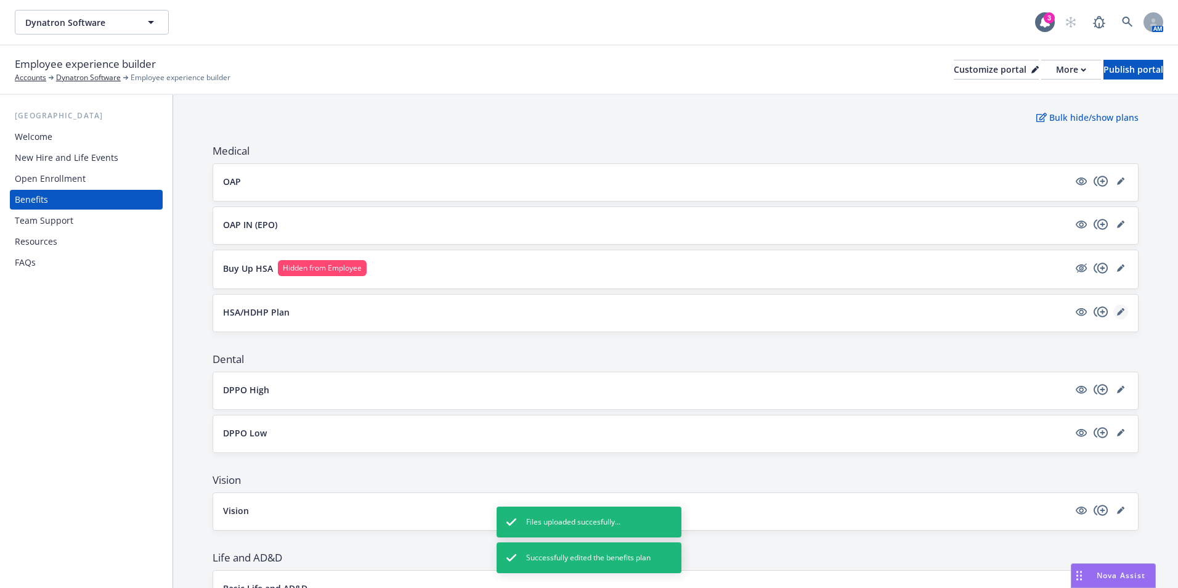
click at [1117, 312] on icon "editPencil" at bounding box center [1120, 312] width 6 height 6
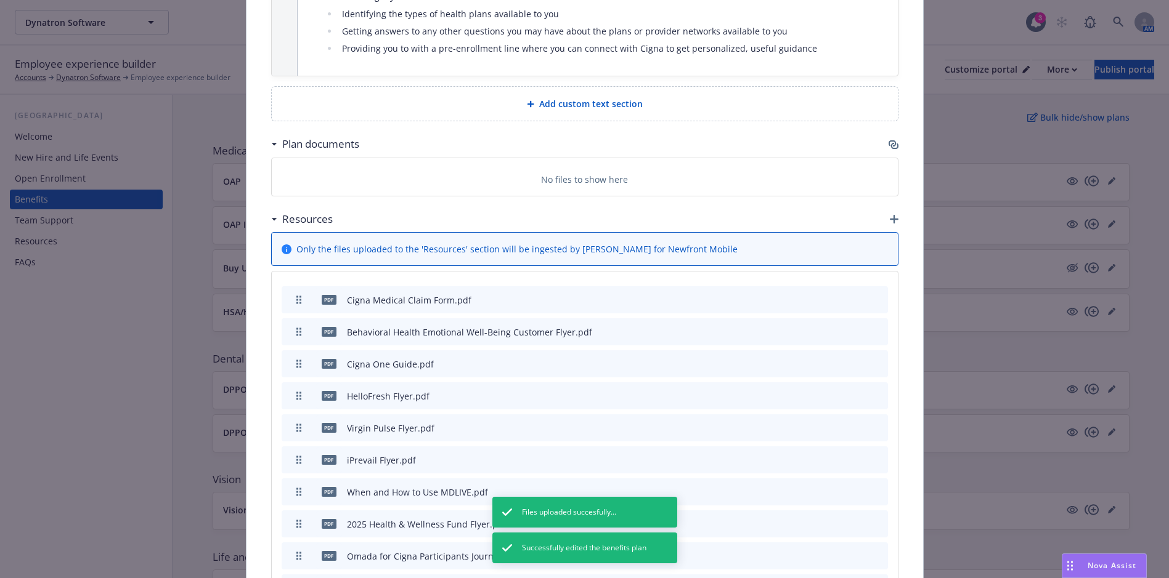
scroll to position [848, 0]
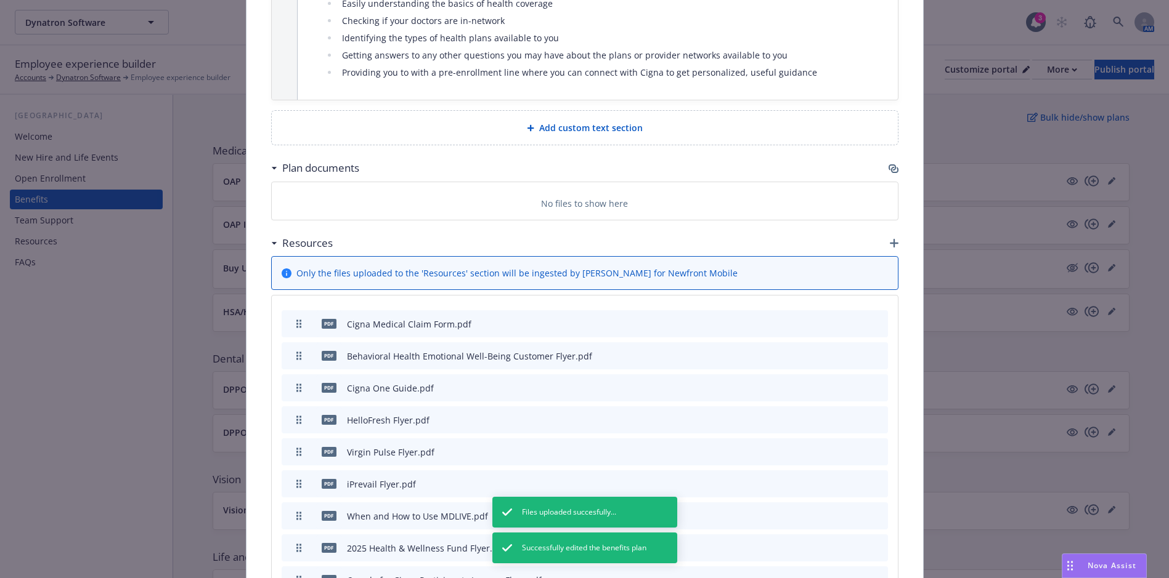
click at [890, 240] on icon "button" at bounding box center [894, 243] width 9 height 9
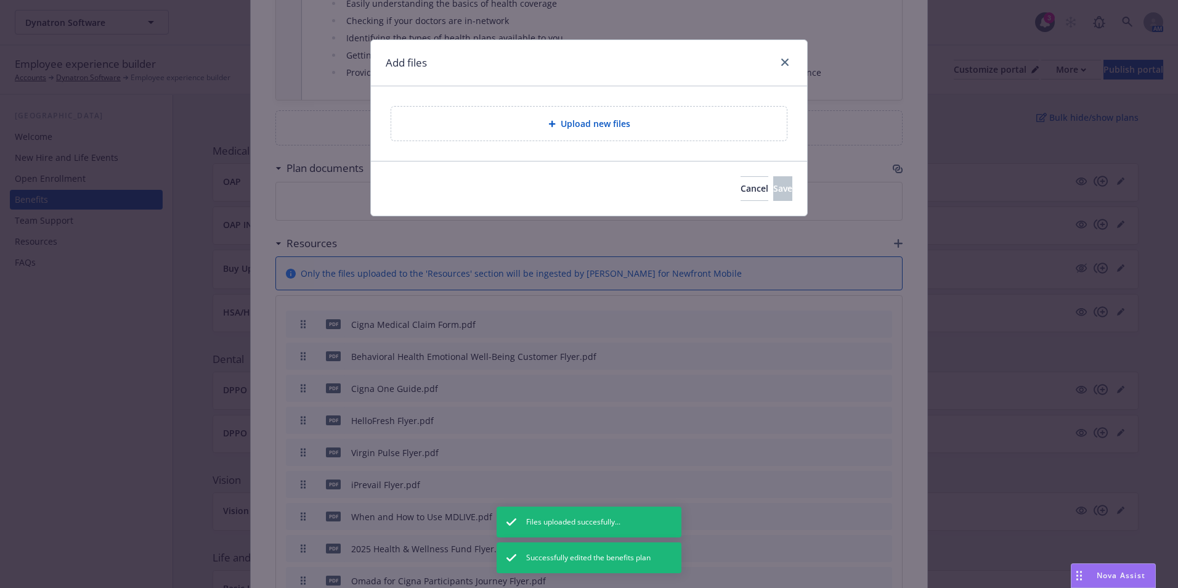
click at [563, 129] on span "Upload new files" at bounding box center [596, 123] width 70 height 13
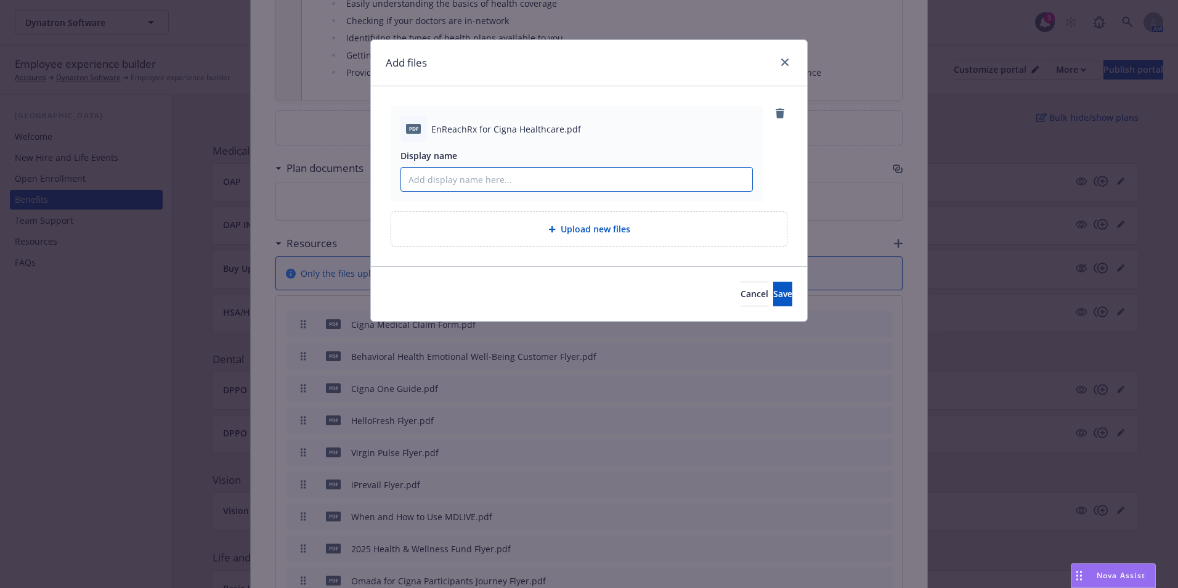
paste input "EnReachRx for Cigna Healthcare Flyer"
type input "EnReachRx for Cigna Healthcare Flyer"
click at [777, 286] on button "Save" at bounding box center [782, 294] width 19 height 25
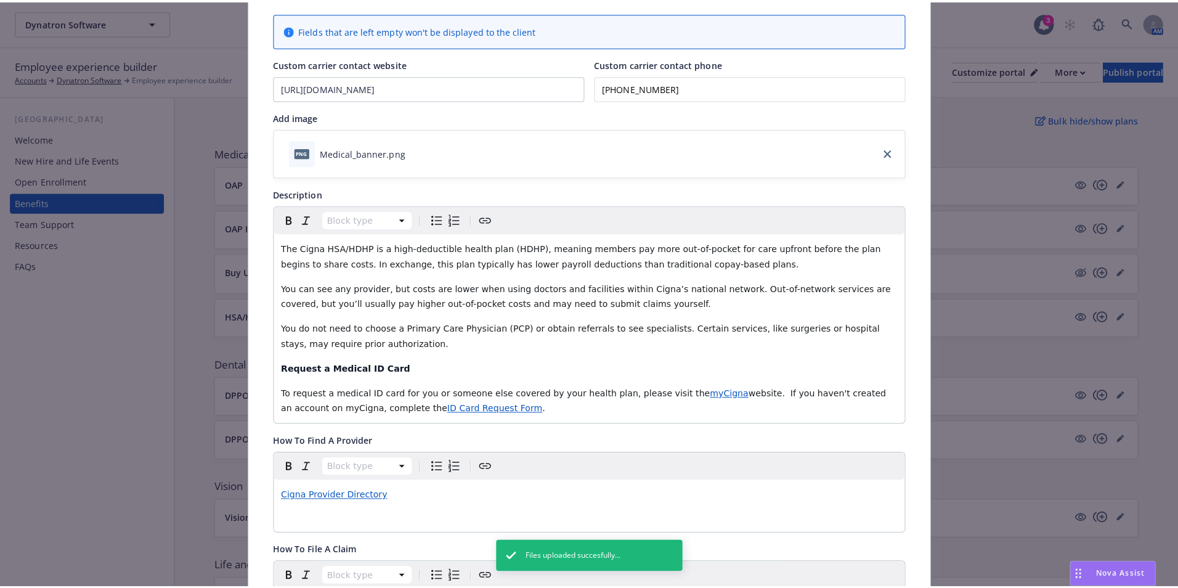
scroll to position [0, 0]
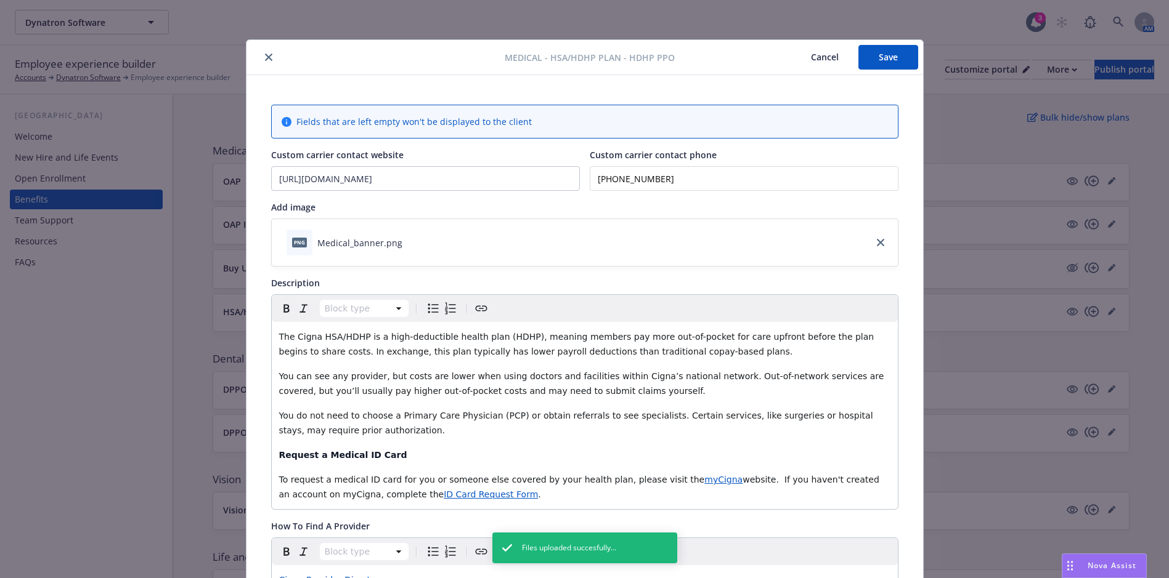
click at [890, 62] on button "Save" at bounding box center [888, 57] width 60 height 25
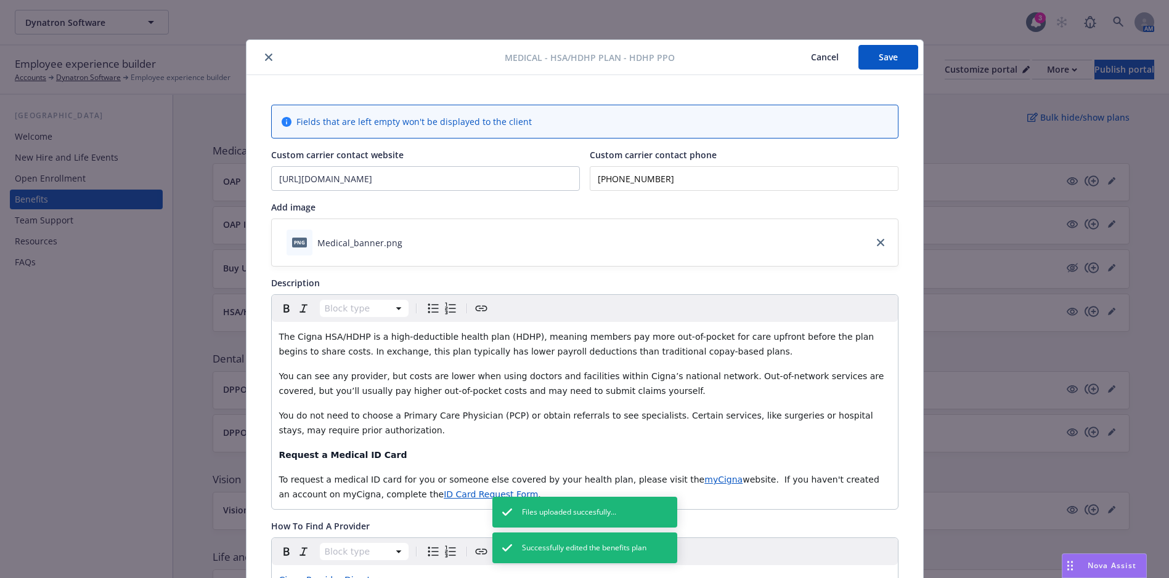
click at [265, 55] on icon "close" at bounding box center [268, 57] width 7 height 7
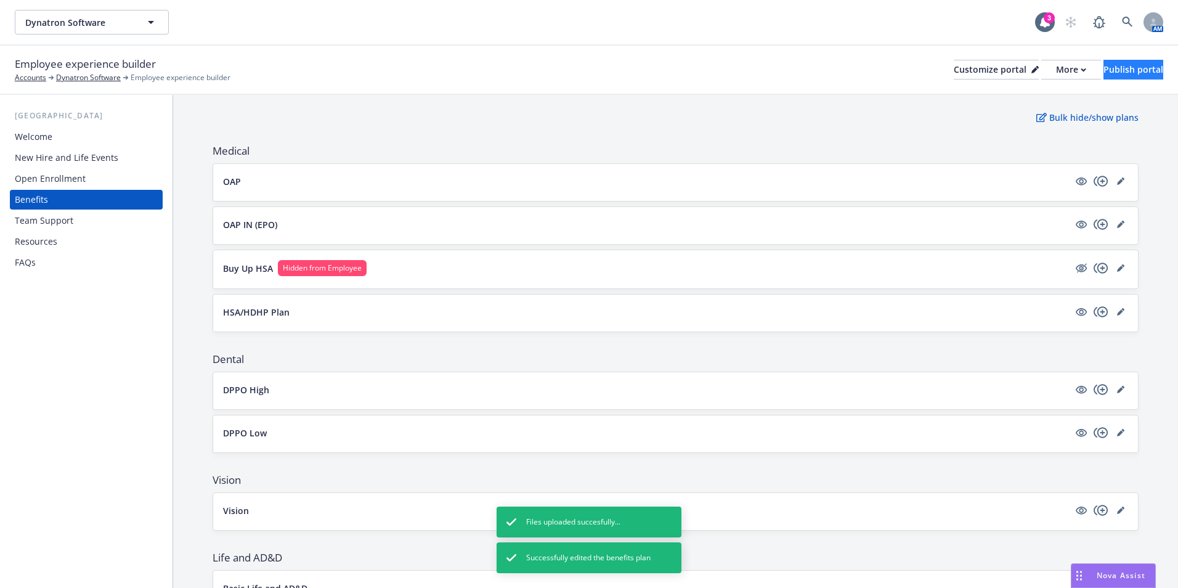
drag, startPoint x: 1138, startPoint y: 86, endPoint x: 1133, endPoint y: 73, distance: 13.3
click at [1137, 83] on div "Employee experience builder Accounts Dynatron Software Employee experience buil…" at bounding box center [589, 70] width 1178 height 49
click at [1133, 73] on div "Publish portal" at bounding box center [1133, 69] width 60 height 18
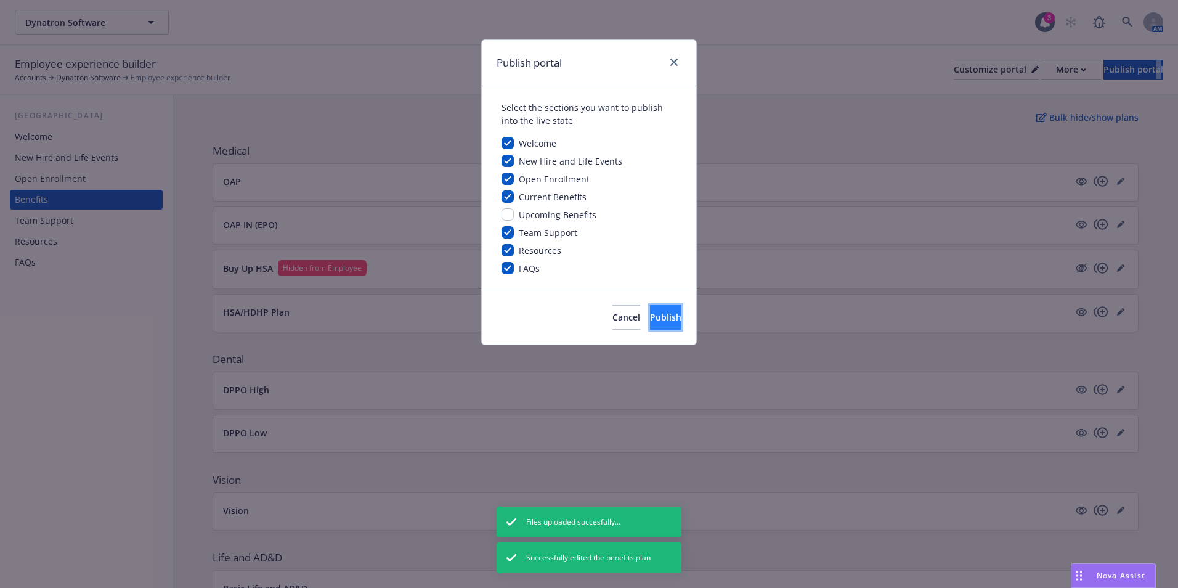
click at [655, 324] on button "Publish" at bounding box center [665, 317] width 31 height 25
